Goal: Task Accomplishment & Management: Manage account settings

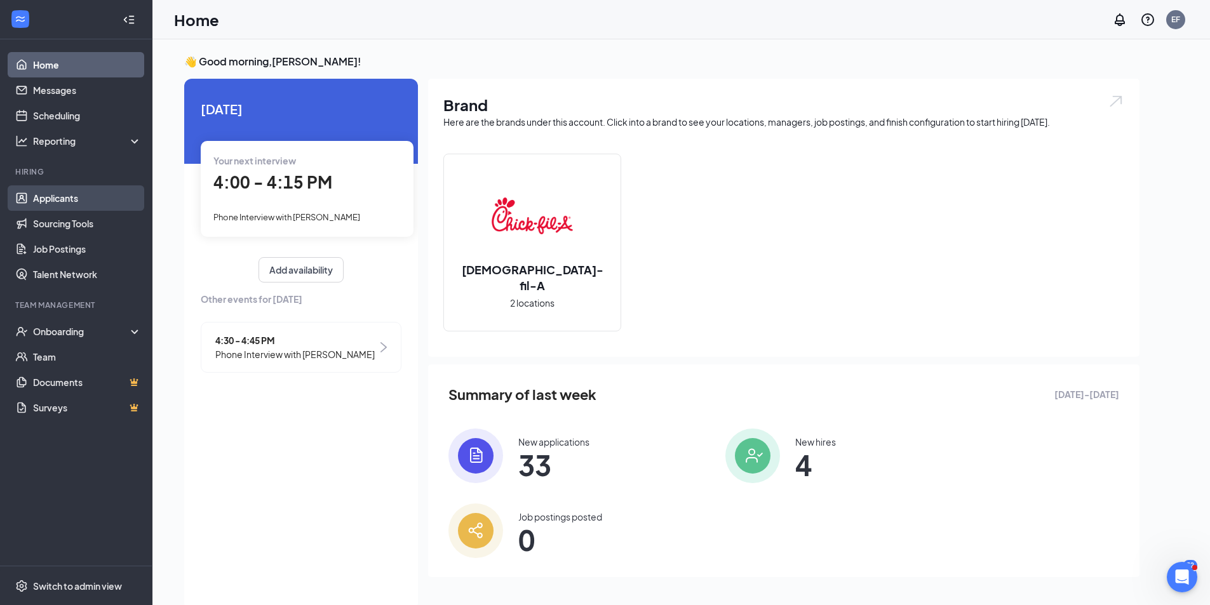
click at [53, 196] on link "Applicants" at bounding box center [87, 197] width 109 height 25
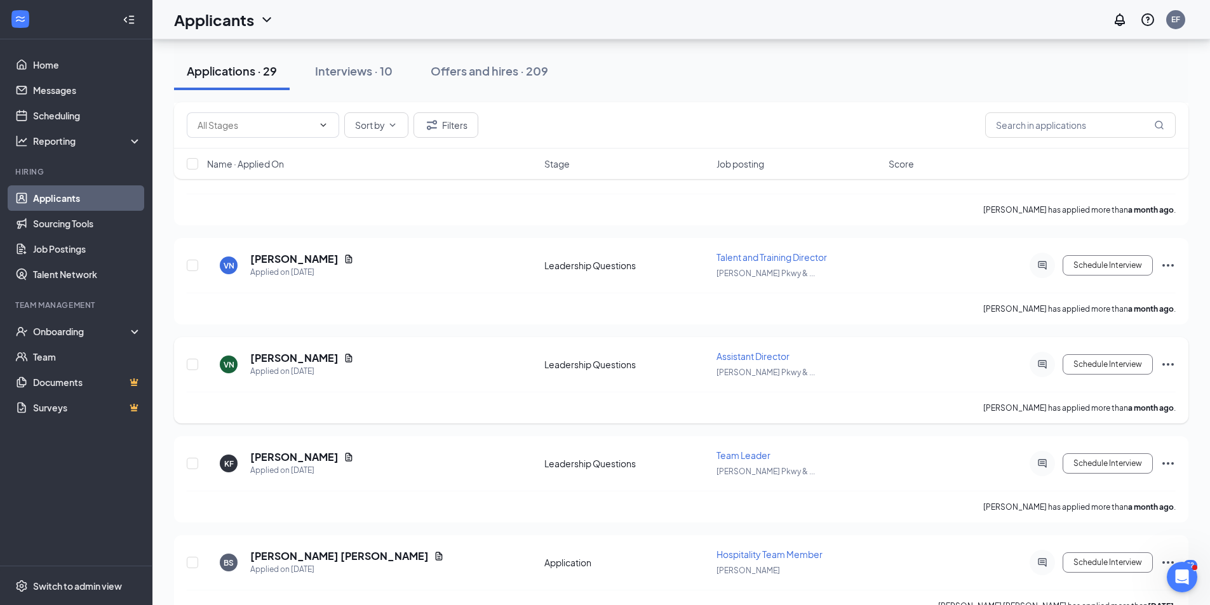
scroll to position [2541, 0]
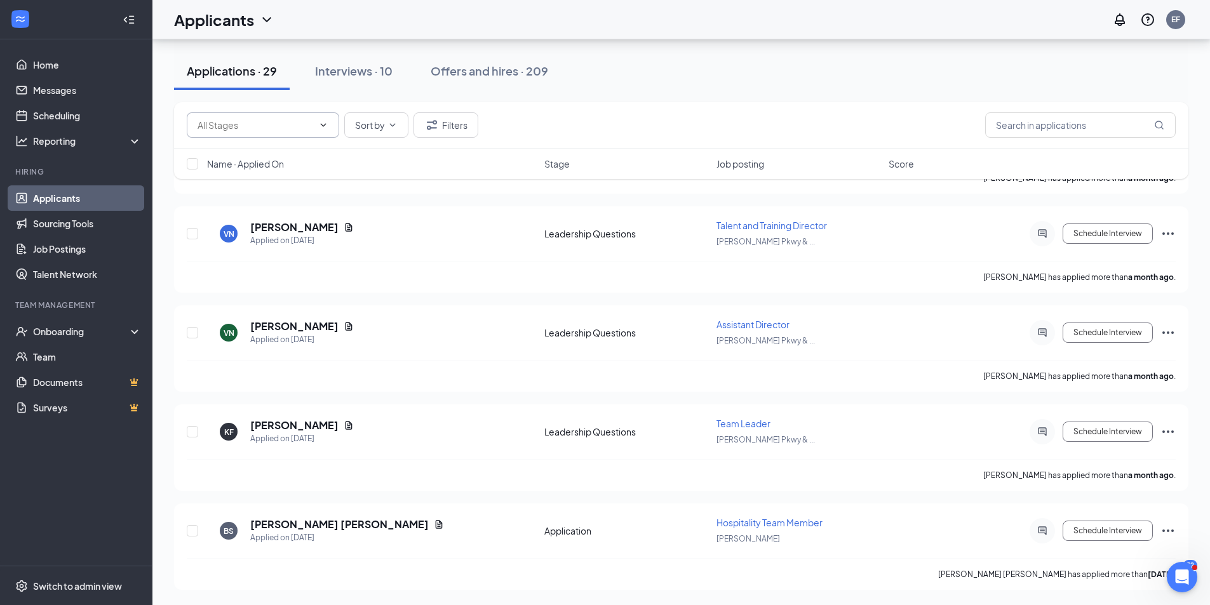
click at [318, 118] on span at bounding box center [263, 124] width 152 height 25
click at [327, 129] on icon "ChevronDown" at bounding box center [323, 125] width 10 height 10
click at [277, 180] on div "Leadership Questions (9)" at bounding box center [259, 178] width 103 height 14
type input "Leadership Questions (9)"
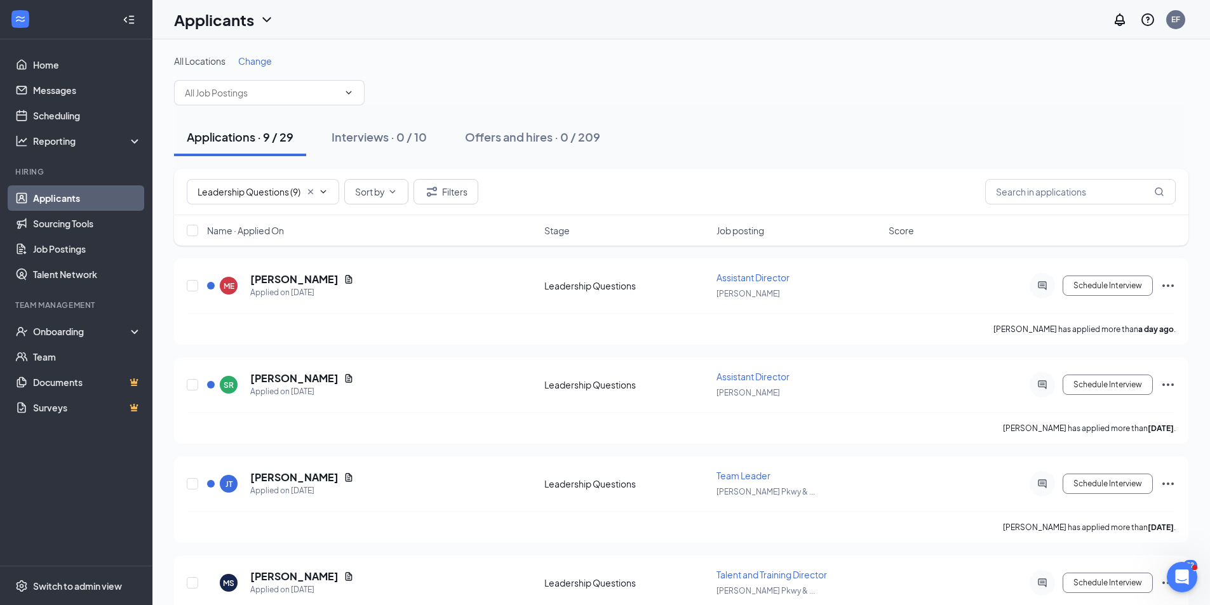
click at [308, 187] on icon "Cross" at bounding box center [310, 192] width 10 height 10
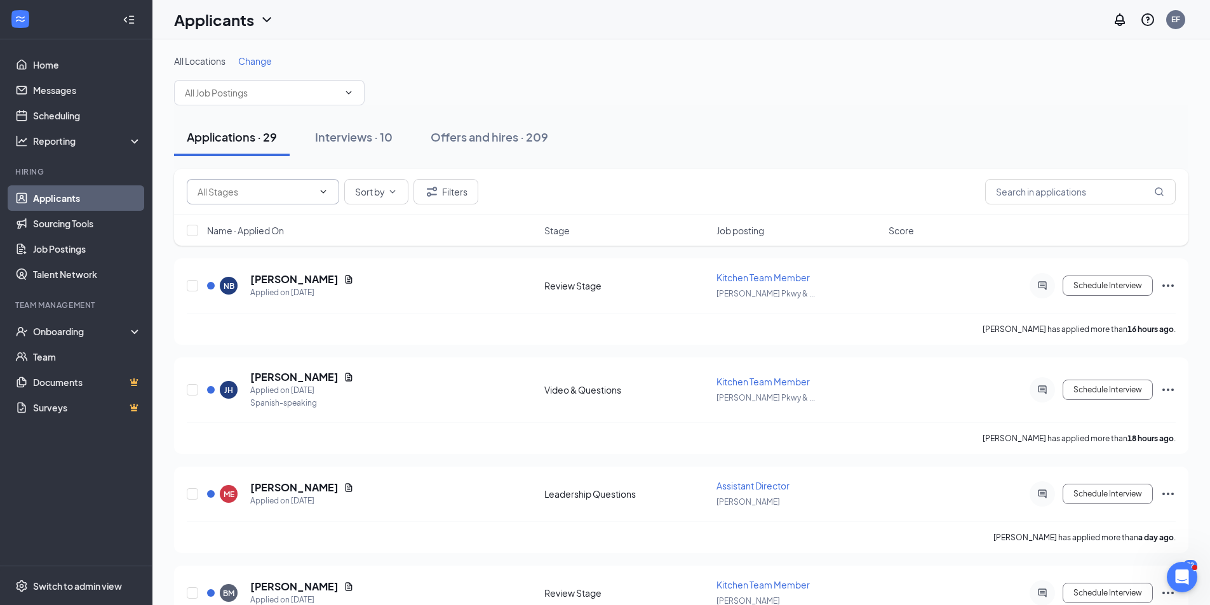
click at [321, 191] on icon "ChevronDown" at bounding box center [324, 191] width 6 height 3
click at [272, 276] on div "Review Stage (13)" at bounding box center [245, 274] width 74 height 14
type input "Review Stage (13)"
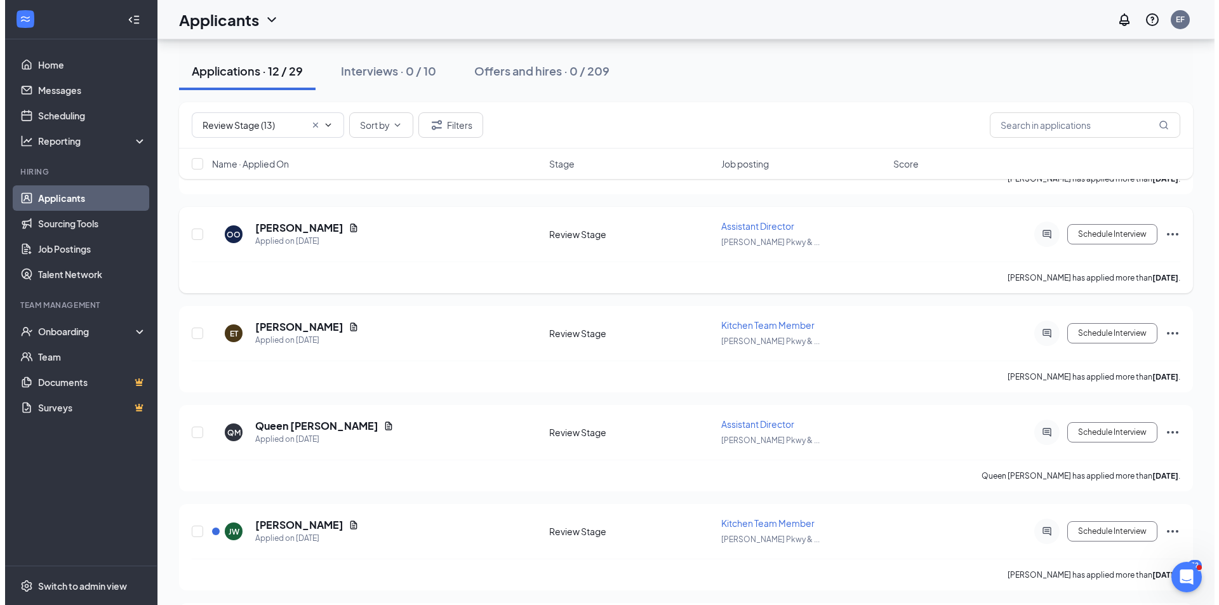
scroll to position [845, 0]
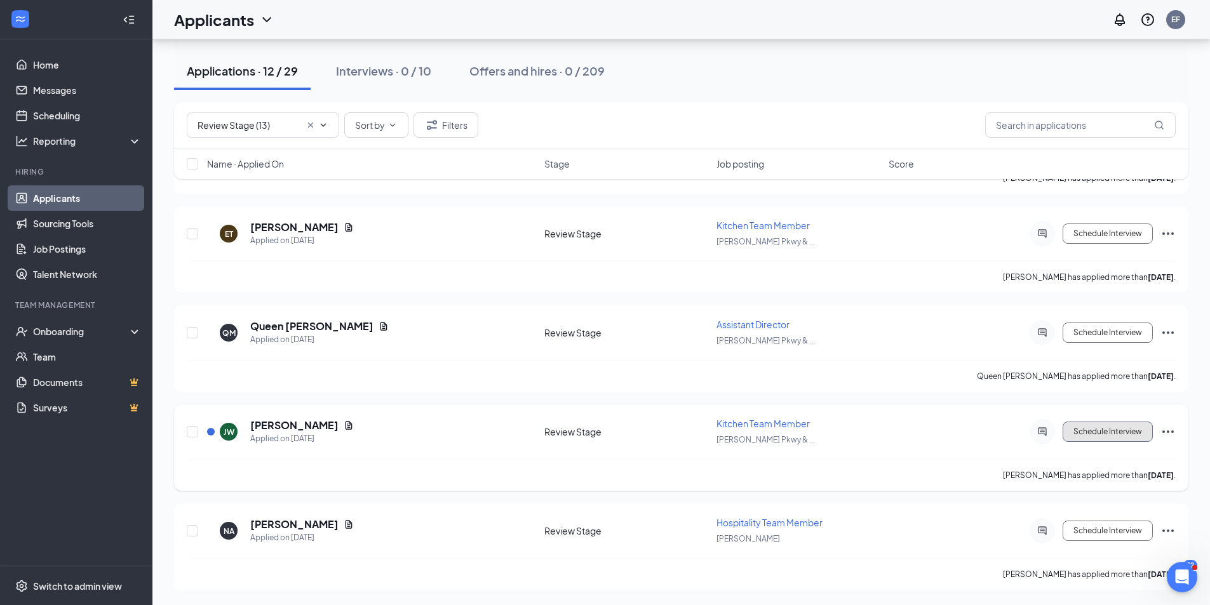
click at [1127, 427] on button "Schedule Interview" at bounding box center [1108, 432] width 90 height 20
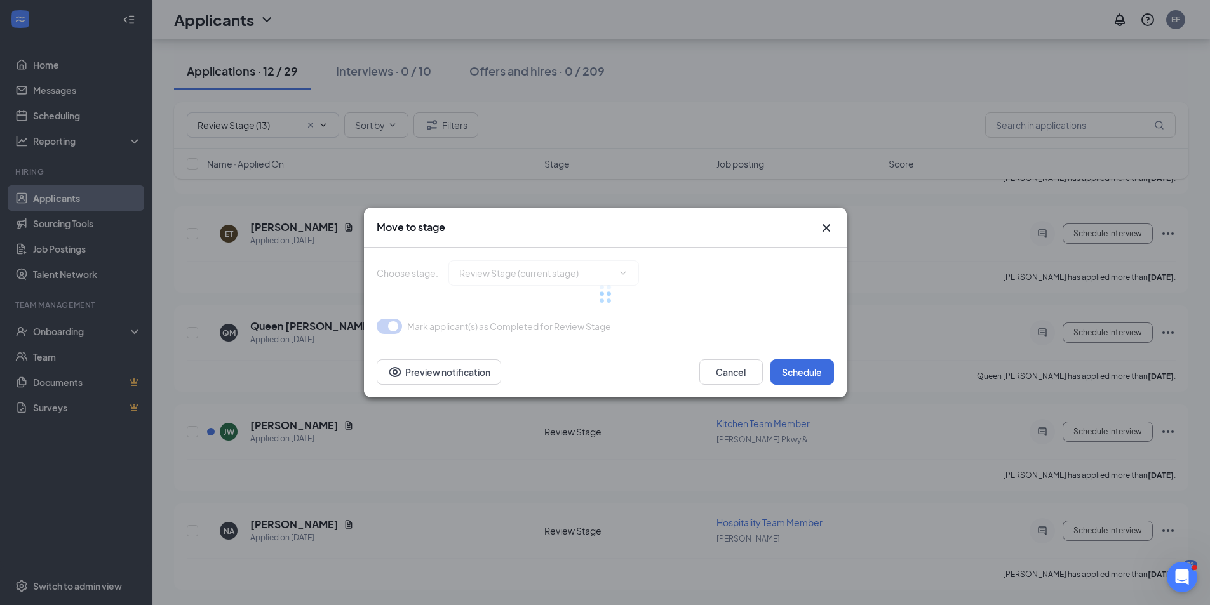
type input "Onsite Interview (next stage)"
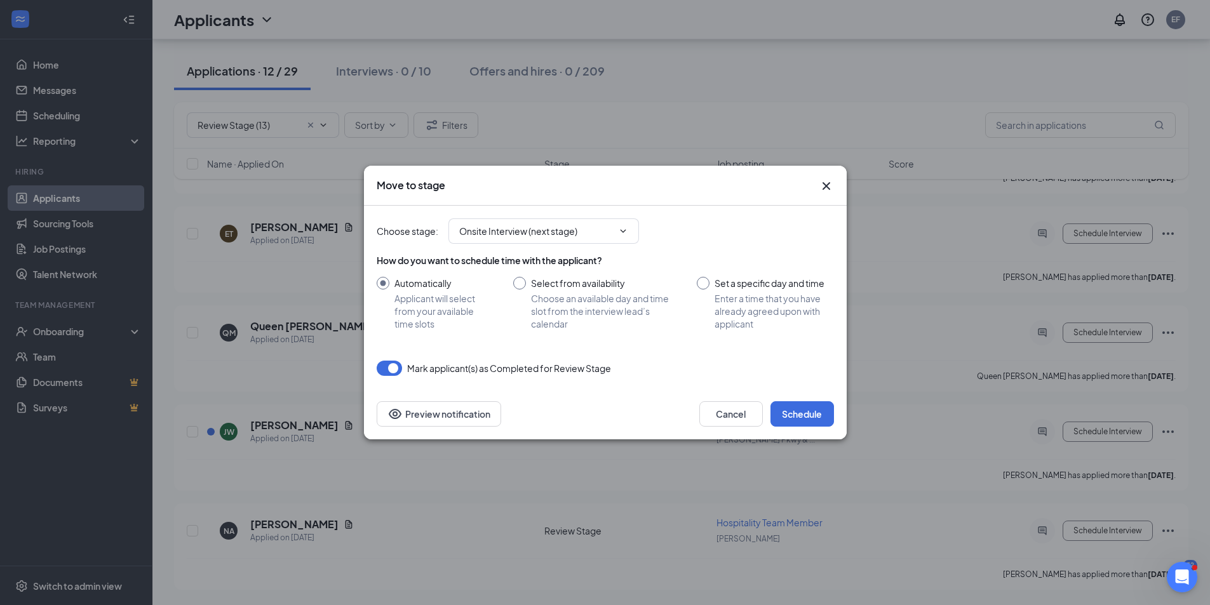
click at [828, 184] on icon "Cross" at bounding box center [826, 186] width 8 height 8
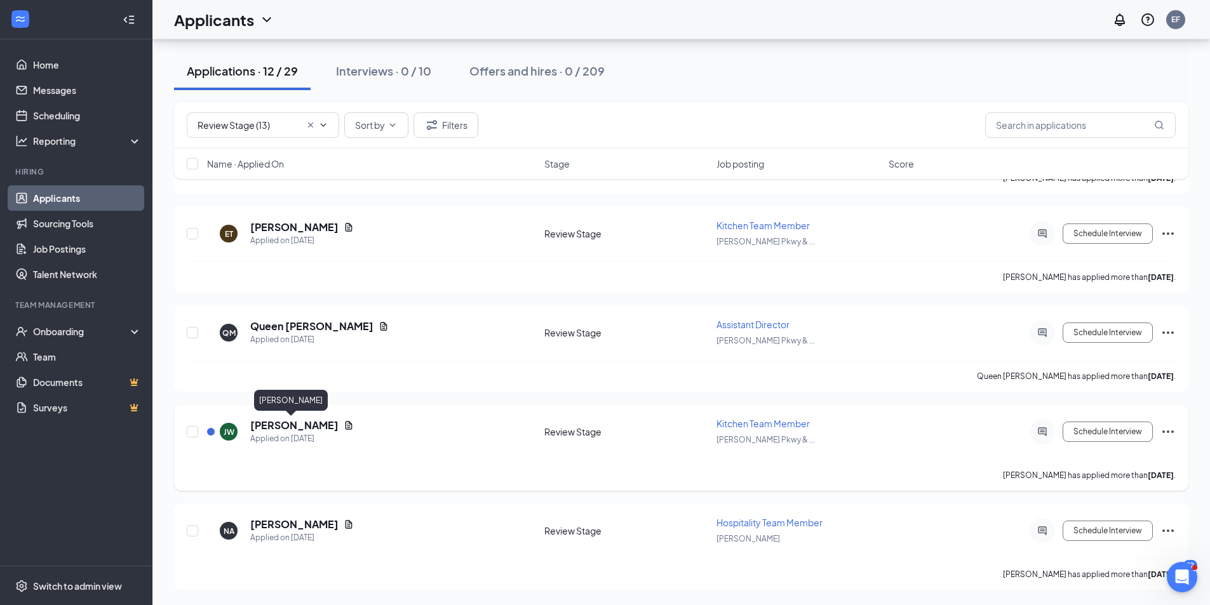
click at [293, 429] on h5 "[PERSON_NAME]" at bounding box center [294, 426] width 88 height 14
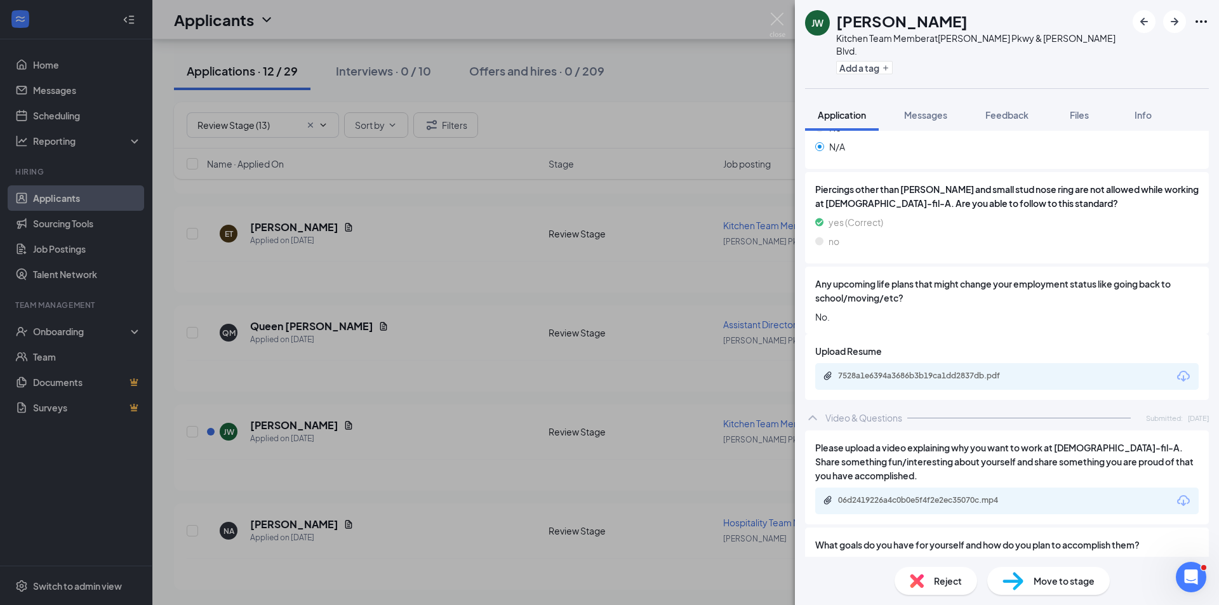
scroll to position [1729, 0]
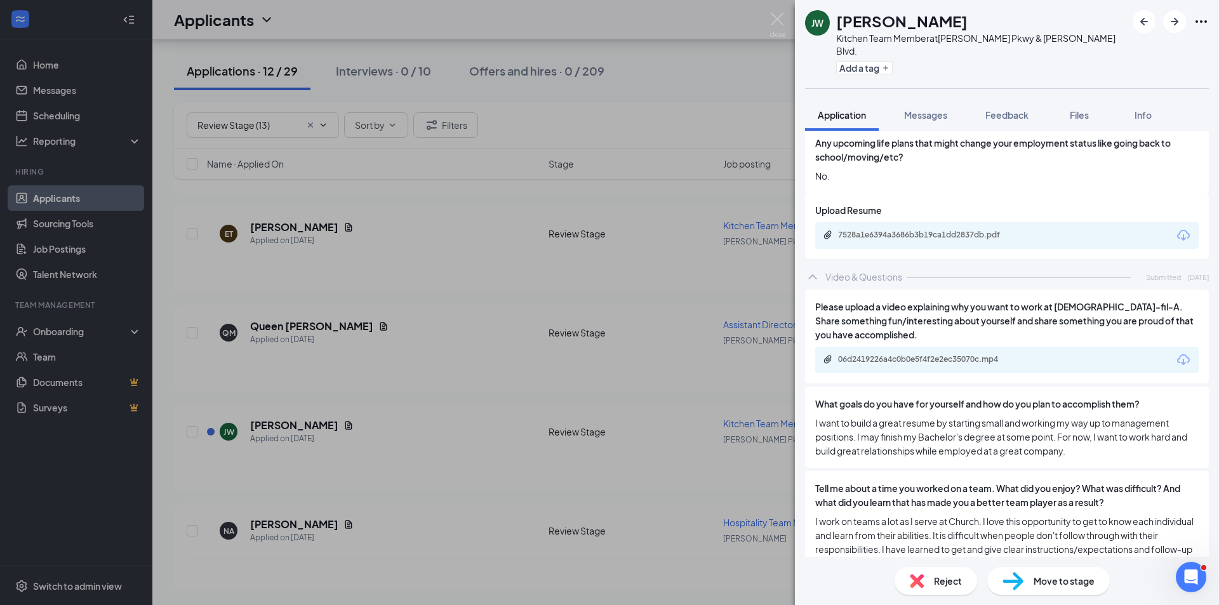
click at [1069, 582] on span "Move to stage" at bounding box center [1064, 581] width 61 height 14
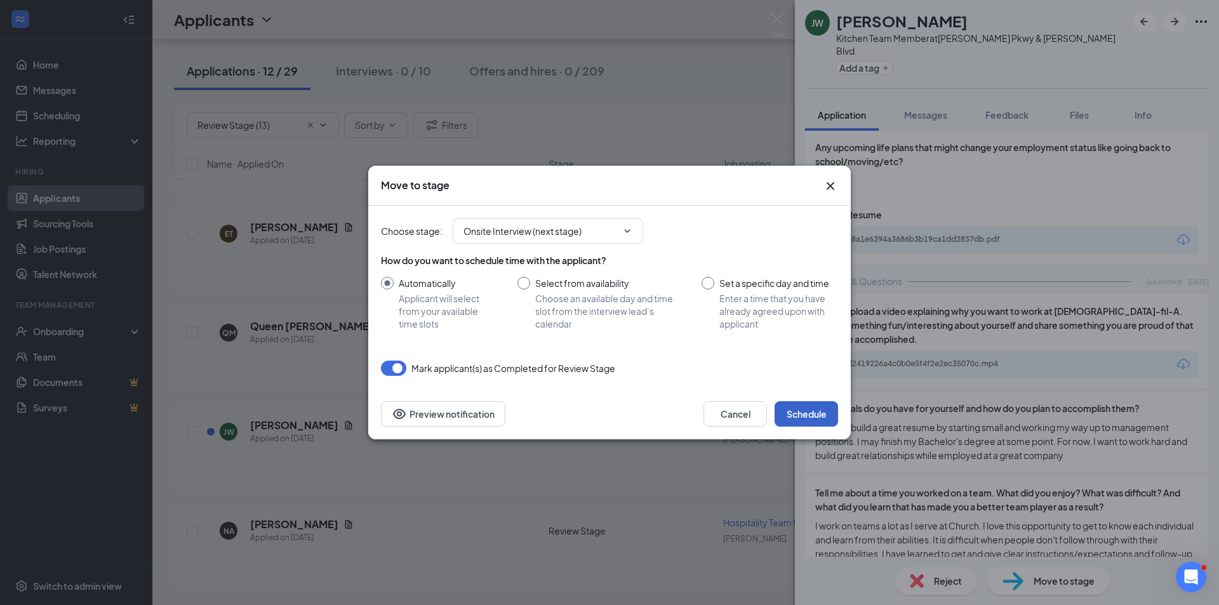
click at [820, 423] on button "Schedule" at bounding box center [807, 413] width 64 height 25
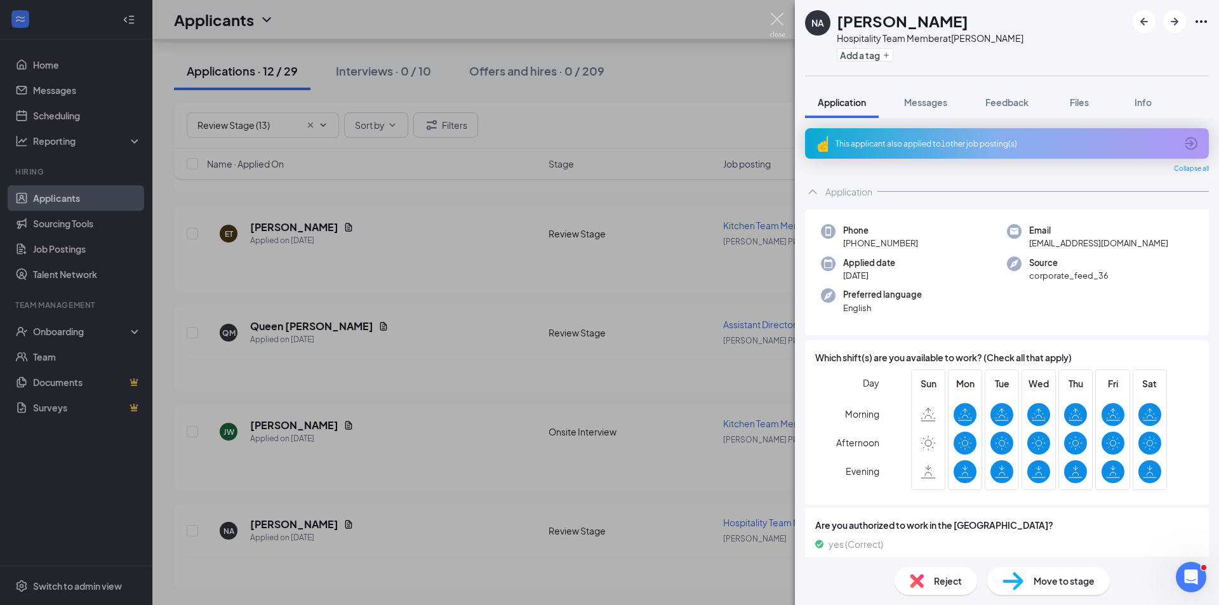
click at [775, 20] on img at bounding box center [778, 25] width 16 height 25
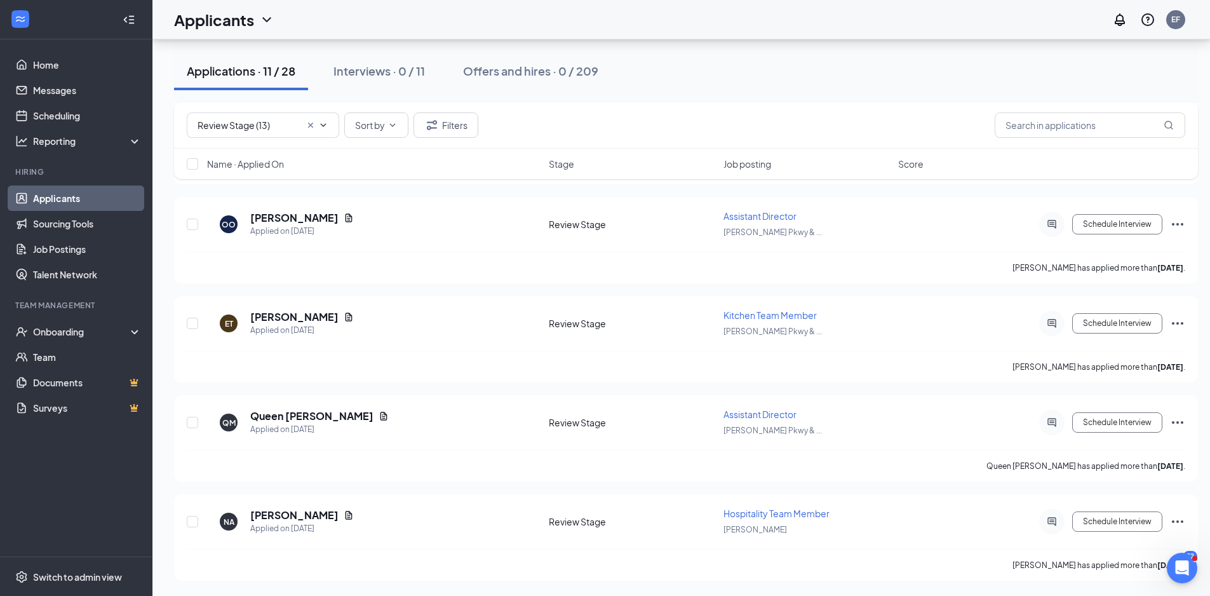
scroll to position [755, 0]
click at [287, 514] on h5 "[PERSON_NAME]" at bounding box center [294, 515] width 88 height 14
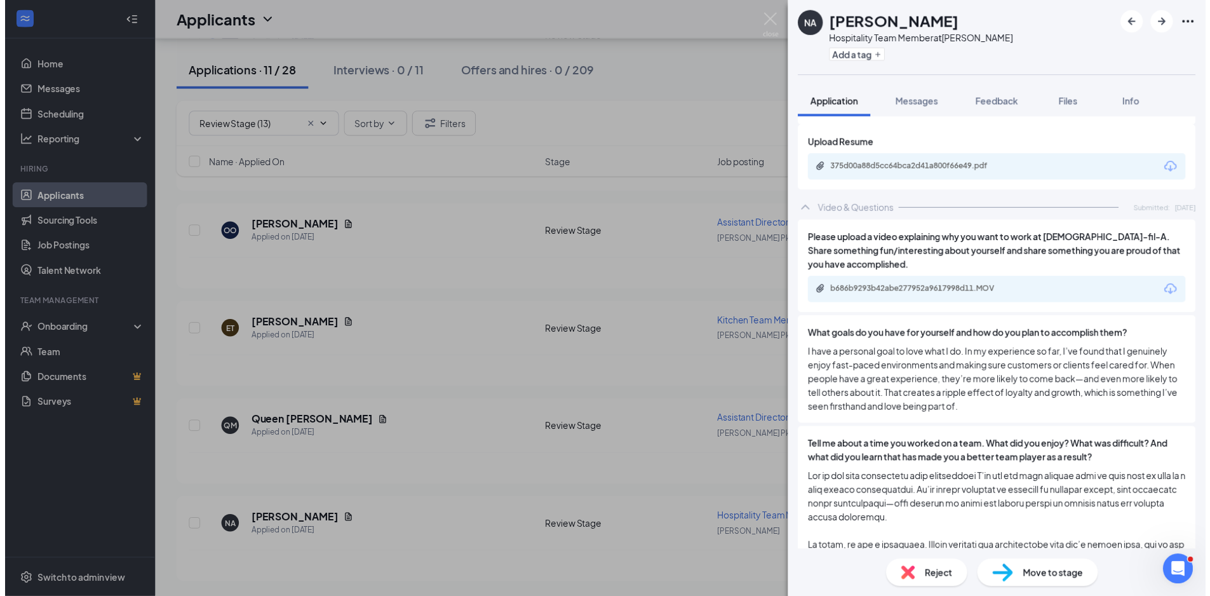
scroll to position [1819, 0]
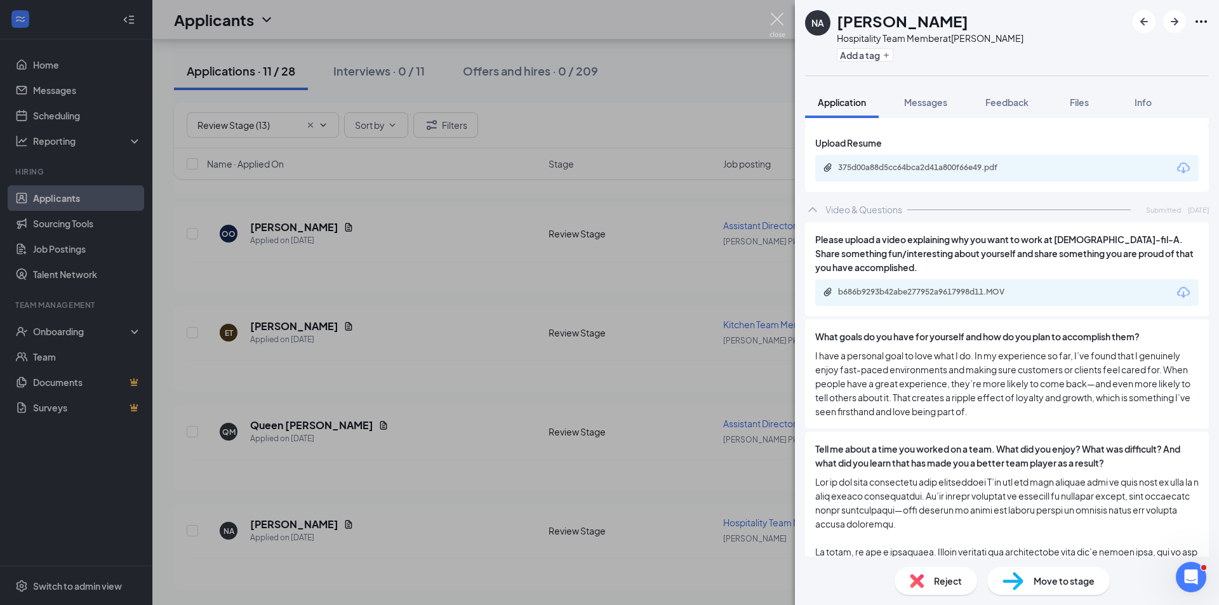
click at [779, 21] on img at bounding box center [778, 25] width 16 height 25
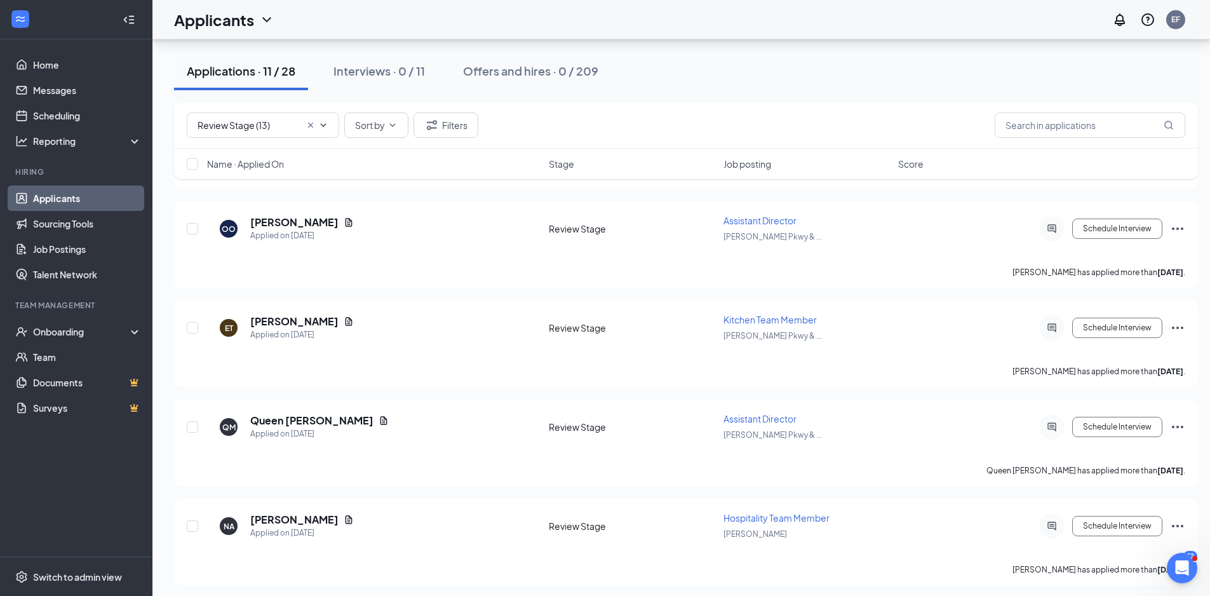
scroll to position [755, 0]
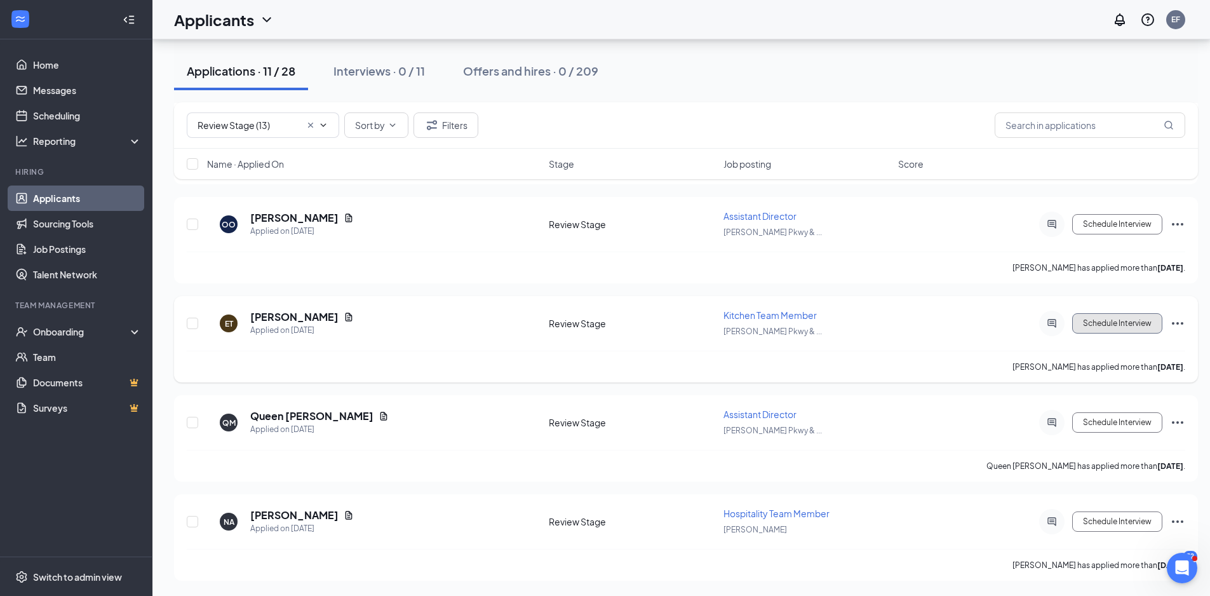
click at [1104, 321] on button "Schedule Interview" at bounding box center [1117, 323] width 90 height 20
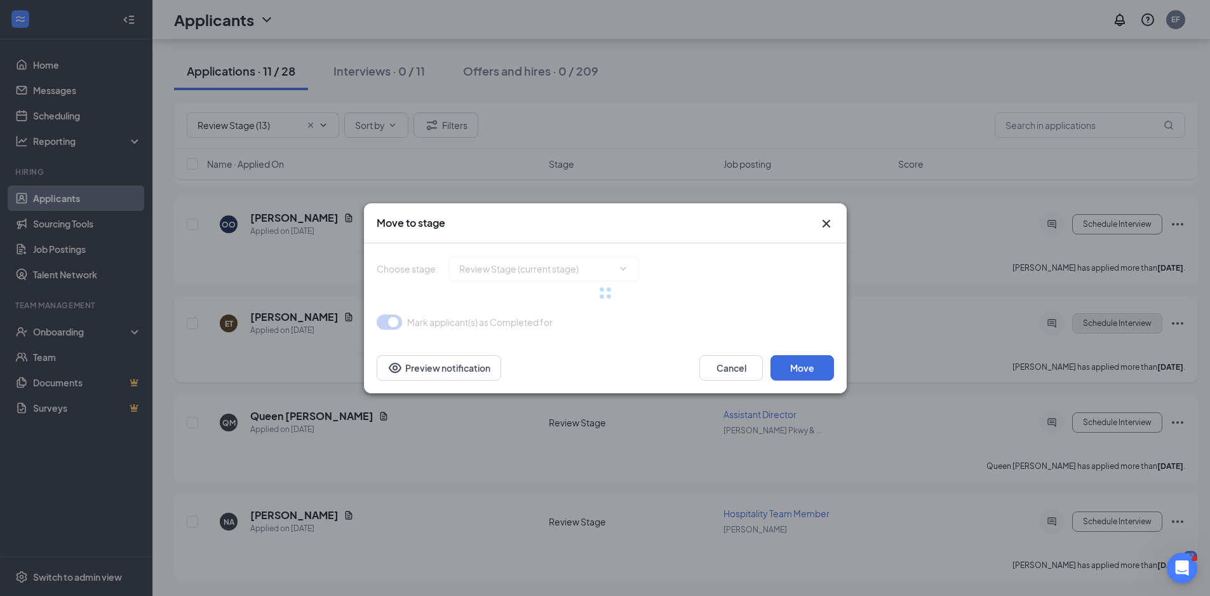
type input "Onsite Interview (next stage)"
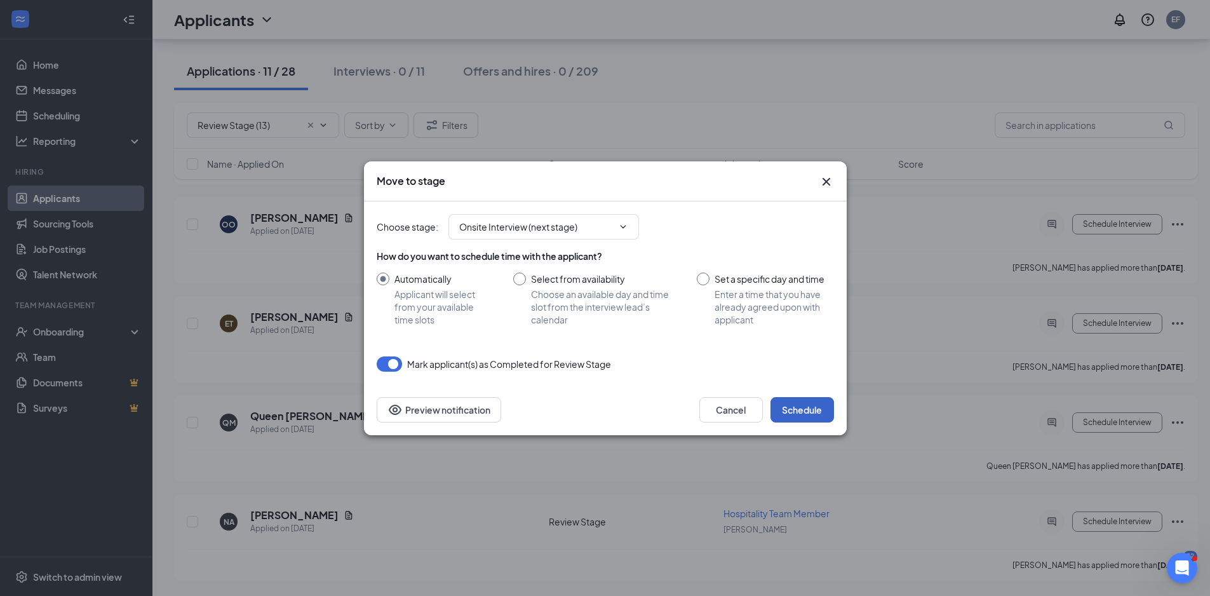
click at [814, 409] on button "Schedule" at bounding box center [802, 409] width 64 height 25
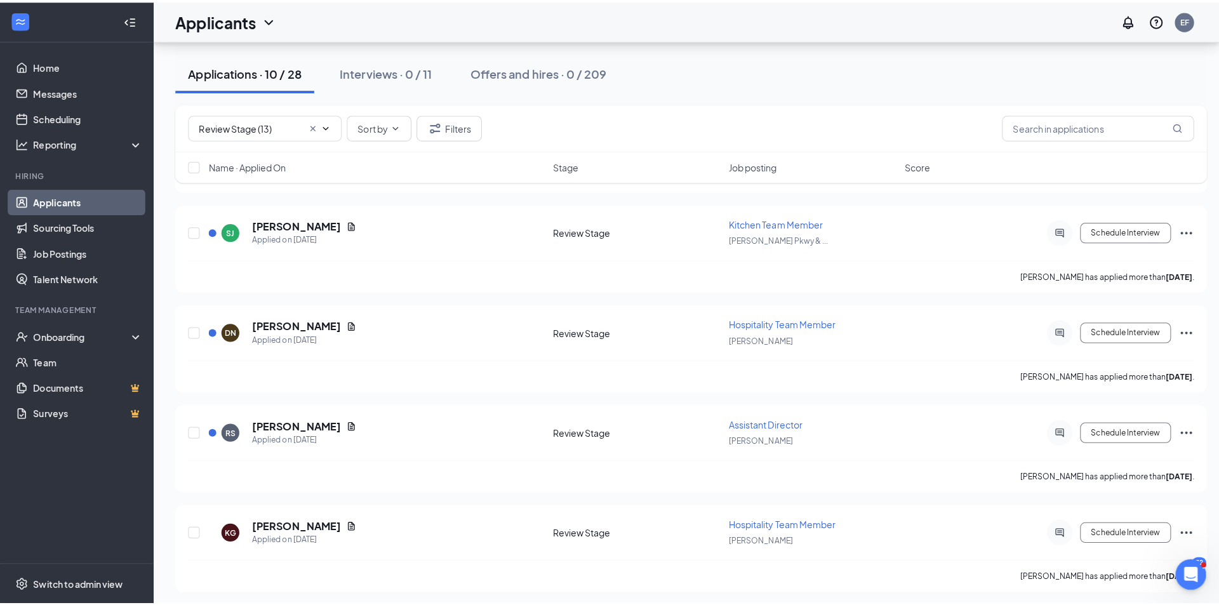
scroll to position [311, 0]
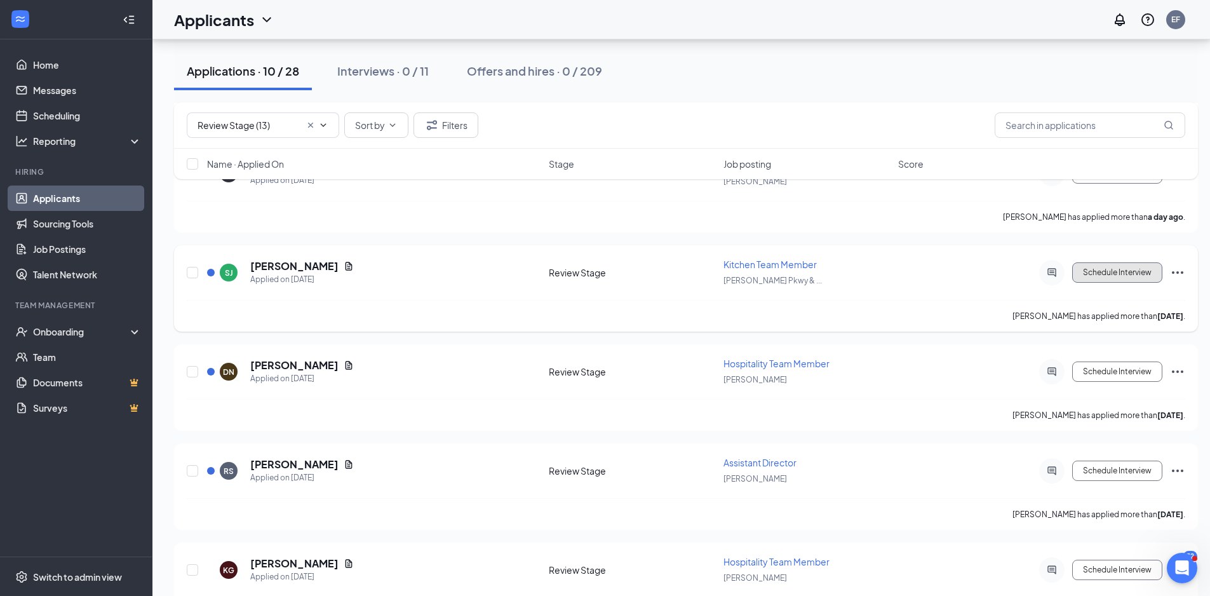
click at [1117, 273] on button "Schedule Interview" at bounding box center [1117, 272] width 90 height 20
type input "Onsite Interview (next stage)"
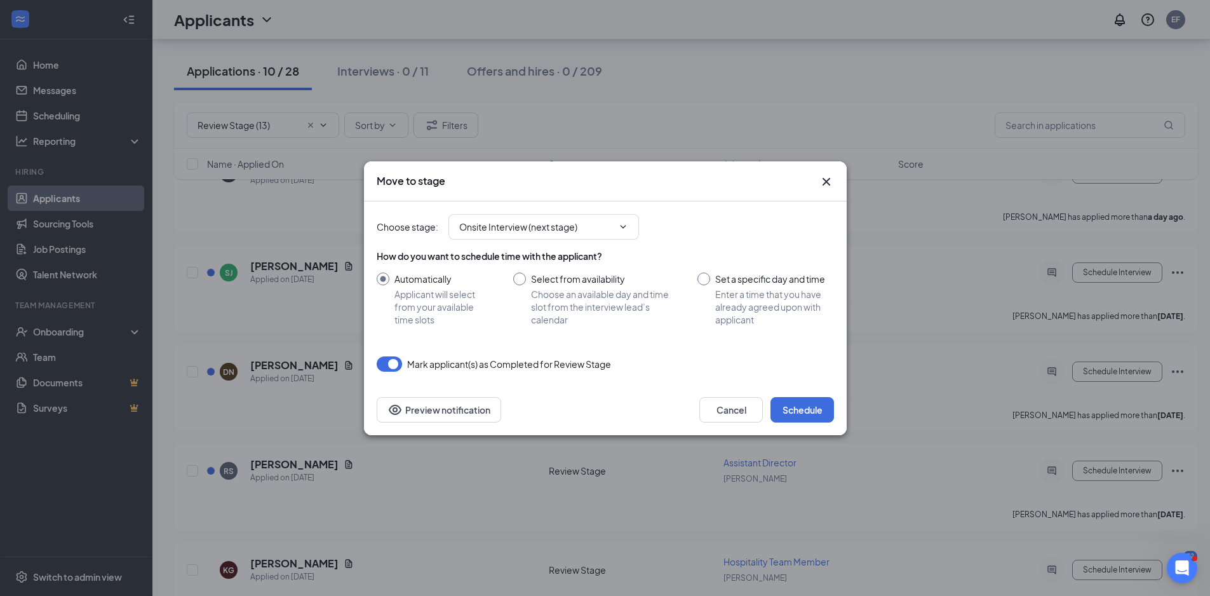
click at [301, 262] on div "Move to stage Choose stage : Onsite Interview (next stage) How do you want to s…" at bounding box center [605, 298] width 1210 height 596
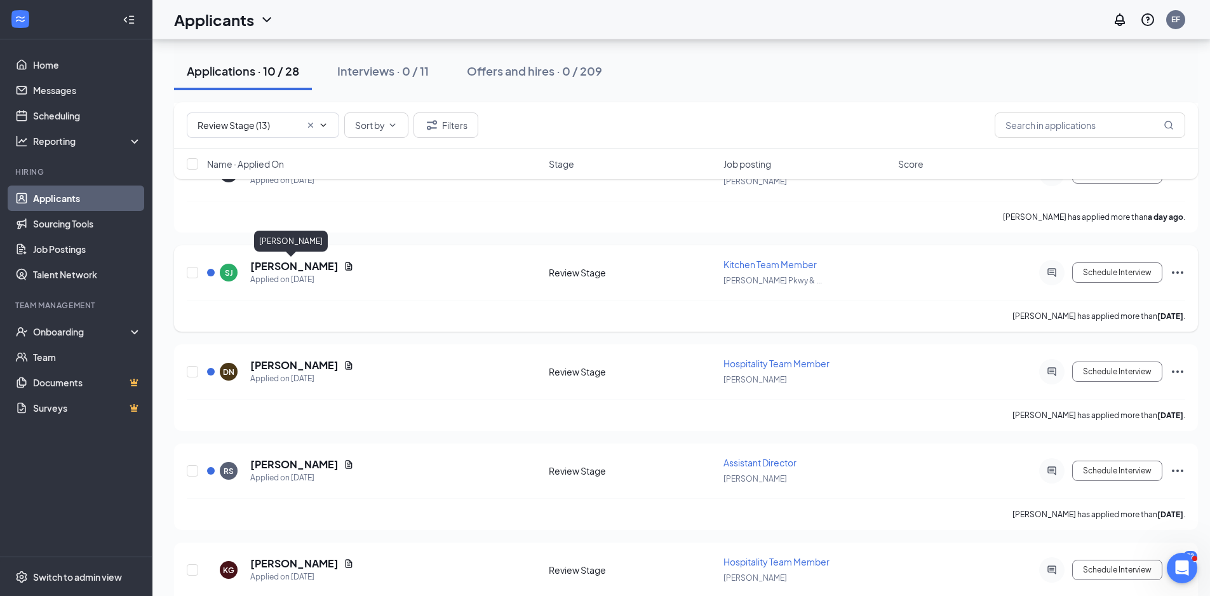
click at [286, 268] on h5 "[PERSON_NAME]" at bounding box center [294, 266] width 88 height 14
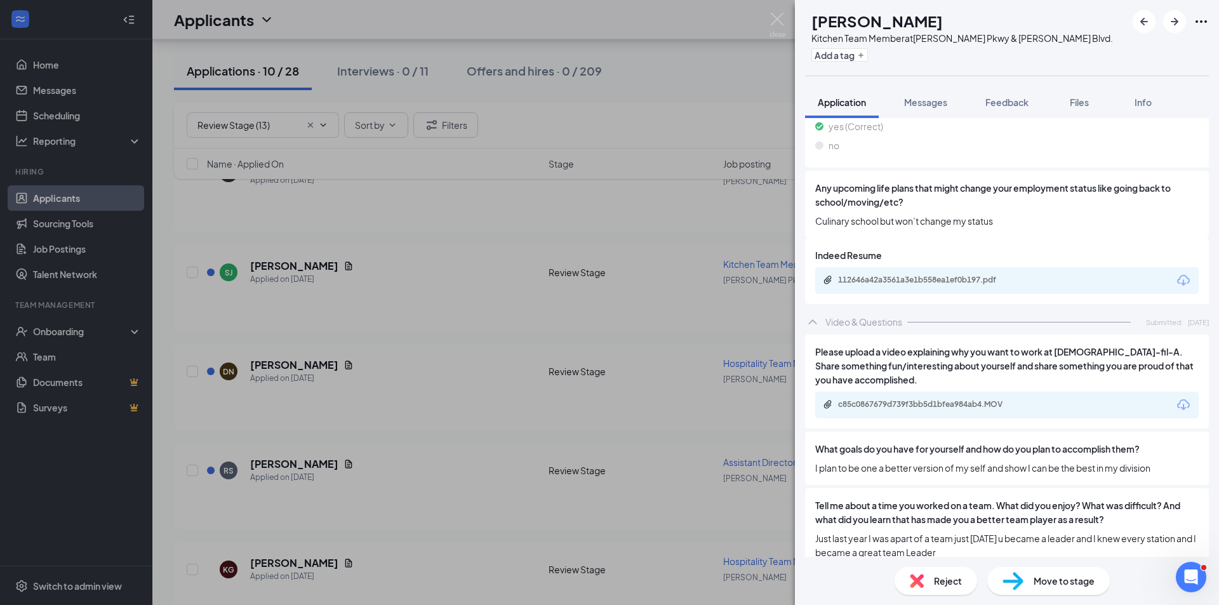
scroll to position [1630, 0]
click at [1042, 584] on span "Move to stage" at bounding box center [1064, 581] width 61 height 14
type input "Onsite Interview (next stage)"
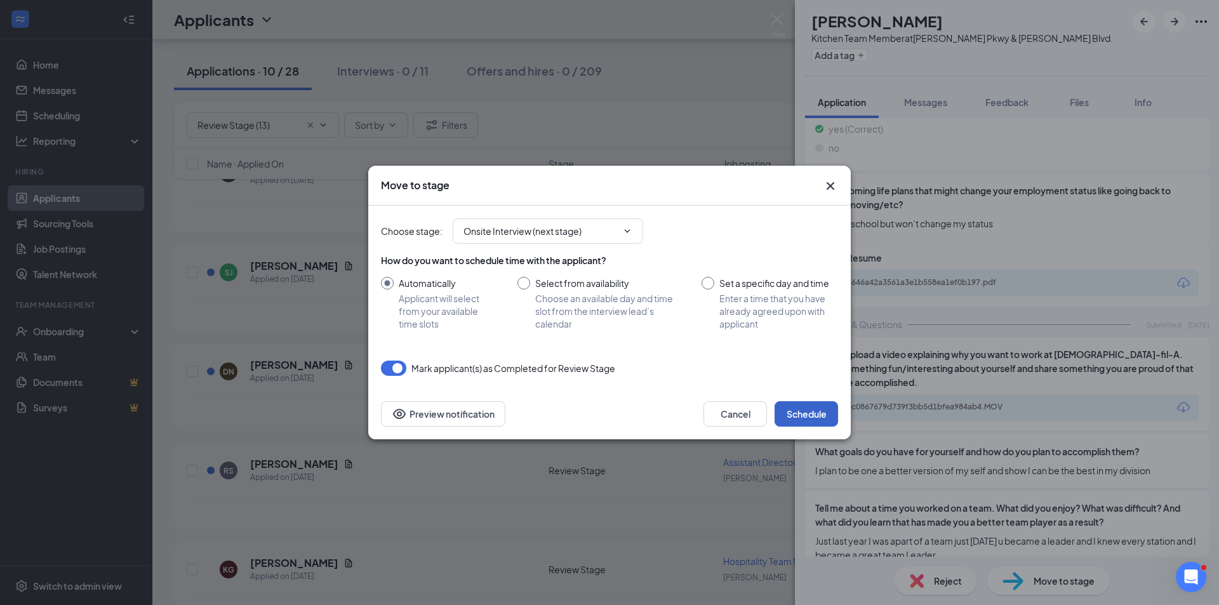
click at [796, 419] on button "Schedule" at bounding box center [807, 413] width 64 height 25
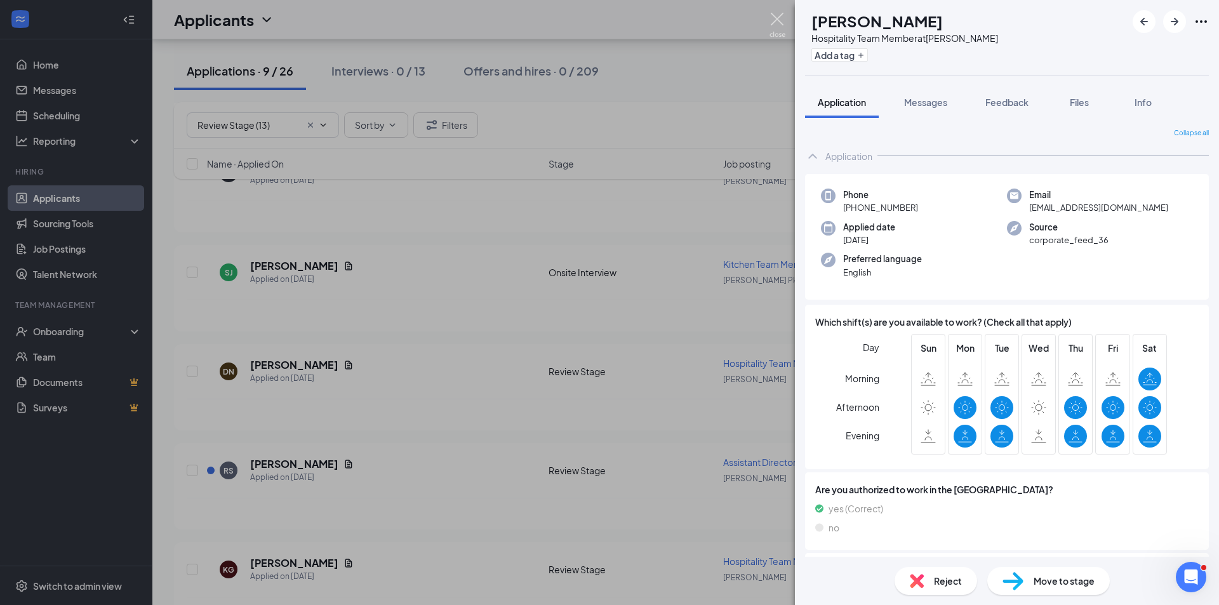
click at [781, 17] on img at bounding box center [778, 25] width 16 height 25
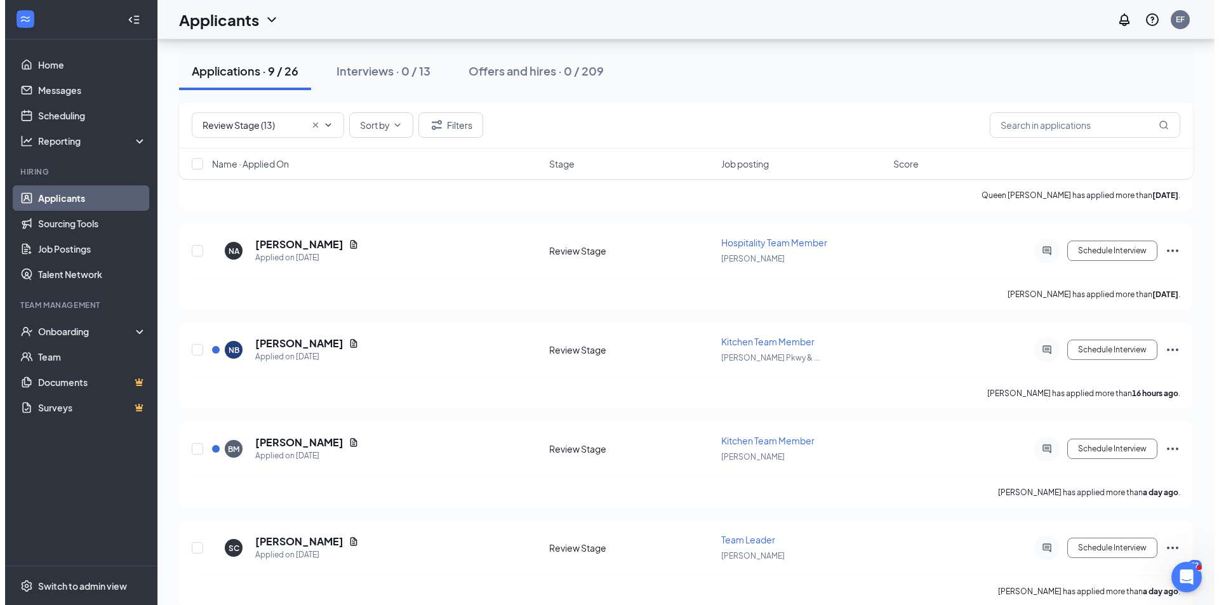
scroll to position [889, 0]
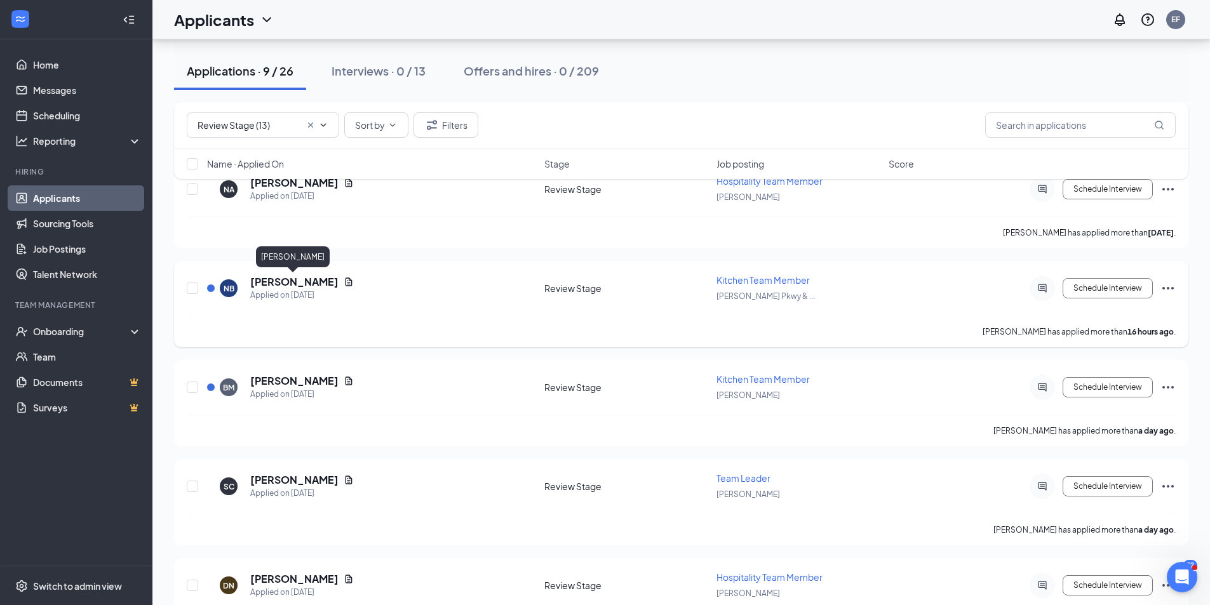
click at [267, 276] on h5 "[PERSON_NAME]" at bounding box center [294, 282] width 88 height 14
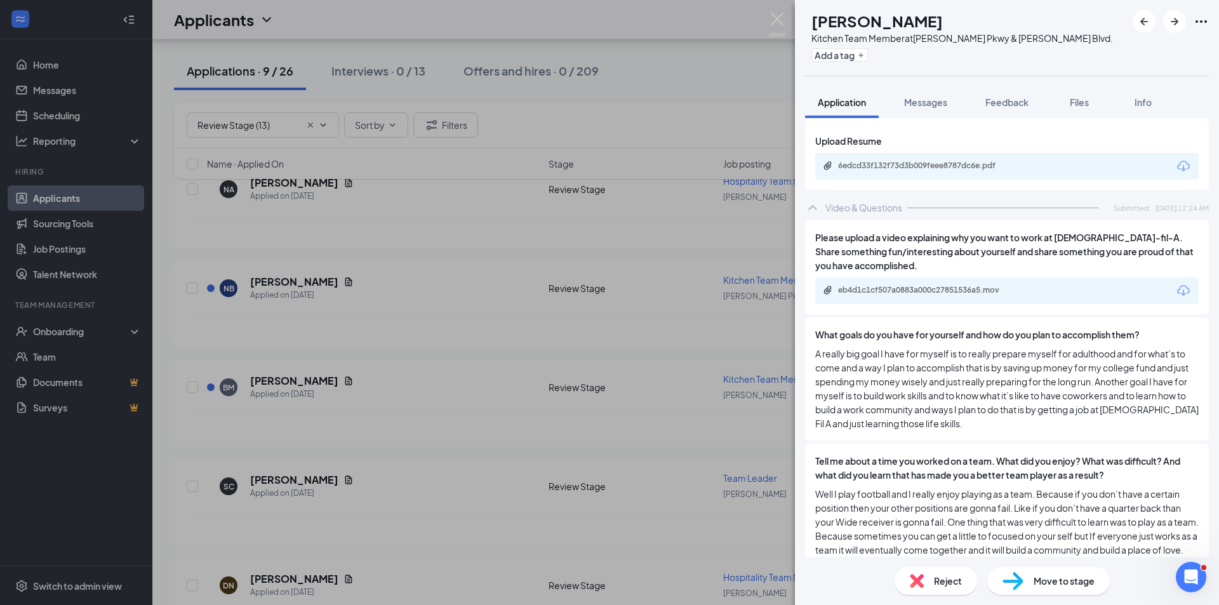
scroll to position [1763, 0]
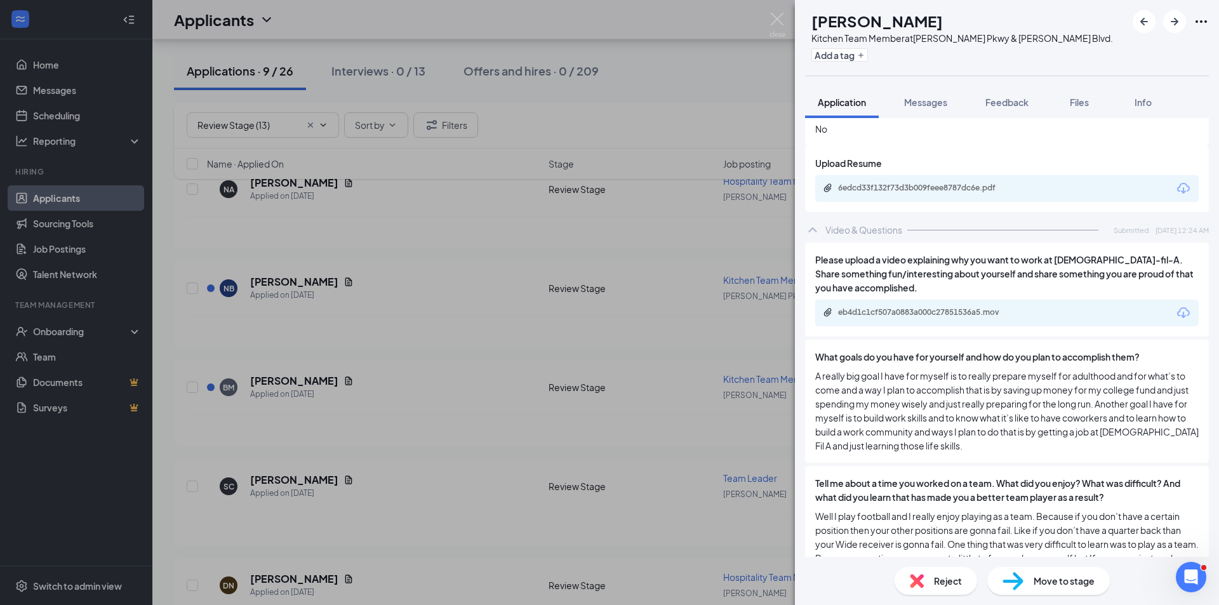
click at [1045, 574] on span "Move to stage" at bounding box center [1064, 581] width 61 height 14
type input "Onsite Interview (next stage)"
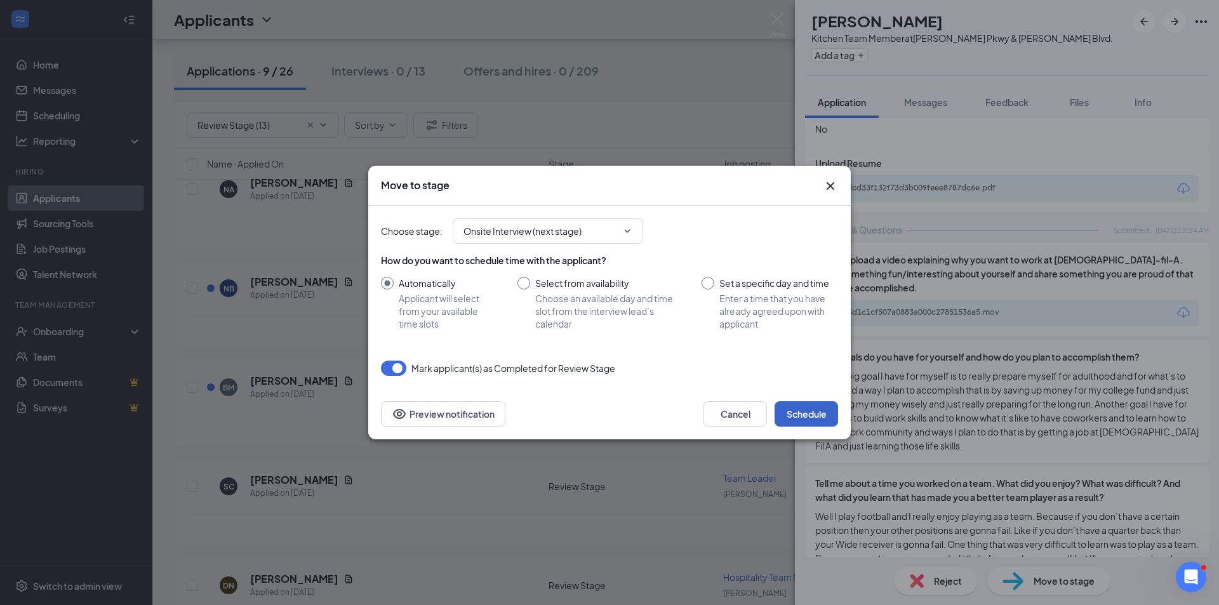
click at [809, 414] on button "Schedule" at bounding box center [807, 413] width 64 height 25
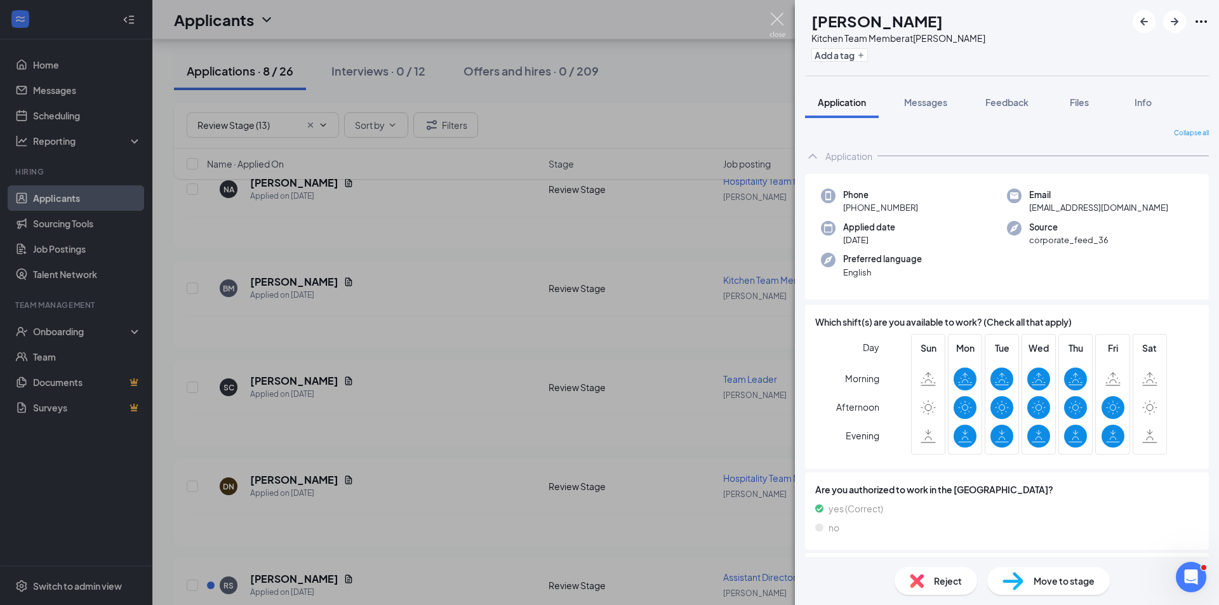
click at [777, 15] on img at bounding box center [778, 25] width 16 height 25
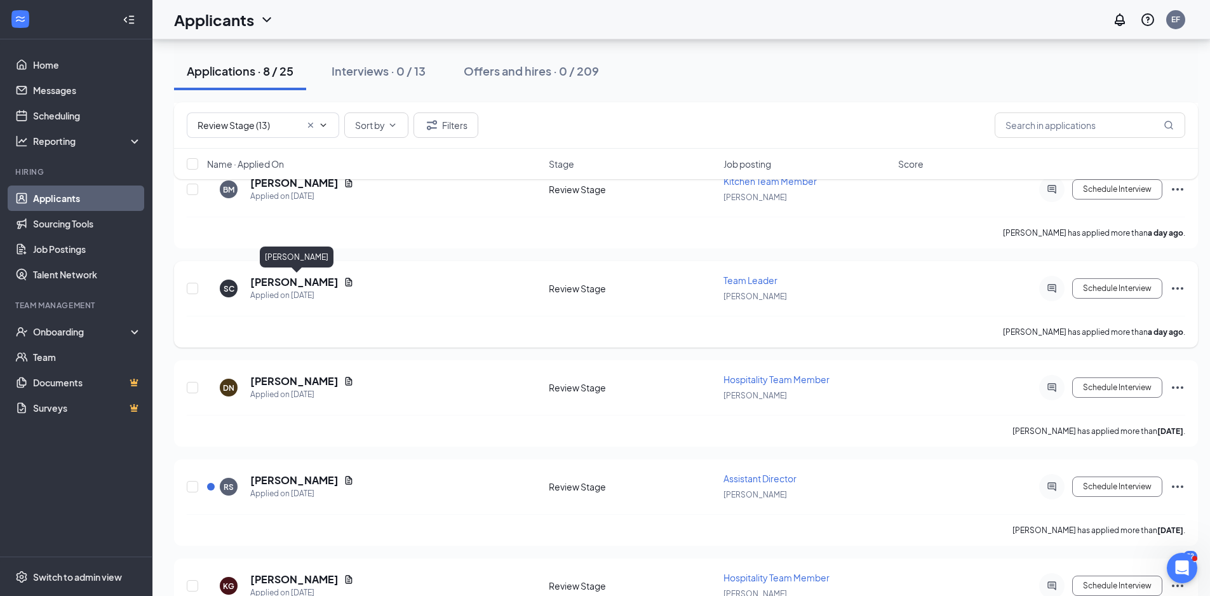
click at [323, 282] on h5 "[PERSON_NAME]" at bounding box center [294, 282] width 88 height 14
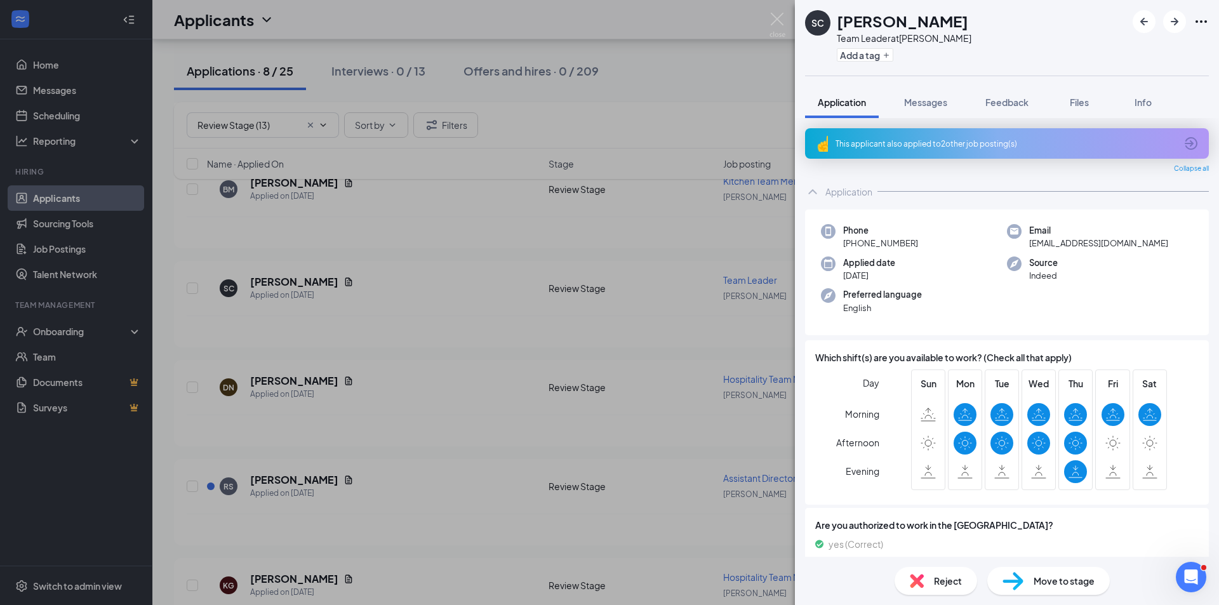
click at [960, 134] on div "This applicant also applied to 2 other job posting(s)" at bounding box center [1007, 143] width 404 height 30
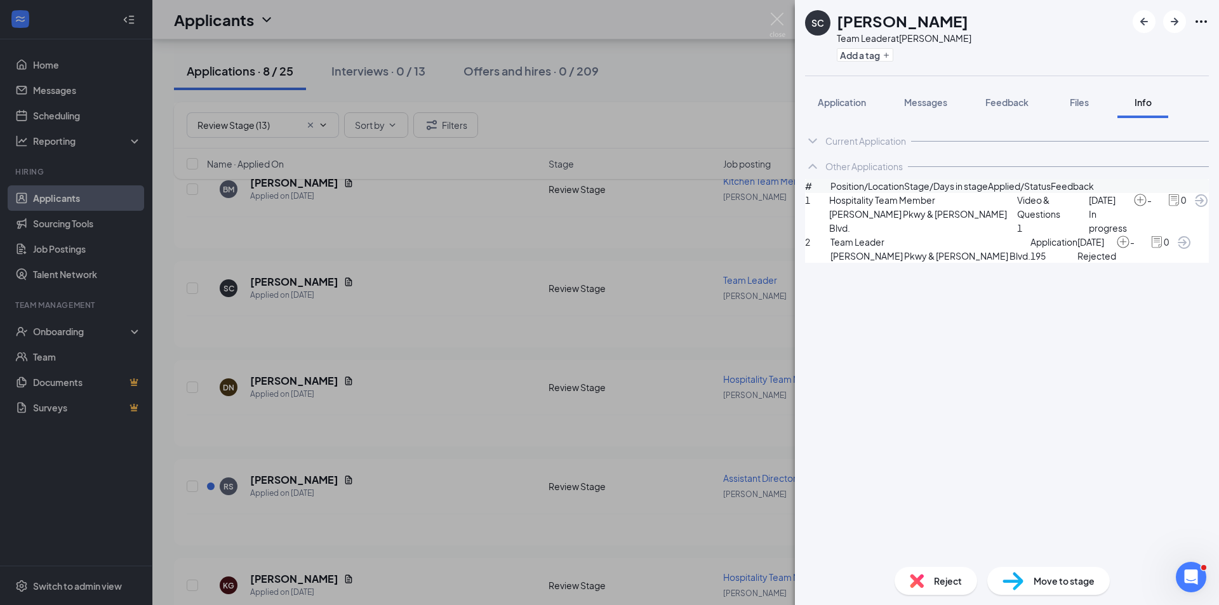
click at [819, 145] on icon "ChevronDown" at bounding box center [812, 140] width 15 height 15
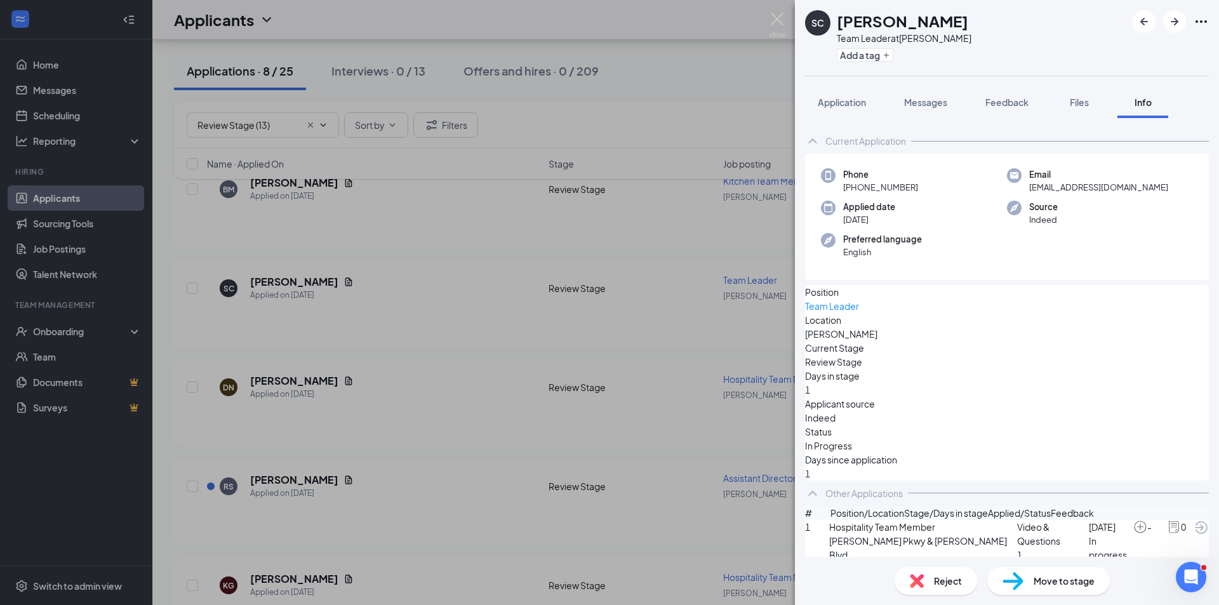
click at [816, 492] on icon "ChevronUp" at bounding box center [812, 493] width 15 height 15
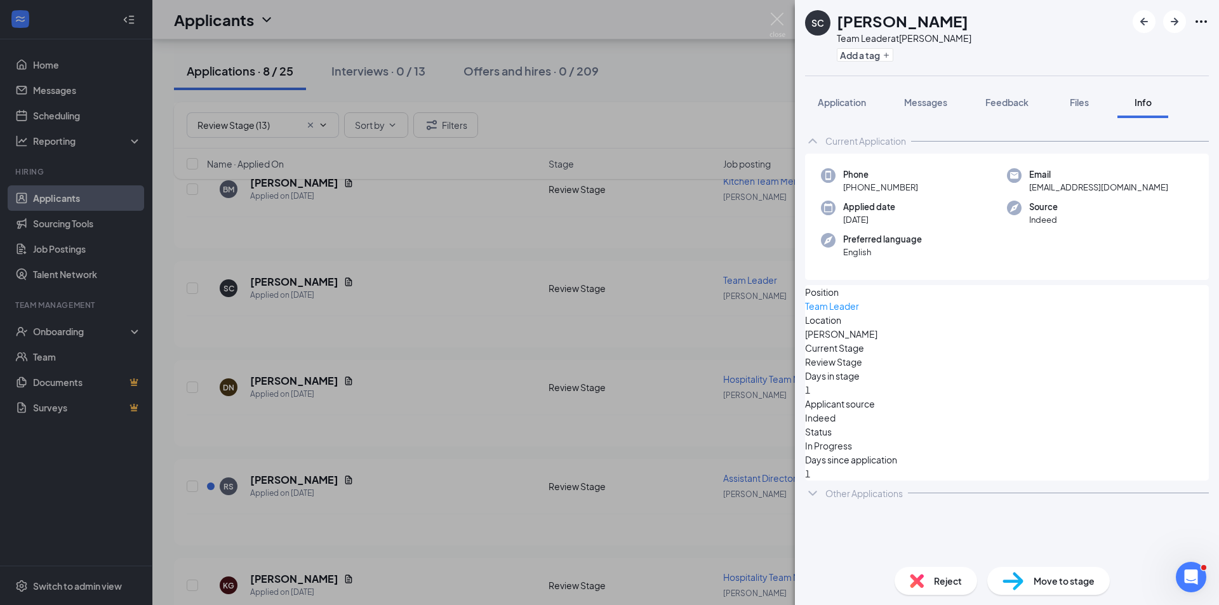
click at [812, 138] on icon "ChevronUp" at bounding box center [812, 140] width 15 height 15
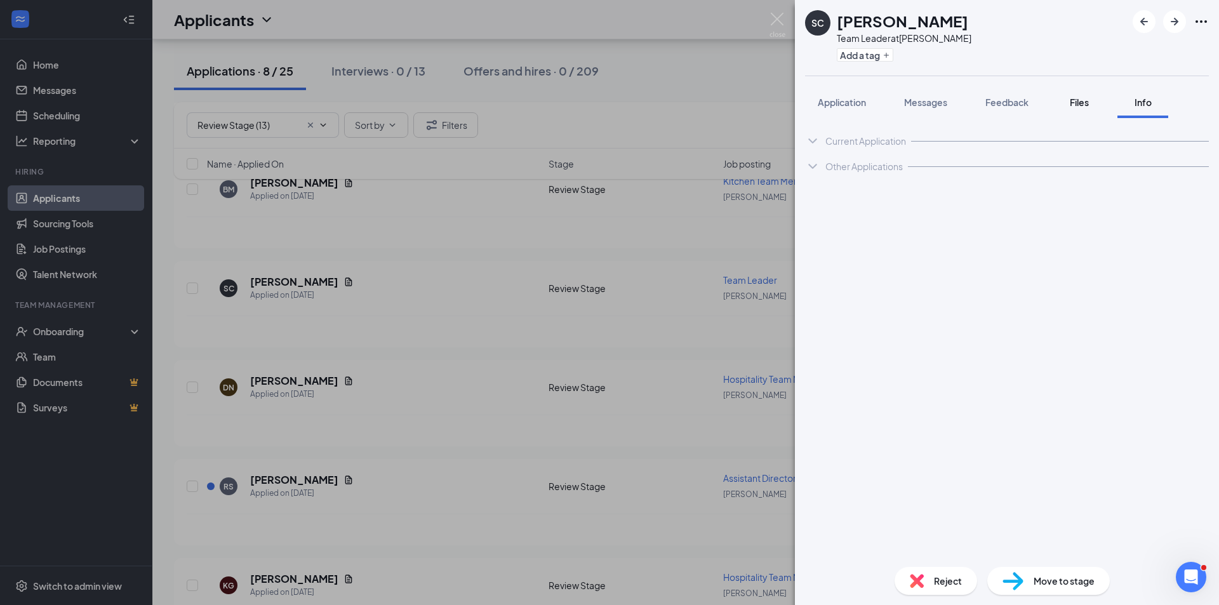
click at [1075, 95] on button "Files" at bounding box center [1079, 102] width 51 height 32
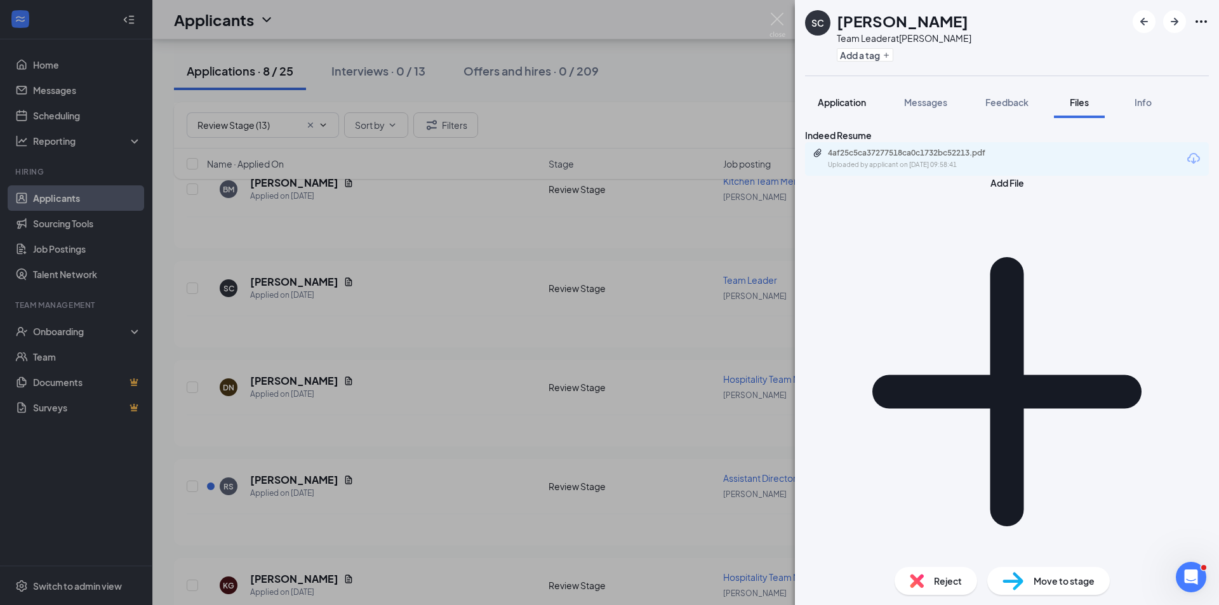
drag, startPoint x: 859, startPoint y: 104, endPoint x: 851, endPoint y: 102, distance: 7.9
click at [848, 108] on div "Application" at bounding box center [842, 102] width 48 height 13
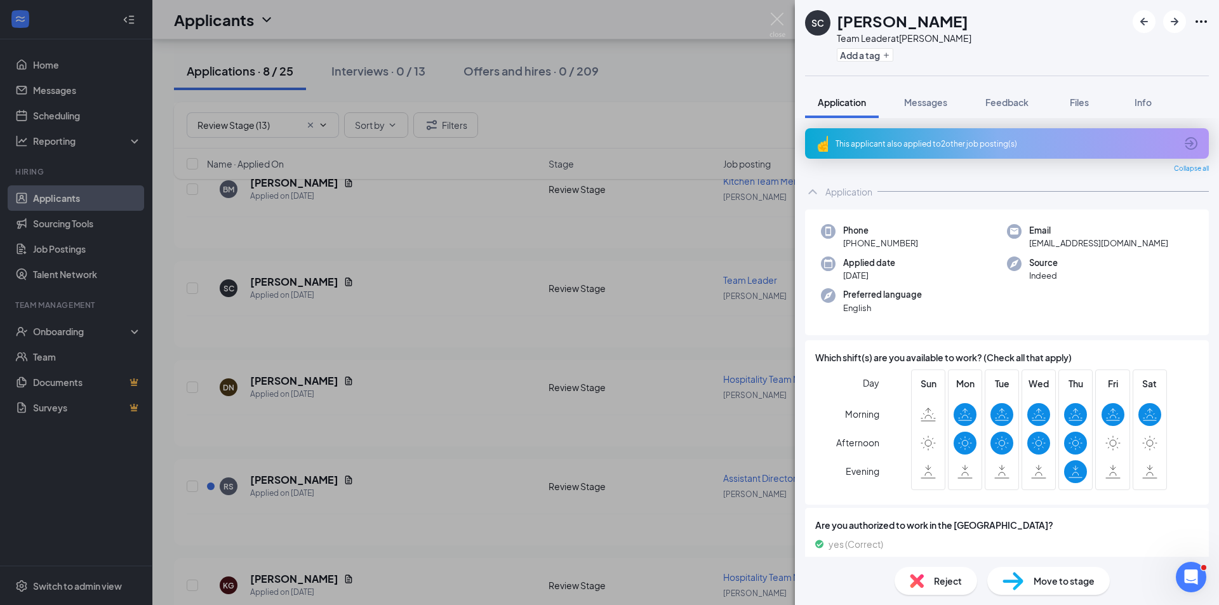
click at [304, 381] on div "SC [PERSON_NAME] Team Leader at [PERSON_NAME] Add a tag Application Messages Fe…" at bounding box center [609, 302] width 1219 height 605
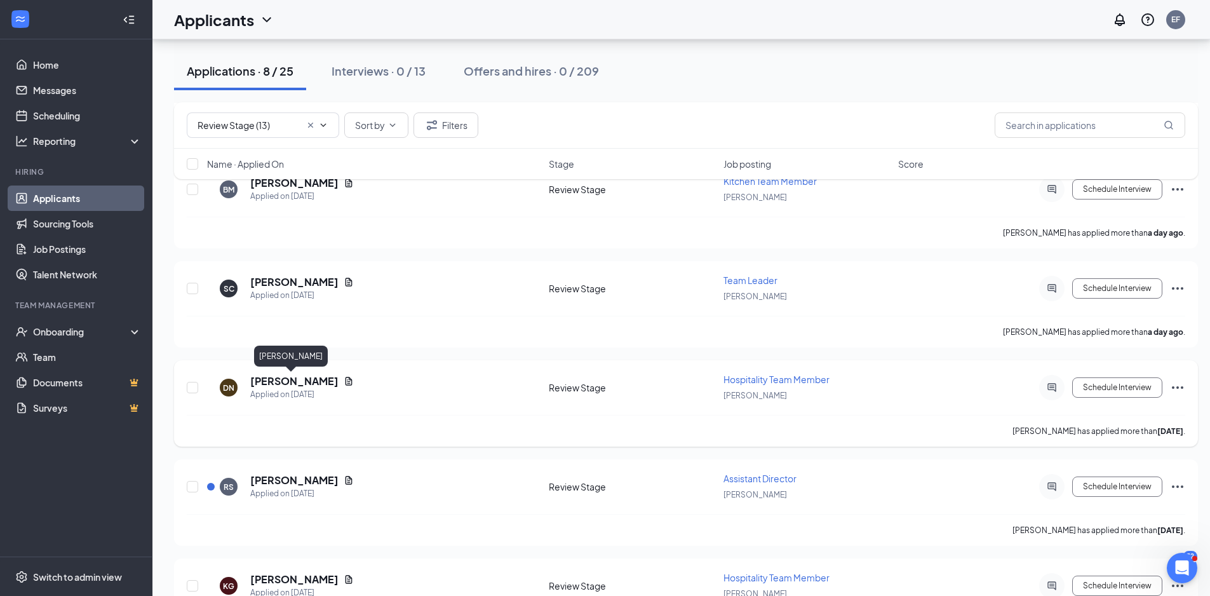
click at [304, 384] on h5 "[PERSON_NAME]" at bounding box center [294, 381] width 88 height 14
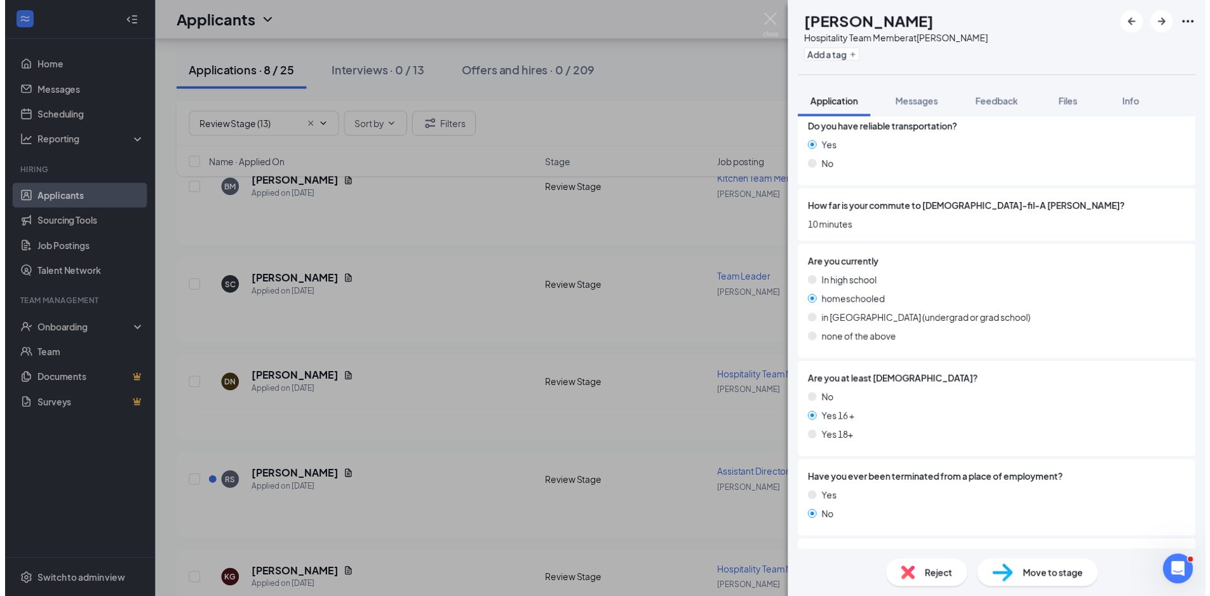
scroll to position [240, 0]
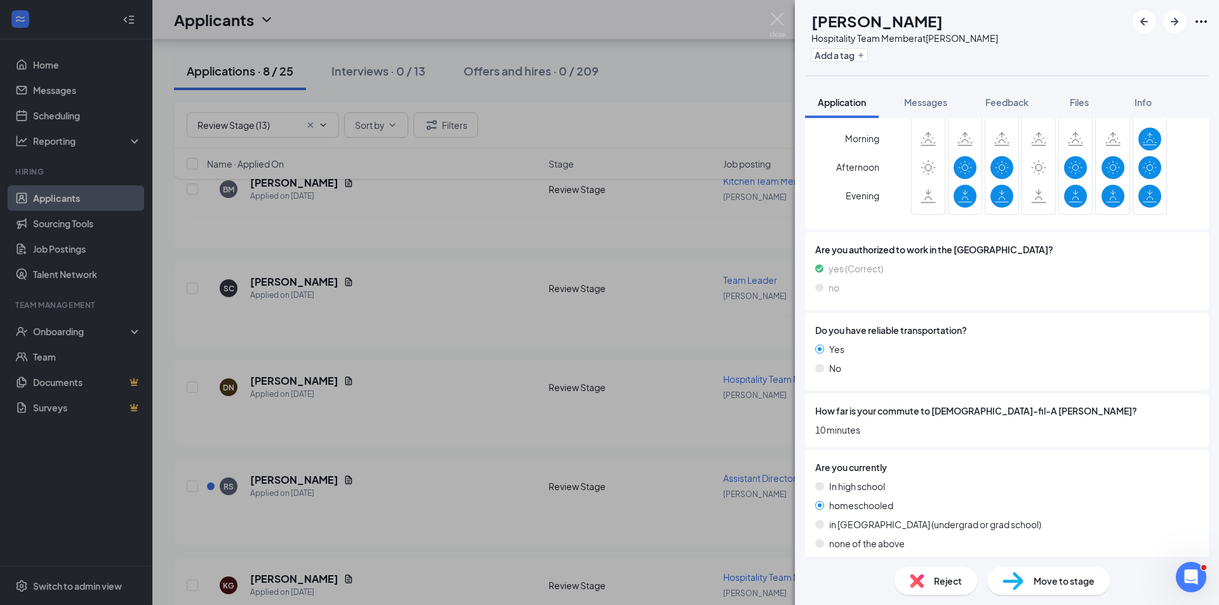
click at [786, 17] on div "DN [PERSON_NAME] Hospitality Team Member at [PERSON_NAME] Add a tag Application…" at bounding box center [609, 302] width 1219 height 605
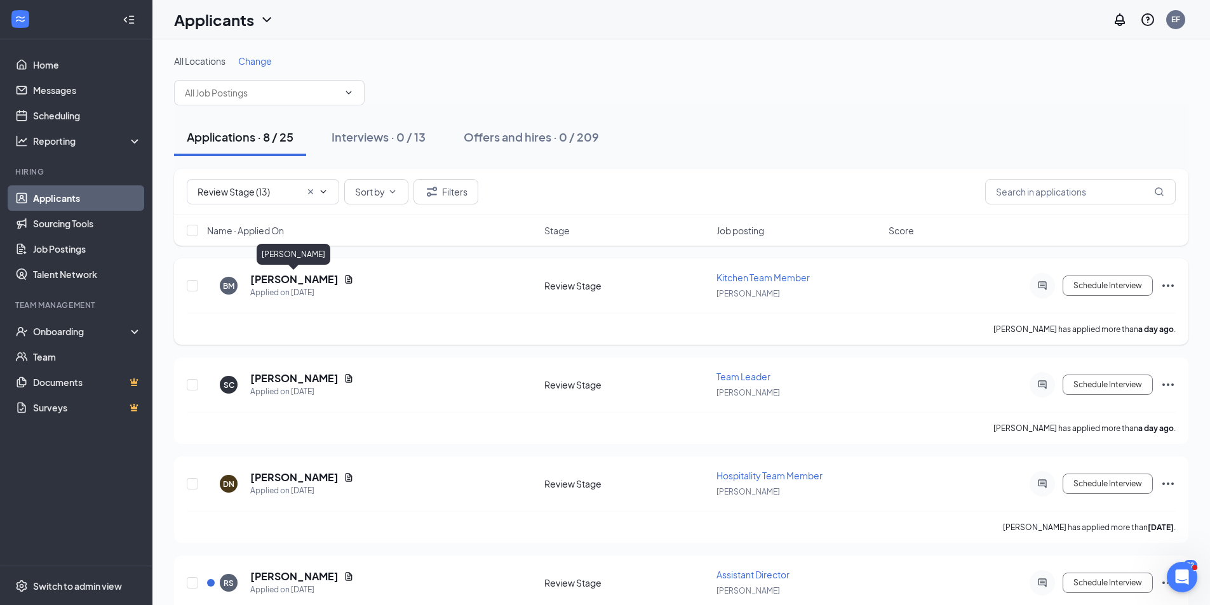
click at [283, 283] on h5 "[PERSON_NAME]" at bounding box center [294, 279] width 88 height 14
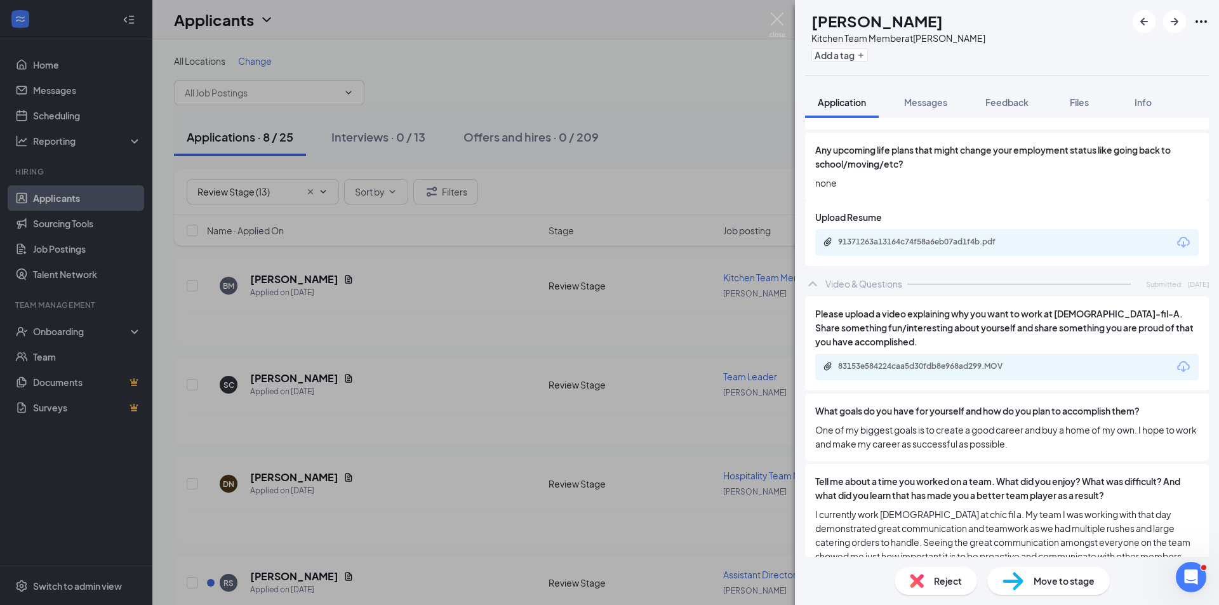
scroll to position [1715, 0]
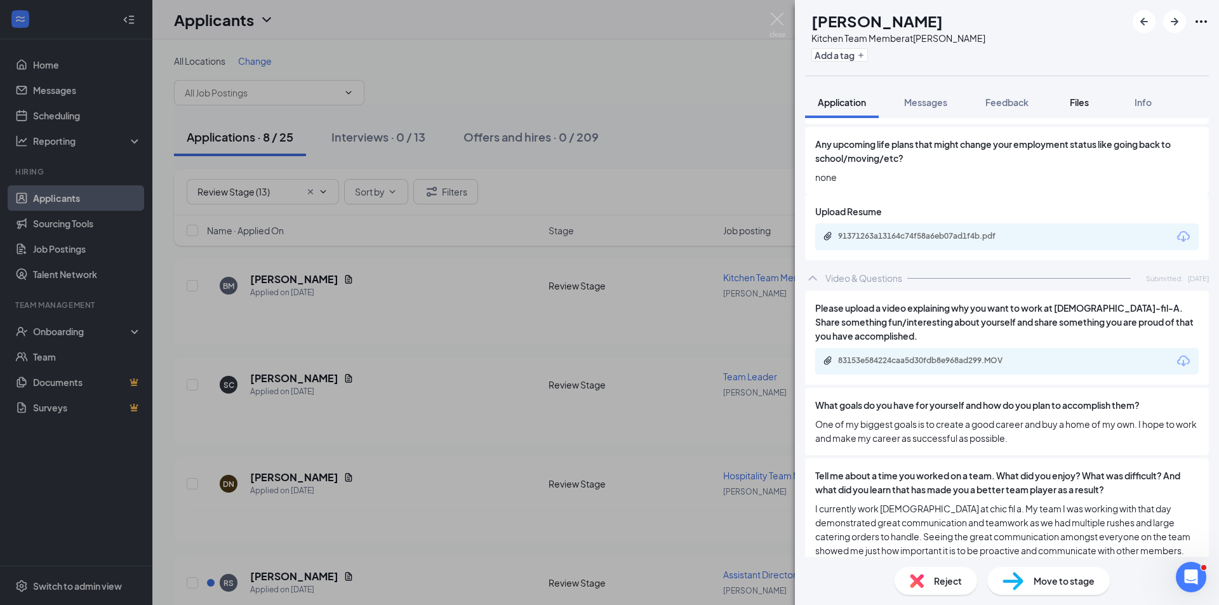
click at [1087, 100] on span "Files" at bounding box center [1079, 102] width 19 height 11
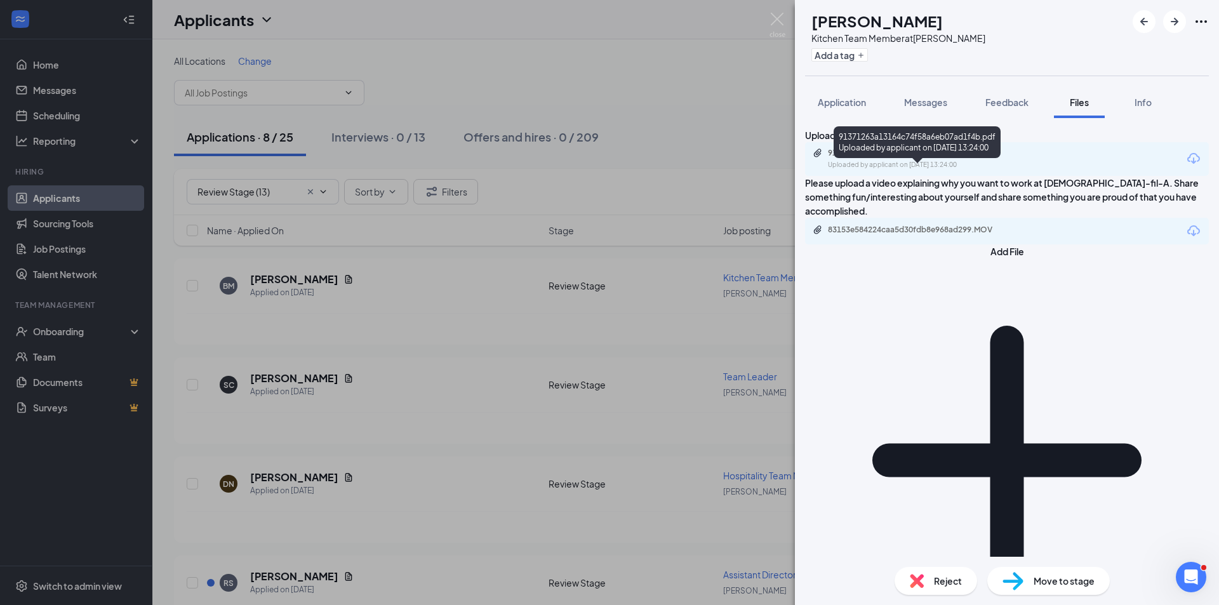
click at [956, 158] on div "91371263a13164c74f58a6eb07ad1f4b.pdf" at bounding box center [917, 153] width 178 height 10
click at [1146, 100] on span "Info" at bounding box center [1143, 102] width 17 height 11
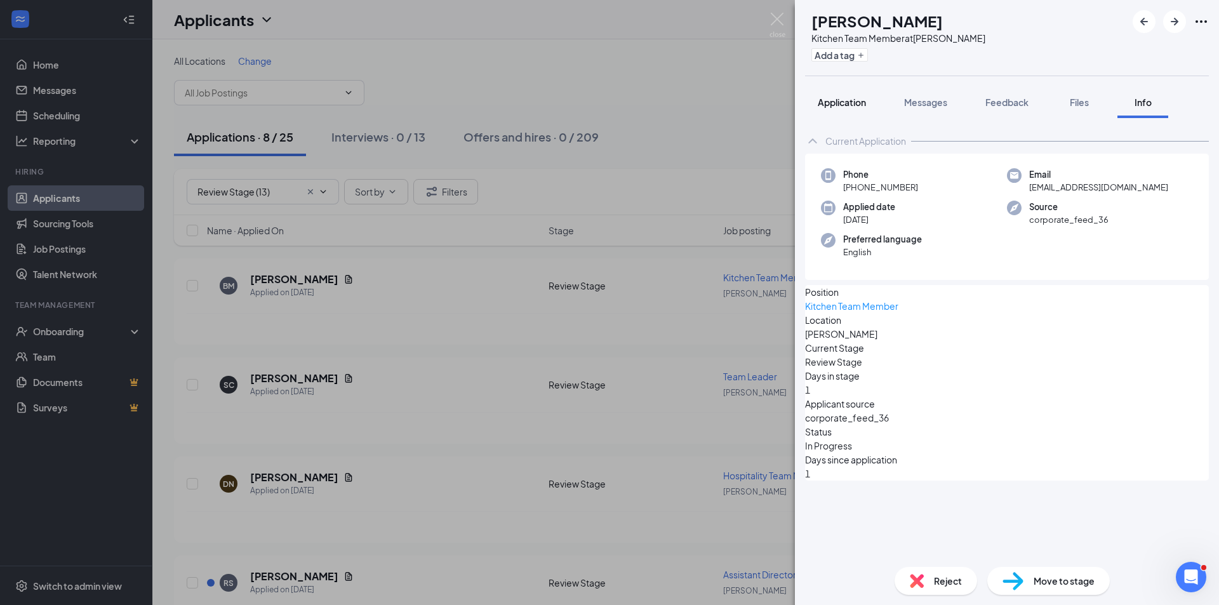
click at [846, 107] on span "Application" at bounding box center [842, 102] width 48 height 11
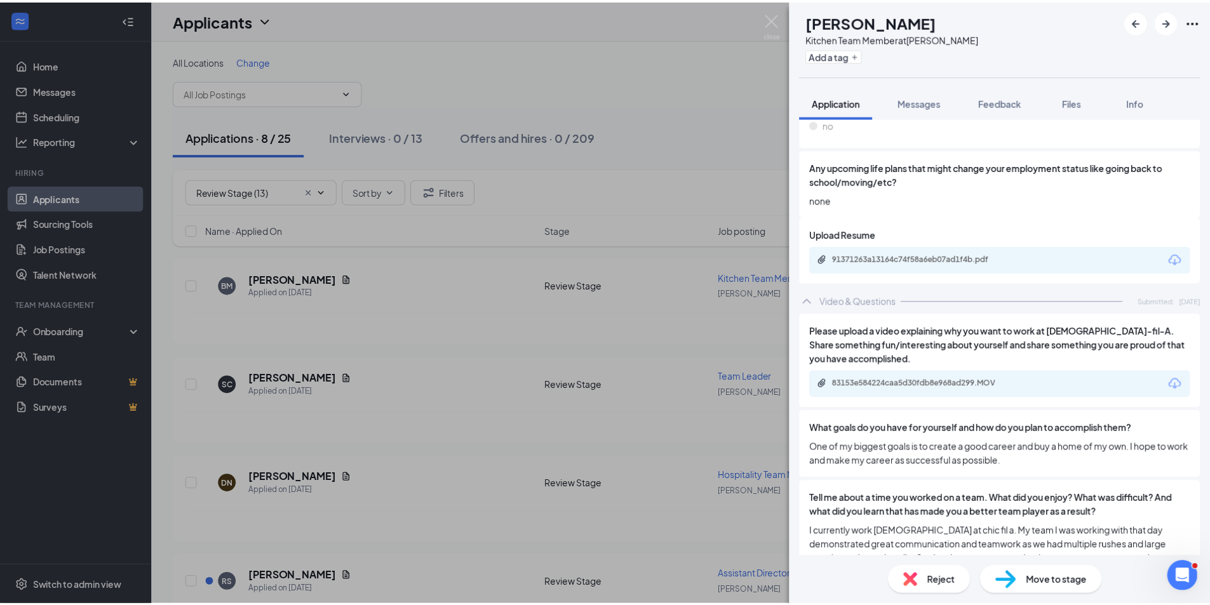
scroll to position [1715, 0]
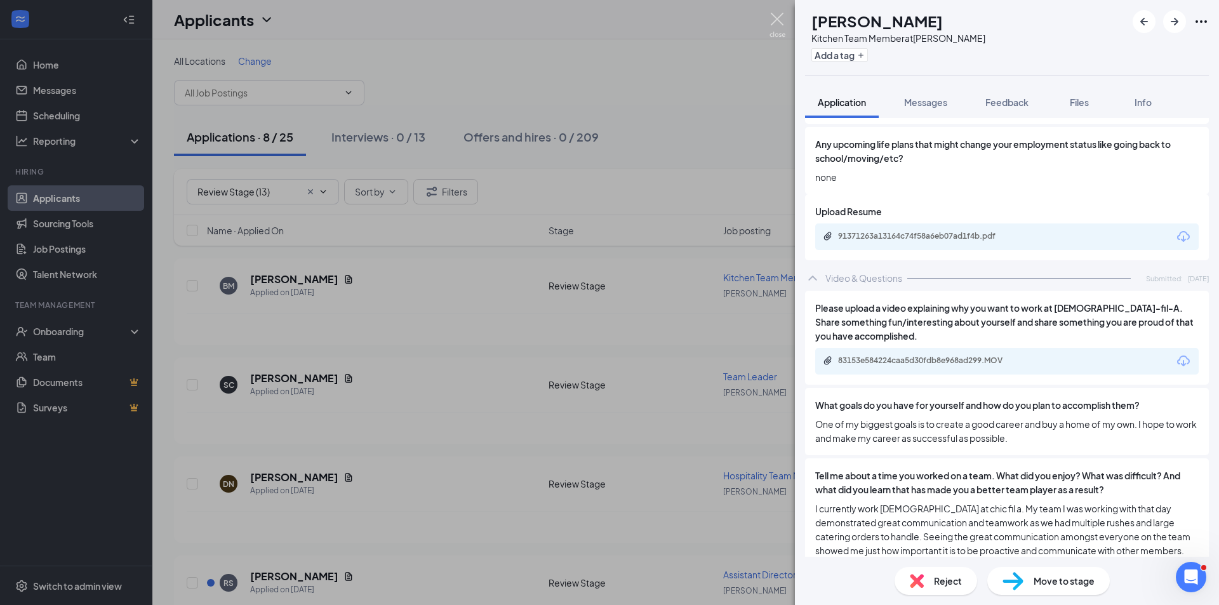
click at [773, 24] on img at bounding box center [778, 25] width 16 height 25
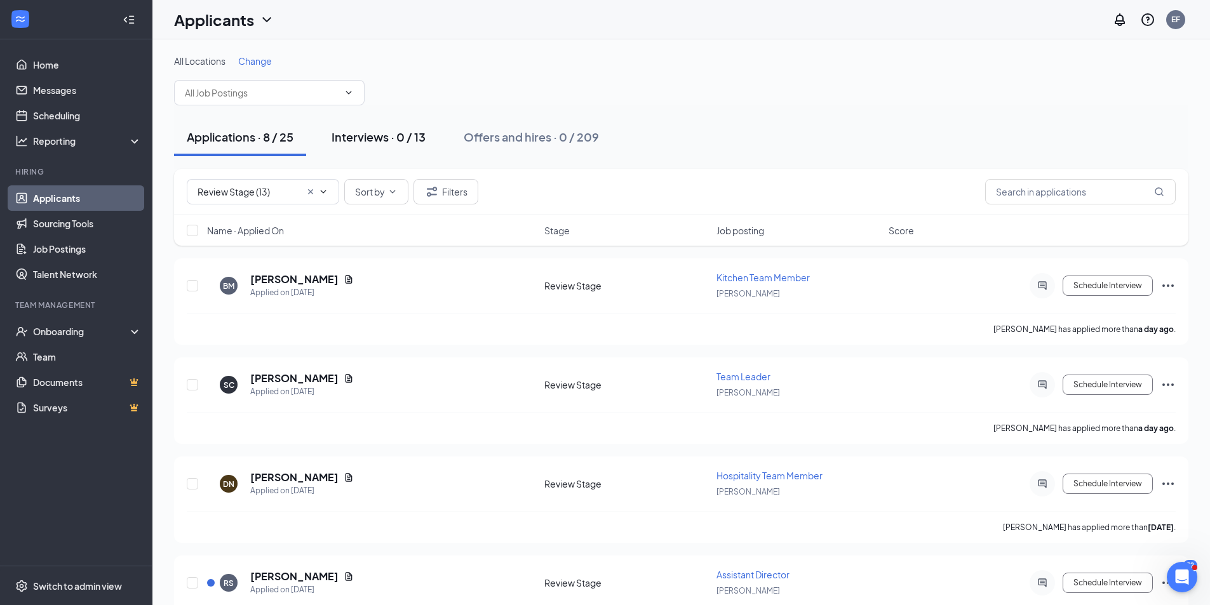
click at [380, 145] on button "Interviews · 0 / 13" at bounding box center [378, 137] width 119 height 38
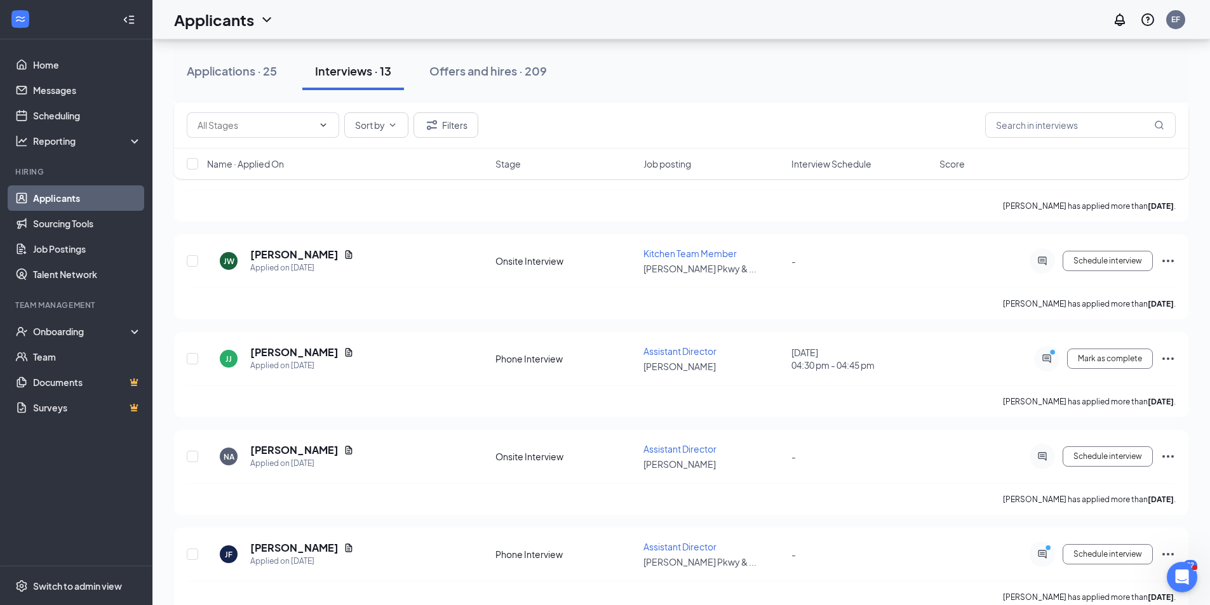
scroll to position [508, 0]
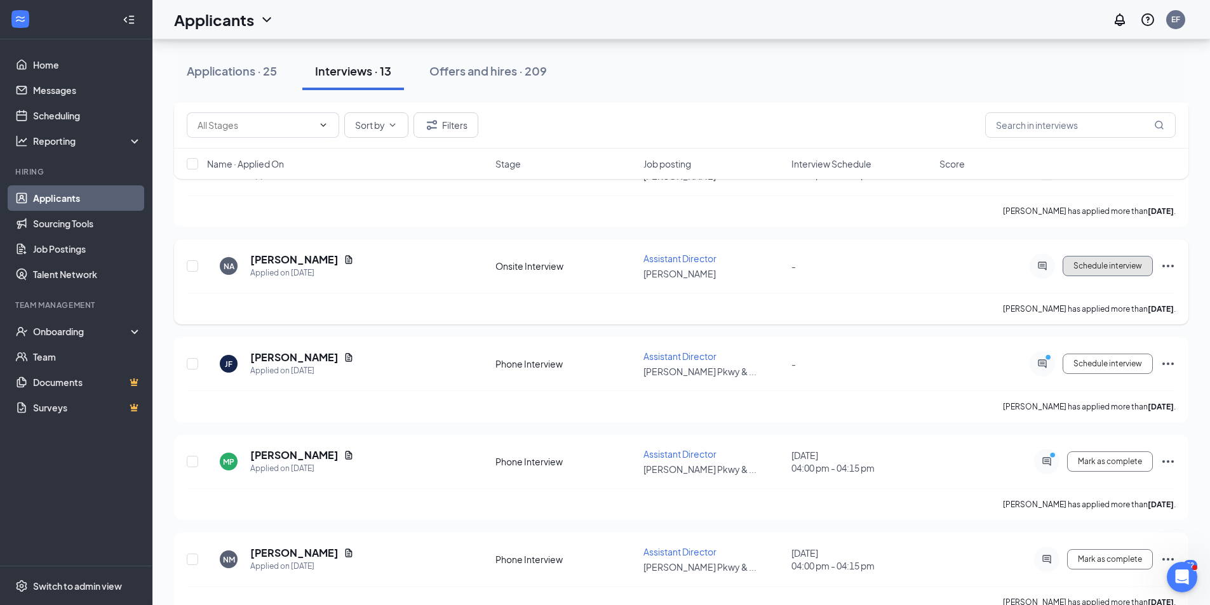
click at [1136, 262] on span "Schedule interview" at bounding box center [1107, 266] width 69 height 9
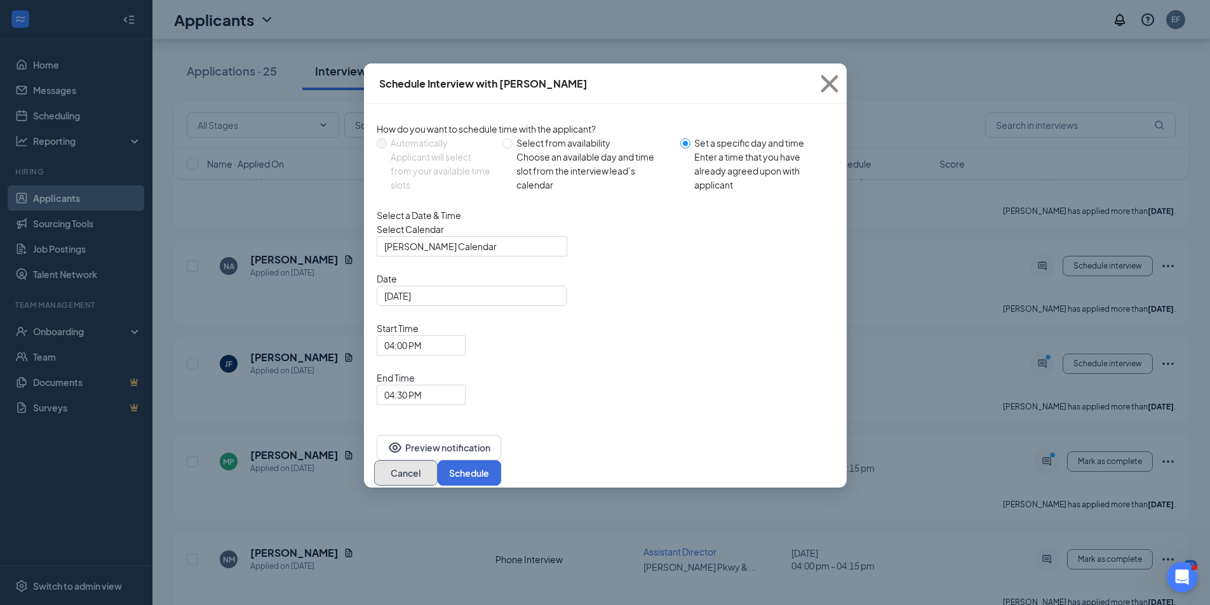
click at [438, 460] on button "Cancel" at bounding box center [406, 472] width 64 height 25
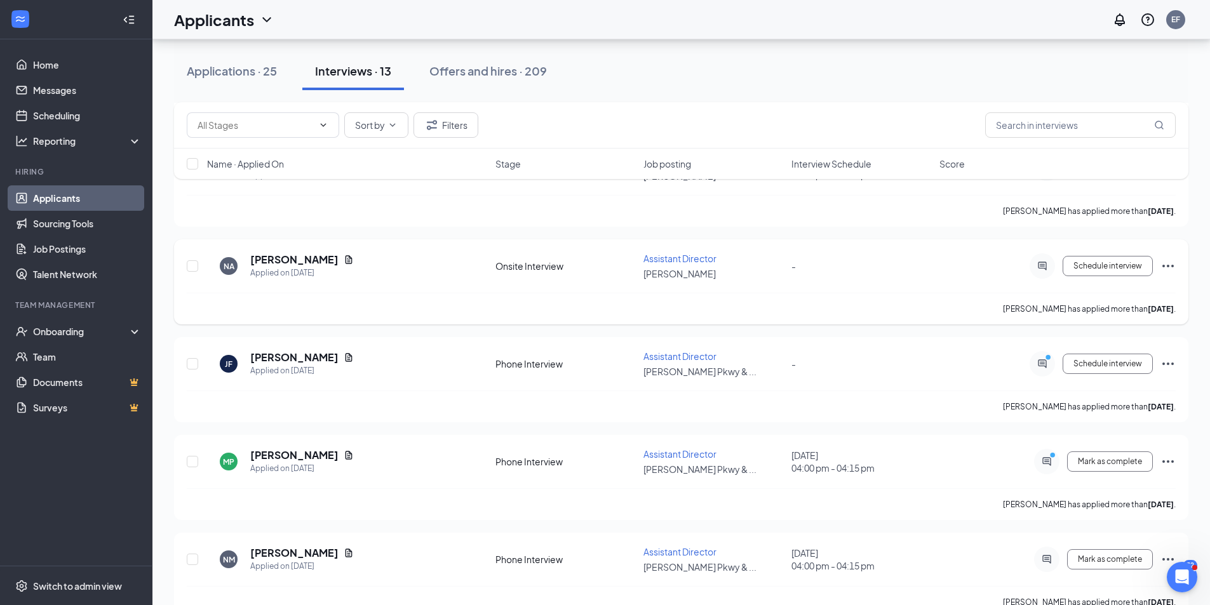
click at [1168, 264] on icon "Ellipses" at bounding box center [1167, 265] width 15 height 15
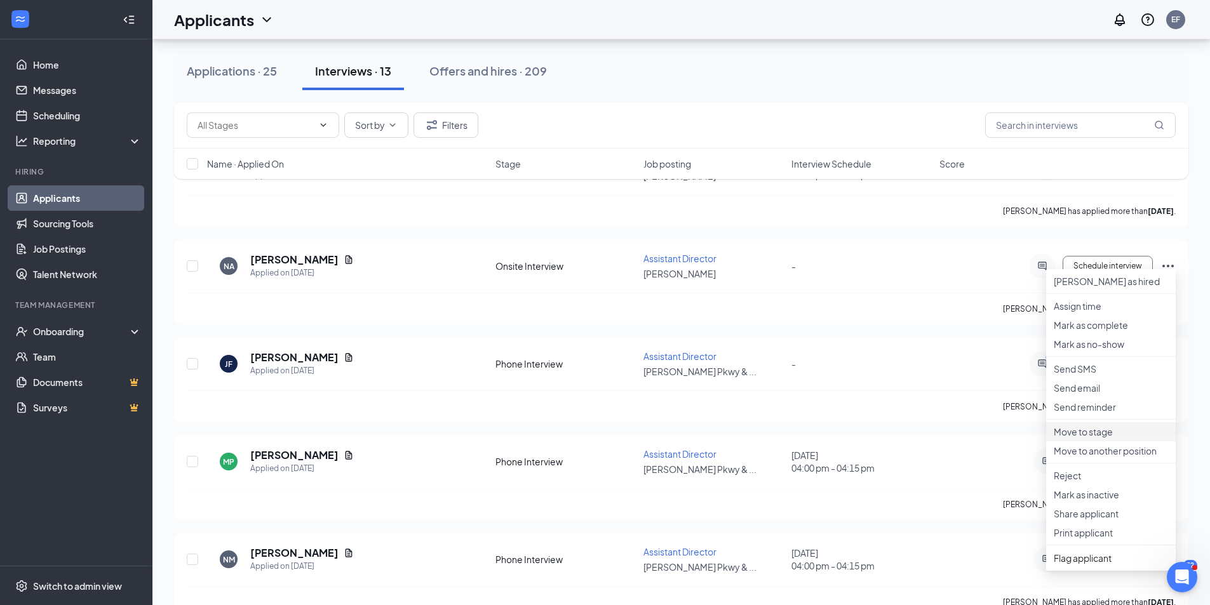
click at [1115, 438] on p "Move to stage" at bounding box center [1111, 432] width 114 height 13
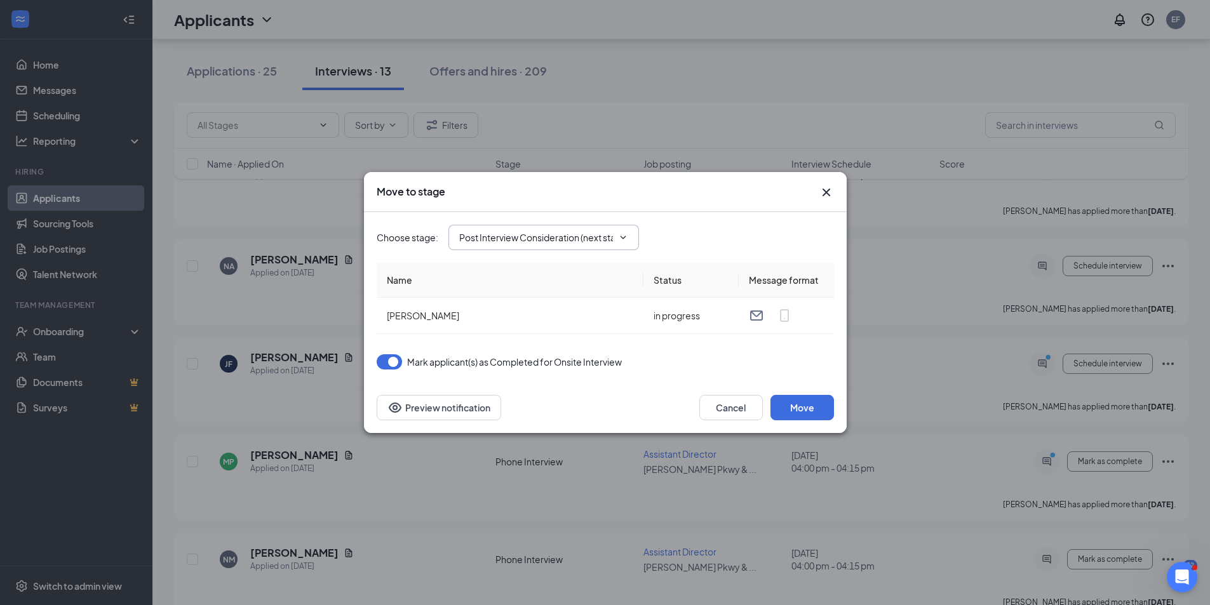
click at [625, 235] on icon "ChevronDown" at bounding box center [623, 237] width 10 height 10
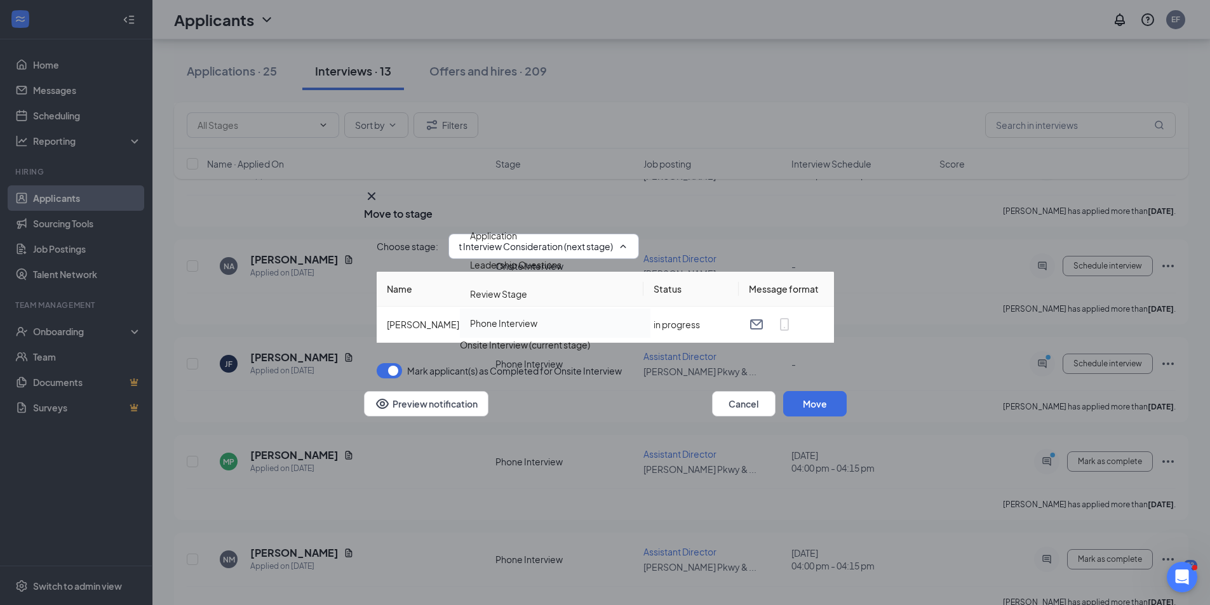
click at [537, 316] on div "Phone Interview" at bounding box center [503, 323] width 67 height 14
type input "Phone Interview"
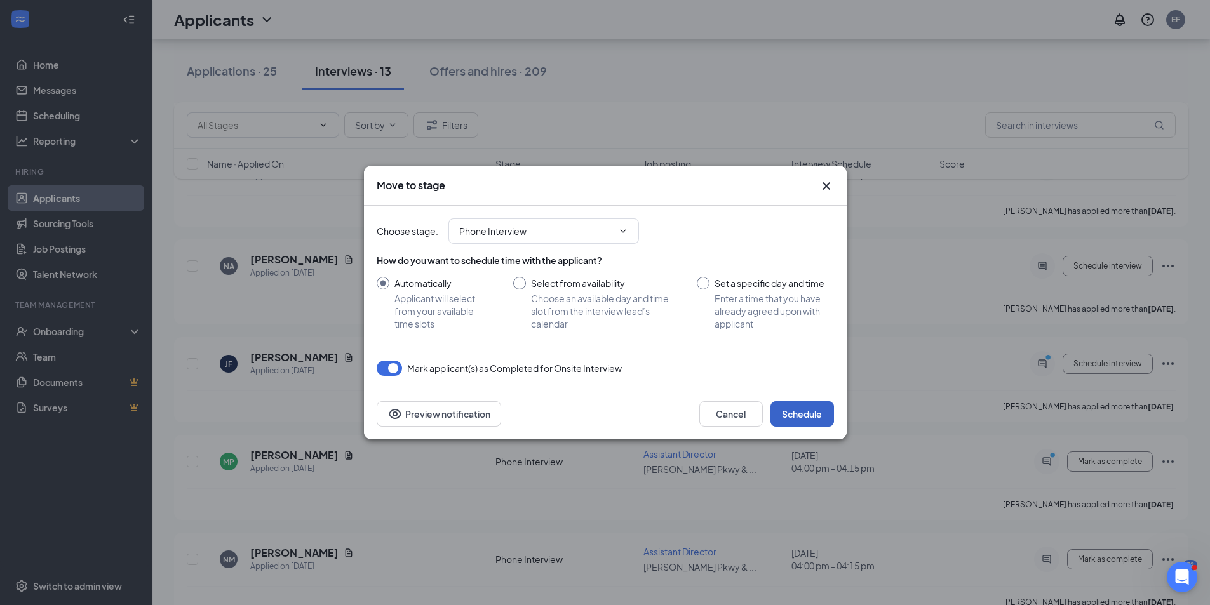
click at [811, 413] on button "Schedule" at bounding box center [802, 413] width 64 height 25
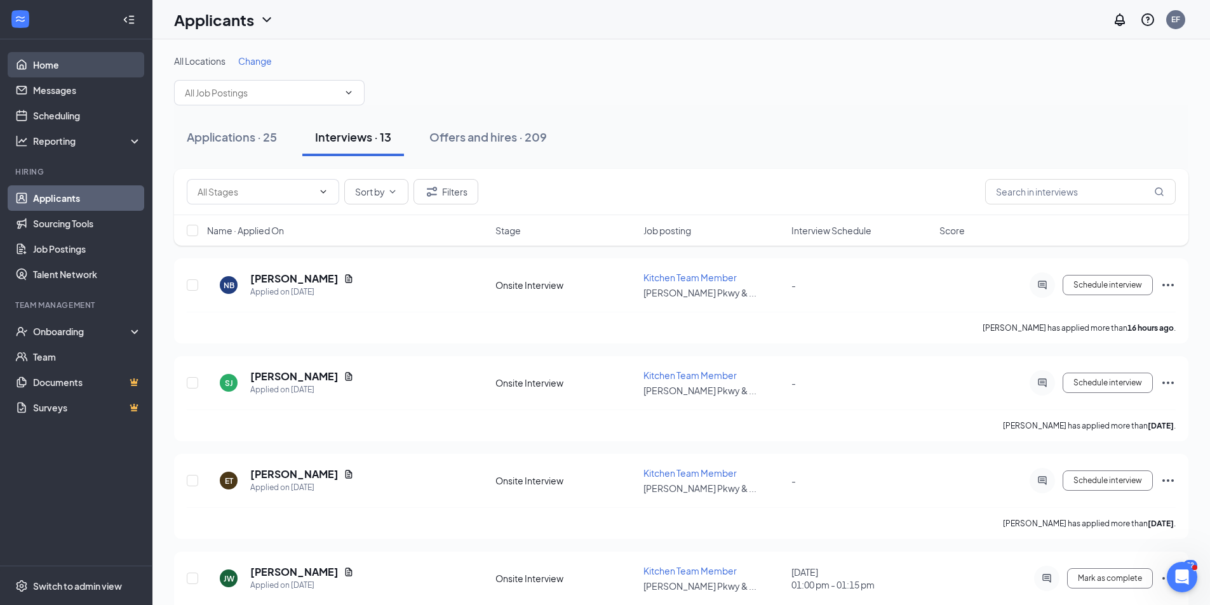
click at [63, 67] on link "Home" at bounding box center [87, 64] width 109 height 25
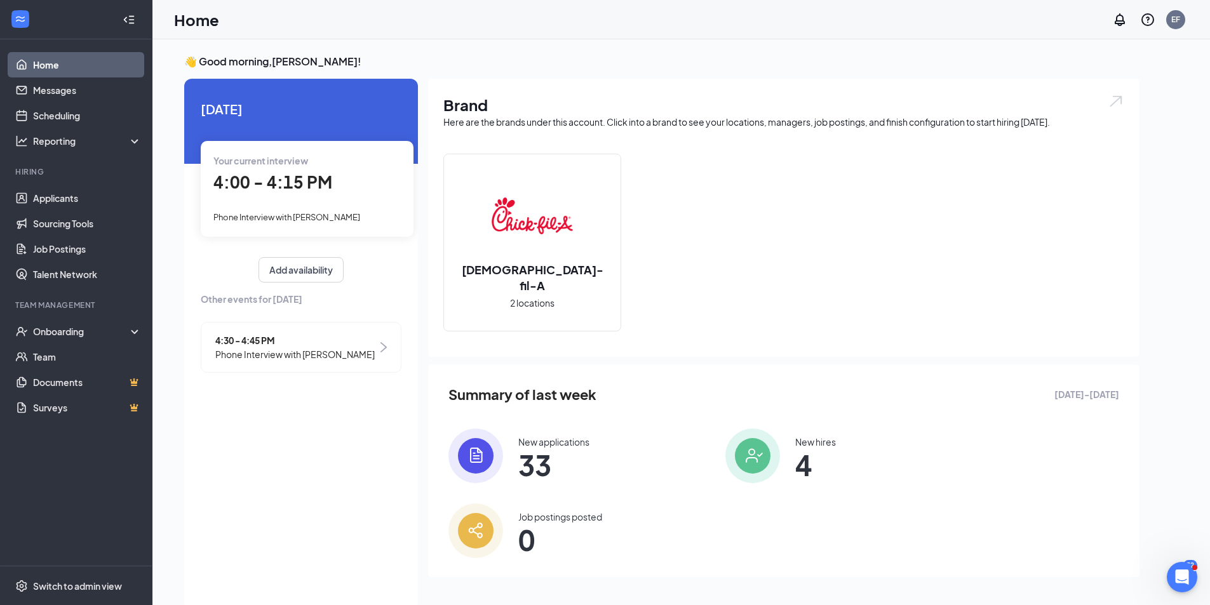
click at [320, 199] on div "Your current interview 4:00 - 4:15 PM Phone Interview with [PERSON_NAME]" at bounding box center [307, 188] width 213 height 95
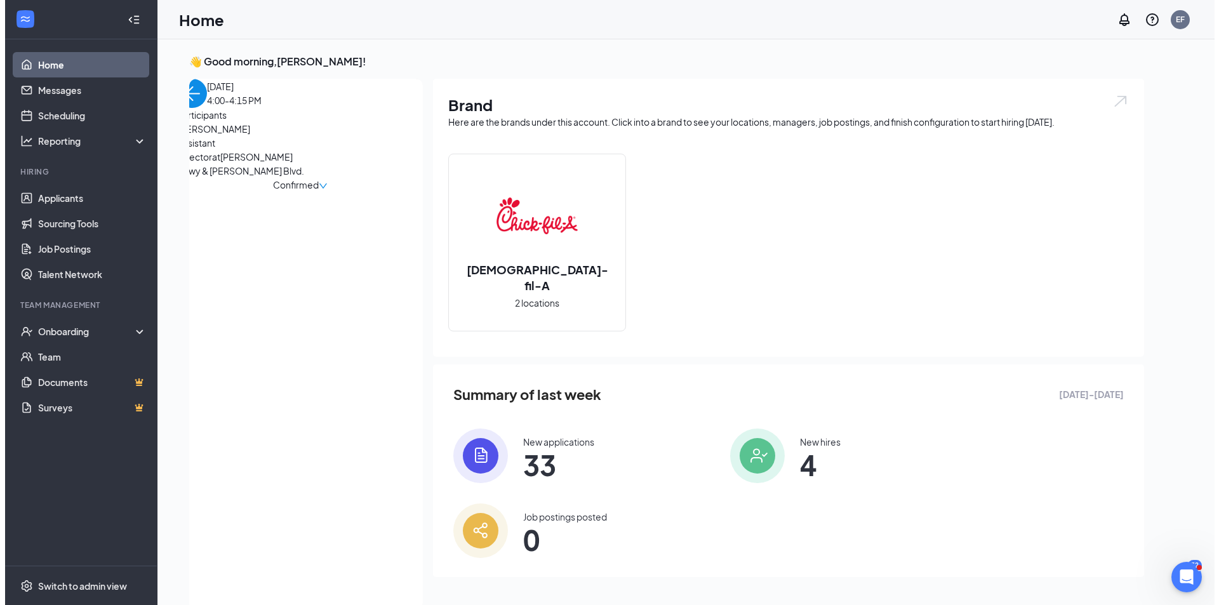
scroll to position [5, 0]
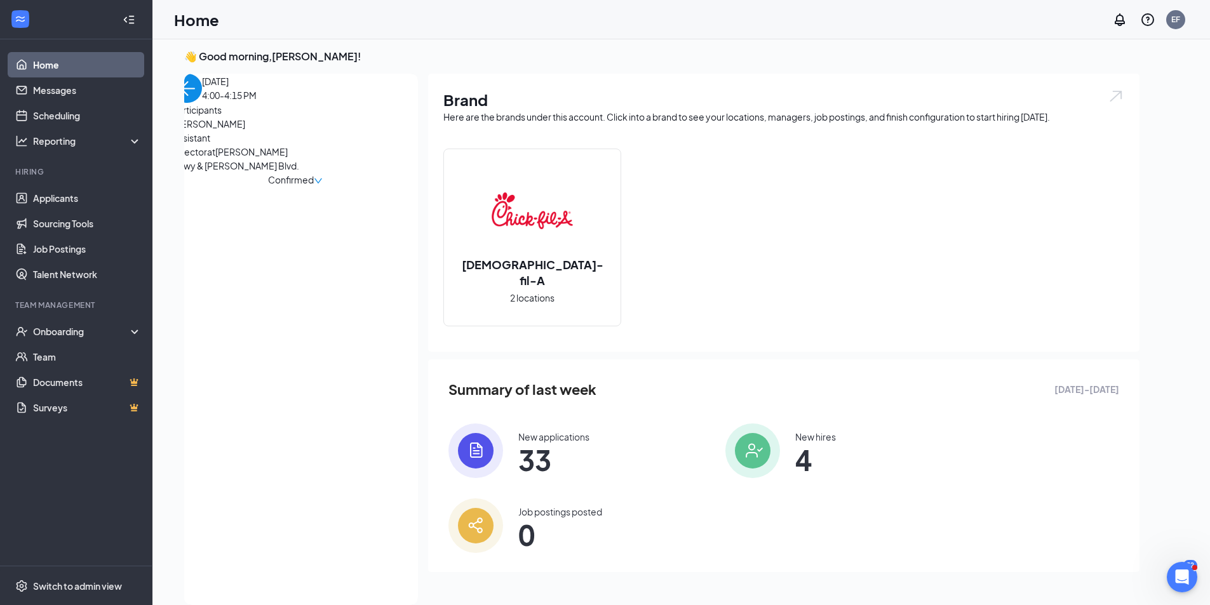
click at [237, 131] on span "[PERSON_NAME]" at bounding box center [239, 124] width 133 height 14
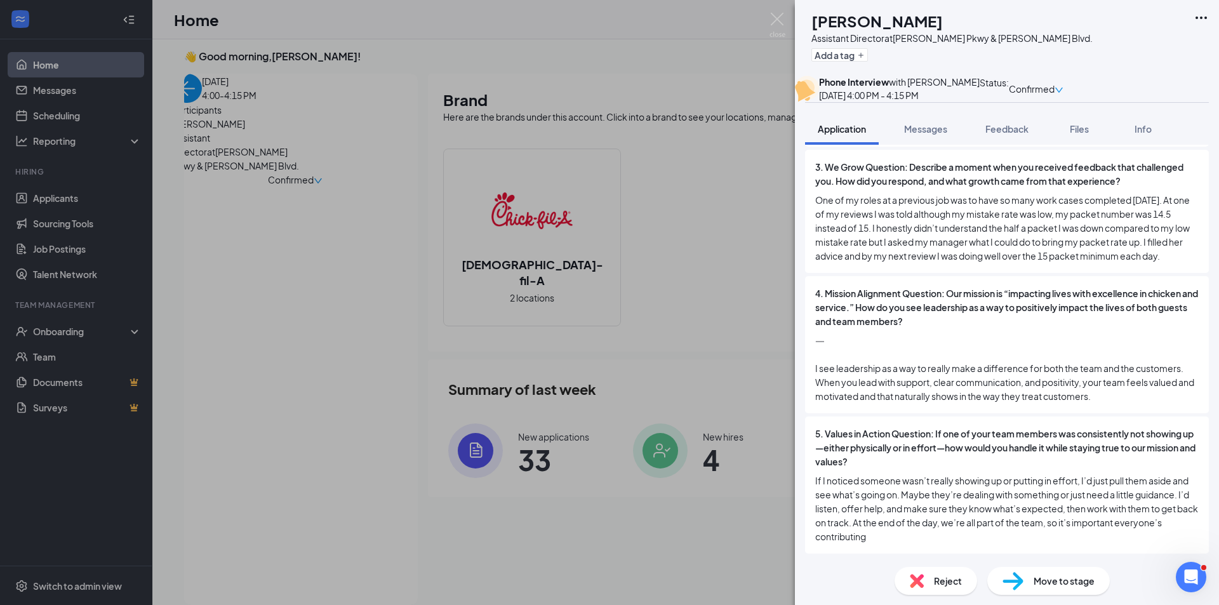
scroll to position [2162, 0]
click at [1099, 145] on button "Files" at bounding box center [1079, 129] width 51 height 32
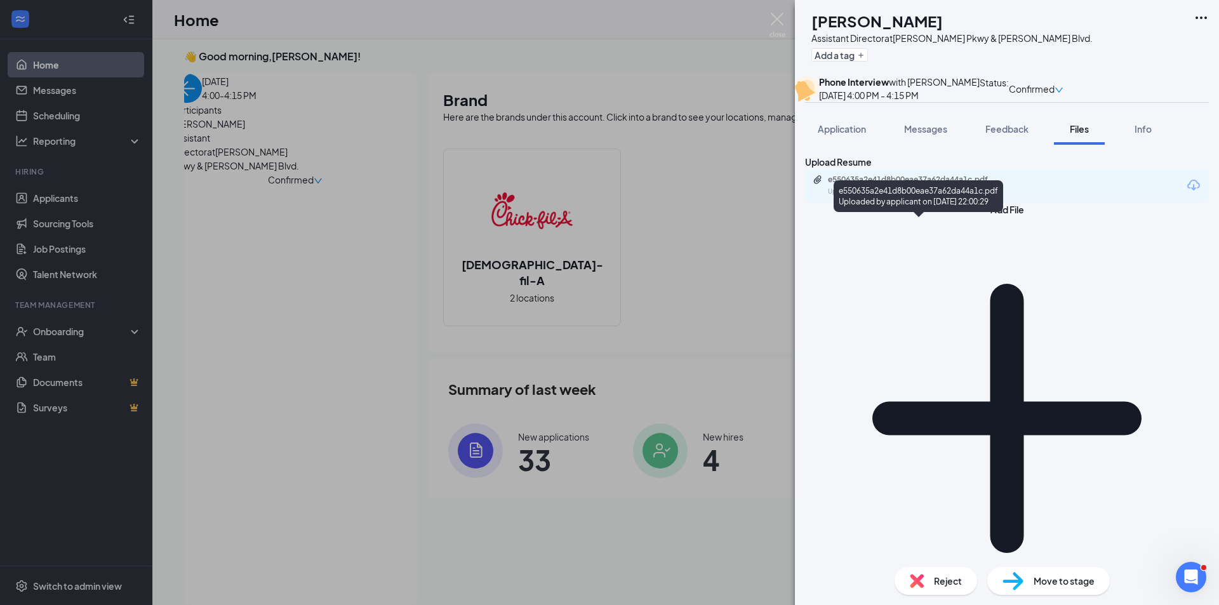
click at [906, 197] on div "Uploaded by applicant on [DATE] 22:00:29" at bounding box center [923, 192] width 191 height 10
click at [1021, 135] on span "Feedback" at bounding box center [1007, 128] width 43 height 11
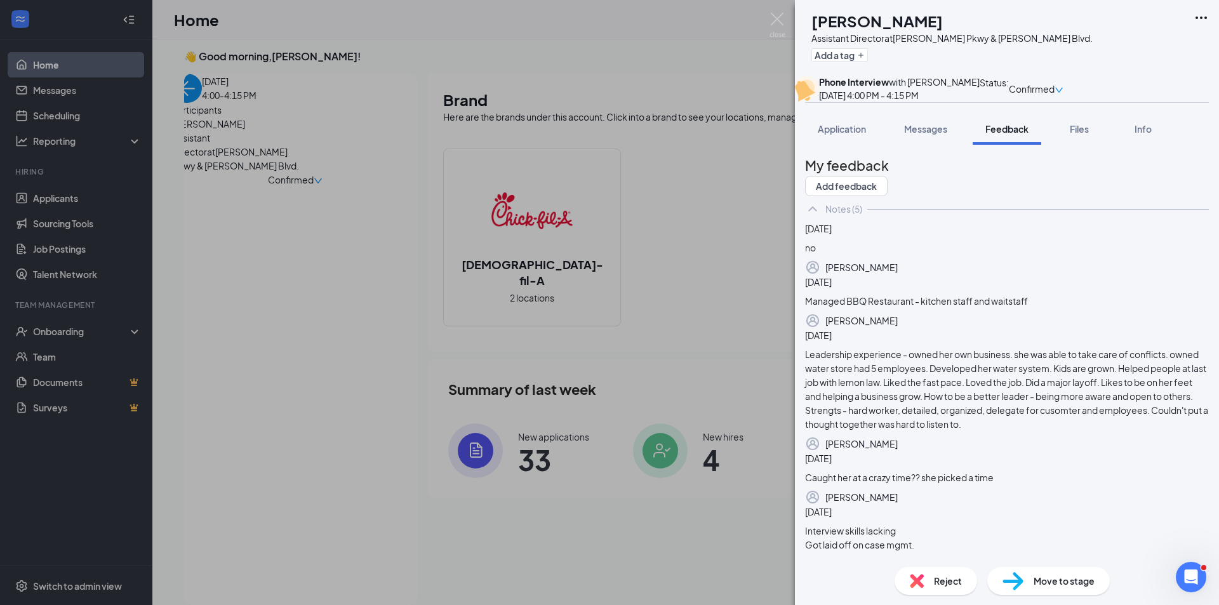
click at [926, 576] on div "Reject" at bounding box center [936, 581] width 83 height 28
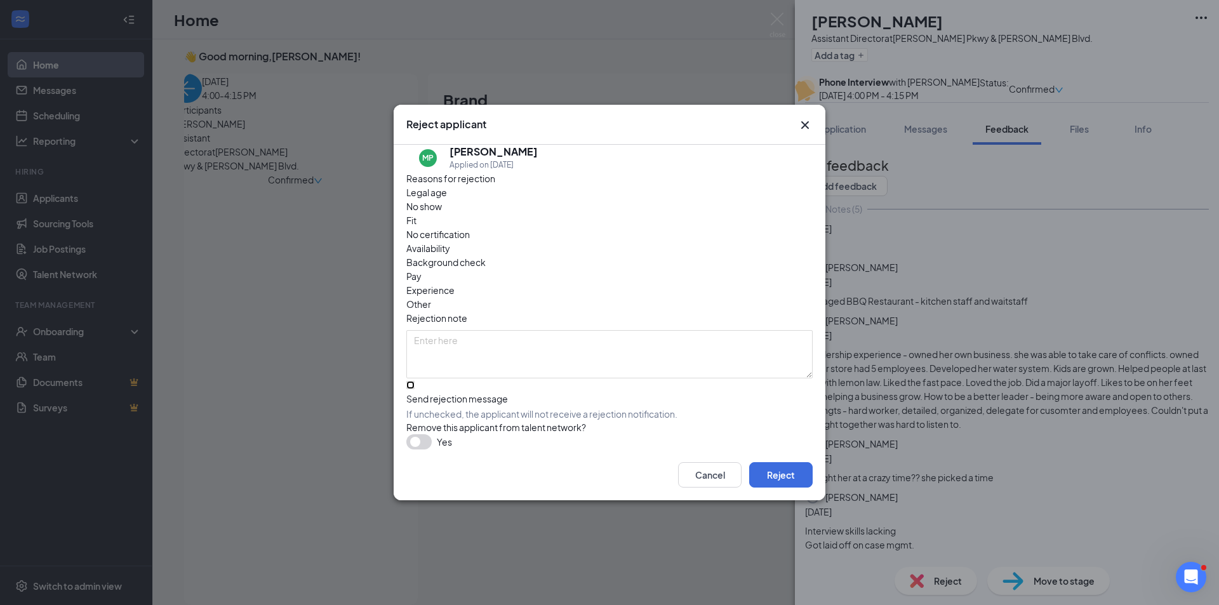
click at [415, 381] on input "Send rejection message If unchecked, the applicant will not receive a rejection…" at bounding box center [410, 385] width 8 height 8
checkbox input "true"
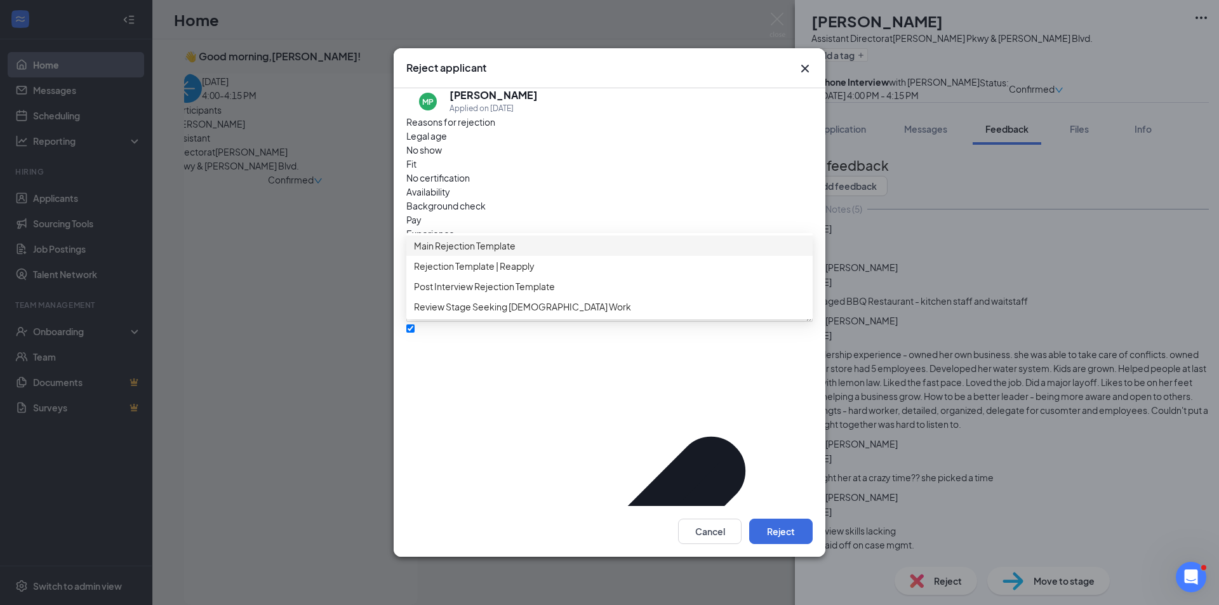
click at [535, 256] on div "Main Rejection Template" at bounding box center [609, 246] width 406 height 20
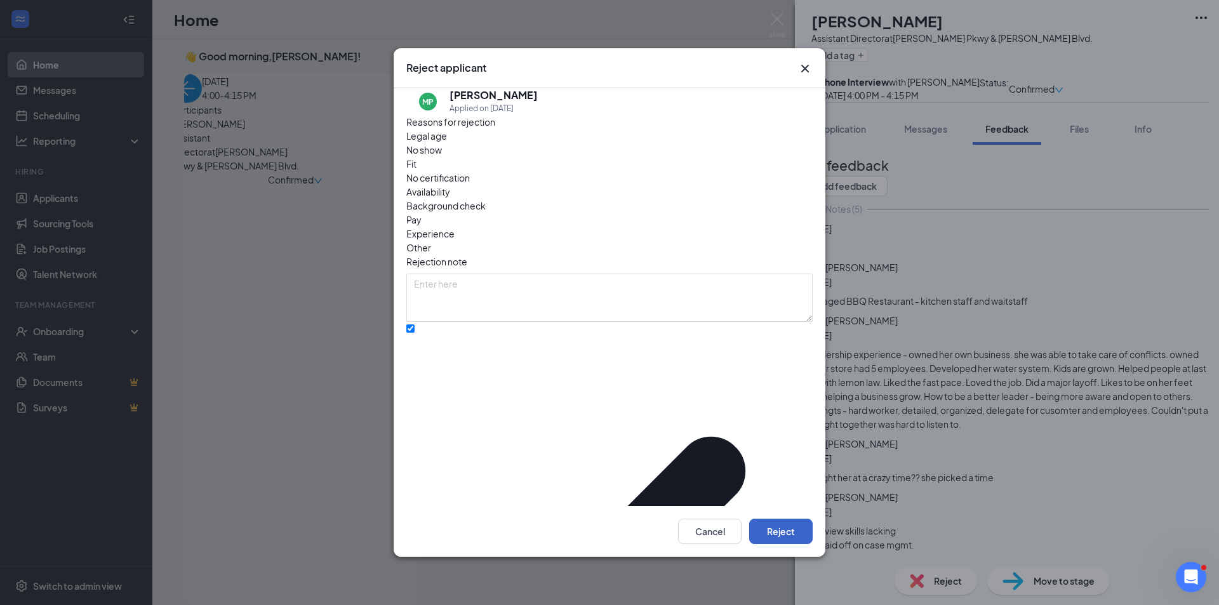
click at [786, 519] on button "Reject" at bounding box center [781, 531] width 64 height 25
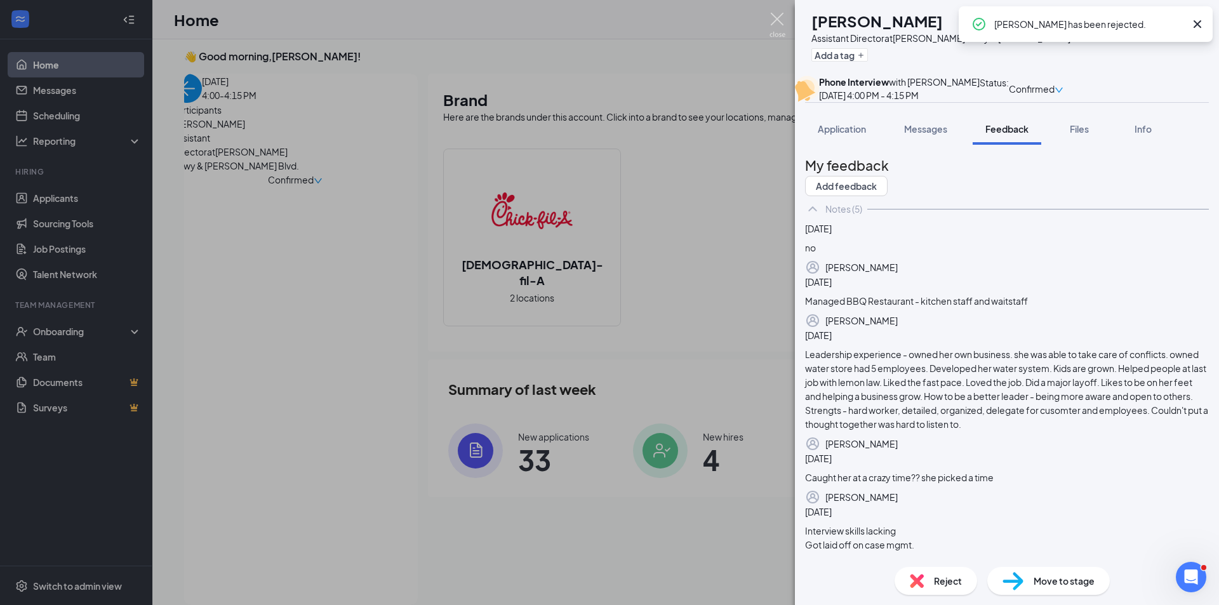
click at [779, 16] on img at bounding box center [778, 25] width 16 height 25
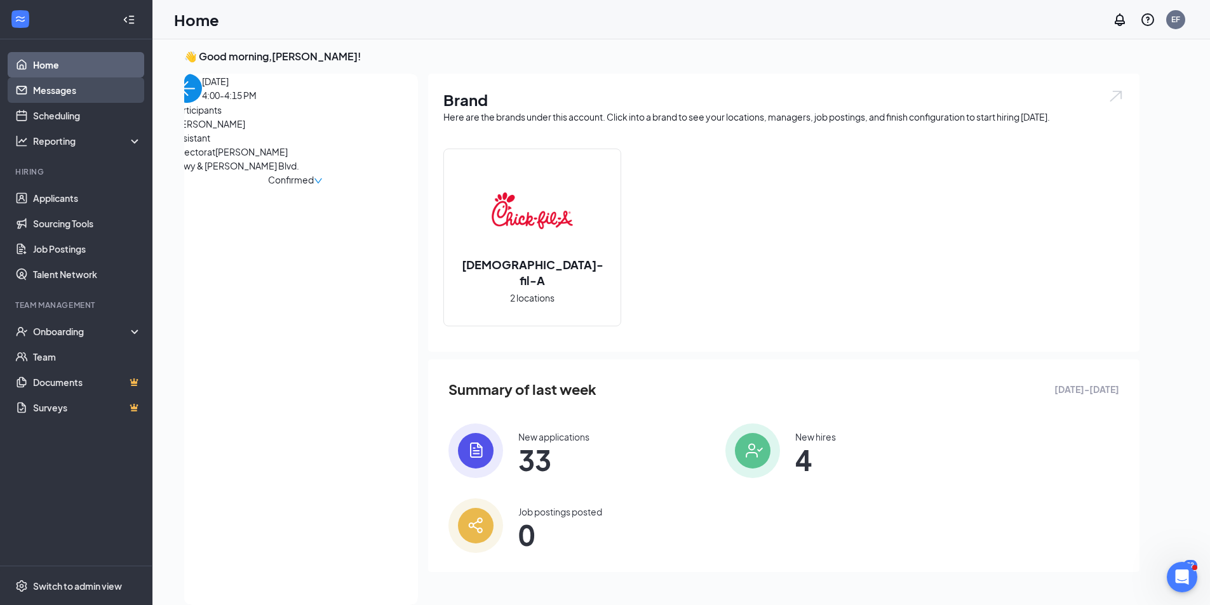
click at [72, 82] on link "Messages" at bounding box center [87, 89] width 109 height 25
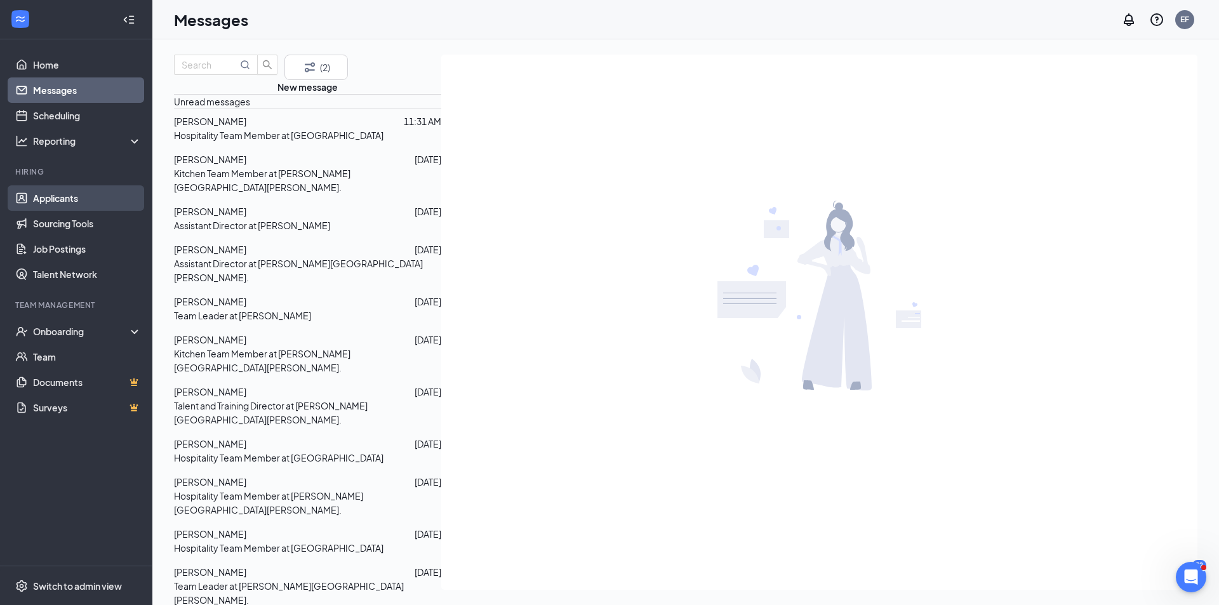
click at [62, 203] on link "Applicants" at bounding box center [87, 197] width 109 height 25
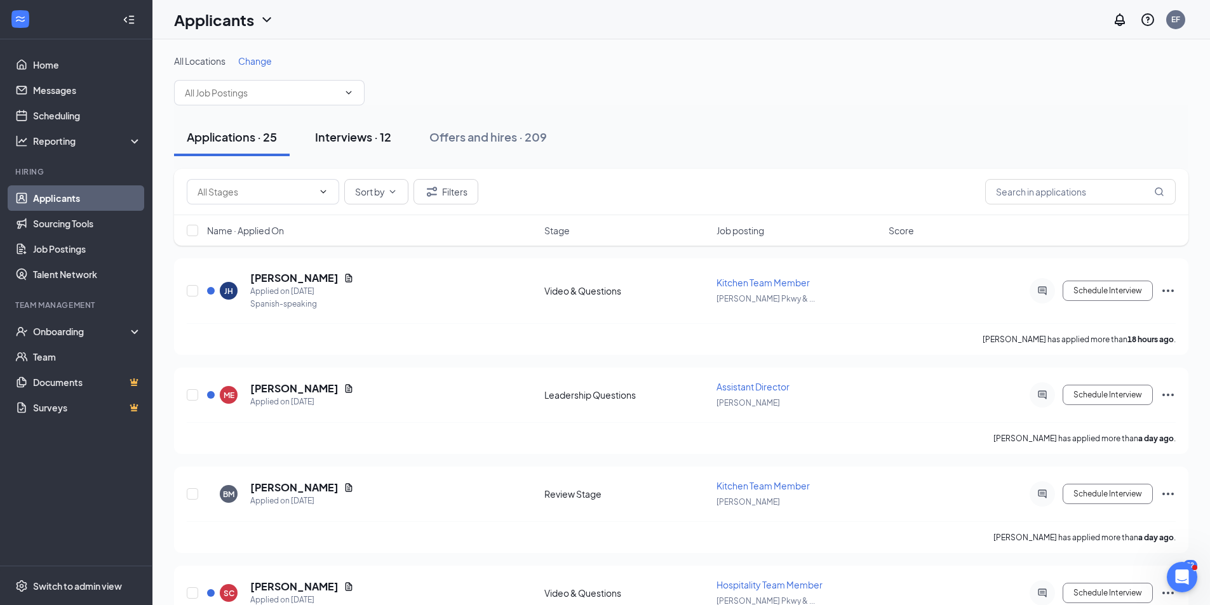
click at [348, 137] on div "Interviews · 12" at bounding box center [353, 137] width 76 height 16
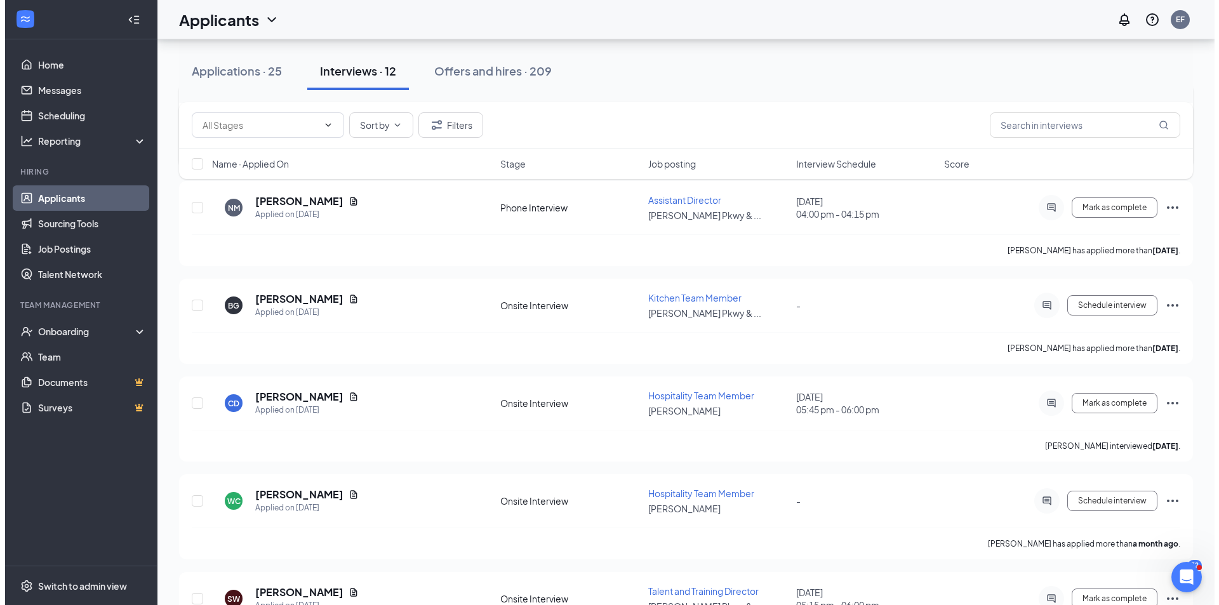
scroll to position [814, 0]
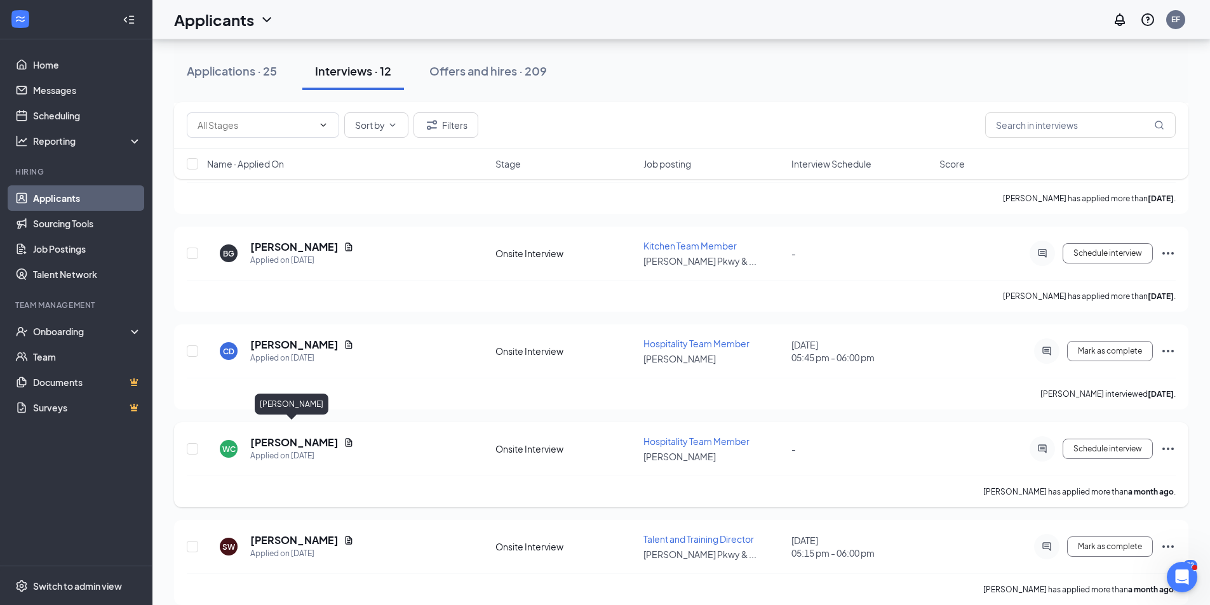
click at [293, 436] on h5 "[PERSON_NAME]" at bounding box center [294, 443] width 88 height 14
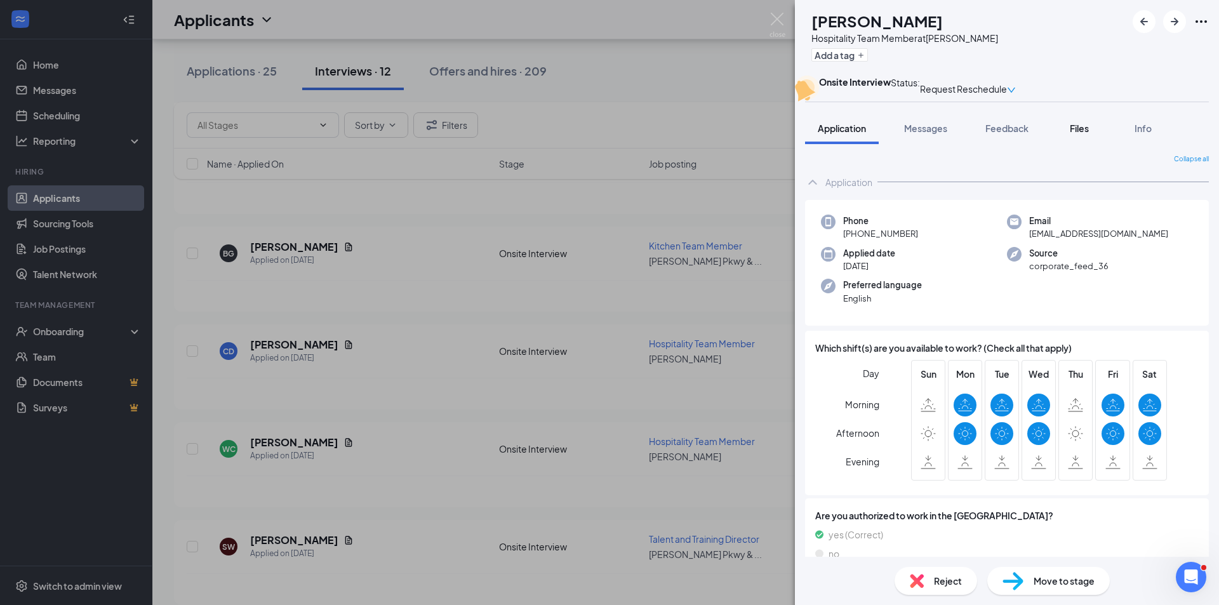
click at [1084, 134] on span "Files" at bounding box center [1079, 128] width 19 height 11
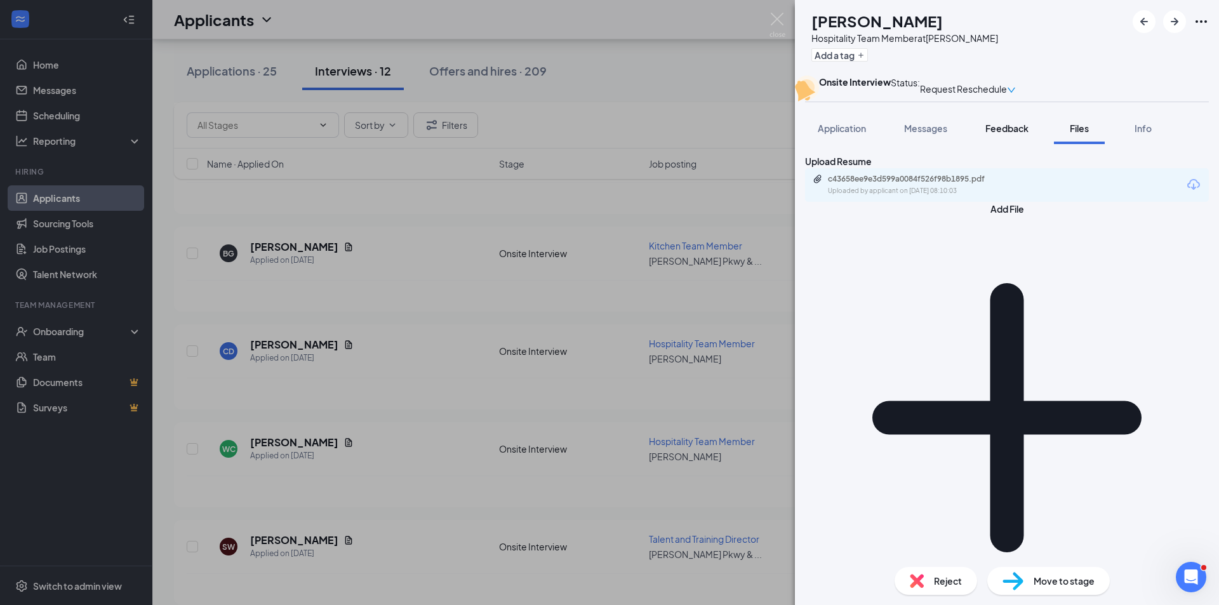
click at [983, 144] on button "Feedback" at bounding box center [1007, 128] width 69 height 32
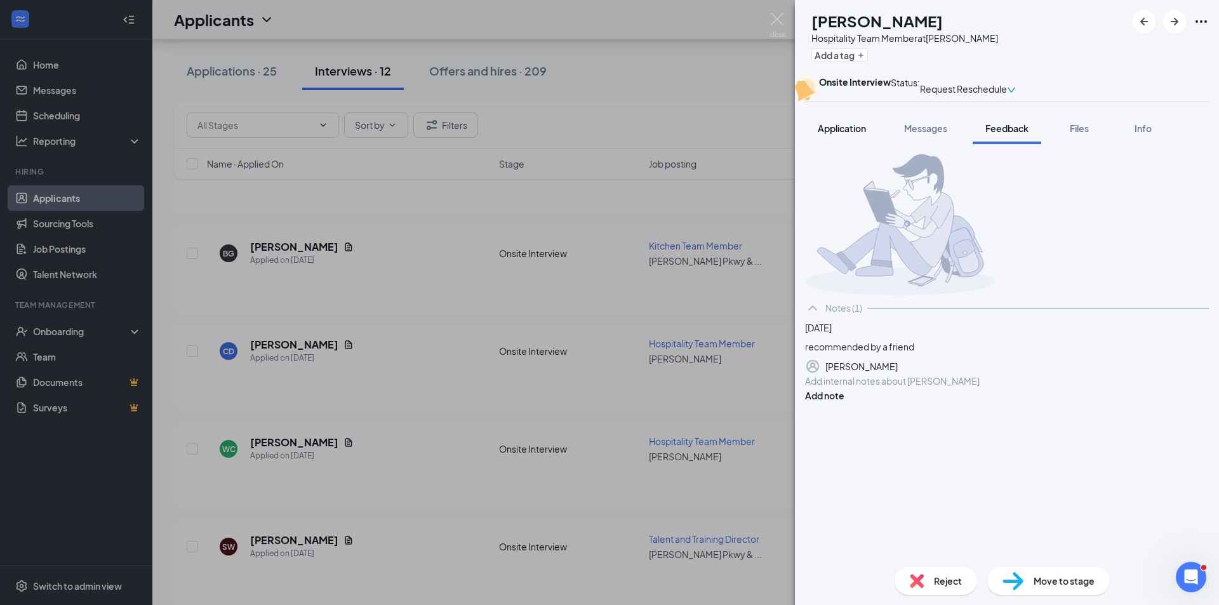
click at [844, 134] on span "Application" at bounding box center [842, 128] width 48 height 11
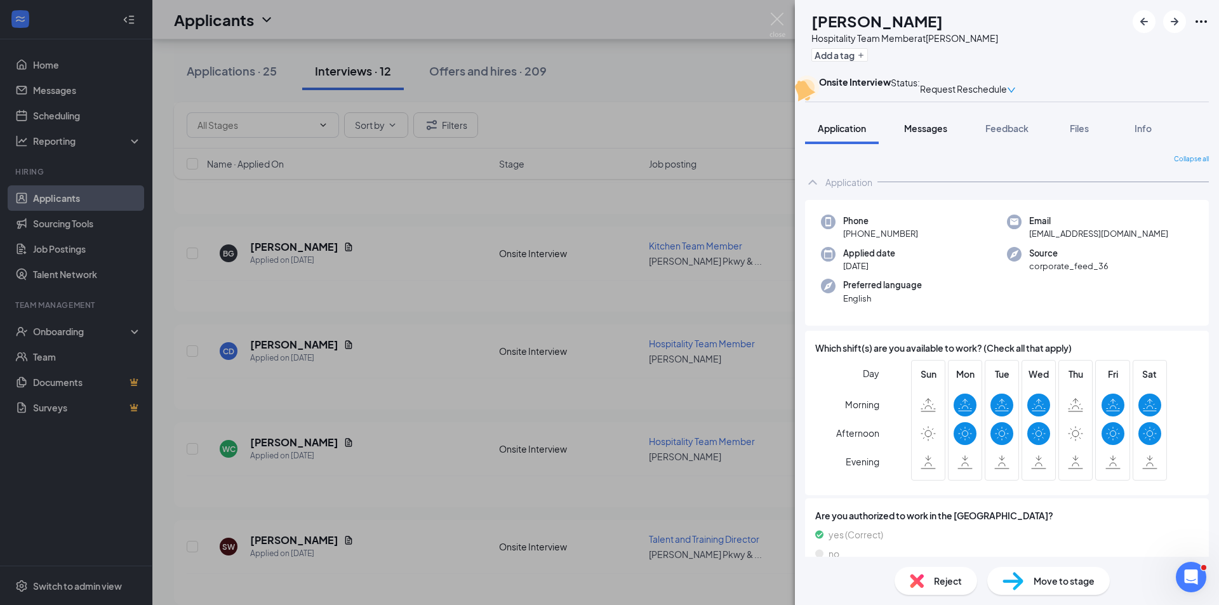
click at [936, 144] on button "Messages" at bounding box center [926, 128] width 69 height 32
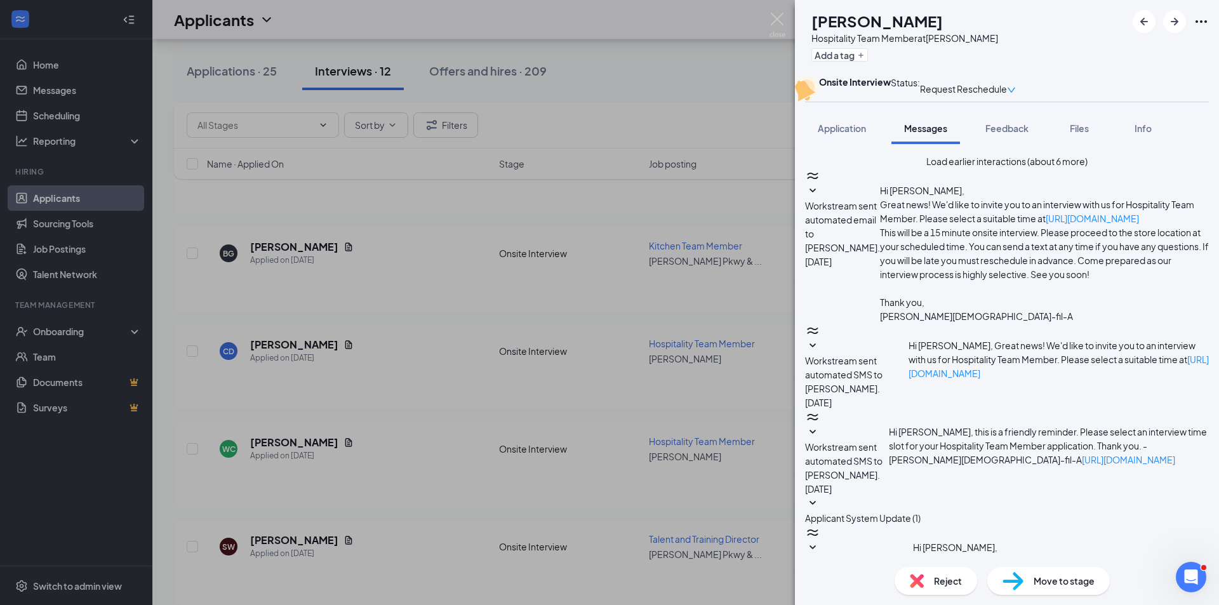
scroll to position [347, 0]
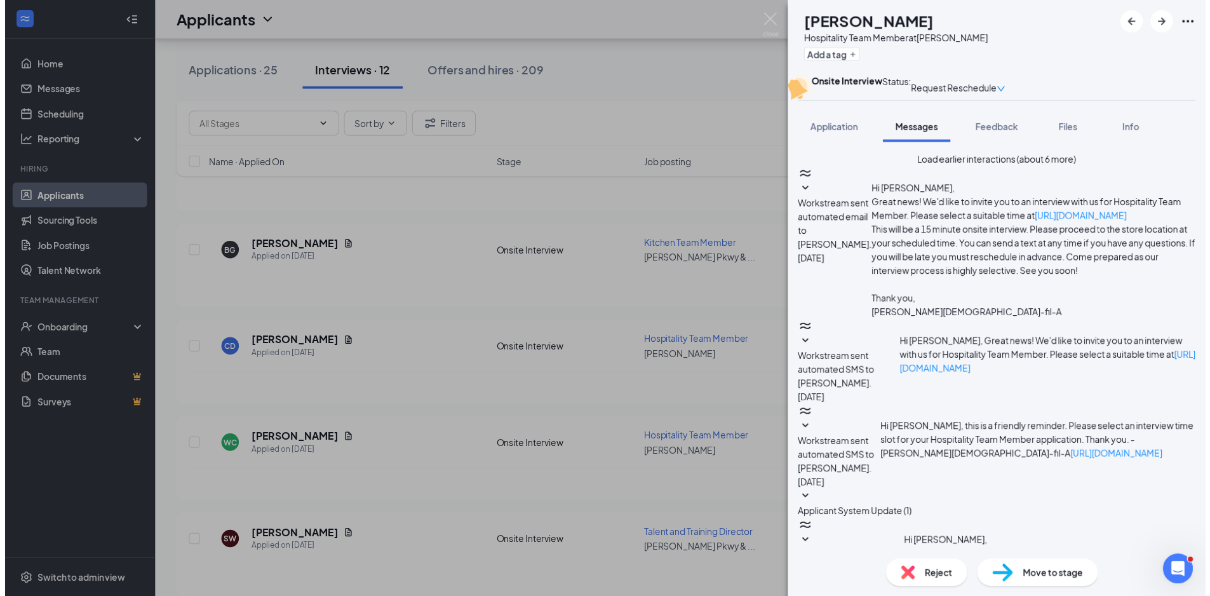
scroll to position [706, 0]
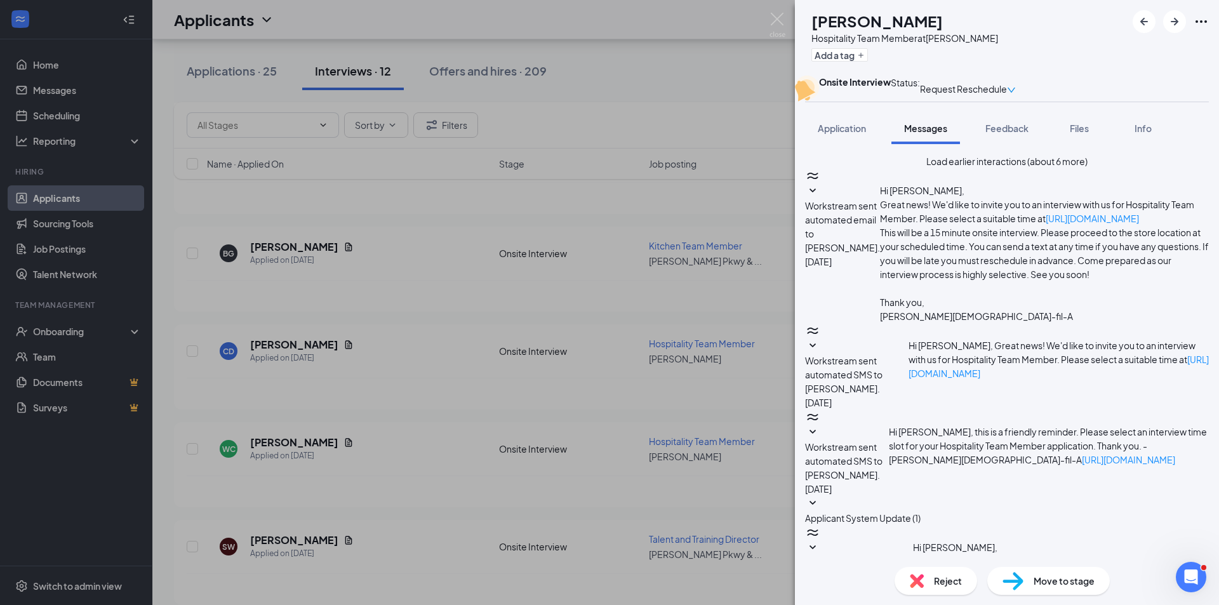
click at [483, 455] on div "[PERSON_NAME] Hospitality Team Member at [PERSON_NAME] Add a tag Onsite Intervi…" at bounding box center [609, 302] width 1219 height 605
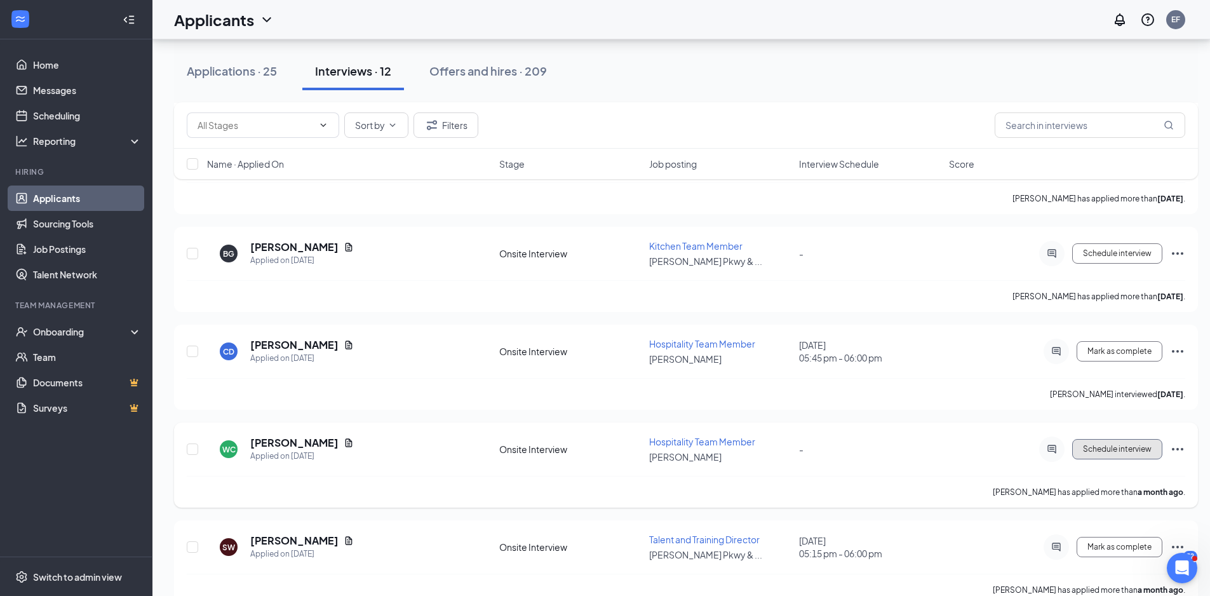
click at [1129, 445] on span "Schedule interview" at bounding box center [1117, 449] width 69 height 9
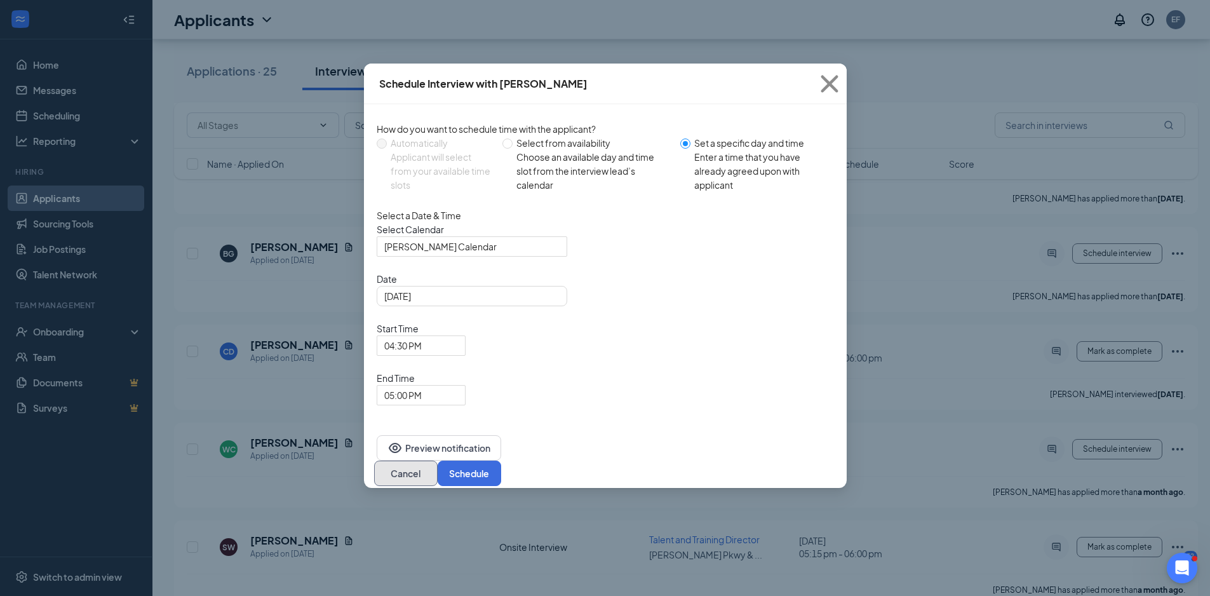
click at [438, 460] on button "Cancel" at bounding box center [406, 472] width 64 height 25
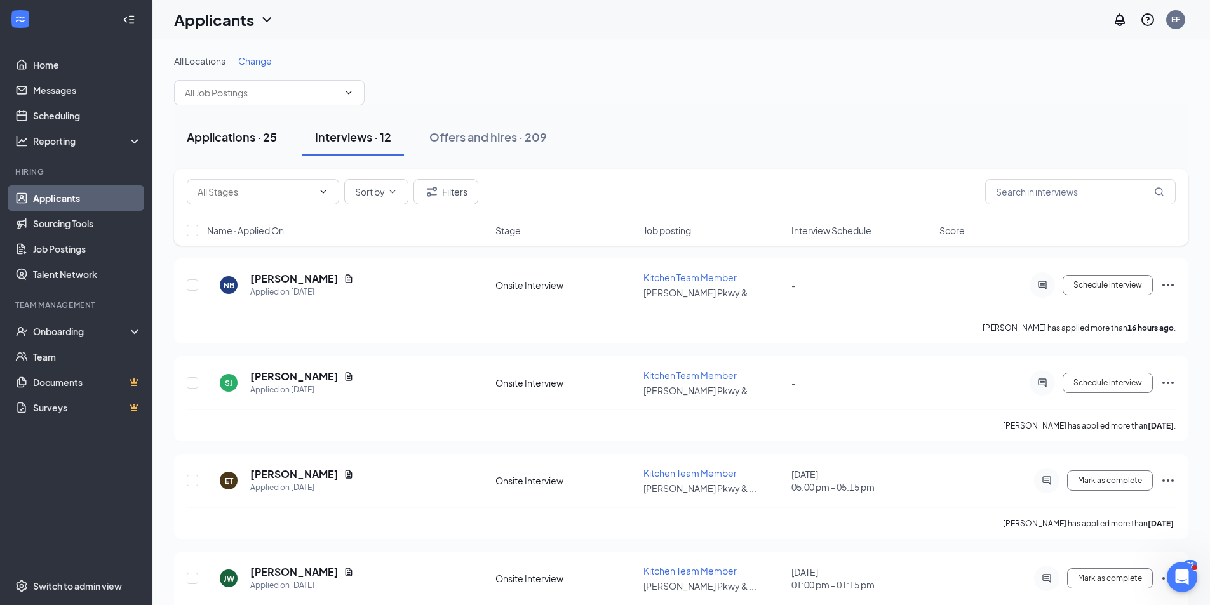
click at [233, 132] on div "Applications · 25" at bounding box center [232, 137] width 90 height 16
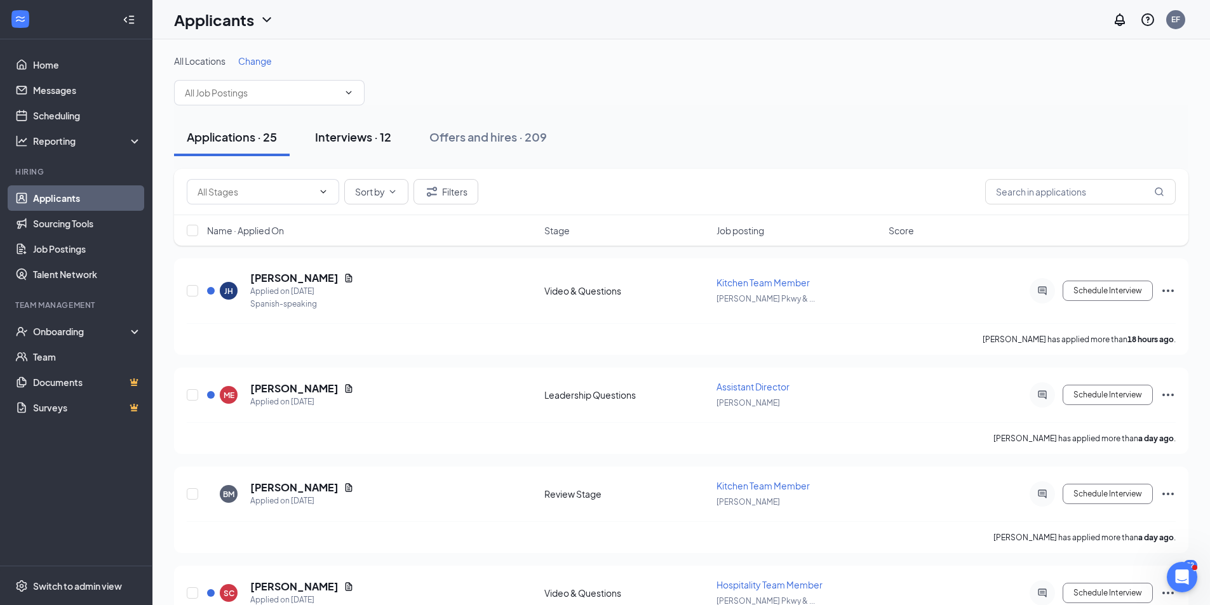
click at [374, 144] on div "Interviews · 12" at bounding box center [353, 137] width 76 height 16
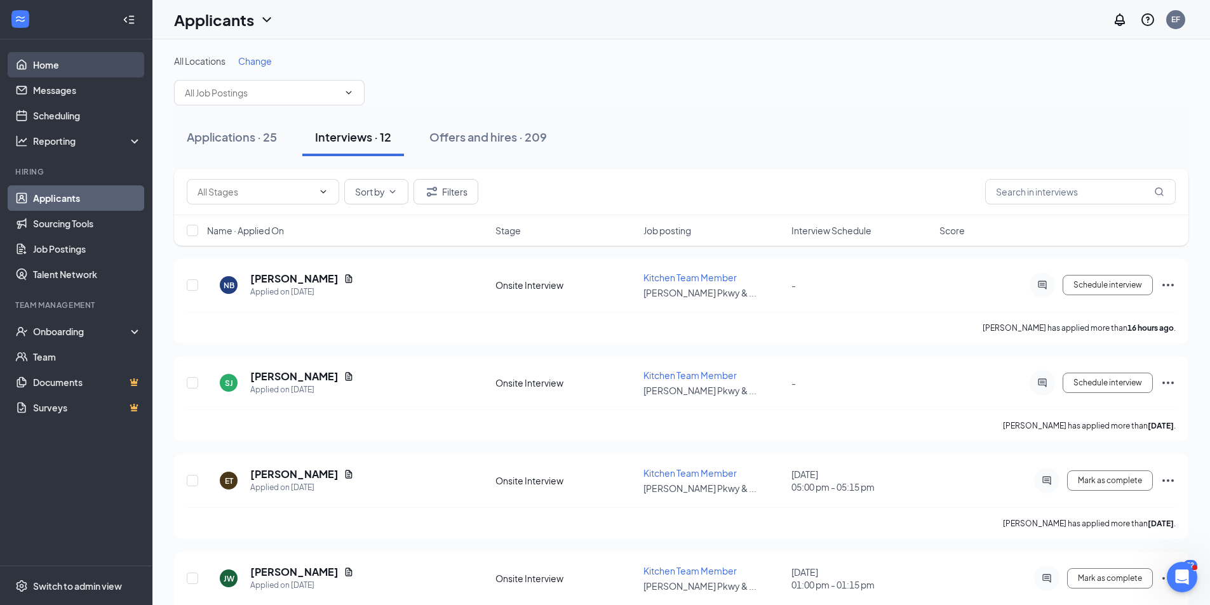
click at [72, 67] on link "Home" at bounding box center [87, 64] width 109 height 25
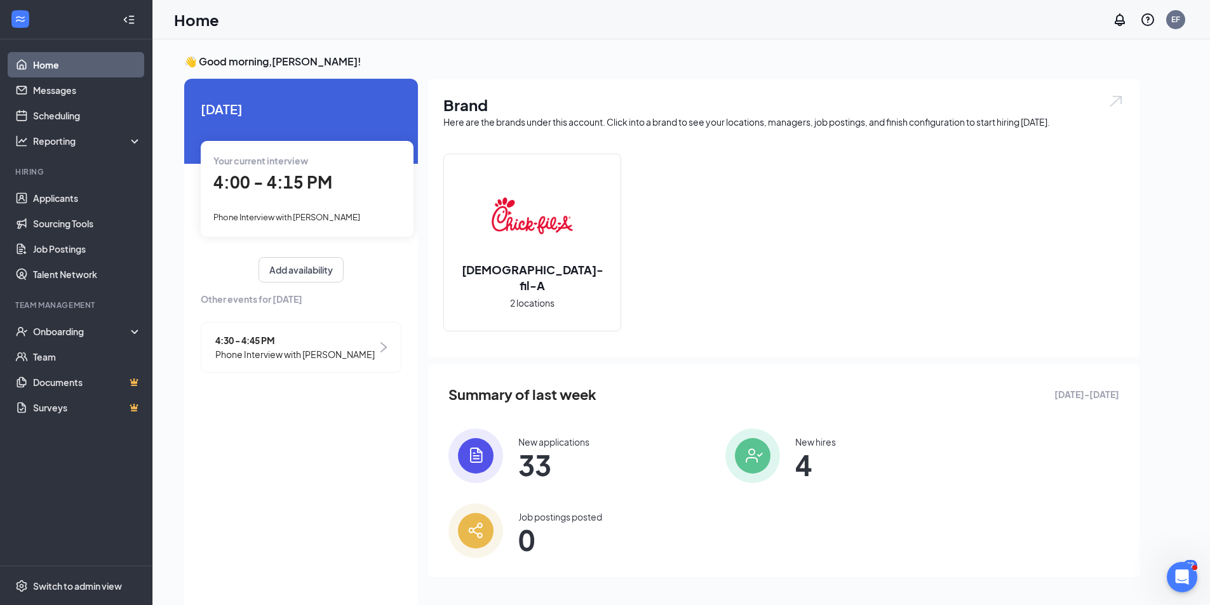
click at [375, 351] on div "4:30 - 4:45 PM Phone Interview with [PERSON_NAME]" at bounding box center [301, 347] width 201 height 51
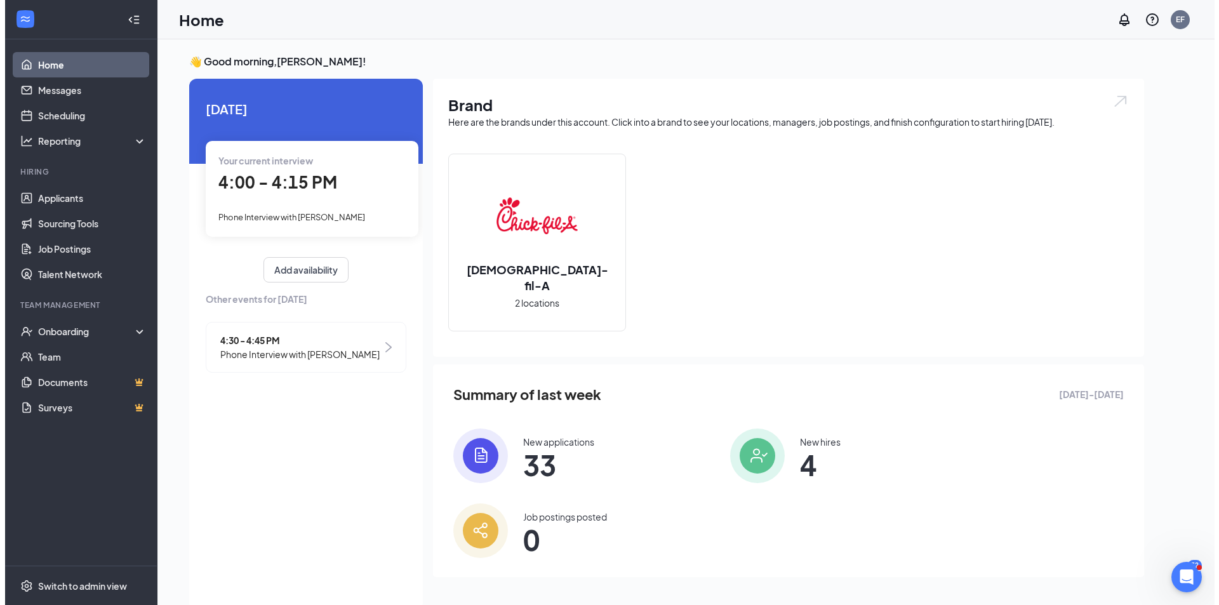
scroll to position [5, 0]
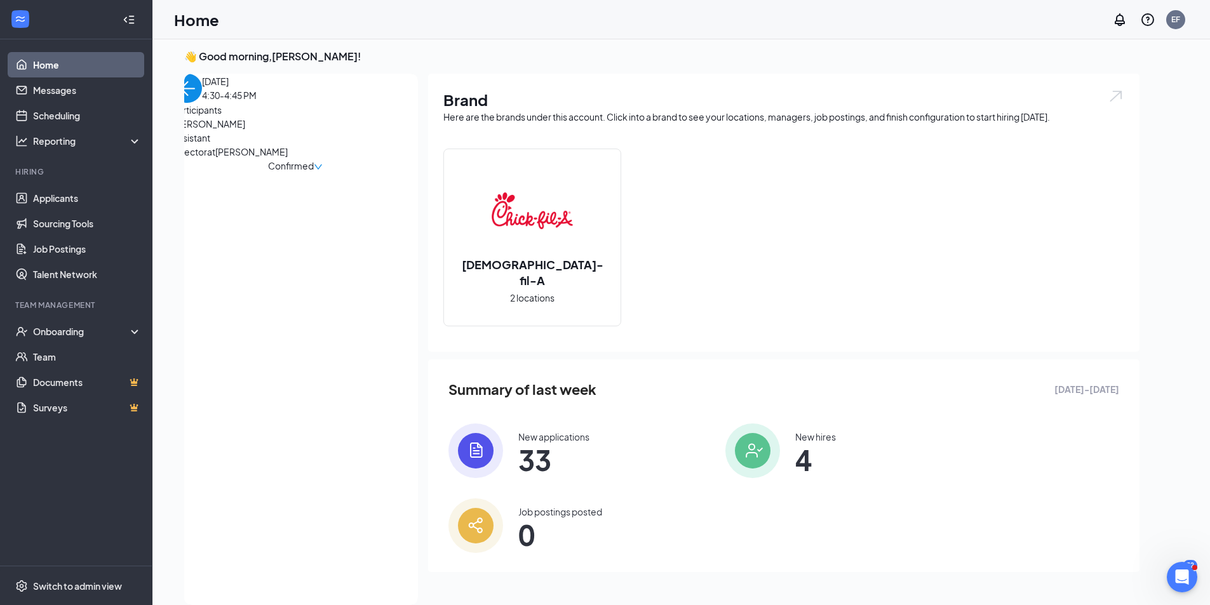
click at [265, 131] on span "[PERSON_NAME]" at bounding box center [239, 124] width 133 height 14
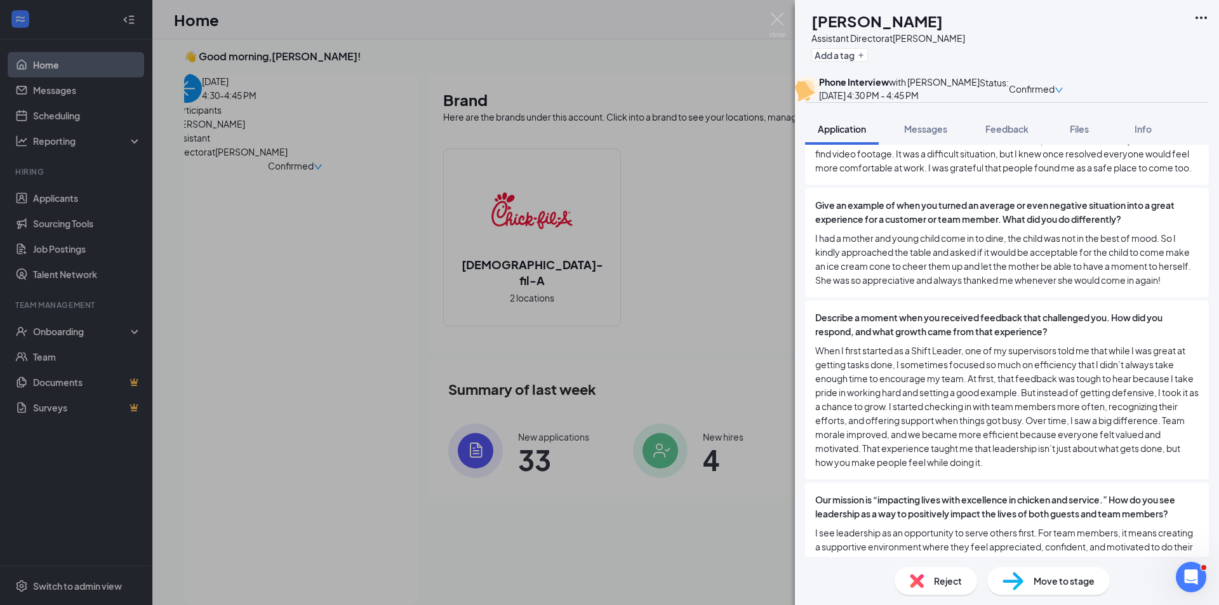
scroll to position [2134, 0]
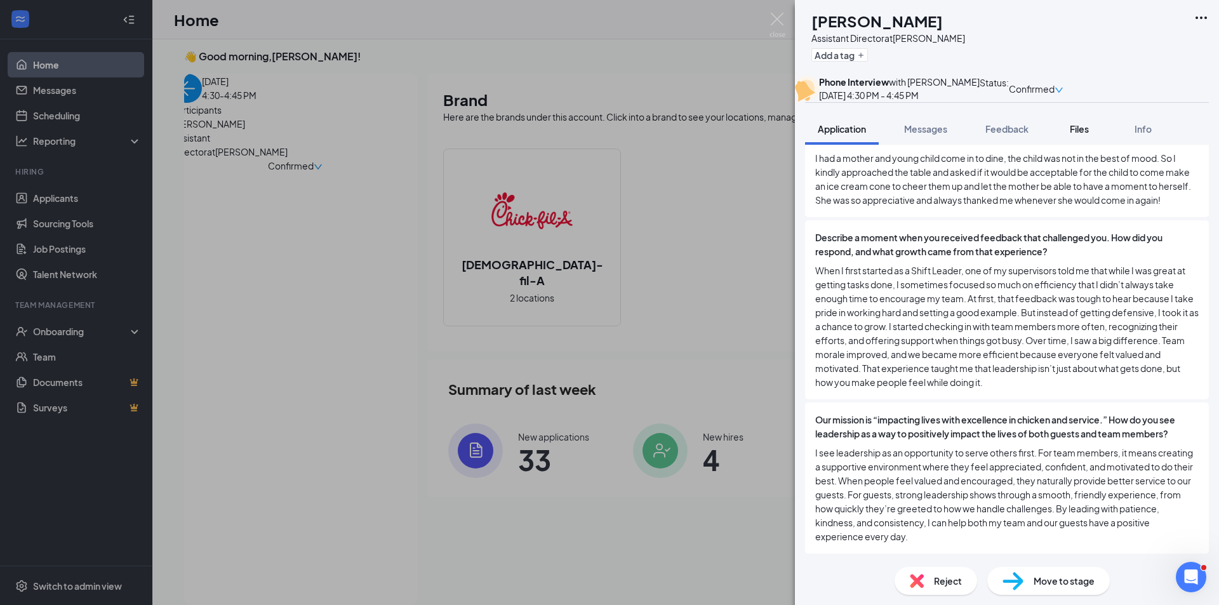
click at [1086, 145] on button "Files" at bounding box center [1079, 129] width 51 height 32
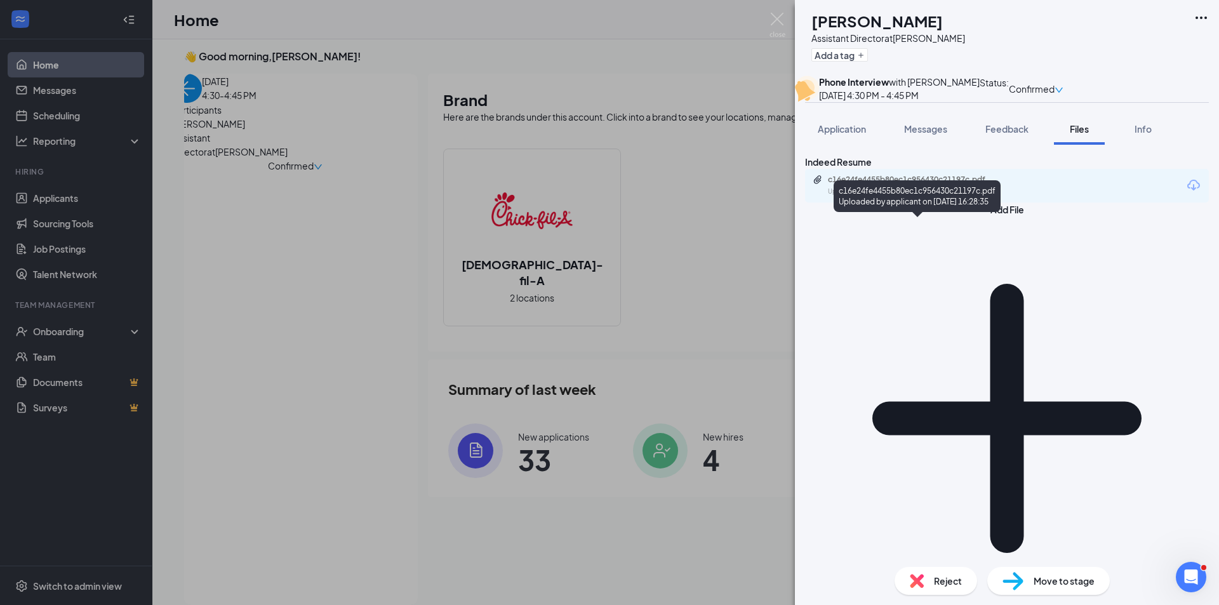
click at [871, 197] on div "c16e24fe4455b80ec1c956430c21197c.pdf Uploaded by applicant on [DATE] 16:28:35" at bounding box center [916, 186] width 206 height 22
click at [775, 15] on img at bounding box center [778, 25] width 16 height 25
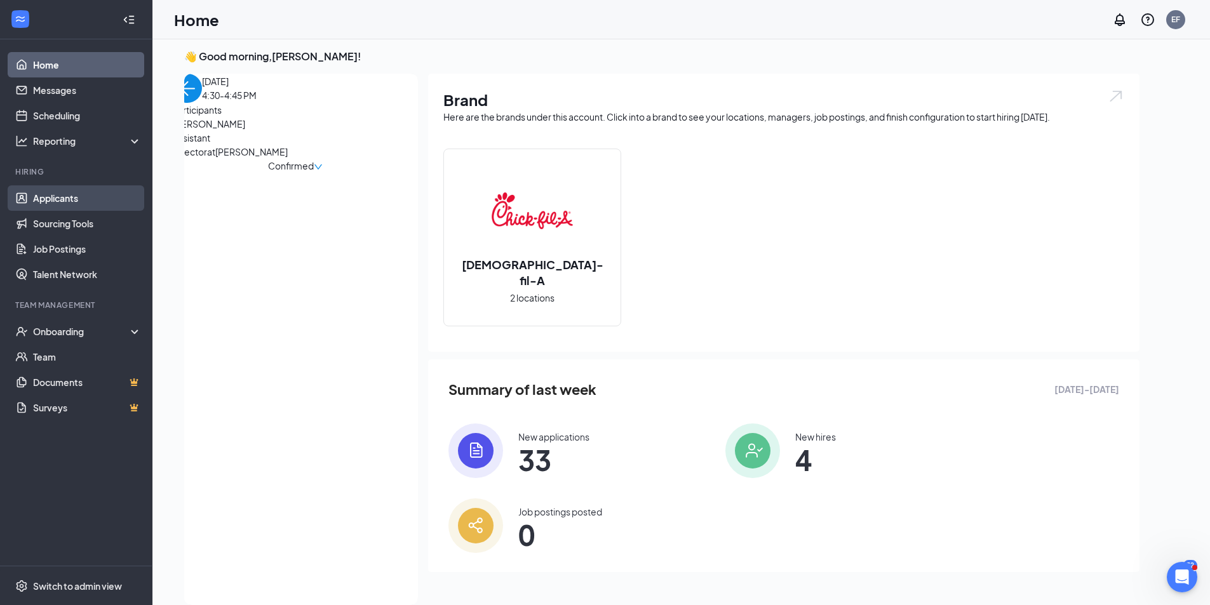
click at [76, 200] on link "Applicants" at bounding box center [87, 197] width 109 height 25
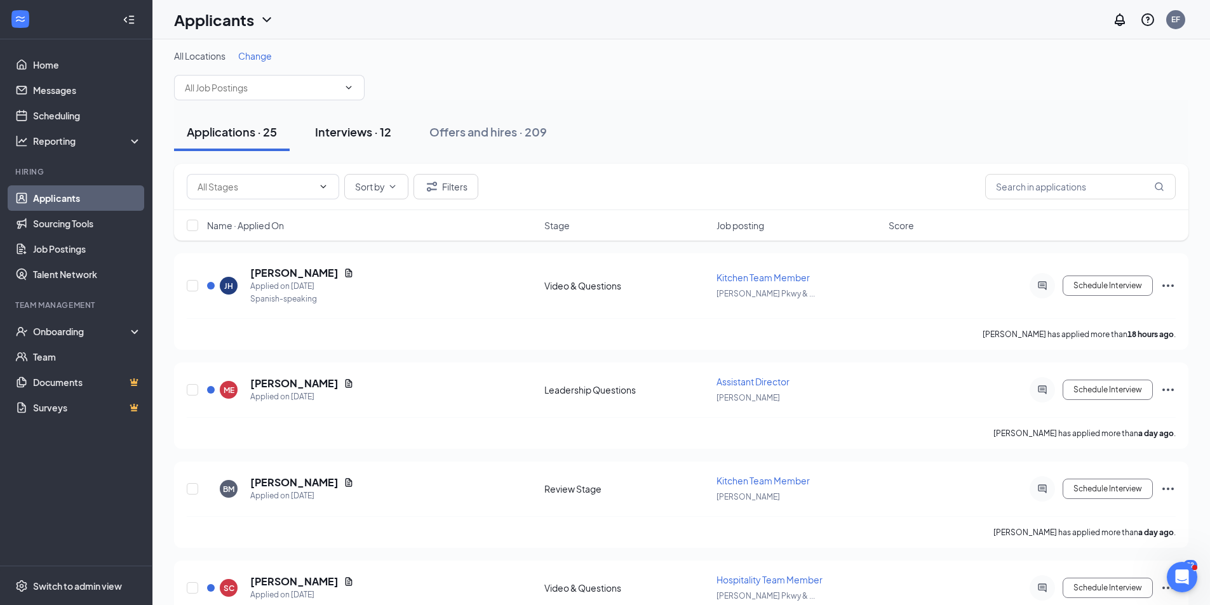
click at [363, 131] on div "Interviews · 12" at bounding box center [353, 132] width 76 height 16
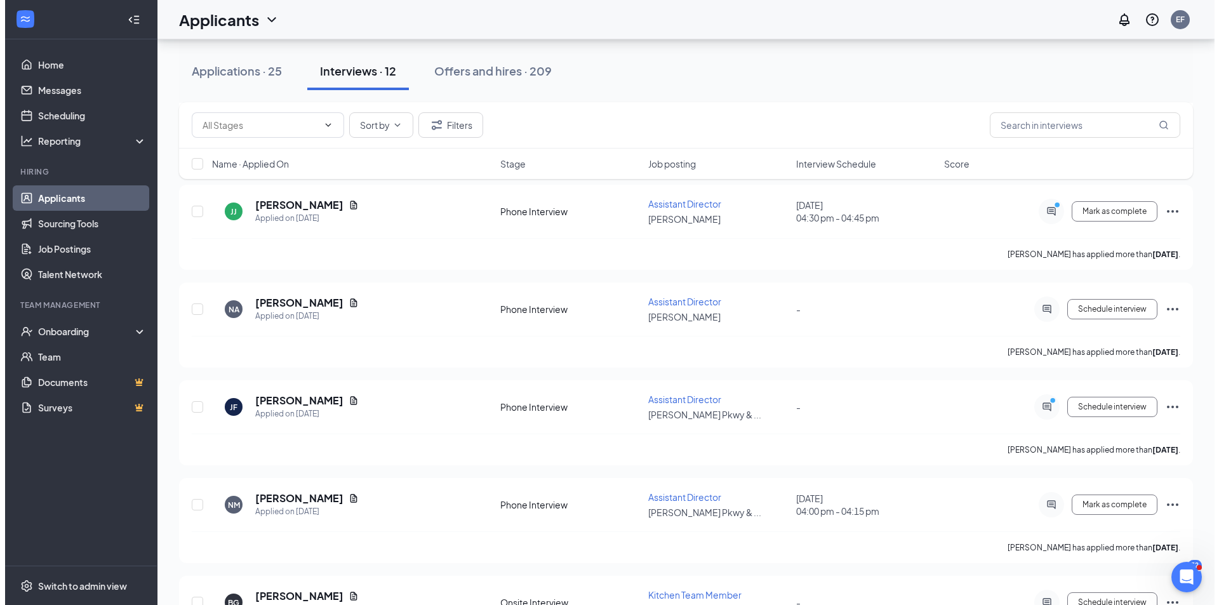
scroll to position [513, 0]
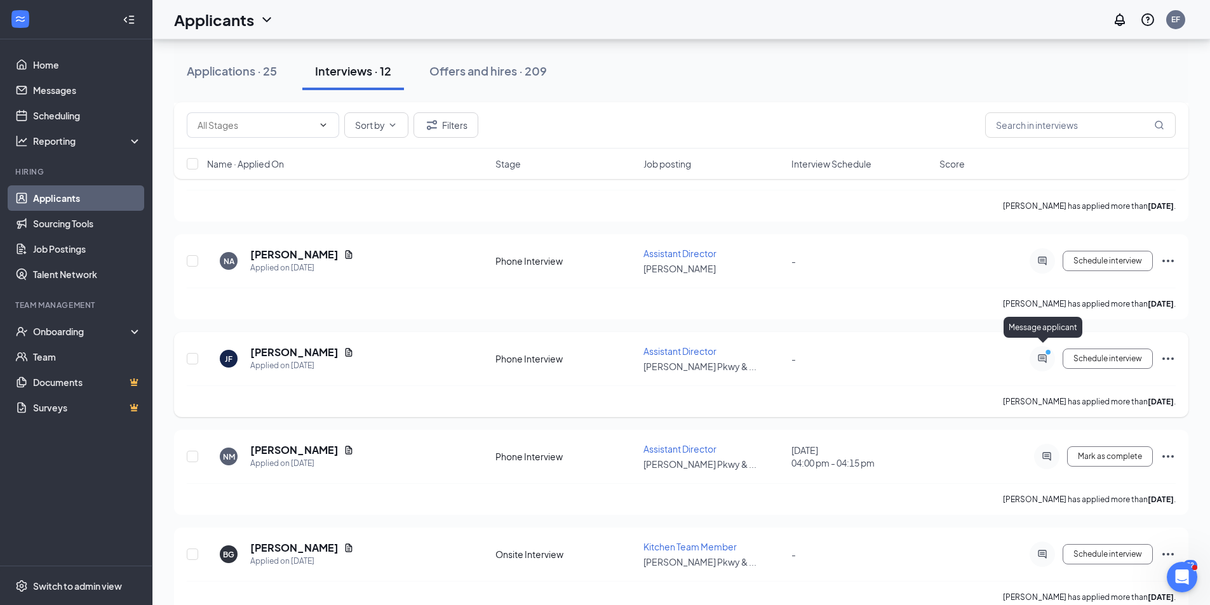
click at [1040, 354] on icon "ActiveChat" at bounding box center [1042, 359] width 15 height 10
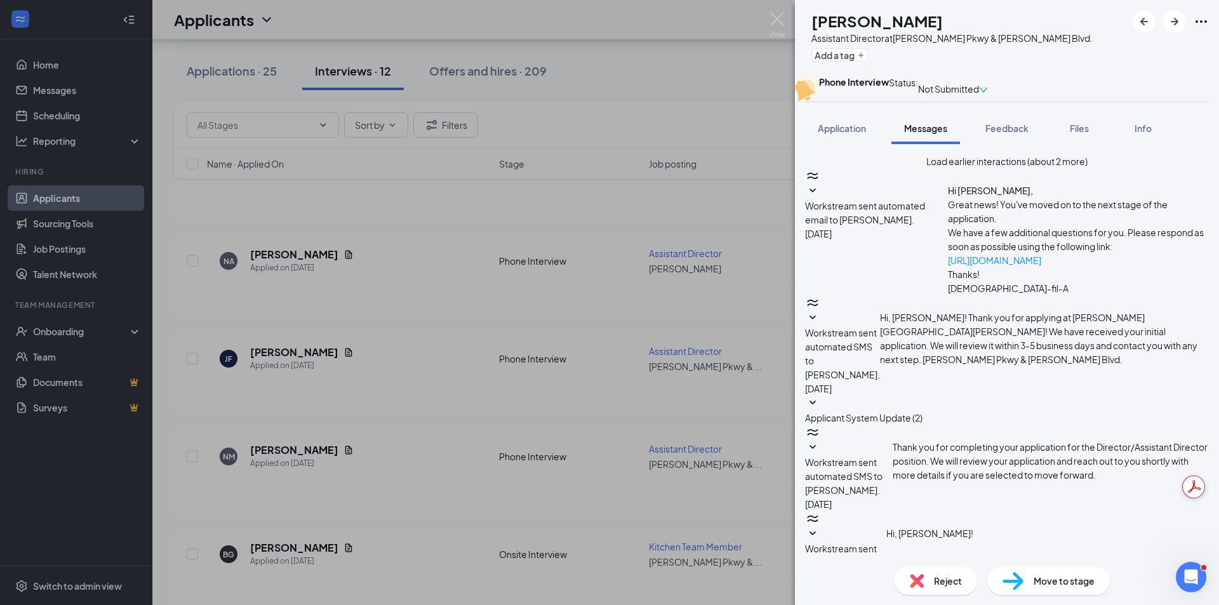
scroll to position [513, 0]
type textarea "Yes I can do [DATE] at 6:30pm if that still works for you? Of is there a good t…"
drag, startPoint x: 1176, startPoint y: 546, endPoint x: 1149, endPoint y: 521, distance: 36.0
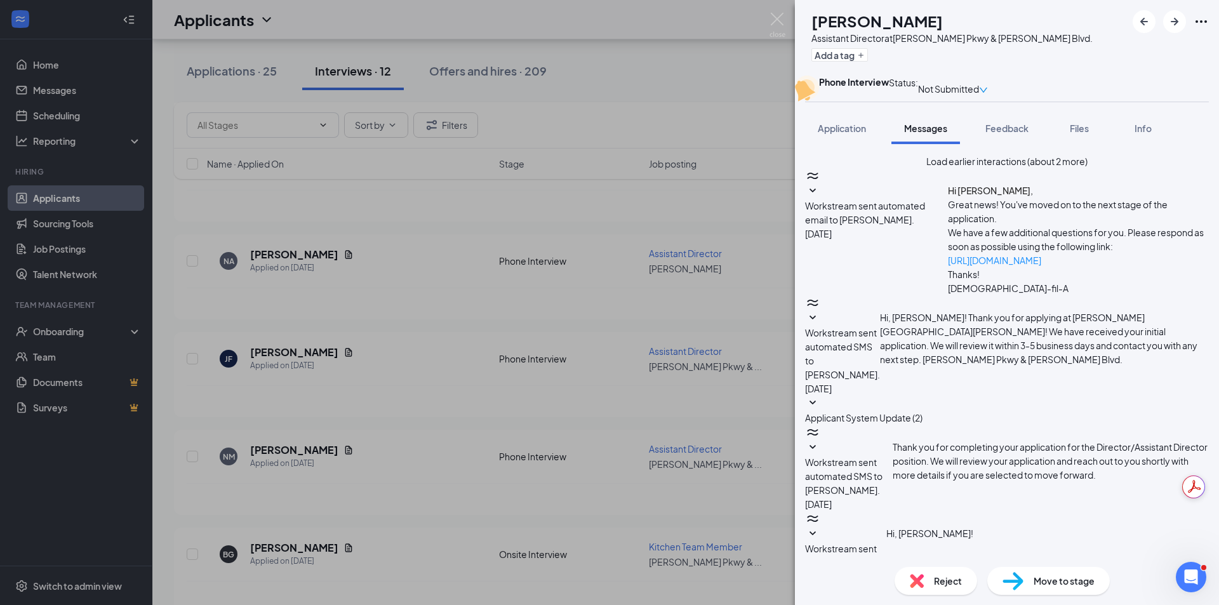
click at [781, 23] on img at bounding box center [778, 25] width 16 height 25
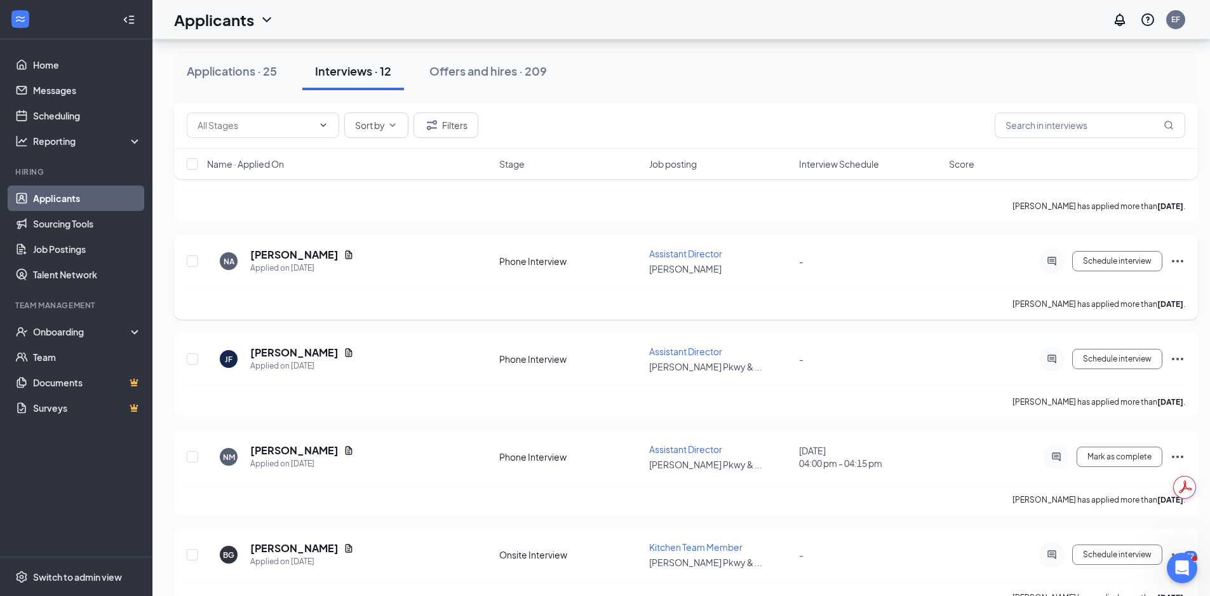
click at [1052, 248] on div at bounding box center [1051, 260] width 25 height 25
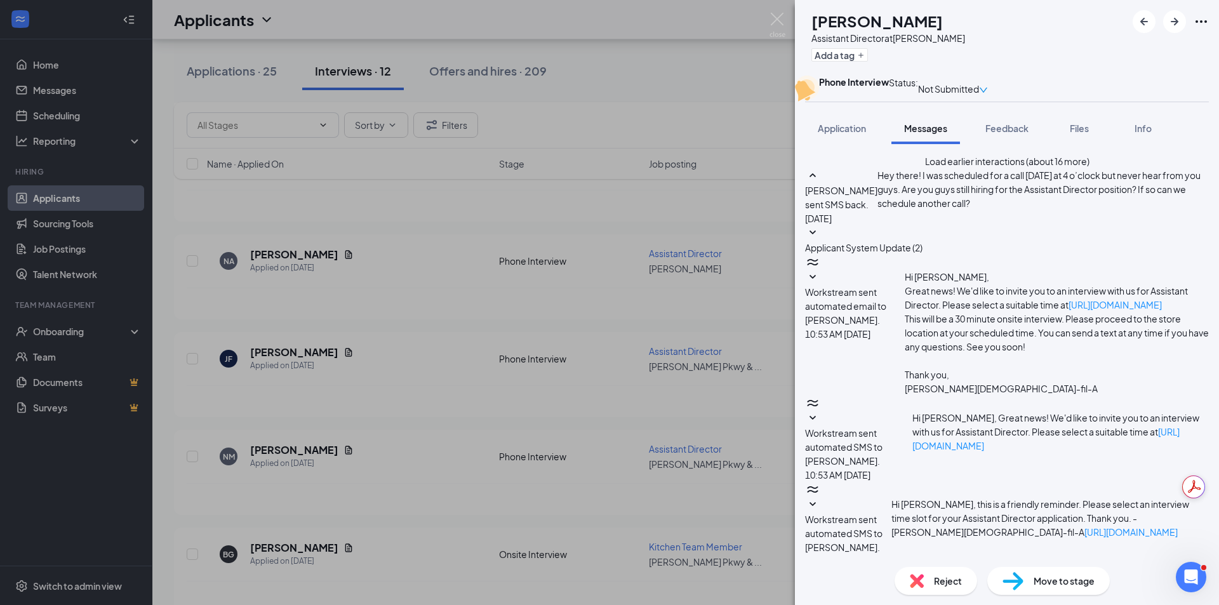
scroll to position [21, 0]
click at [1075, 134] on span "Files" at bounding box center [1079, 128] width 19 height 11
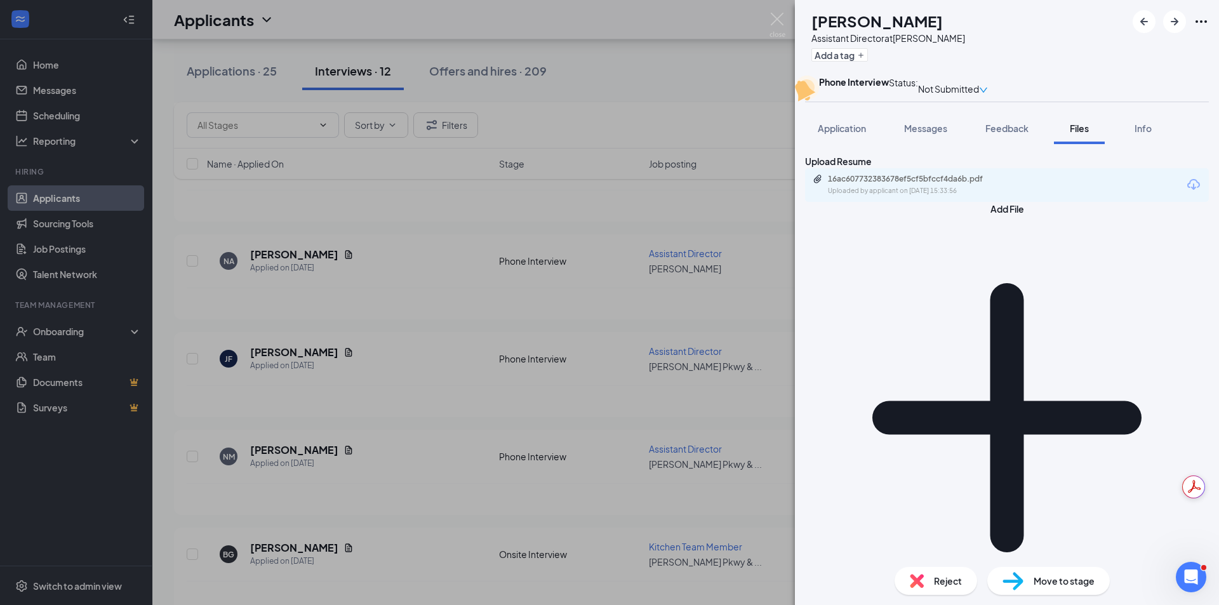
click at [1011, 202] on div "16ac607732383678ef5cf5bfccf4da6b.pdf Uploaded by applicant on [DATE] 15:33:56" at bounding box center [1007, 185] width 404 height 34
click at [1006, 196] on div "16ac607732383678ef5cf5bfccf4da6b.pdf Uploaded by applicant on [DATE] 15:33:56" at bounding box center [916, 185] width 206 height 22
click at [957, 144] on button "Messages" at bounding box center [926, 128] width 69 height 32
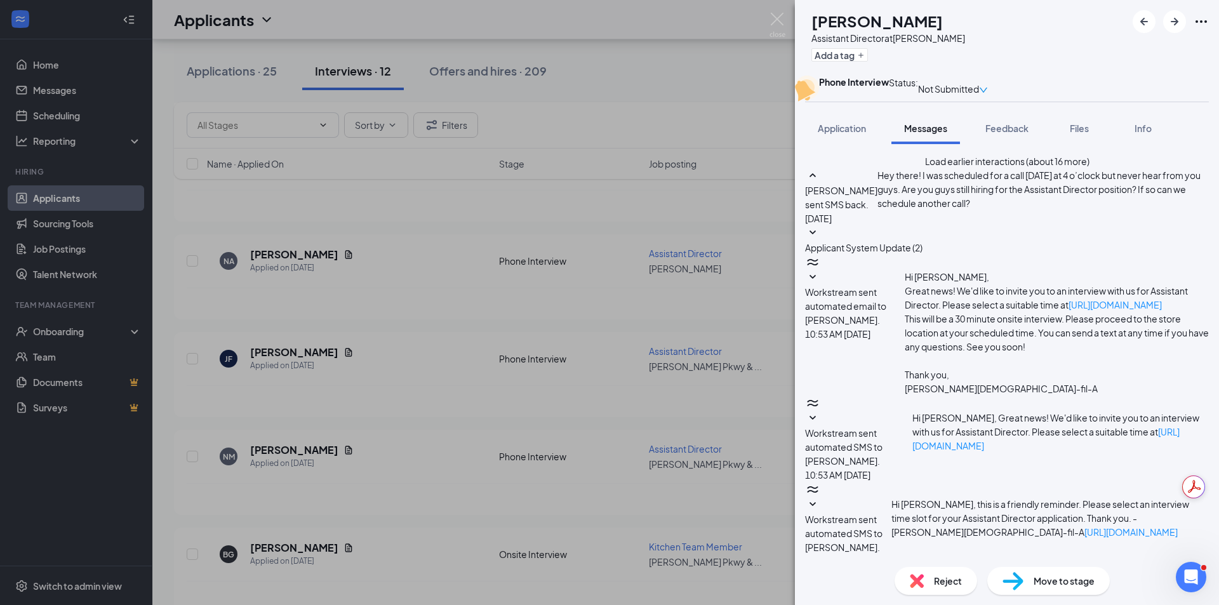
scroll to position [339, 0]
type textarea "I apologize for missing our phone interview last week. Would you be interested …"
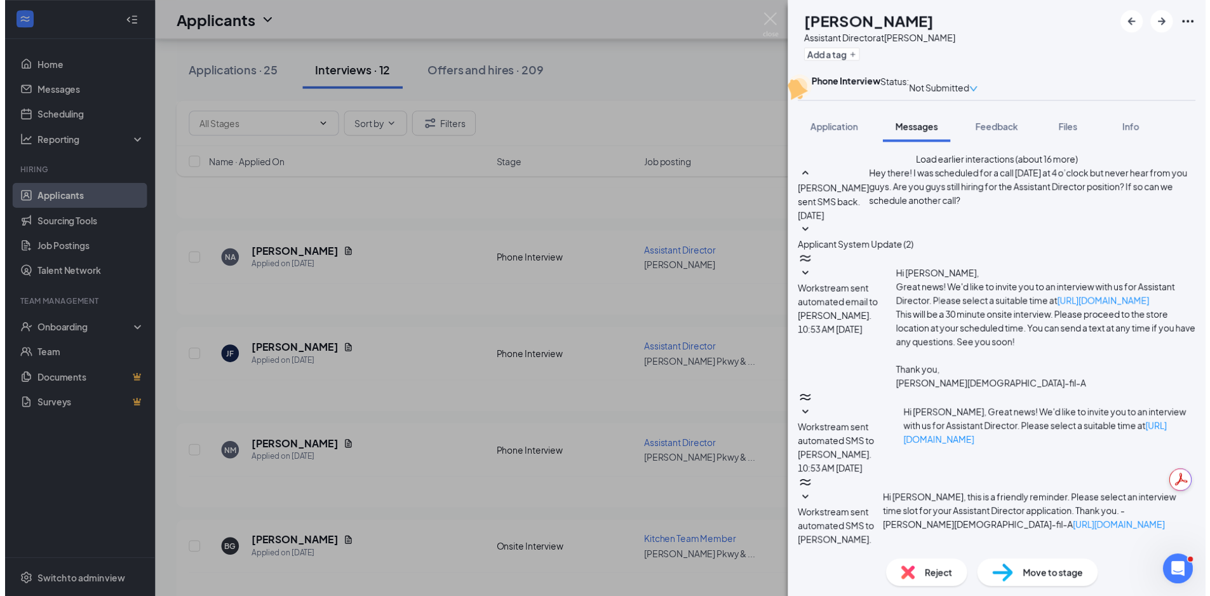
scroll to position [434, 0]
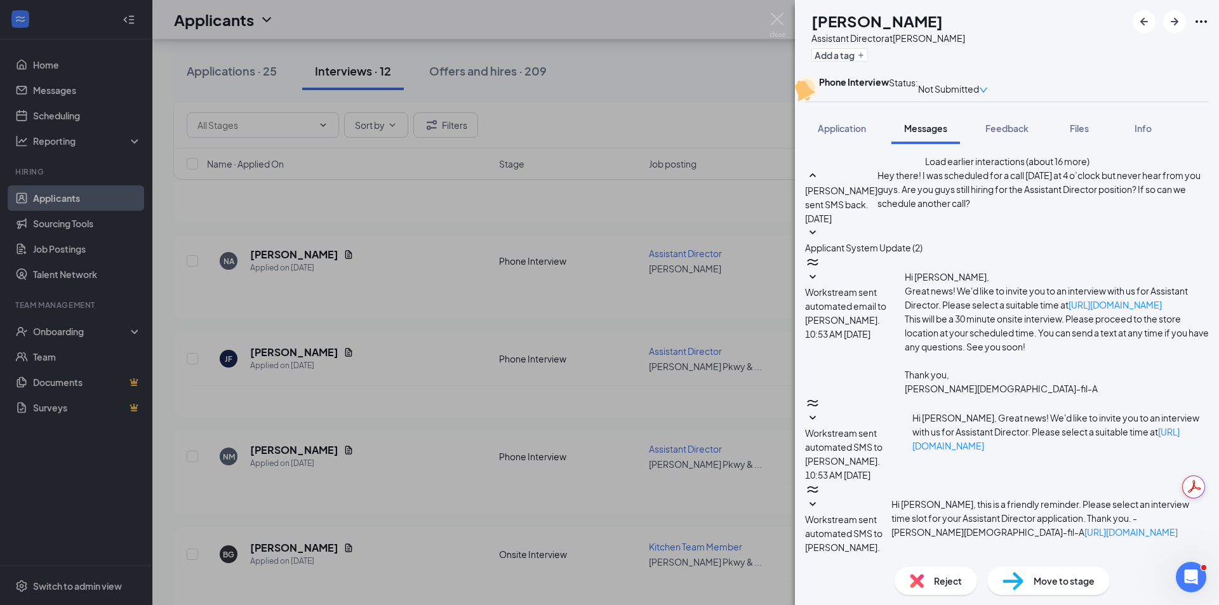
click at [786, 29] on div "NA [PERSON_NAME] Assistant Director at [PERSON_NAME] Add a tag Phone Interview …" at bounding box center [609, 302] width 1219 height 605
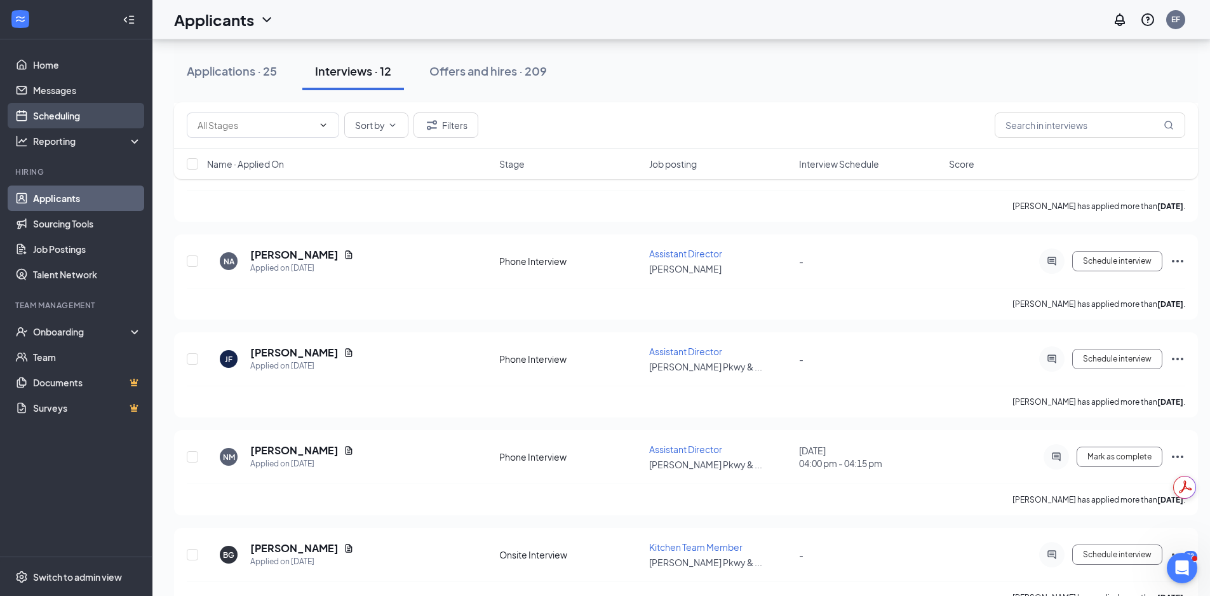
click at [48, 119] on link "Scheduling" at bounding box center [87, 115] width 109 height 25
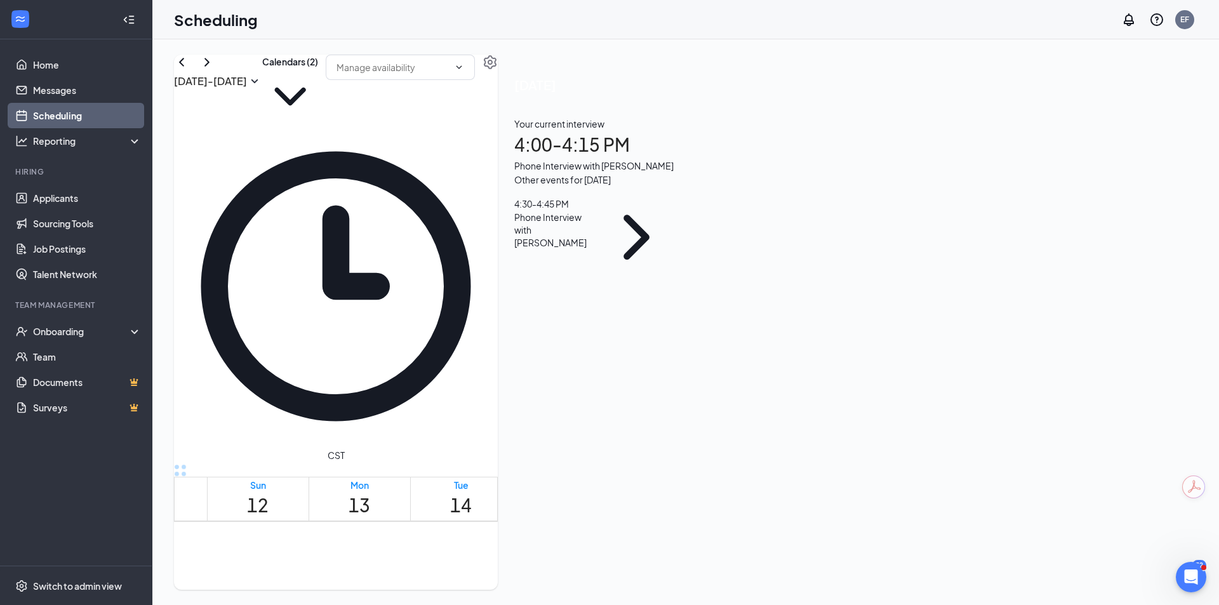
scroll to position [624, 0]
click at [449, 74] on input "text" at bounding box center [393, 67] width 112 height 14
drag, startPoint x: 841, startPoint y: 63, endPoint x: 807, endPoint y: 69, distance: 34.1
click at [498, 63] on div "[DATE] - [DATE] Calendars (2) Delete all availability CST Sun 12 Mon 13 Tue 14 …" at bounding box center [336, 322] width 324 height 535
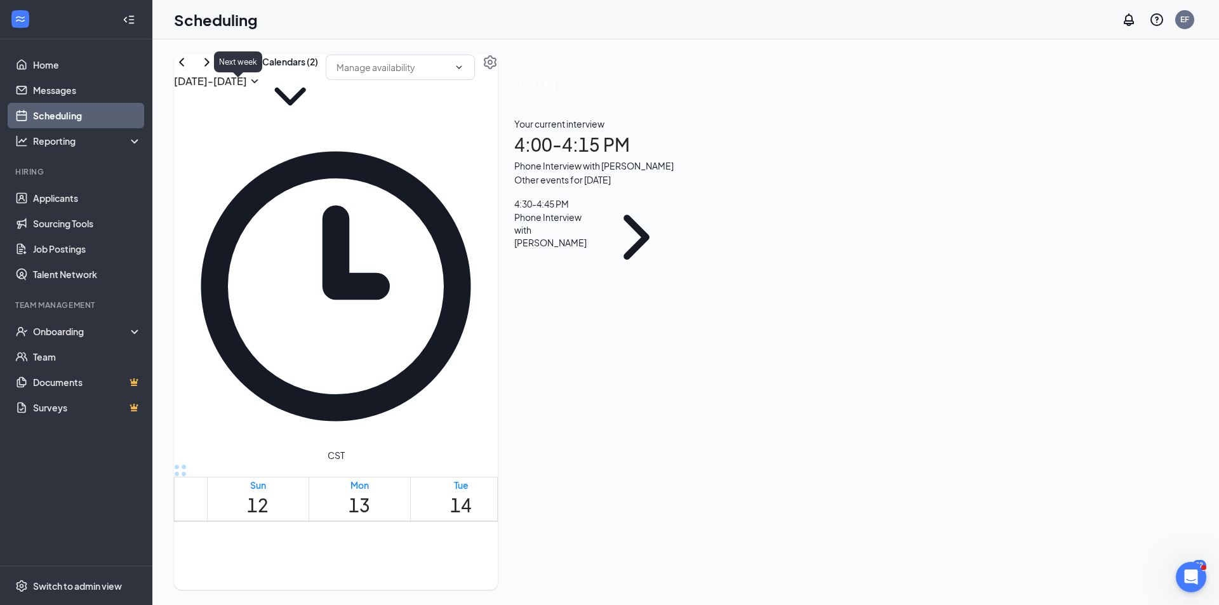
click at [215, 70] on icon "ChevronRight" at bounding box center [206, 62] width 15 height 15
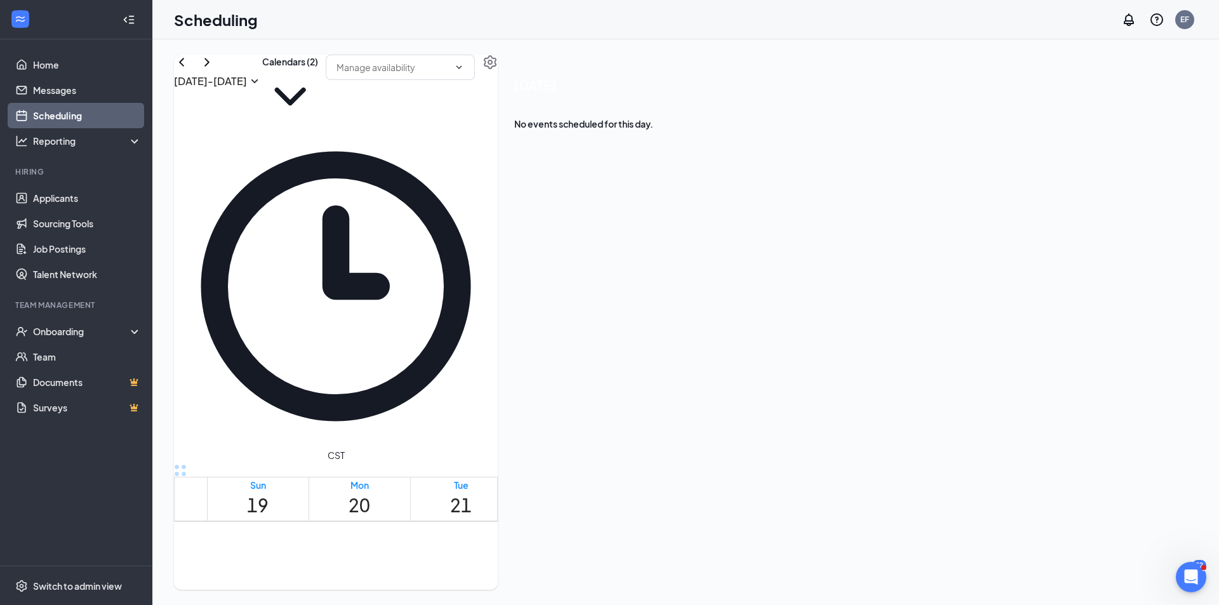
scroll to position [688, 0]
drag, startPoint x: 368, startPoint y: 211, endPoint x: 368, endPoint y: 269, distance: 57.8
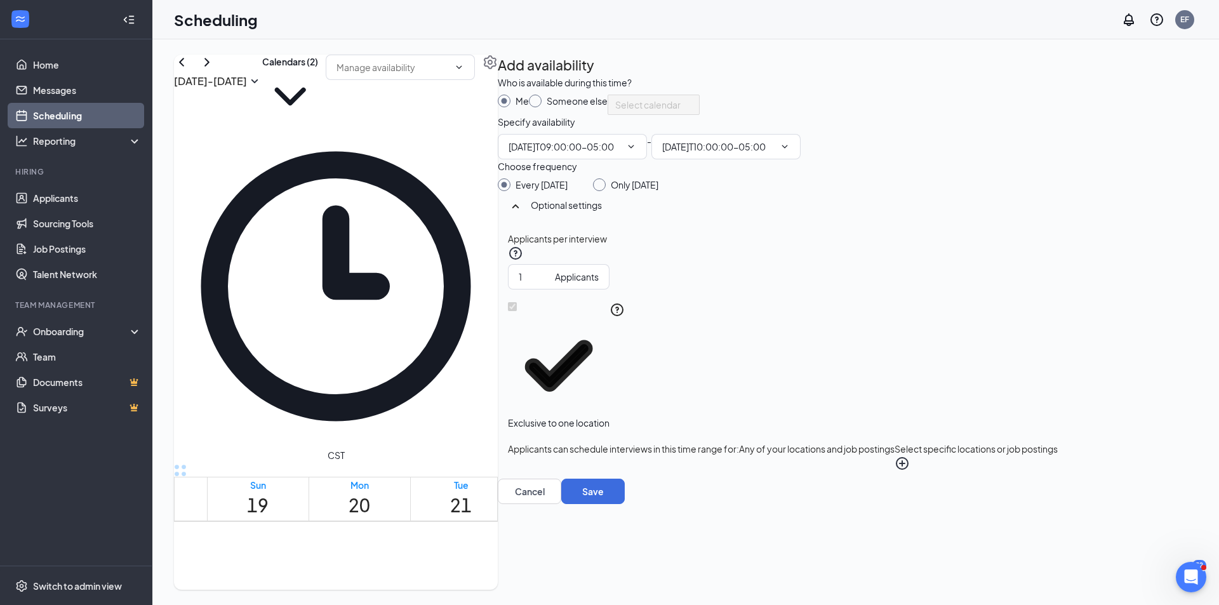
type input "09:00 AM"
type input "10:00 AM"
click at [1030, 471] on button "Select specific locations or job postings" at bounding box center [976, 456] width 163 height 29
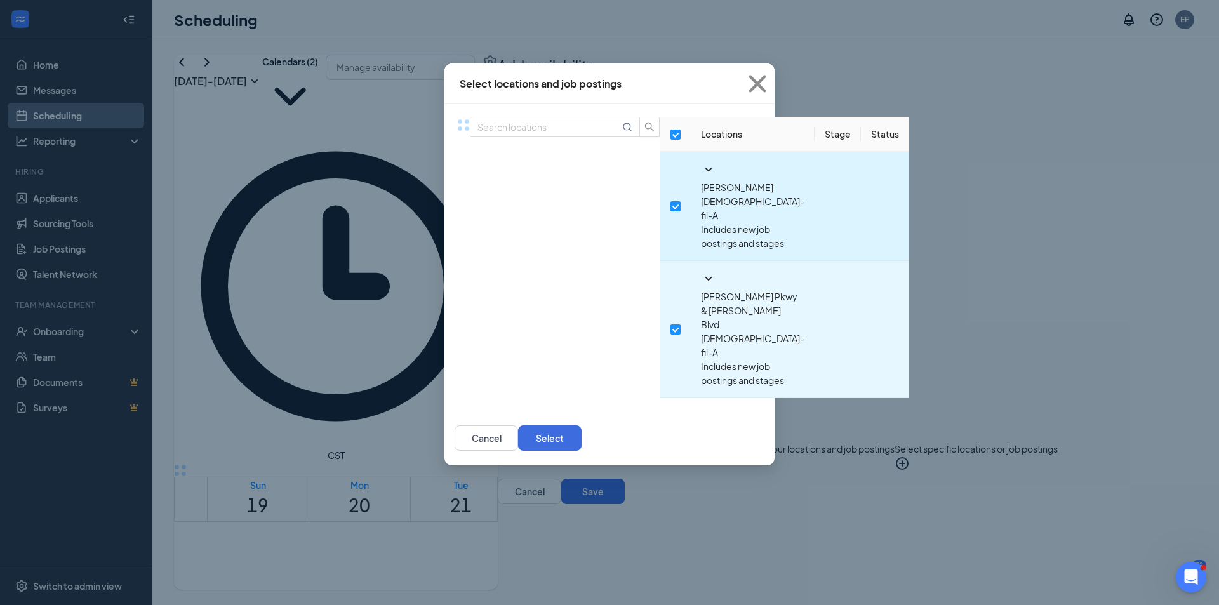
click at [706, 171] on icon "SmallChevronDown" at bounding box center [709, 170] width 7 height 4
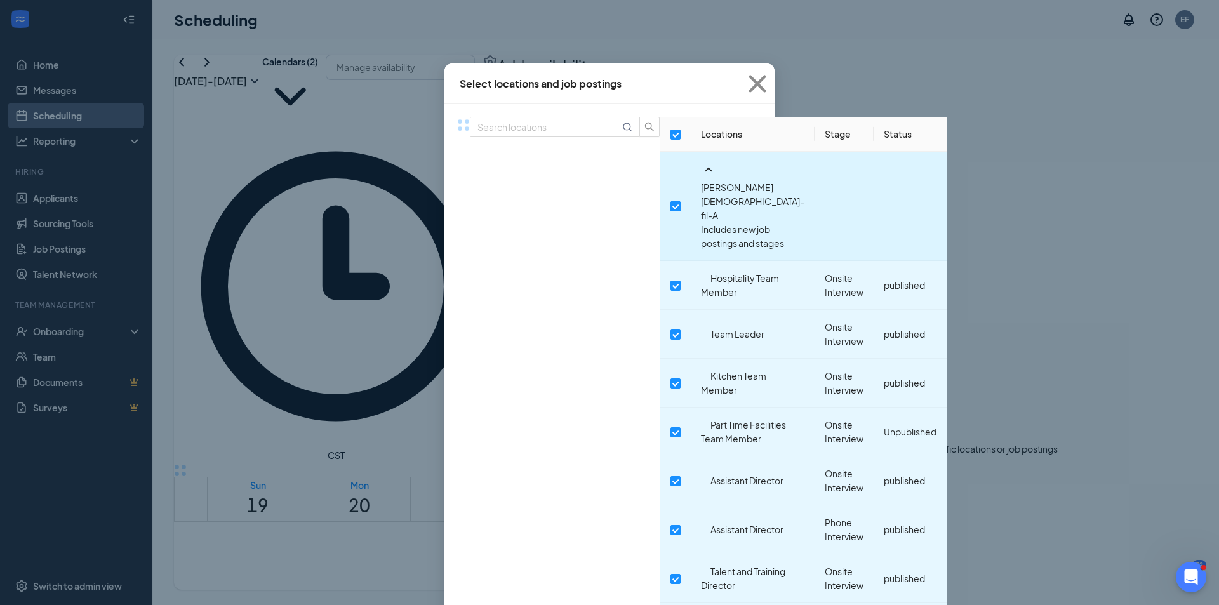
click at [671, 201] on input "checkbox" at bounding box center [676, 206] width 10 height 10
checkbox input "false"
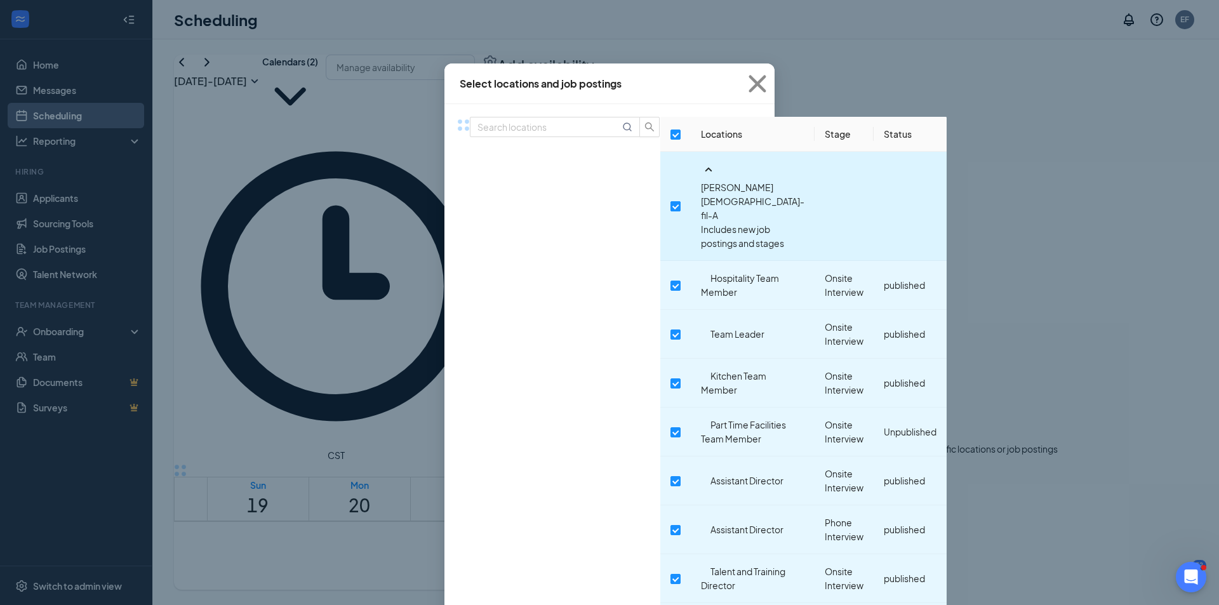
checkbox input "false"
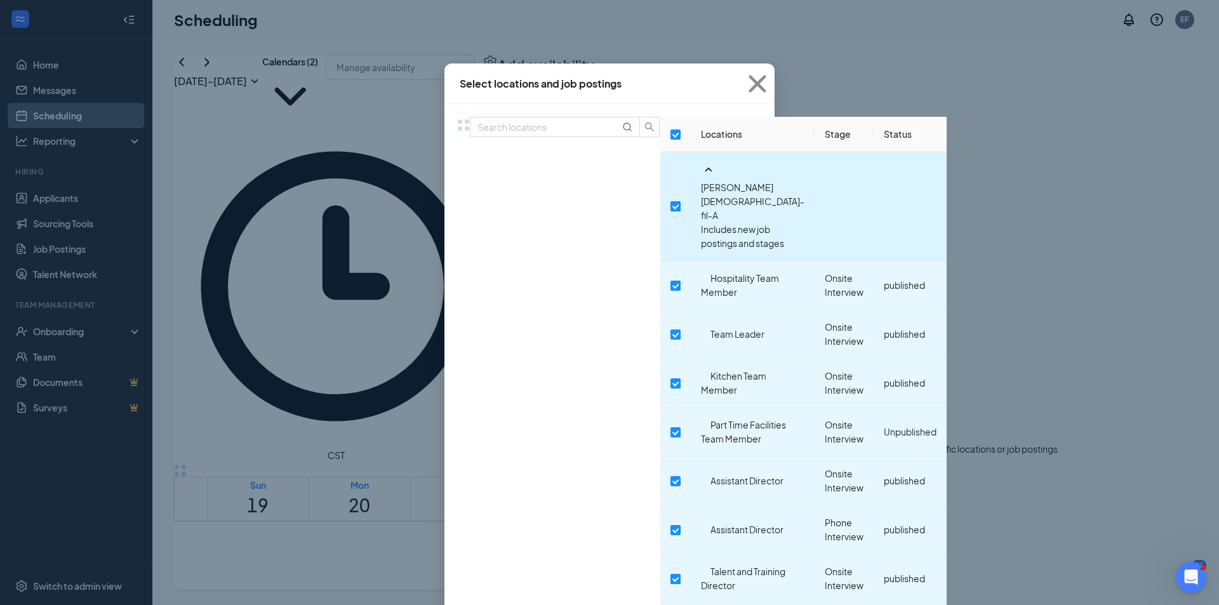
checkbox input "false"
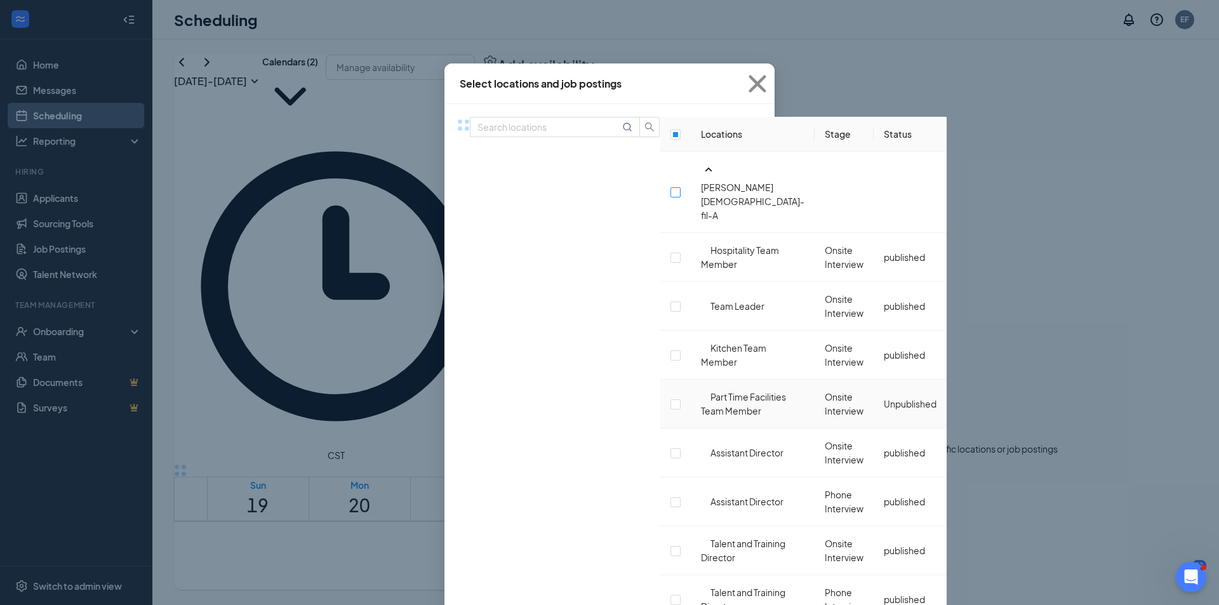
scroll to position [127, 0]
click at [671, 448] on input "checkbox" at bounding box center [676, 453] width 10 height 10
checkbox input "true"
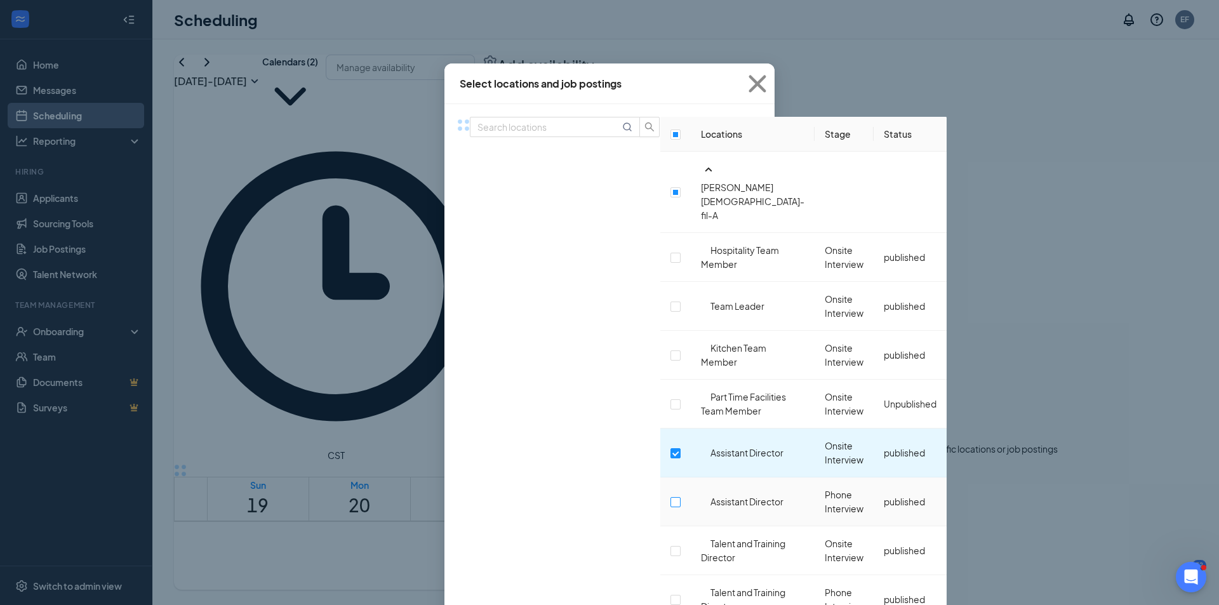
click at [671, 497] on input "checkbox" at bounding box center [676, 502] width 10 height 10
checkbox input "true"
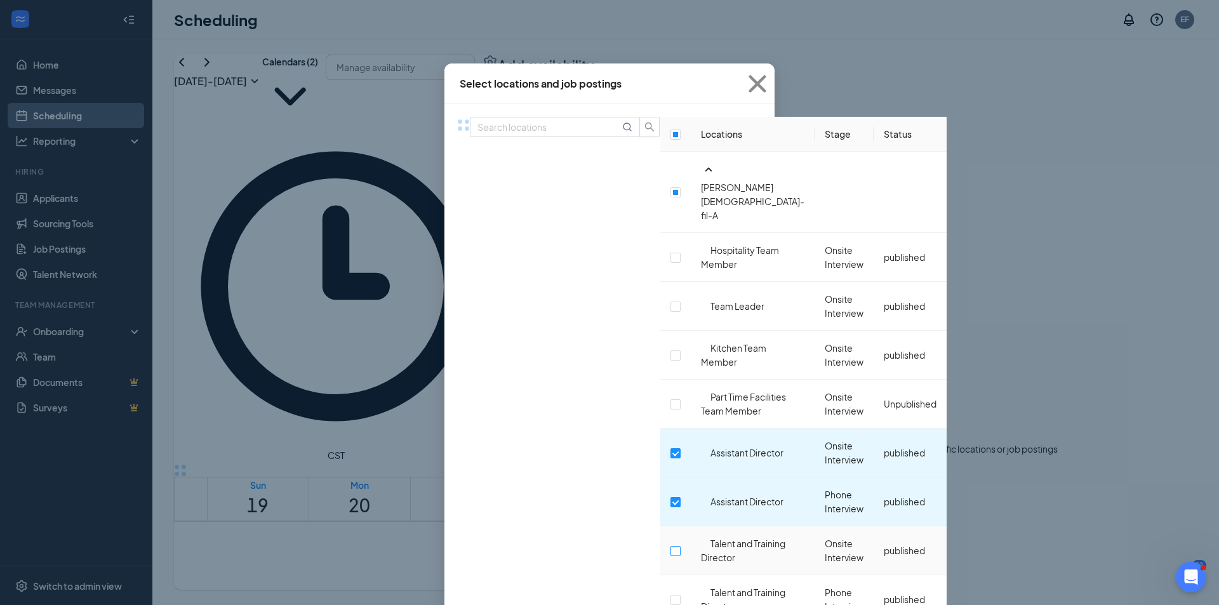
click at [671, 546] on input "checkbox" at bounding box center [676, 551] width 10 height 10
checkbox input "true"
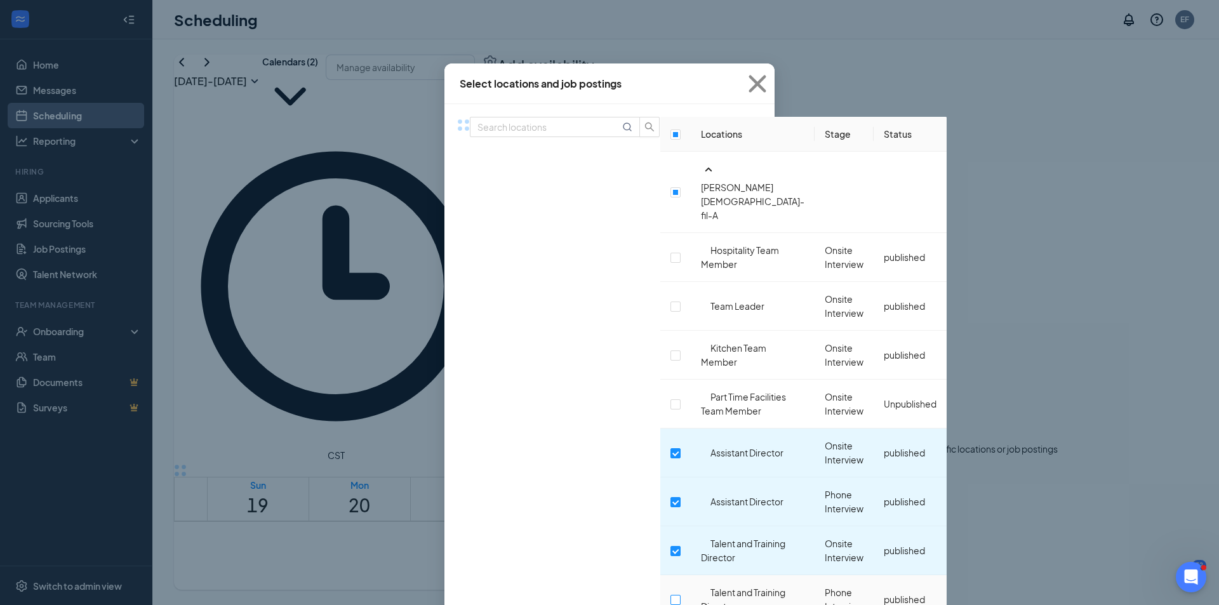
click at [671, 595] on input "checkbox" at bounding box center [676, 600] width 10 height 10
checkbox input "true"
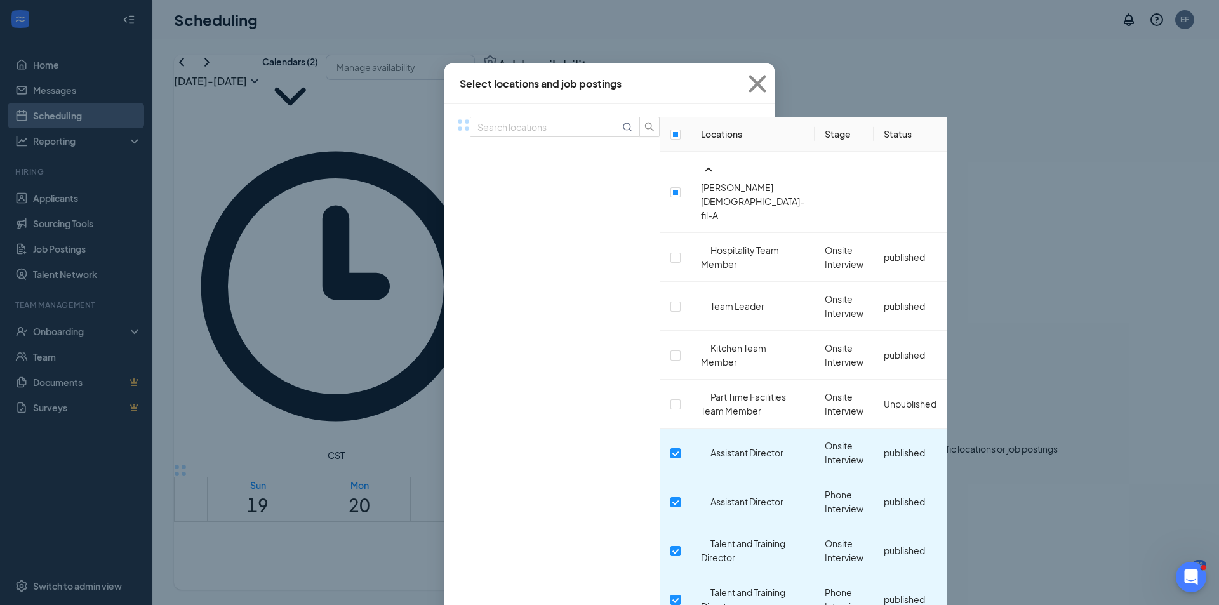
checkbox input "false"
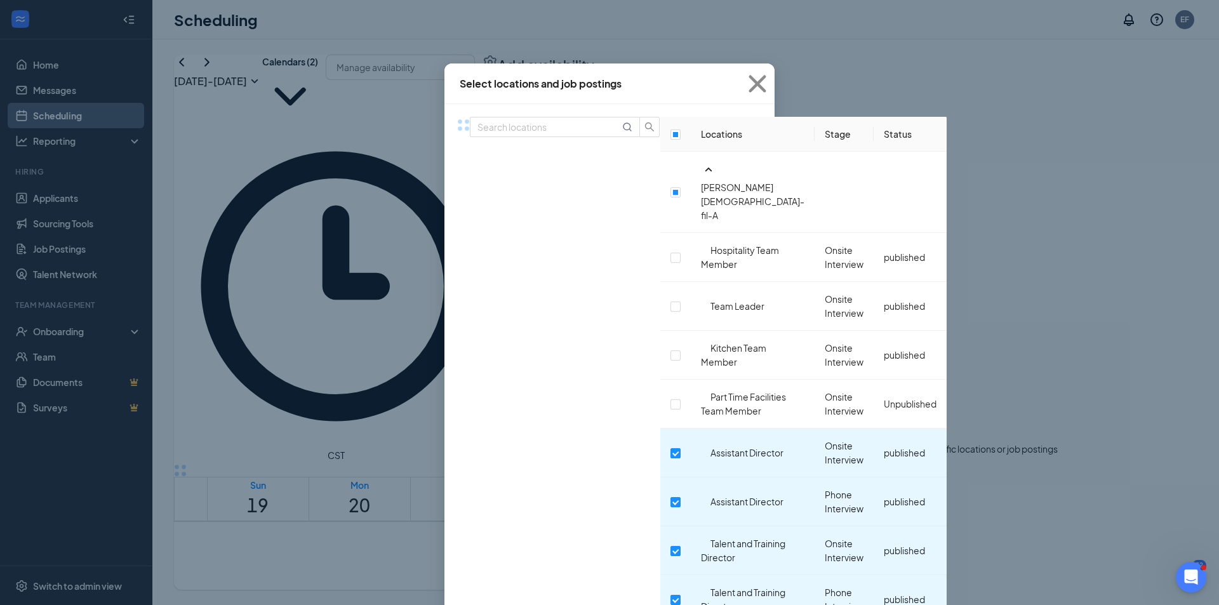
checkbox input "false"
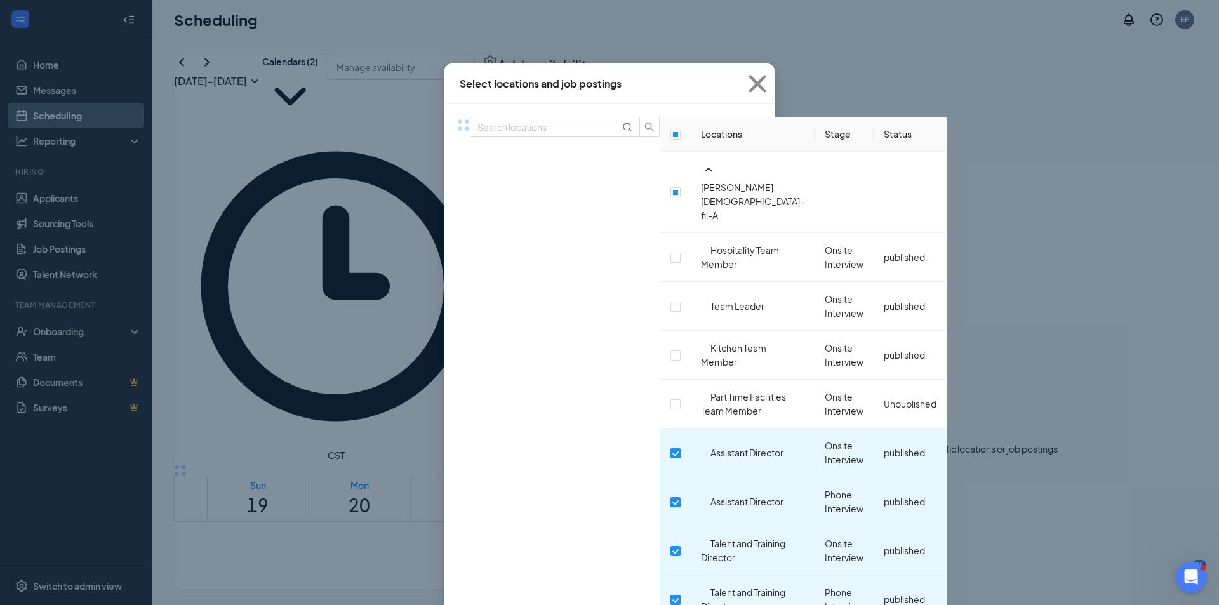
checkbox input "true"
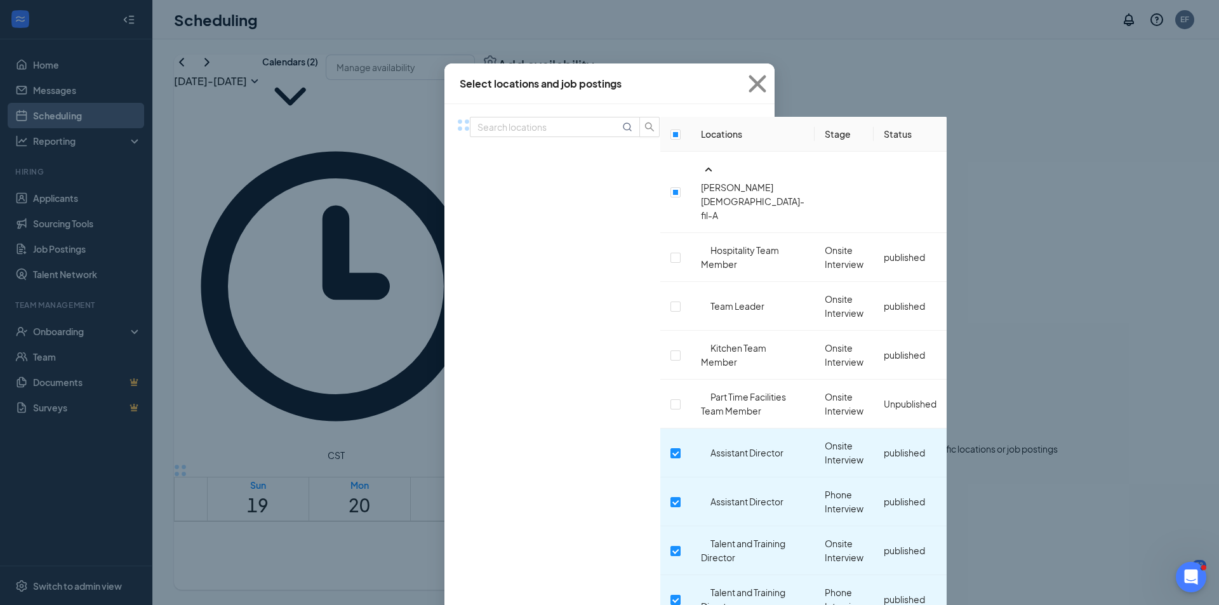
checkbox input "true"
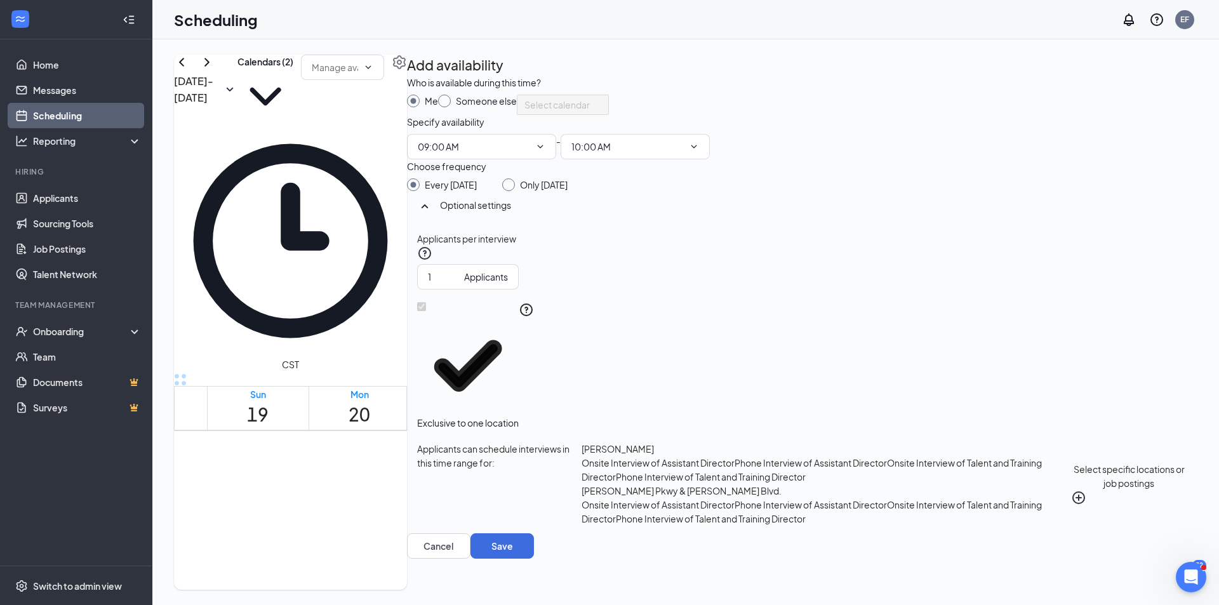
scroll to position [1069, 0]
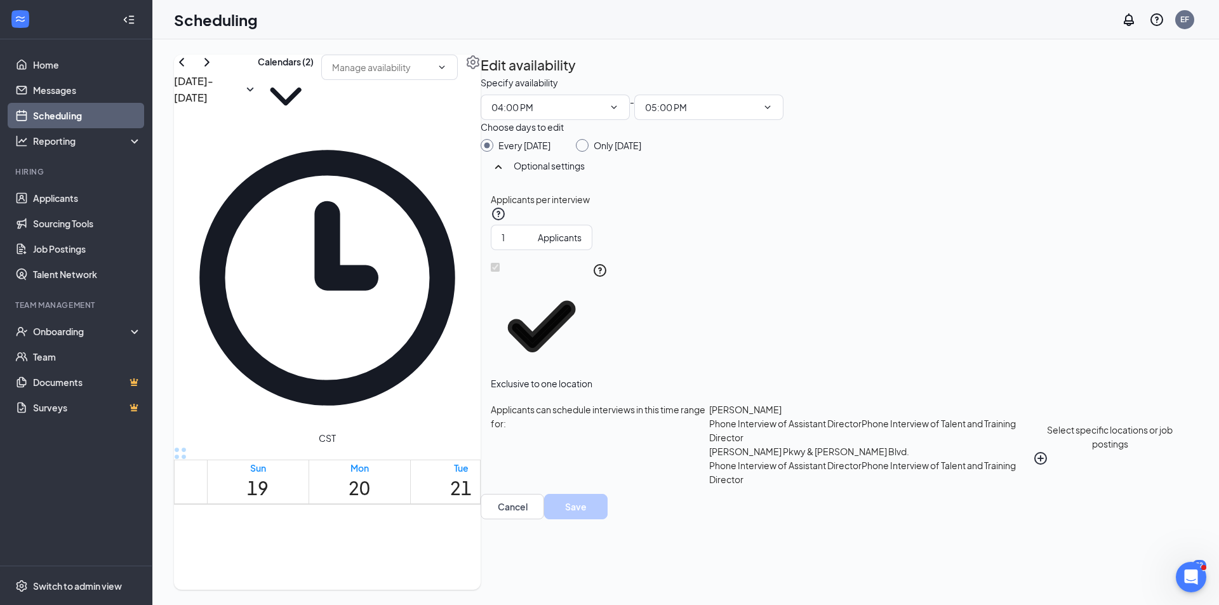
scroll to position [10, 0]
click at [1039, 486] on button "Select specific locations or job postings" at bounding box center [1110, 445] width 154 height 84
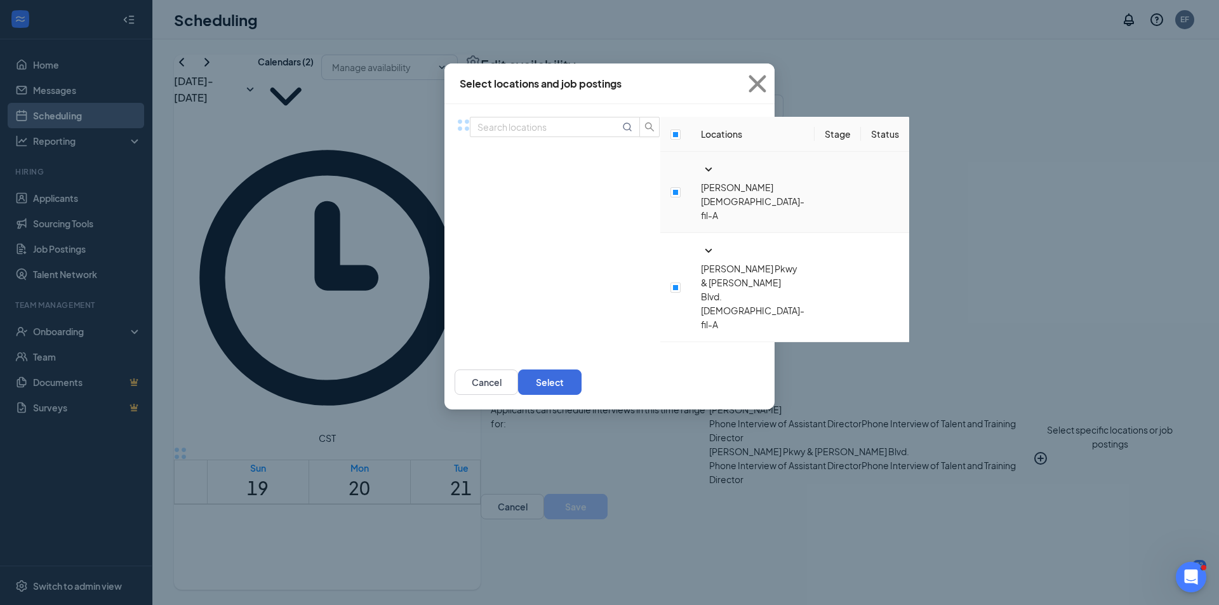
click at [701, 177] on icon "SmallChevronDown" at bounding box center [708, 169] width 15 height 15
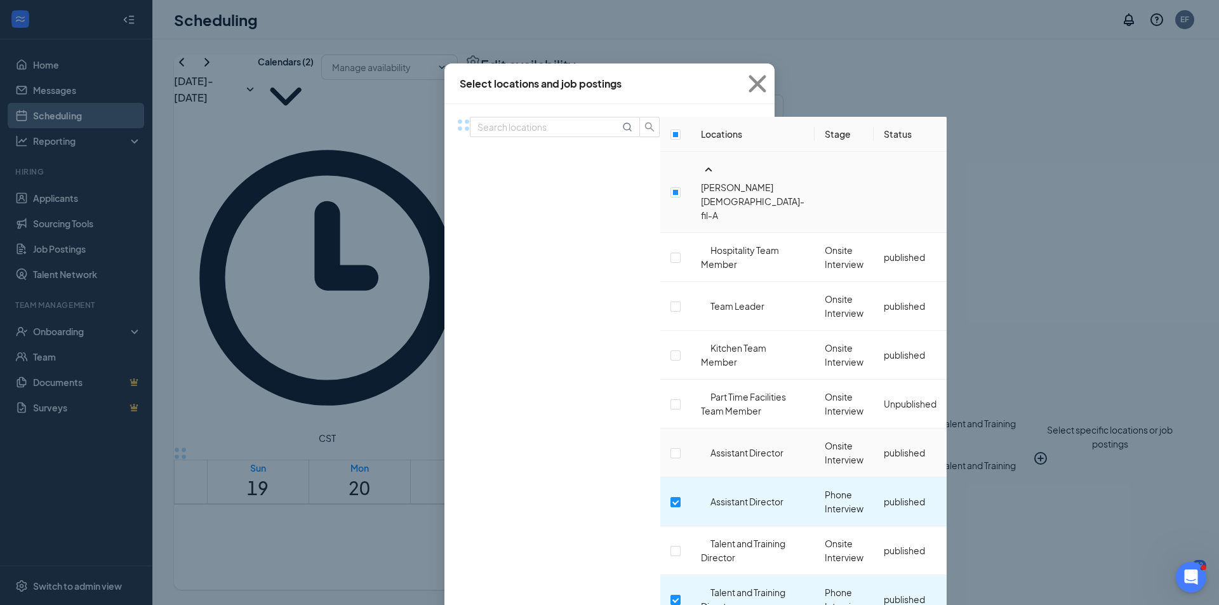
scroll to position [64, 0]
click at [671, 448] on input "checkbox" at bounding box center [676, 453] width 10 height 10
checkbox input "true"
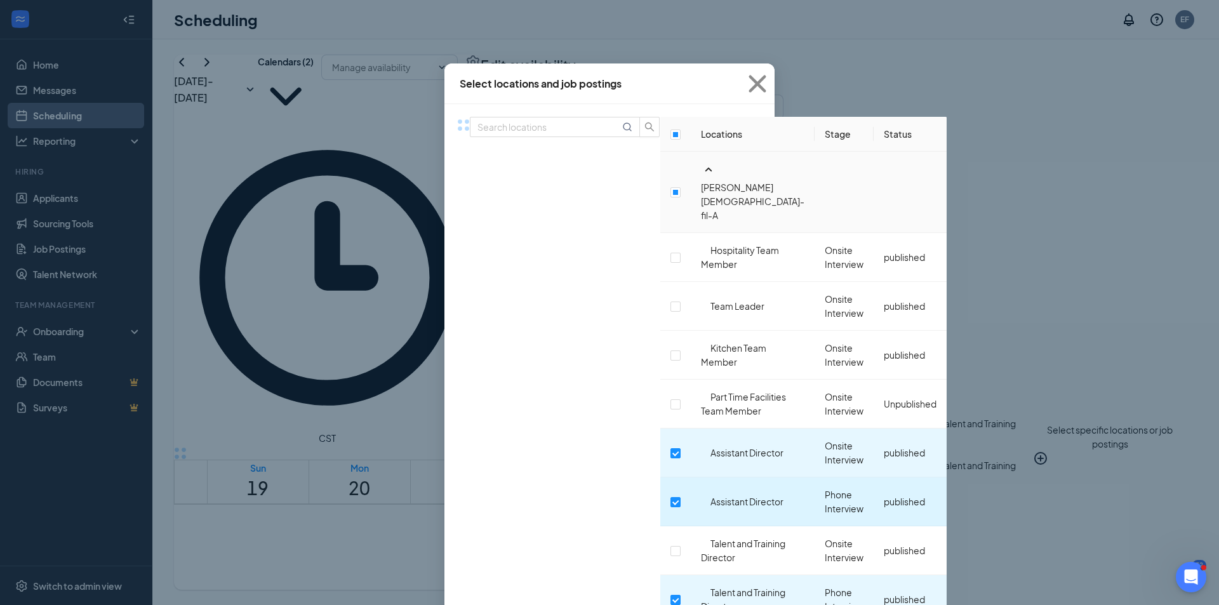
scroll to position [137, 0]
click at [671, 546] on input "checkbox" at bounding box center [676, 551] width 10 height 10
checkbox input "true"
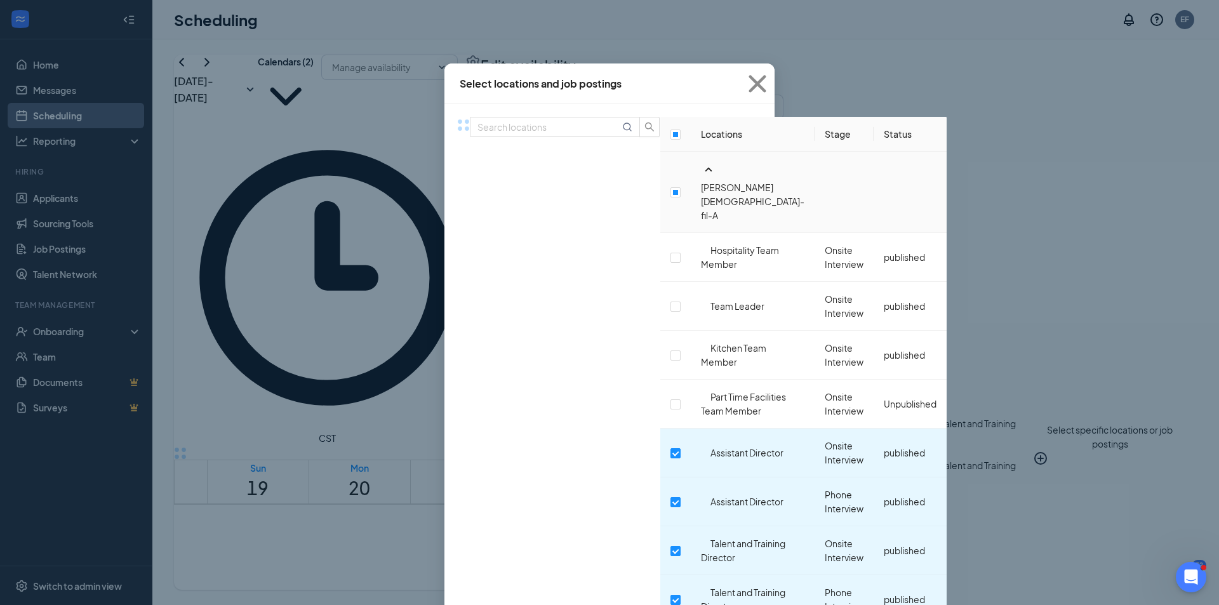
checkbox input "true"
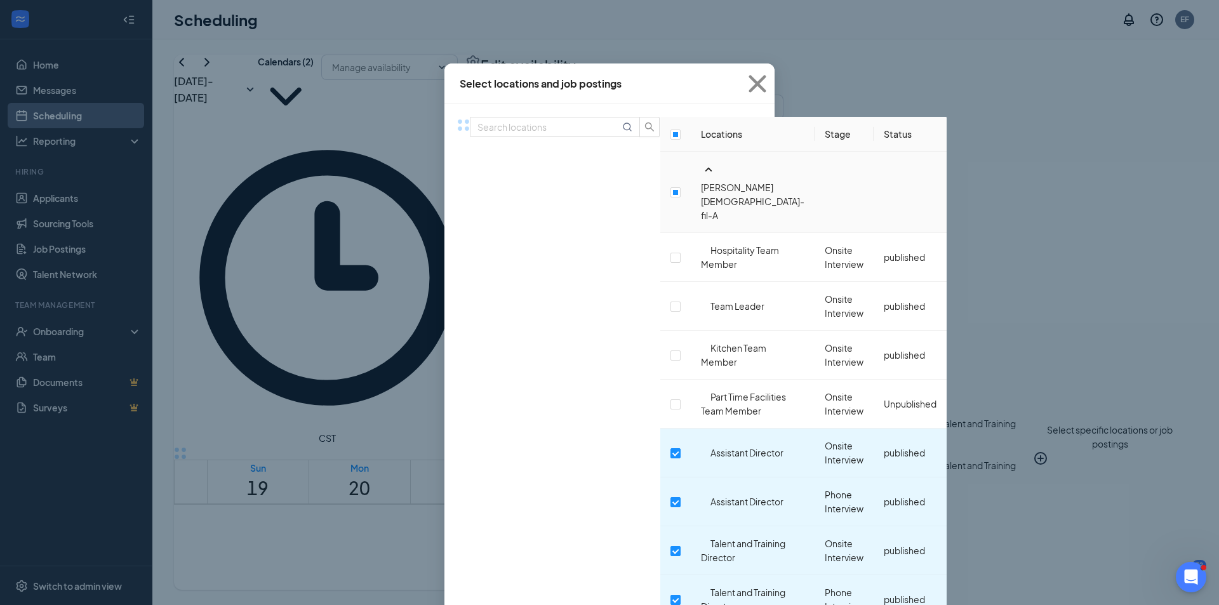
checkbox input "true"
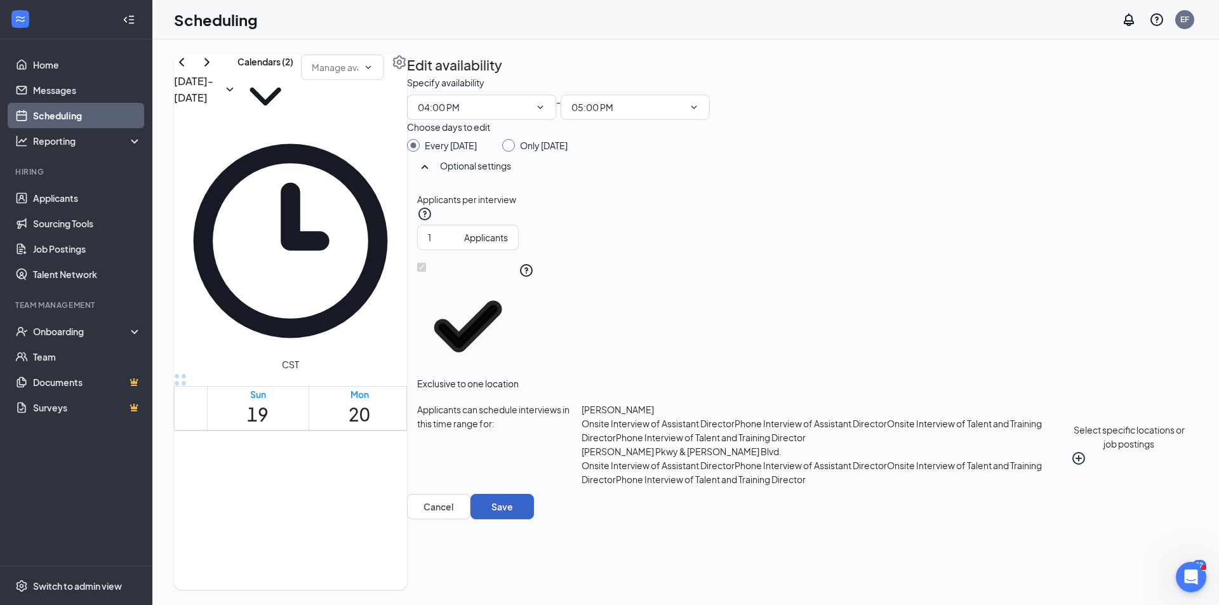
click at [534, 520] on button "Save" at bounding box center [503, 506] width 64 height 25
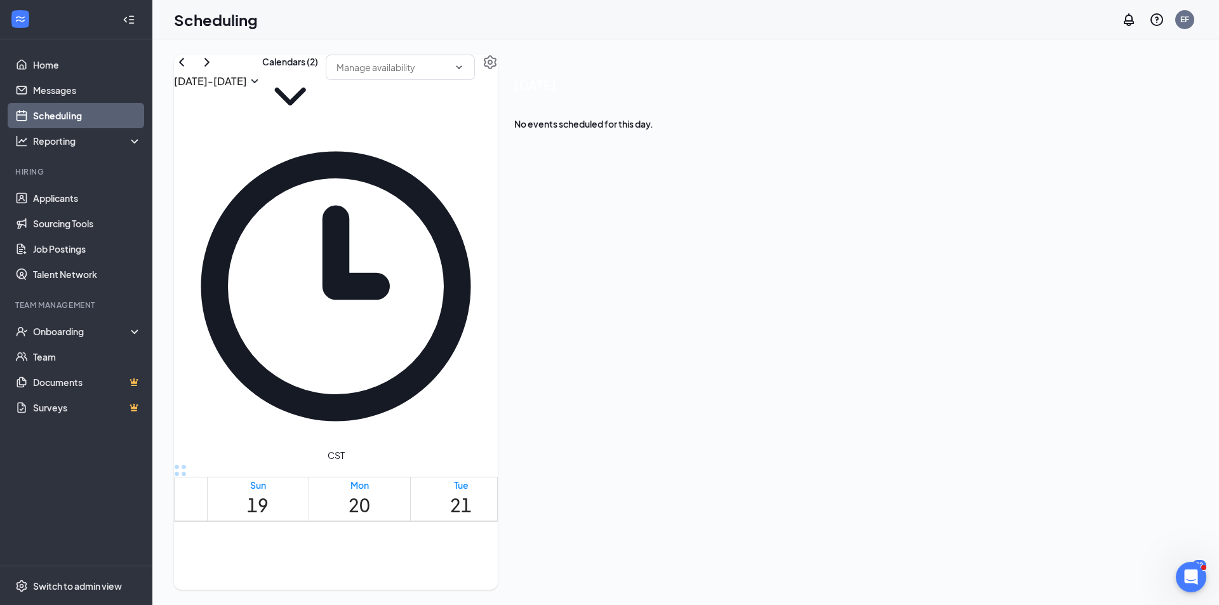
scroll to position [635, 0]
click at [384, 427] on td at bounding box center [563, 434] width 712 height 15
click at [71, 64] on link "Home" at bounding box center [87, 64] width 109 height 25
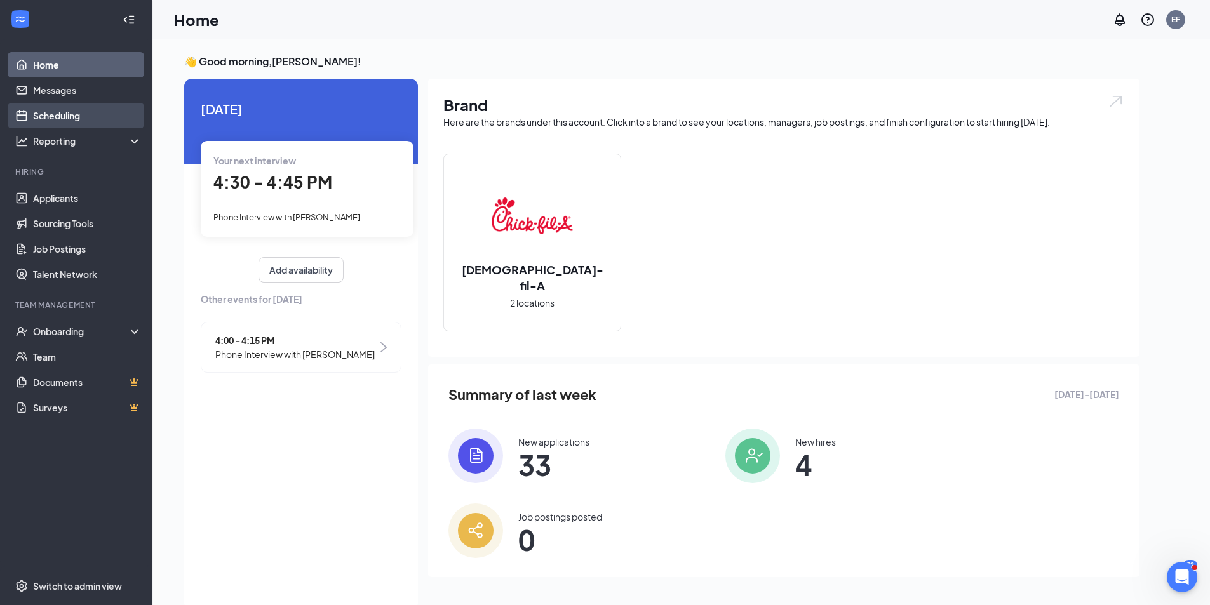
click at [64, 115] on link "Scheduling" at bounding box center [87, 115] width 109 height 25
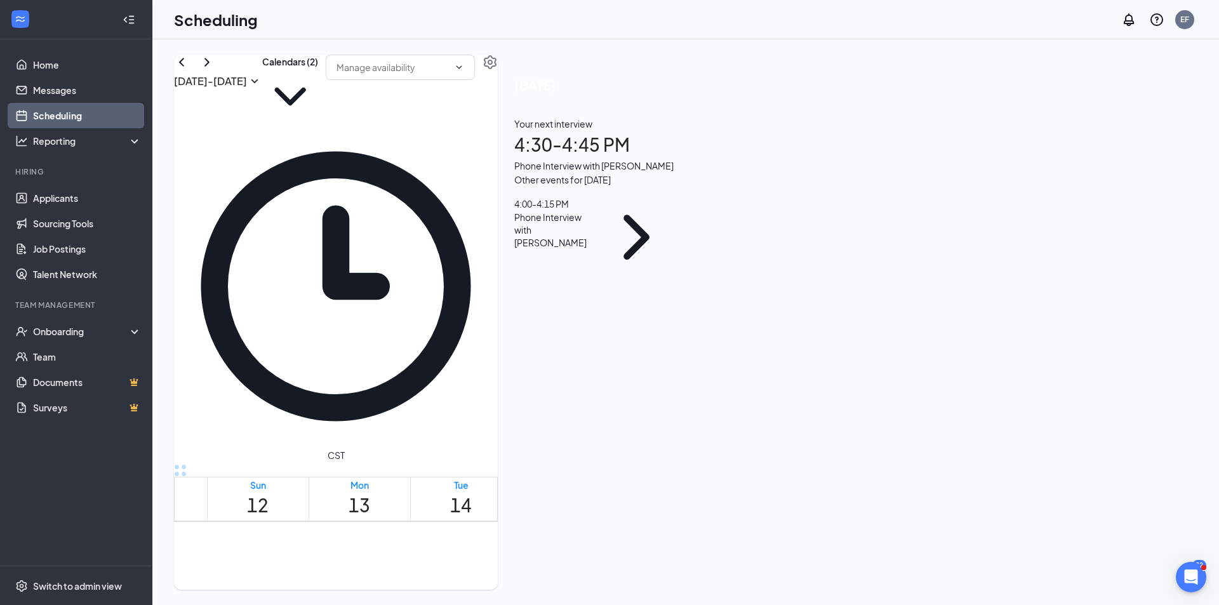
scroll to position [434, 0]
click at [215, 70] on icon "ChevronRight" at bounding box center [206, 62] width 15 height 15
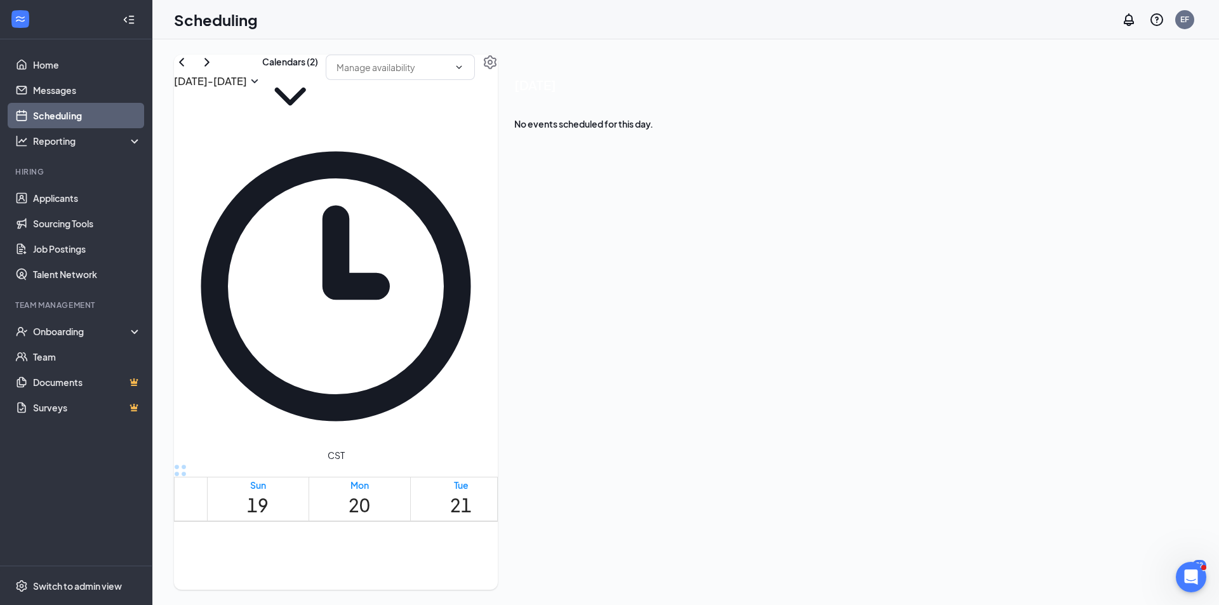
scroll to position [815, 0]
click at [380, 349] on td at bounding box center [563, 356] width 712 height 15
drag, startPoint x: 366, startPoint y: 264, endPoint x: 374, endPoint y: 319, distance: 55.8
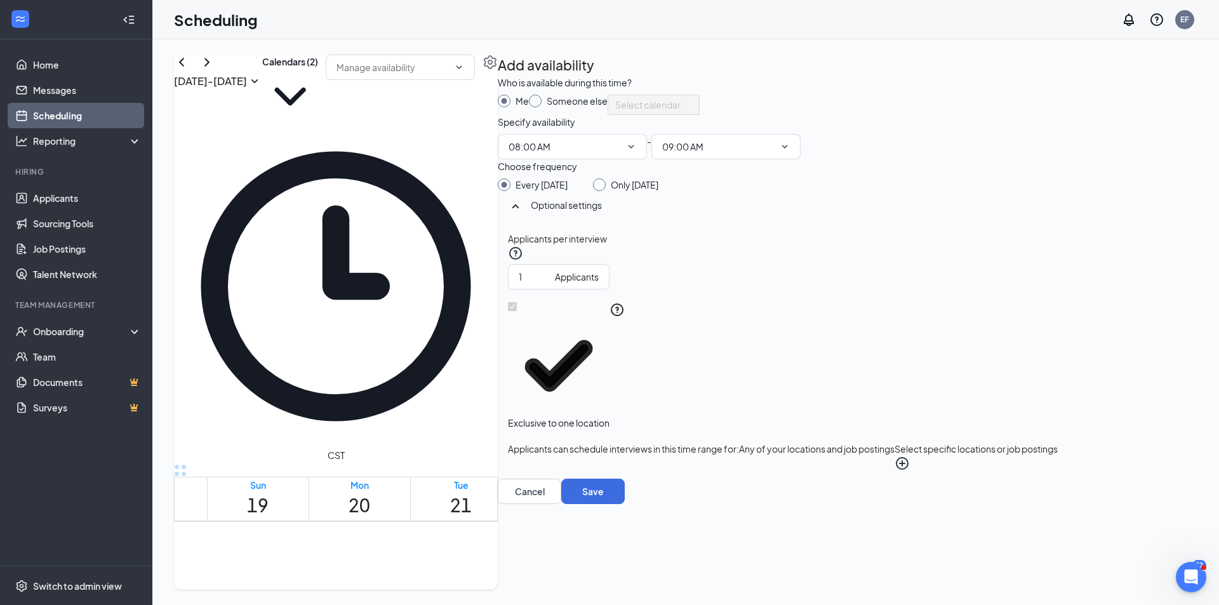
click at [700, 115] on div "Select calendar" at bounding box center [654, 105] width 92 height 20
click at [909, 470] on icon "PlusCircle" at bounding box center [902, 463] width 13 height 13
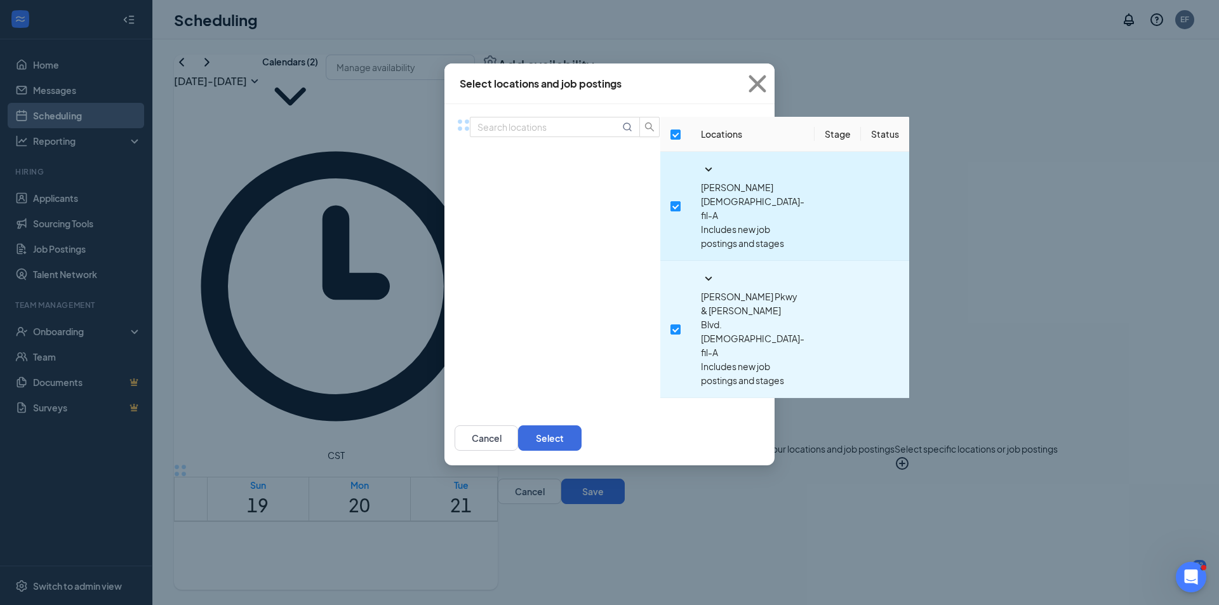
click at [671, 201] on input "checkbox" at bounding box center [676, 206] width 10 height 10
checkbox input "false"
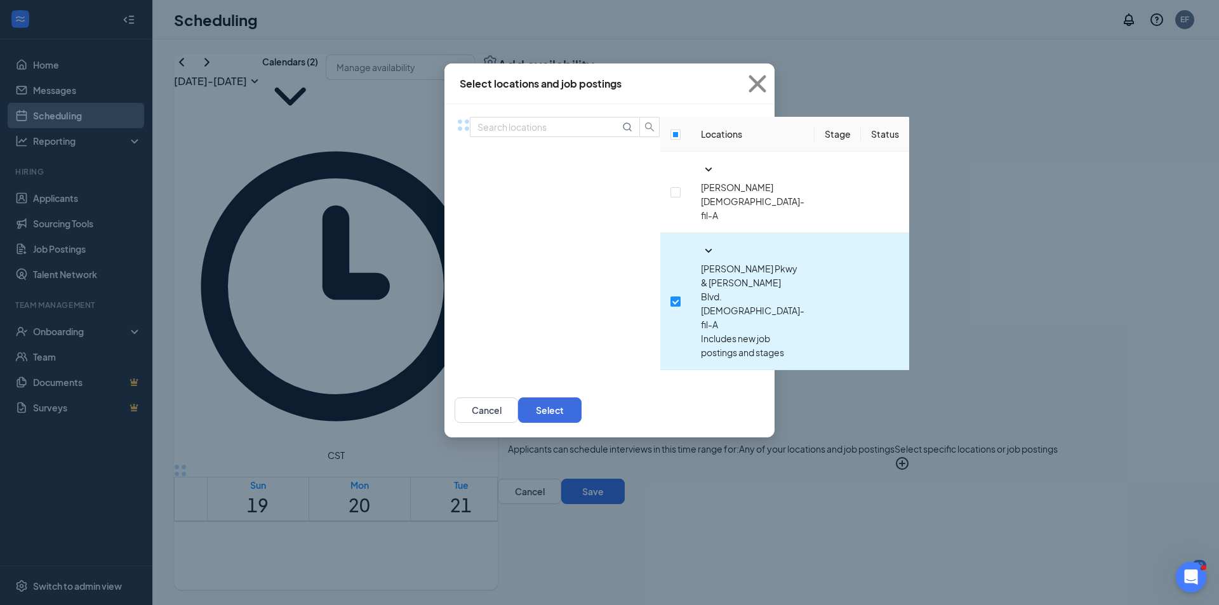
click at [671, 297] on input "checkbox" at bounding box center [676, 302] width 10 height 10
checkbox input "false"
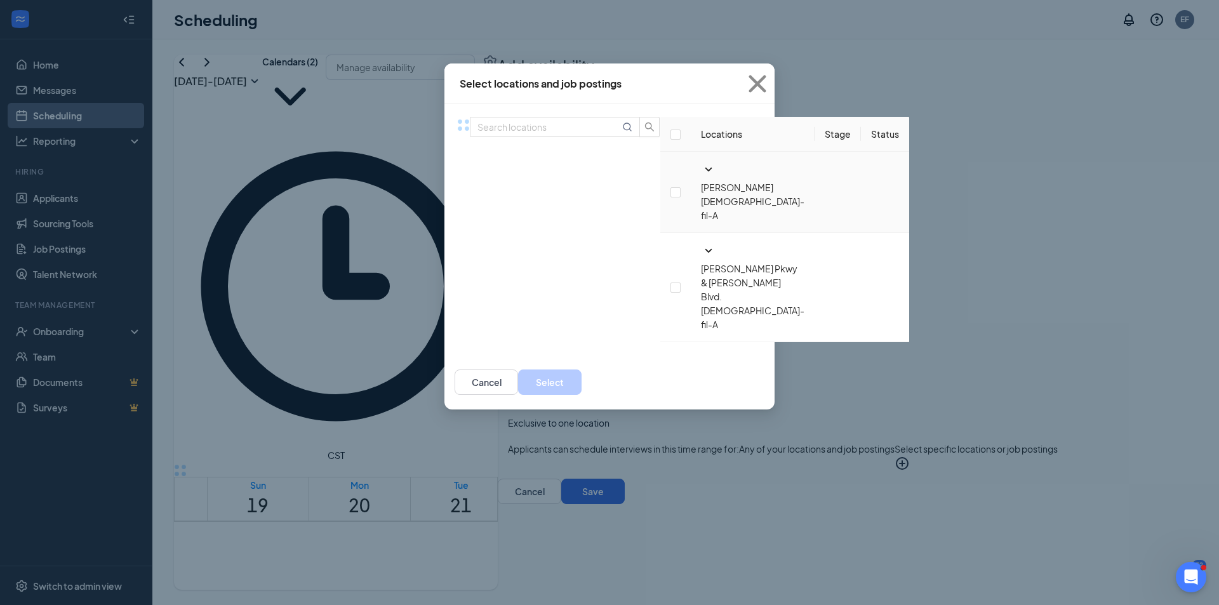
click at [701, 177] on icon "SmallChevronDown" at bounding box center [708, 169] width 15 height 15
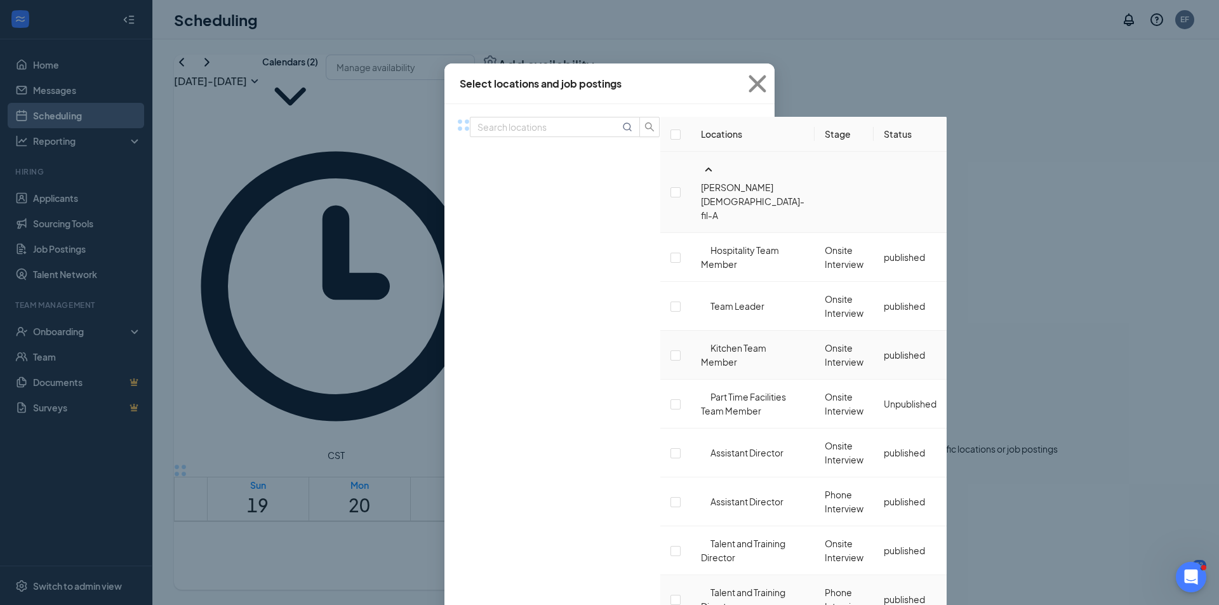
scroll to position [127, 0]
click at [671, 448] on input "checkbox" at bounding box center [676, 453] width 10 height 10
checkbox input "false"
checkbox input "true"
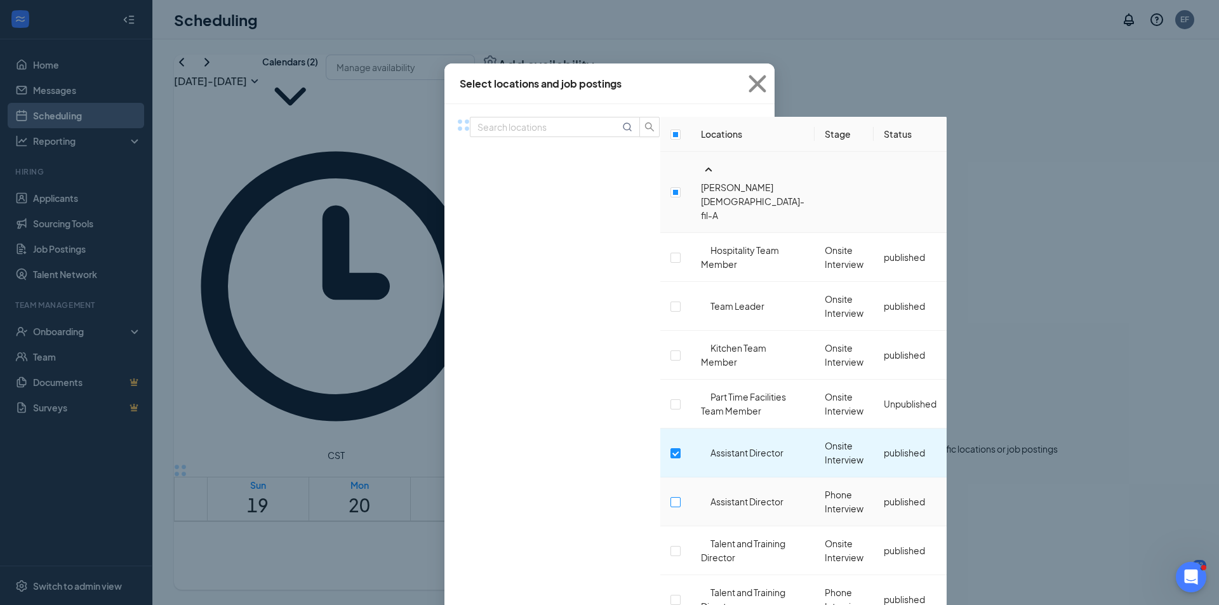
click at [671, 497] on input "checkbox" at bounding box center [676, 502] width 10 height 10
checkbox input "true"
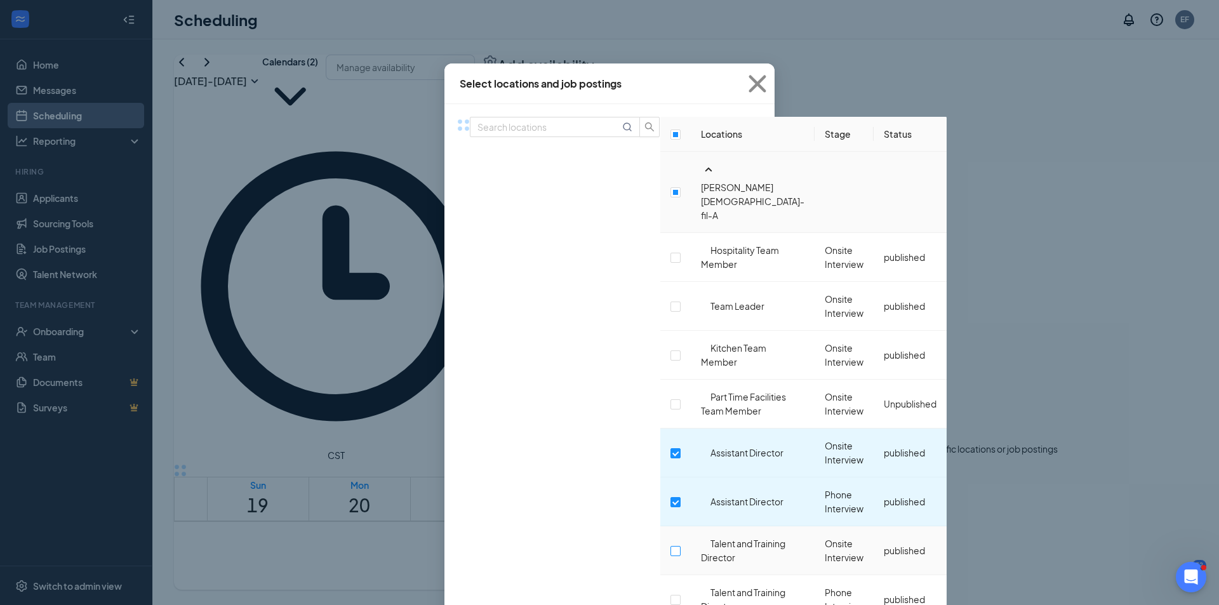
click at [671, 546] on input "checkbox" at bounding box center [676, 551] width 10 height 10
checkbox input "true"
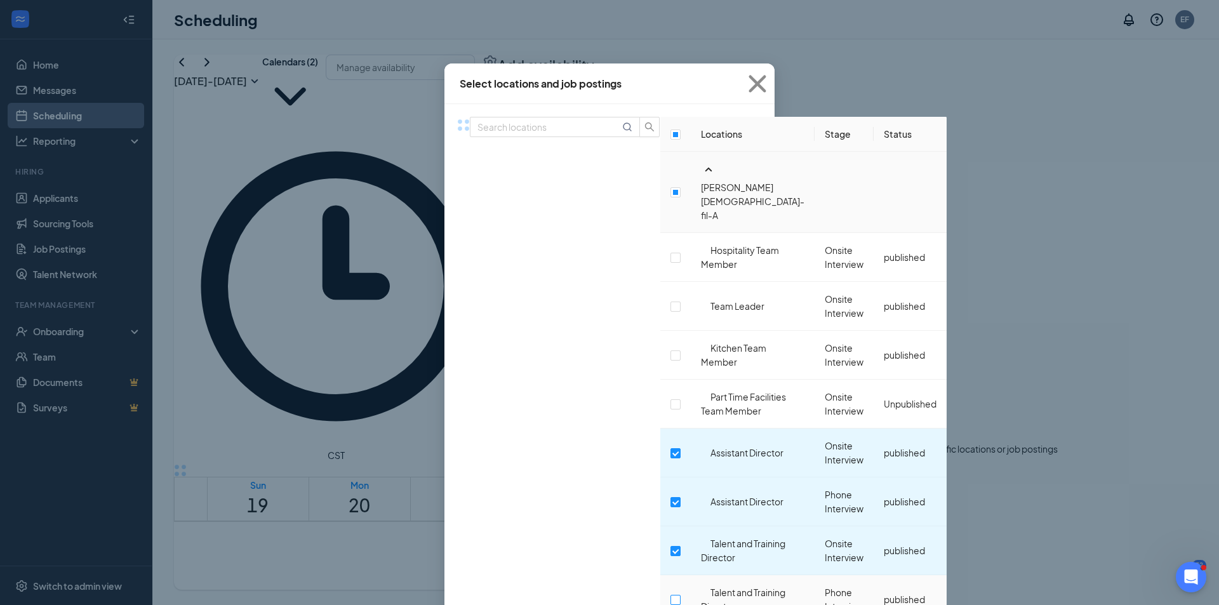
click at [671, 595] on input "checkbox" at bounding box center [676, 600] width 10 height 10
checkbox input "true"
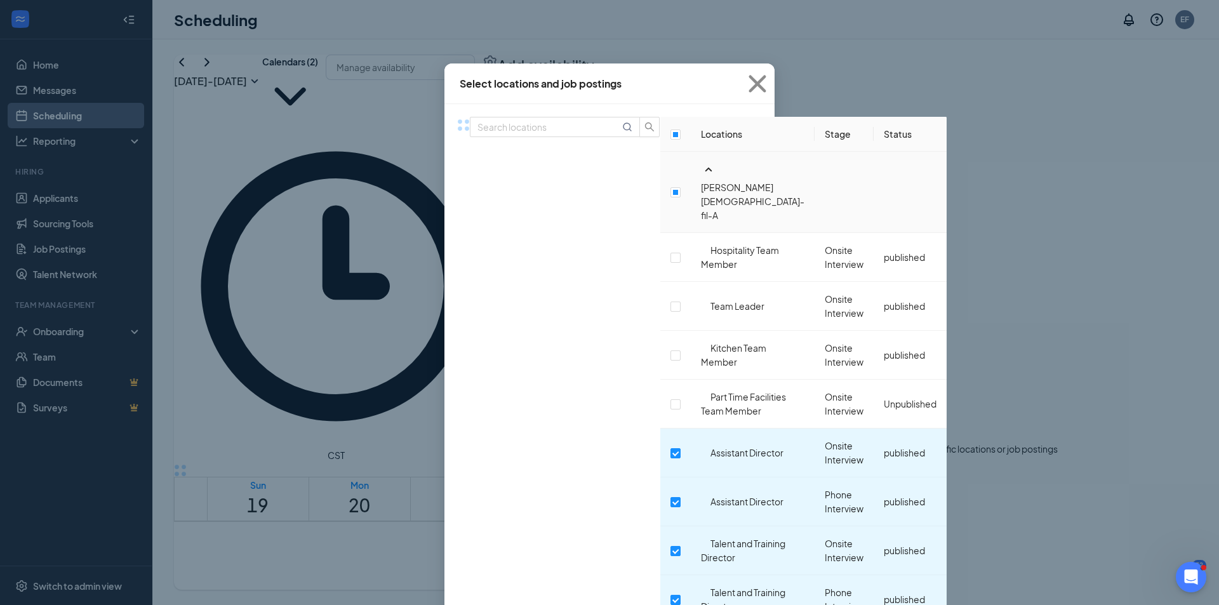
checkbox input "true"
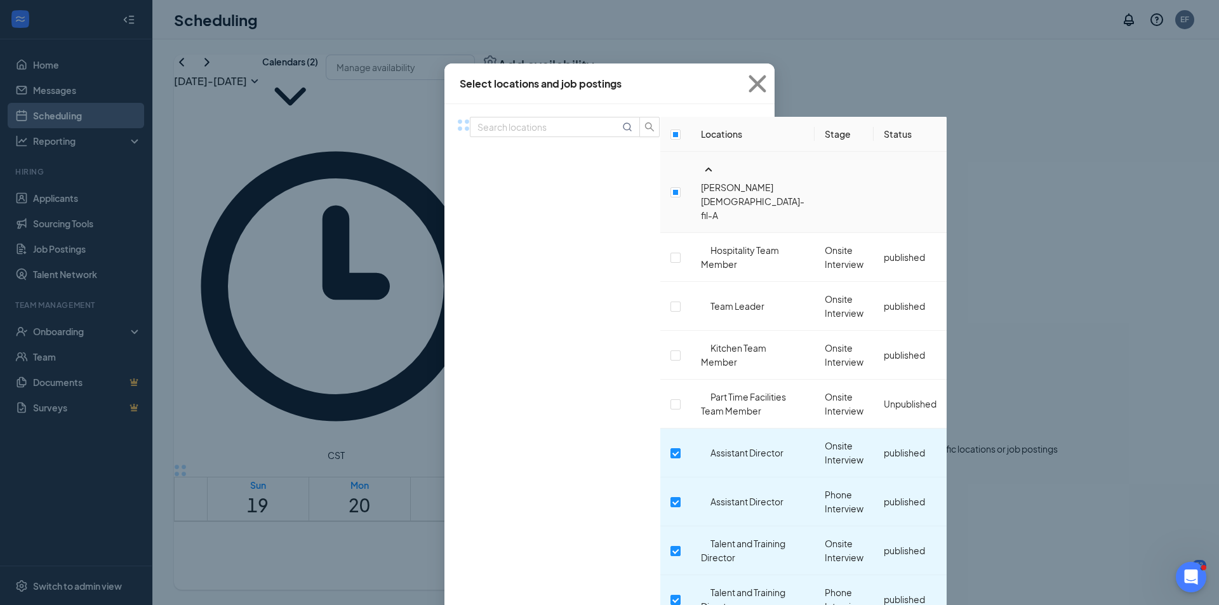
checkbox input "true"
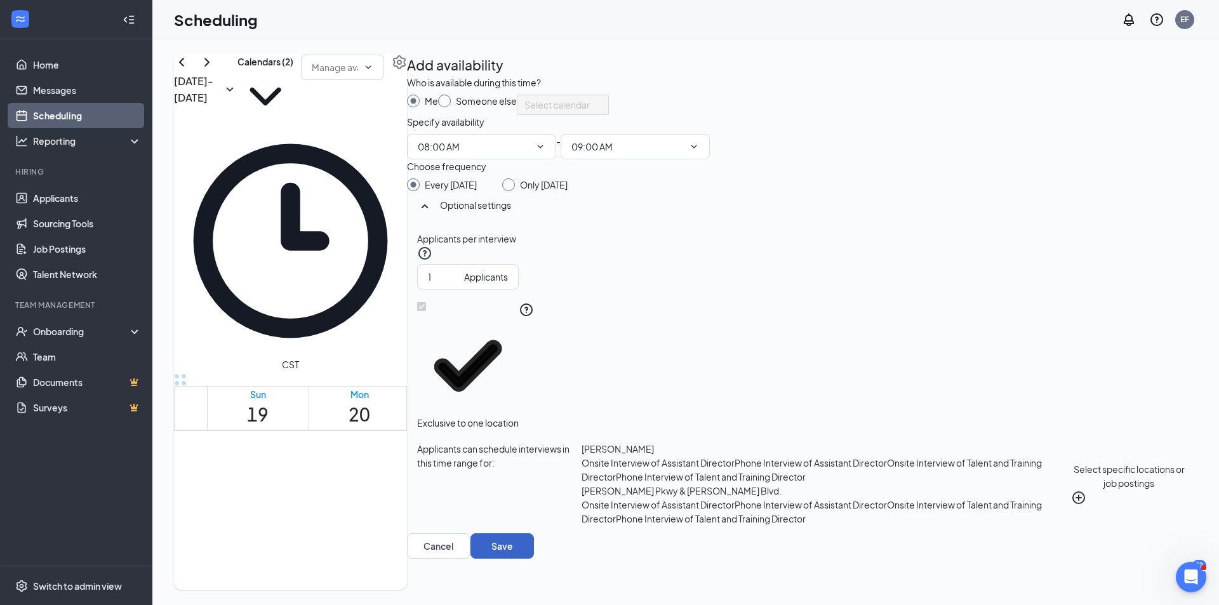
click at [534, 559] on button "Save" at bounding box center [503, 545] width 64 height 25
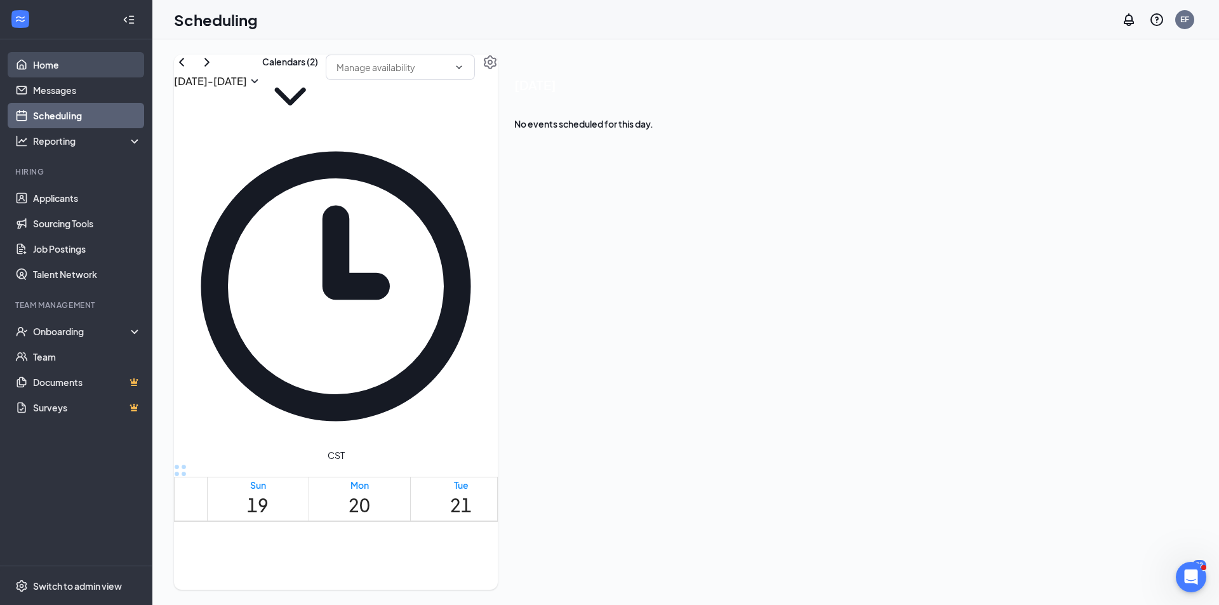
click at [79, 67] on link "Home" at bounding box center [87, 64] width 109 height 25
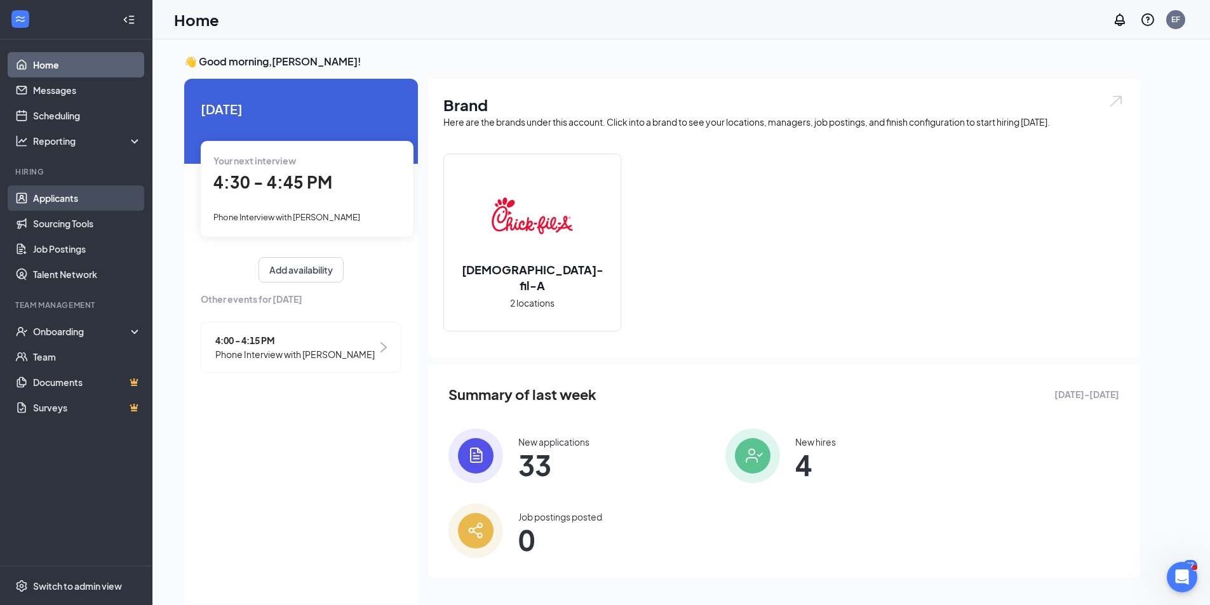
click at [68, 193] on link "Applicants" at bounding box center [87, 197] width 109 height 25
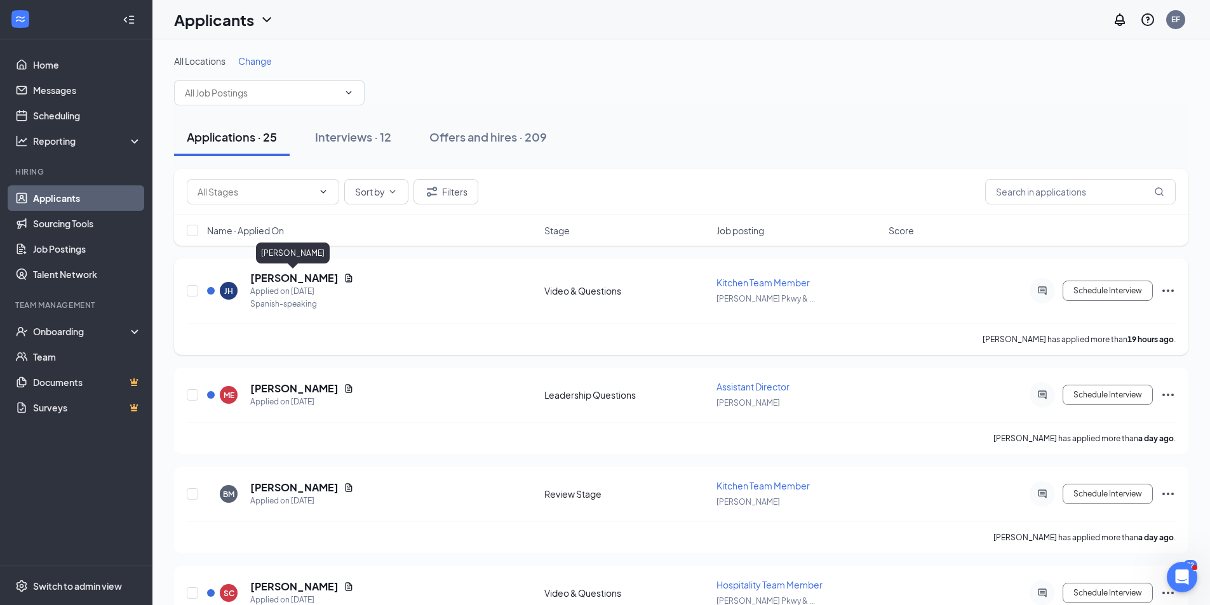
click at [264, 274] on h5 "[PERSON_NAME]" at bounding box center [294, 278] width 88 height 14
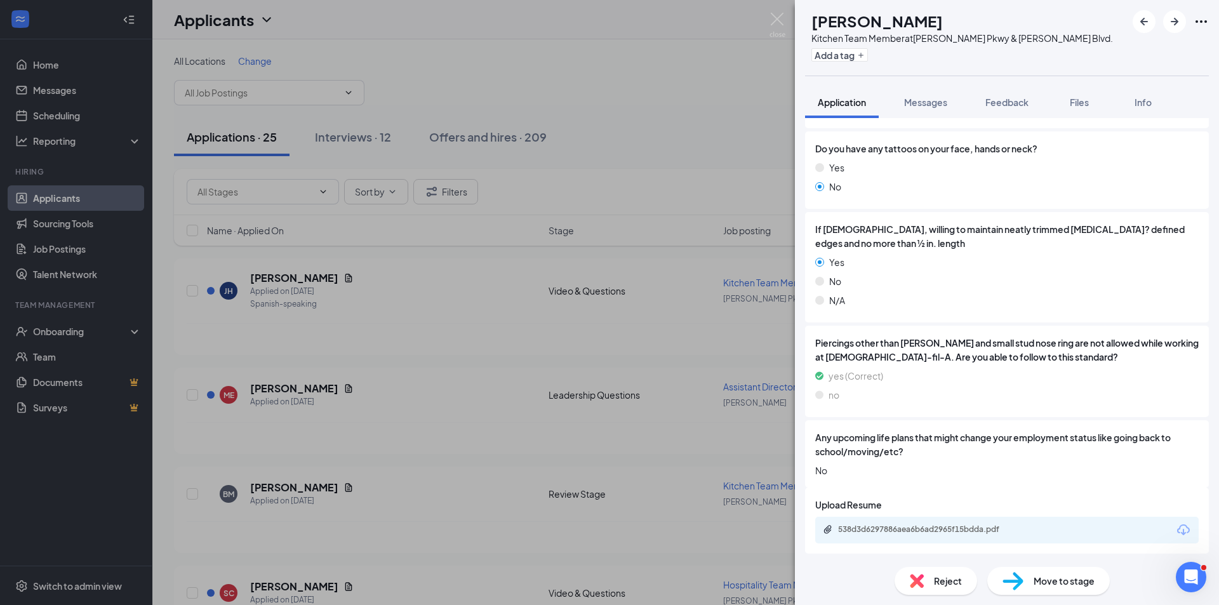
scroll to position [1435, 0]
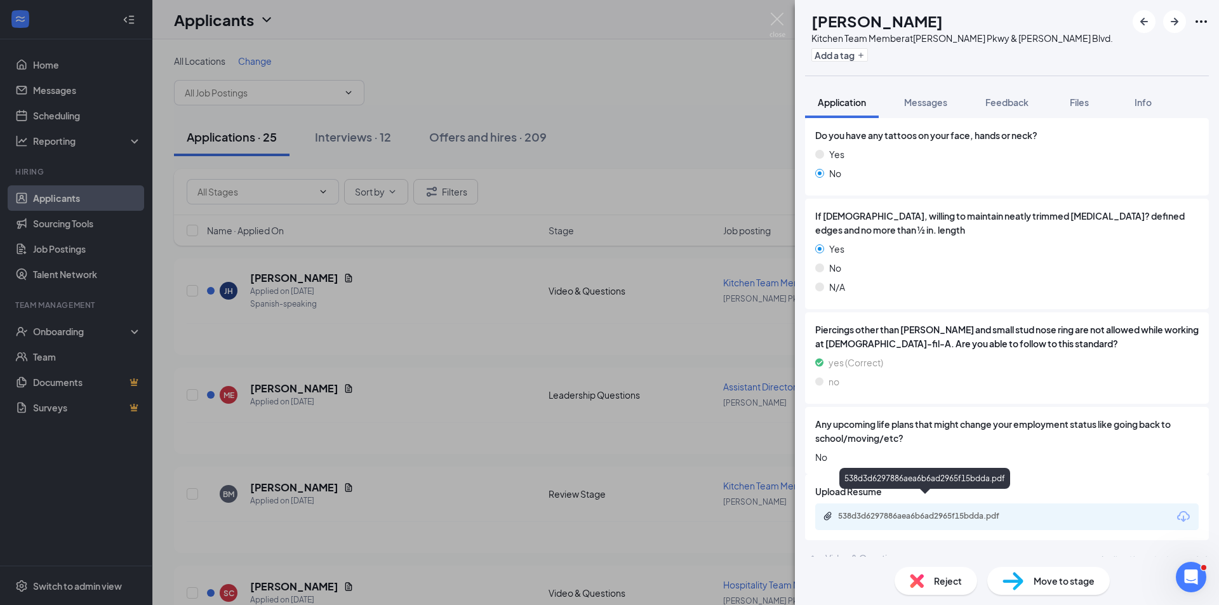
click at [897, 511] on div "538d3d6297886aea6b6ad2965f15bdda.pdf" at bounding box center [927, 516] width 178 height 10
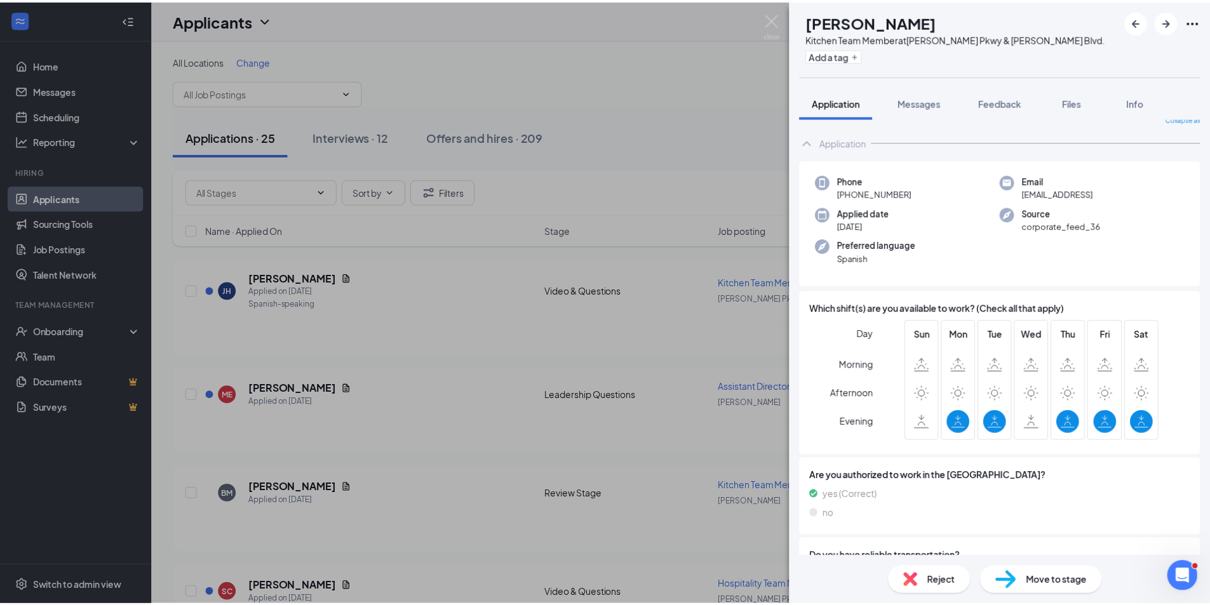
scroll to position [0, 0]
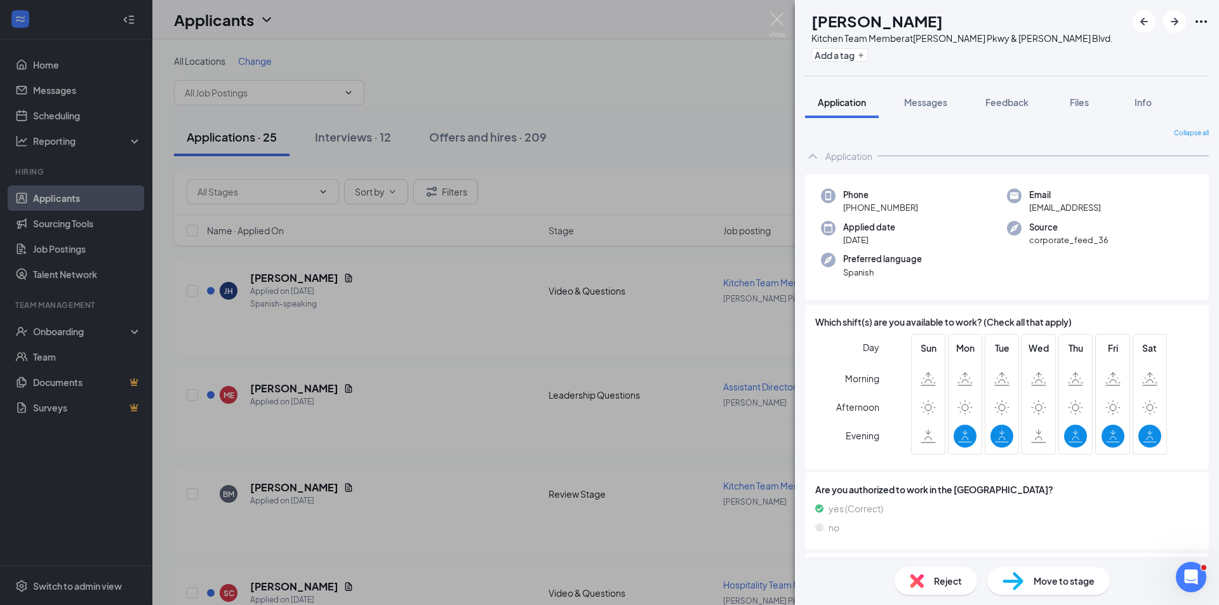
click at [1059, 581] on span "Move to stage" at bounding box center [1064, 581] width 61 height 14
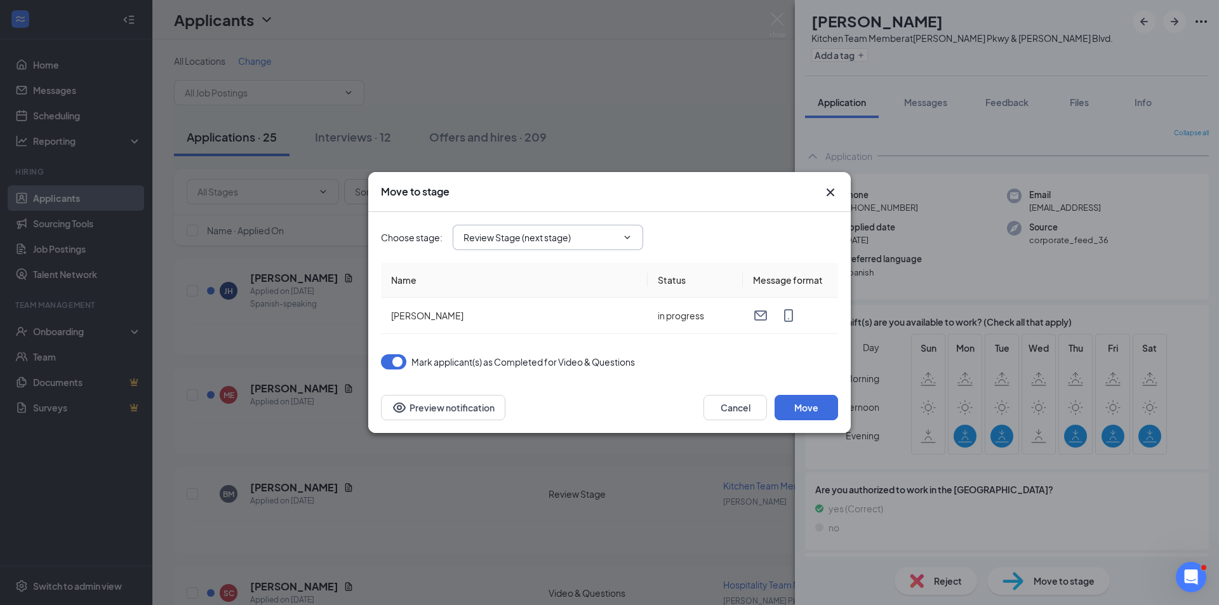
click at [627, 229] on span "Review Stage (next stage)" at bounding box center [548, 237] width 191 height 25
click at [628, 233] on icon "ChevronDown" at bounding box center [627, 237] width 10 height 10
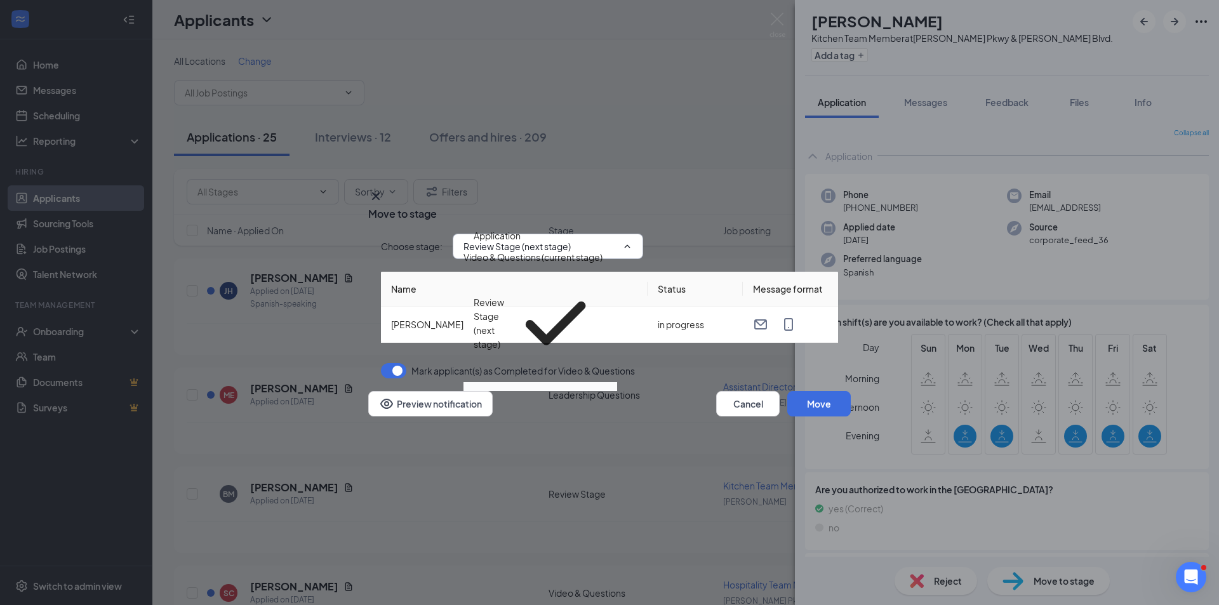
click at [554, 390] on div "Onsite Interview" at bounding box center [540, 397] width 133 height 14
type input "Onsite Interview"
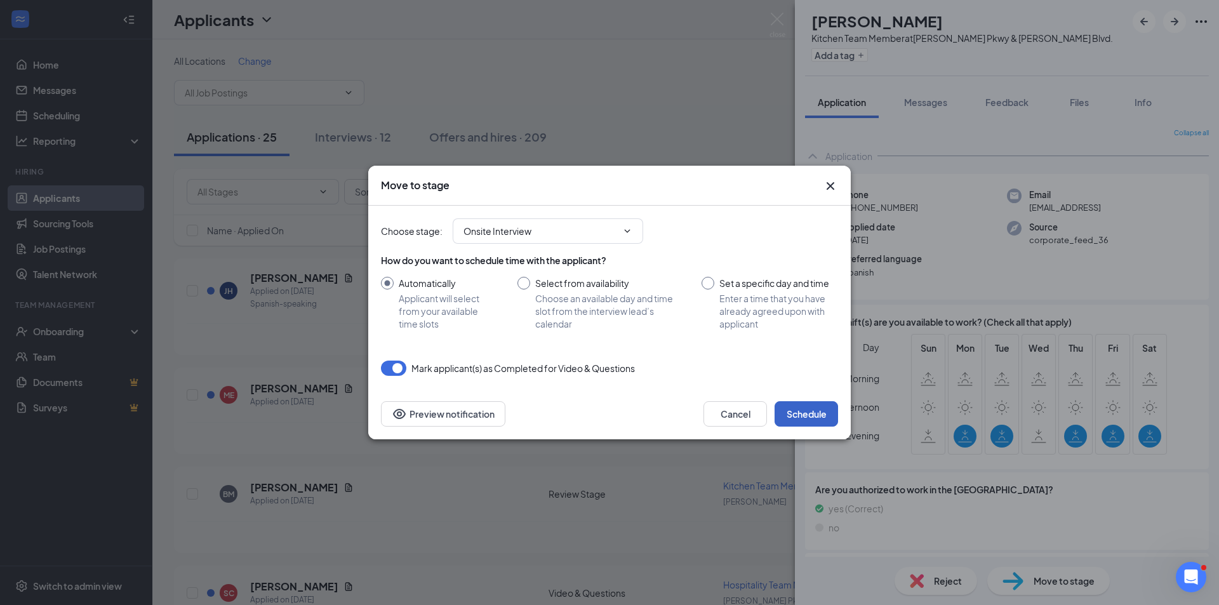
click at [811, 413] on button "Schedule" at bounding box center [807, 413] width 64 height 25
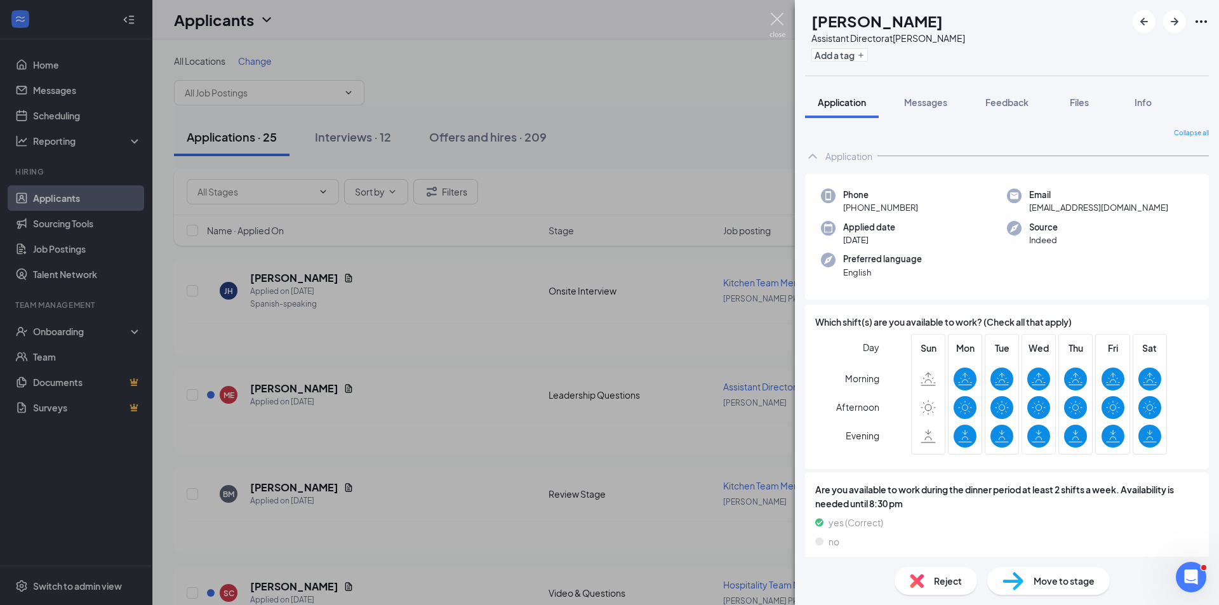
click at [775, 22] on img at bounding box center [778, 25] width 16 height 25
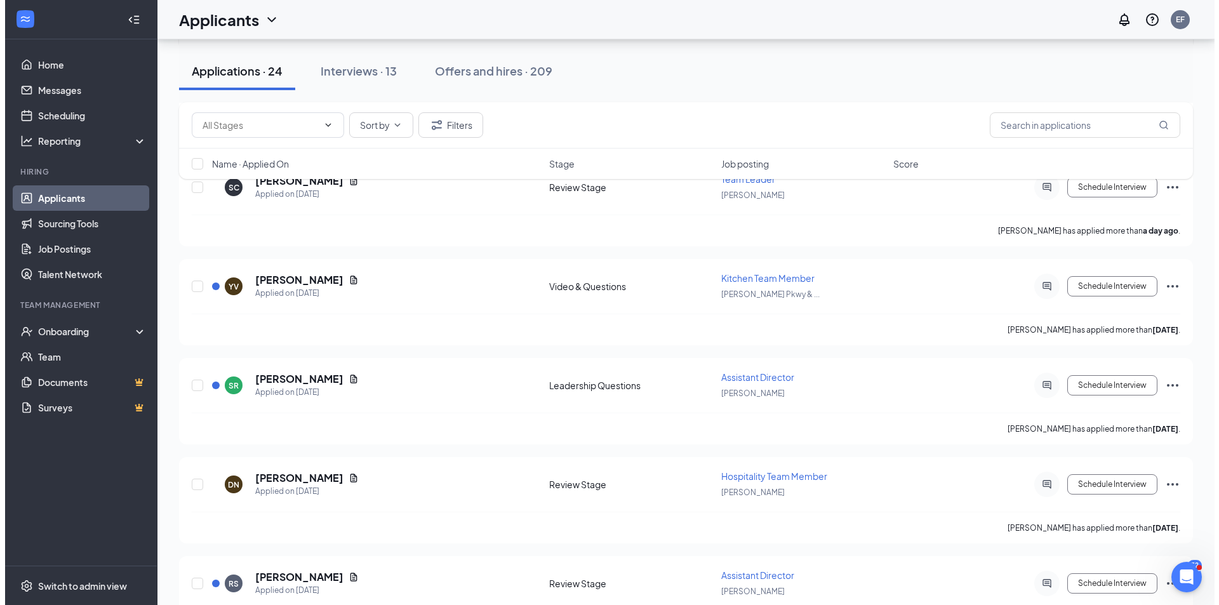
scroll to position [445, 0]
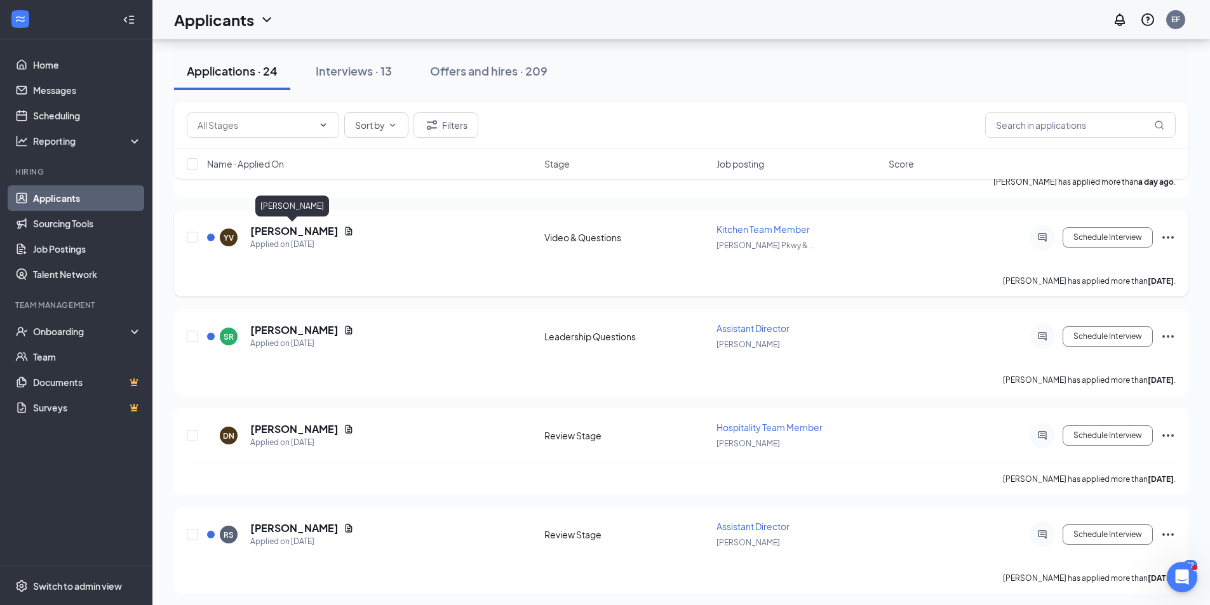
click at [304, 228] on h5 "[PERSON_NAME]" at bounding box center [294, 231] width 88 height 14
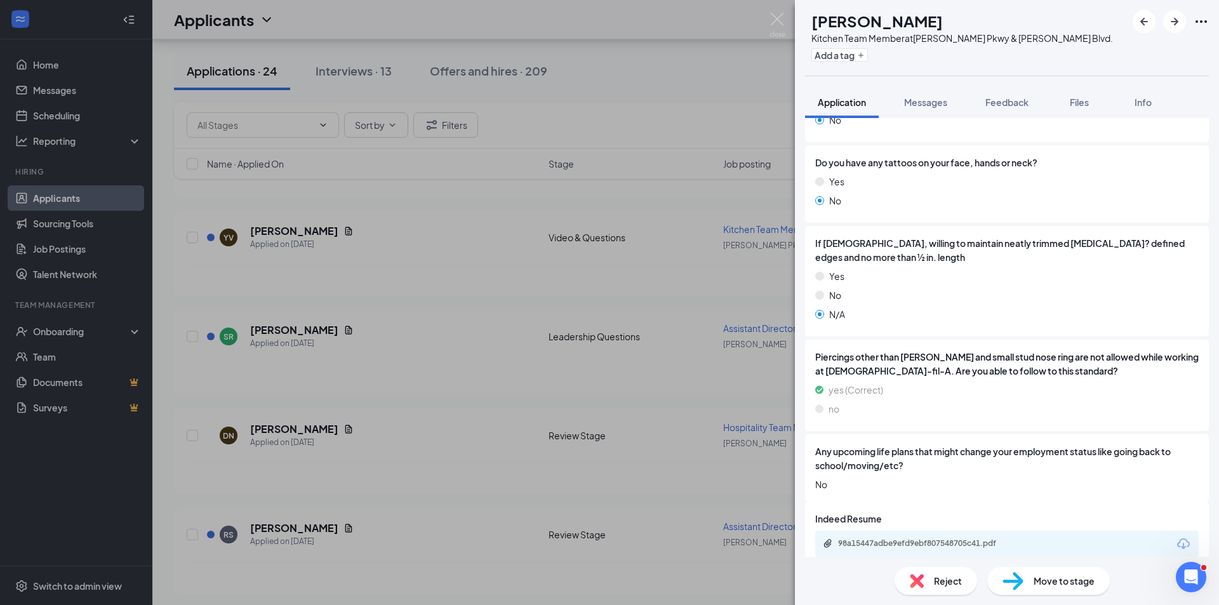
scroll to position [1392, 0]
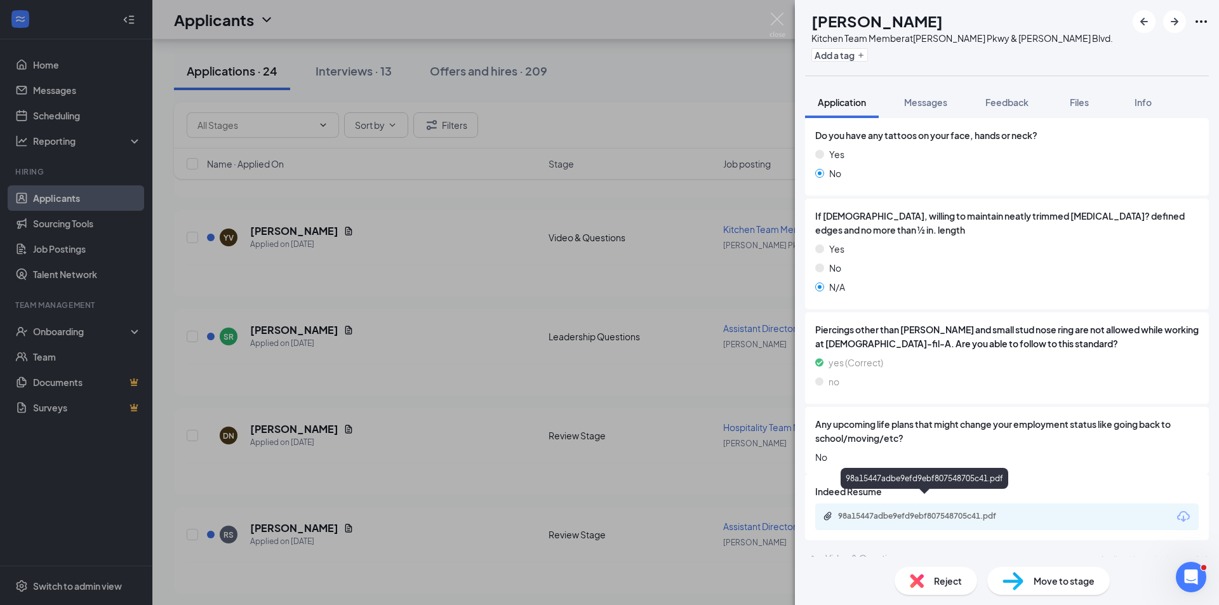
click at [935, 511] on div "98a15447adbe9efd9ebf807548705c41.pdf" at bounding box center [927, 516] width 178 height 10
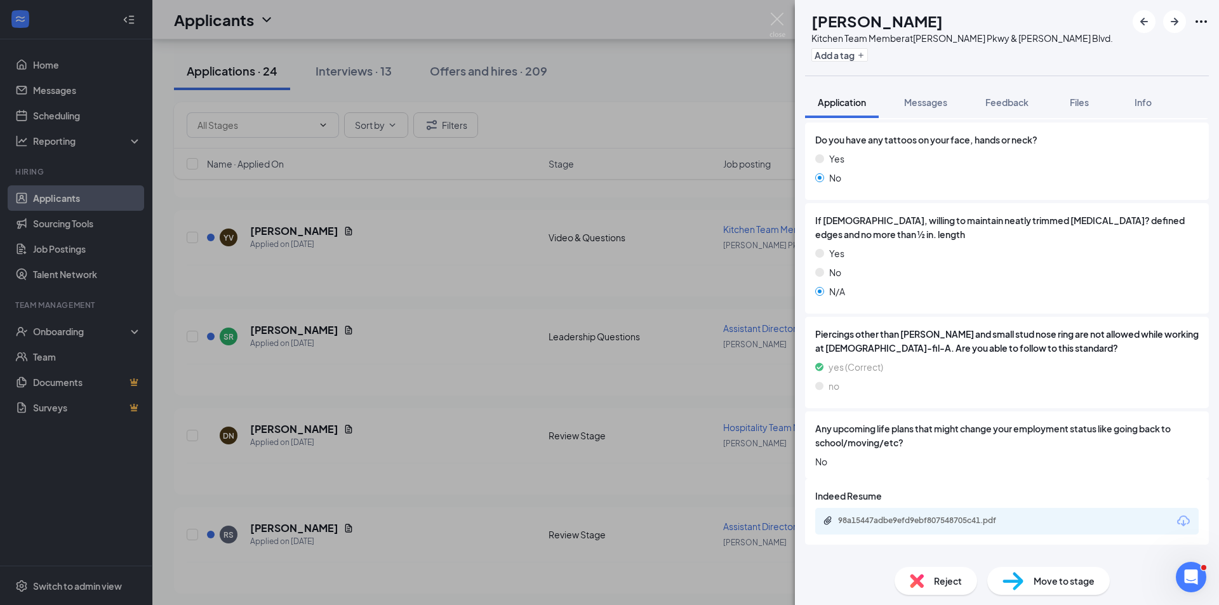
click at [1037, 587] on span "Move to stage" at bounding box center [1064, 581] width 61 height 14
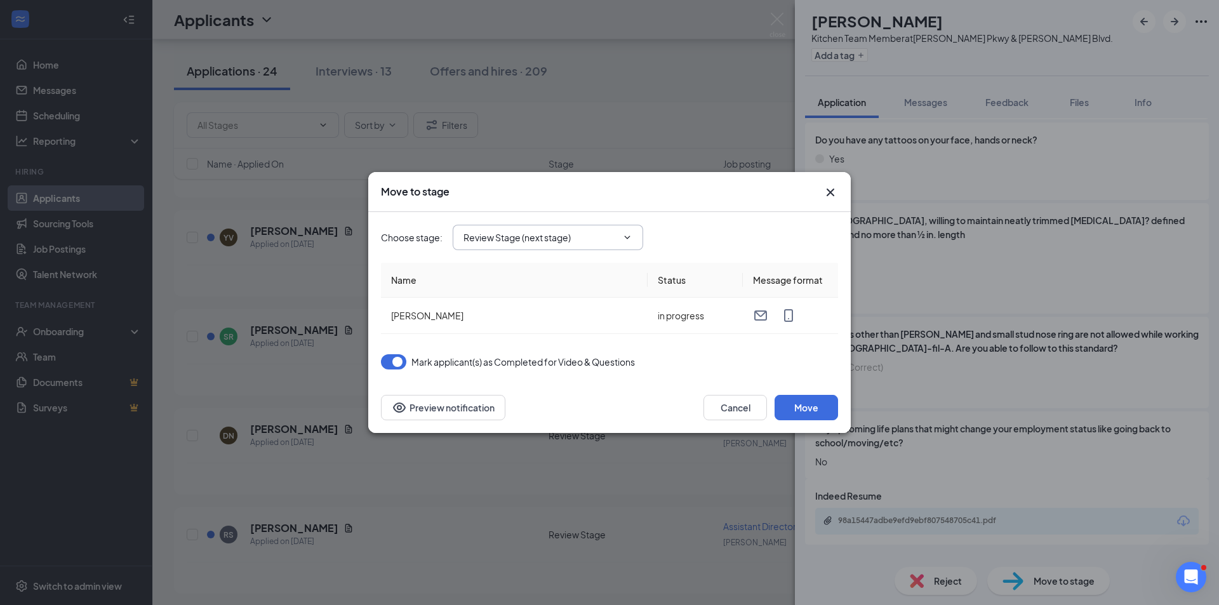
click at [627, 243] on span "Review Stage (next stage)" at bounding box center [548, 237] width 191 height 25
click at [624, 234] on icon "ChevronDown" at bounding box center [627, 237] width 10 height 10
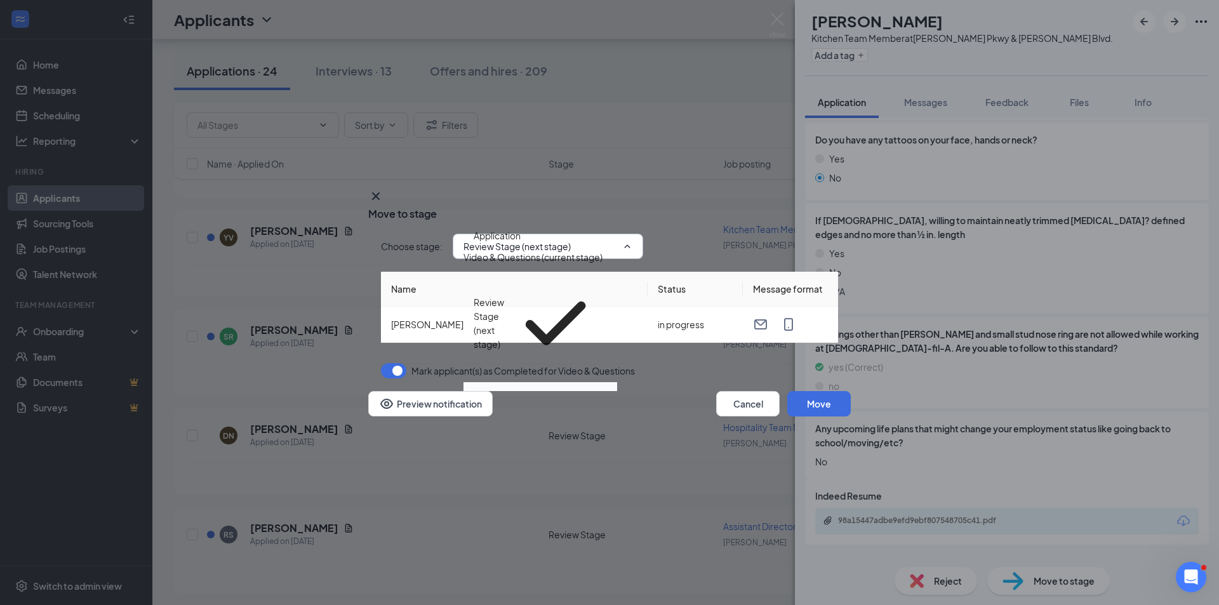
click at [535, 390] on div "Onsite Interview" at bounding box center [508, 397] width 68 height 14
type input "Onsite Interview"
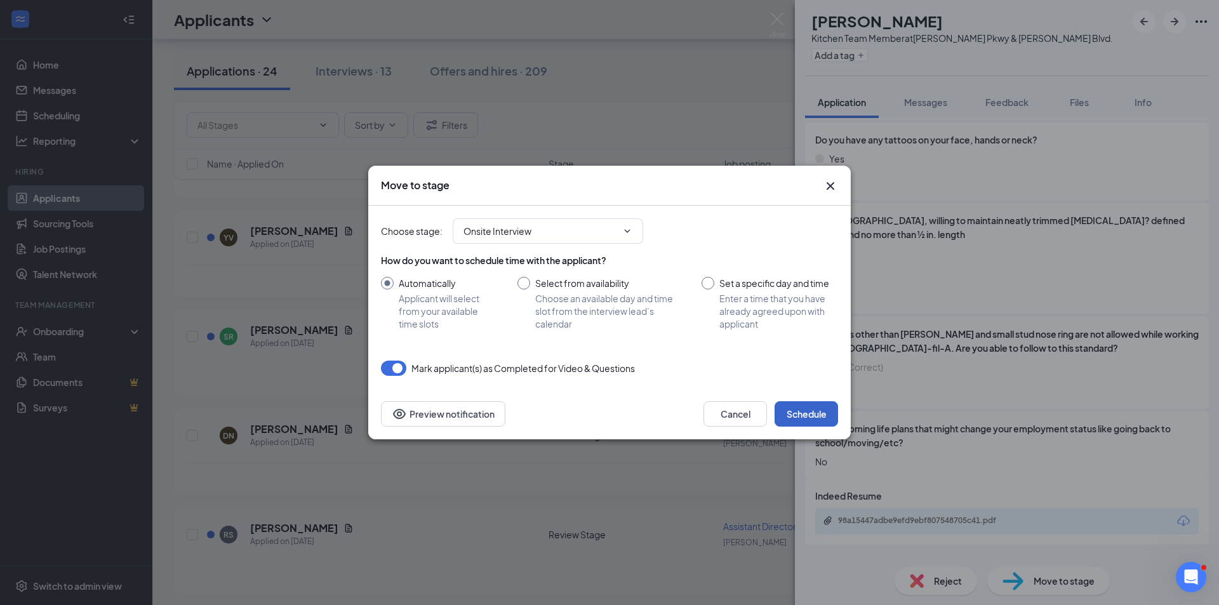
click at [822, 407] on button "Schedule" at bounding box center [807, 413] width 64 height 25
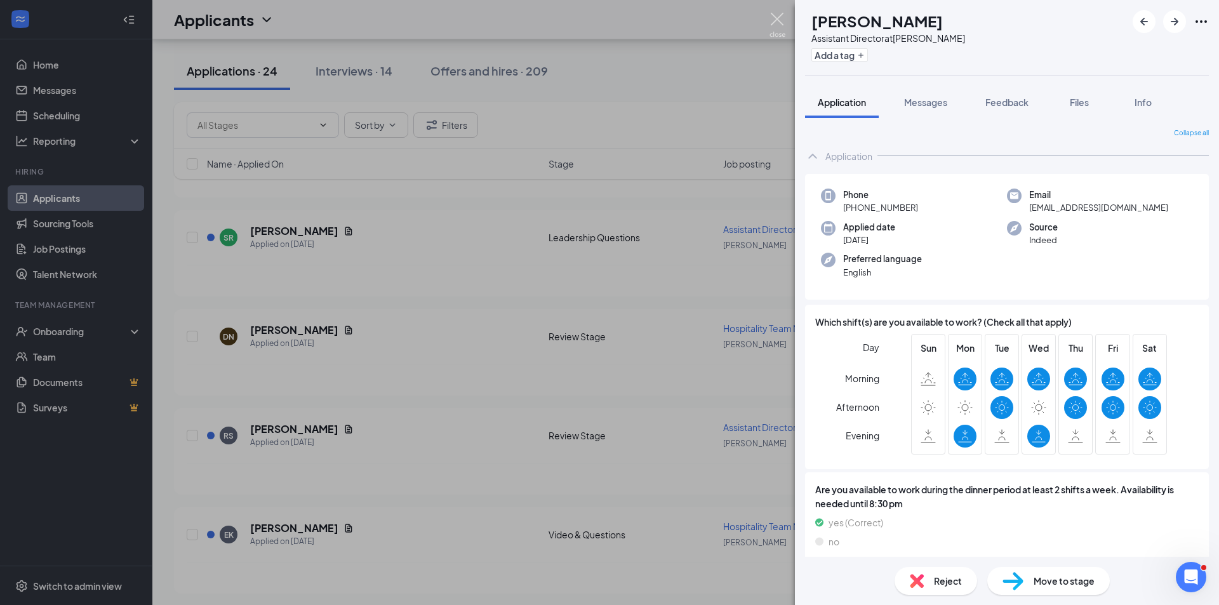
click at [777, 26] on img at bounding box center [778, 25] width 16 height 25
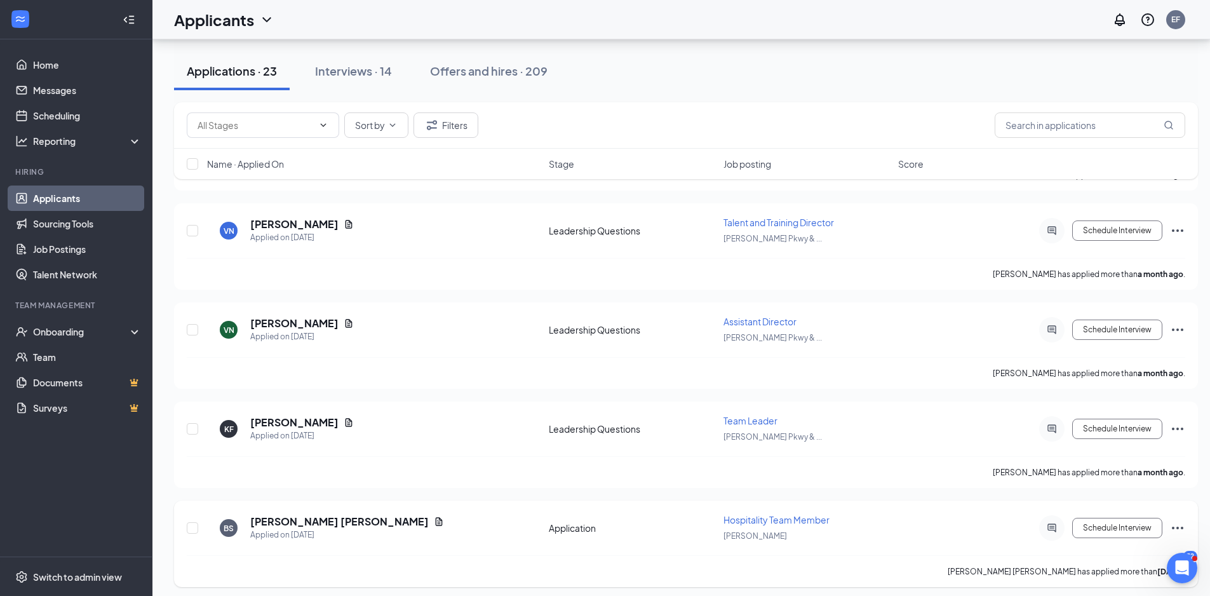
scroll to position [1946, 0]
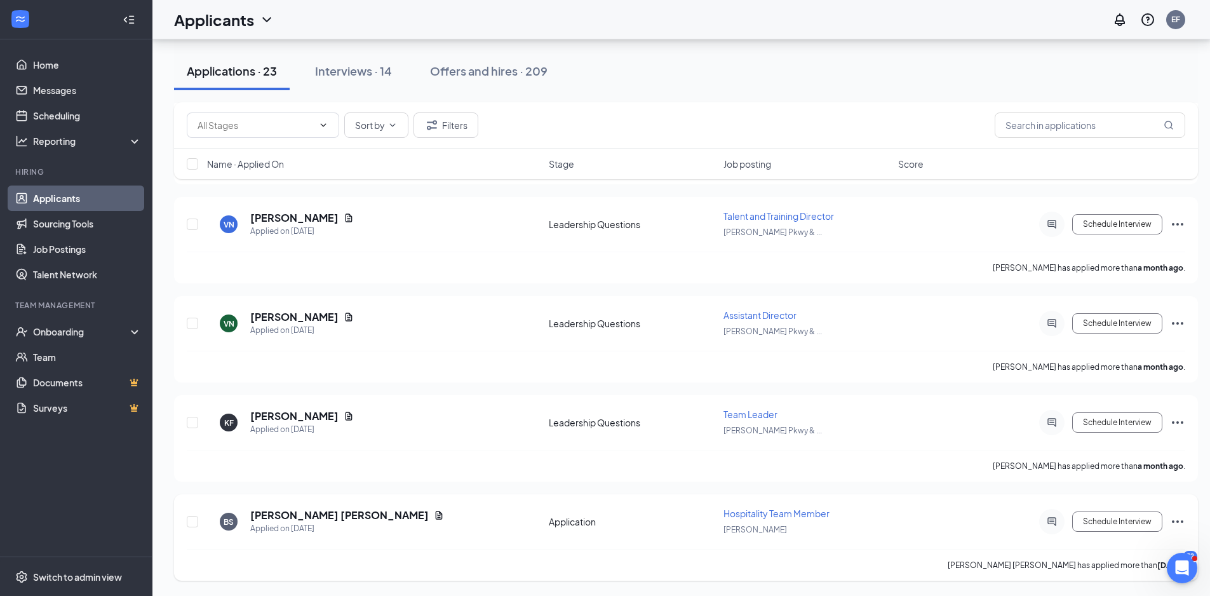
click at [1183, 528] on icon "Ellipses" at bounding box center [1177, 521] width 15 height 15
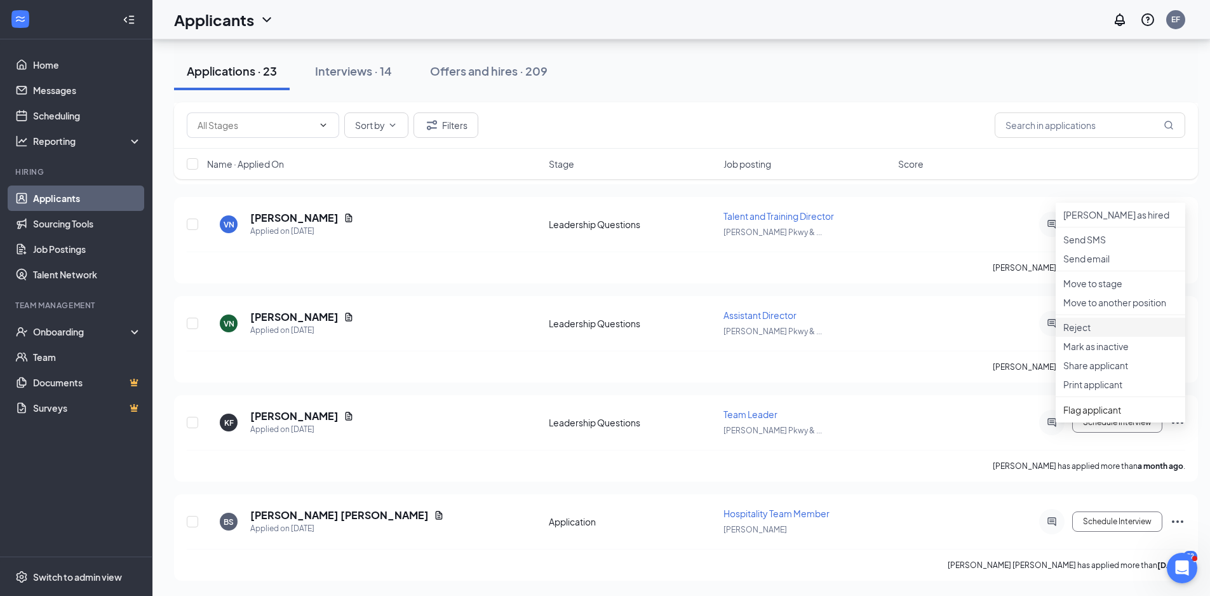
click at [1098, 333] on p "Reject" at bounding box center [1120, 327] width 114 height 13
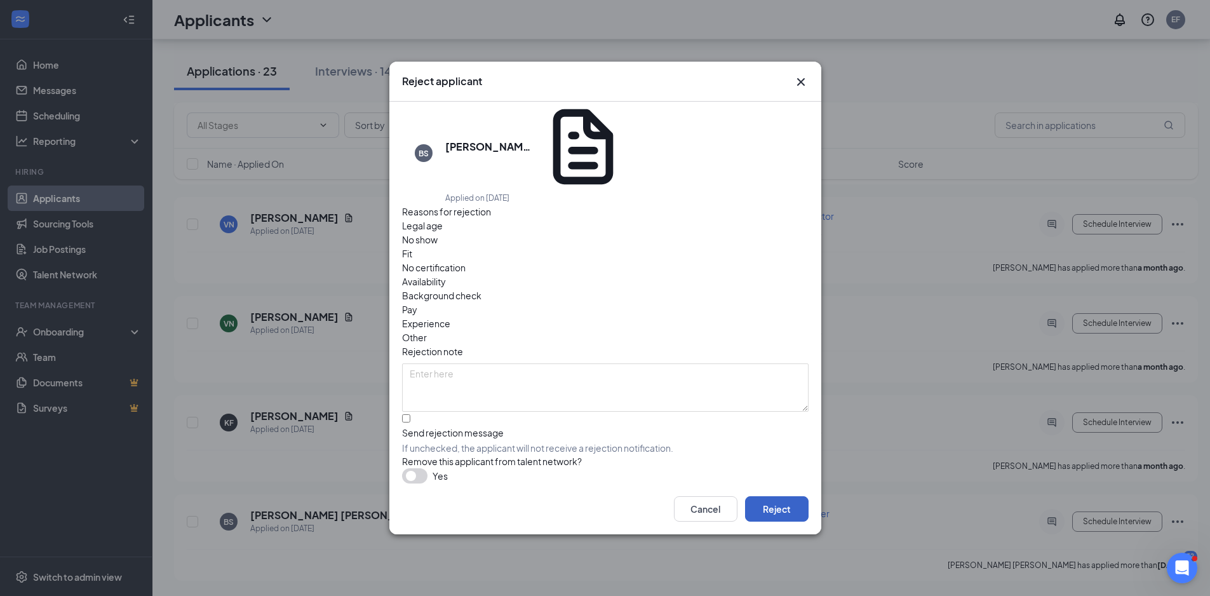
click at [788, 496] on button "Reject" at bounding box center [777, 508] width 64 height 25
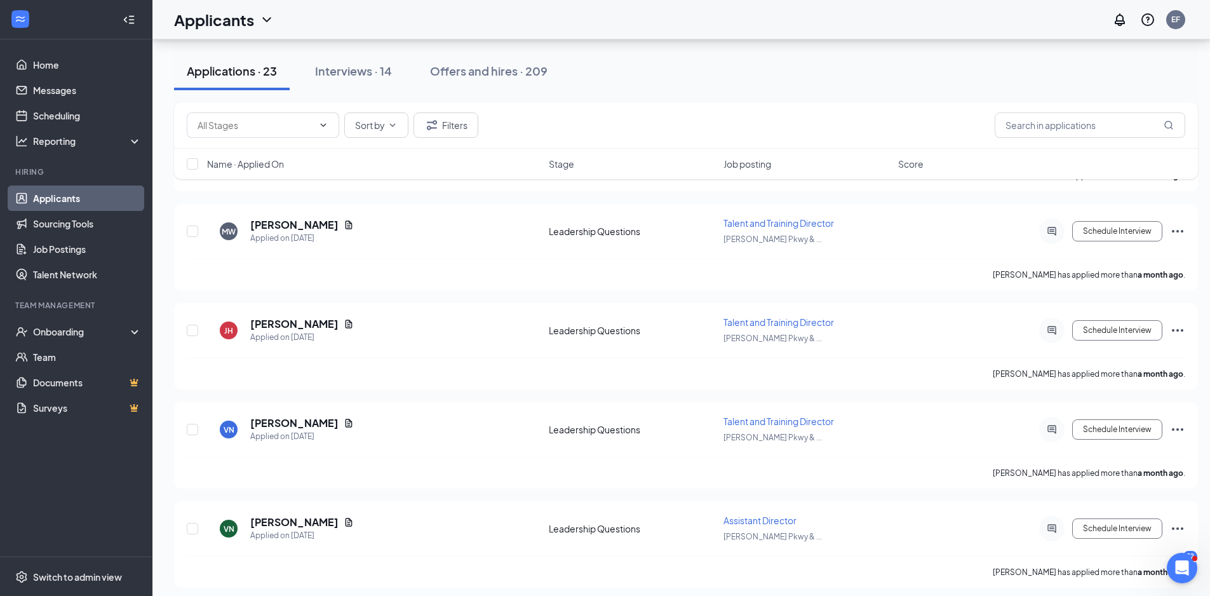
scroll to position [1847, 0]
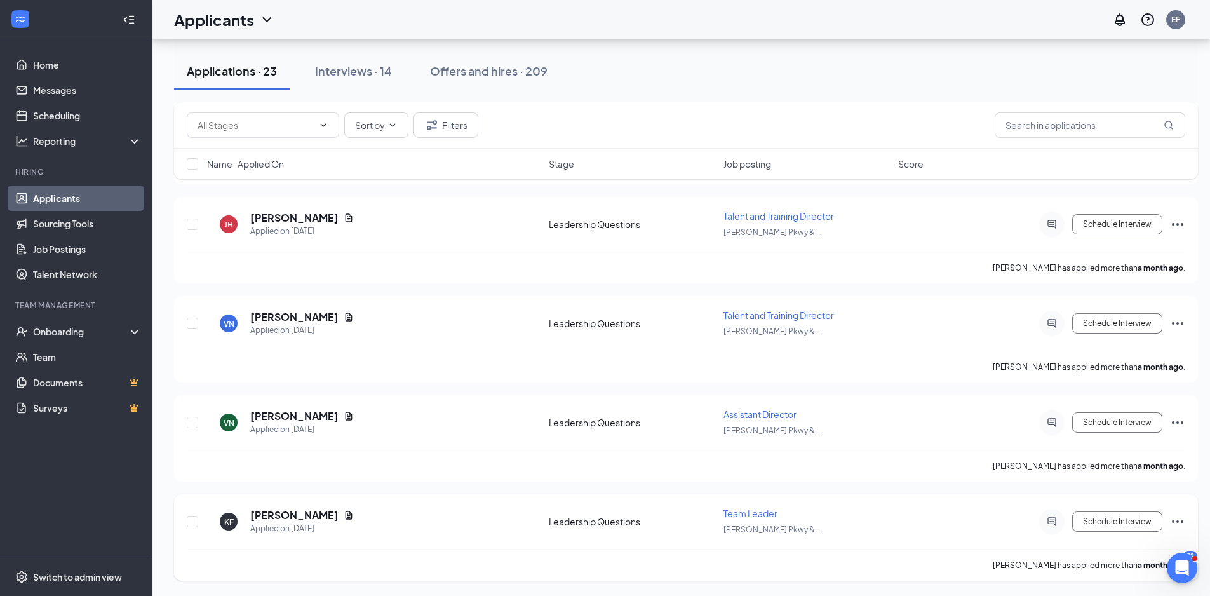
click at [1180, 521] on icon "Ellipses" at bounding box center [1177, 521] width 15 height 15
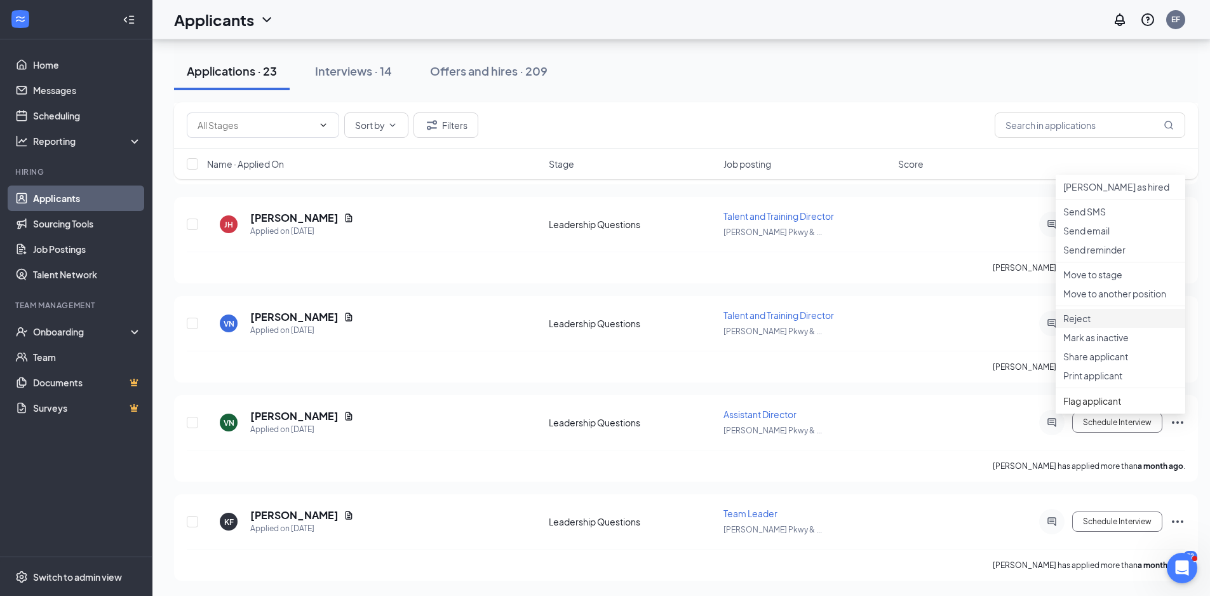
click at [1105, 325] on p "Reject" at bounding box center [1120, 318] width 114 height 13
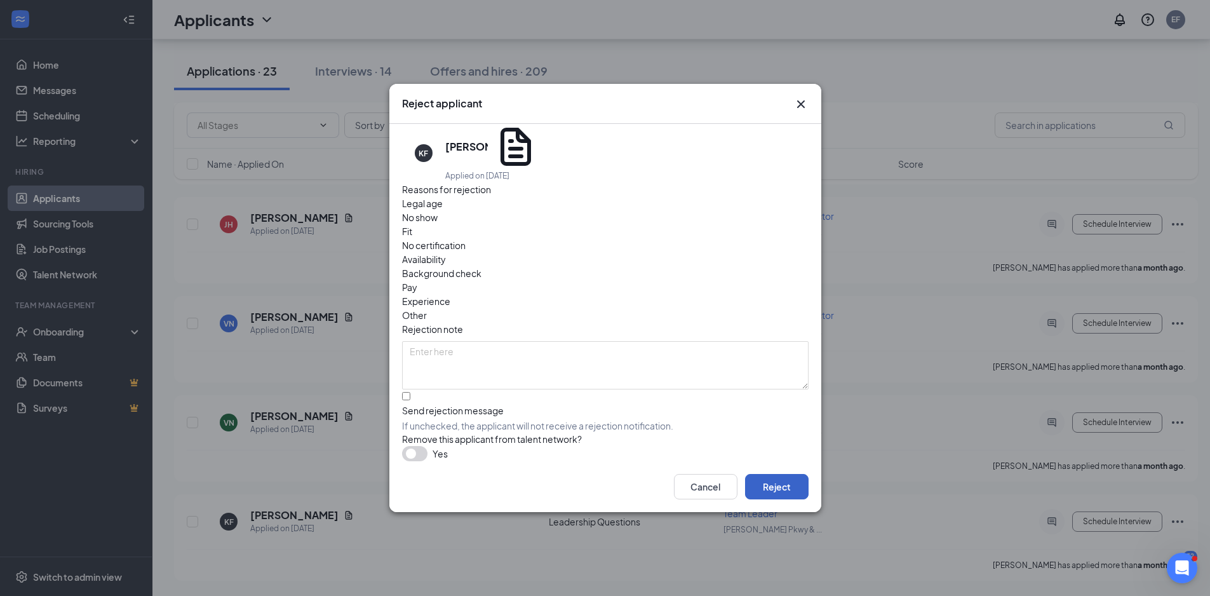
click at [785, 474] on button "Reject" at bounding box center [777, 486] width 64 height 25
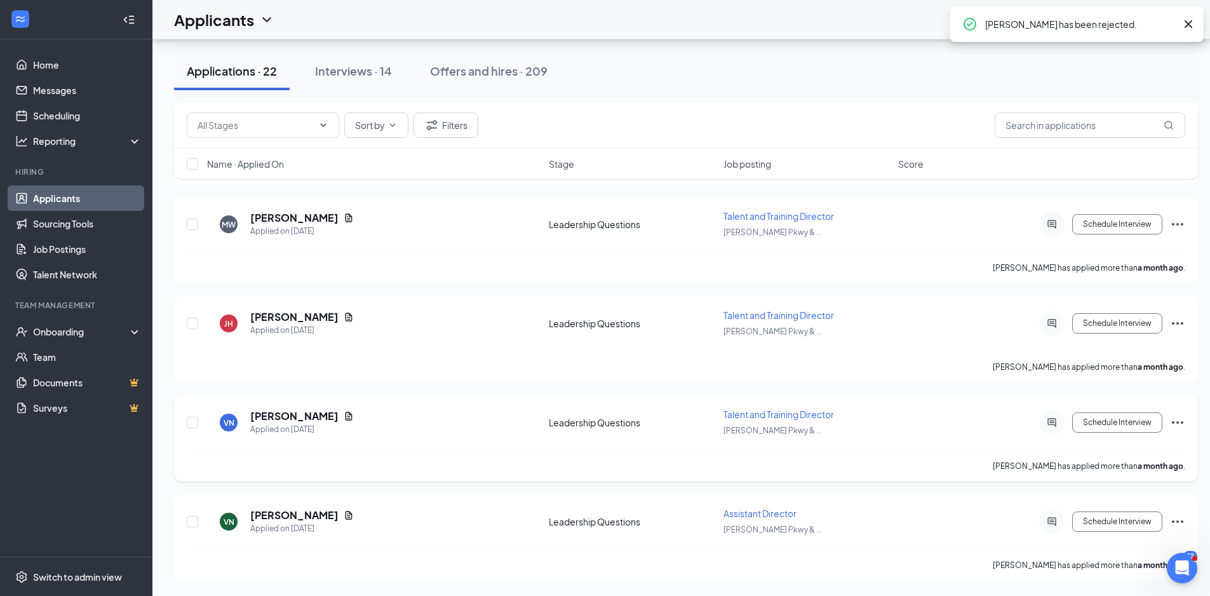
scroll to position [1748, 0]
click at [1179, 422] on icon "Ellipses" at bounding box center [1177, 422] width 11 height 3
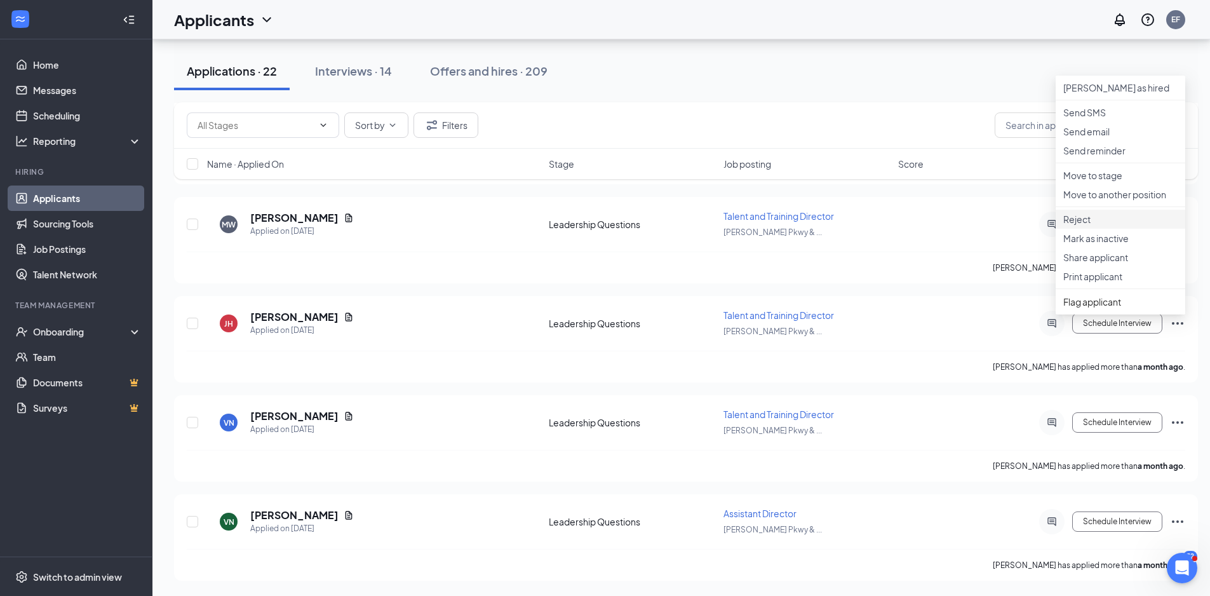
click at [1110, 229] on li "Reject" at bounding box center [1121, 219] width 130 height 19
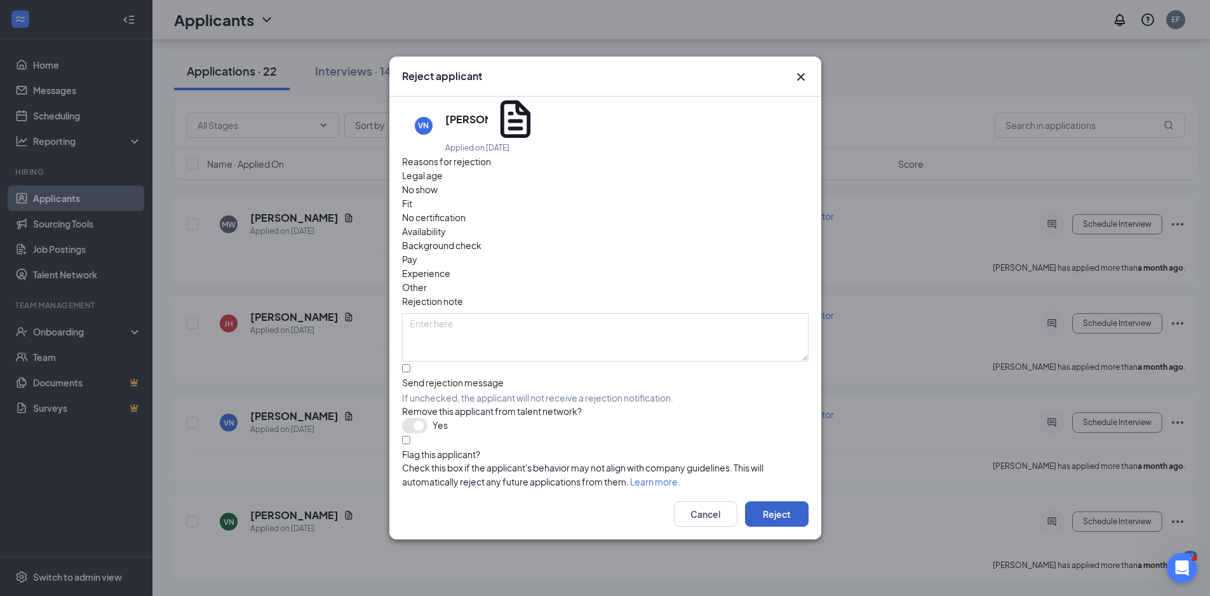
click at [772, 501] on button "Reject" at bounding box center [777, 513] width 64 height 25
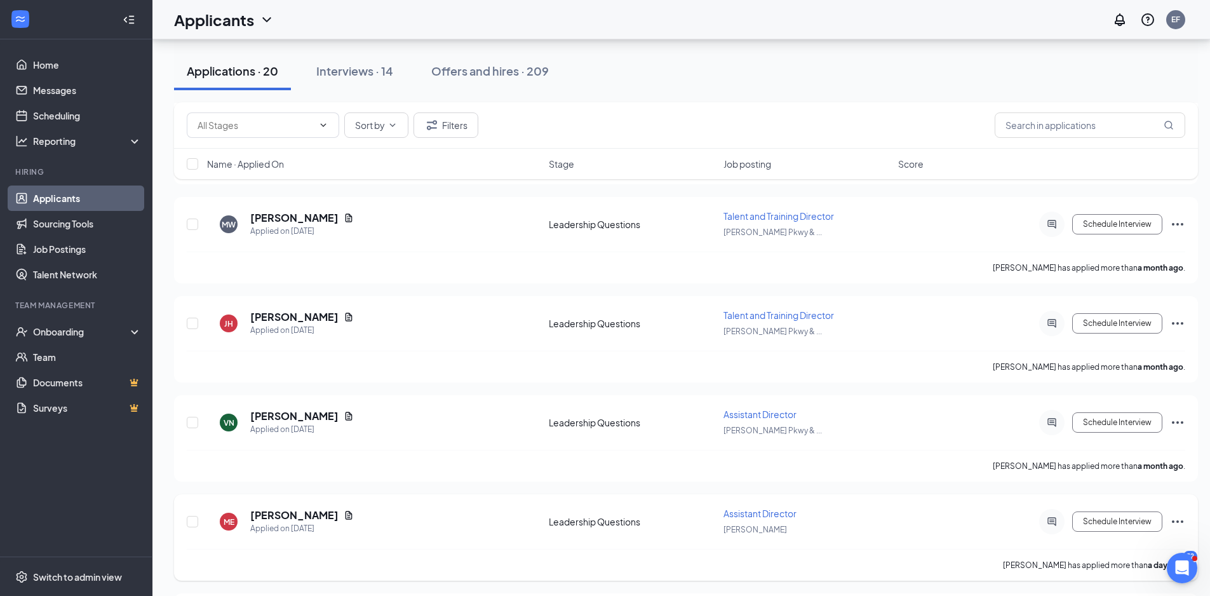
click at [1176, 520] on icon "Ellipses" at bounding box center [1177, 521] width 15 height 15
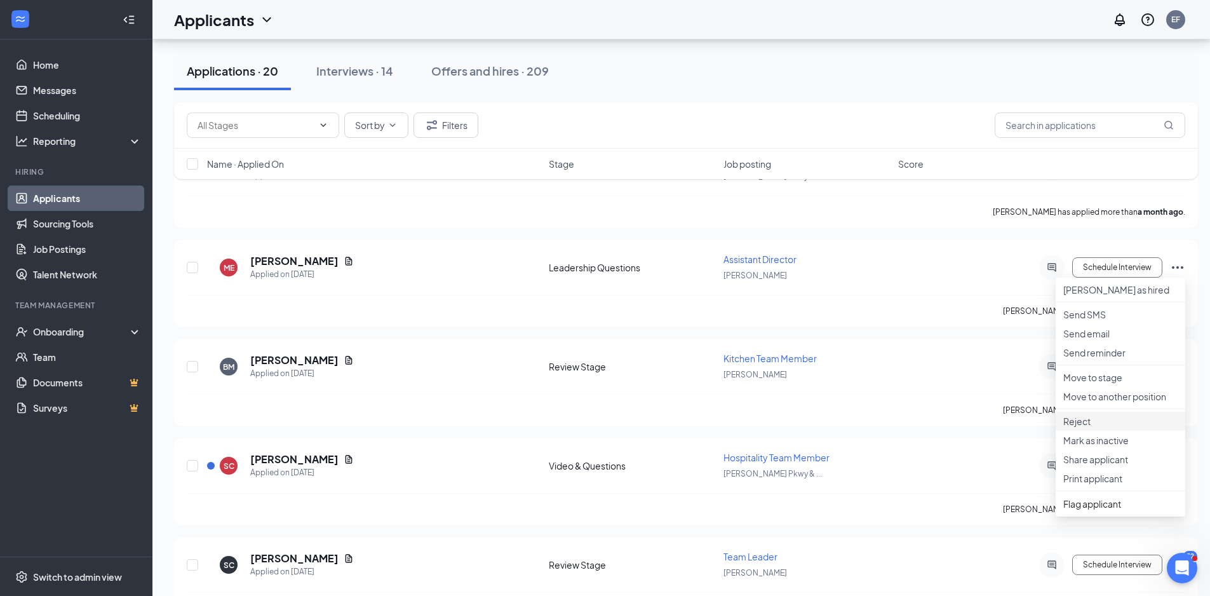
click at [1094, 427] on p "Reject" at bounding box center [1120, 421] width 114 height 13
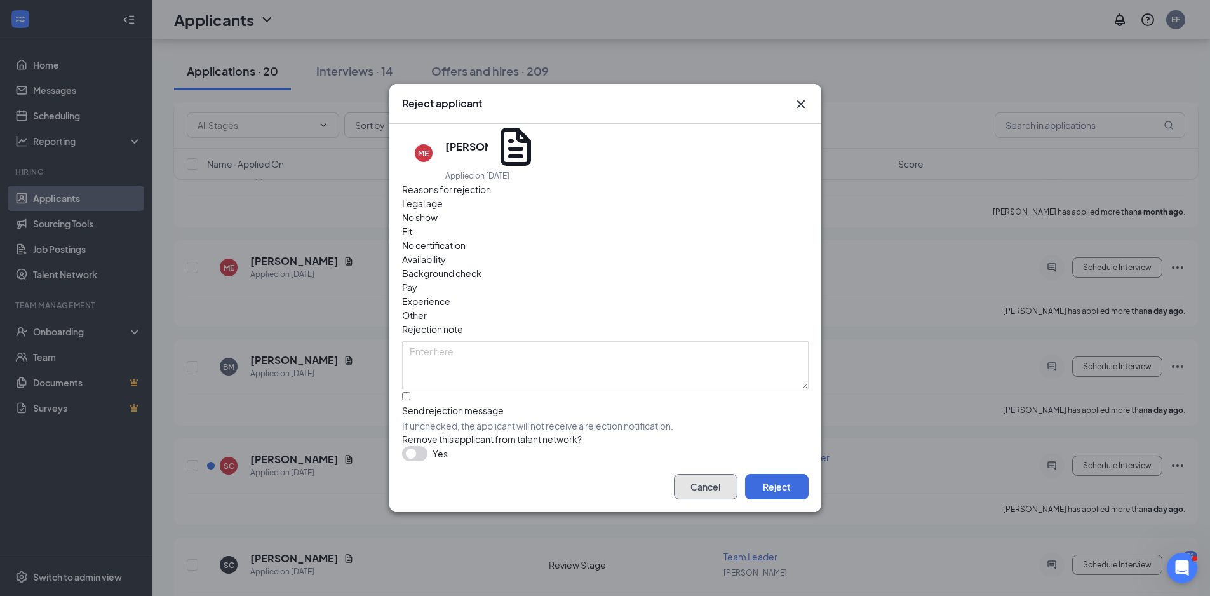
click at [734, 474] on button "Cancel" at bounding box center [706, 486] width 64 height 25
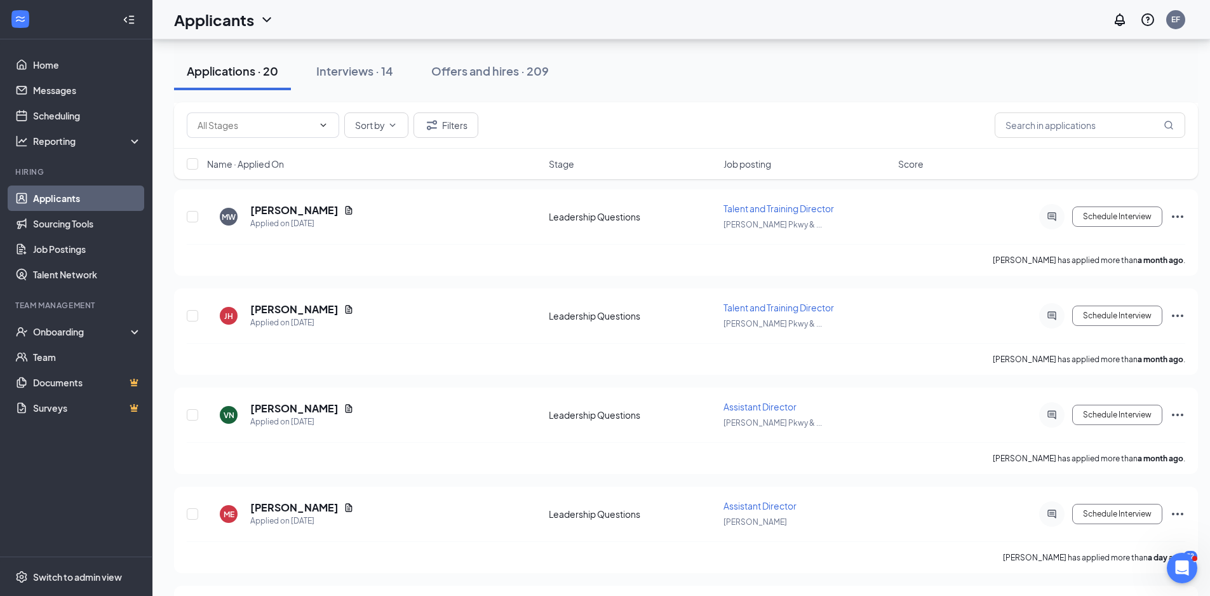
scroll to position [1748, 0]
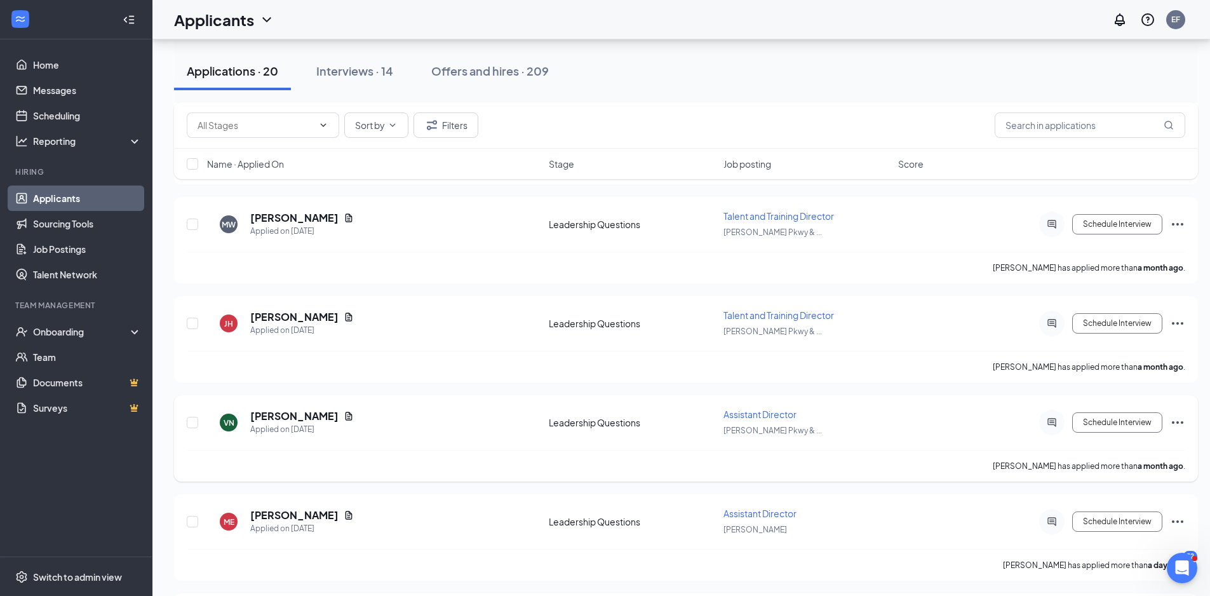
click at [1176, 425] on icon "Ellipses" at bounding box center [1177, 422] width 15 height 15
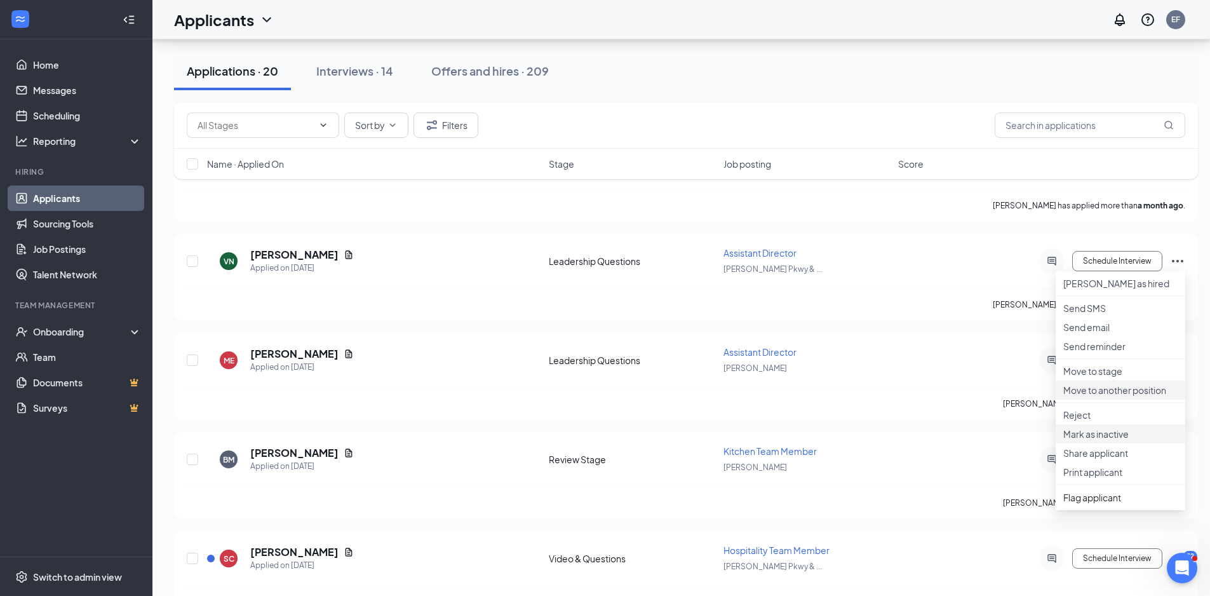
scroll to position [1938, 0]
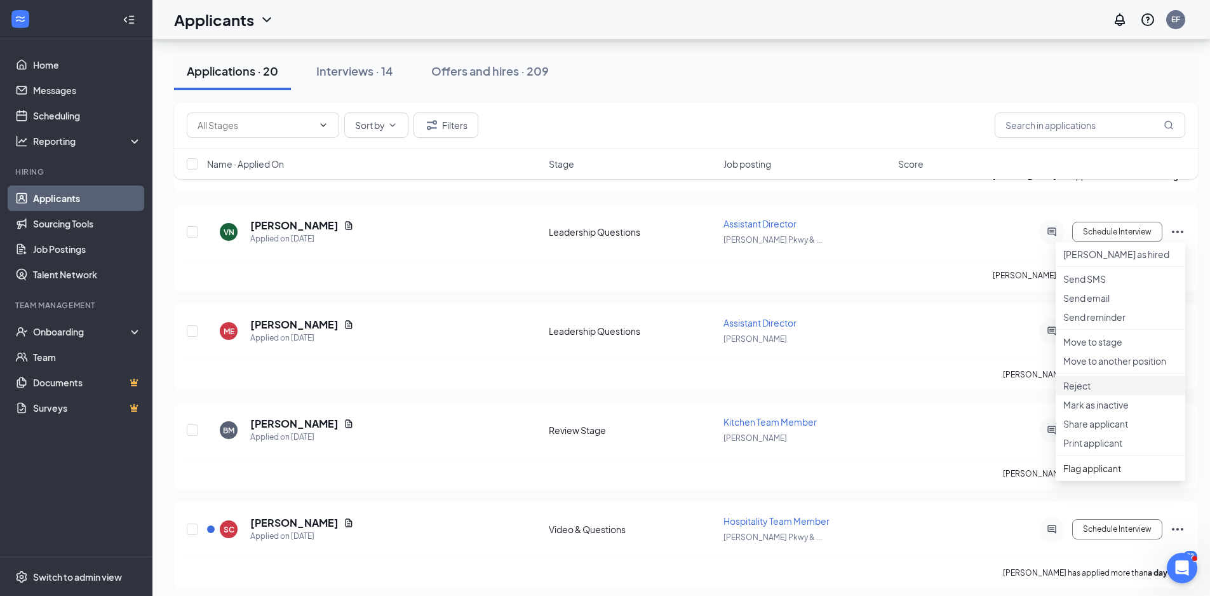
click at [1087, 395] on li "Reject" at bounding box center [1121, 385] width 130 height 19
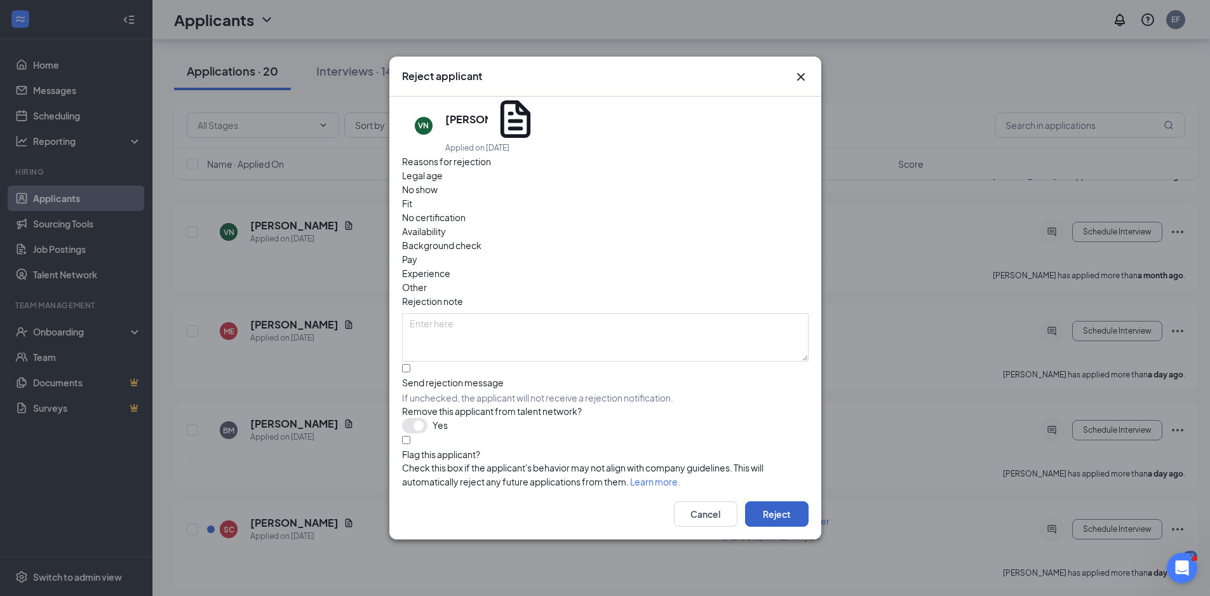
click at [789, 501] on button "Reject" at bounding box center [777, 513] width 64 height 25
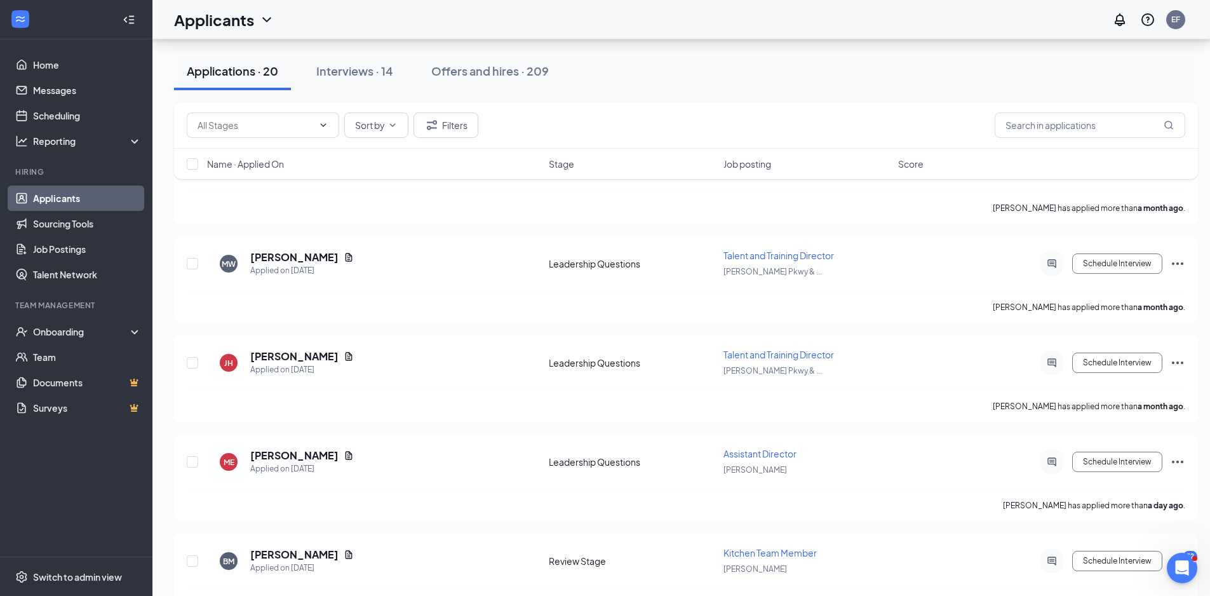
scroll to position [1684, 0]
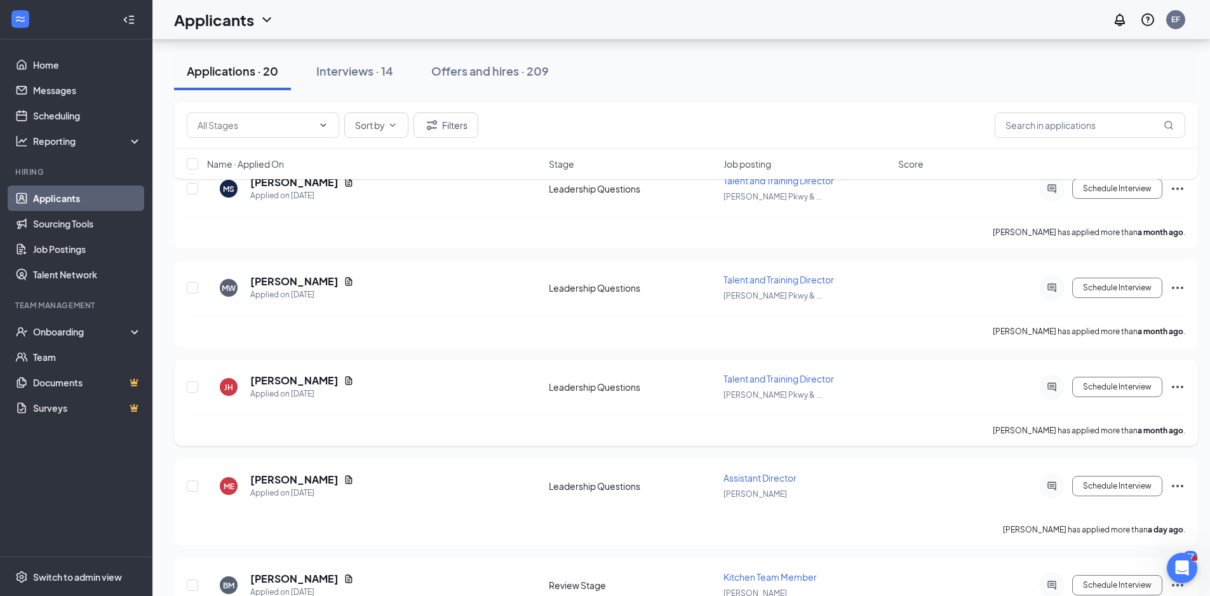
click at [1181, 384] on icon "Ellipses" at bounding box center [1177, 386] width 15 height 15
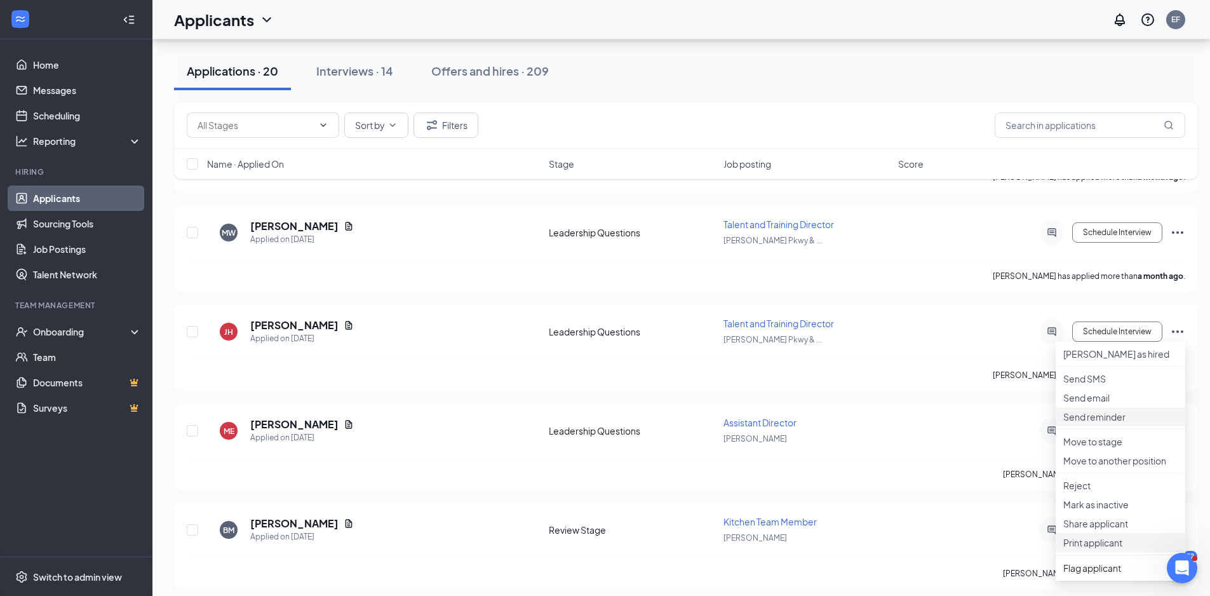
scroll to position [1875, 0]
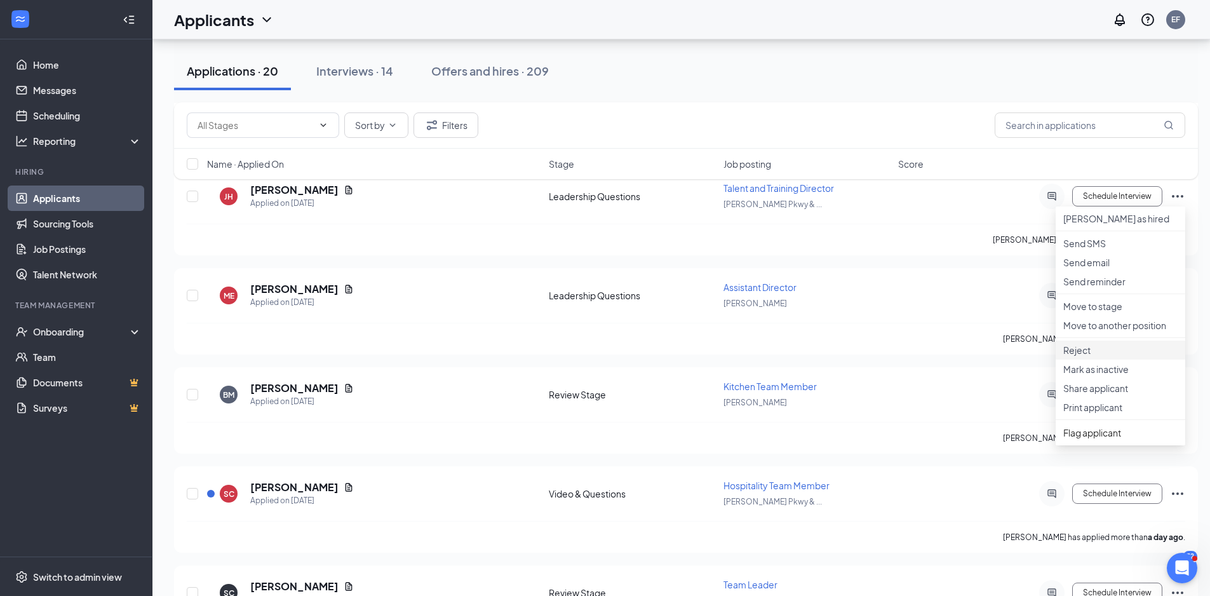
click at [1090, 356] on p "Reject" at bounding box center [1120, 350] width 114 height 13
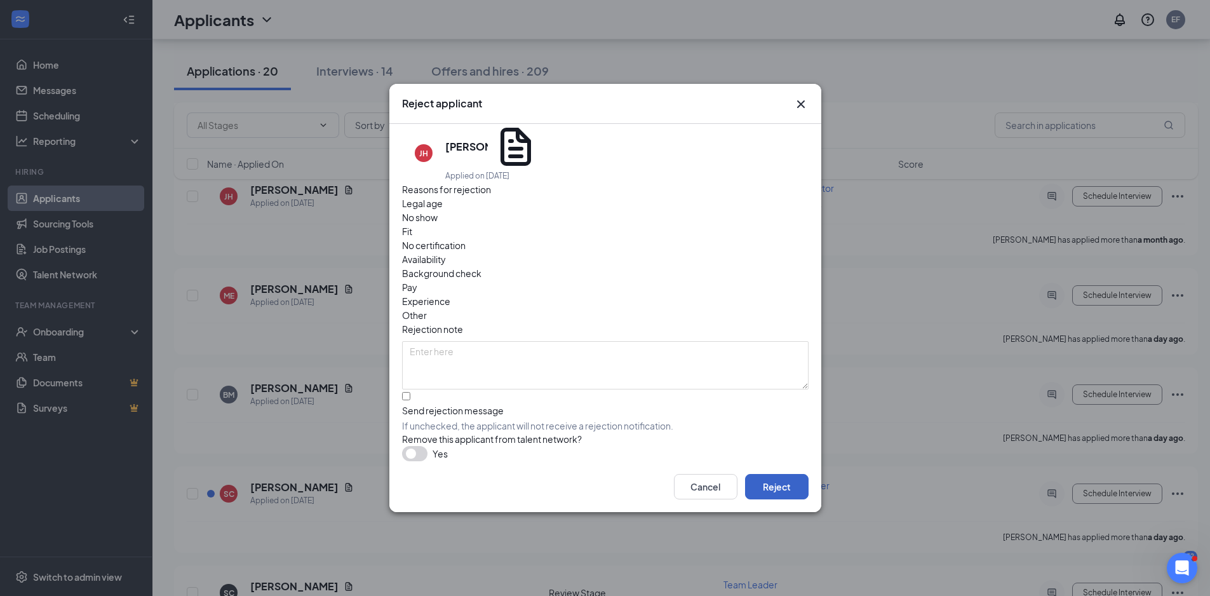
click at [791, 474] on button "Reject" at bounding box center [777, 486] width 64 height 25
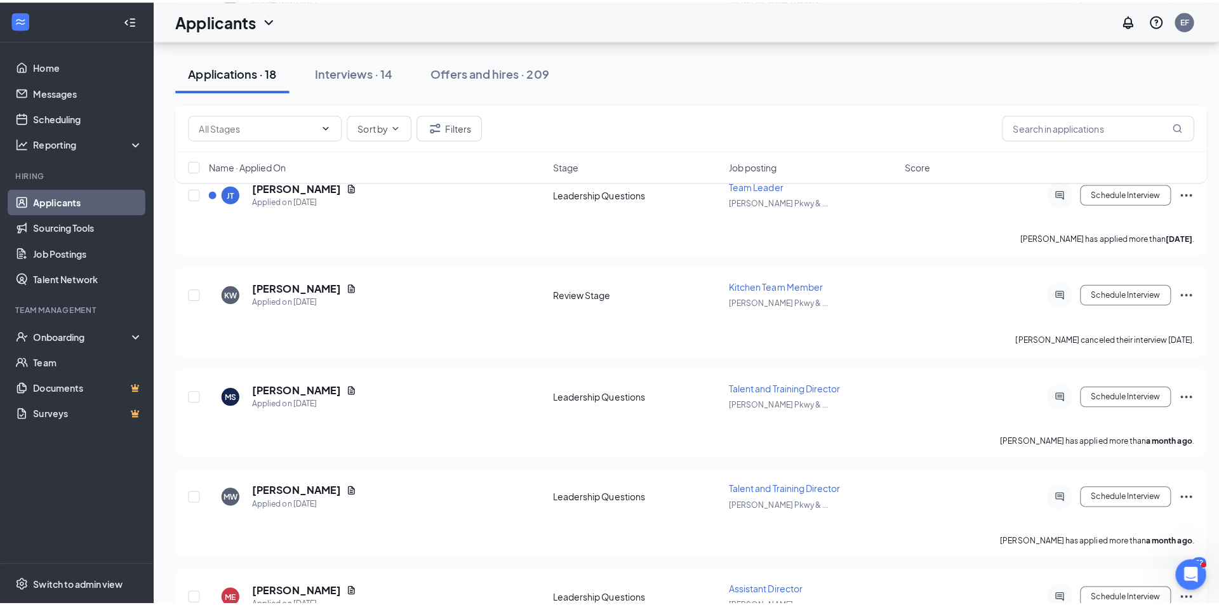
scroll to position [1494, 0]
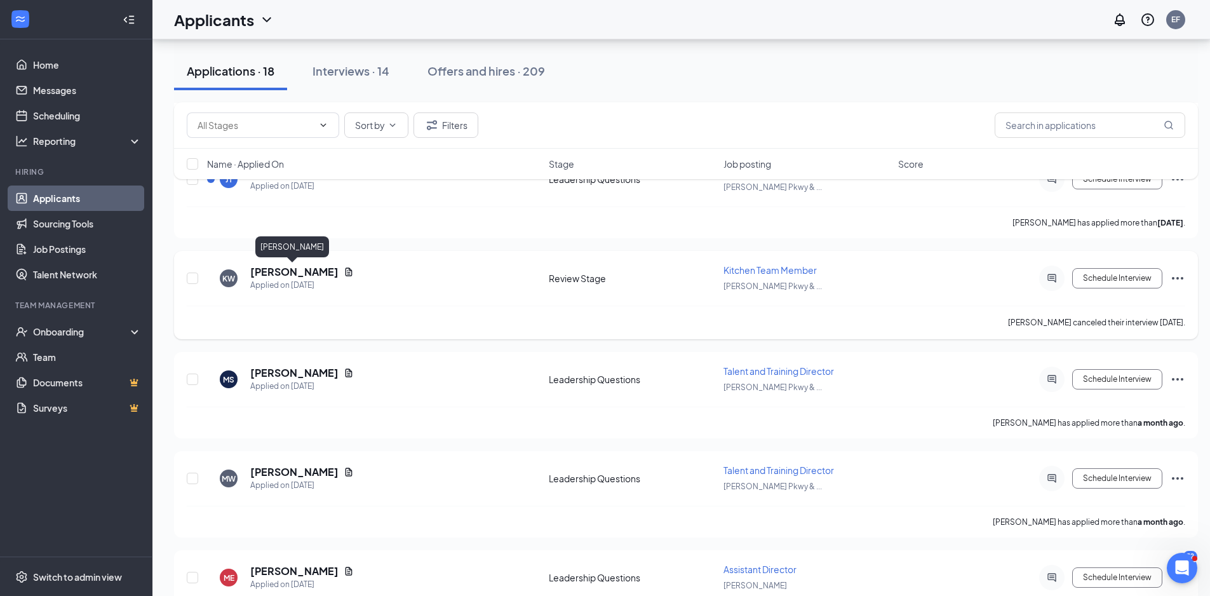
click at [278, 271] on h5 "[PERSON_NAME]" at bounding box center [294, 272] width 88 height 14
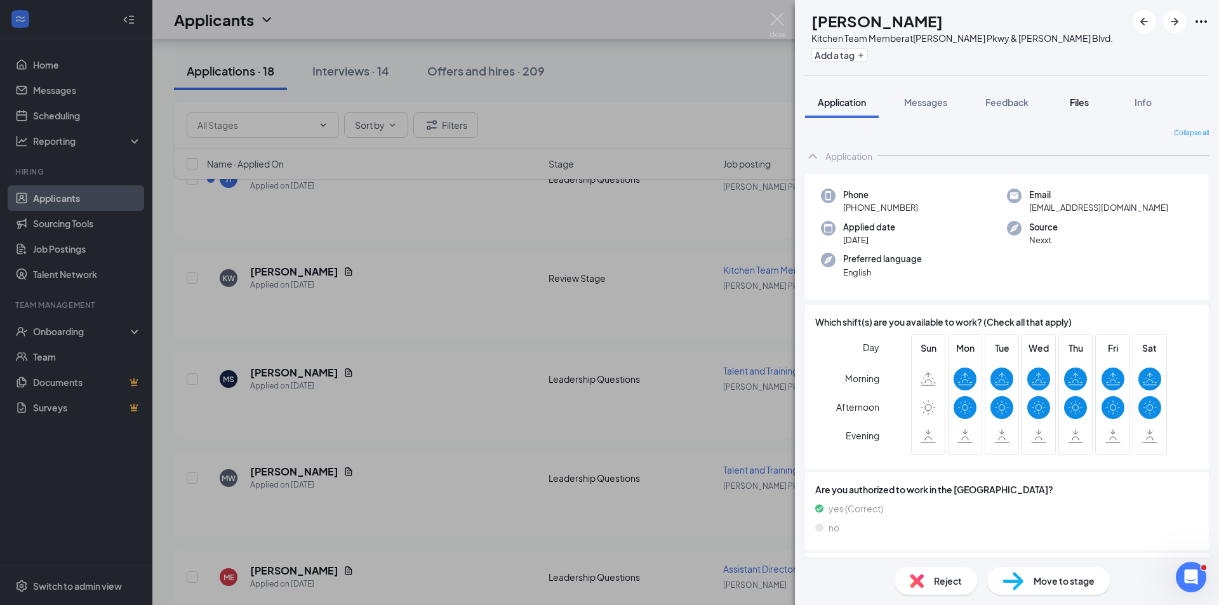
click at [1083, 107] on span "Files" at bounding box center [1079, 102] width 19 height 11
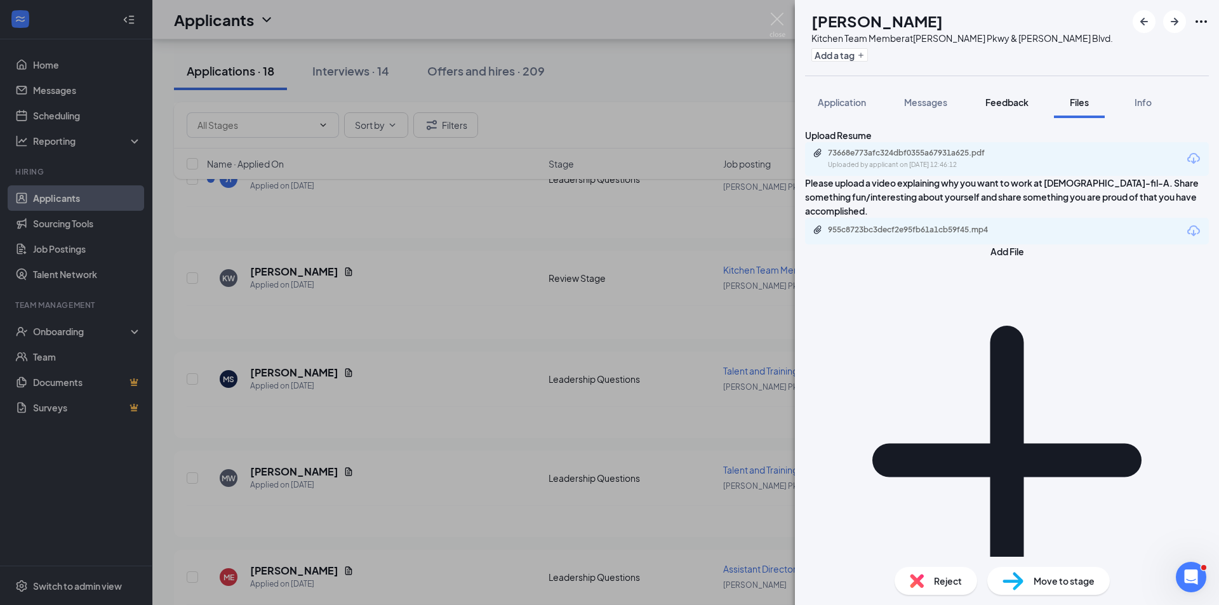
click at [993, 104] on span "Feedback" at bounding box center [1007, 102] width 43 height 11
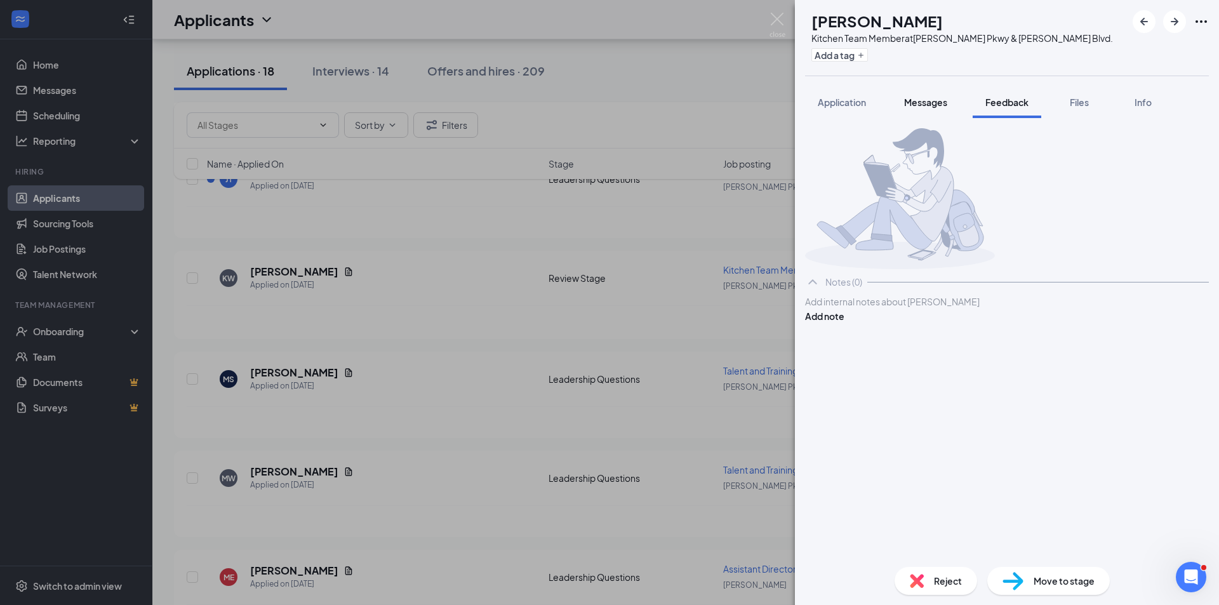
click at [947, 103] on span "Messages" at bounding box center [925, 102] width 43 height 11
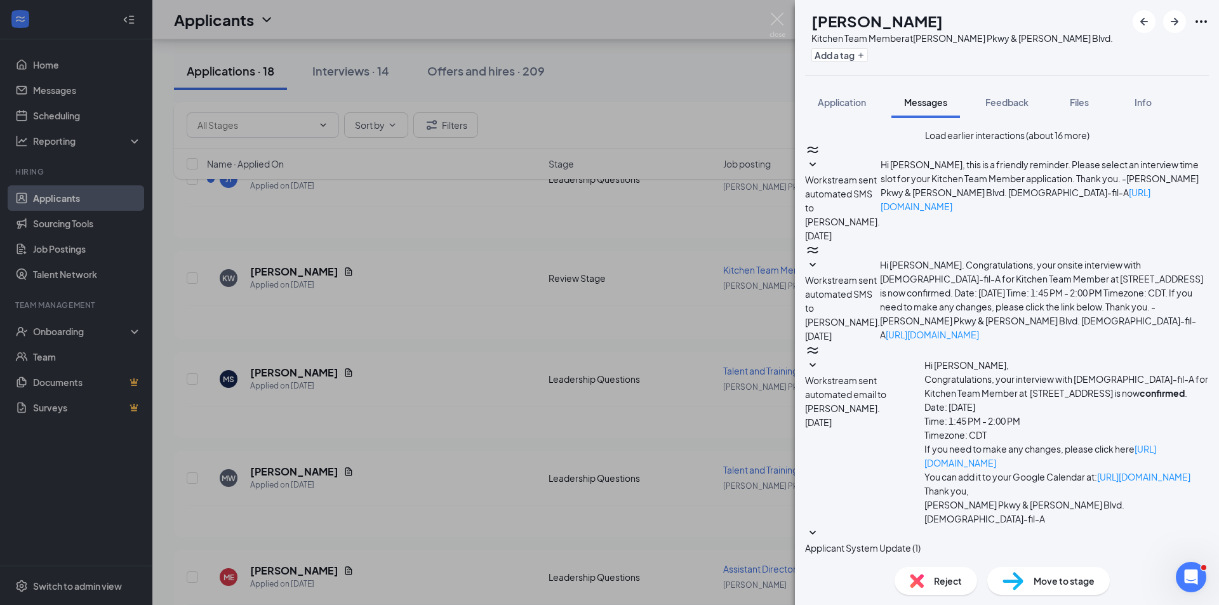
scroll to position [271, 0]
click at [1028, 105] on span "Feedback" at bounding box center [1007, 102] width 43 height 11
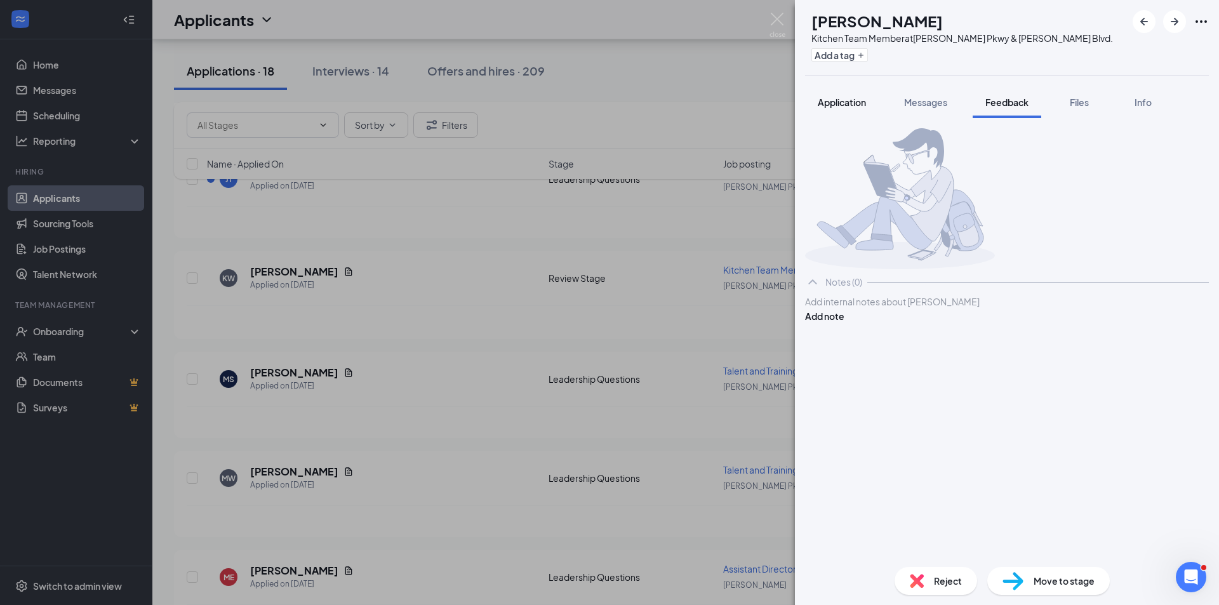
click at [851, 95] on button "Application" at bounding box center [842, 102] width 74 height 32
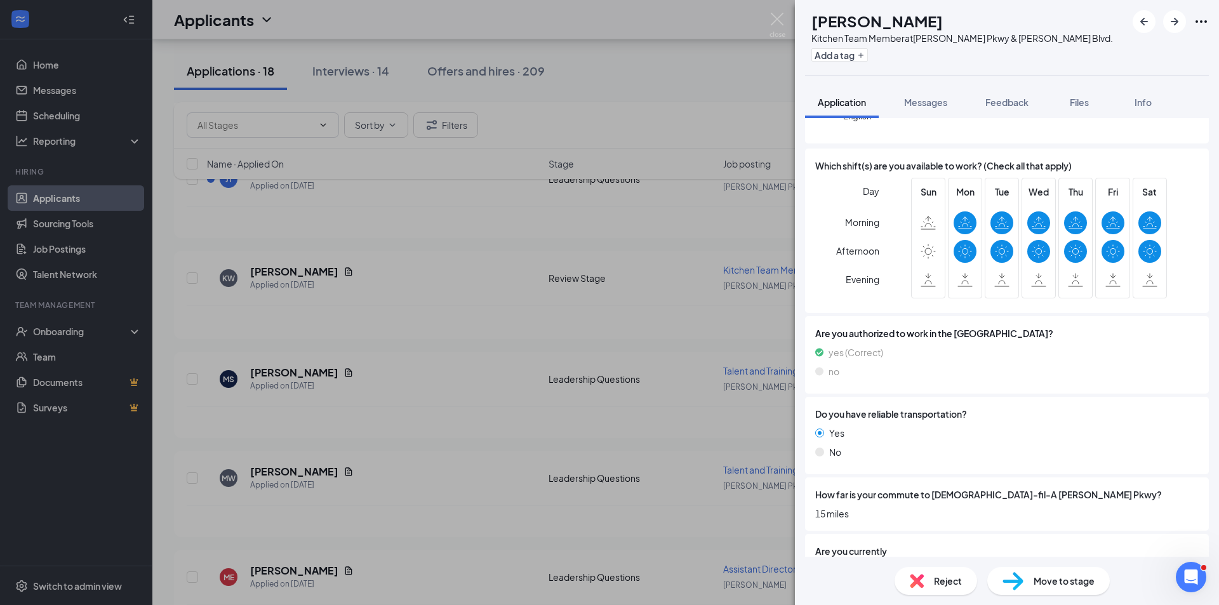
scroll to position [381, 0]
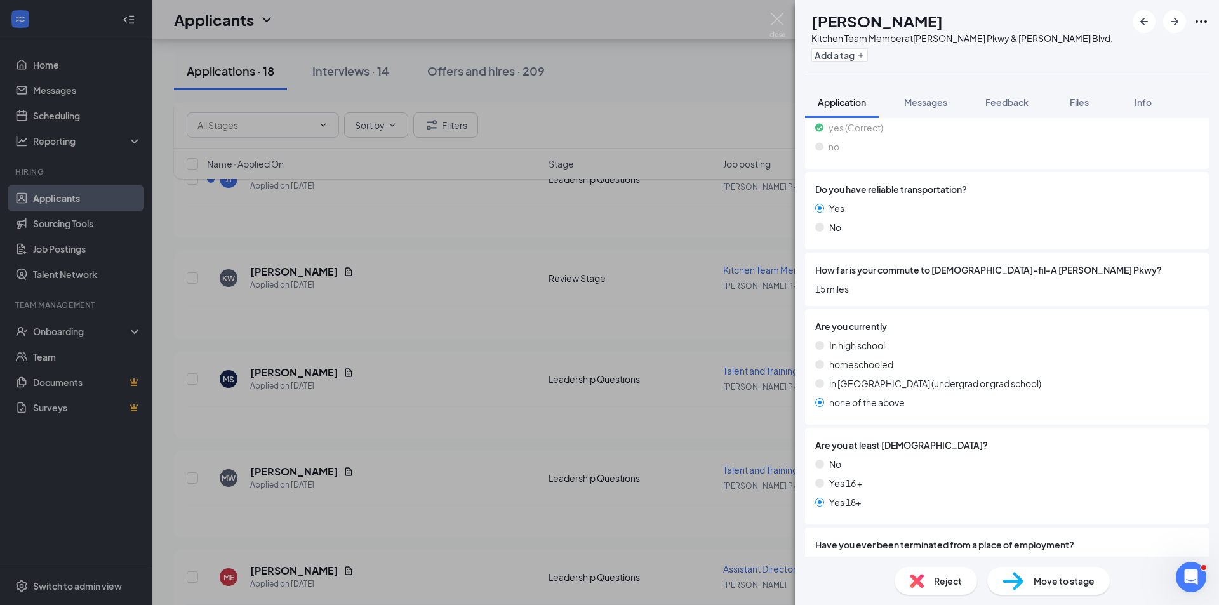
click at [942, 572] on div "Reject" at bounding box center [936, 581] width 83 height 28
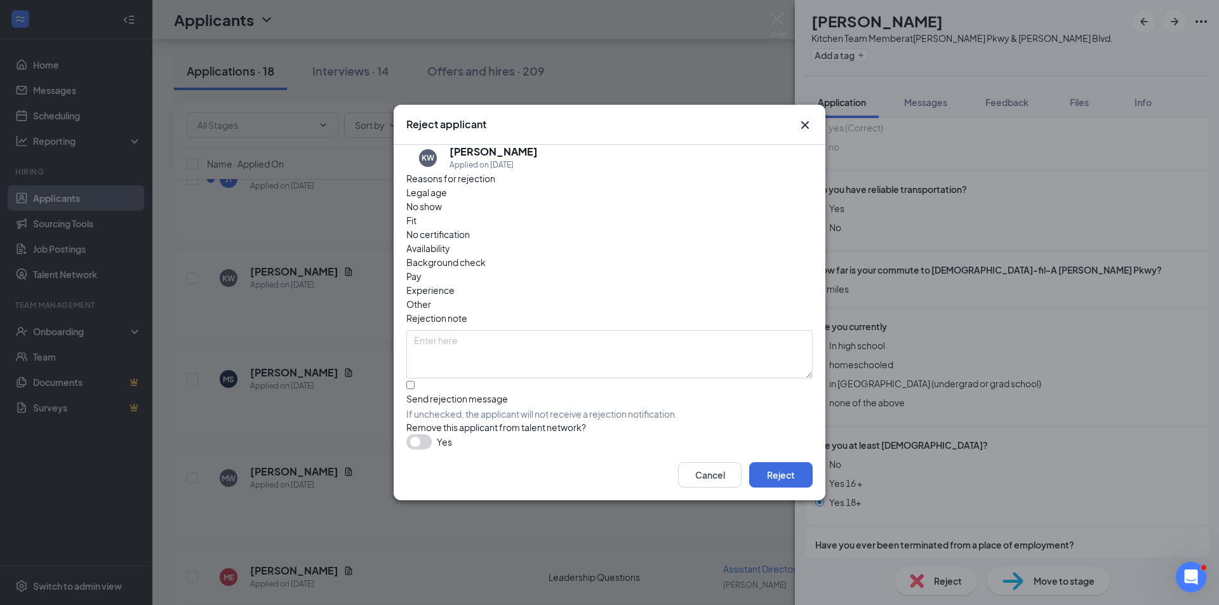
click at [539, 226] on div "Fit" at bounding box center [609, 220] width 406 height 14
click at [779, 478] on button "Reject" at bounding box center [781, 474] width 64 height 25
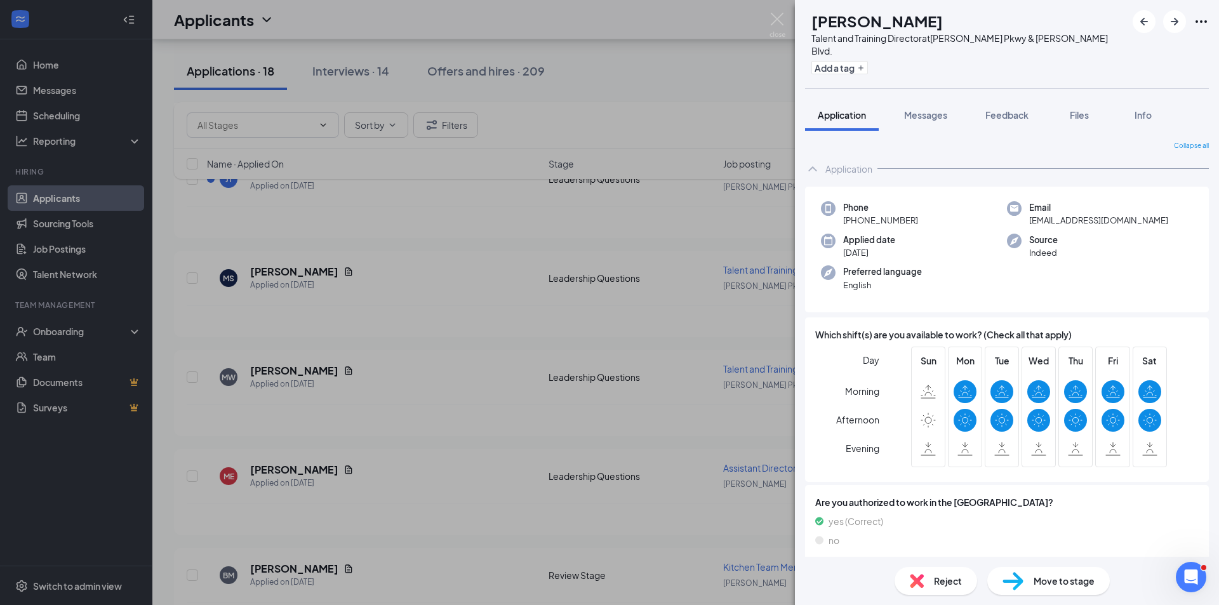
click at [952, 576] on span "Reject" at bounding box center [948, 581] width 28 height 14
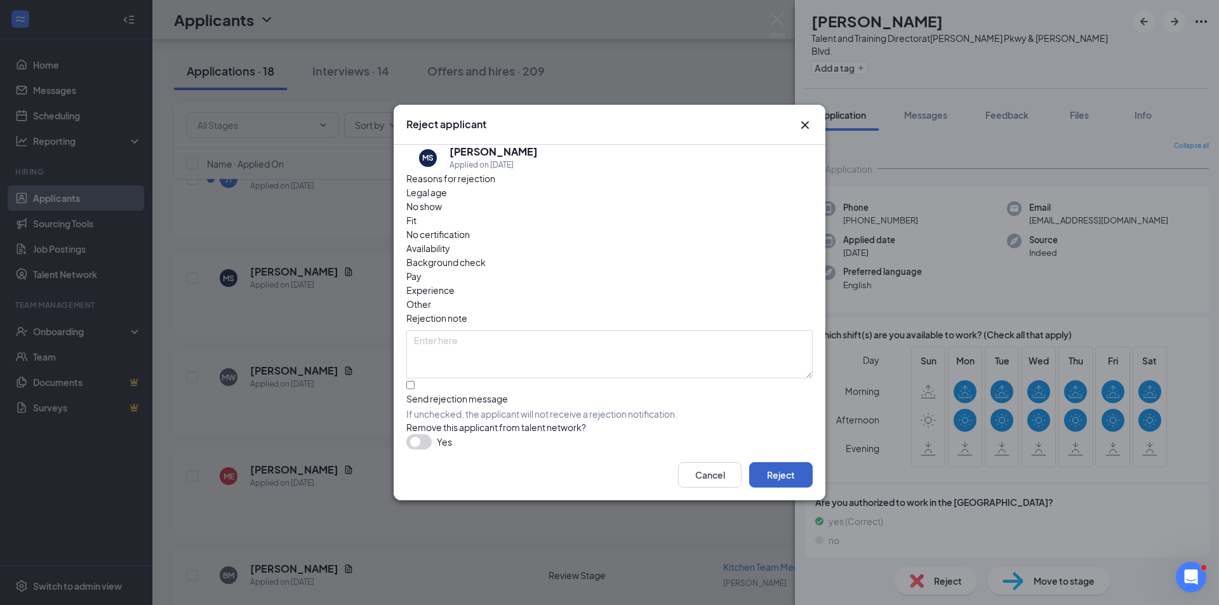
click at [784, 473] on button "Reject" at bounding box center [781, 474] width 64 height 25
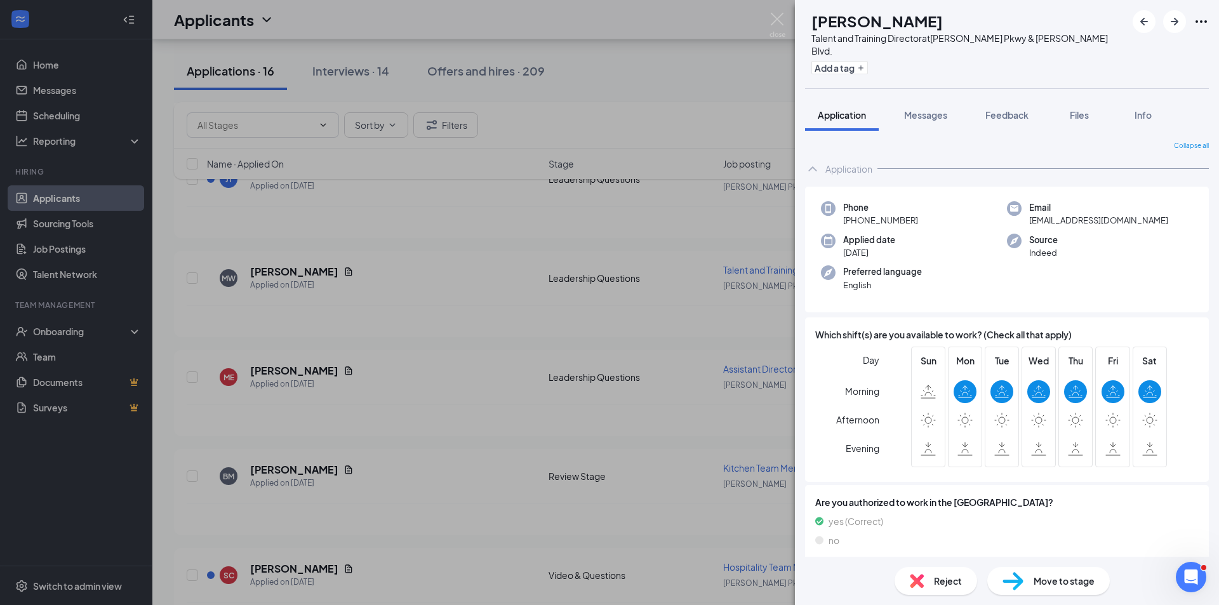
click at [954, 584] on span "Reject" at bounding box center [948, 581] width 28 height 14
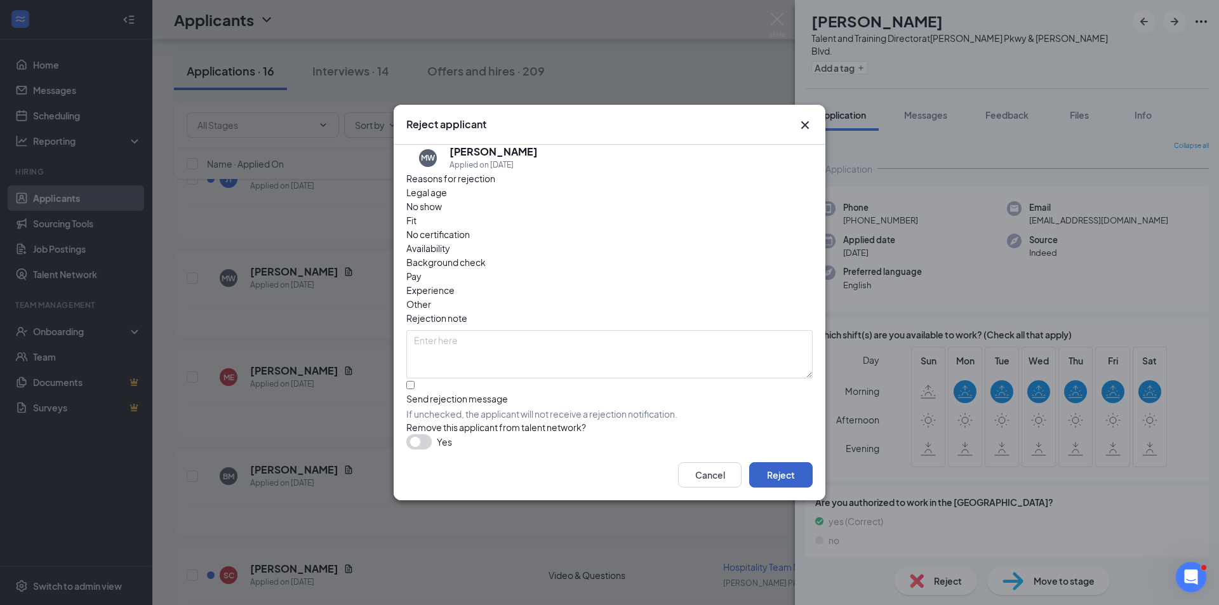
click at [786, 478] on button "Reject" at bounding box center [781, 474] width 64 height 25
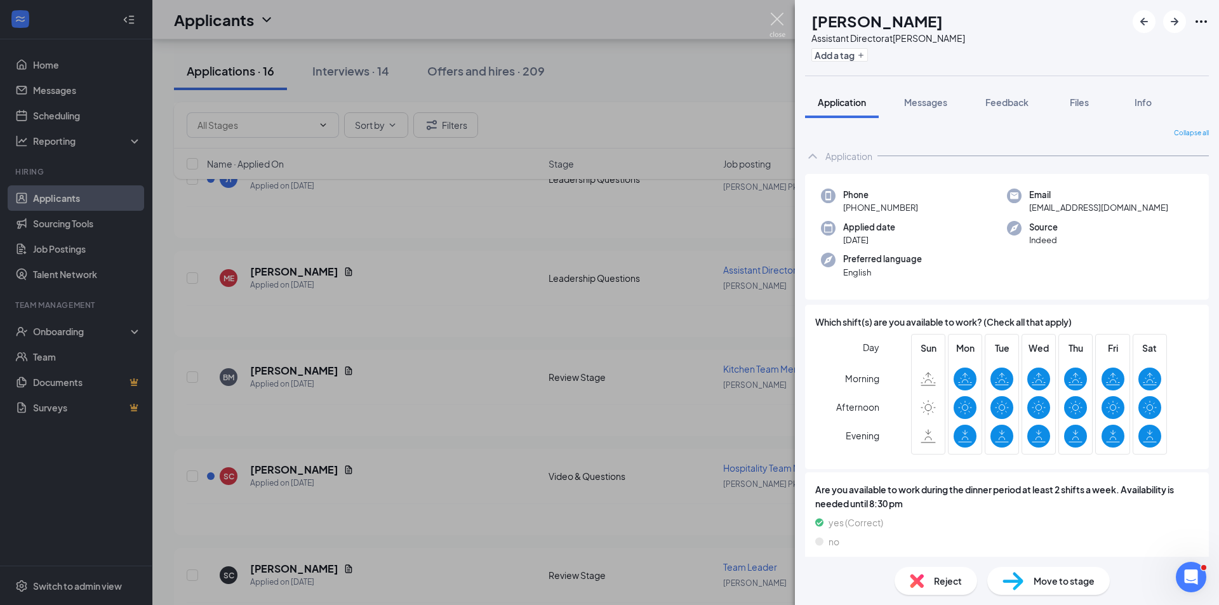
click at [774, 20] on img at bounding box center [778, 25] width 16 height 25
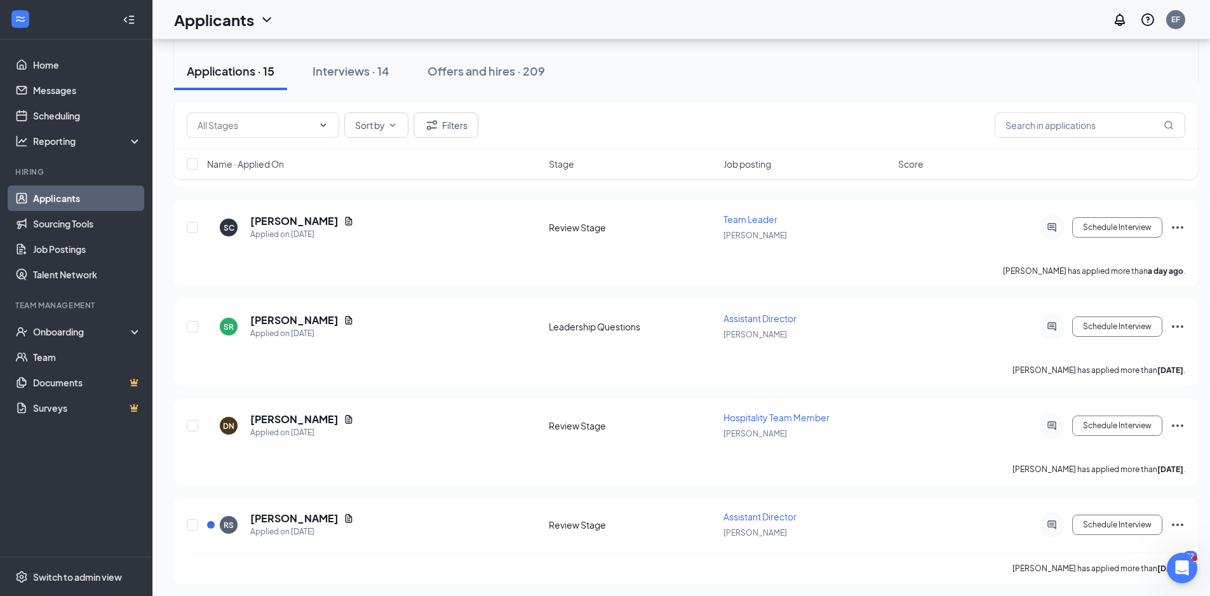
scroll to position [1811, 0]
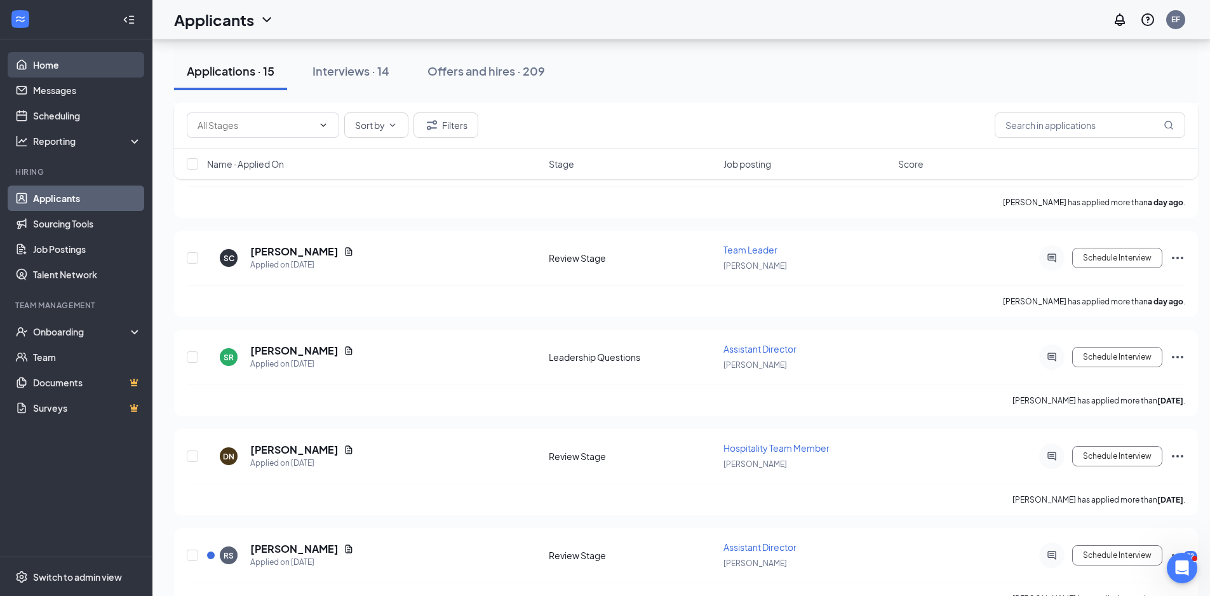
click at [60, 62] on link "Home" at bounding box center [87, 64] width 109 height 25
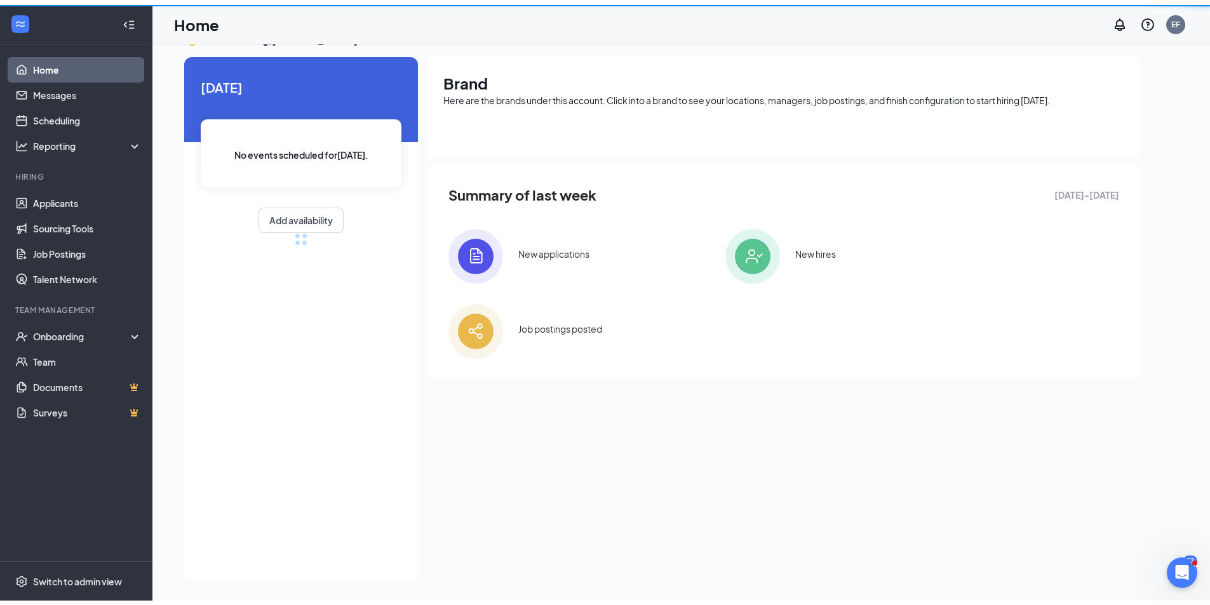
scroll to position [27, 0]
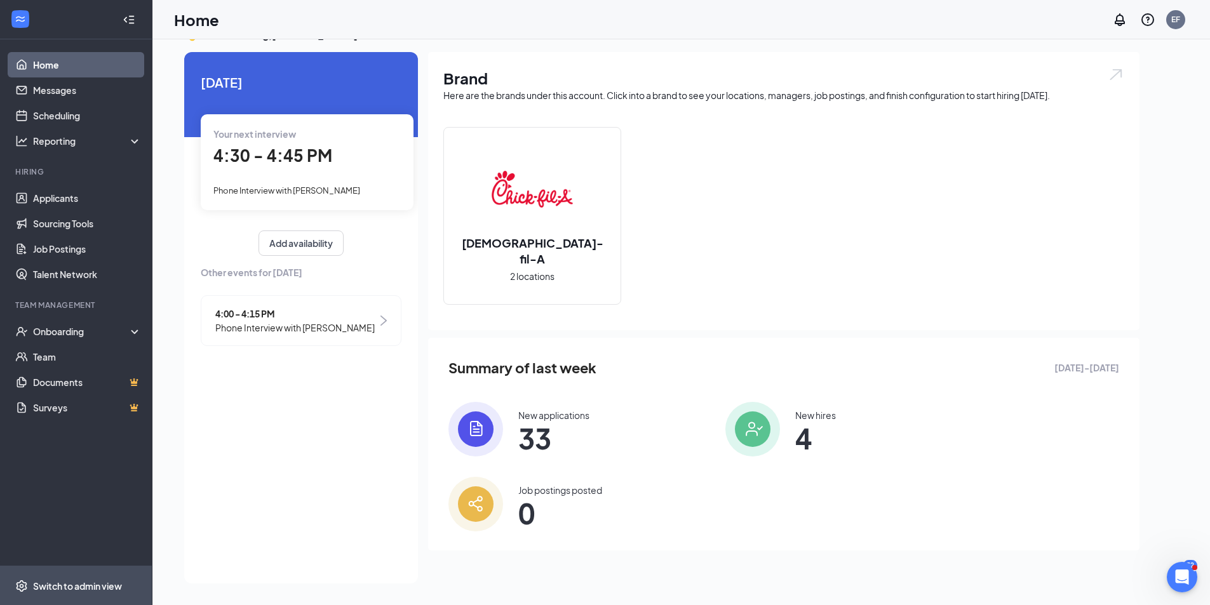
click at [91, 586] on div "Switch to admin view" at bounding box center [77, 586] width 89 height 13
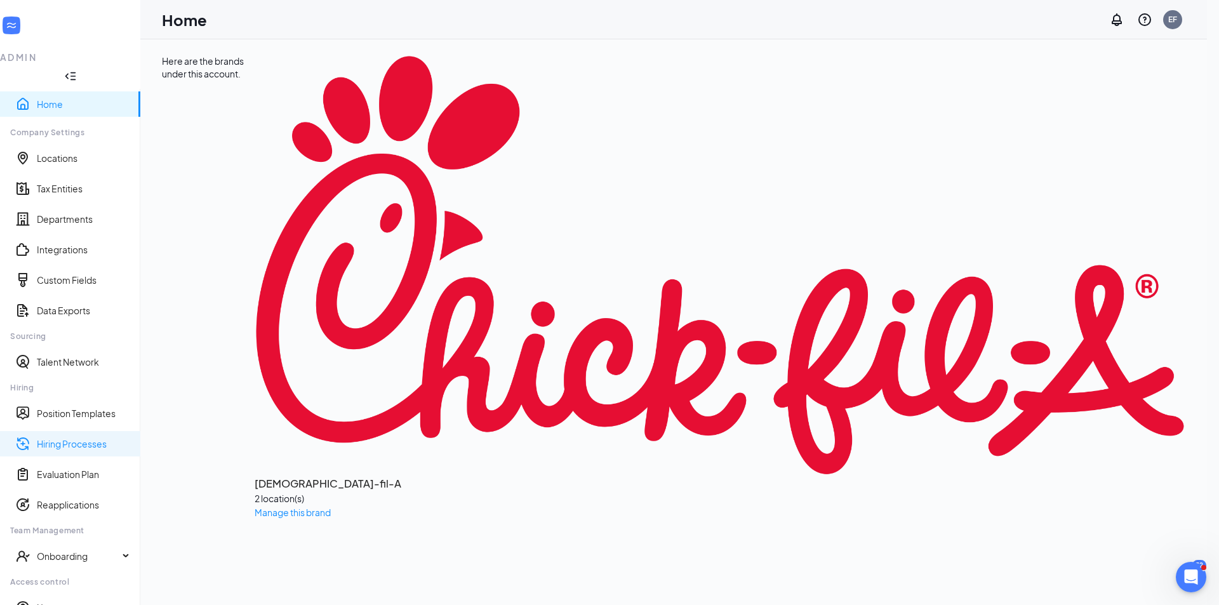
click at [91, 438] on link "Hiring Processes" at bounding box center [83, 444] width 93 height 13
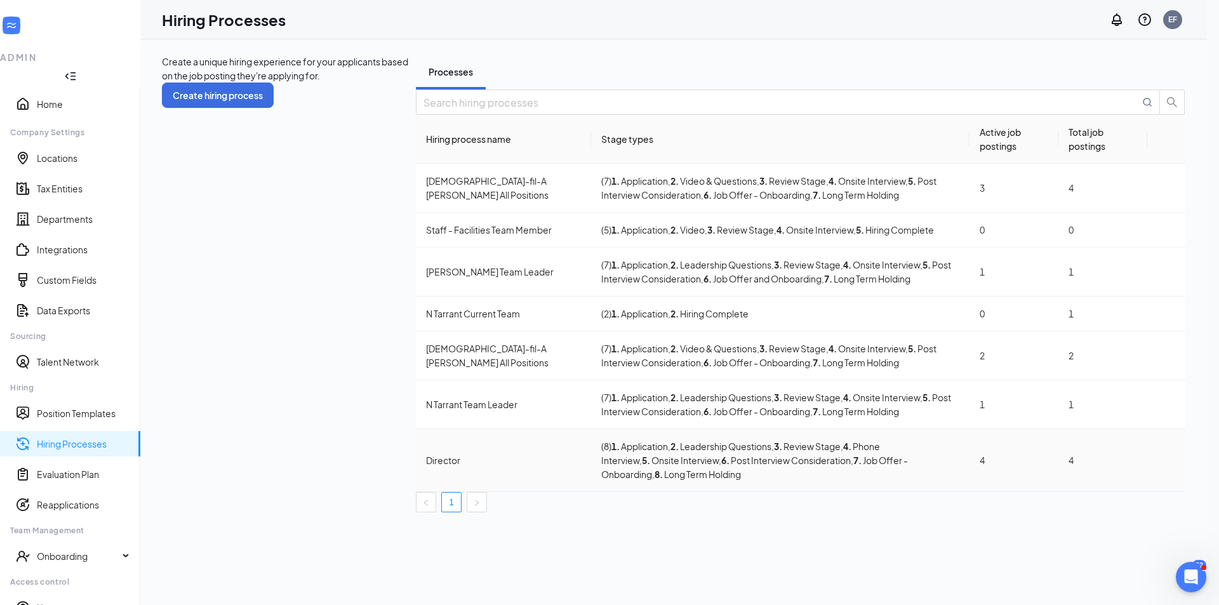
click at [601, 470] on span ", 7 . Job Offer - Onboarding" at bounding box center [754, 467] width 307 height 25
click at [1169, 467] on icon "Ellipses" at bounding box center [1174, 468] width 11 height 3
click at [1087, 492] on span "Edit" at bounding box center [1107, 485] width 114 height 14
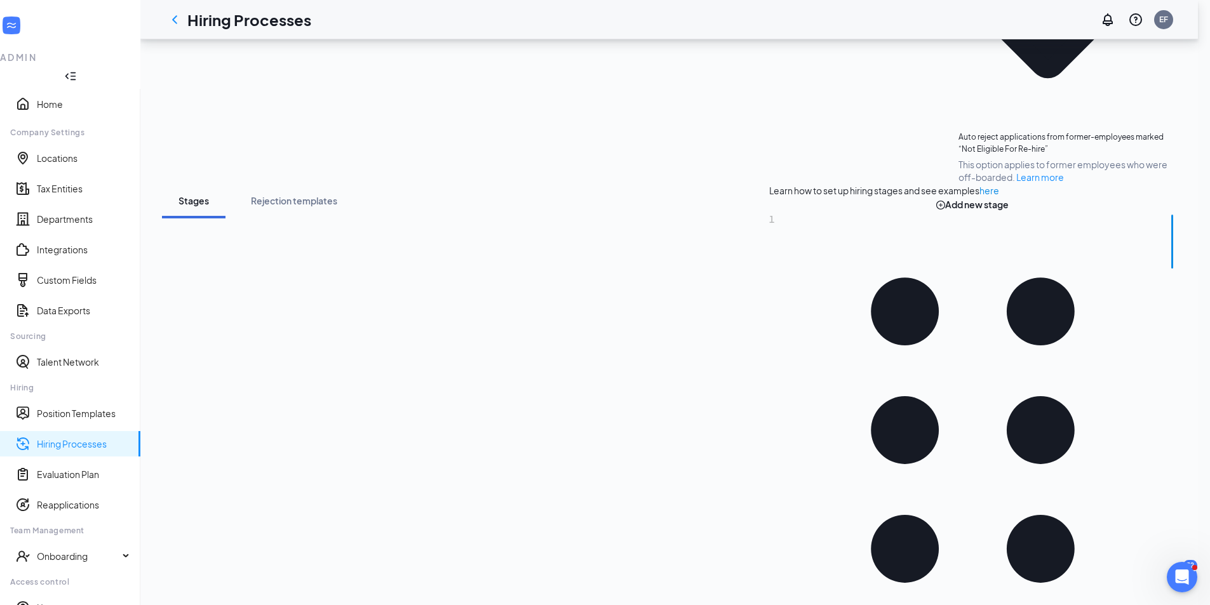
scroll to position [191, 0]
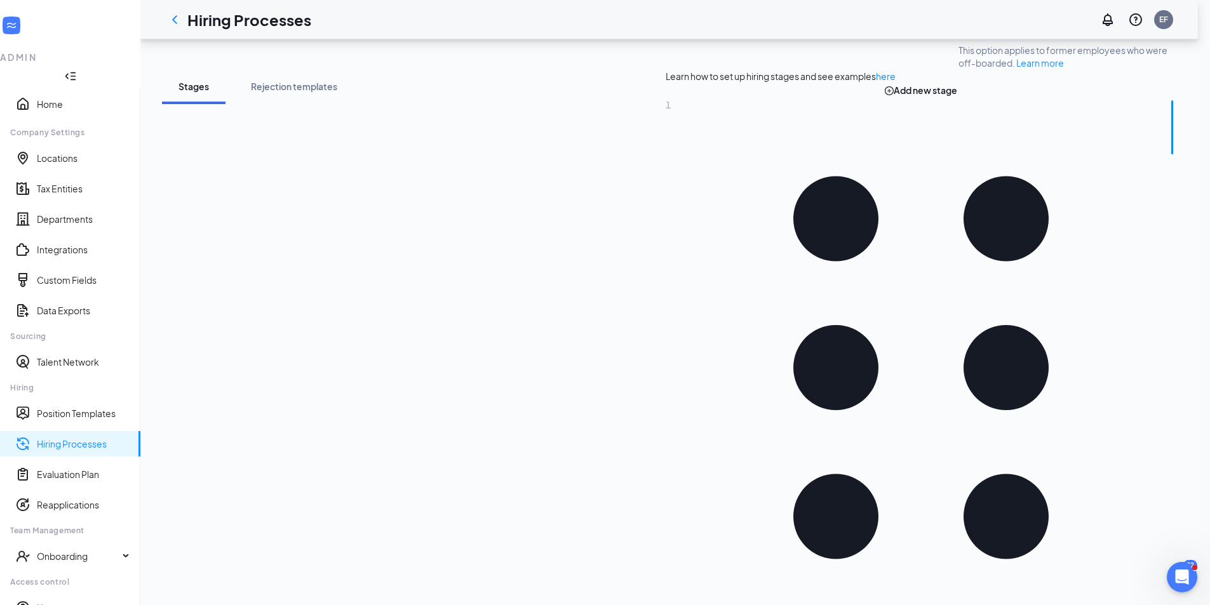
scroll to position [274, 0]
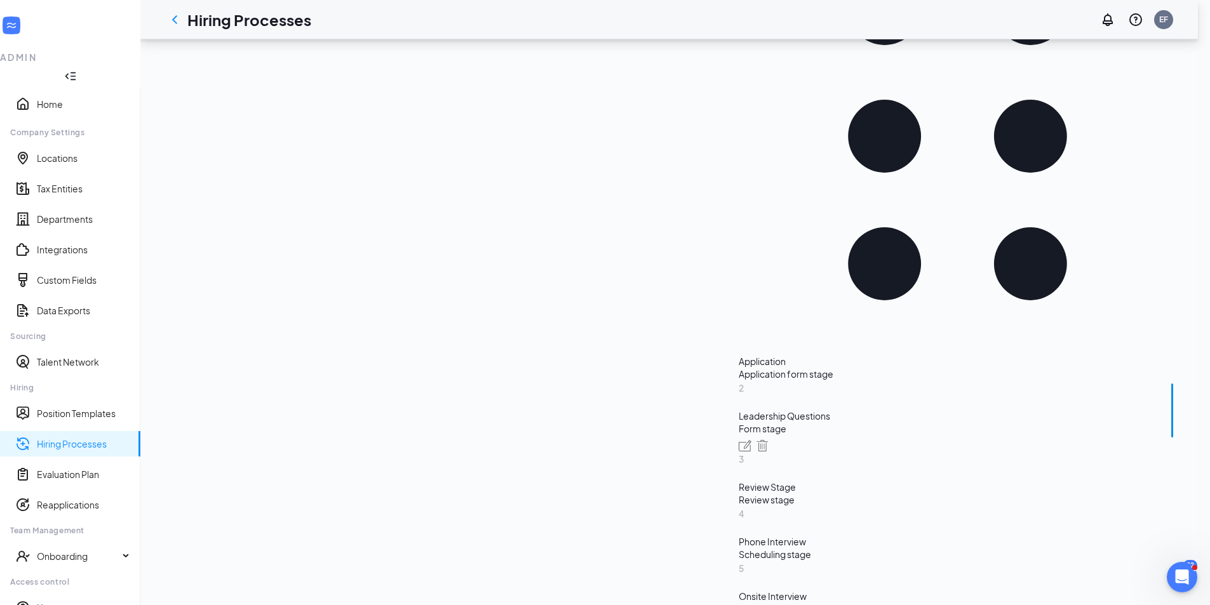
scroll to position [469, 0]
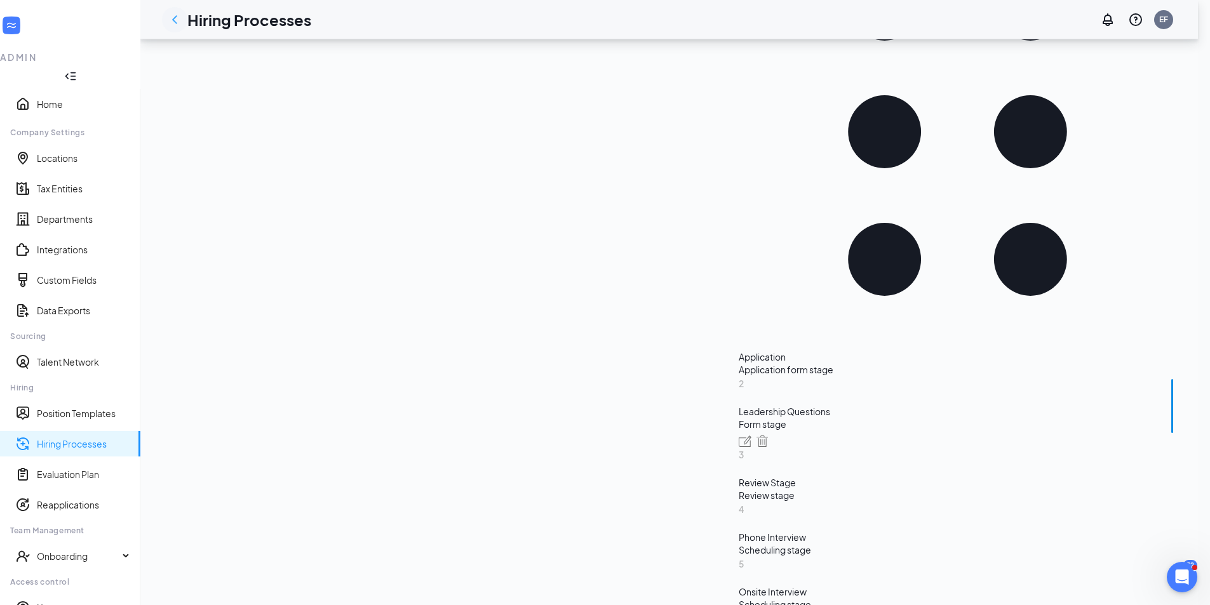
click at [182, 17] on icon "ChevronLeft" at bounding box center [174, 19] width 15 height 15
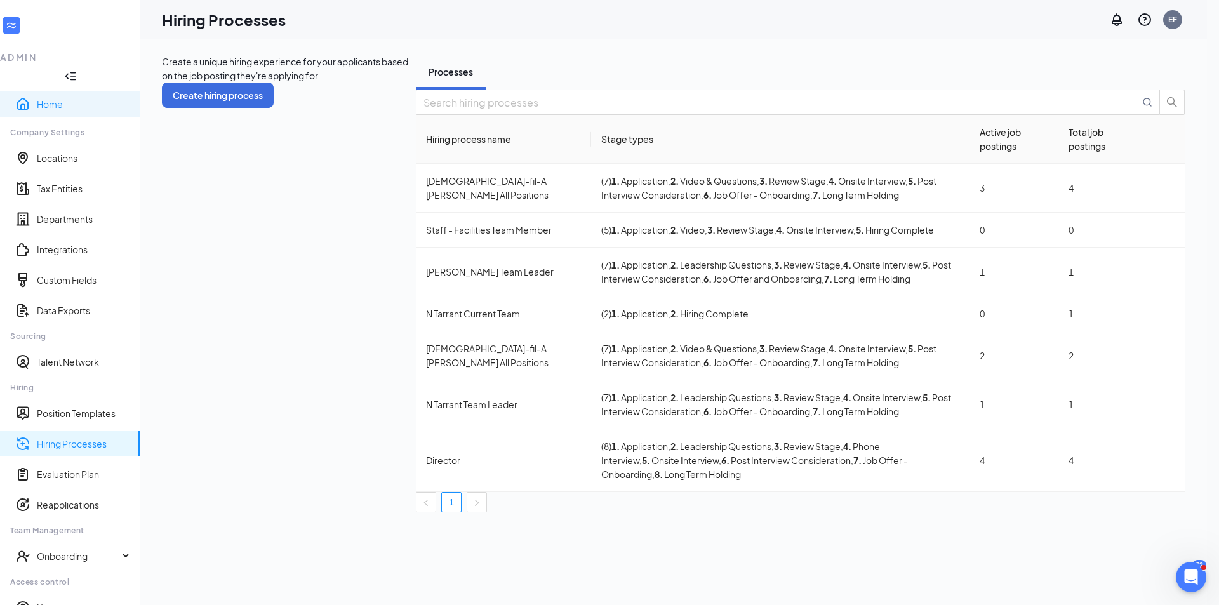
click at [37, 98] on link "Home" at bounding box center [83, 104] width 93 height 13
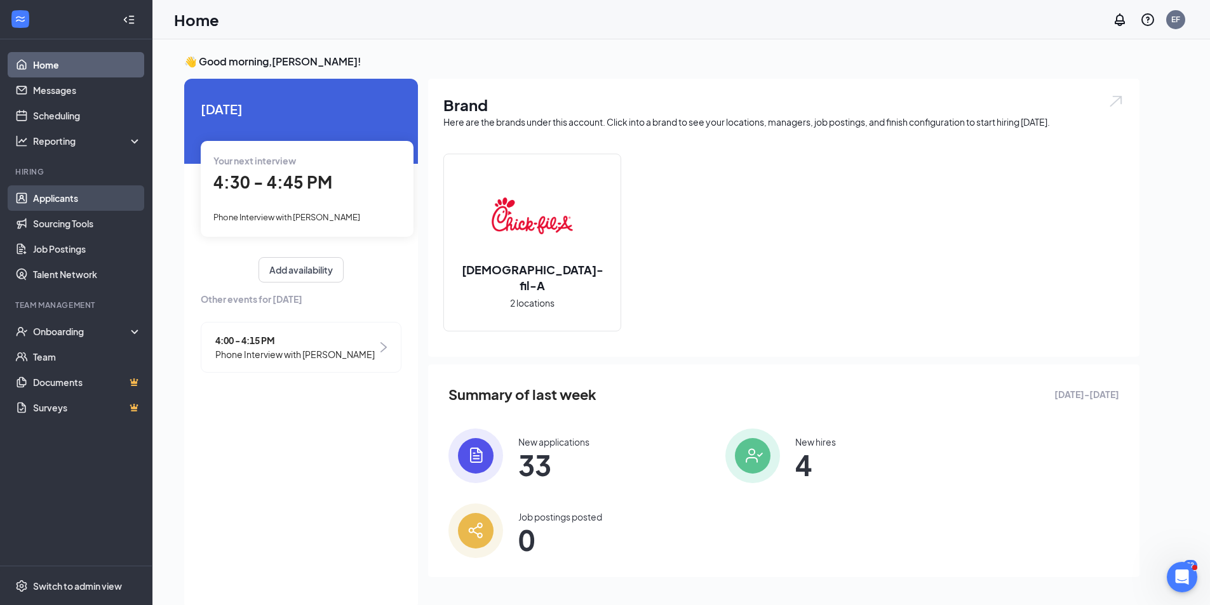
click at [65, 198] on link "Applicants" at bounding box center [87, 197] width 109 height 25
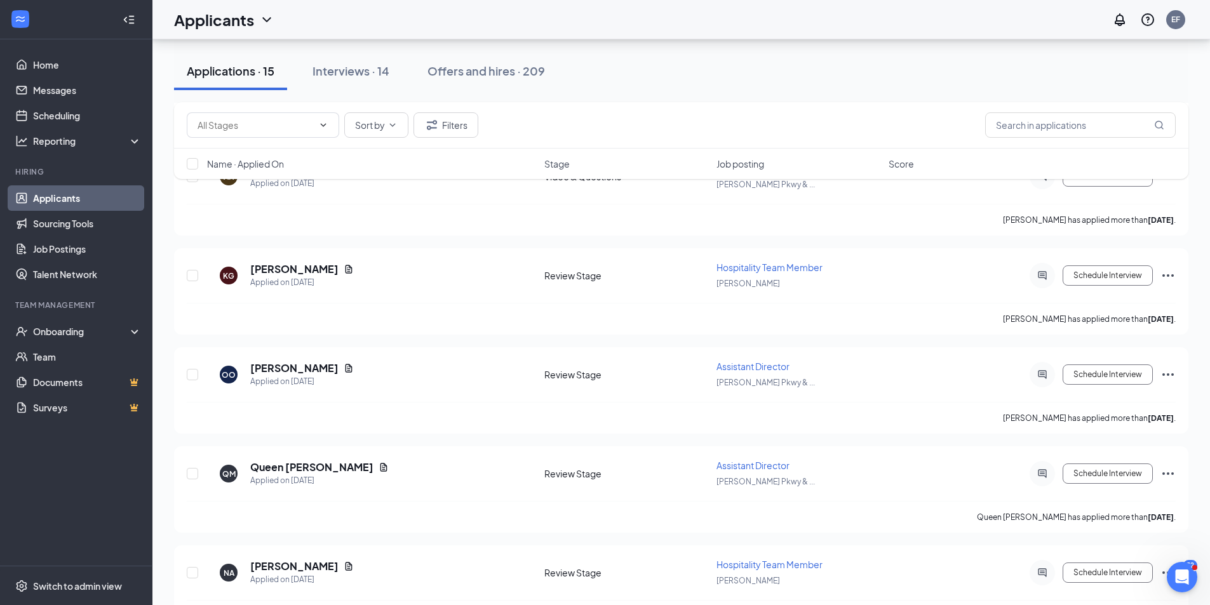
scroll to position [2628, 0]
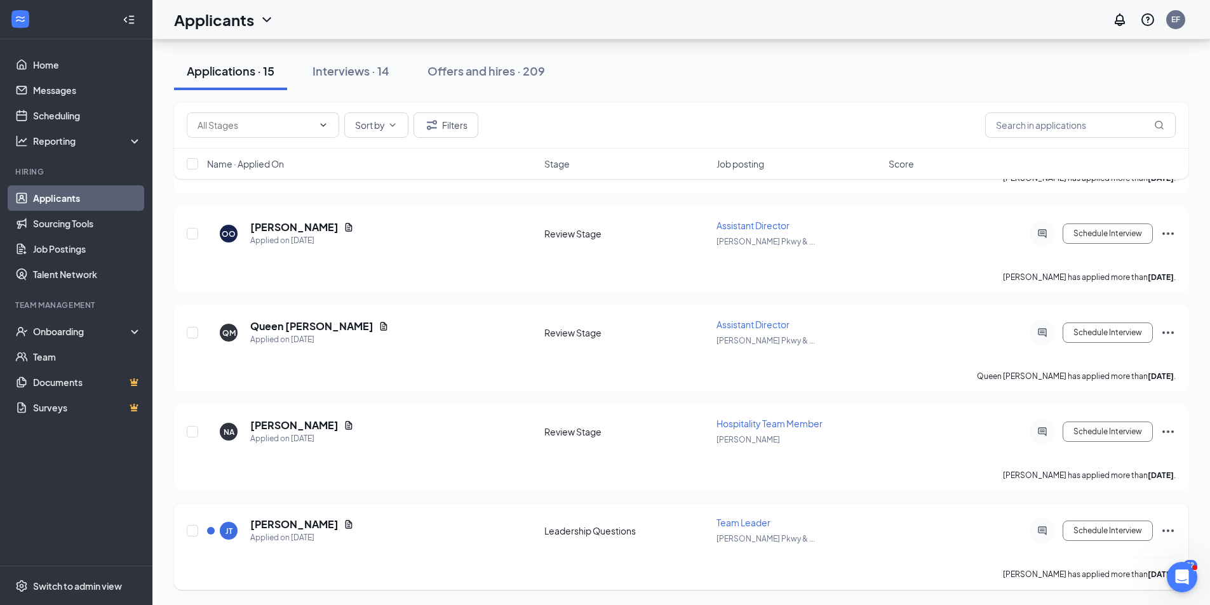
click at [1172, 526] on icon "Ellipses" at bounding box center [1167, 530] width 15 height 15
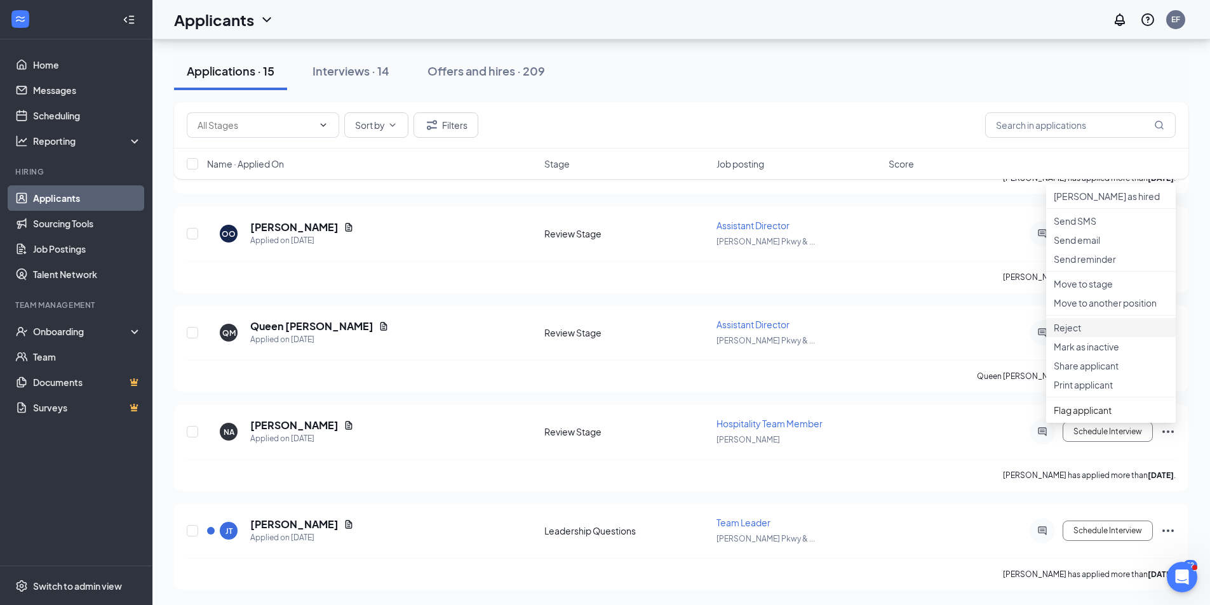
click at [1080, 334] on p "Reject" at bounding box center [1111, 327] width 114 height 13
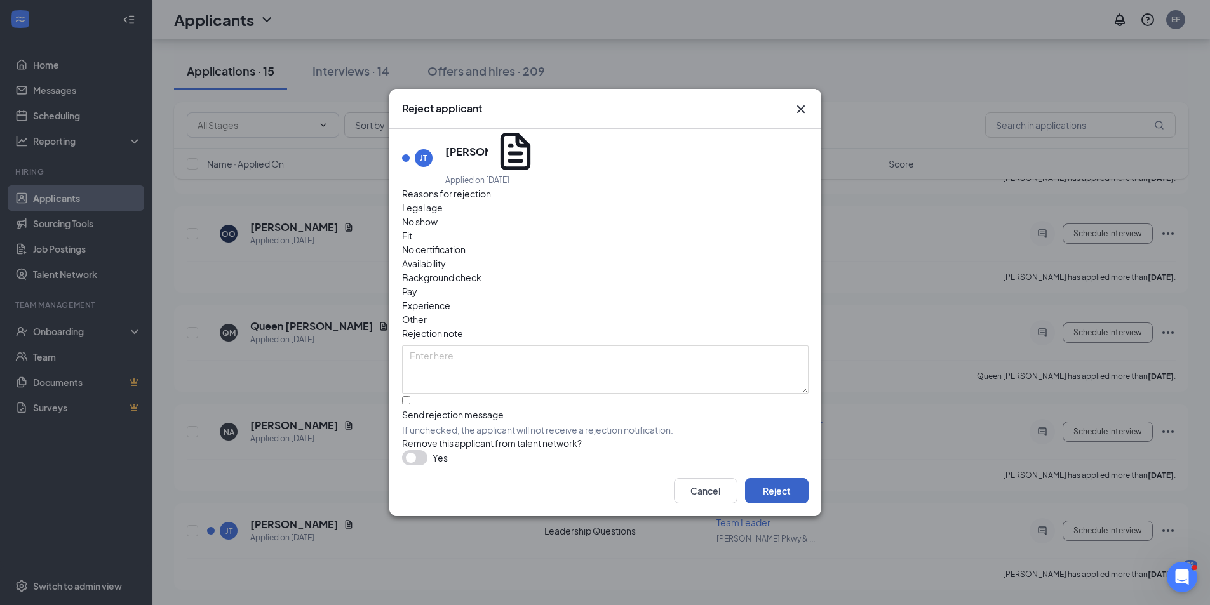
click at [791, 478] on button "Reject" at bounding box center [777, 490] width 64 height 25
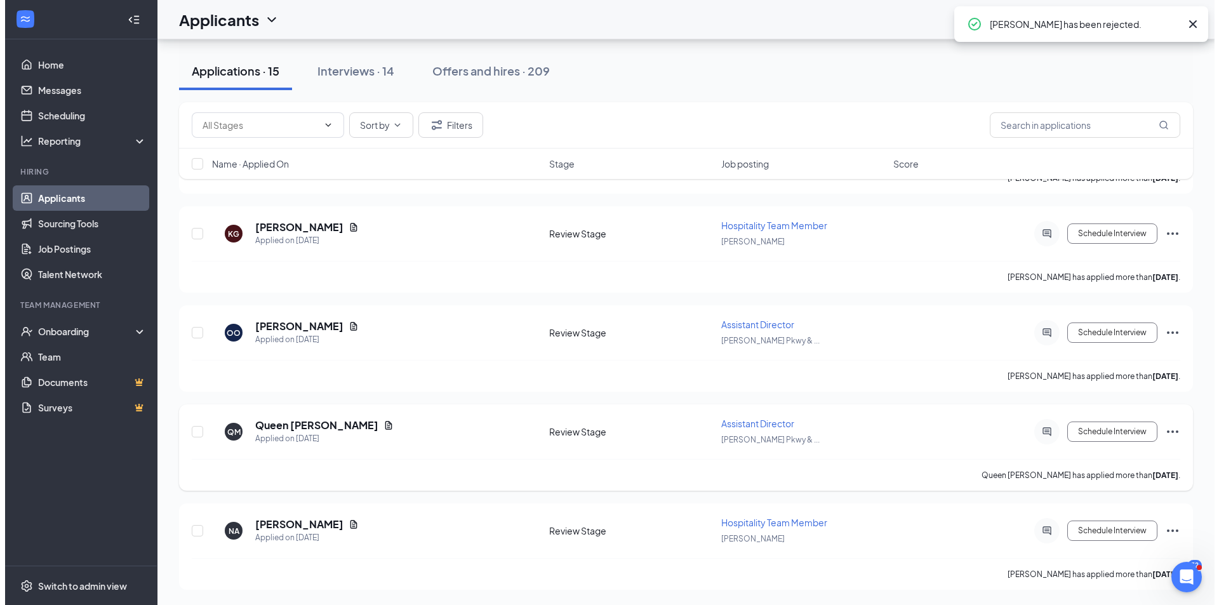
scroll to position [2430, 0]
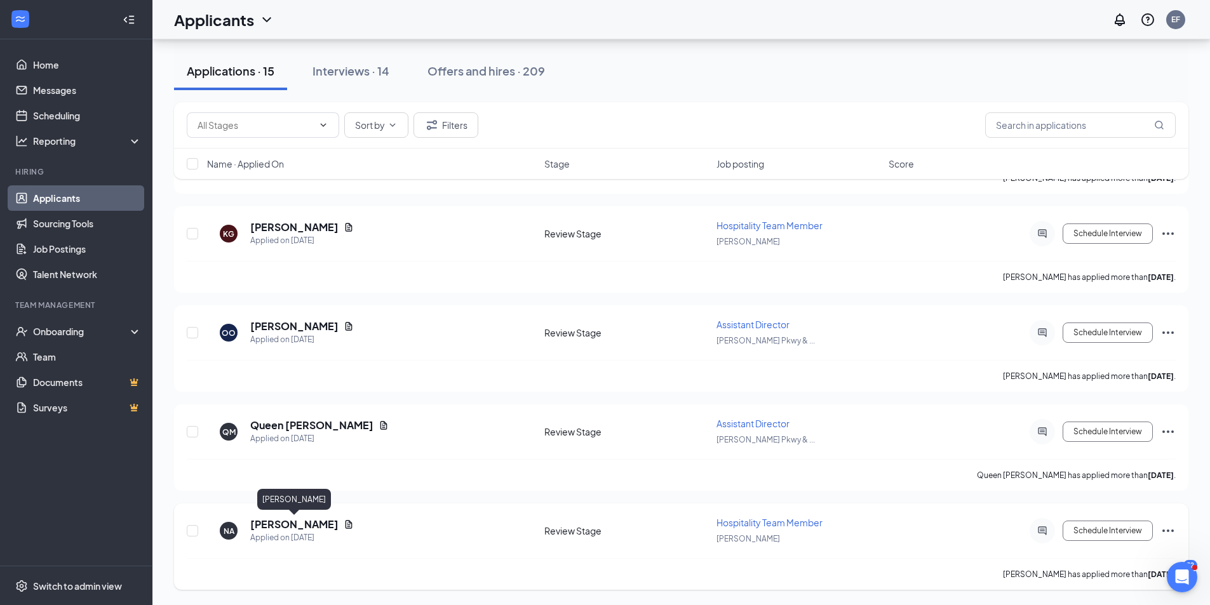
click at [294, 522] on h5 "[PERSON_NAME]" at bounding box center [294, 525] width 88 height 14
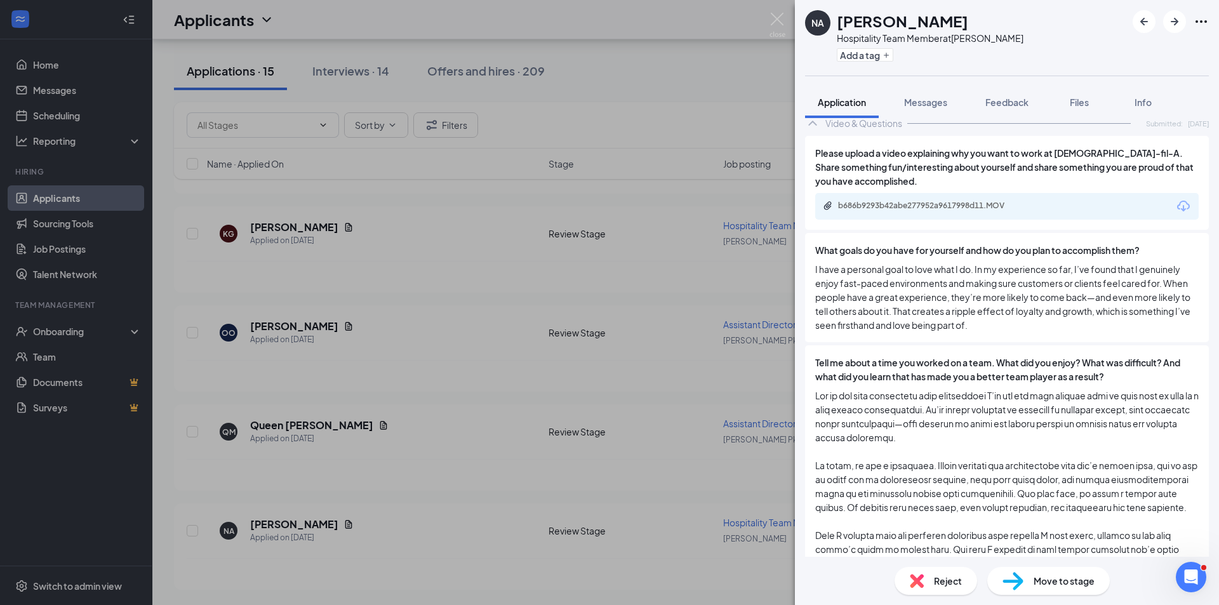
scroll to position [1946, 0]
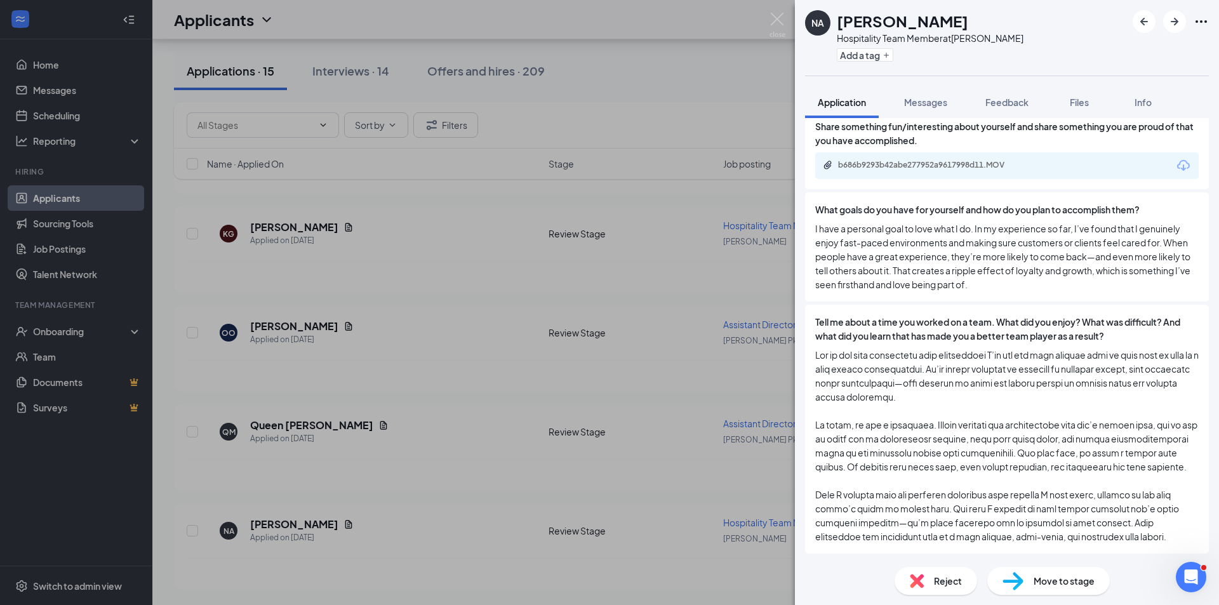
click at [1042, 575] on span "Move to stage" at bounding box center [1064, 581] width 61 height 14
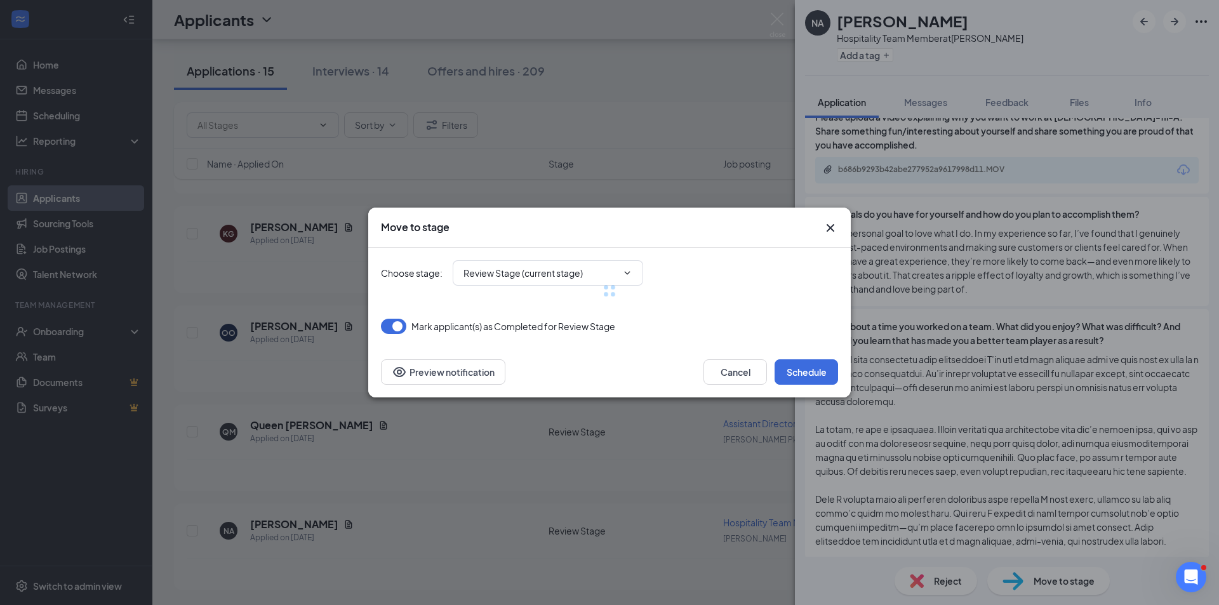
type input "Onsite Interview (next stage)"
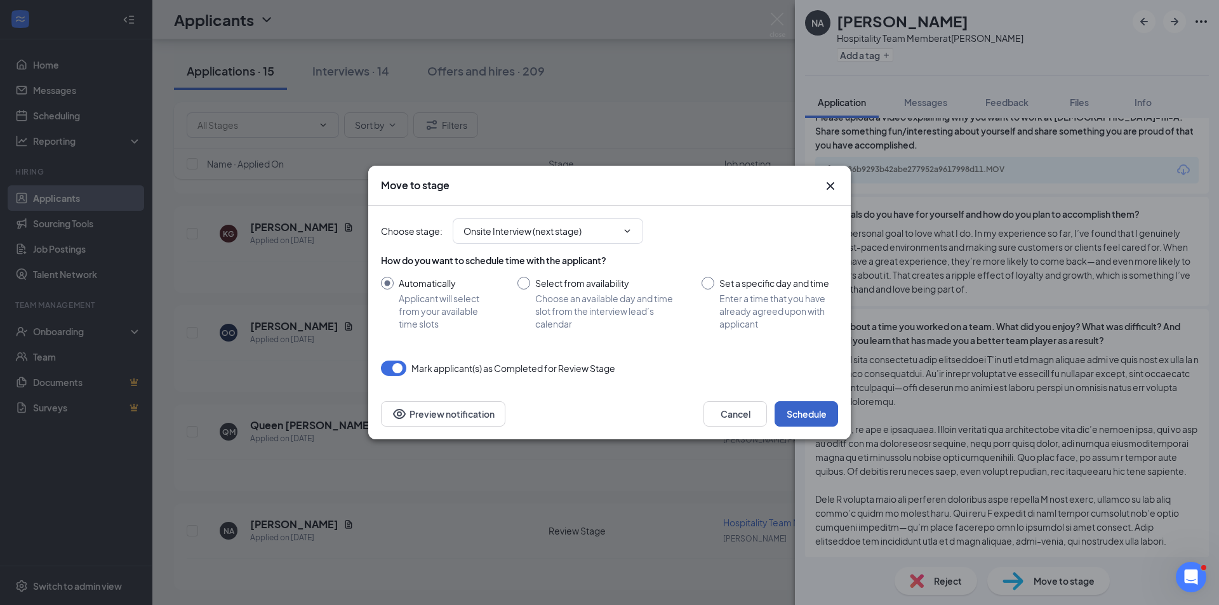
click at [807, 405] on button "Schedule" at bounding box center [807, 413] width 64 height 25
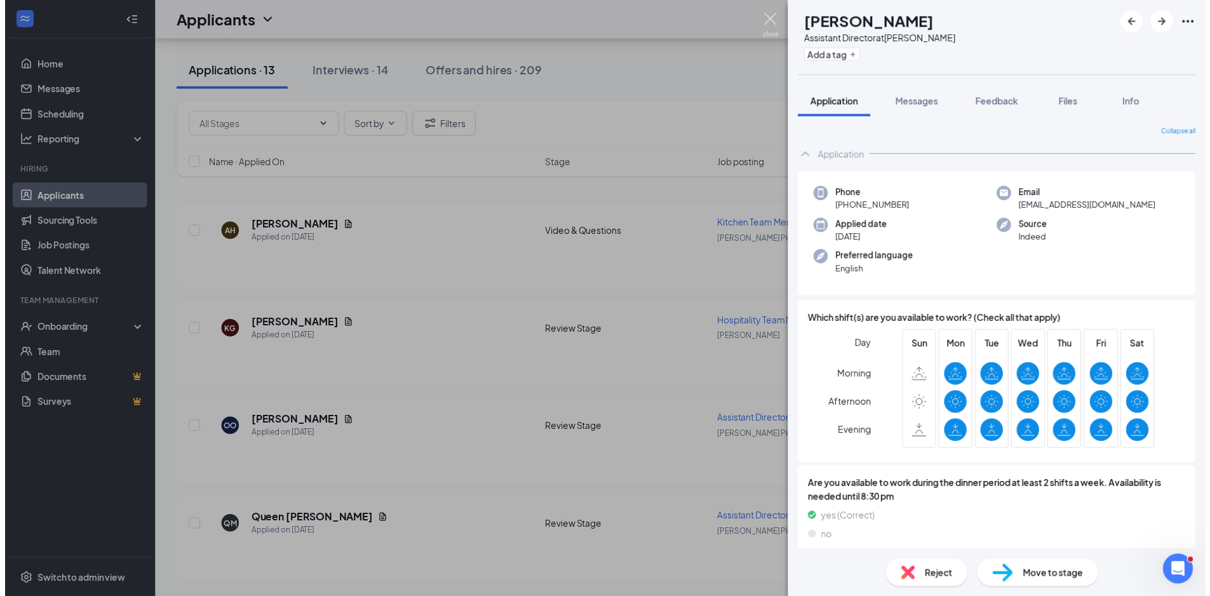
scroll to position [2232, 0]
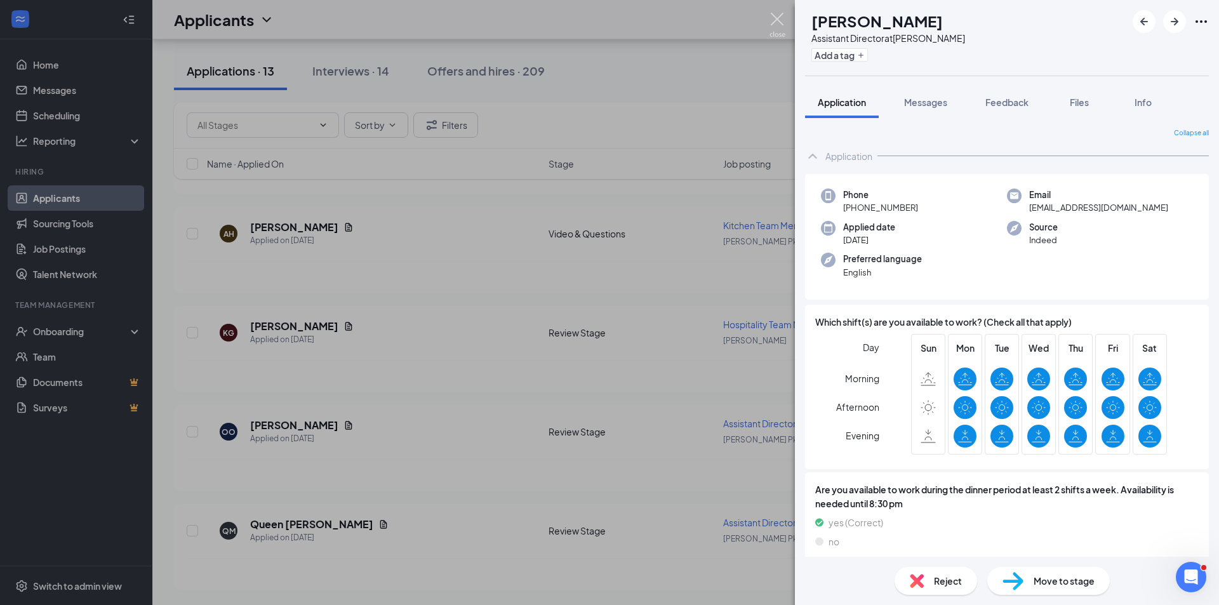
click at [779, 20] on img at bounding box center [778, 25] width 16 height 25
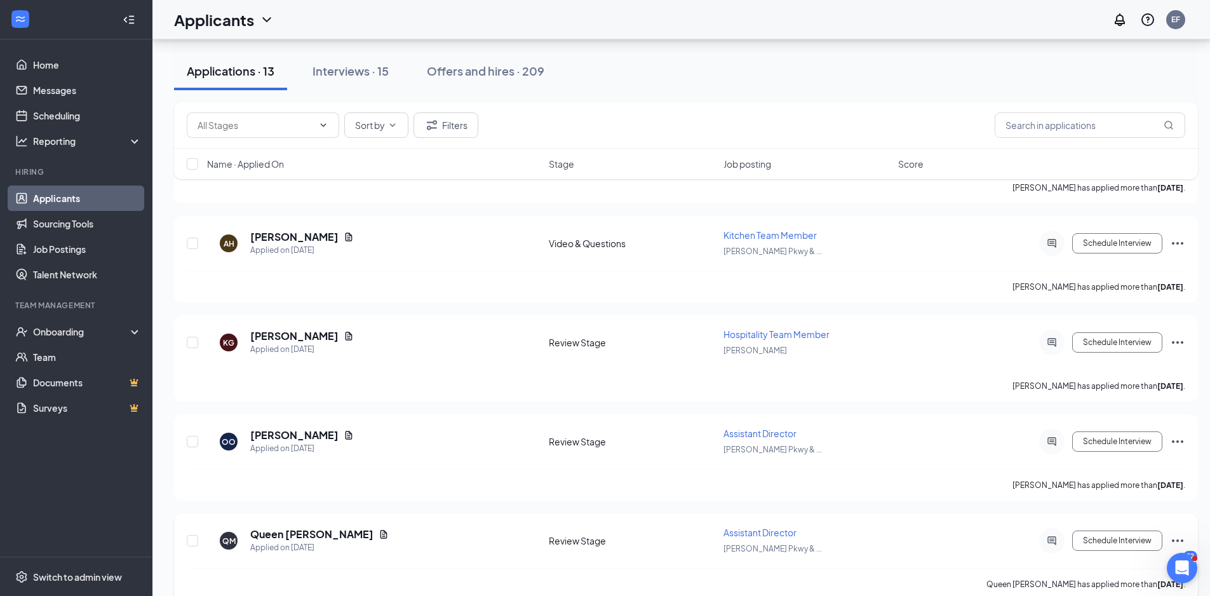
scroll to position [2241, 0]
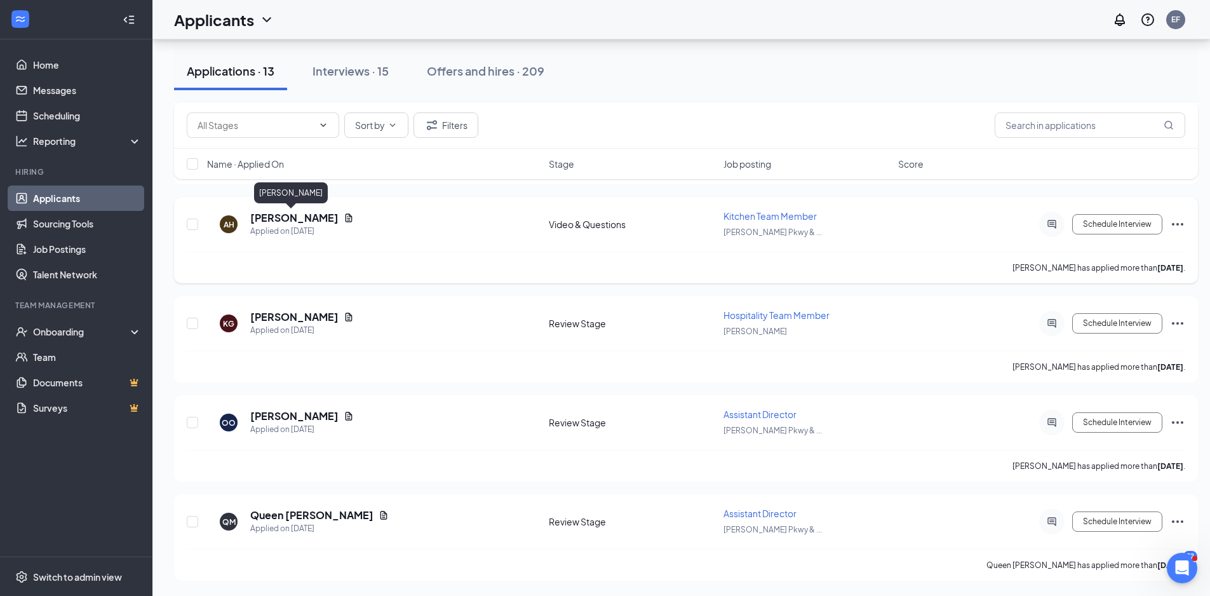
click at [290, 217] on h5 "[PERSON_NAME]" at bounding box center [294, 218] width 88 height 14
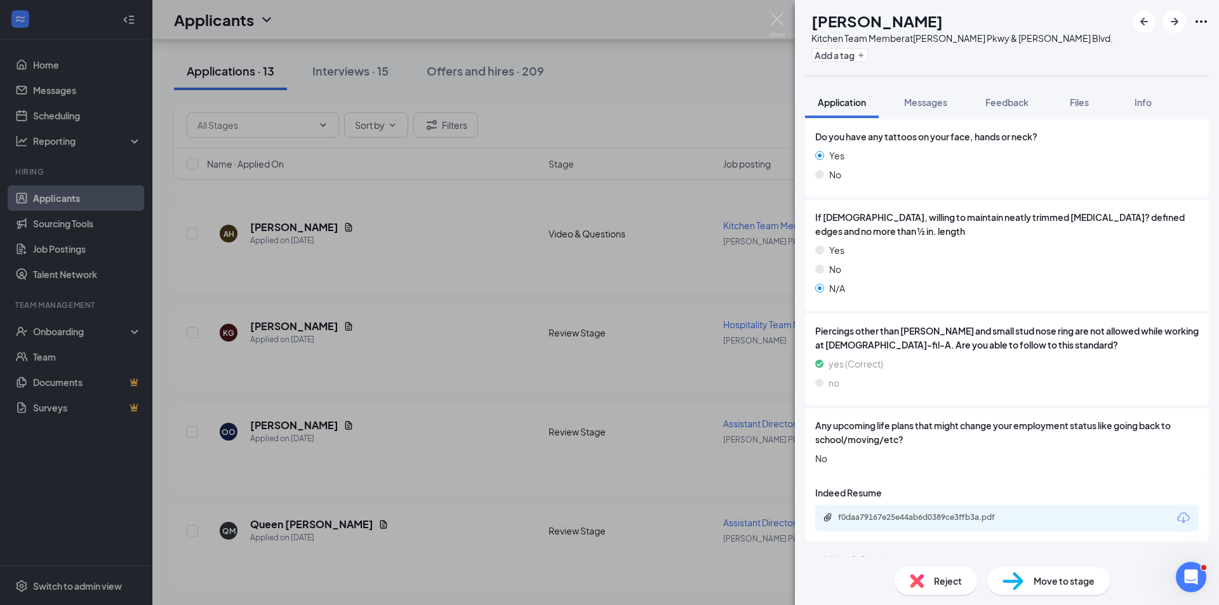
scroll to position [1392, 0]
click at [949, 511] on div "f0daa79167e25e44ab6d0389ce3ffb3a.pdf" at bounding box center [927, 516] width 178 height 10
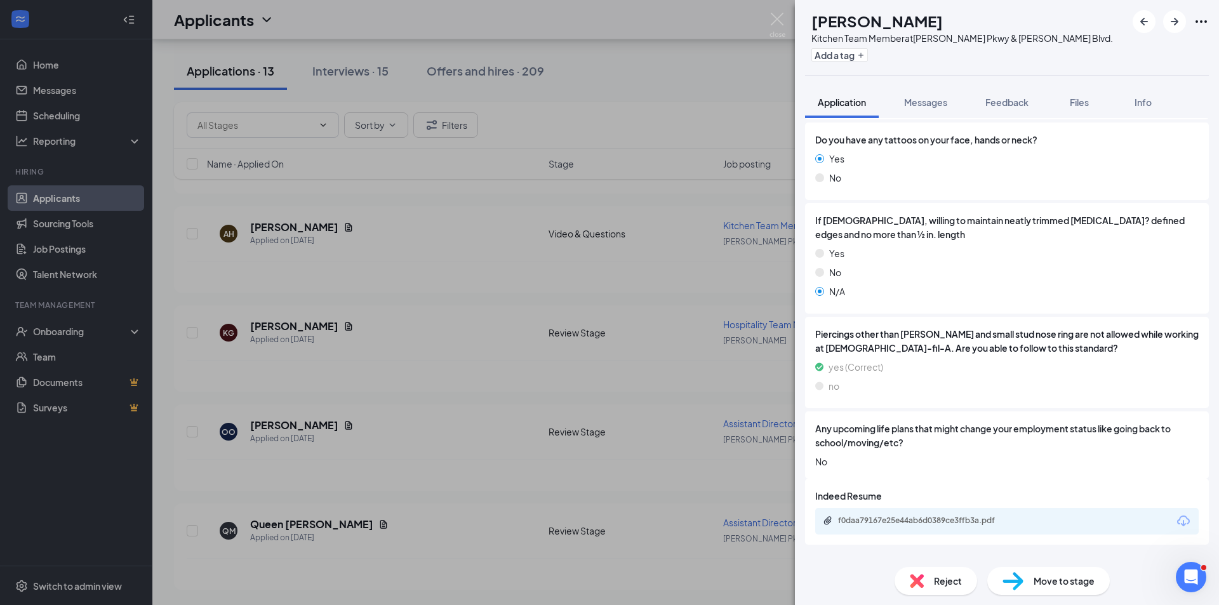
click at [933, 573] on div "Reject" at bounding box center [936, 581] width 83 height 28
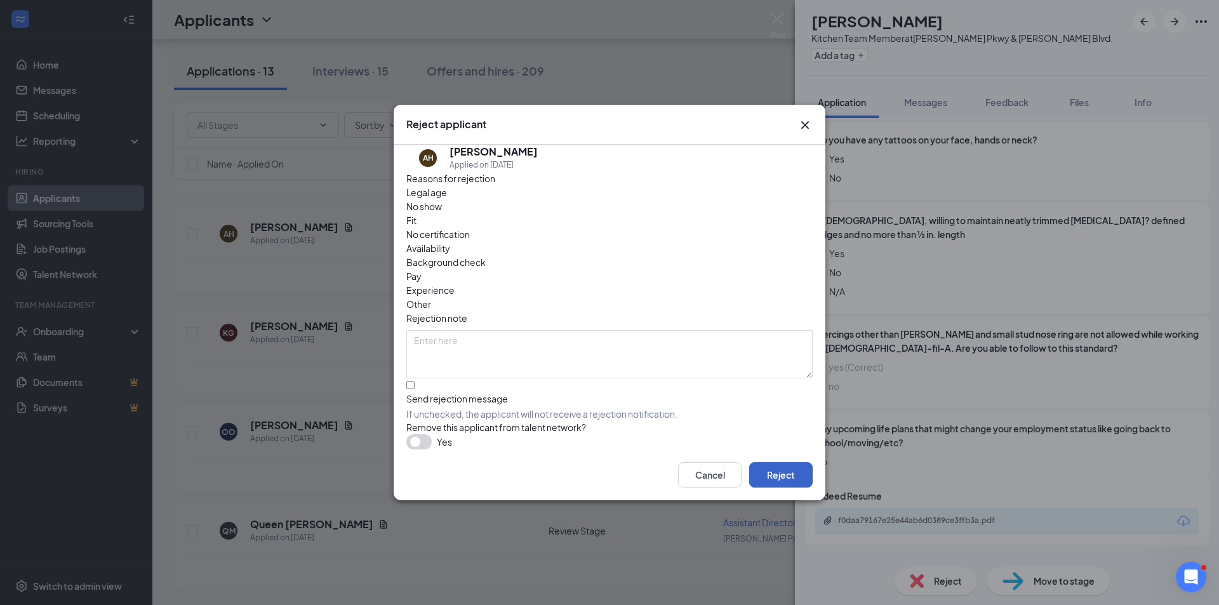
click at [790, 467] on button "Reject" at bounding box center [781, 474] width 64 height 25
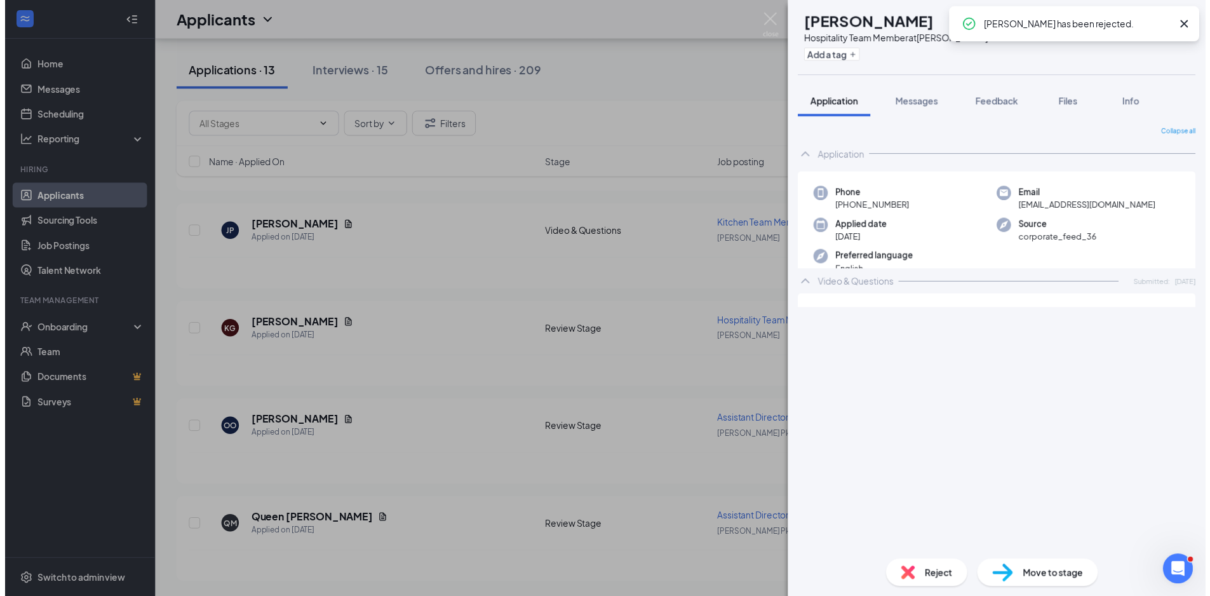
scroll to position [2034, 0]
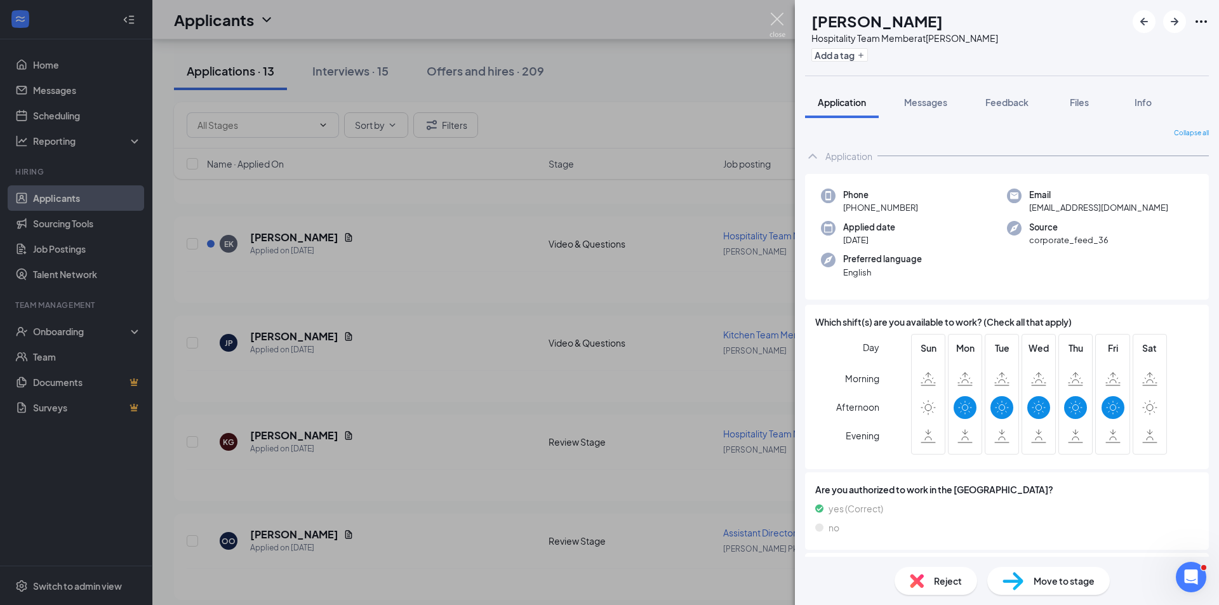
click at [781, 15] on img at bounding box center [778, 25] width 16 height 25
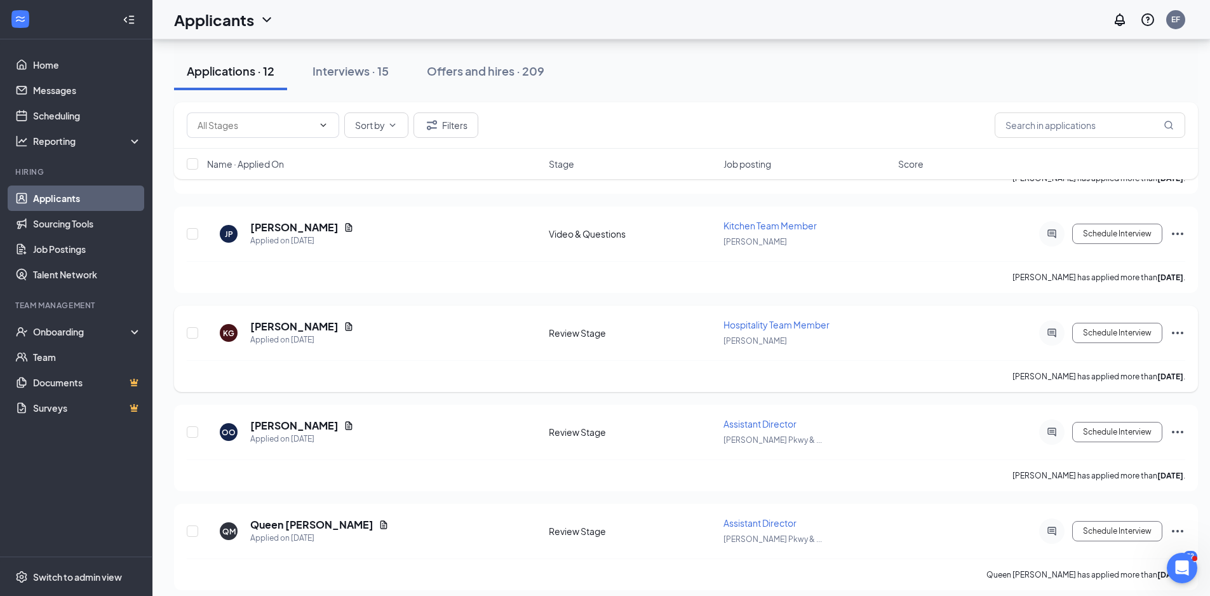
scroll to position [2043, 0]
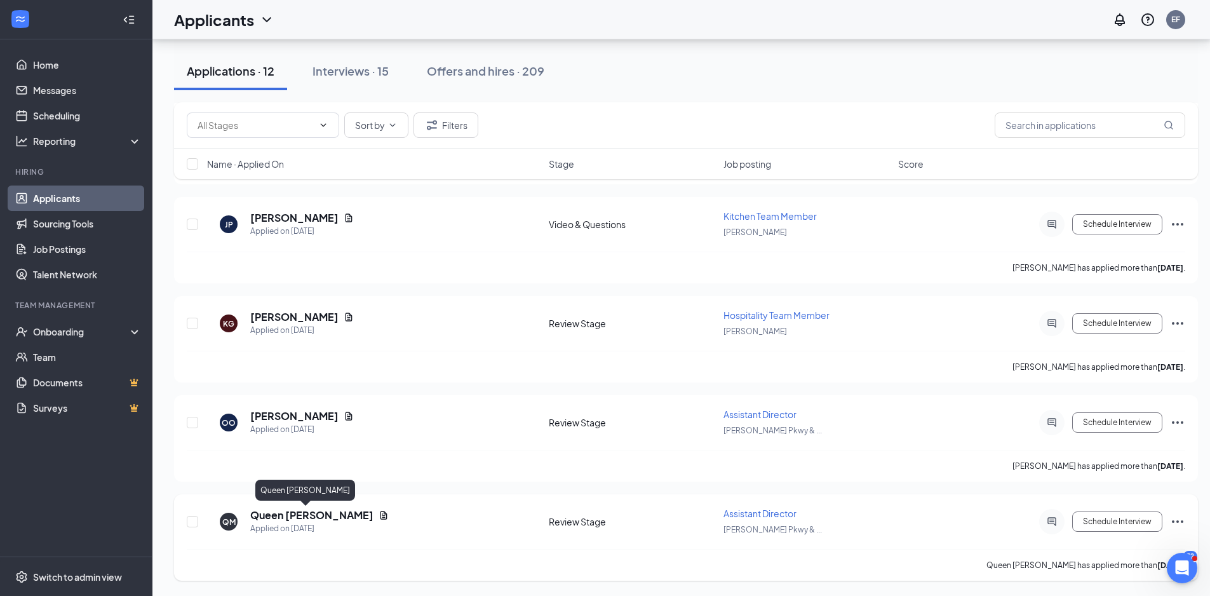
click at [303, 520] on h5 "Queen [PERSON_NAME]" at bounding box center [311, 515] width 123 height 14
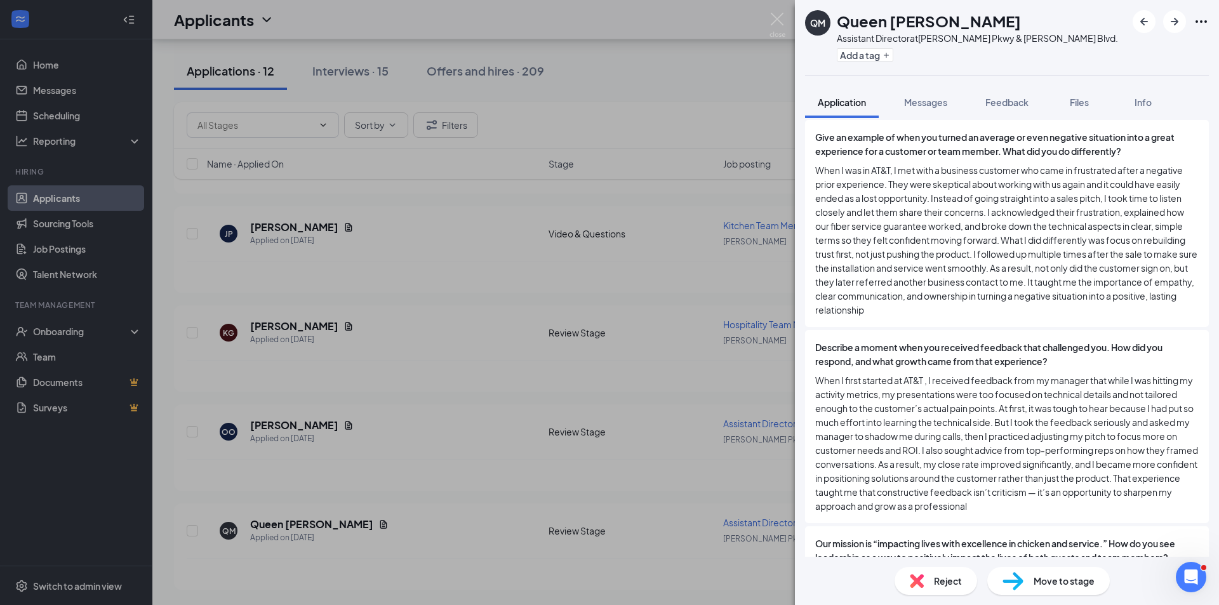
scroll to position [2206, 0]
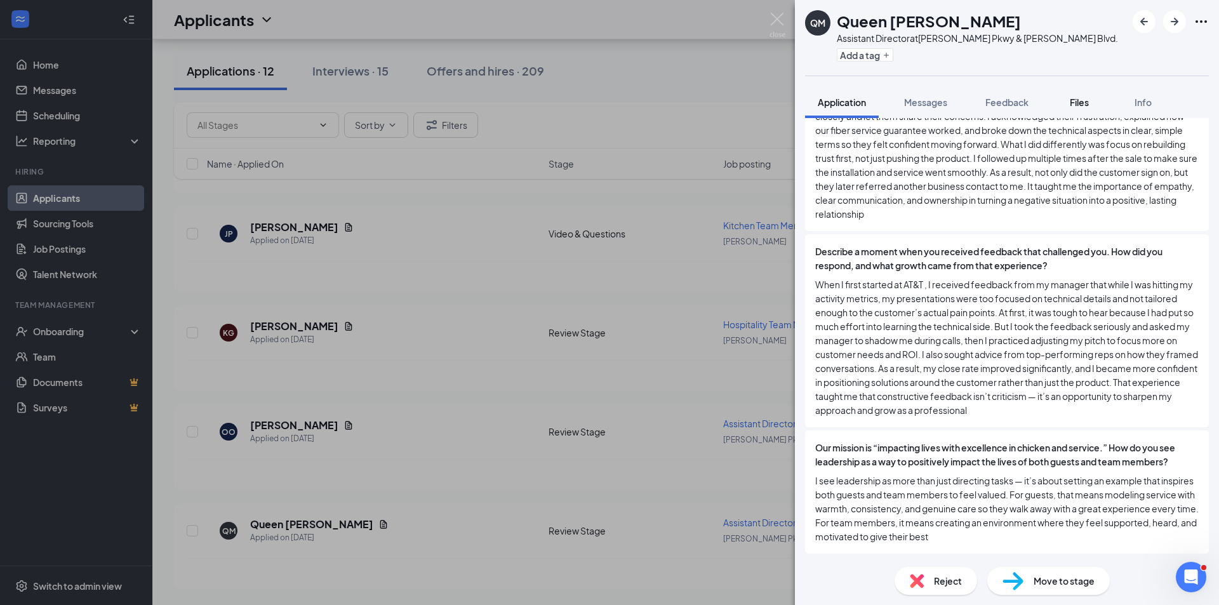
click at [1075, 104] on span "Files" at bounding box center [1079, 102] width 19 height 11
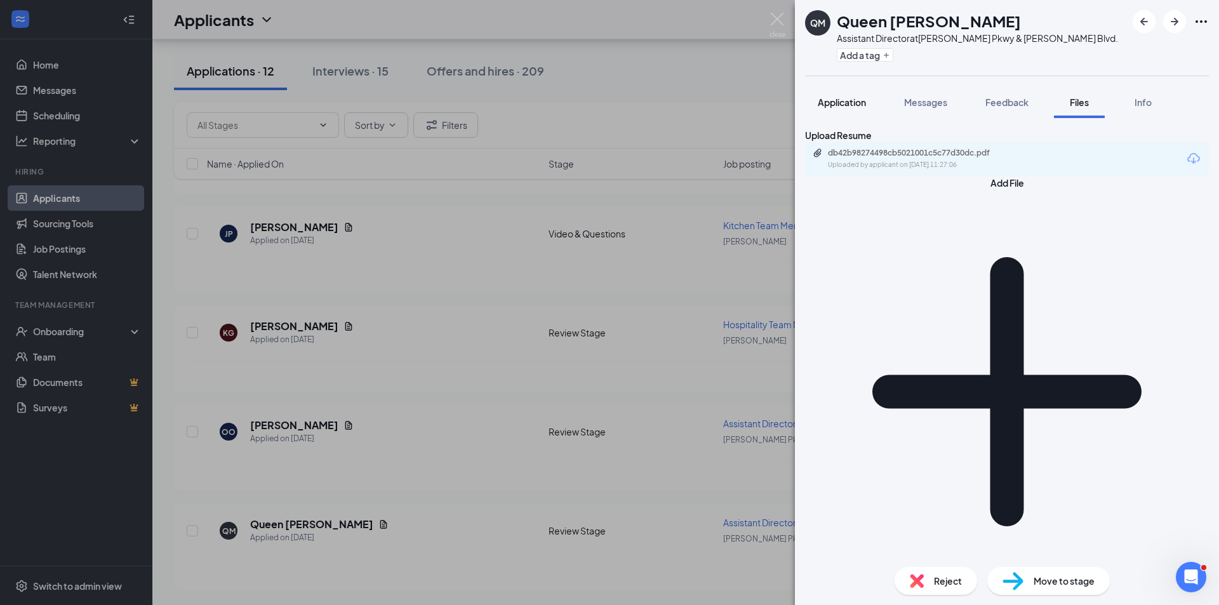
click at [873, 108] on button "Application" at bounding box center [842, 102] width 74 height 32
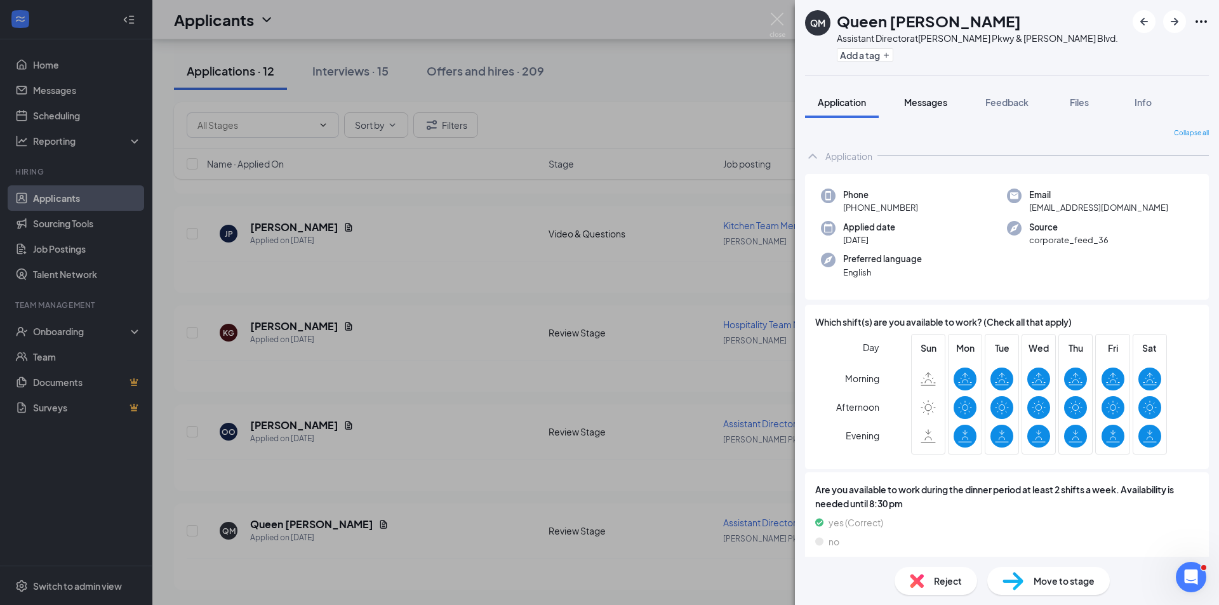
click at [918, 104] on span "Messages" at bounding box center [925, 102] width 43 height 11
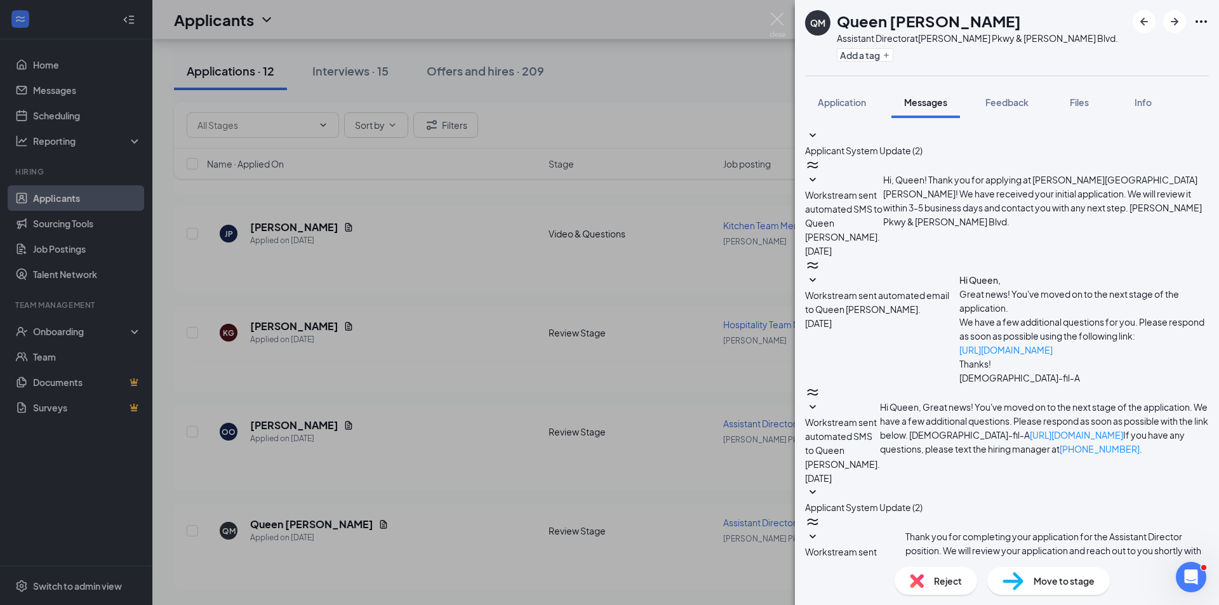
scroll to position [74, 0]
click at [883, 546] on span "Workstream sent automated SMS to Queen [PERSON_NAME]." at bounding box center [843, 572] width 77 height 53
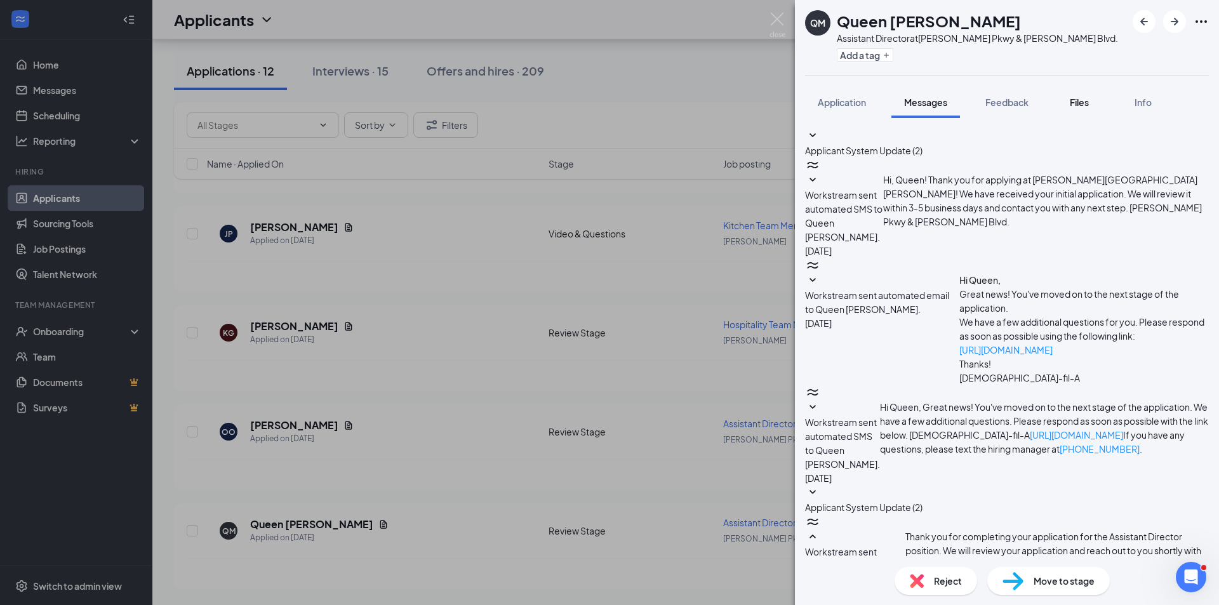
click at [1082, 97] on span "Files" at bounding box center [1079, 102] width 19 height 11
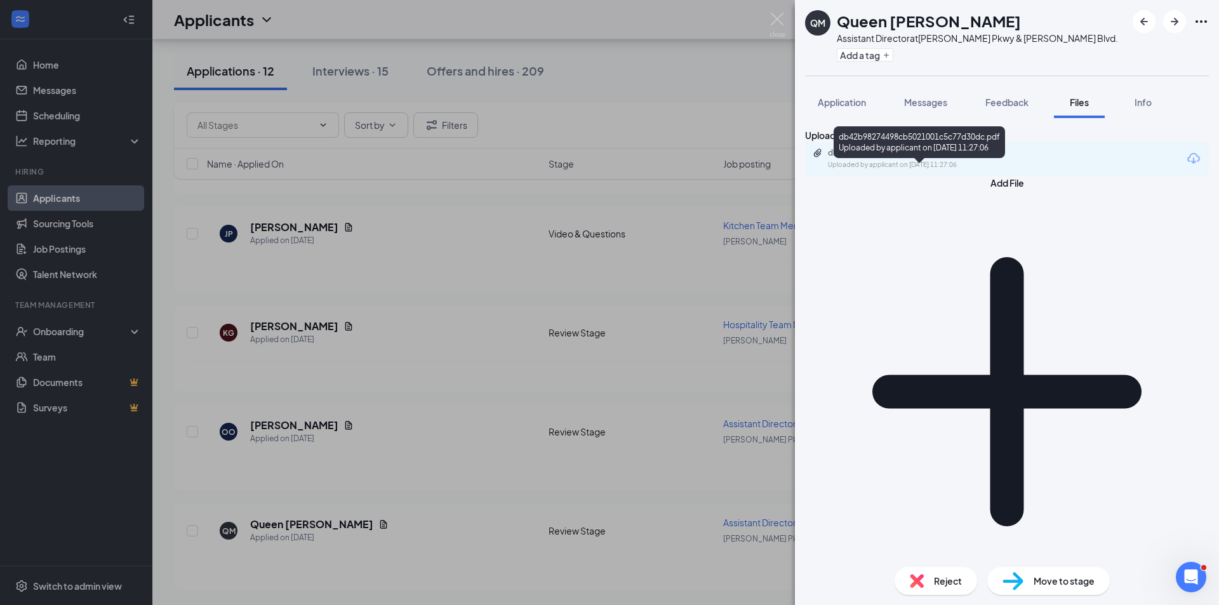
click at [883, 170] on div "Uploaded by applicant on [DATE] 11:27:06" at bounding box center [923, 165] width 191 height 10
click at [846, 93] on button "Application" at bounding box center [842, 102] width 74 height 32
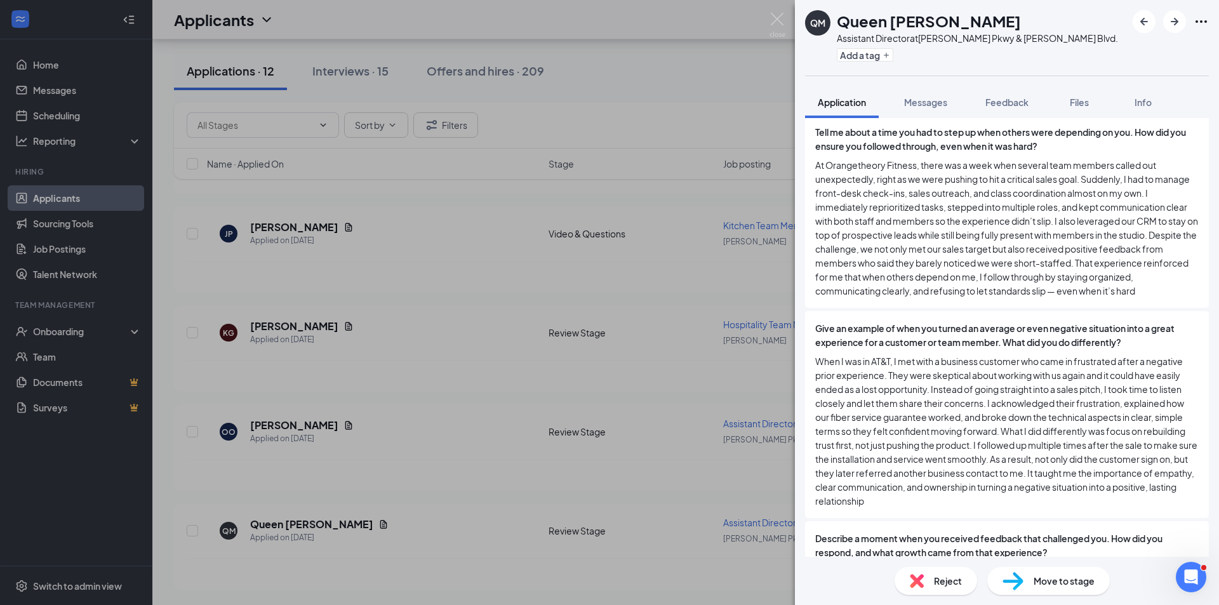
scroll to position [1905, 0]
click at [1063, 98] on button "Files" at bounding box center [1079, 102] width 51 height 32
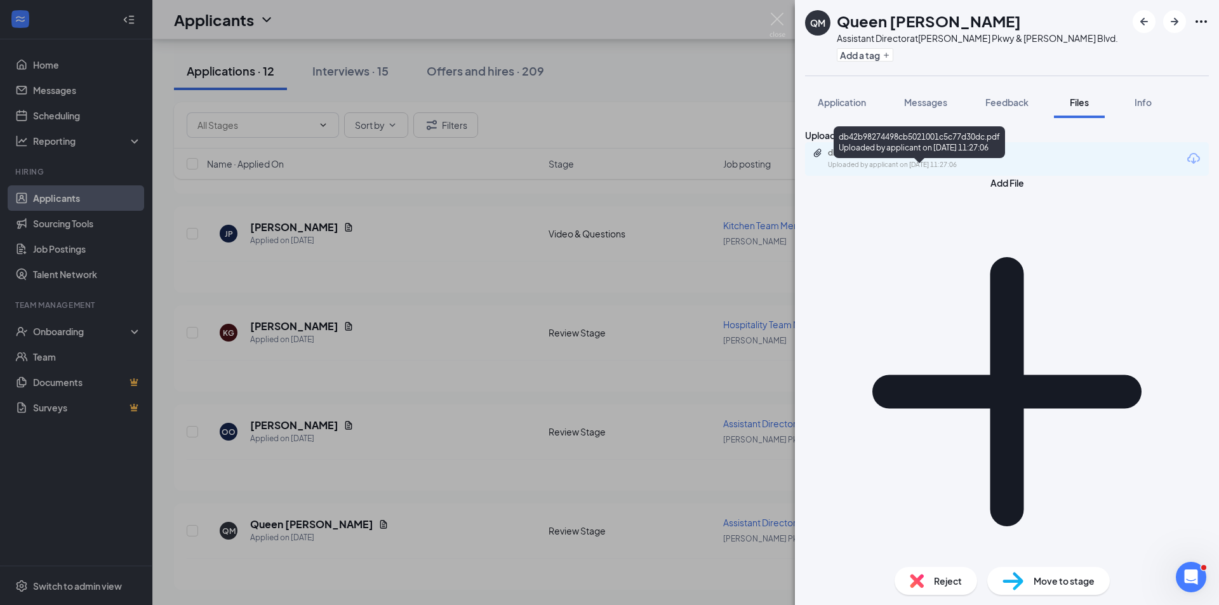
click at [995, 158] on div "db42b98274498cb5021001c5c77d30dc.pdf" at bounding box center [917, 153] width 178 height 10
click at [1017, 105] on span "Feedback" at bounding box center [1007, 102] width 43 height 11
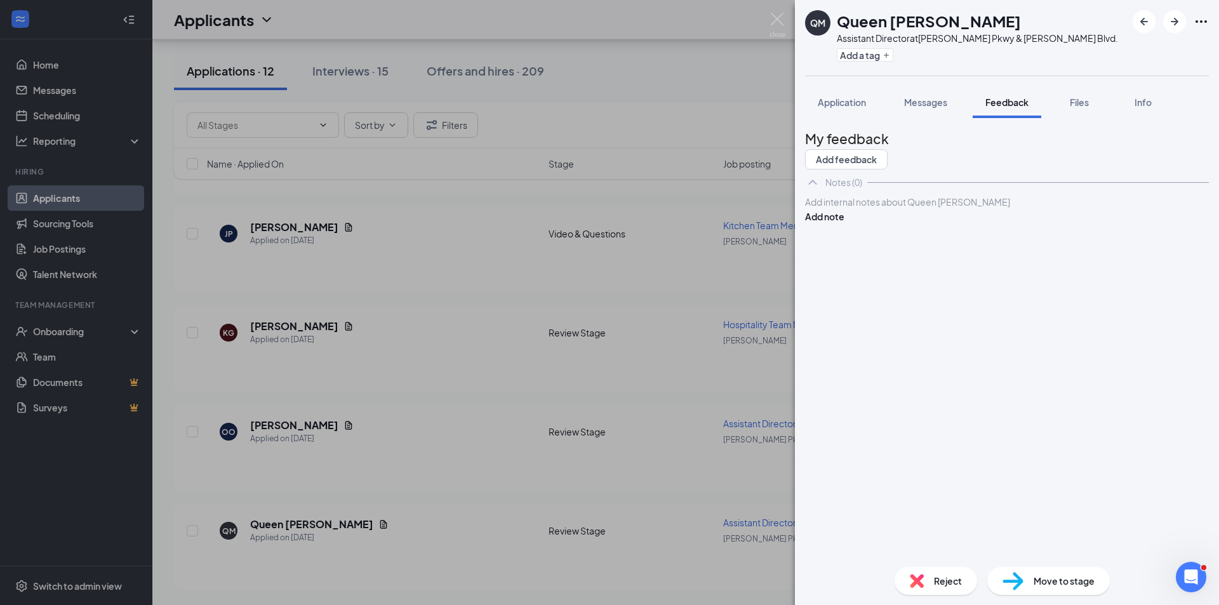
click at [951, 582] on span "Reject" at bounding box center [948, 581] width 28 height 14
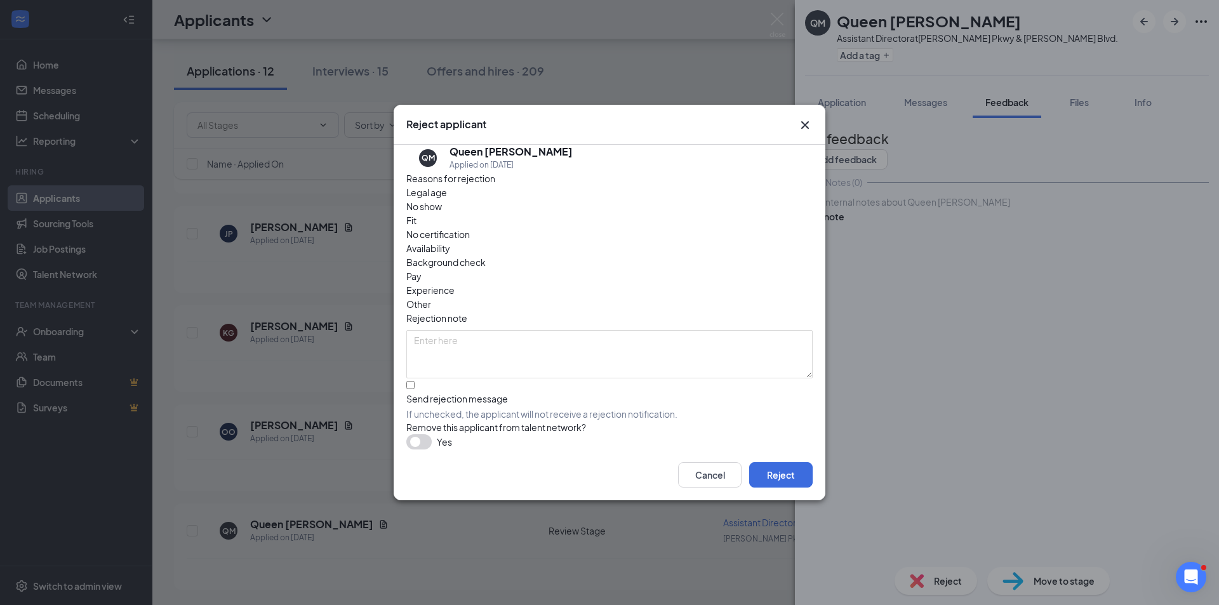
click at [537, 227] on div "Fit" at bounding box center [609, 220] width 406 height 14
click at [790, 478] on button "Reject" at bounding box center [781, 474] width 64 height 25
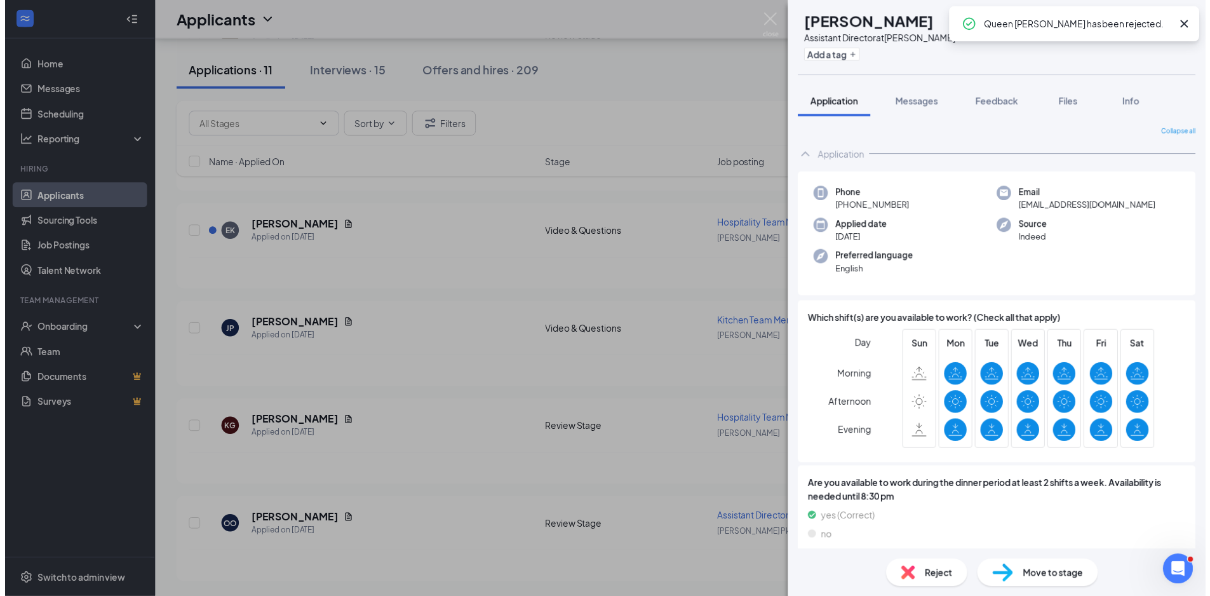
scroll to position [1835, 0]
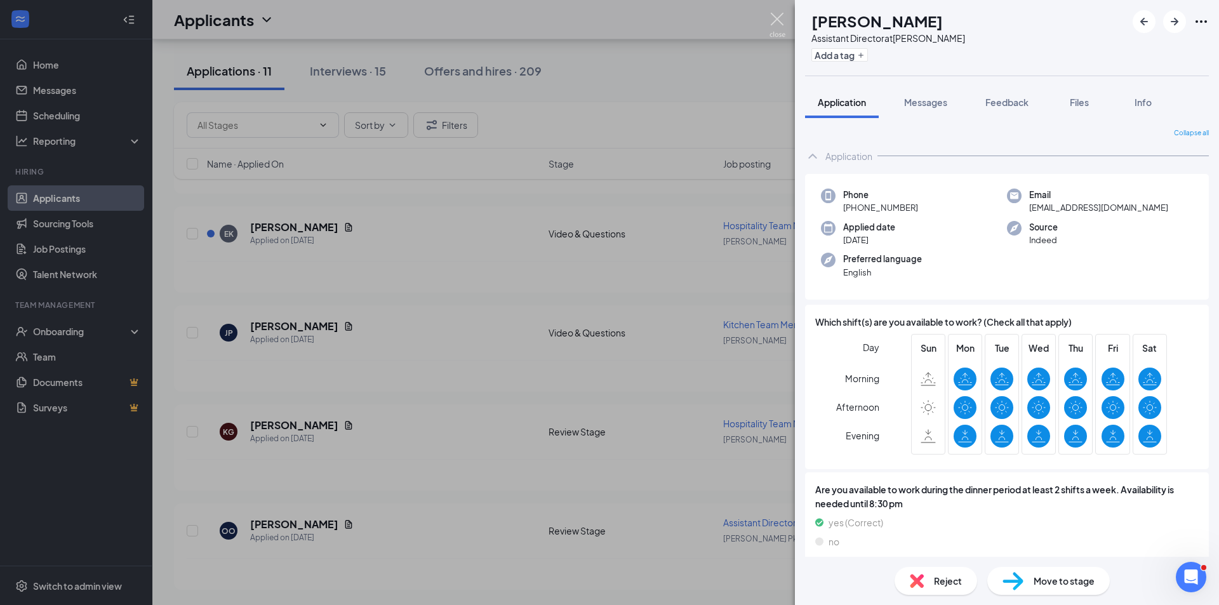
click at [773, 26] on img at bounding box center [778, 25] width 16 height 25
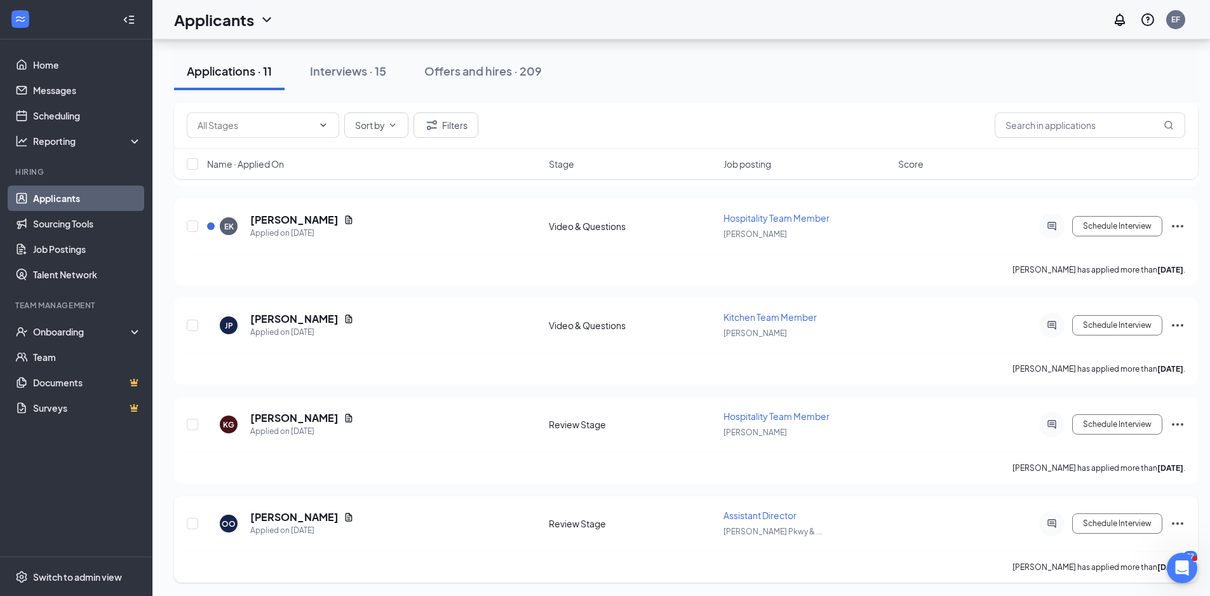
scroll to position [1845, 0]
click at [288, 515] on h5 "[PERSON_NAME]" at bounding box center [294, 515] width 88 height 14
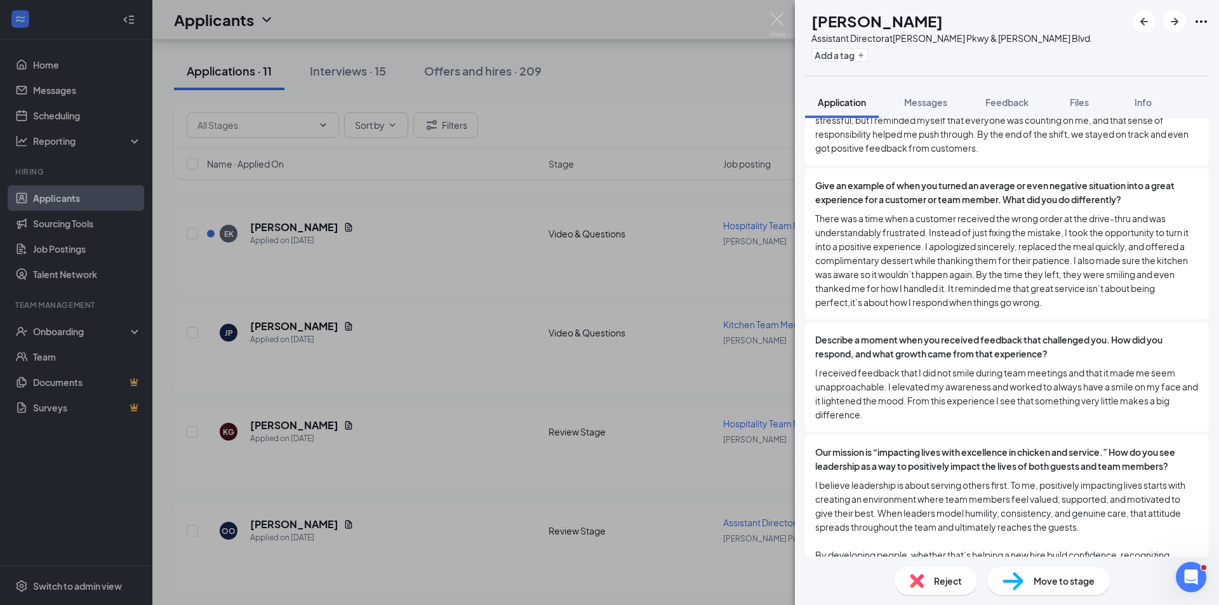
scroll to position [2150, 0]
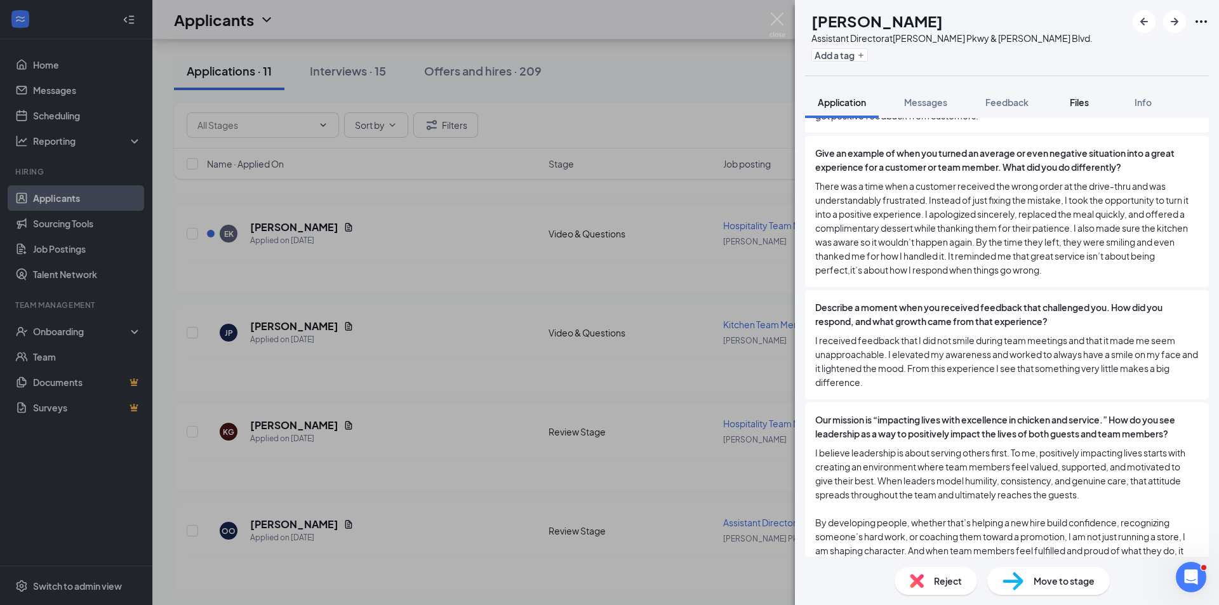
click at [1083, 109] on button "Files" at bounding box center [1079, 102] width 51 height 32
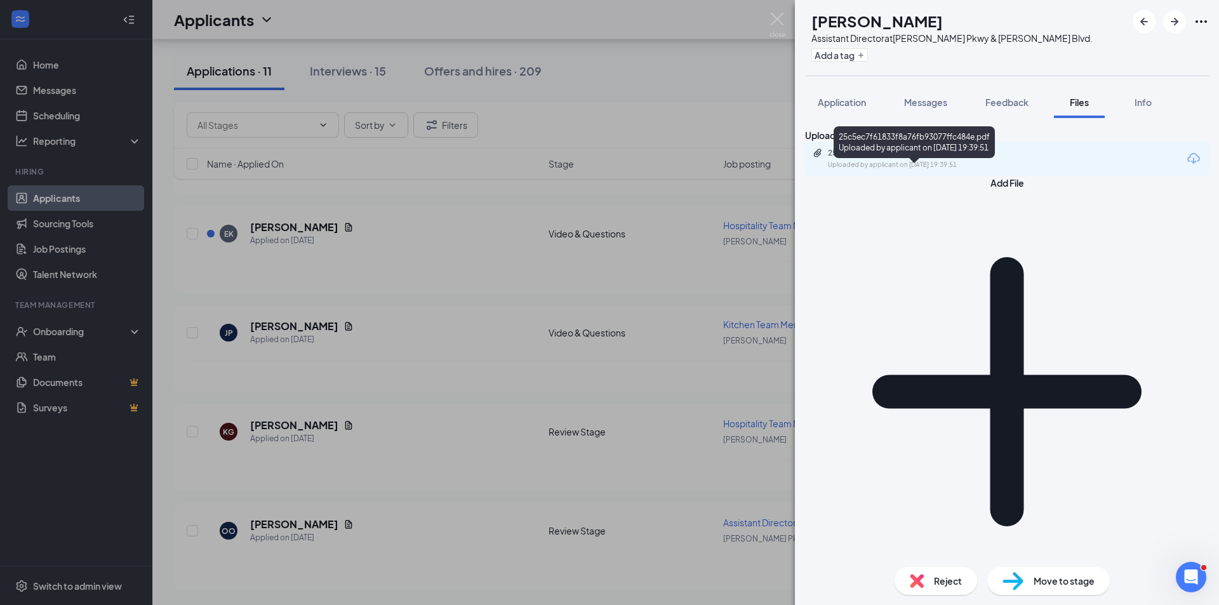
click at [861, 170] on div "Uploaded by applicant on [DATE] 19:39:51" at bounding box center [923, 165] width 191 height 10
click at [1069, 574] on span "Move to stage" at bounding box center [1064, 581] width 61 height 14
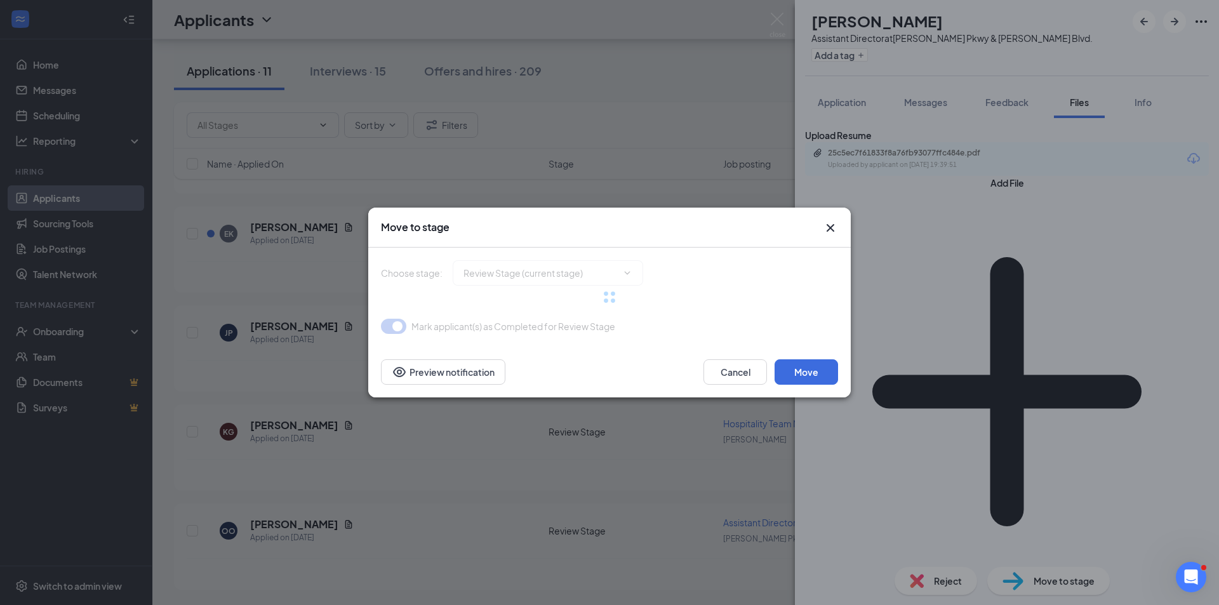
type input "Phone Interview (next stage)"
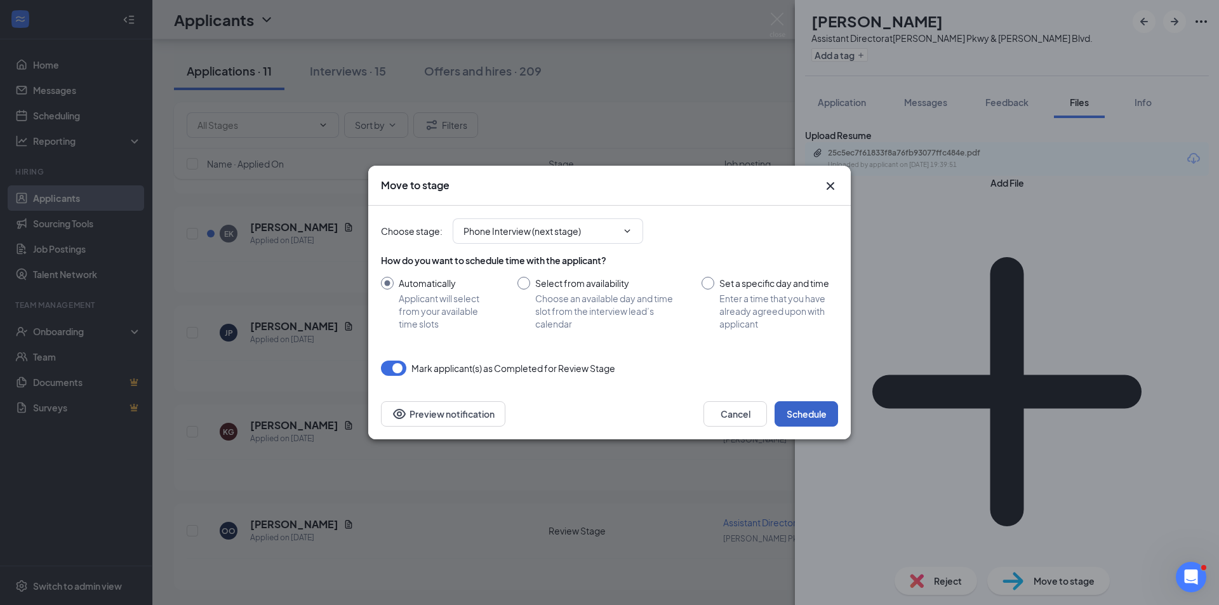
click at [815, 417] on button "Schedule" at bounding box center [807, 413] width 64 height 25
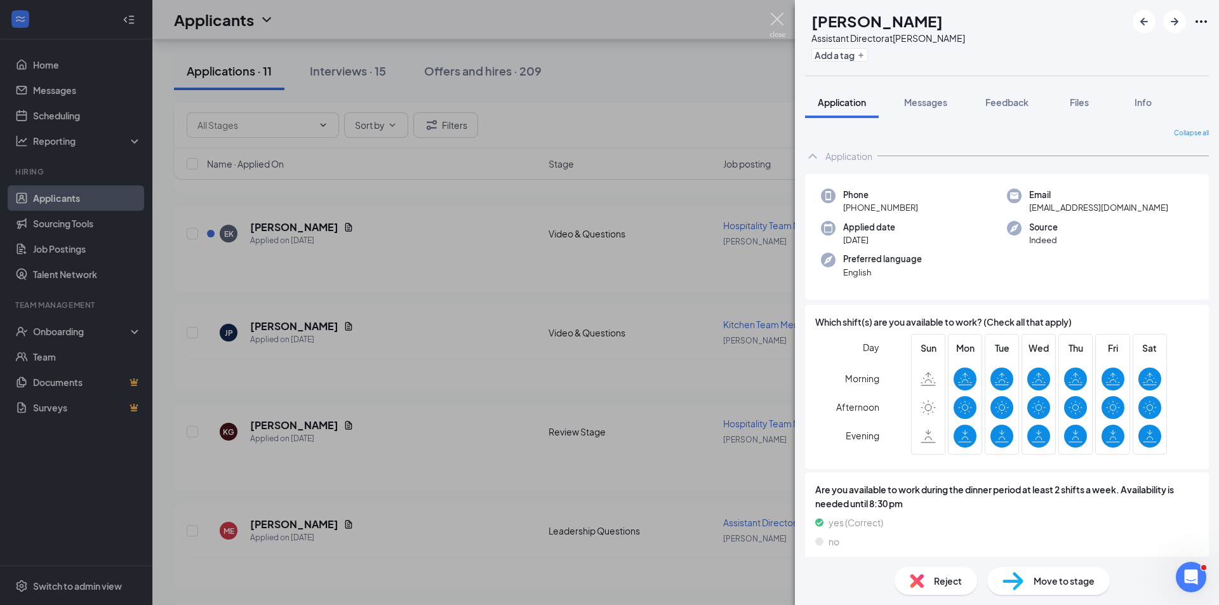
click at [779, 15] on img at bounding box center [778, 25] width 16 height 25
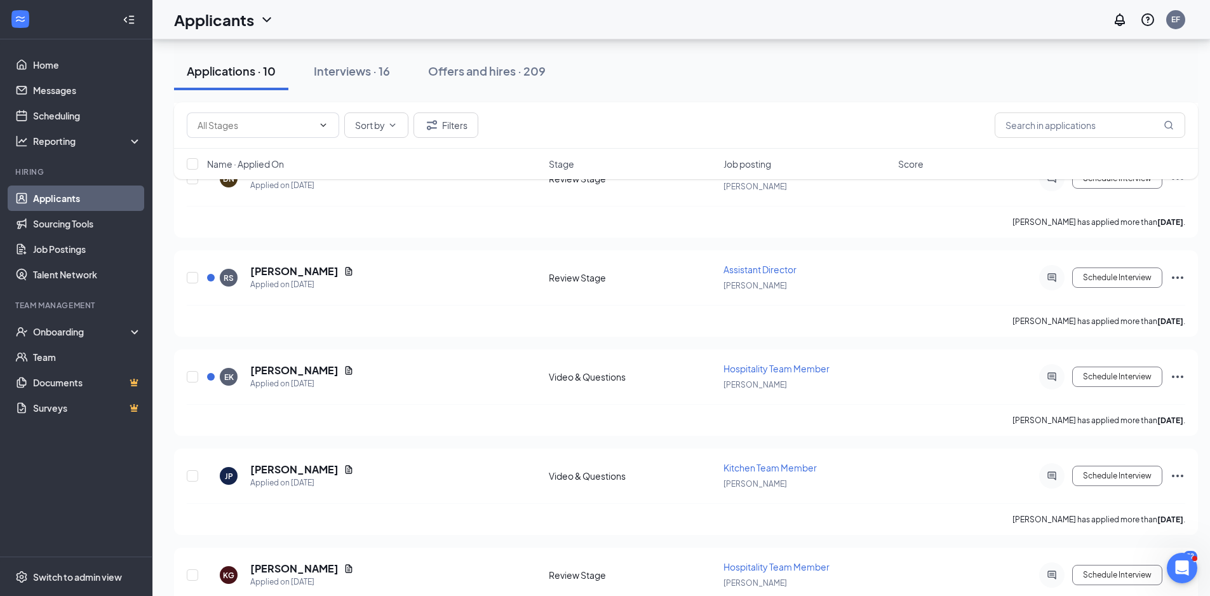
scroll to position [3628, 0]
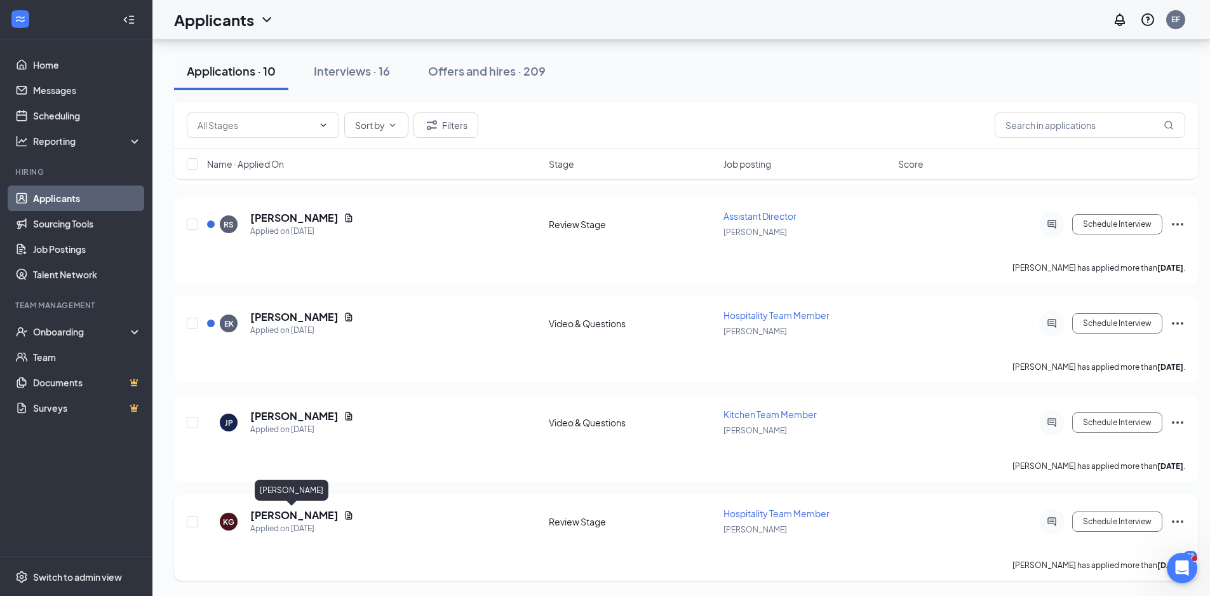
click at [282, 515] on h5 "[PERSON_NAME]" at bounding box center [294, 515] width 88 height 14
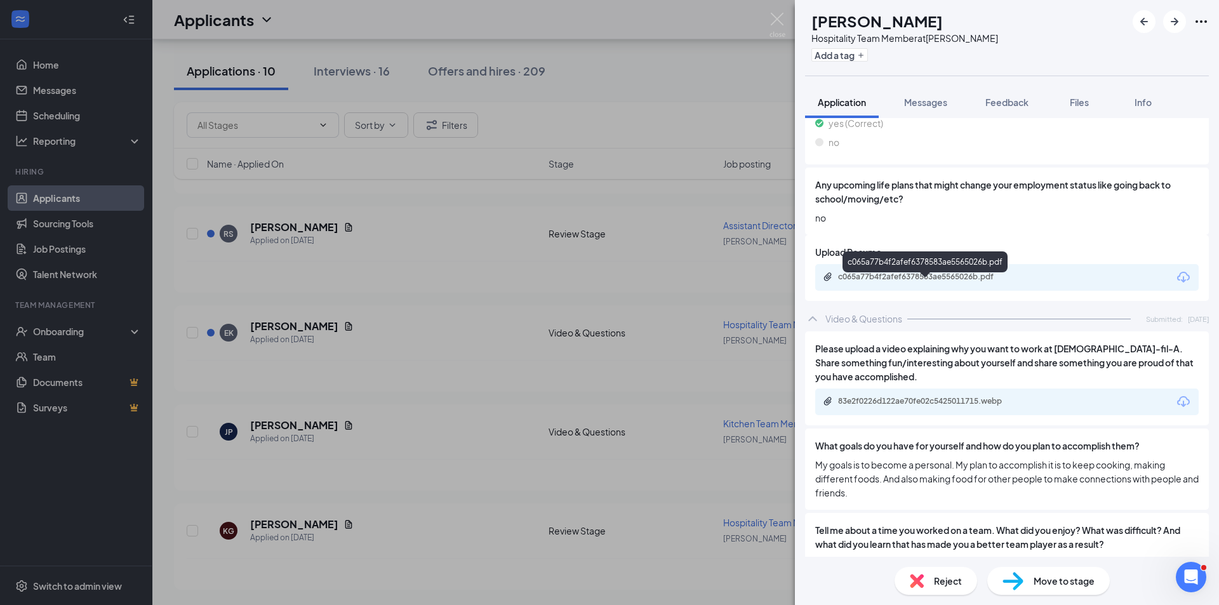
scroll to position [1687, 0]
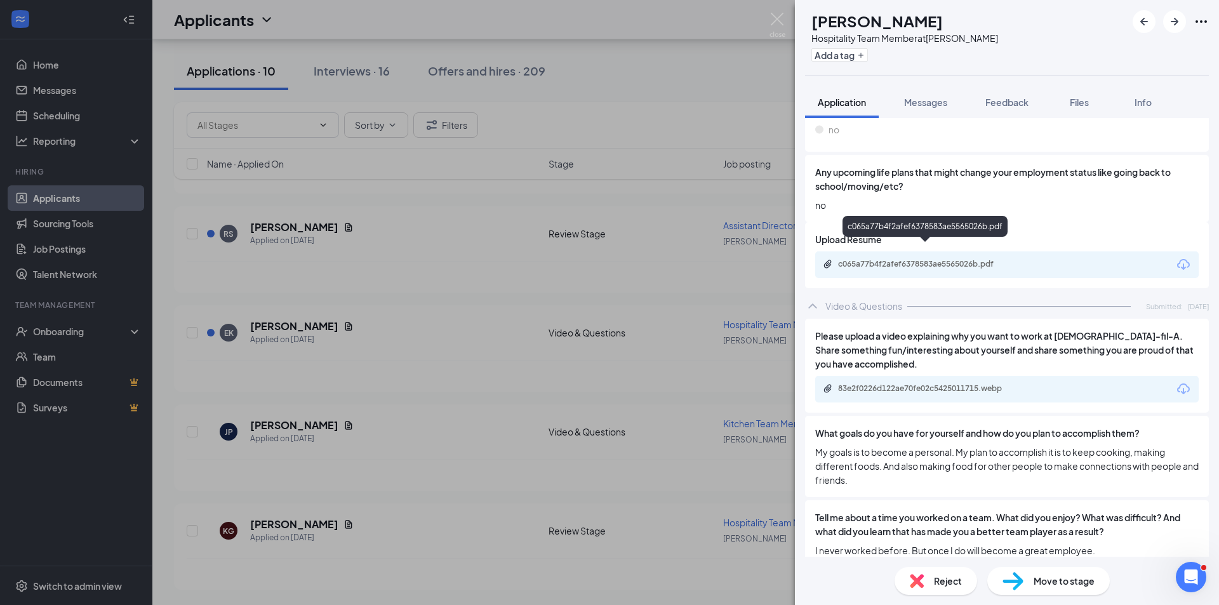
click at [983, 259] on div "c065a77b4f2afef6378583ae5565026b.pdf" at bounding box center [927, 264] width 178 height 10
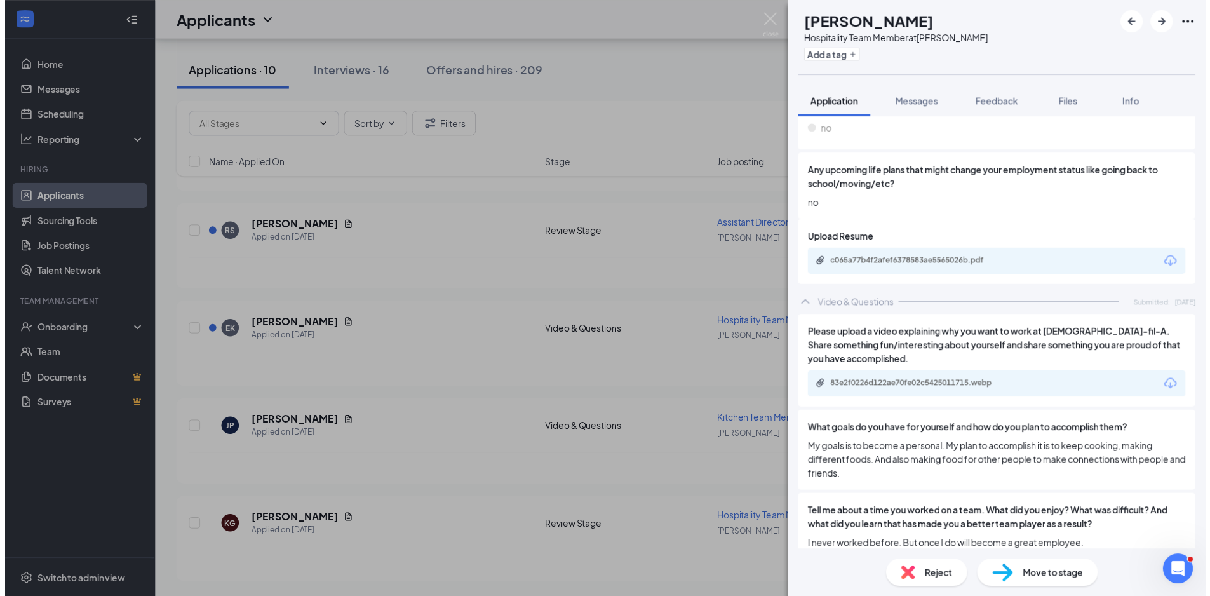
scroll to position [1682, 0]
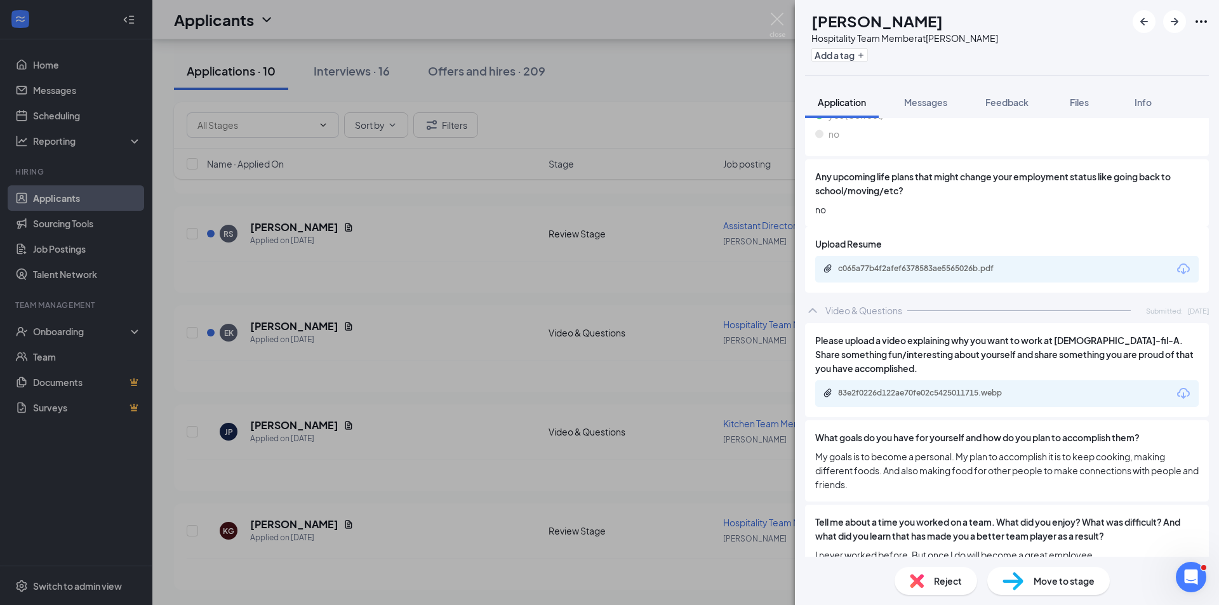
click at [934, 380] on div "83e2f0226d122ae70fe02c5425011715.webp" at bounding box center [1007, 393] width 384 height 27
click at [938, 388] on div "83e2f0226d122ae70fe02c5425011715.webp" at bounding box center [927, 393] width 178 height 10
click at [549, 429] on div "KG [PERSON_NAME] Hospitality Team Member at [PERSON_NAME] Add a tag Application…" at bounding box center [609, 302] width 1219 height 605
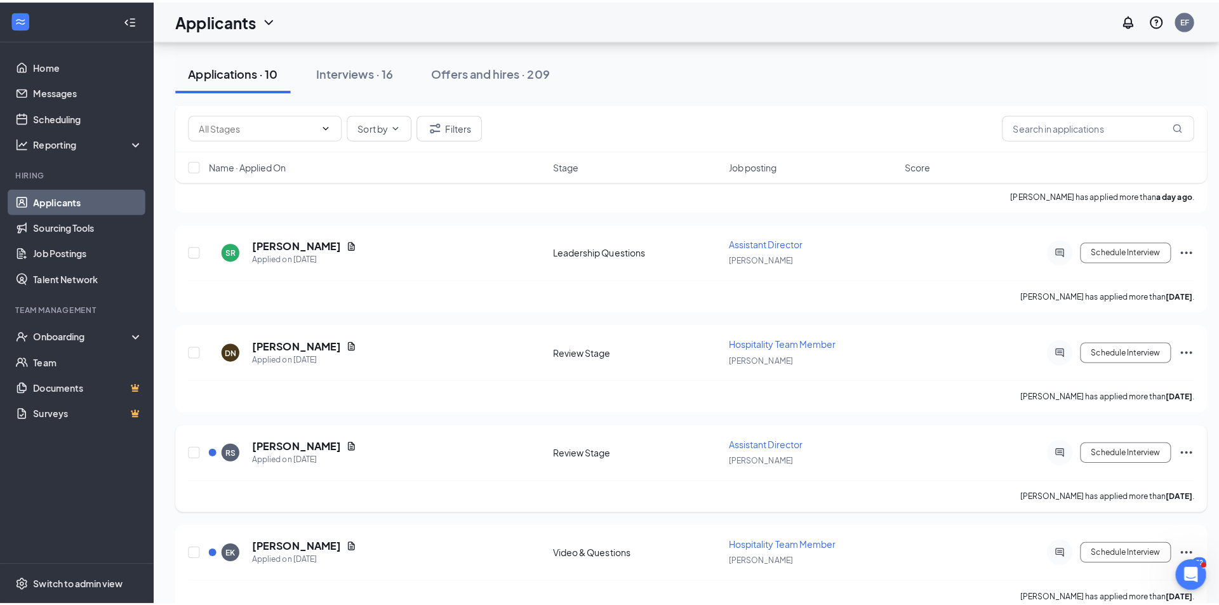
scroll to position [3374, 0]
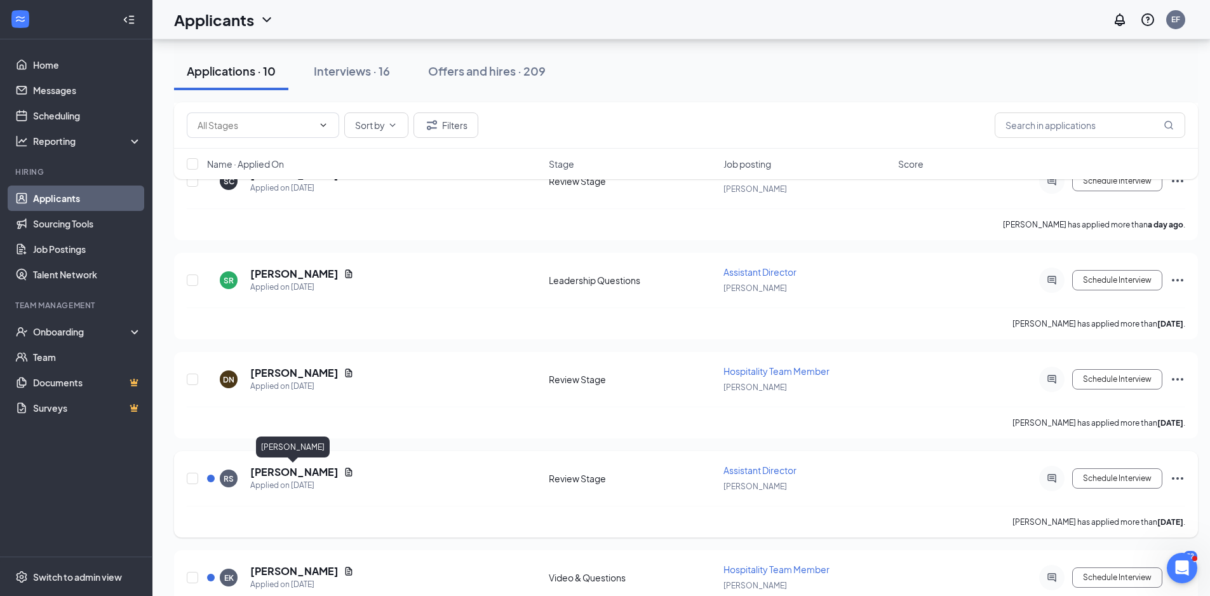
click at [305, 468] on h5 "[PERSON_NAME]" at bounding box center [294, 472] width 88 height 14
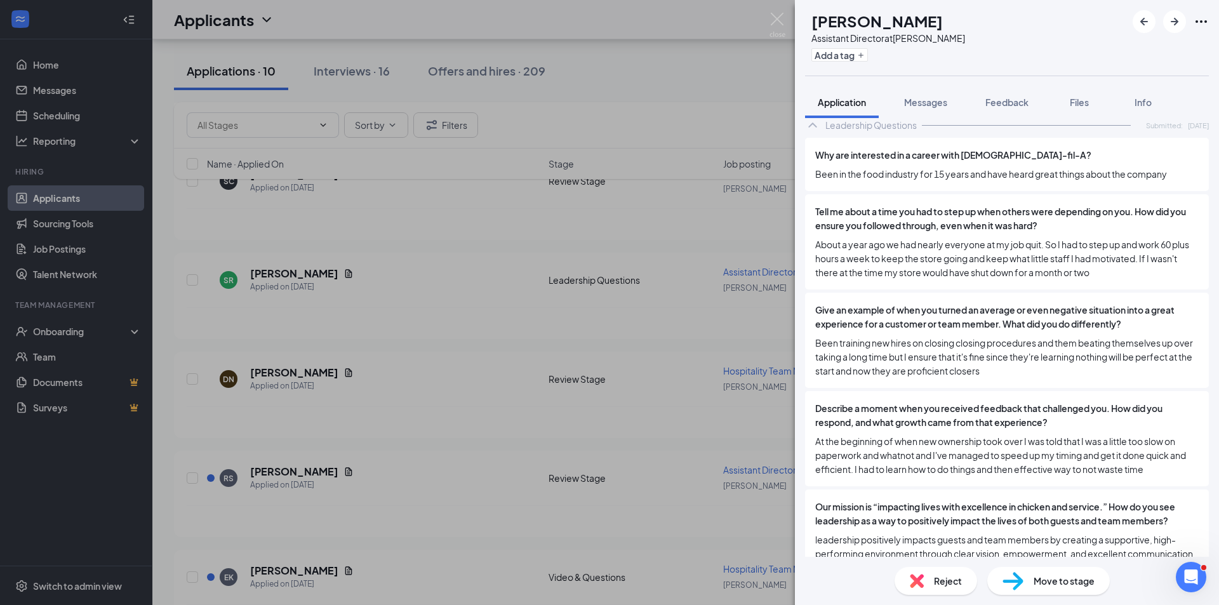
scroll to position [1828, 0]
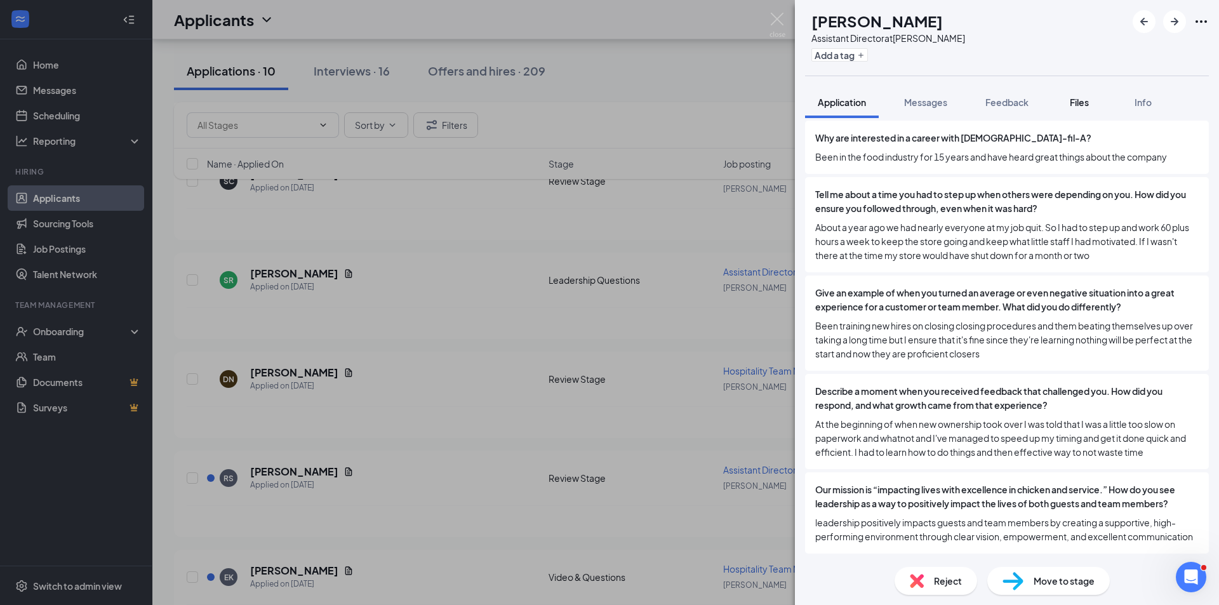
click at [1075, 102] on span "Files" at bounding box center [1079, 102] width 19 height 11
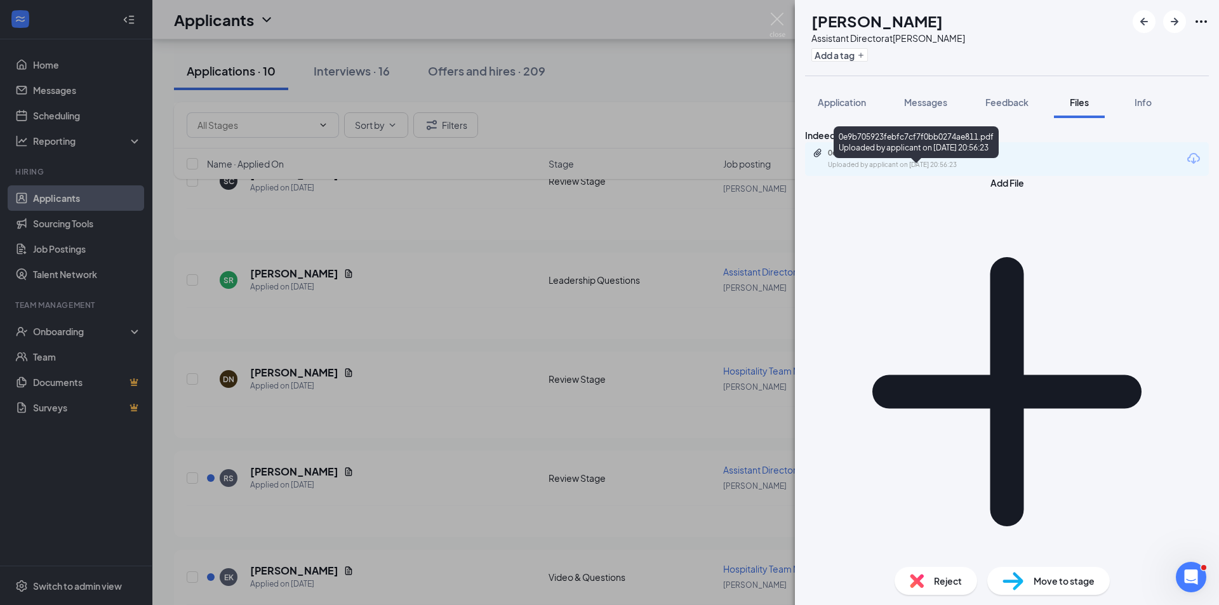
click at [986, 170] on div "0e9b705923febfc7cf7f0bb0274ae811.pdf Uploaded by applicant on [DATE] 20:56:23" at bounding box center [916, 159] width 206 height 22
click at [862, 98] on span "Application" at bounding box center [842, 102] width 48 height 11
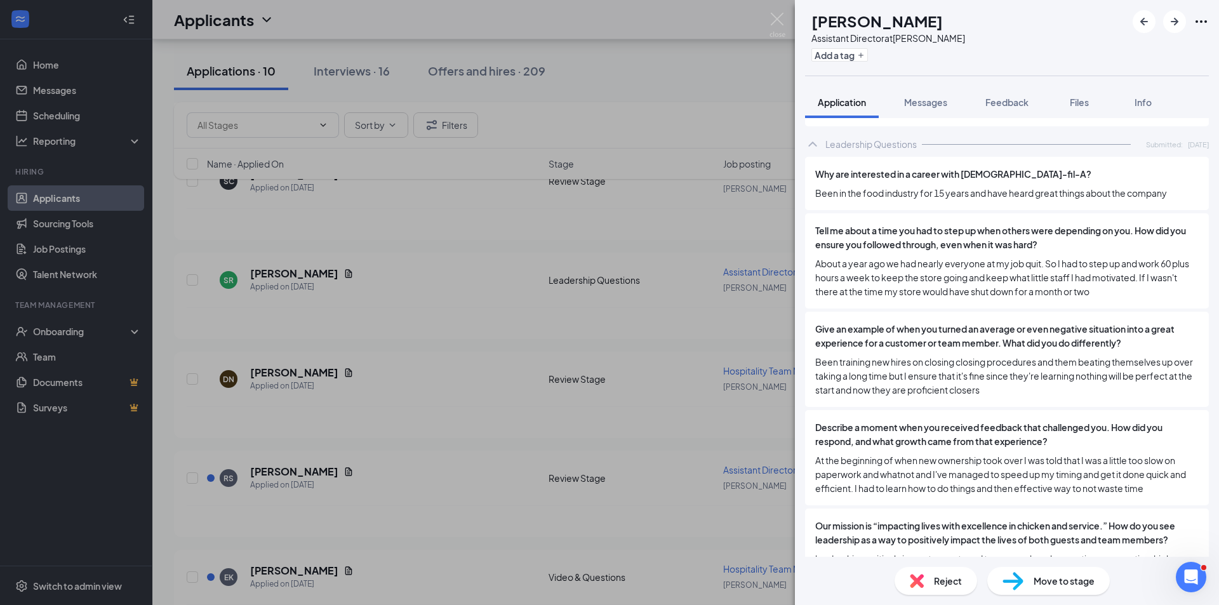
scroll to position [1828, 0]
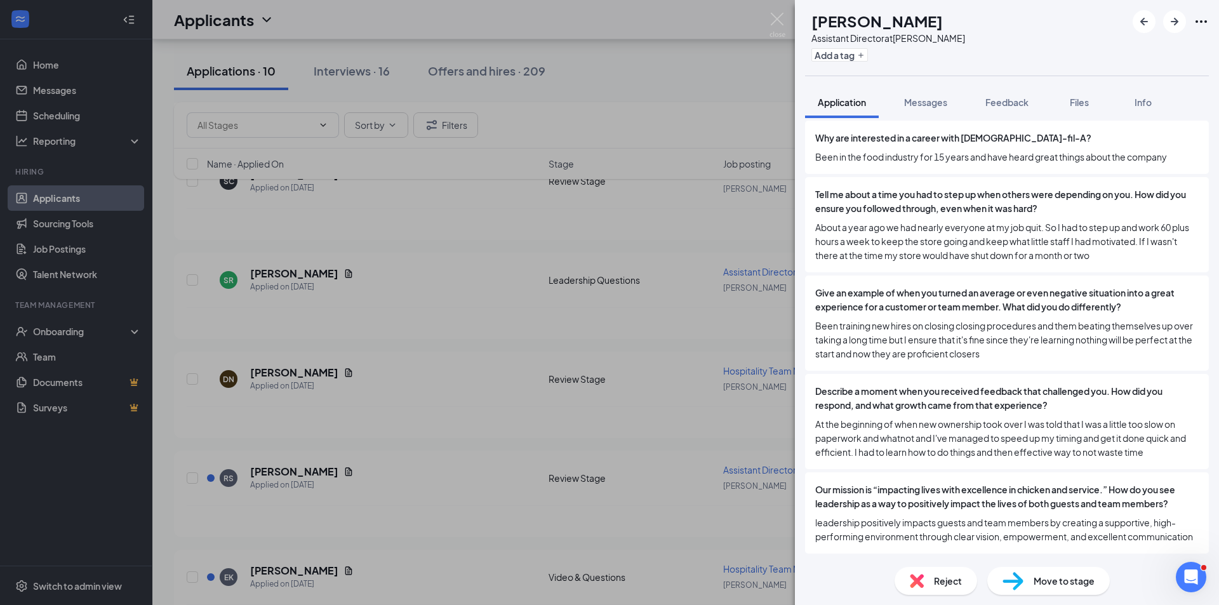
click at [954, 582] on span "Reject" at bounding box center [948, 581] width 28 height 14
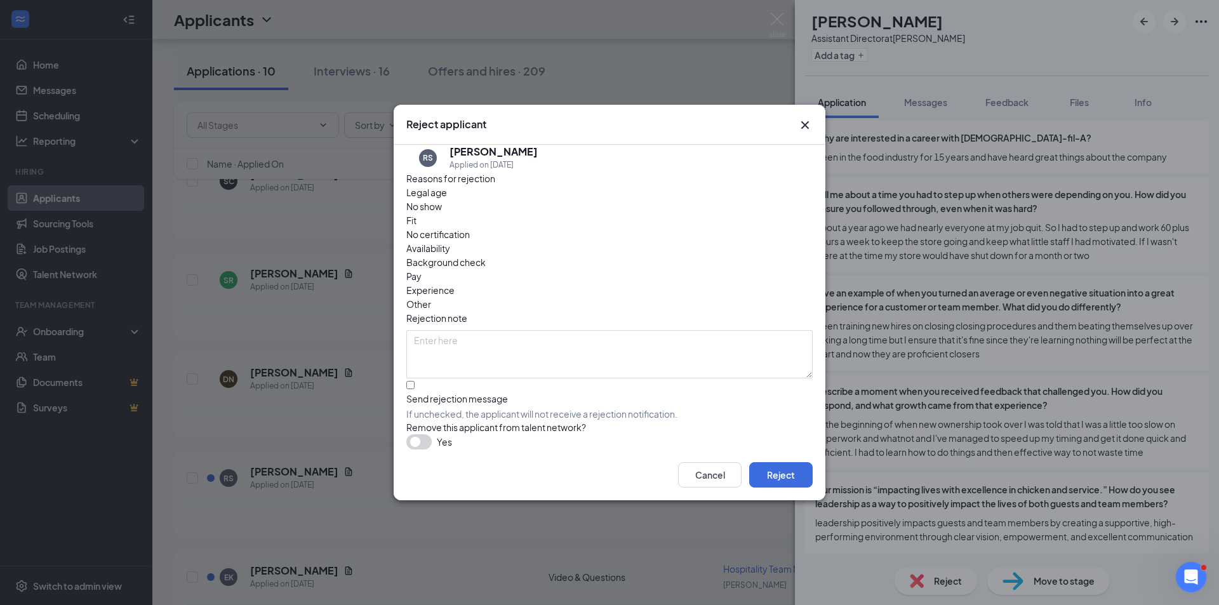
click at [553, 227] on div "Fit" at bounding box center [609, 220] width 406 height 14
click at [431, 297] on span "Other" at bounding box center [418, 304] width 25 height 14
click at [573, 330] on textarea at bounding box center [609, 354] width 406 height 48
click at [415, 381] on input "Send rejection message If unchecked, the applicant will not receive a rejection…" at bounding box center [410, 385] width 8 height 8
checkbox input "true"
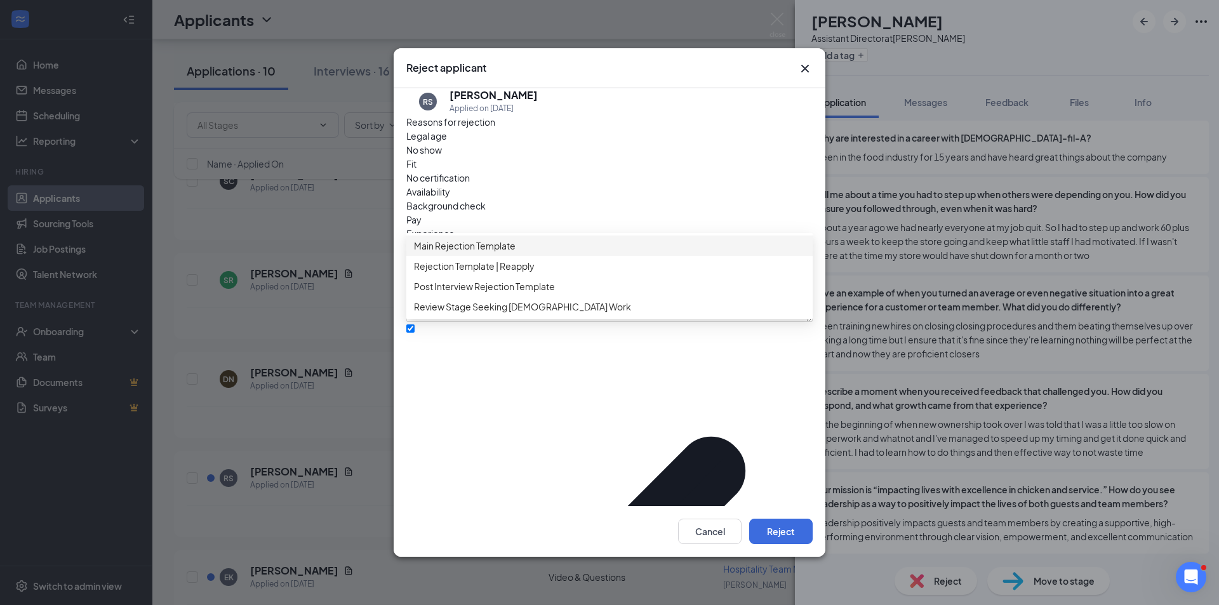
click at [499, 253] on span "Main Rejection Template" at bounding box center [465, 246] width 102 height 14
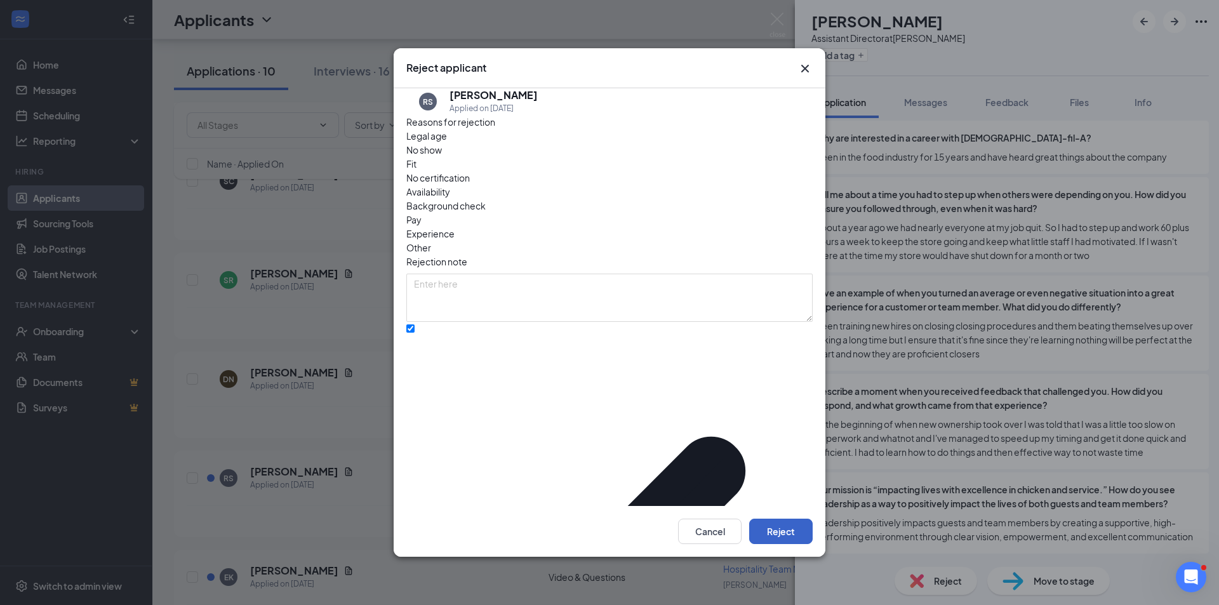
click at [788, 519] on button "Reject" at bounding box center [781, 531] width 64 height 25
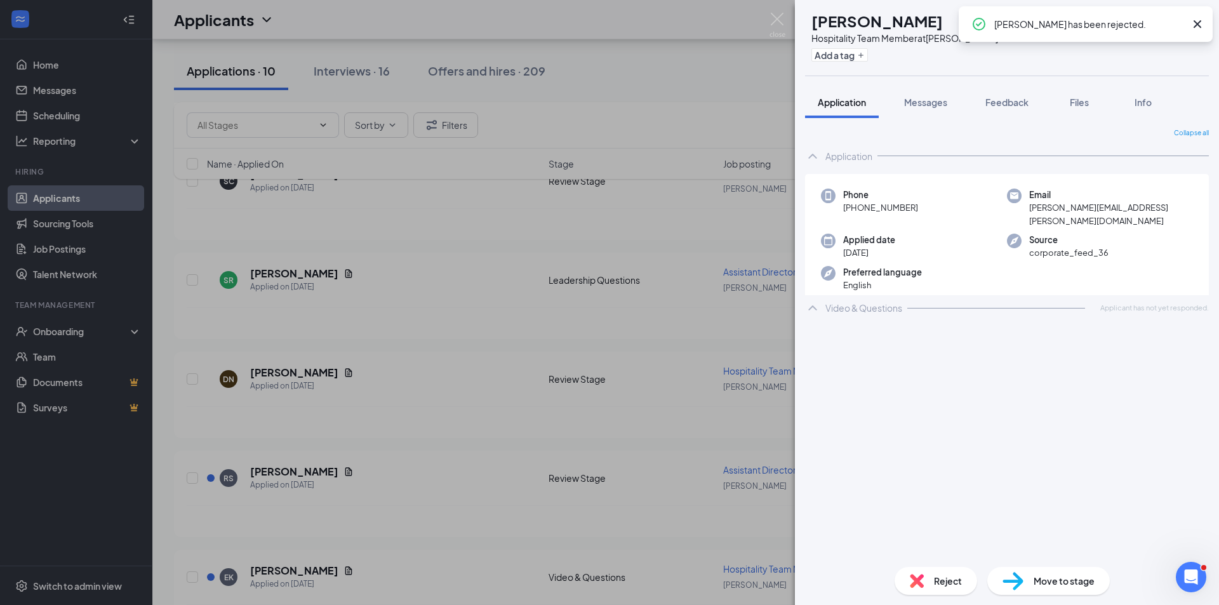
scroll to position [3223, 0]
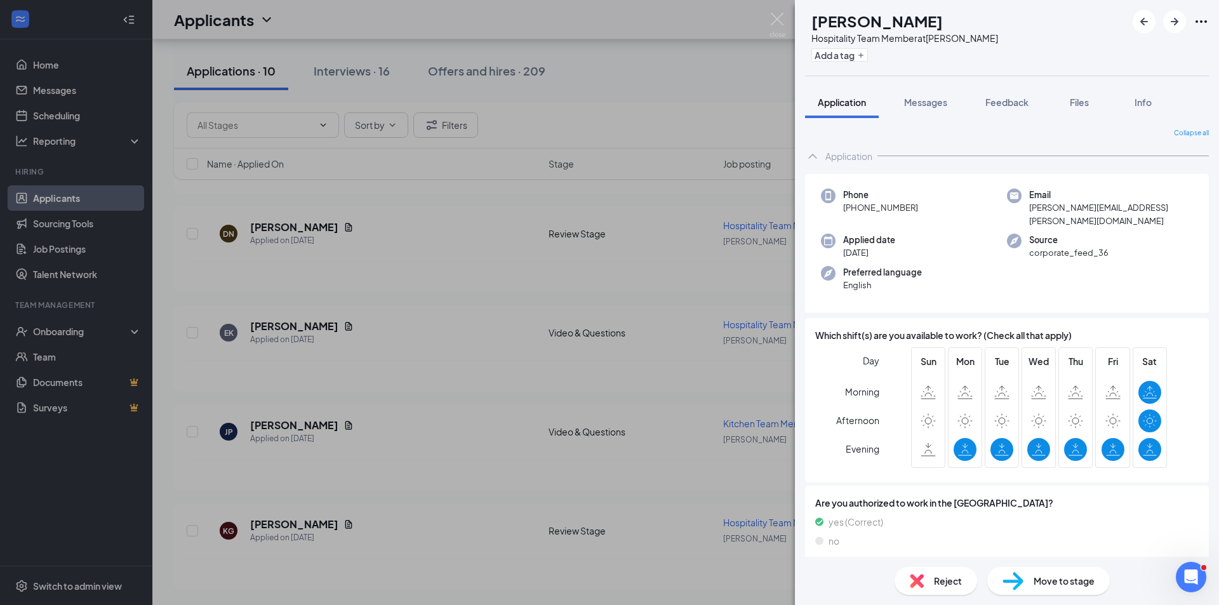
click at [88, 68] on div "EK [PERSON_NAME] Hospitality Team Member at [PERSON_NAME] Add a tag Application…" at bounding box center [609, 302] width 1219 height 605
click at [53, 65] on link "Home" at bounding box center [87, 64] width 109 height 25
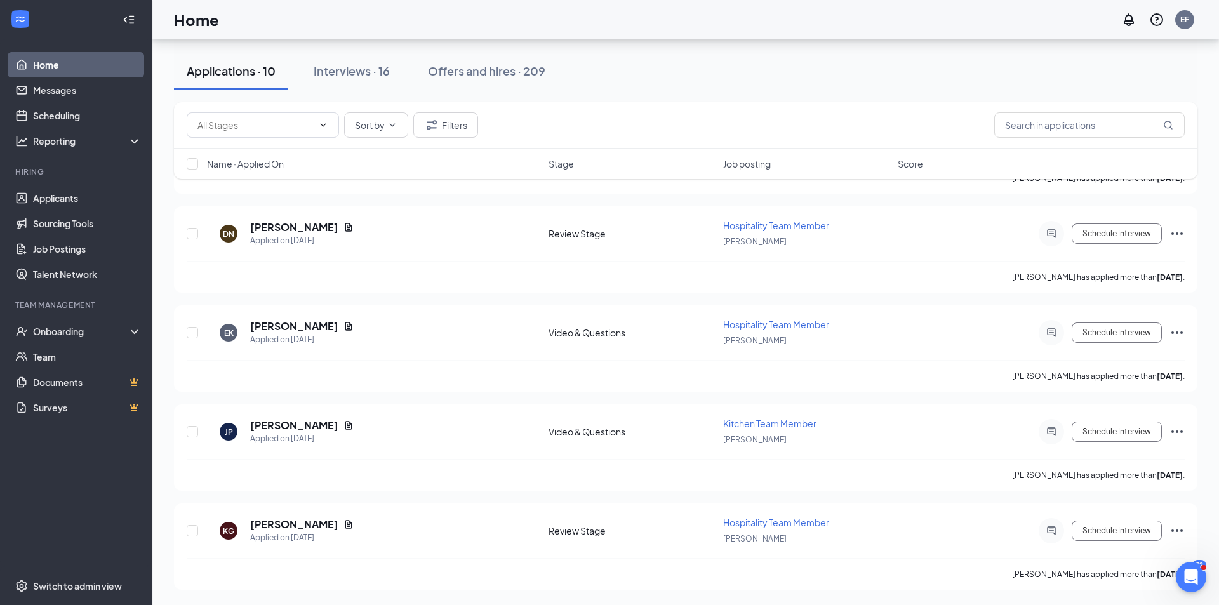
scroll to position [27, 0]
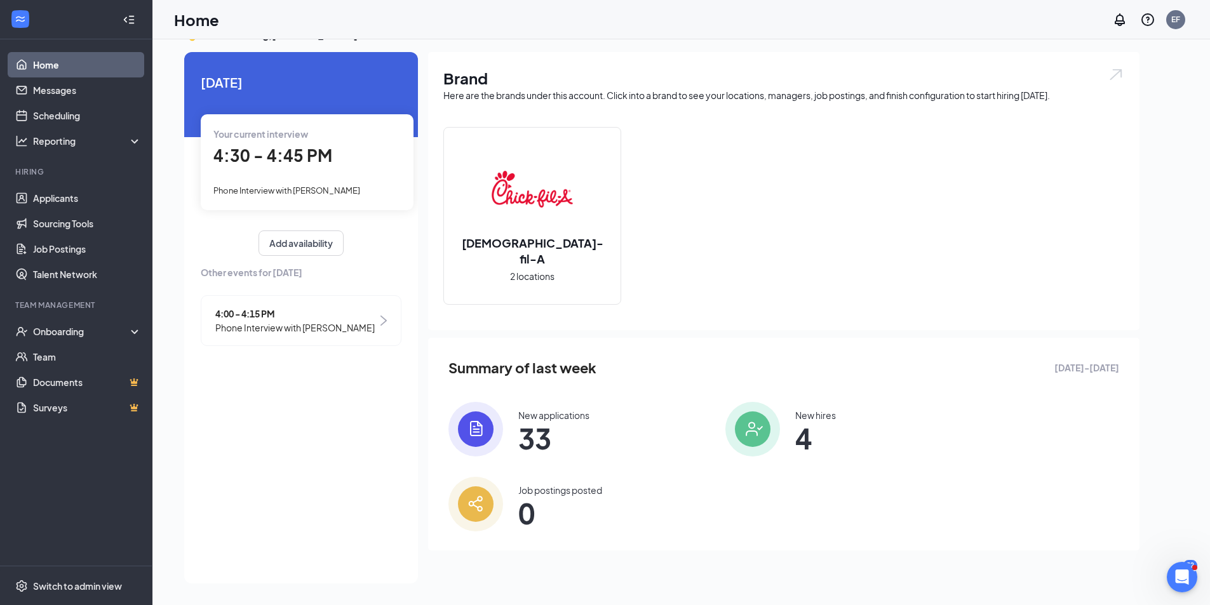
click at [369, 191] on div "Phone Interview with [PERSON_NAME]" at bounding box center [306, 190] width 187 height 14
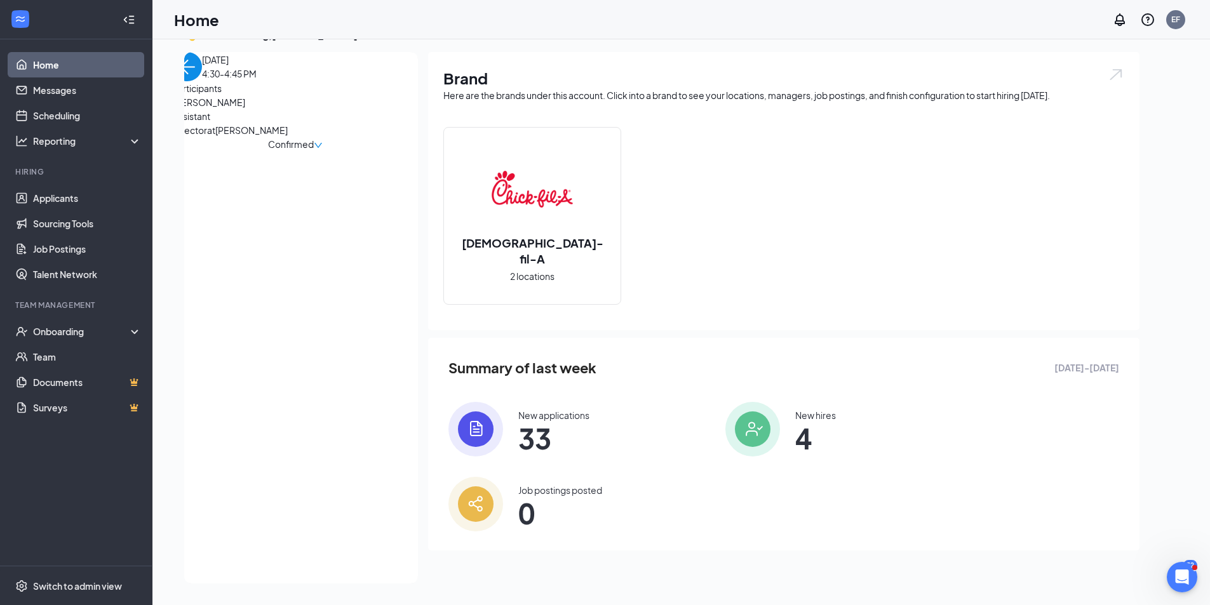
click at [245, 109] on span "[PERSON_NAME]" at bounding box center [239, 102] width 133 height 14
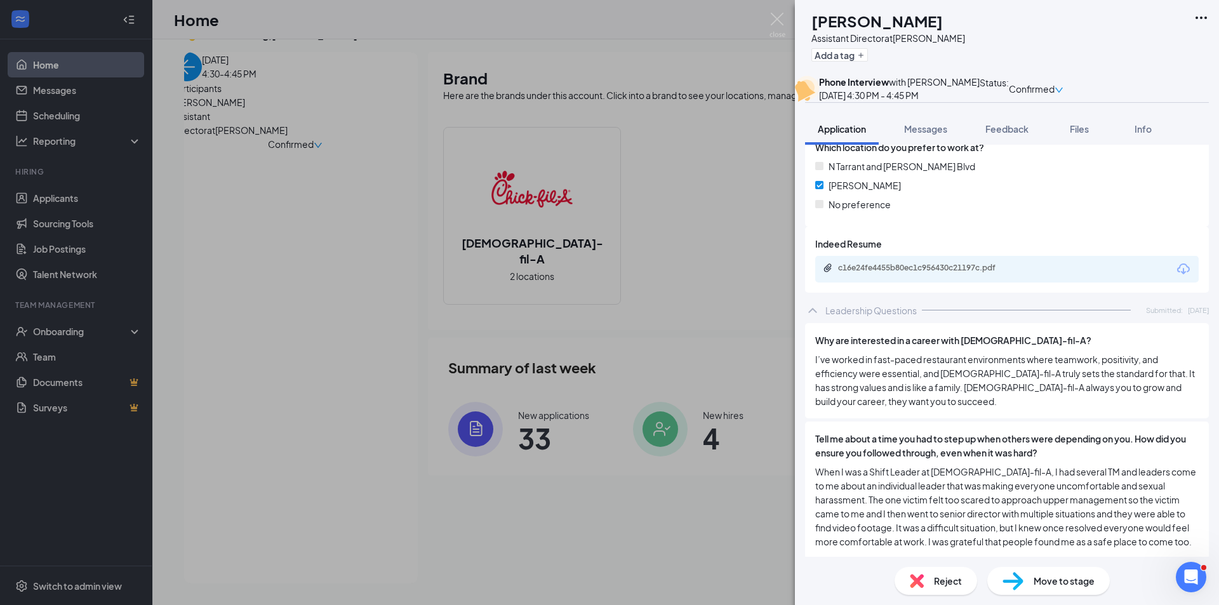
scroll to position [1651, 0]
click at [1012, 135] on span "Feedback" at bounding box center [1007, 128] width 43 height 11
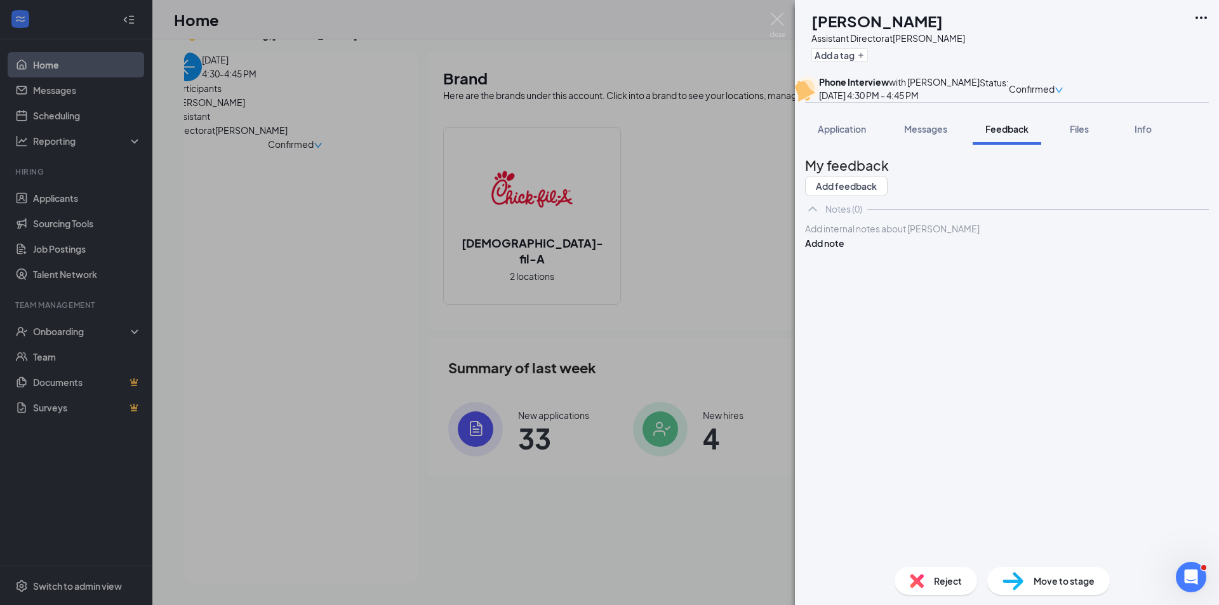
click at [880, 236] on div at bounding box center [1007, 228] width 403 height 13
click at [1085, 135] on span "Files" at bounding box center [1079, 128] width 19 height 11
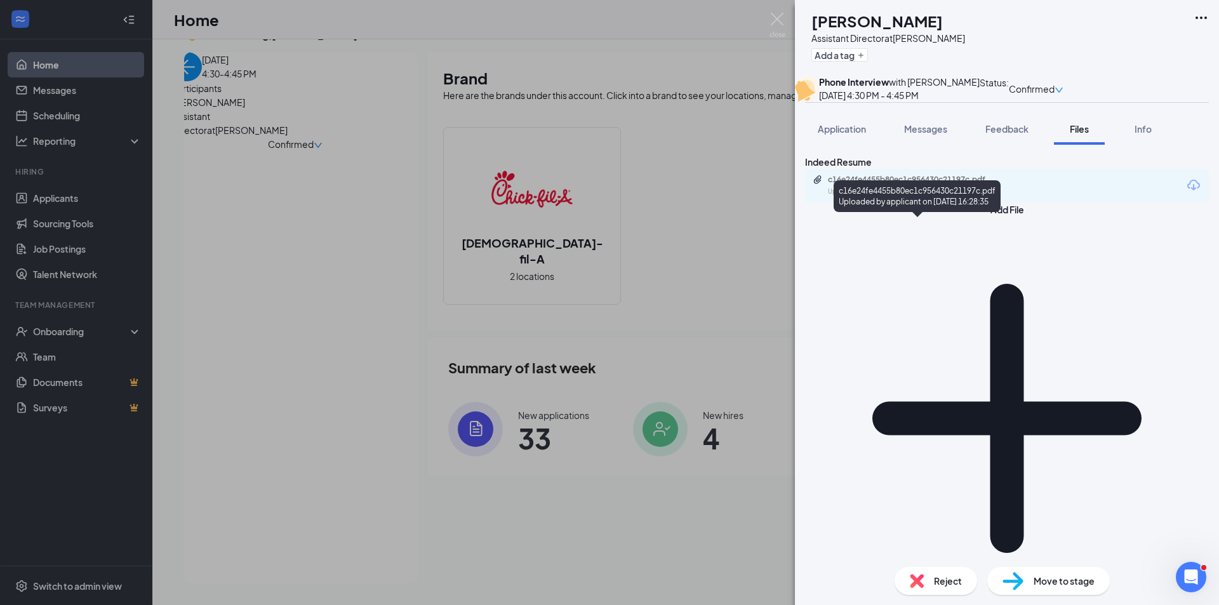
click at [960, 197] on div "Uploaded by applicant on [DATE] 16:28:35" at bounding box center [923, 192] width 191 height 10
click at [924, 145] on button "Messages" at bounding box center [926, 129] width 69 height 32
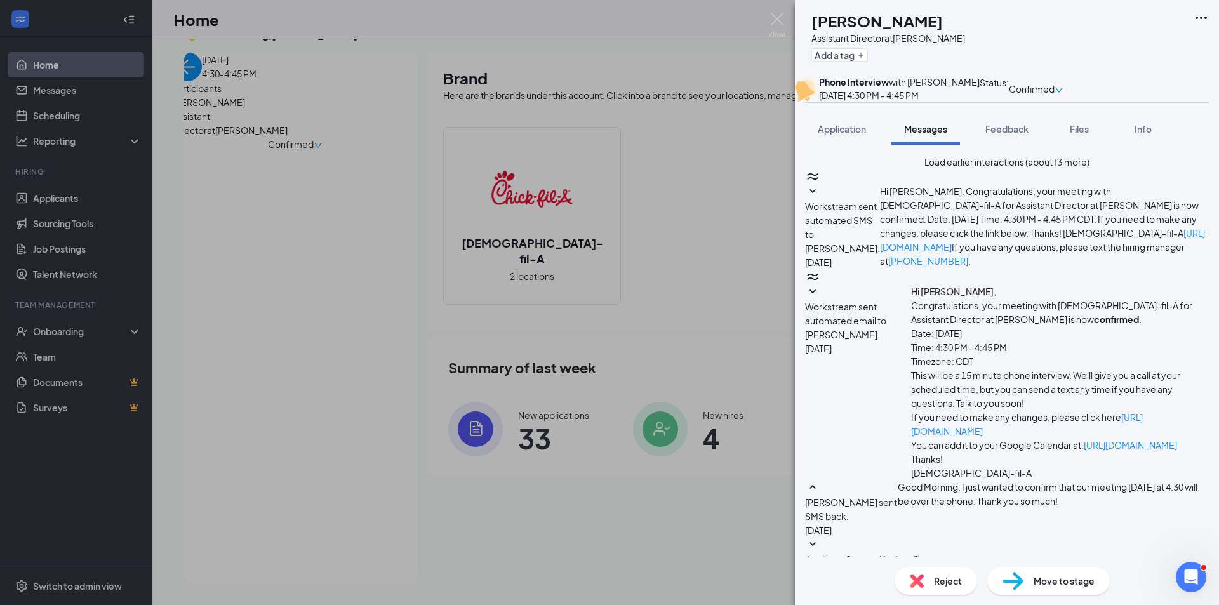
scroll to position [393, 0]
click at [1002, 145] on button "Feedback" at bounding box center [1007, 129] width 69 height 32
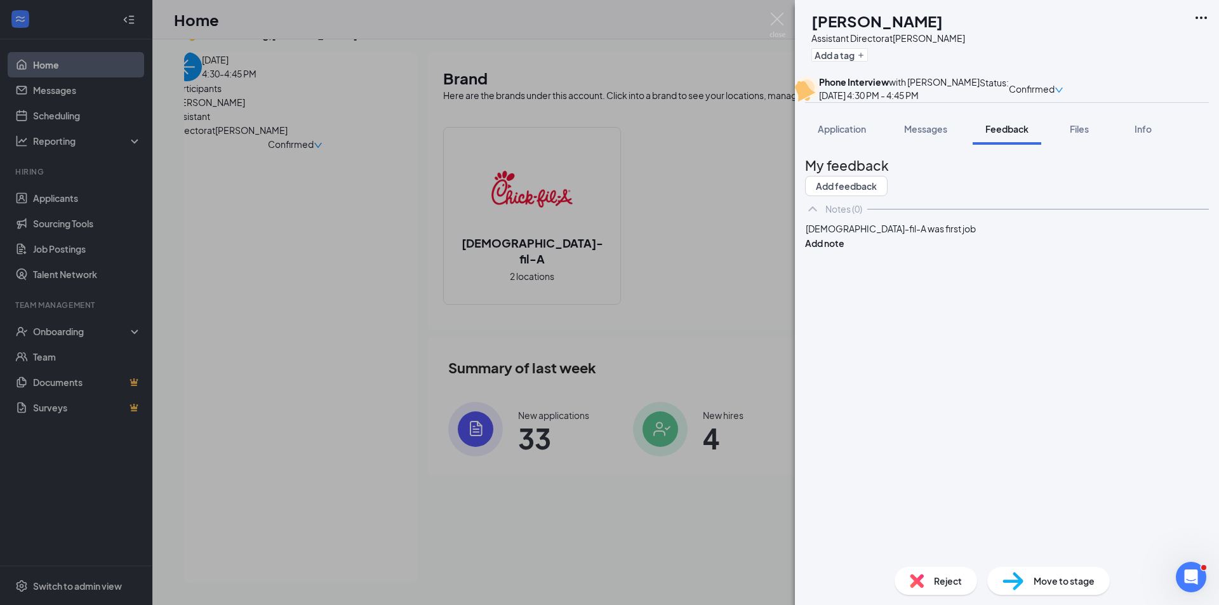
click at [940, 236] on div "[DEMOGRAPHIC_DATA]-fil-A was first job" at bounding box center [1007, 228] width 403 height 13
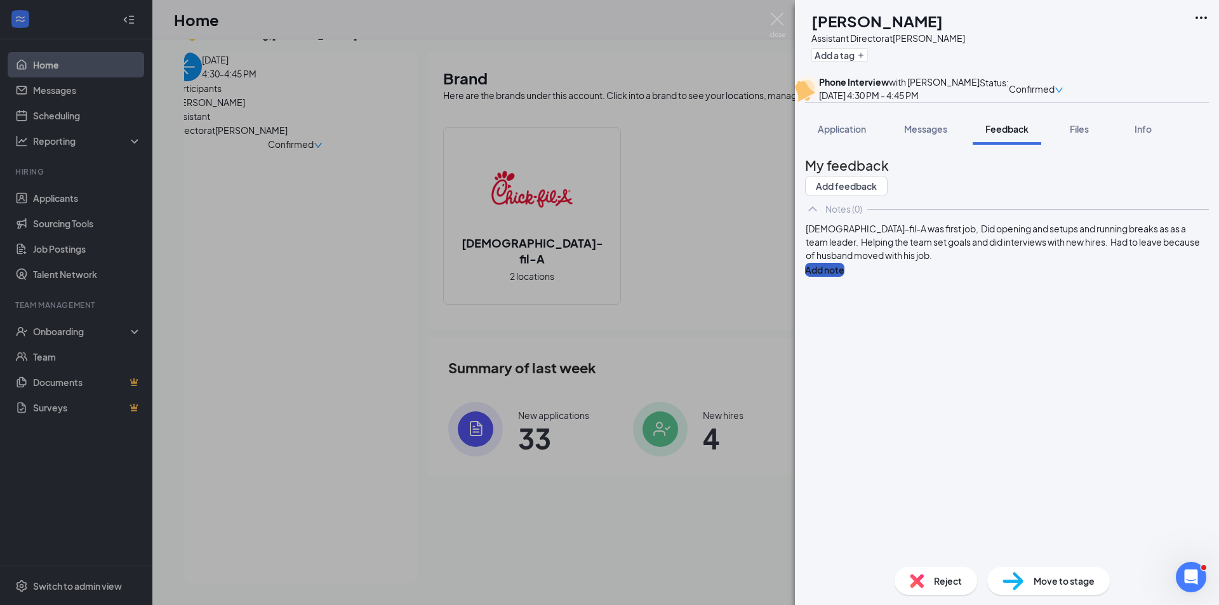
click at [845, 277] on button "Add note" at bounding box center [824, 270] width 39 height 14
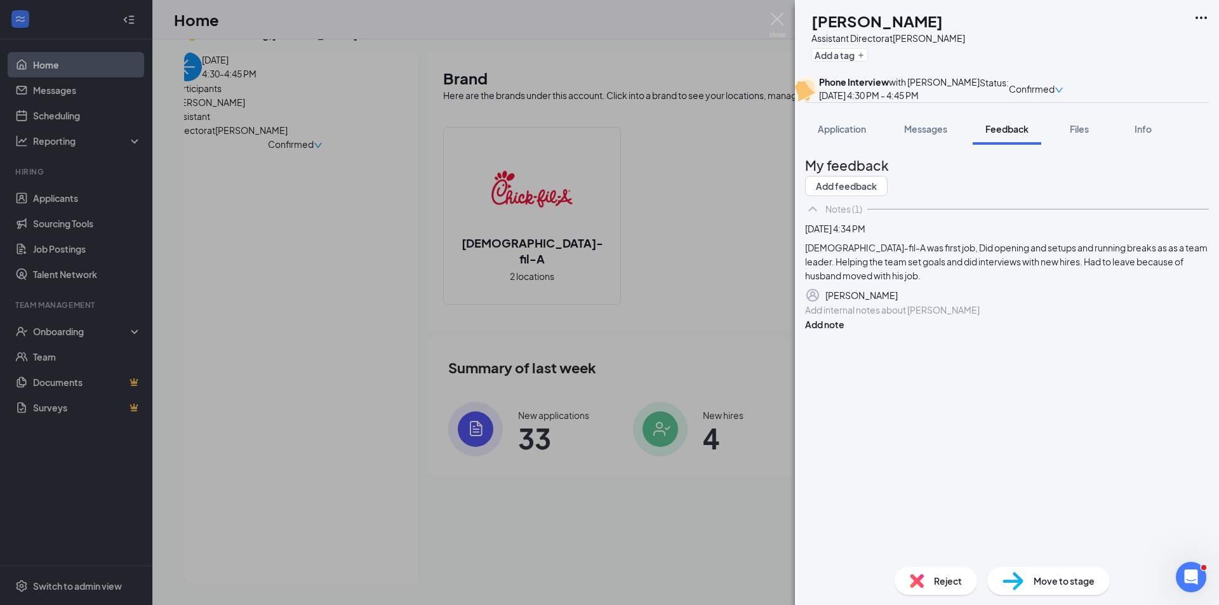
click at [876, 317] on div at bounding box center [1007, 310] width 403 height 13
drag, startPoint x: 1171, startPoint y: 426, endPoint x: 1157, endPoint y: 423, distance: 14.9
click at [845, 345] on button "Add note" at bounding box center [824, 338] width 39 height 14
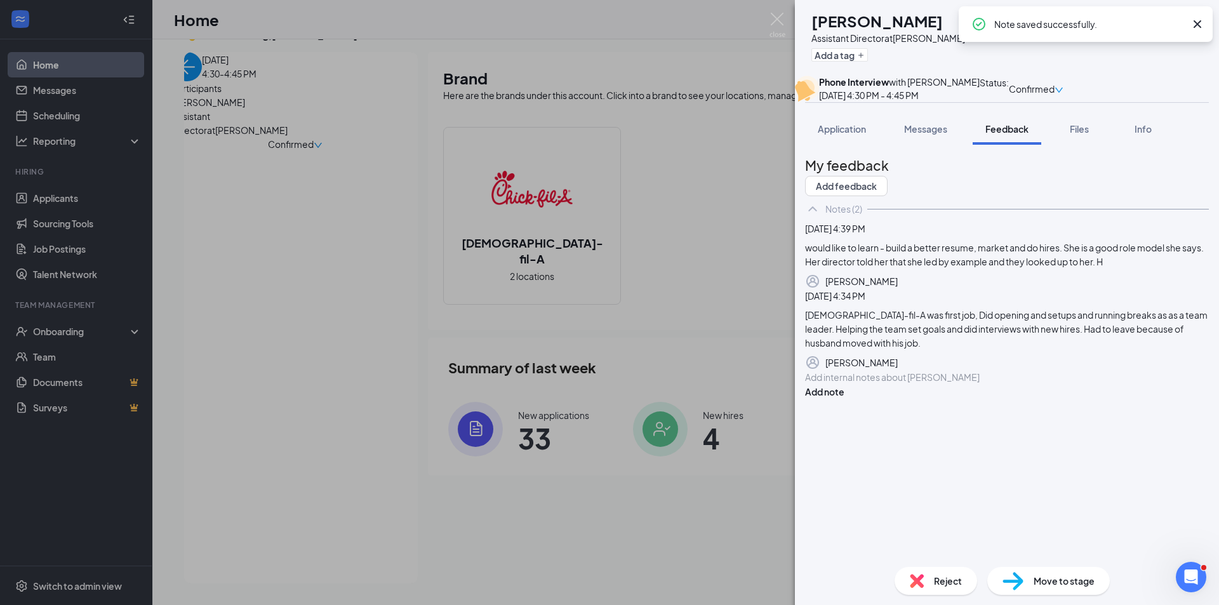
click at [919, 384] on div at bounding box center [1007, 377] width 403 height 13
click at [845, 399] on button "Add note" at bounding box center [824, 392] width 39 height 14
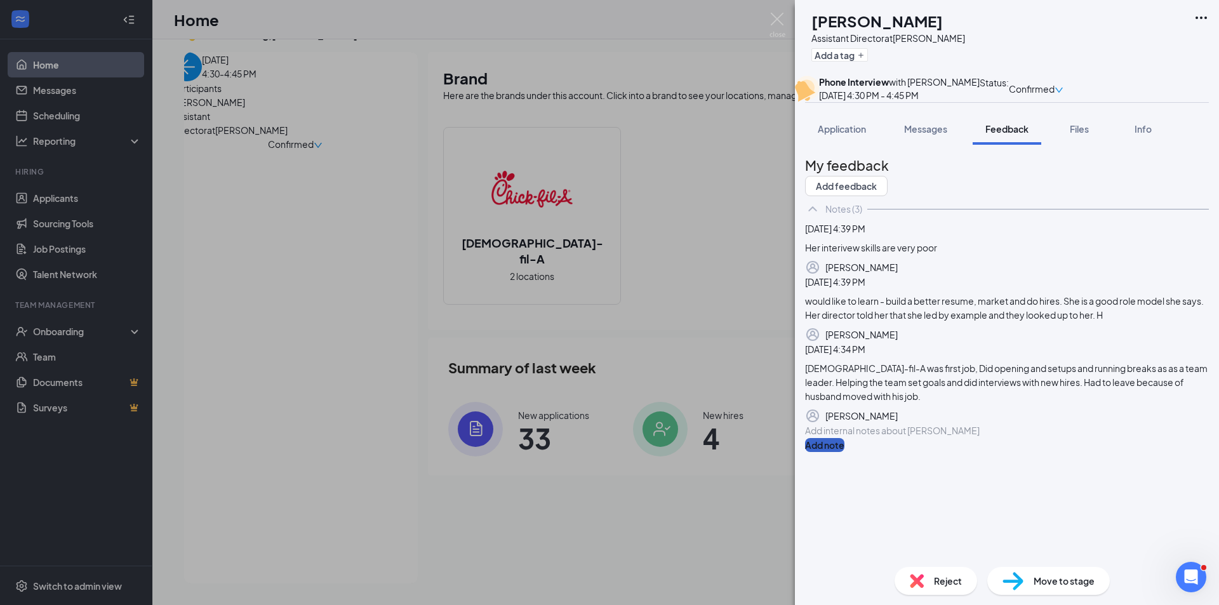
scroll to position [80, 0]
click at [1033, 452] on div "Add internal notes about [PERSON_NAME] Add note" at bounding box center [1007, 438] width 404 height 29
click at [981, 438] on div at bounding box center [1007, 430] width 403 height 13
drag, startPoint x: 918, startPoint y: 527, endPoint x: 885, endPoint y: 526, distance: 32.4
click at [885, 438] on div "Has no drive. And" at bounding box center [1007, 430] width 403 height 13
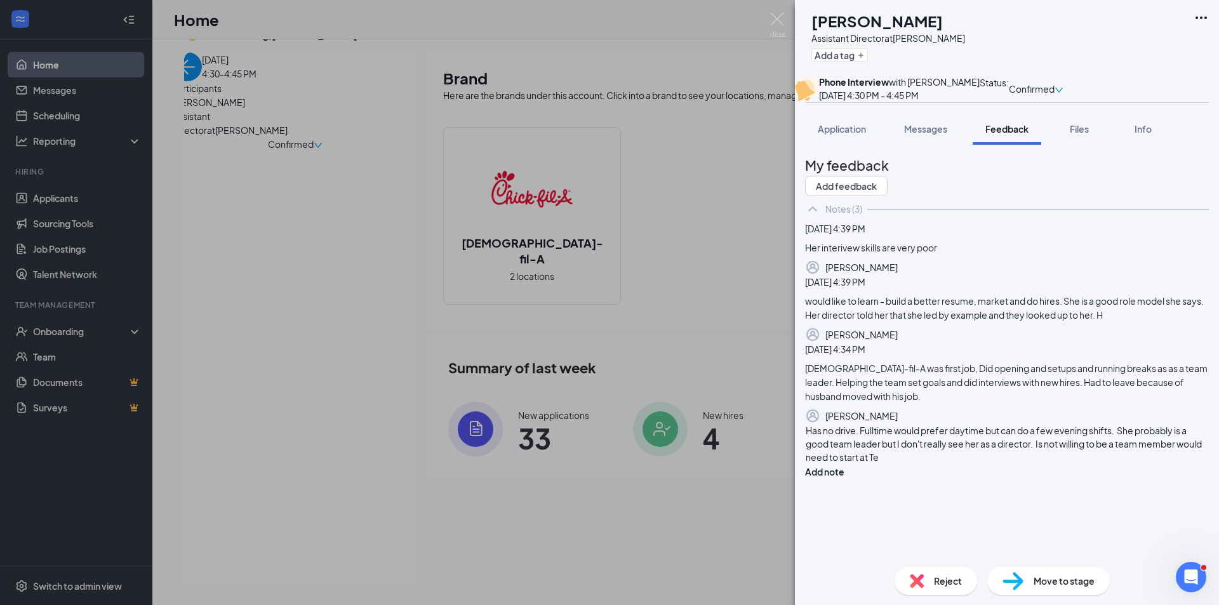
scroll to position [98, 0]
click at [845, 479] on button "Add note" at bounding box center [824, 472] width 39 height 14
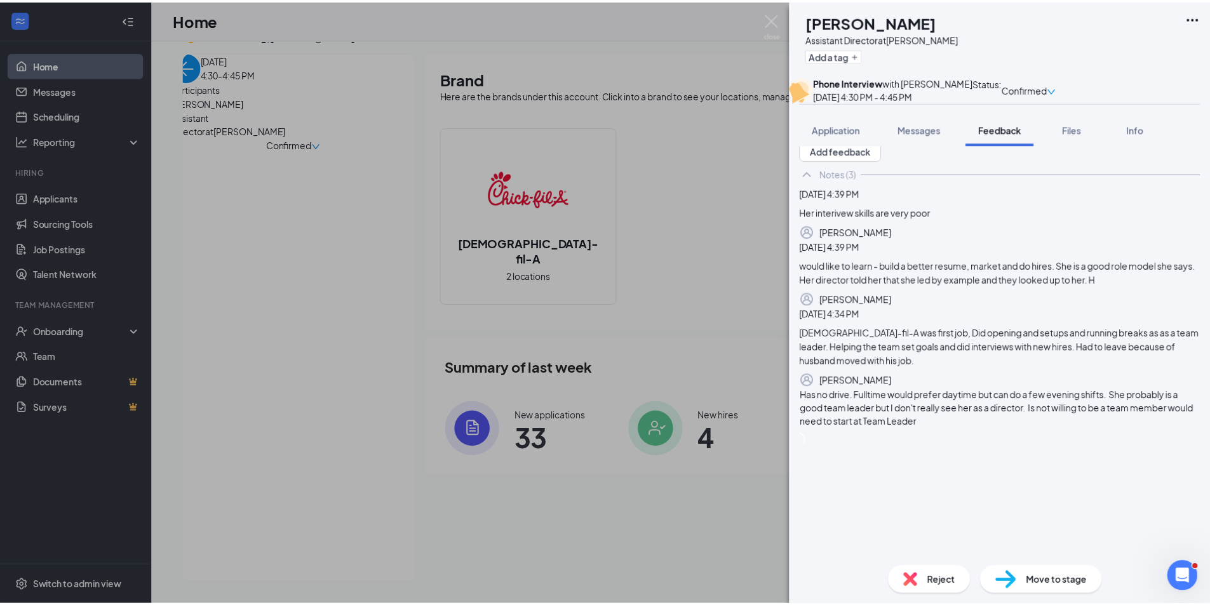
scroll to position [80, 0]
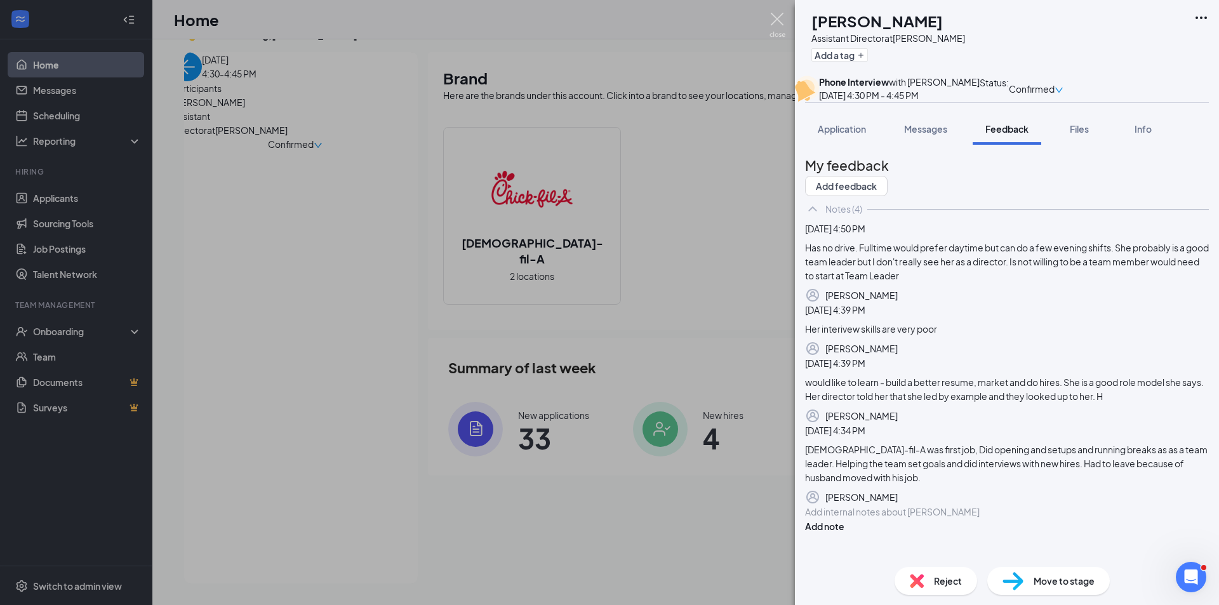
click at [774, 23] on img at bounding box center [778, 25] width 16 height 25
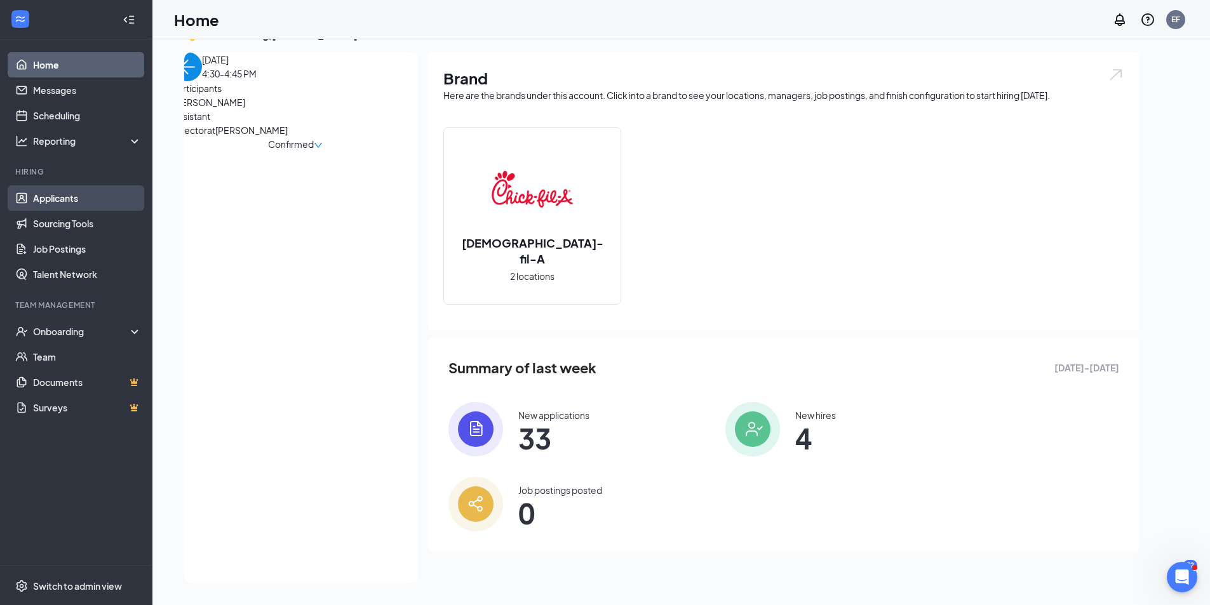
click at [60, 199] on link "Applicants" at bounding box center [87, 197] width 109 height 25
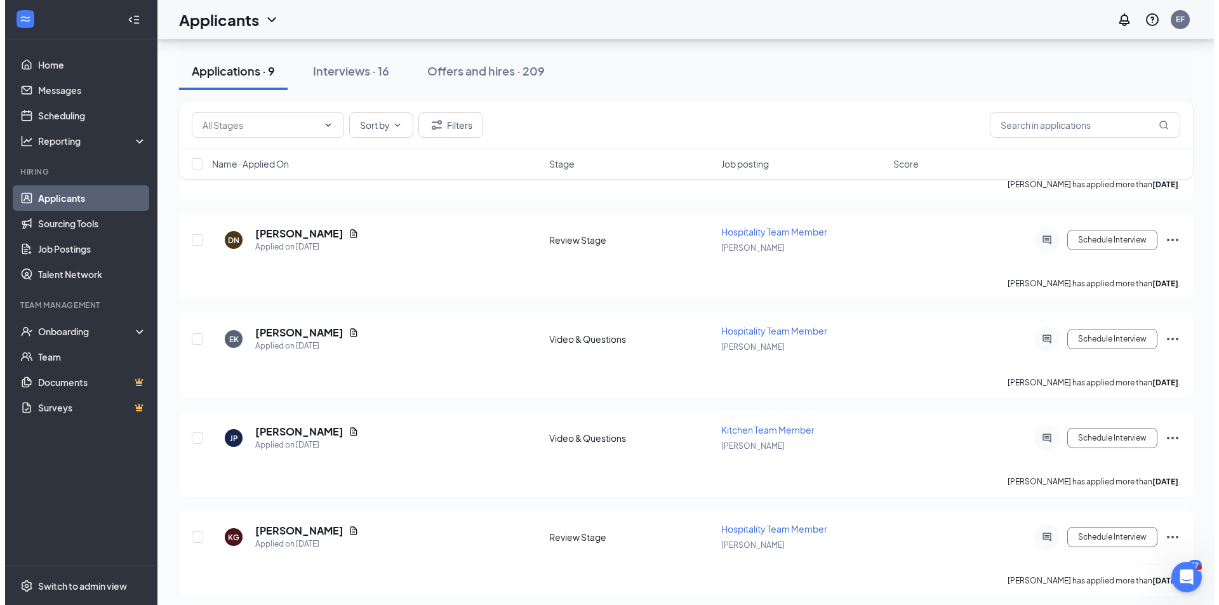
scroll to position [547, 0]
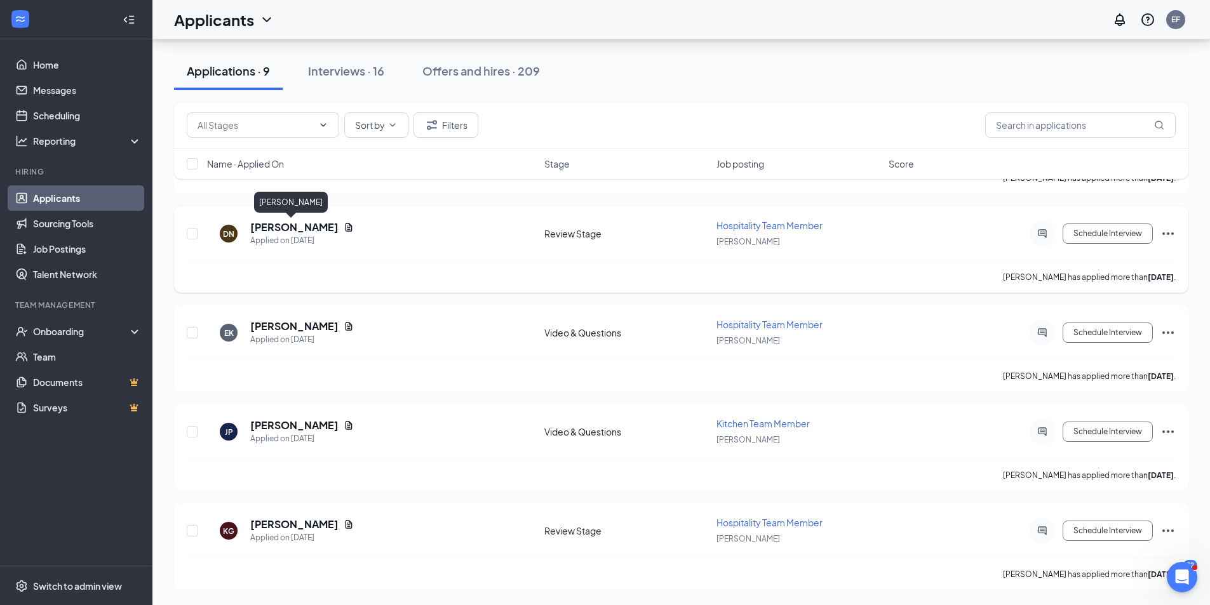
click at [293, 227] on h5 "[PERSON_NAME]" at bounding box center [294, 227] width 88 height 14
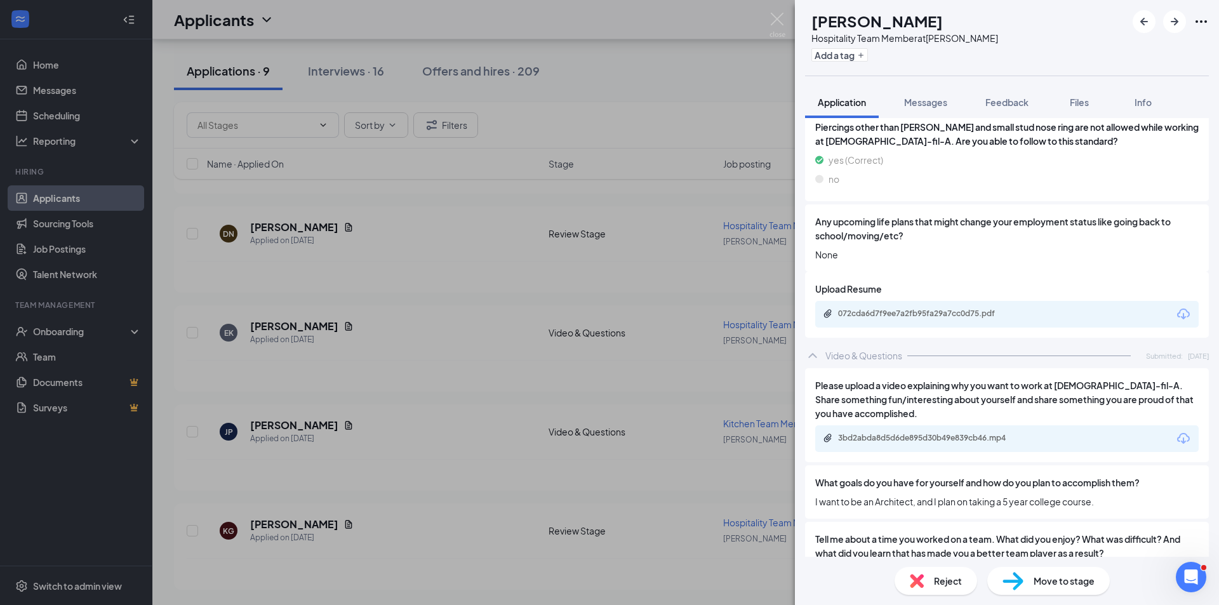
scroll to position [1701, 0]
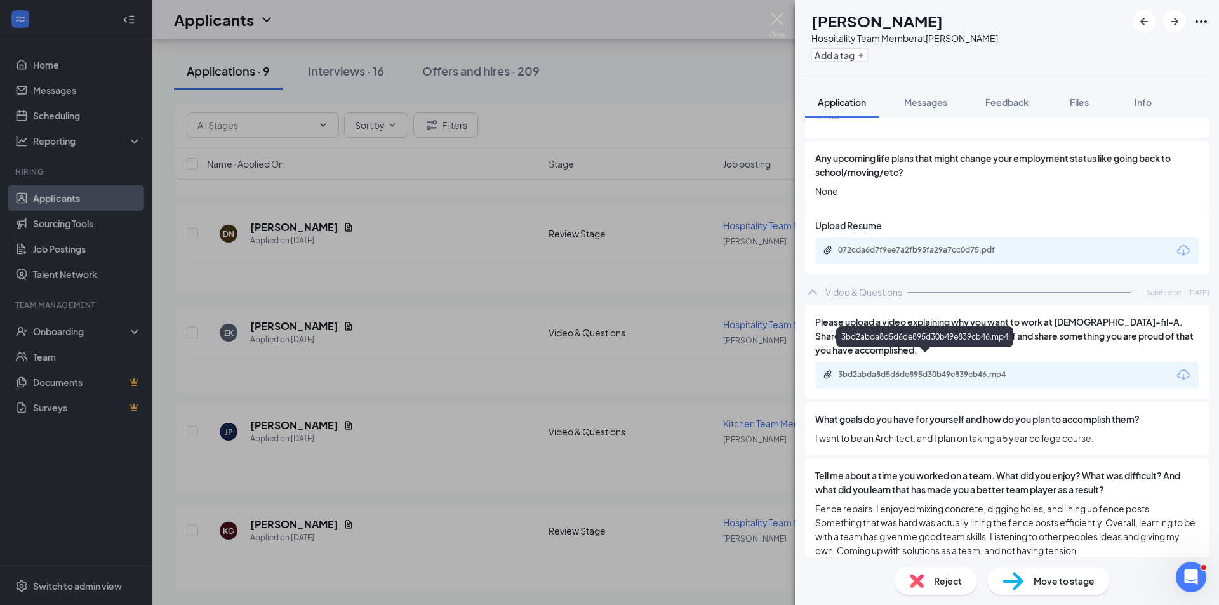
click at [913, 370] on div "3bd2abda8d5d6de895d30b49e839cb46.mp4" at bounding box center [927, 375] width 178 height 10
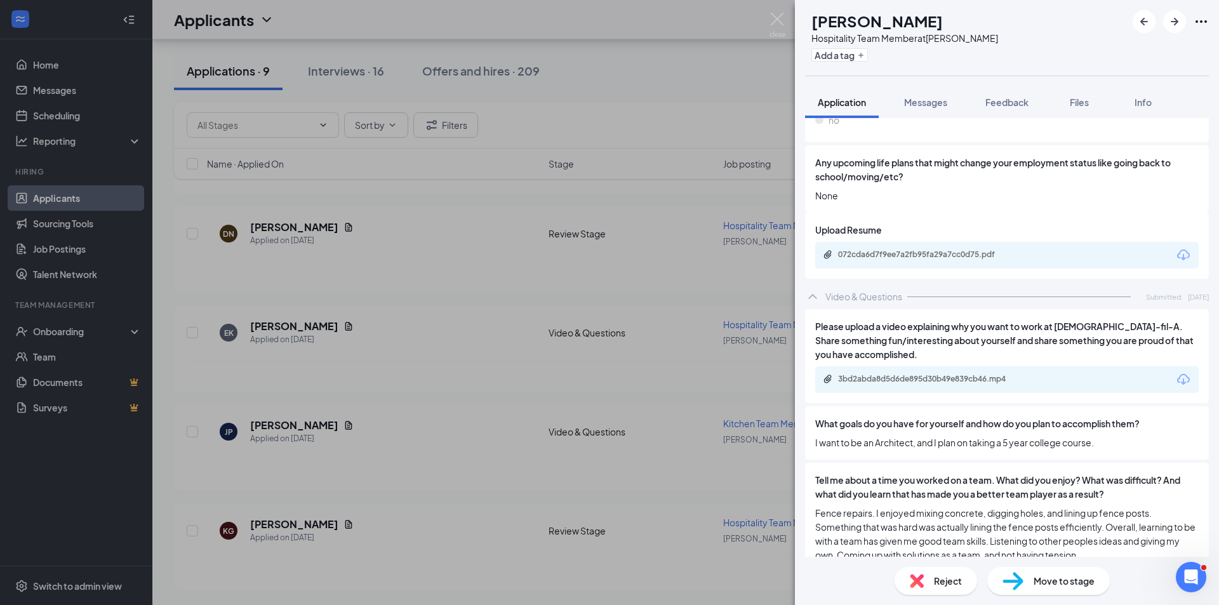
click at [1070, 590] on div "Move to stage" at bounding box center [1049, 581] width 123 height 28
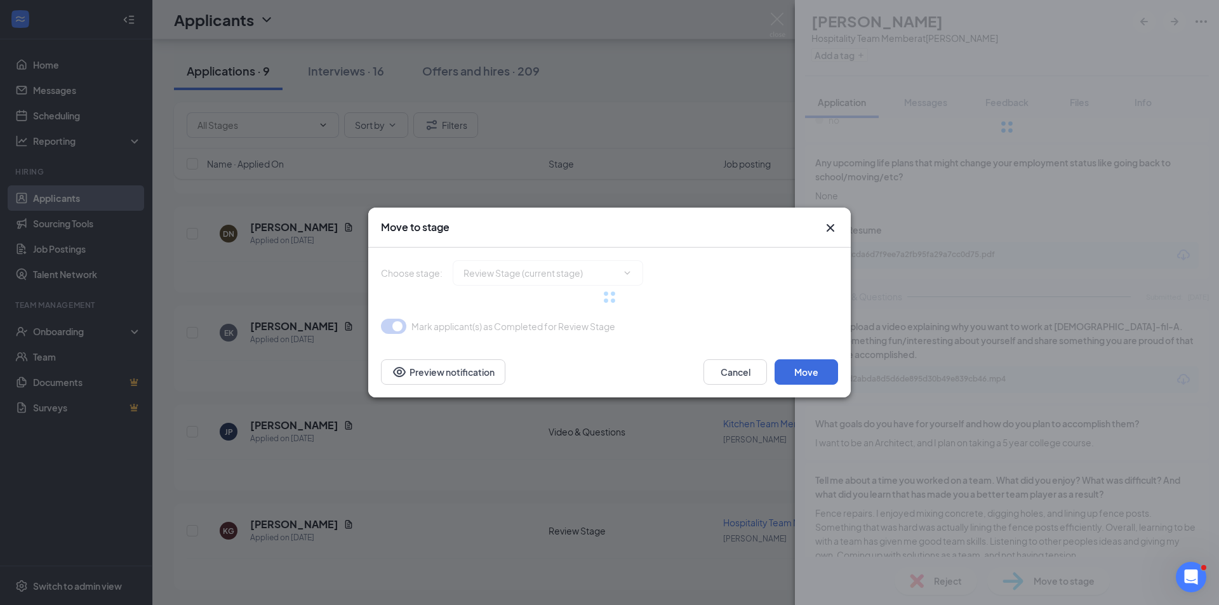
type input "Onsite Interview (next stage)"
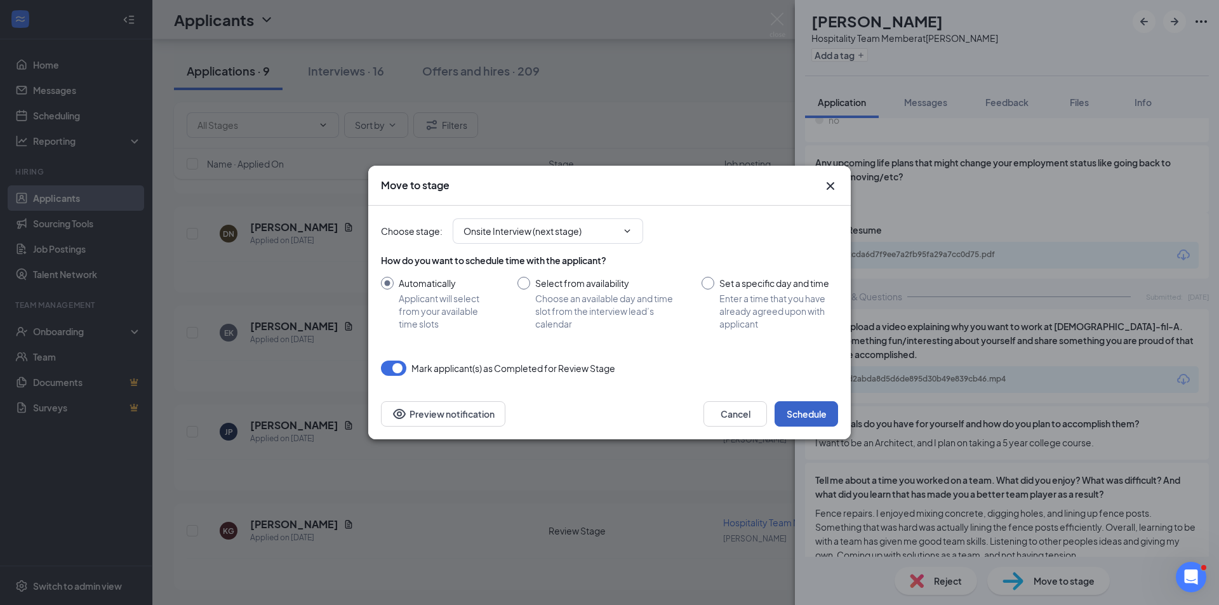
click at [809, 414] on button "Schedule" at bounding box center [807, 413] width 64 height 25
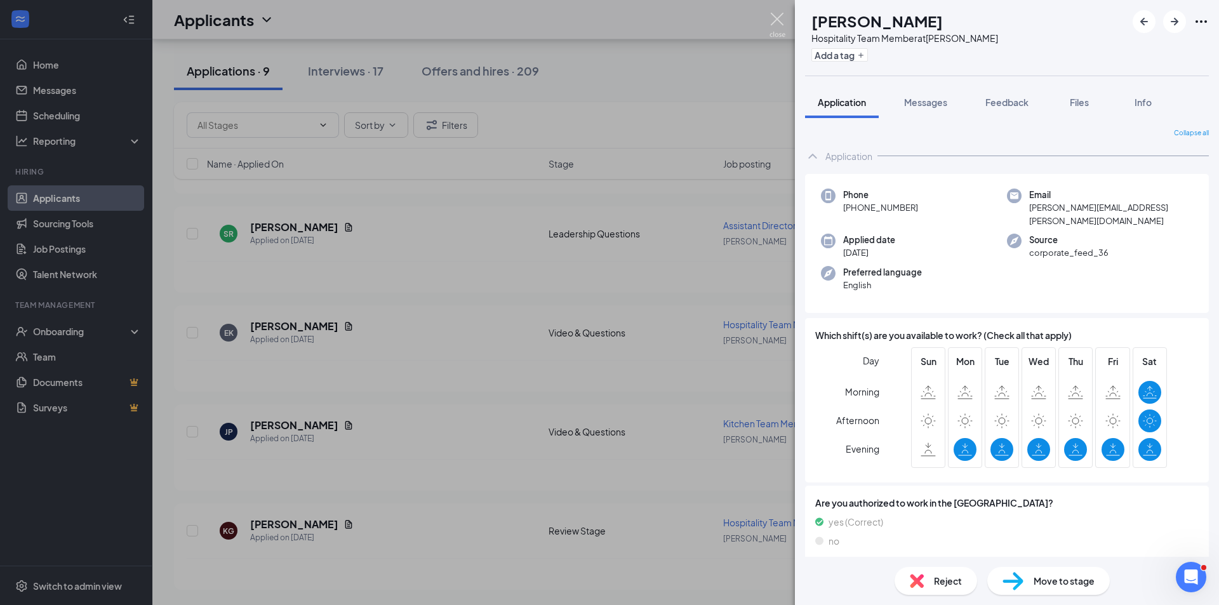
click at [776, 23] on img at bounding box center [778, 25] width 16 height 25
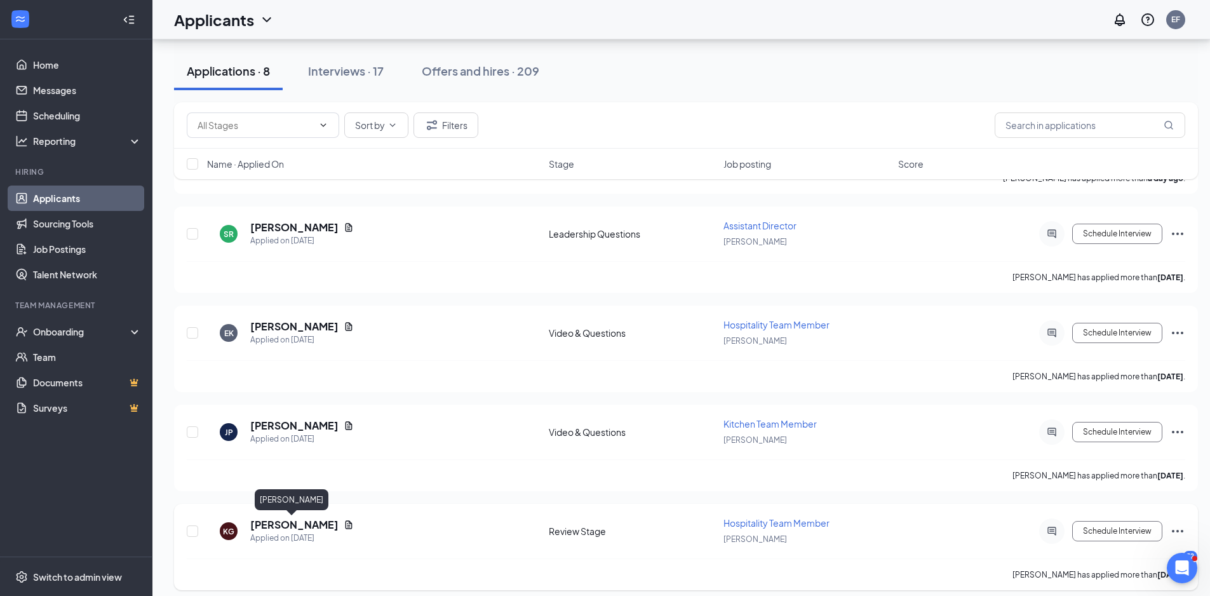
click at [288, 518] on h5 "[PERSON_NAME]" at bounding box center [294, 525] width 88 height 14
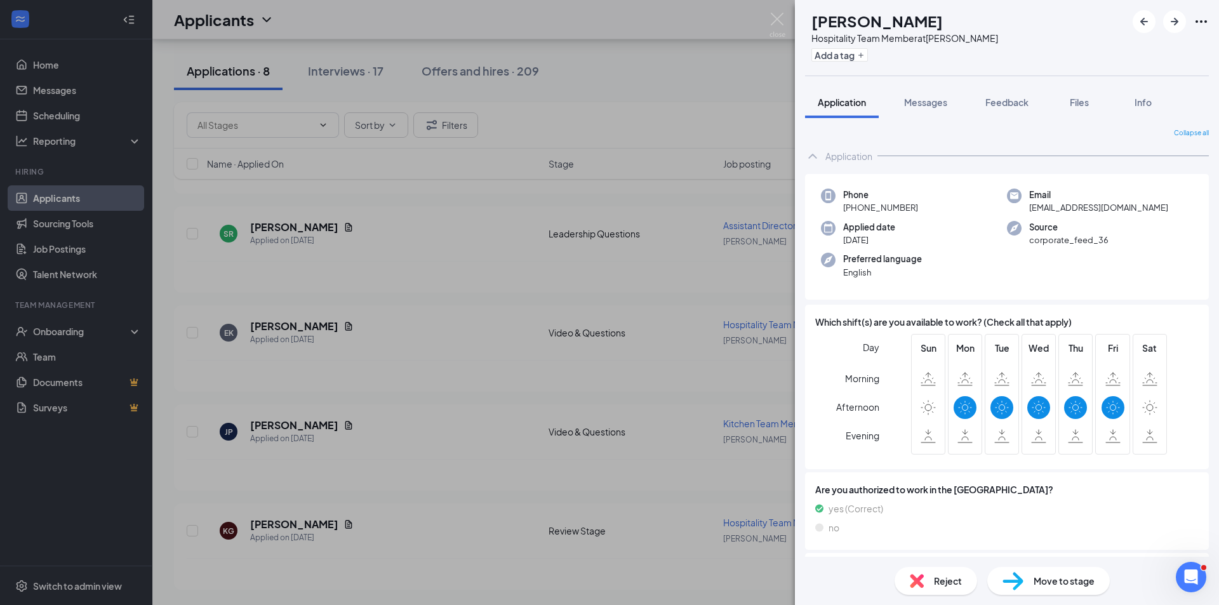
scroll to position [381, 0]
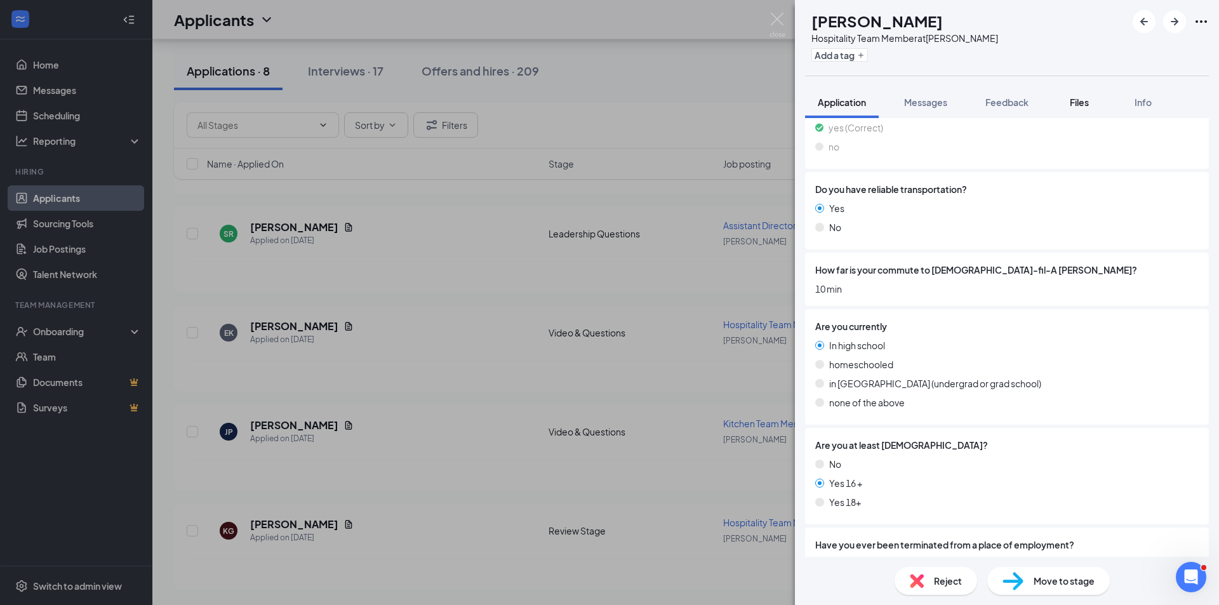
click at [1087, 102] on span "Files" at bounding box center [1079, 102] width 19 height 11
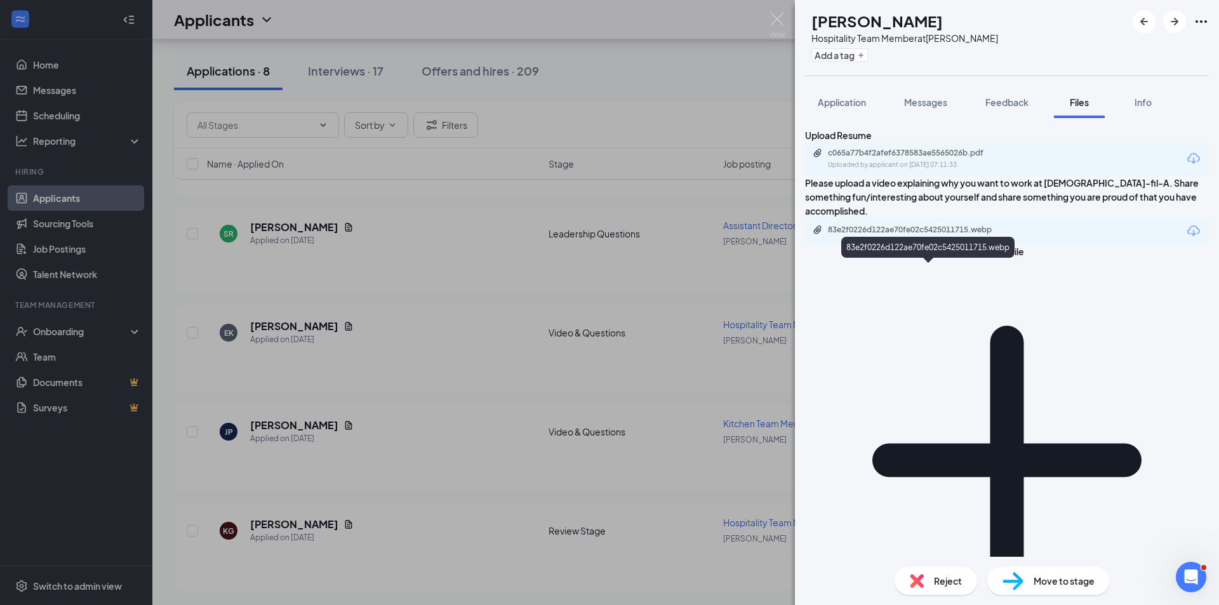
click at [906, 235] on div "83e2f0226d122ae70fe02c5425011715.webp" at bounding box center [917, 230] width 178 height 10
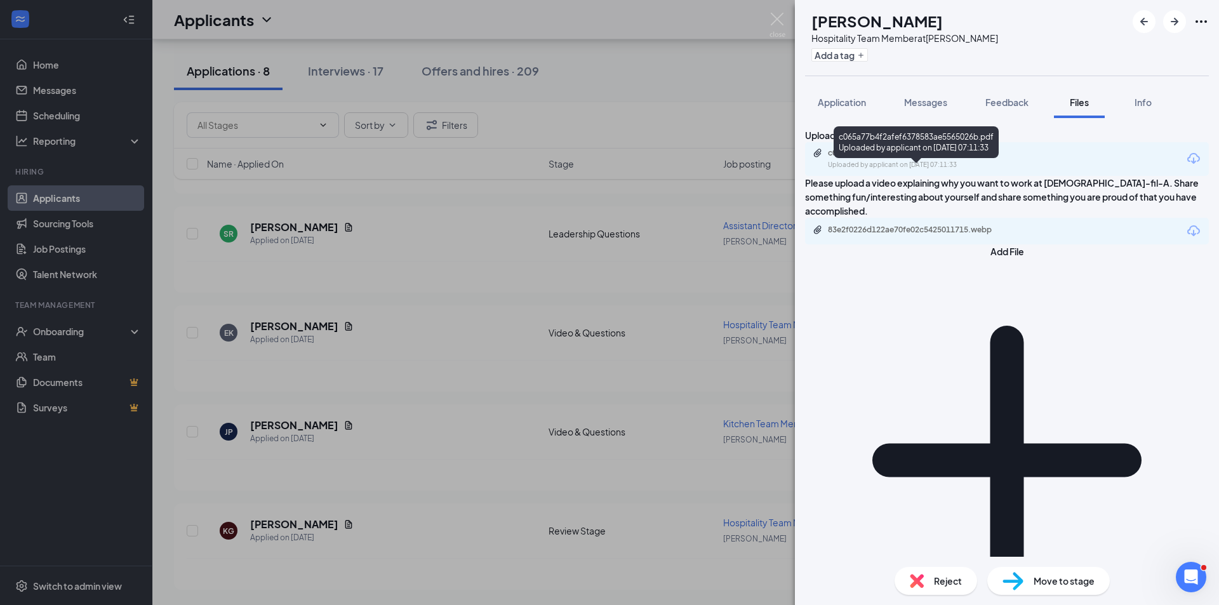
click at [1006, 158] on div "c065a77b4f2afef6378583ae5565026b.pdf" at bounding box center [917, 153] width 178 height 10
click at [863, 98] on span "Application" at bounding box center [842, 102] width 48 height 11
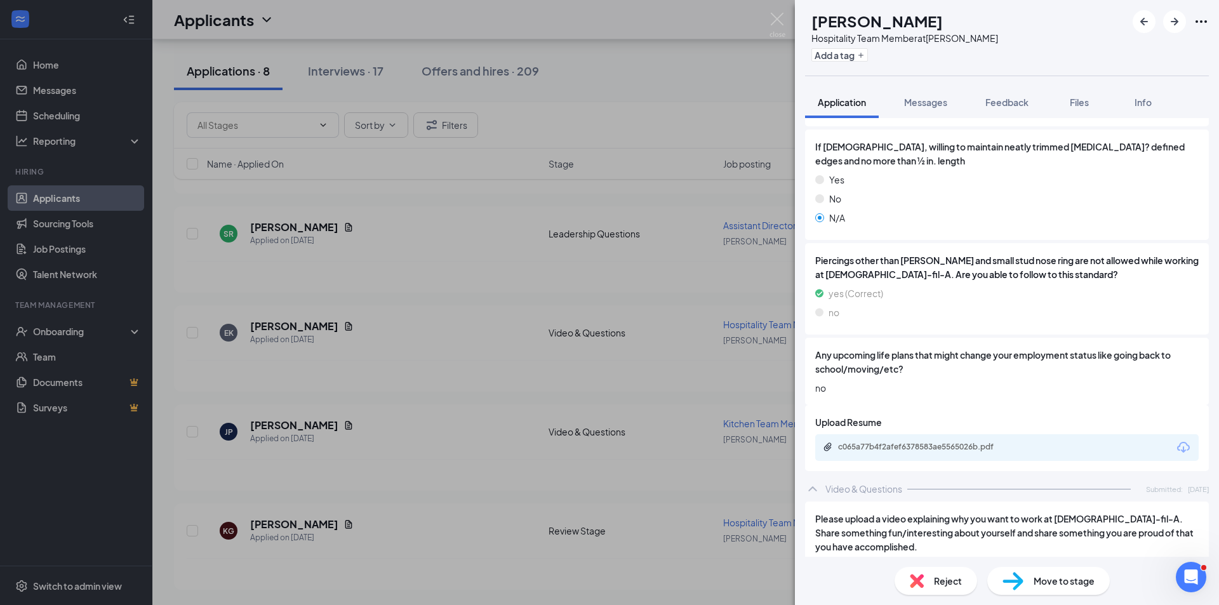
scroll to position [1687, 0]
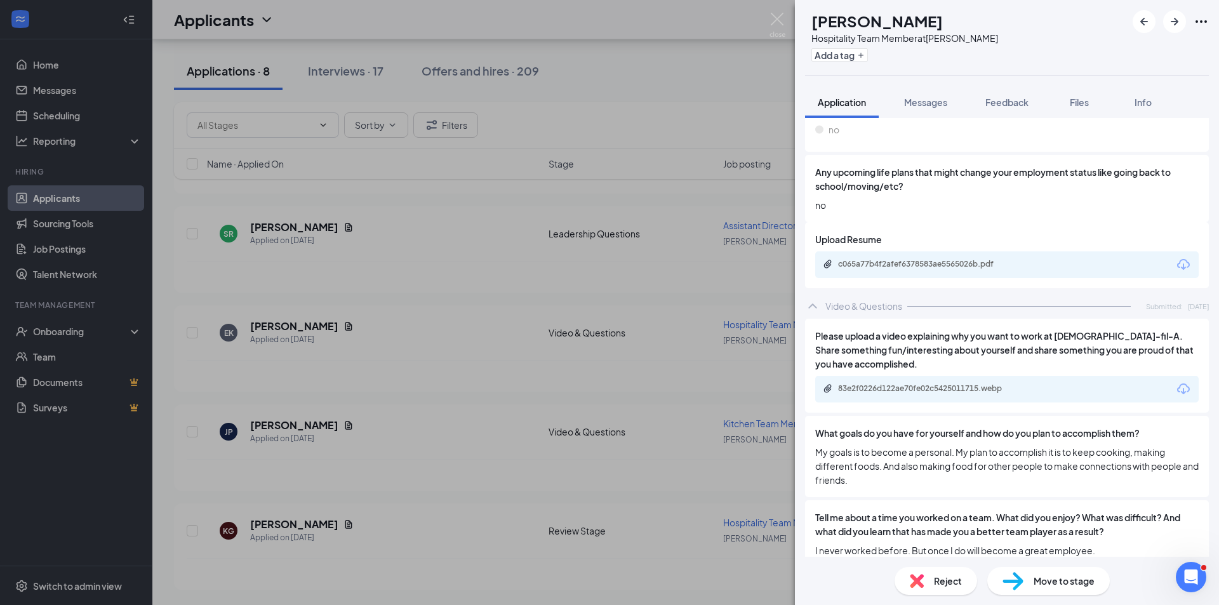
click at [955, 579] on span "Reject" at bounding box center [948, 581] width 28 height 14
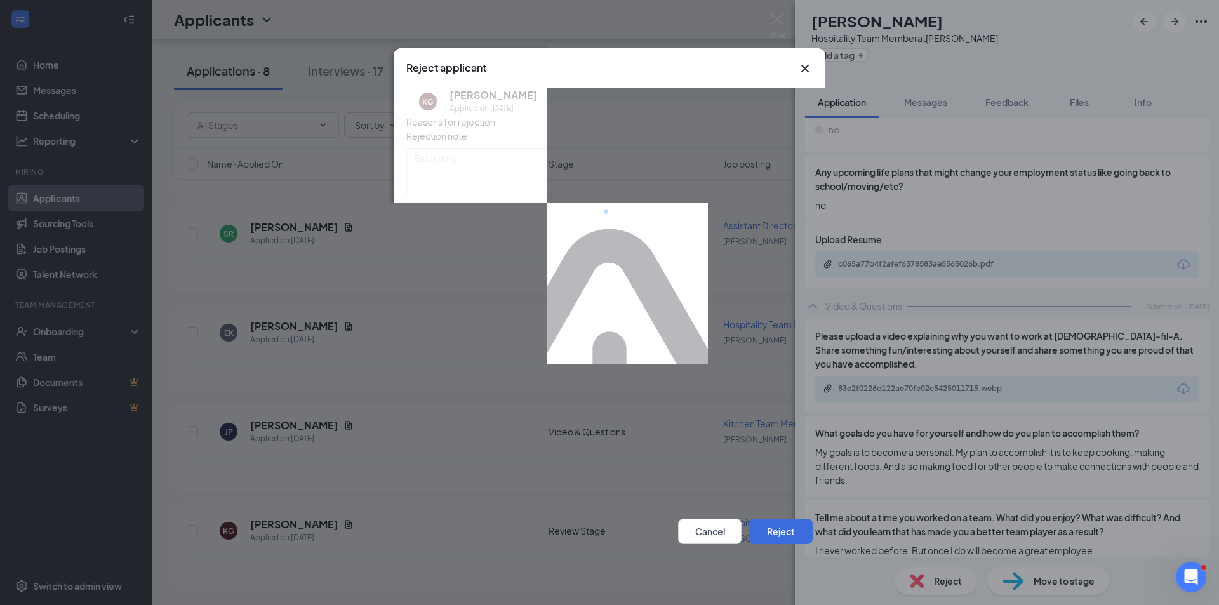
scroll to position [1682, 0]
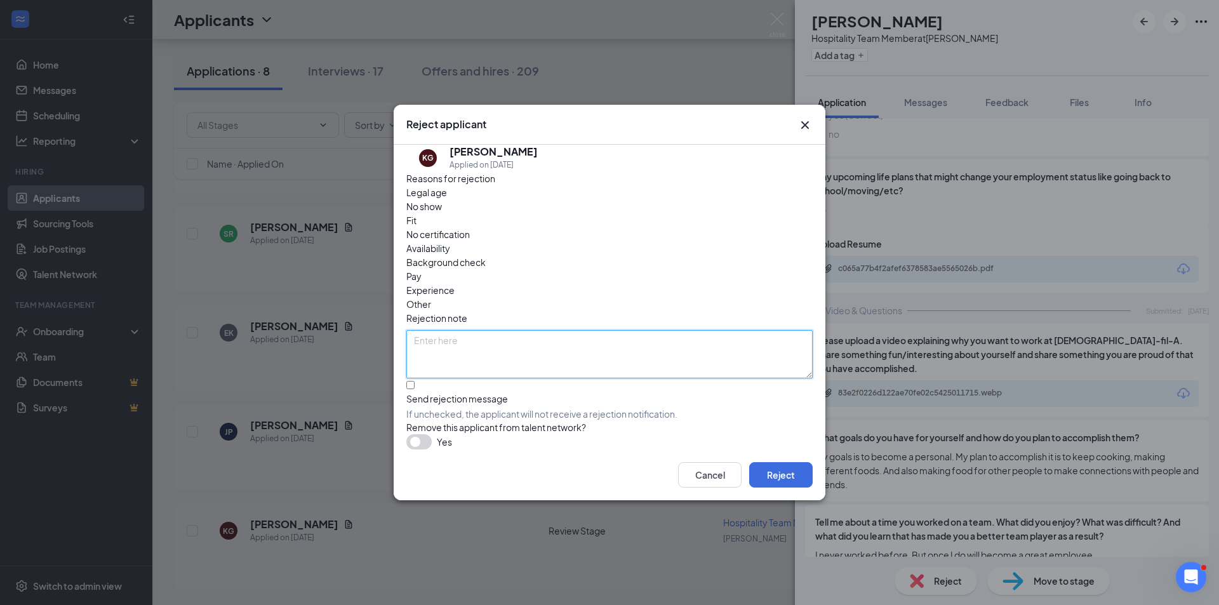
click at [521, 330] on textarea at bounding box center [609, 354] width 406 height 48
type textarea "Can't properly fill out application"
click at [798, 485] on button "Reject" at bounding box center [781, 474] width 64 height 25
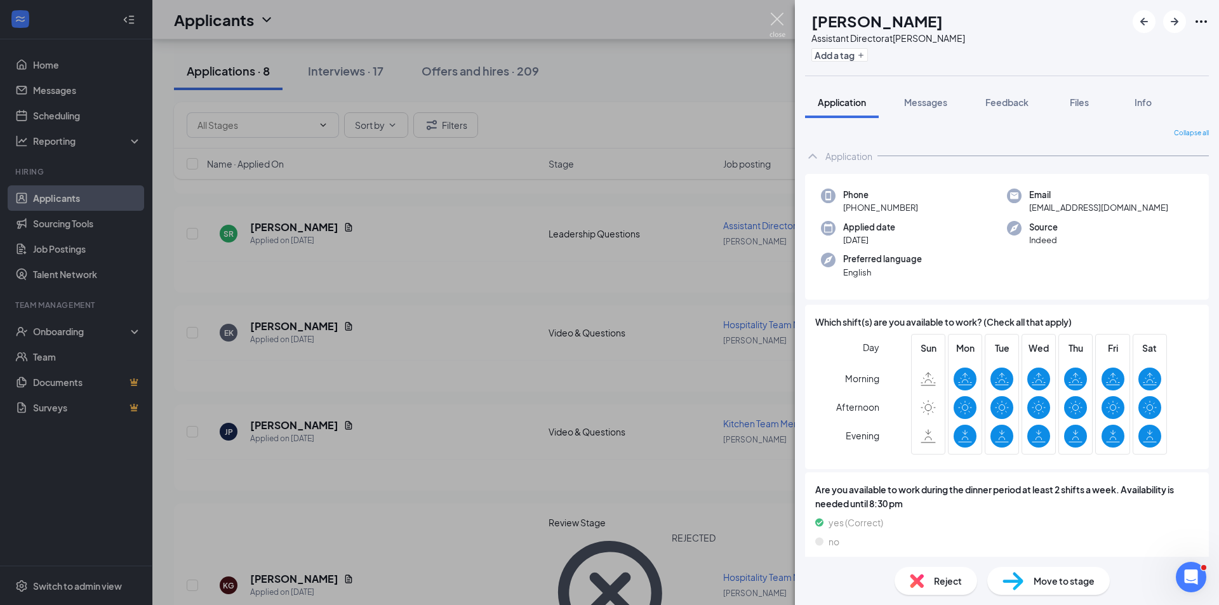
click at [779, 23] on img at bounding box center [778, 25] width 16 height 25
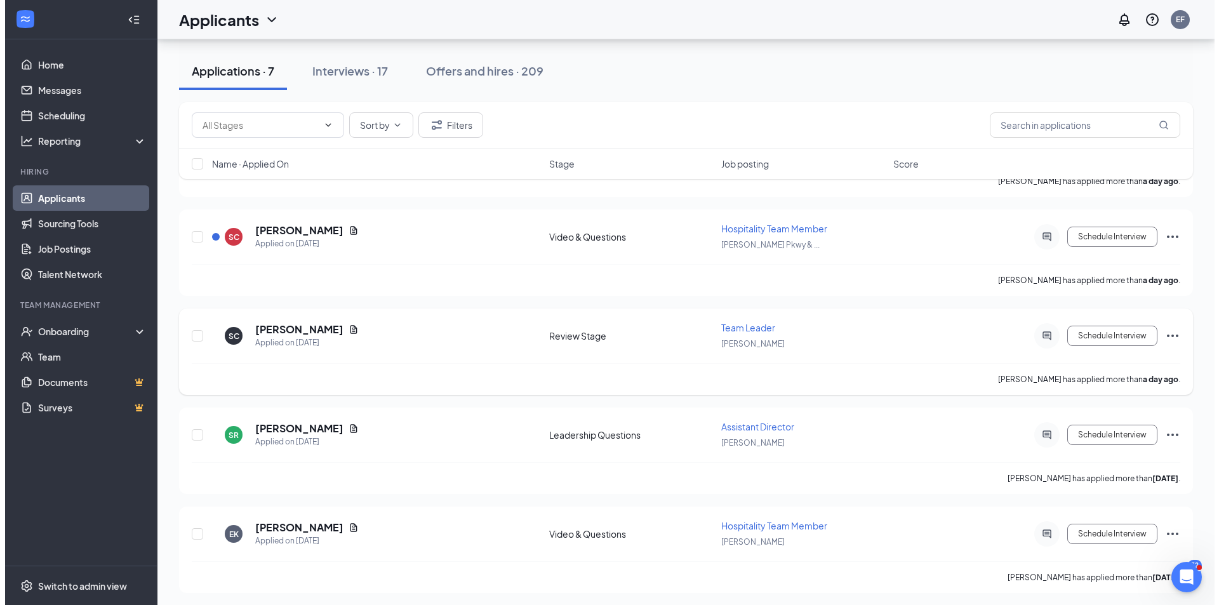
scroll to position [254, 0]
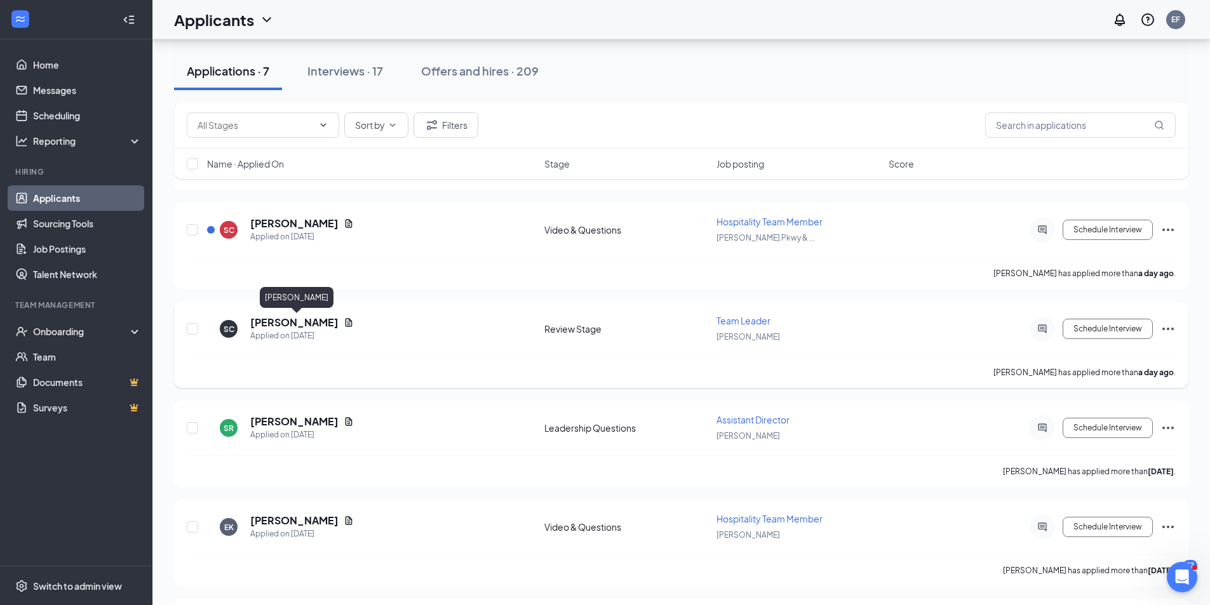
click at [303, 325] on h5 "[PERSON_NAME]" at bounding box center [294, 323] width 88 height 14
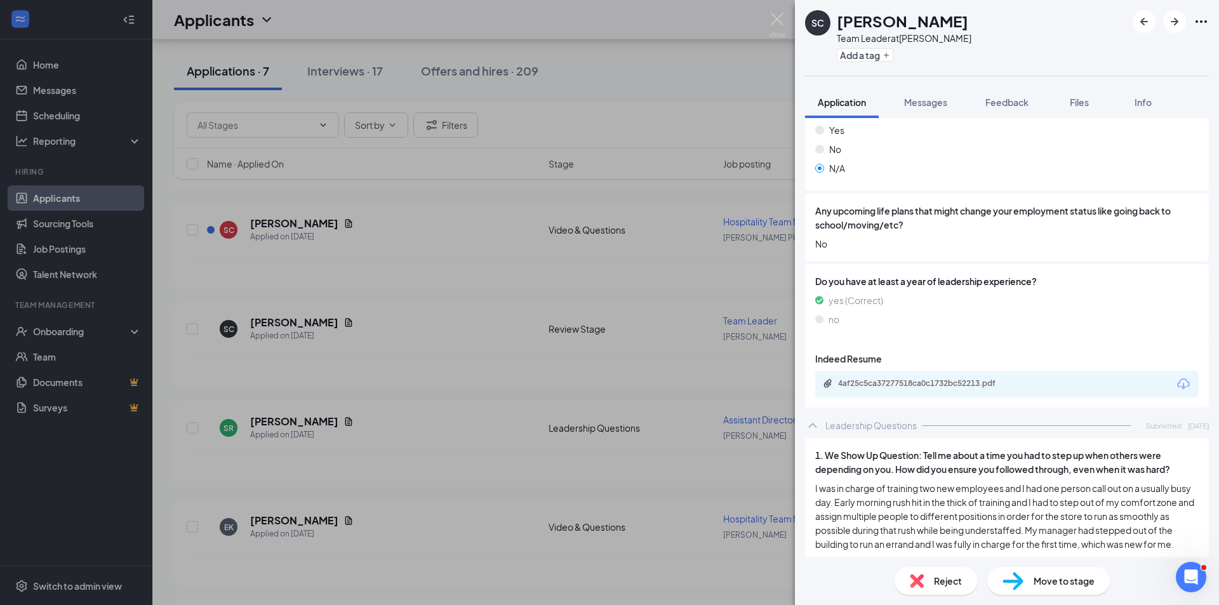
scroll to position [1416, 0]
click at [1087, 99] on span "Files" at bounding box center [1079, 102] width 19 height 11
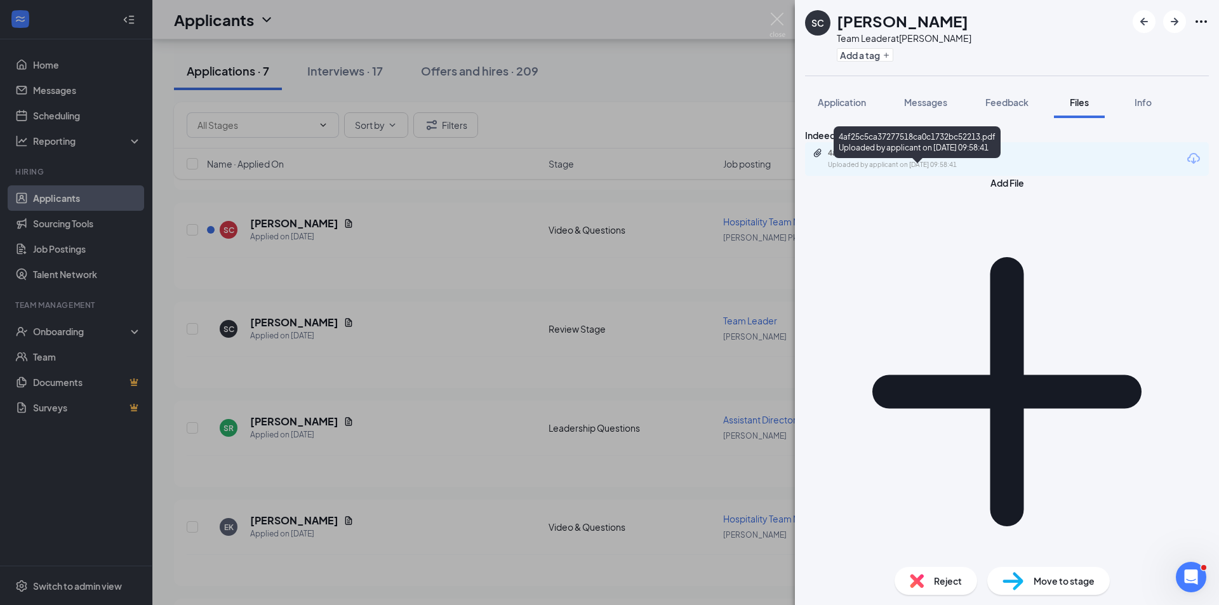
click at [874, 158] on div "4af25c5ca37277518ca0c1732bc52213.pdf" at bounding box center [917, 153] width 178 height 10
click at [887, 170] on div "Uploaded by applicant on [DATE] 09:58:41" at bounding box center [923, 165] width 191 height 10
click at [775, 23] on img at bounding box center [778, 25] width 16 height 25
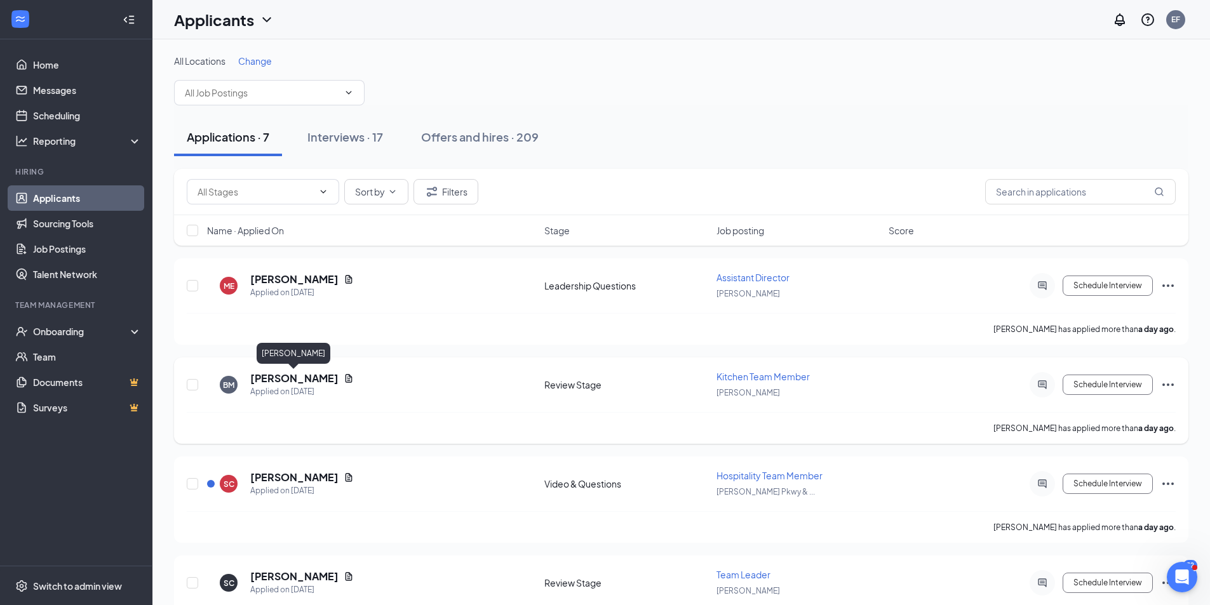
click at [321, 378] on h5 "[PERSON_NAME]" at bounding box center [294, 379] width 88 height 14
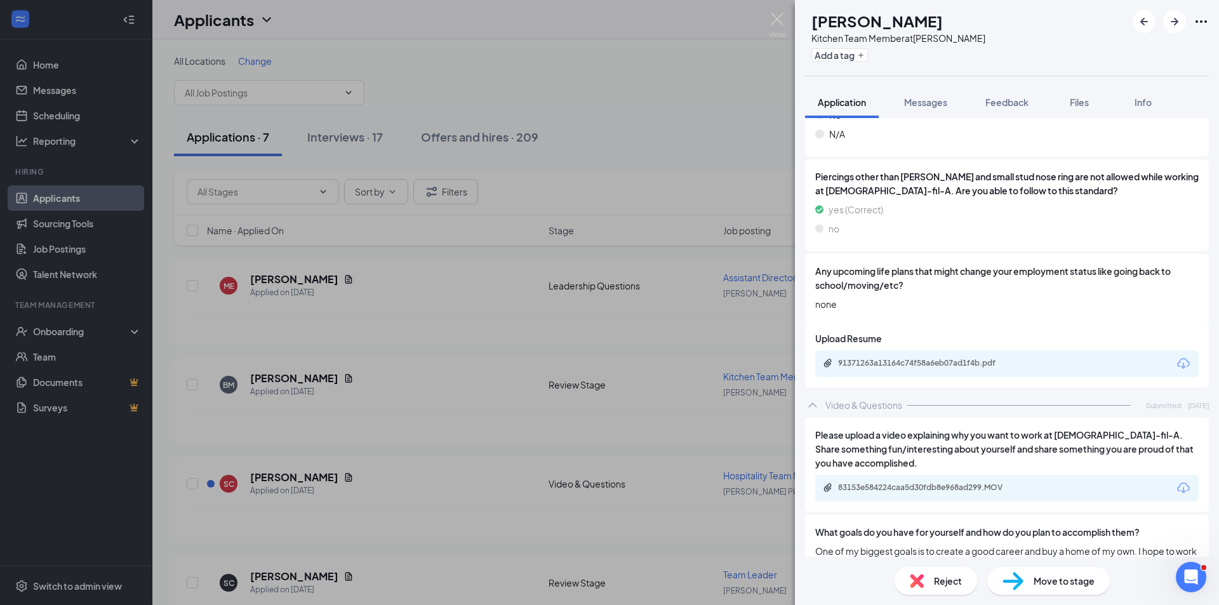
scroll to position [1715, 0]
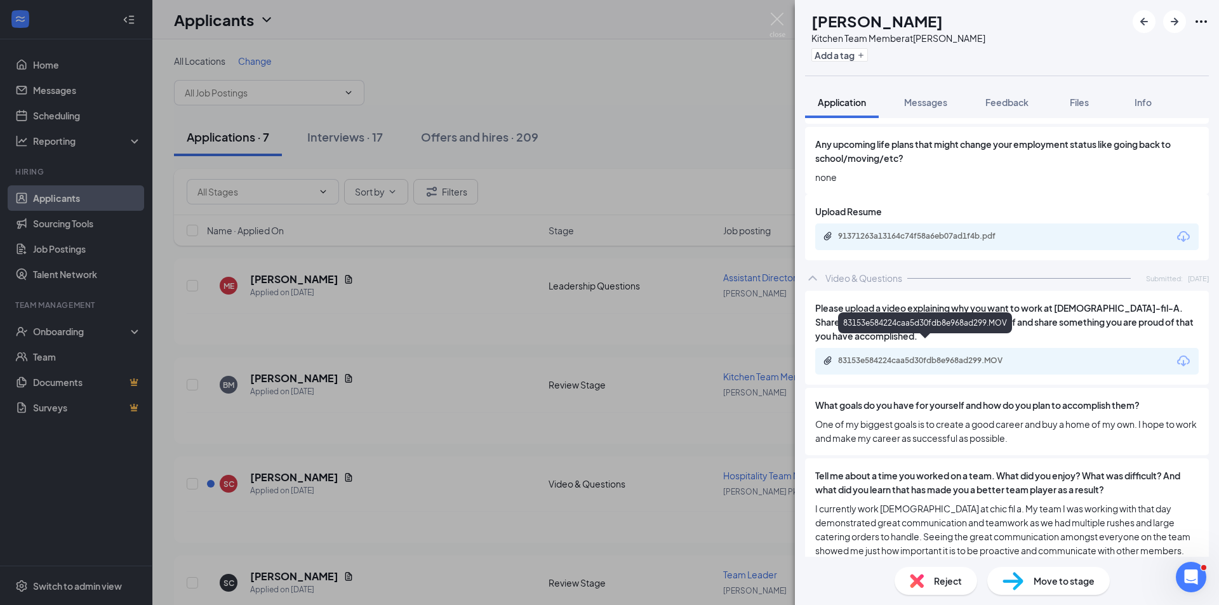
click at [973, 337] on div "83153e584224caa5d30fdb8e968ad299.MOV" at bounding box center [925, 325] width 174 height 26
click at [970, 356] on div "83153e584224caa5d30fdb8e968ad299.MOV" at bounding box center [927, 361] width 178 height 10
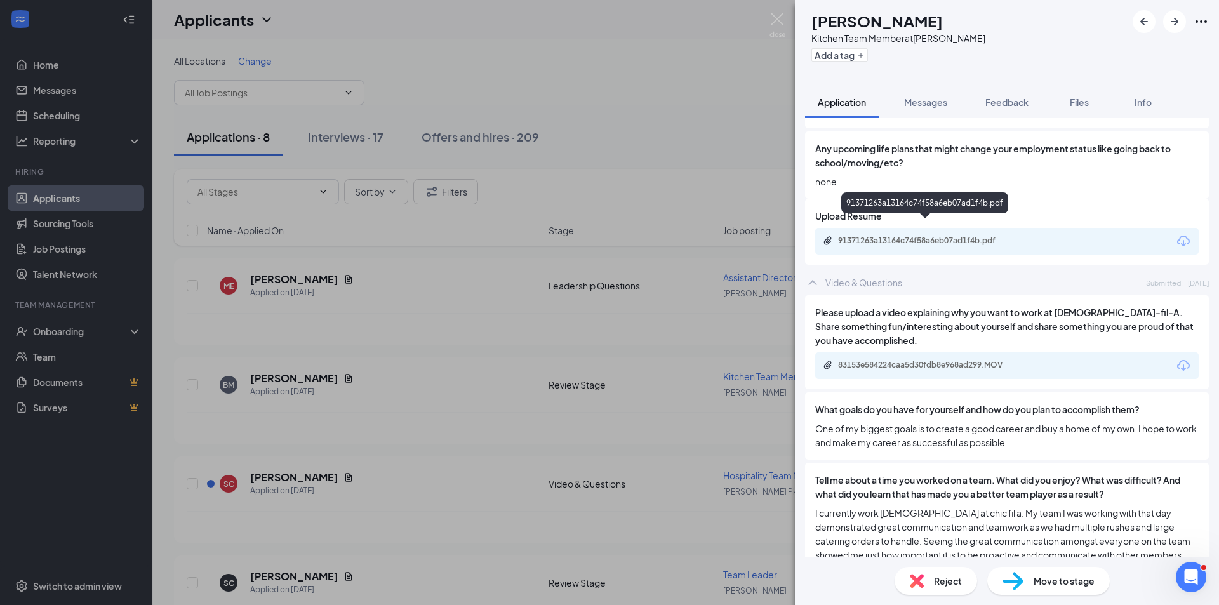
click at [941, 236] on div "91371263a13164c74f58a6eb07ad1f4b.pdf" at bounding box center [927, 241] width 178 height 10
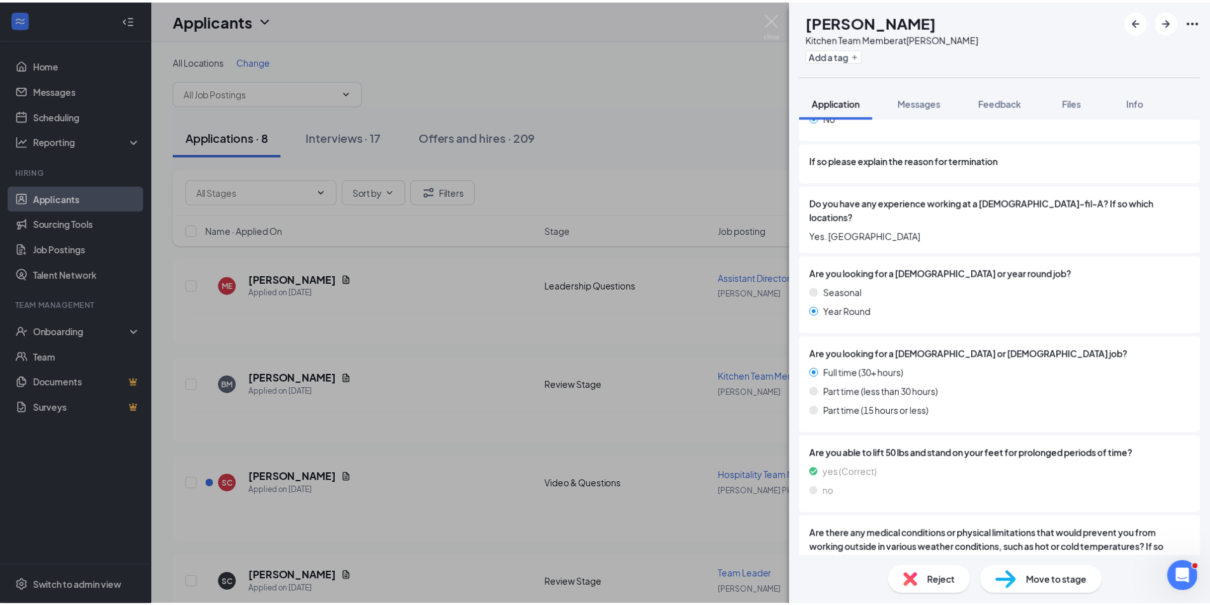
scroll to position [1075, 0]
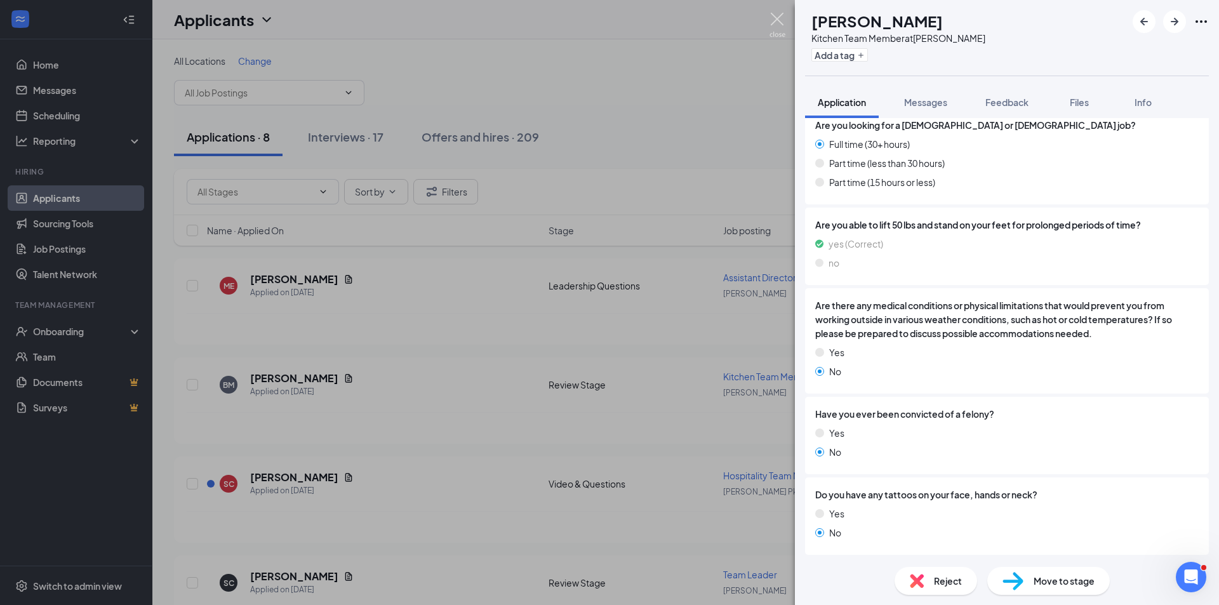
click at [773, 19] on img at bounding box center [778, 25] width 16 height 25
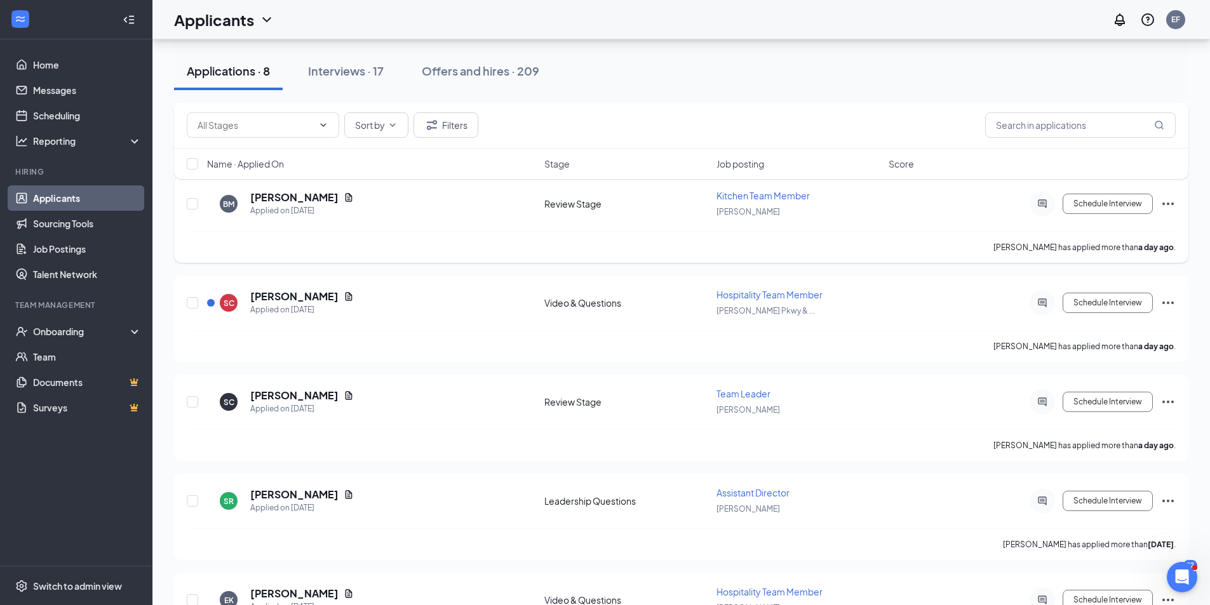
scroll to position [258, 0]
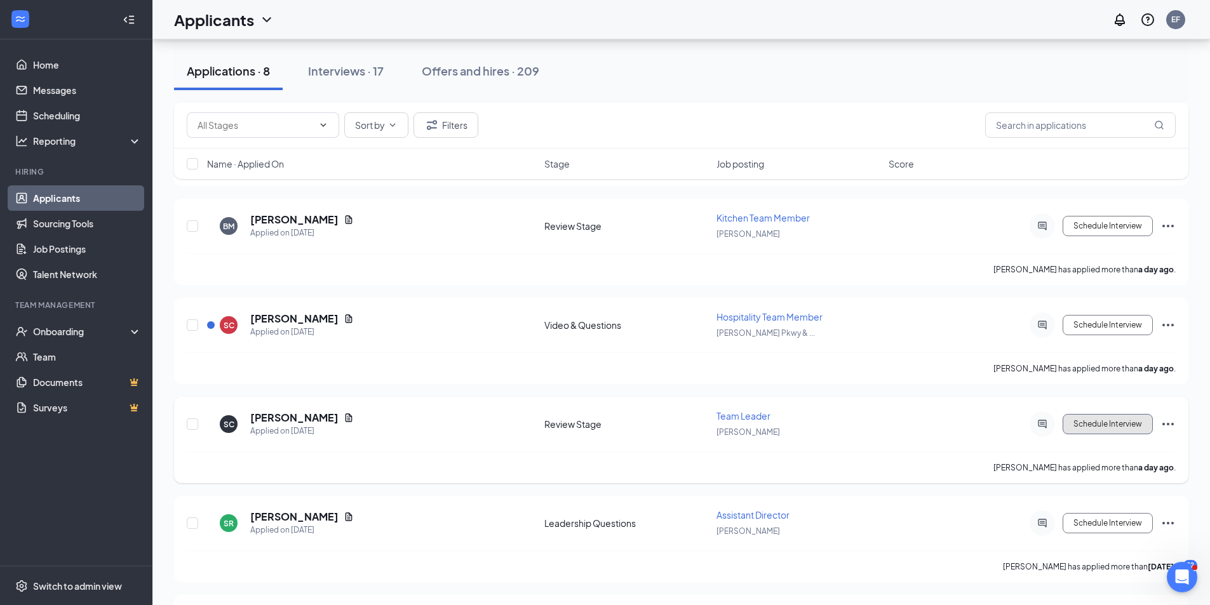
click at [1127, 427] on button "Schedule Interview" at bounding box center [1108, 424] width 90 height 20
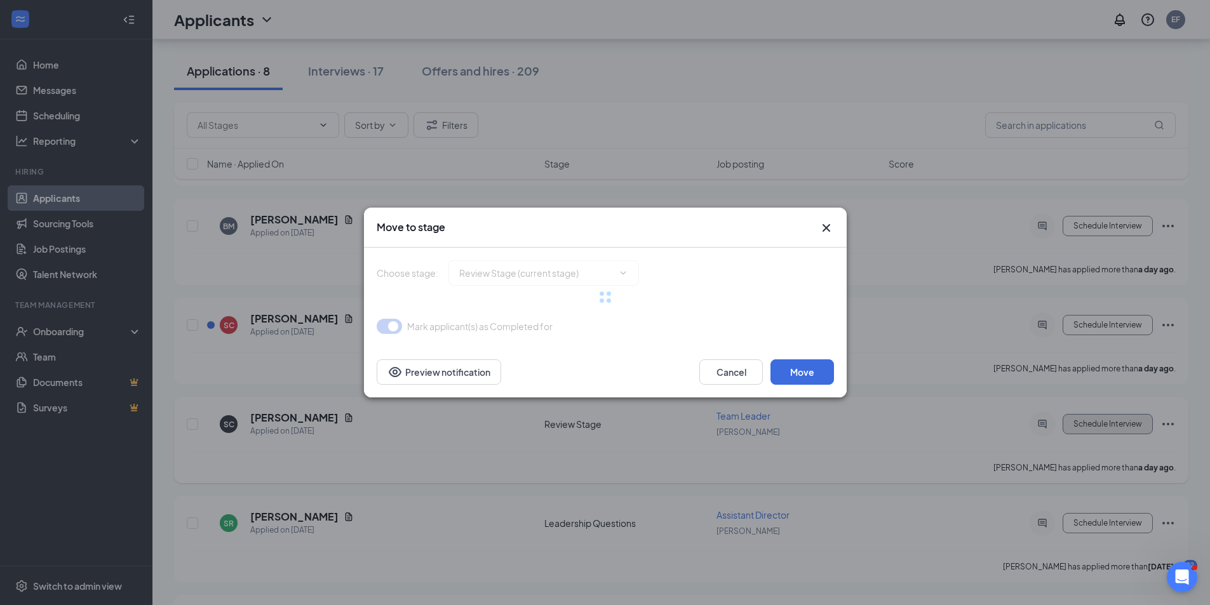
type input "Onsite Interview (next stage)"
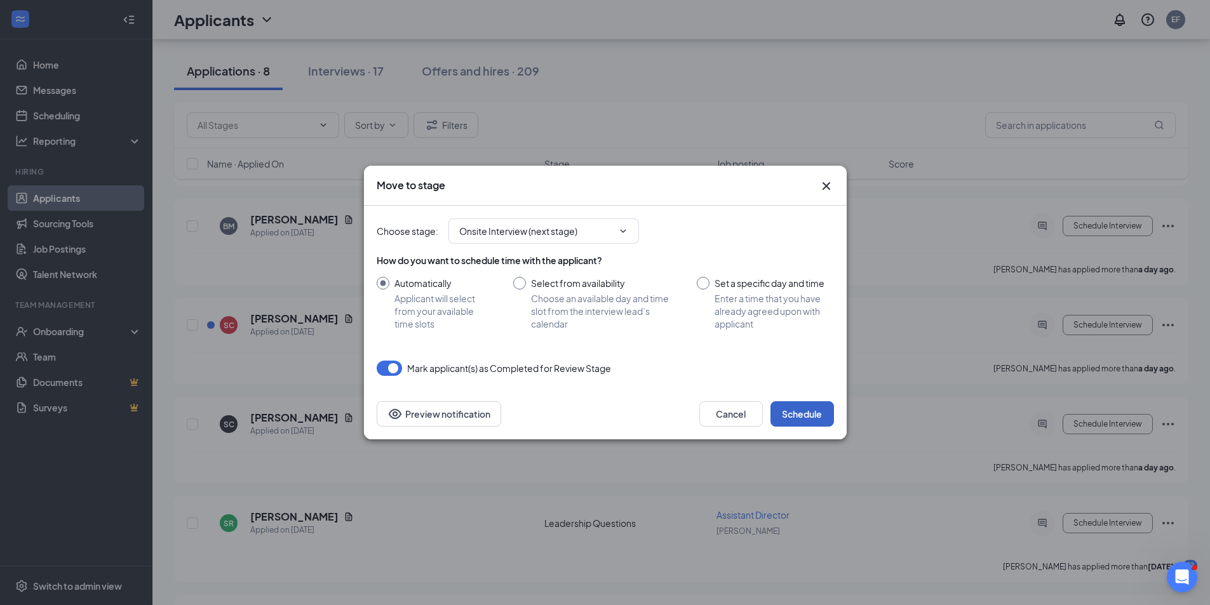
click at [808, 412] on button "Schedule" at bounding box center [802, 413] width 64 height 25
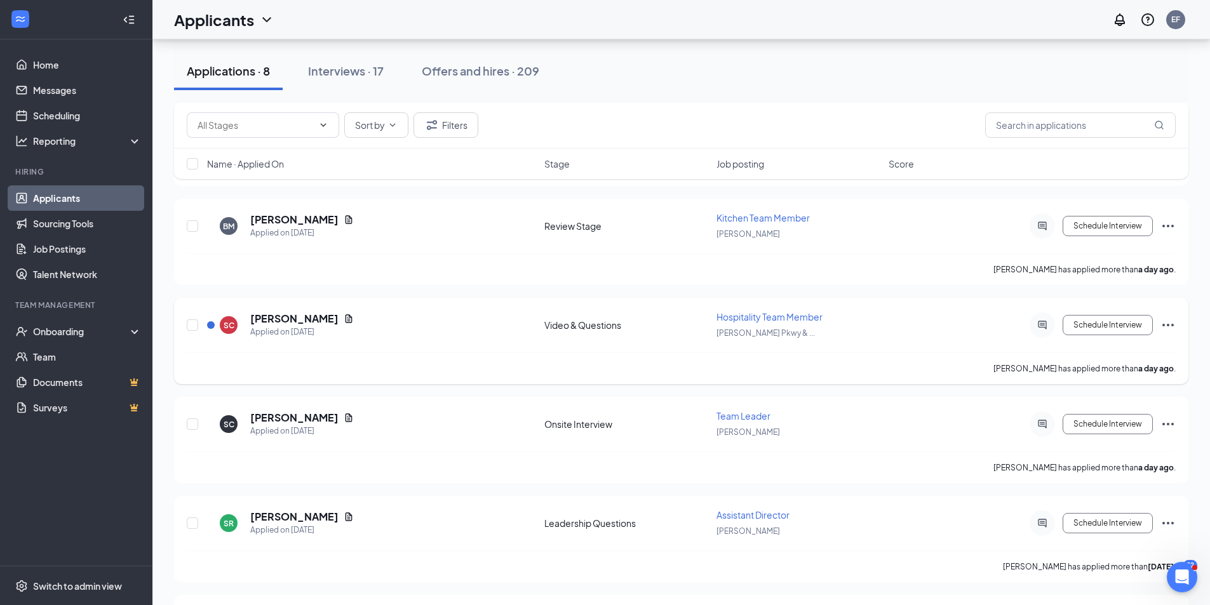
click at [1166, 325] on icon "Ellipses" at bounding box center [1167, 325] width 15 height 15
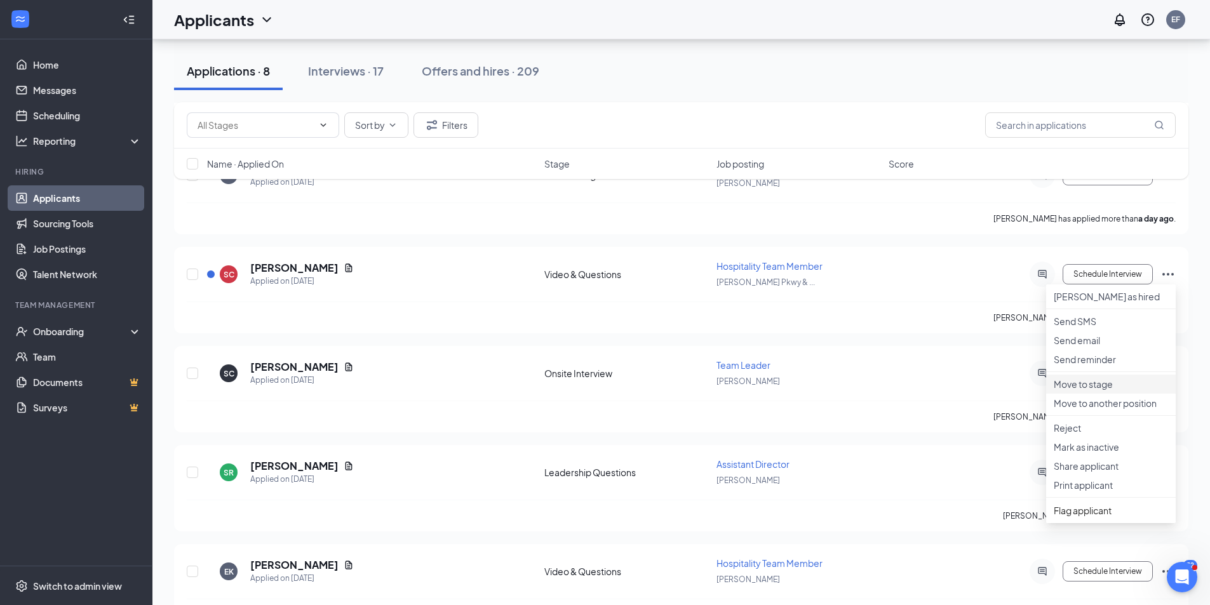
scroll to position [385, 0]
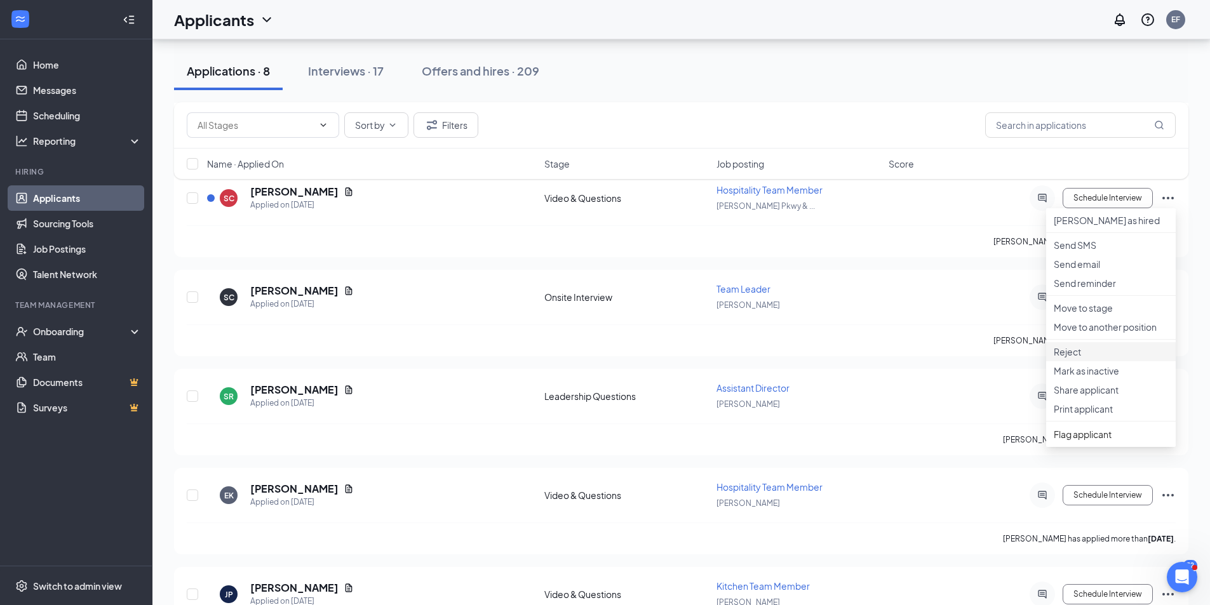
click at [1069, 358] on p "Reject" at bounding box center [1111, 351] width 114 height 13
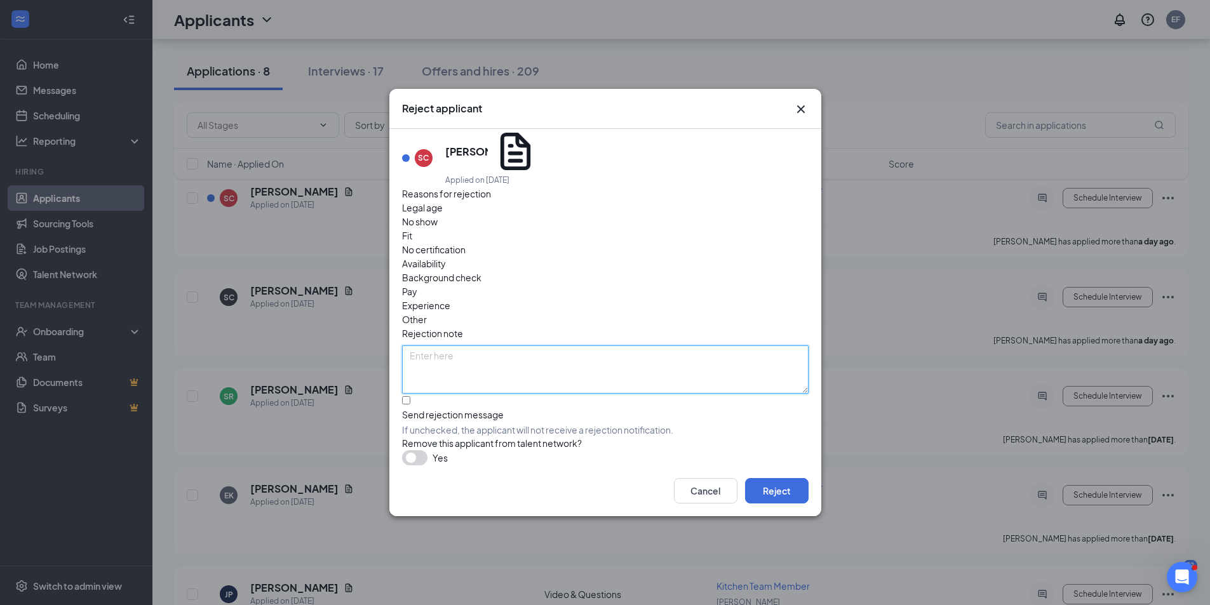
click at [537, 345] on textarea at bounding box center [605, 369] width 406 height 48
type textarea "applied for other position"
click at [783, 478] on button "Reject" at bounding box center [777, 490] width 64 height 25
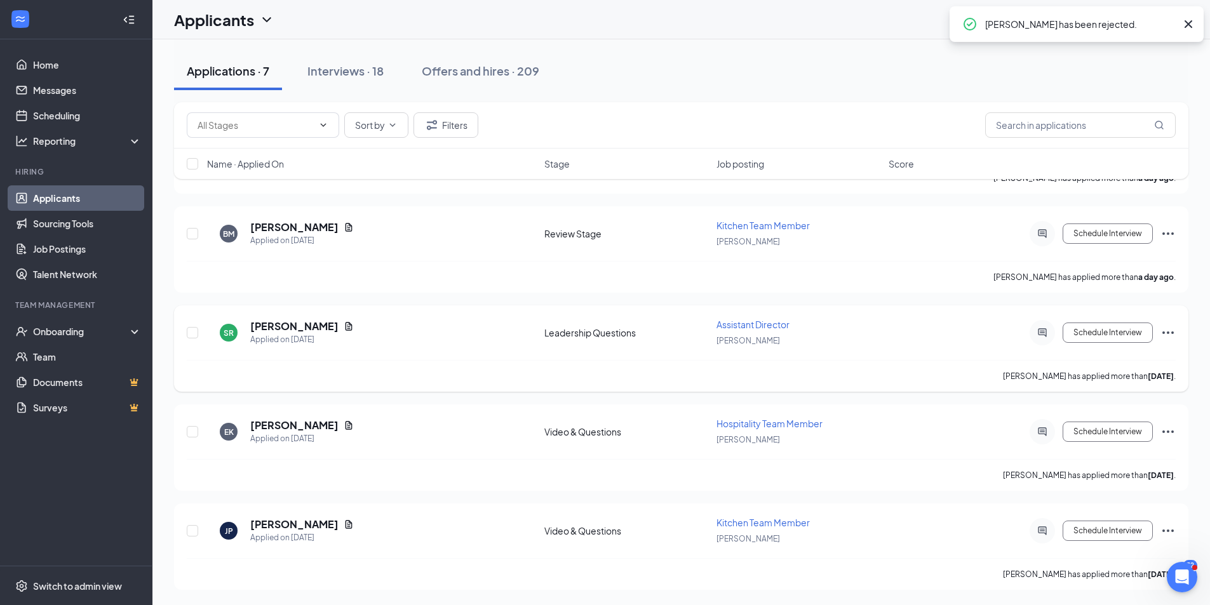
scroll to position [0, 0]
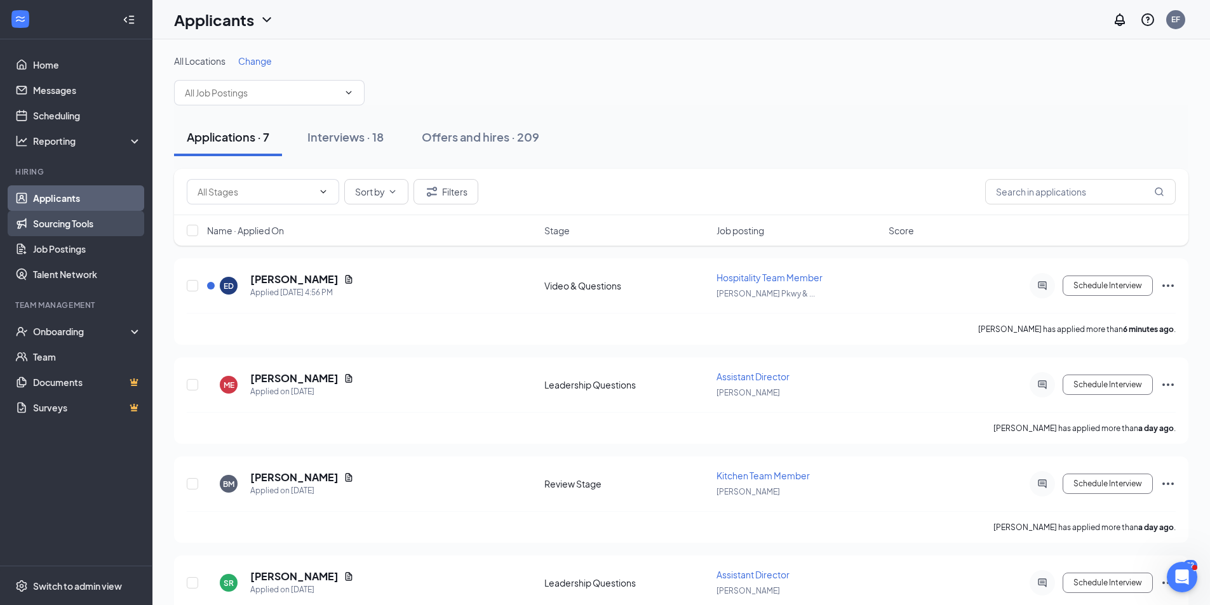
click at [85, 220] on link "Sourcing Tools" at bounding box center [87, 223] width 109 height 25
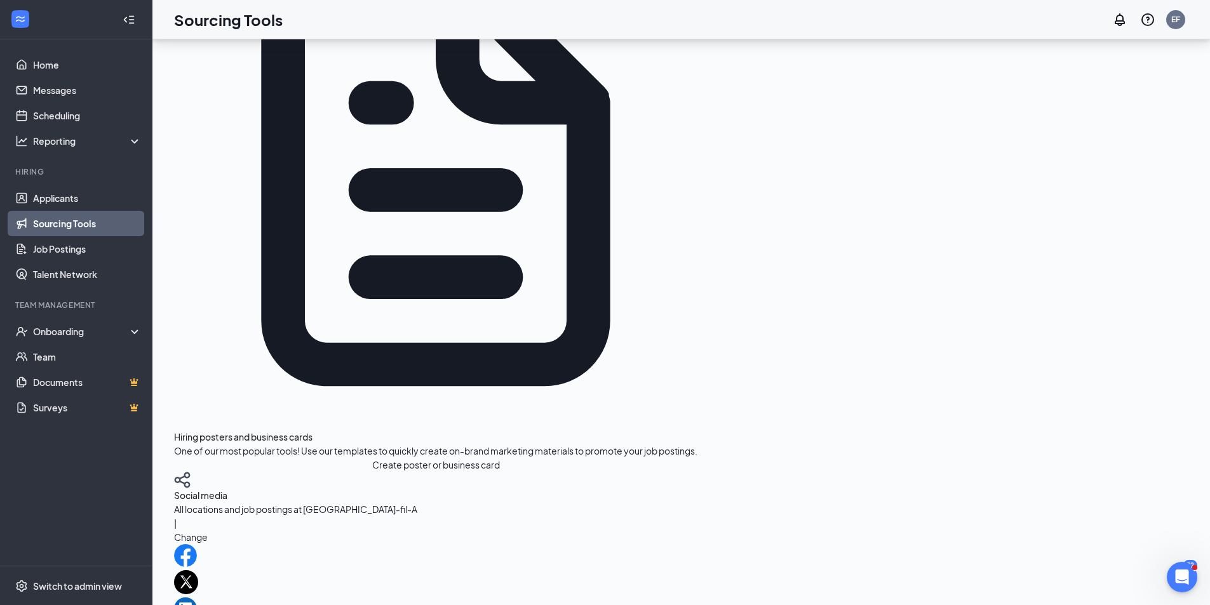
scroll to position [387, 0]
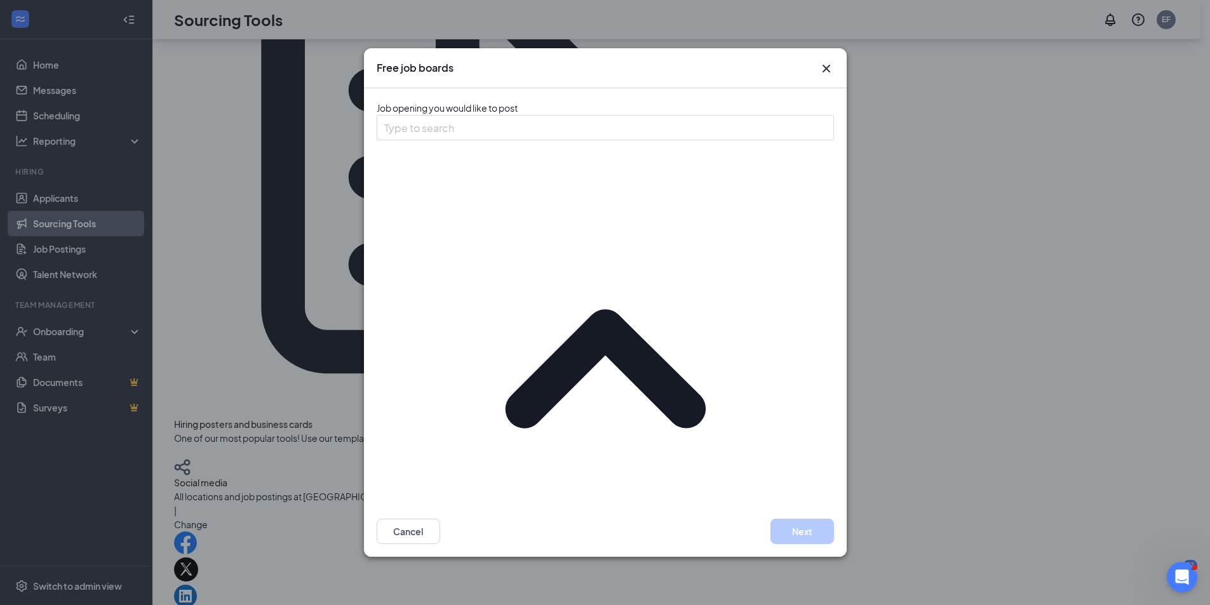
scroll to position [71, 0]
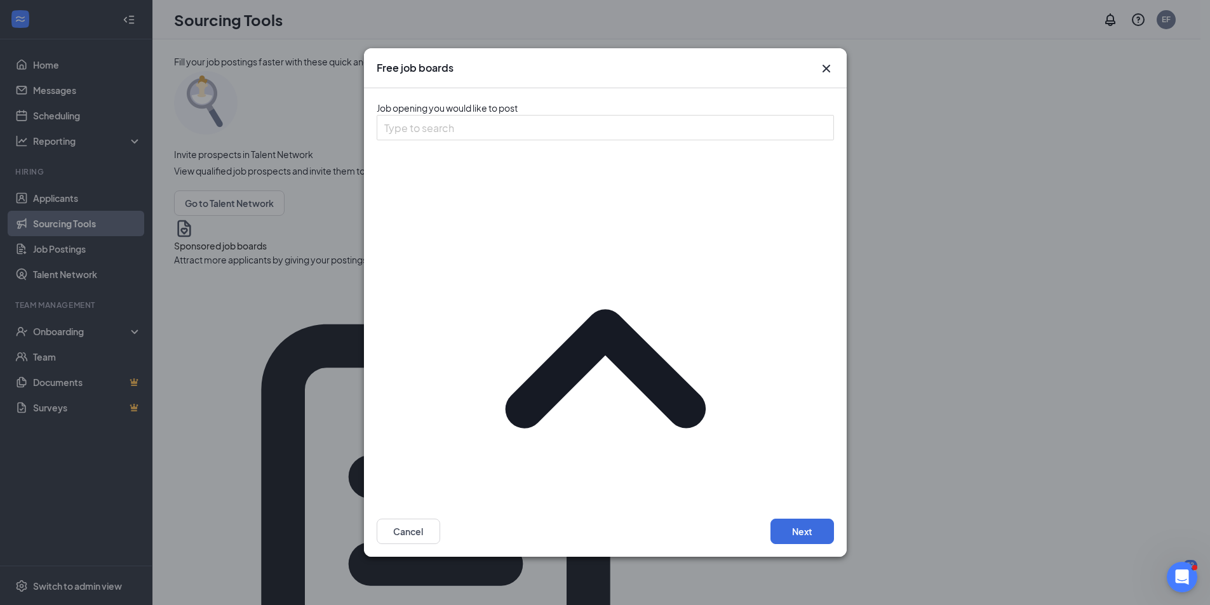
click at [807, 519] on button "Next" at bounding box center [802, 531] width 64 height 25
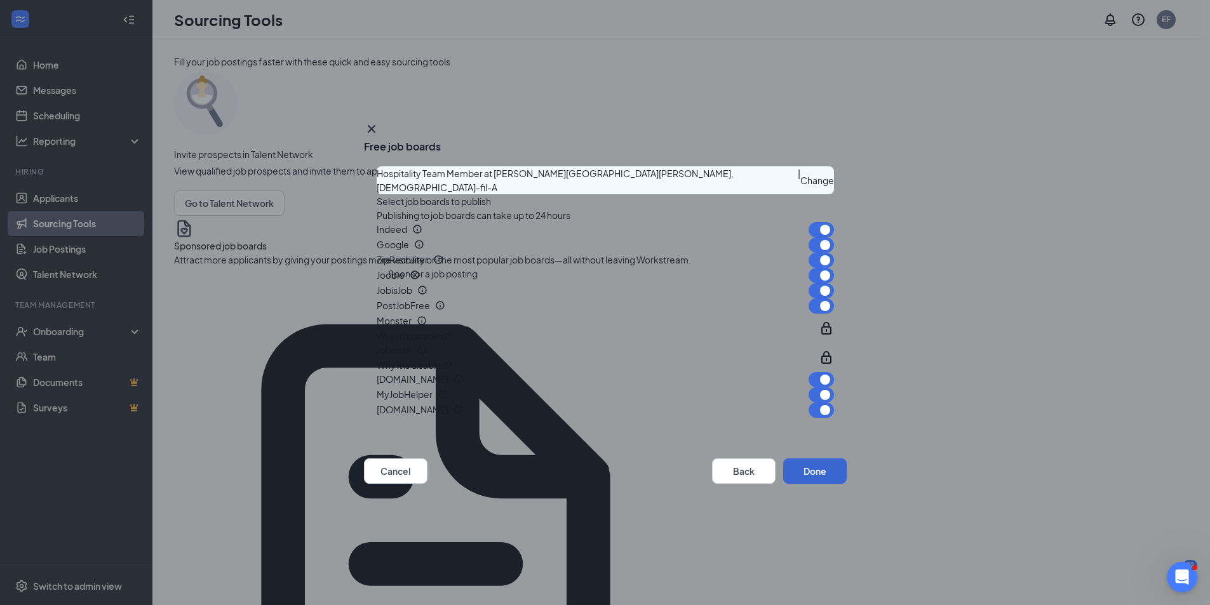
scroll to position [256, 0]
click at [810, 484] on button "Done" at bounding box center [815, 471] width 64 height 25
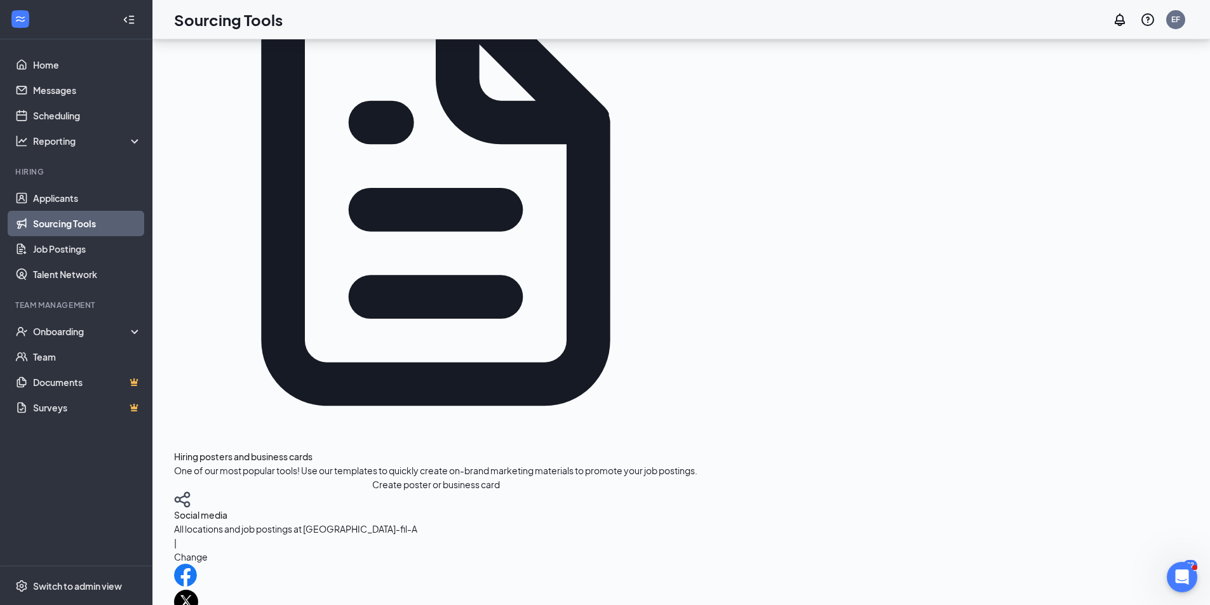
scroll to position [381, 0]
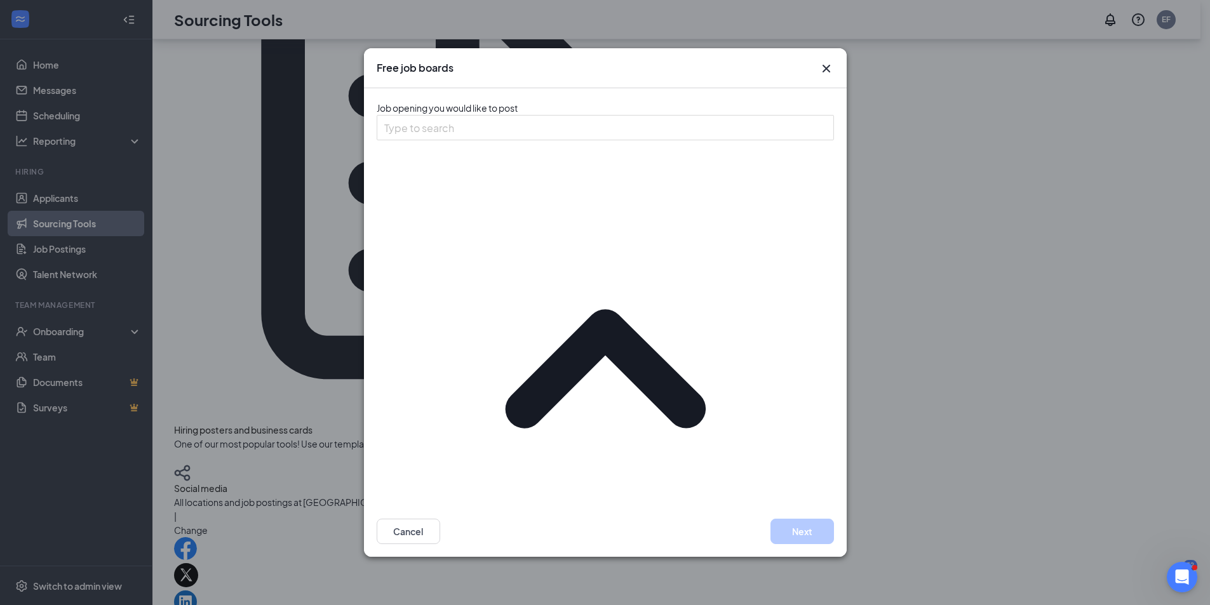
scroll to position [71, 0]
click at [807, 519] on button "Next" at bounding box center [802, 531] width 64 height 25
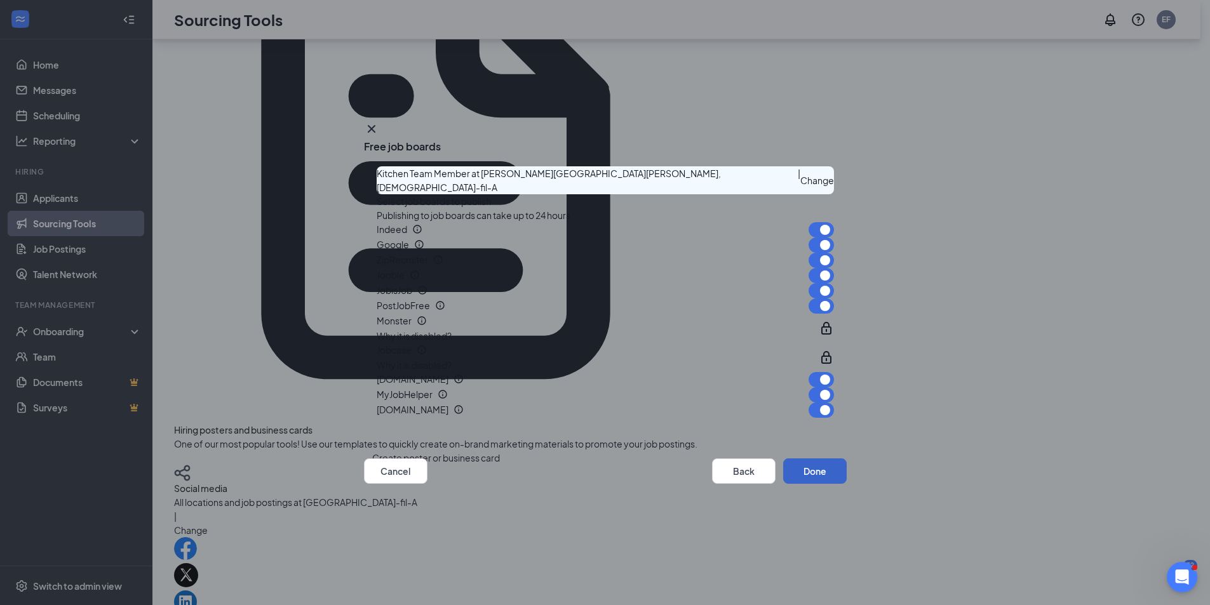
click at [784, 484] on button "Done" at bounding box center [815, 471] width 64 height 25
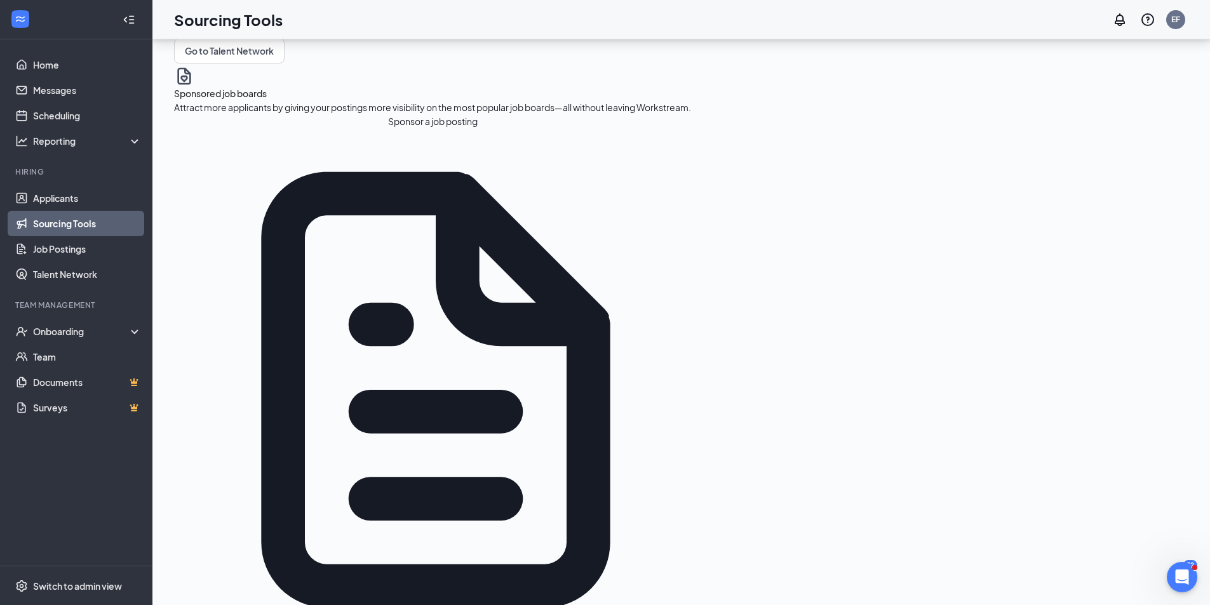
scroll to position [127, 0]
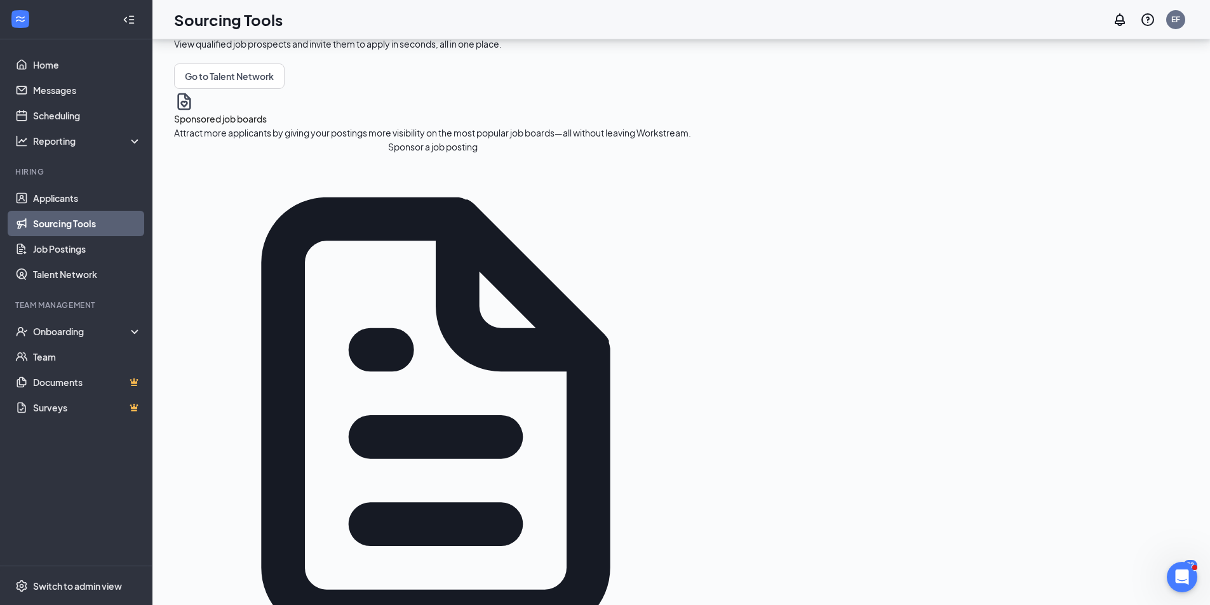
click at [227, 154] on button "Sponsor a job posting" at bounding box center [432, 147] width 517 height 14
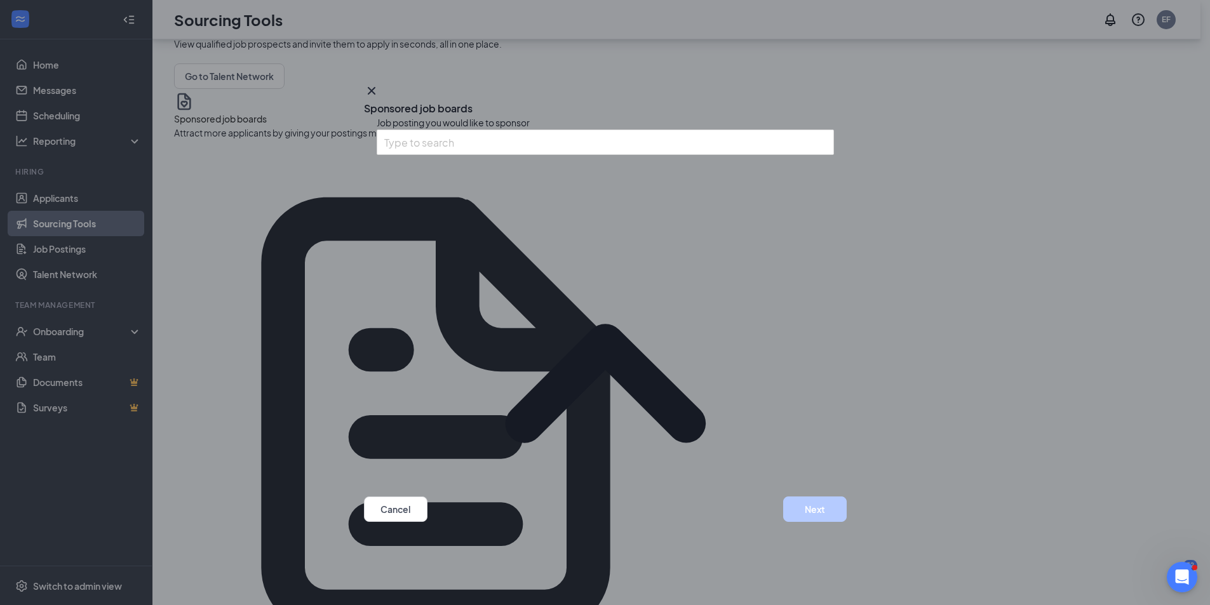
scroll to position [34, 0]
click at [815, 511] on button "Next" at bounding box center [815, 509] width 64 height 25
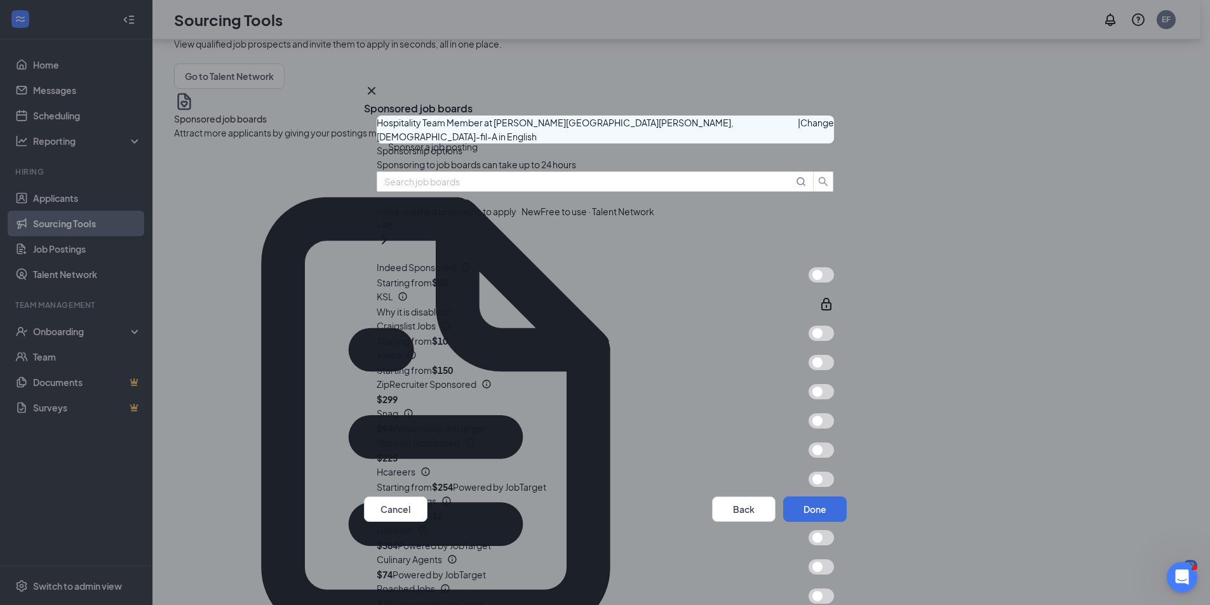
click at [808, 283] on button "button" at bounding box center [820, 274] width 25 height 15
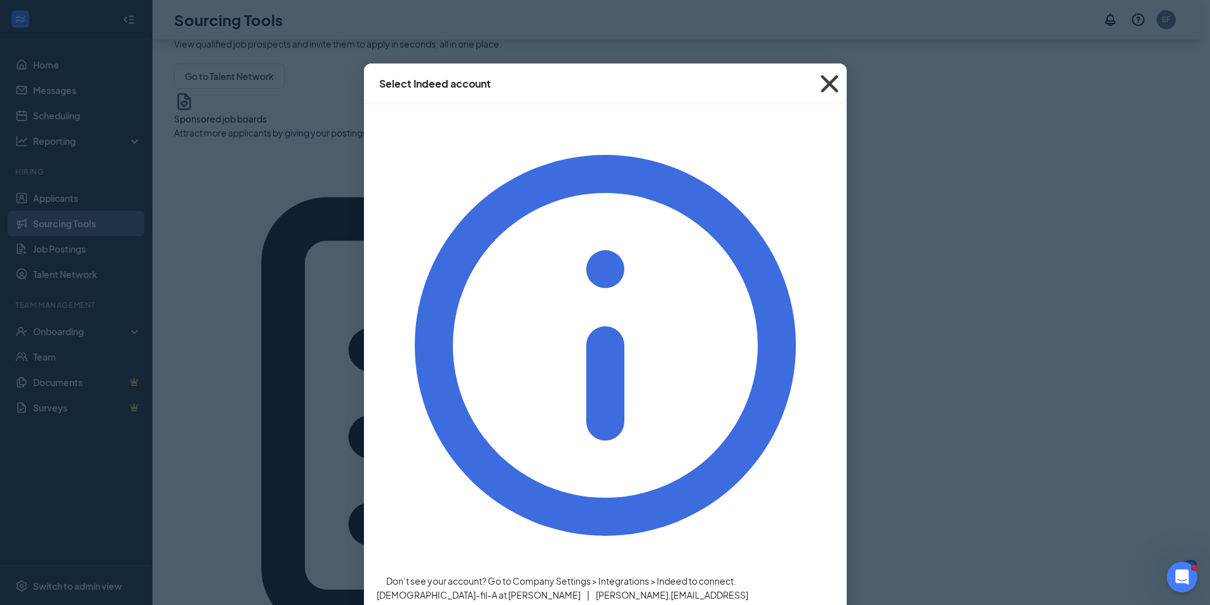
click at [831, 84] on icon "Cross" at bounding box center [829, 84] width 34 height 34
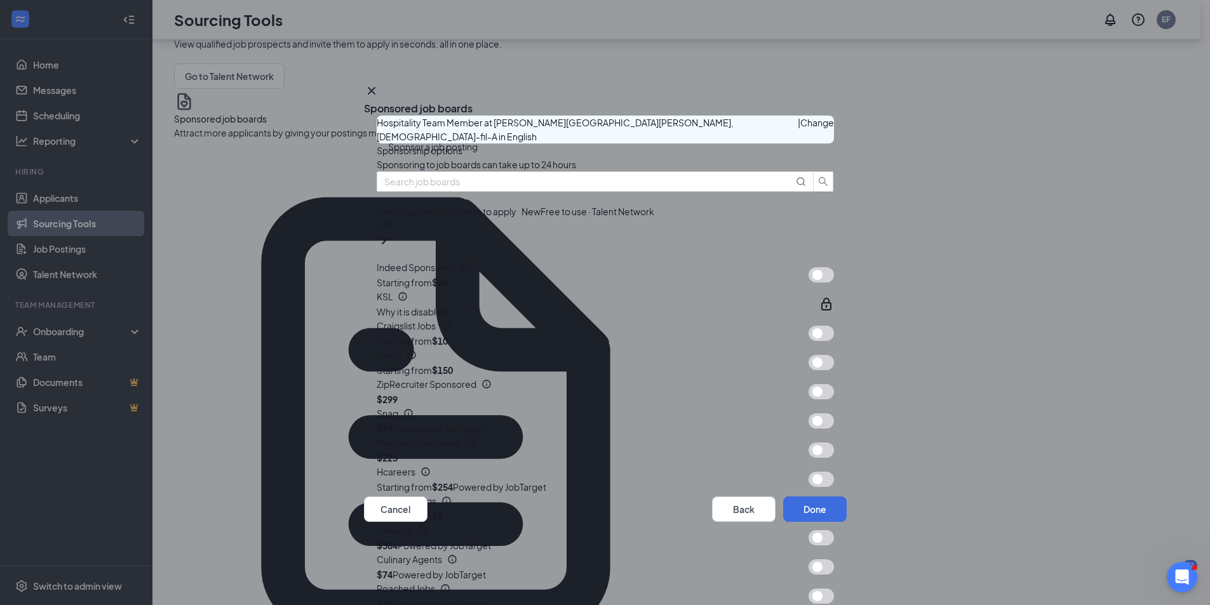
scroll to position [191, 0]
click at [808, 326] on button "button" at bounding box center [820, 333] width 25 height 15
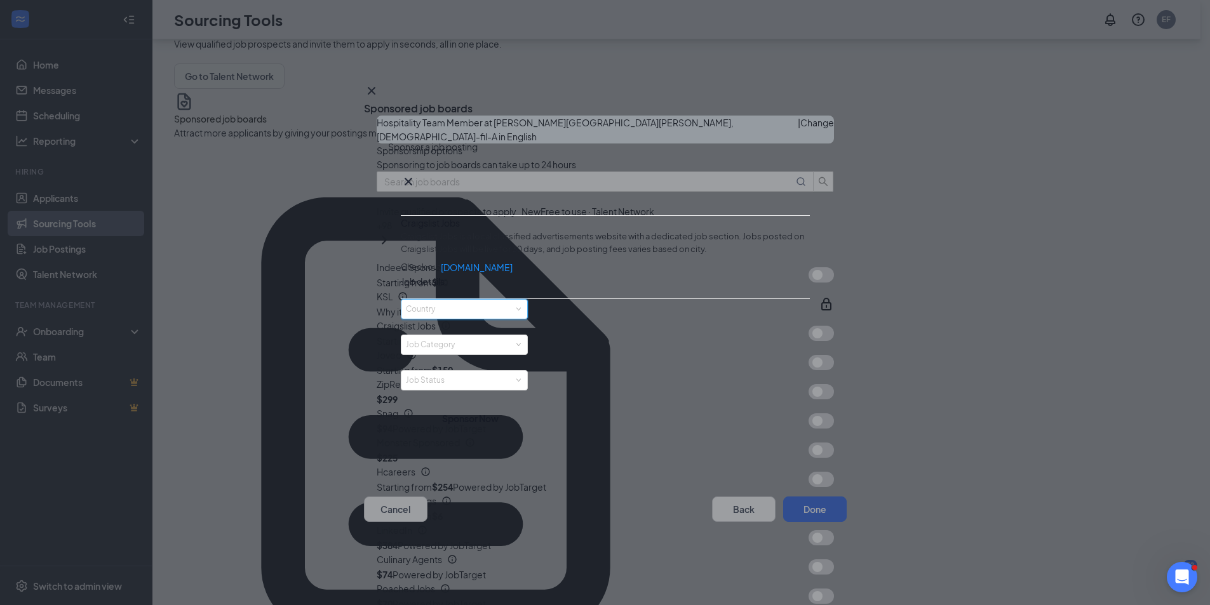
click at [521, 312] on span at bounding box center [518, 310] width 6 height 6
click at [518, 351] on li "[GEOGRAPHIC_DATA]" at bounding box center [464, 336] width 127 height 29
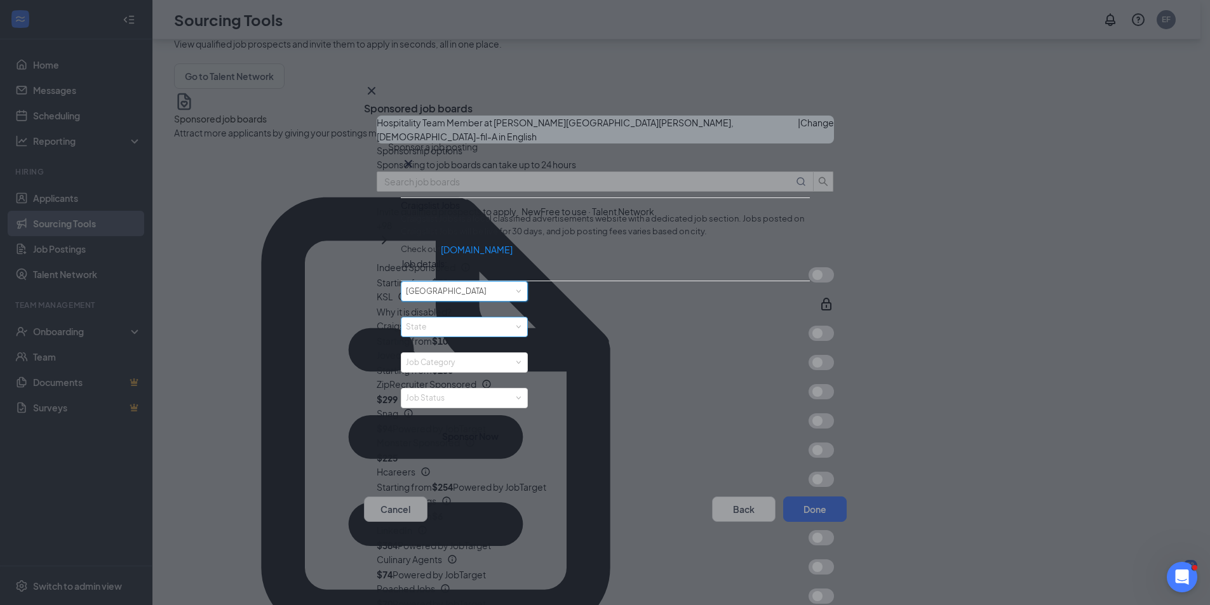
click at [517, 333] on div "State" at bounding box center [461, 327] width 111 height 13
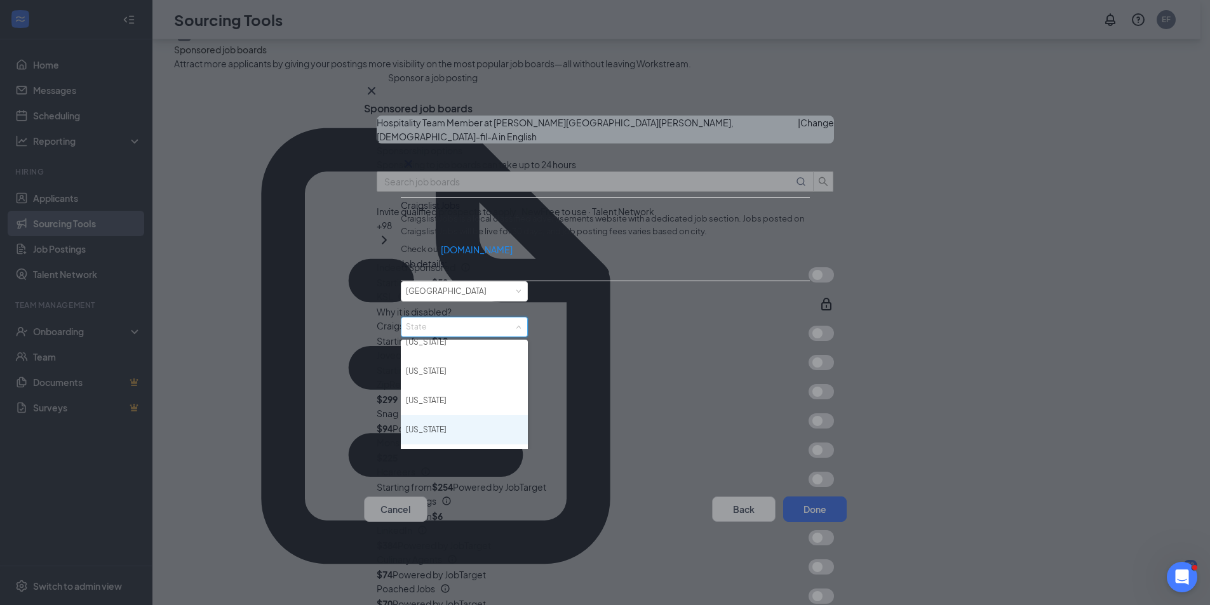
scroll to position [1204, 0]
click at [459, 421] on li "[US_STATE]" at bounding box center [464, 406] width 127 height 29
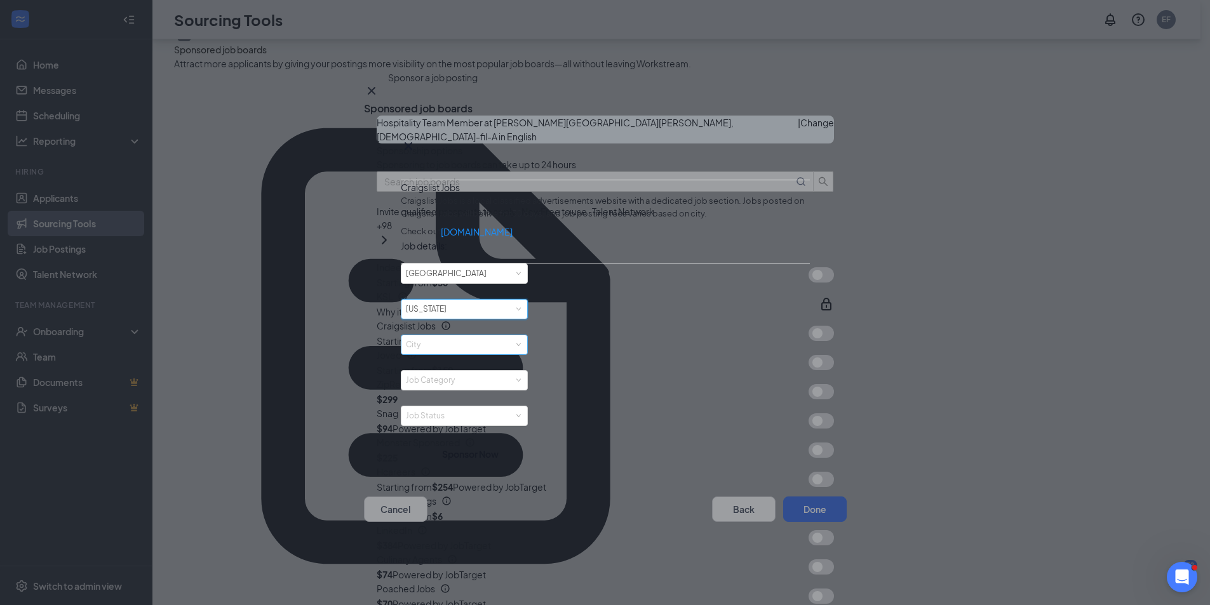
click at [517, 351] on div "City" at bounding box center [461, 345] width 111 height 13
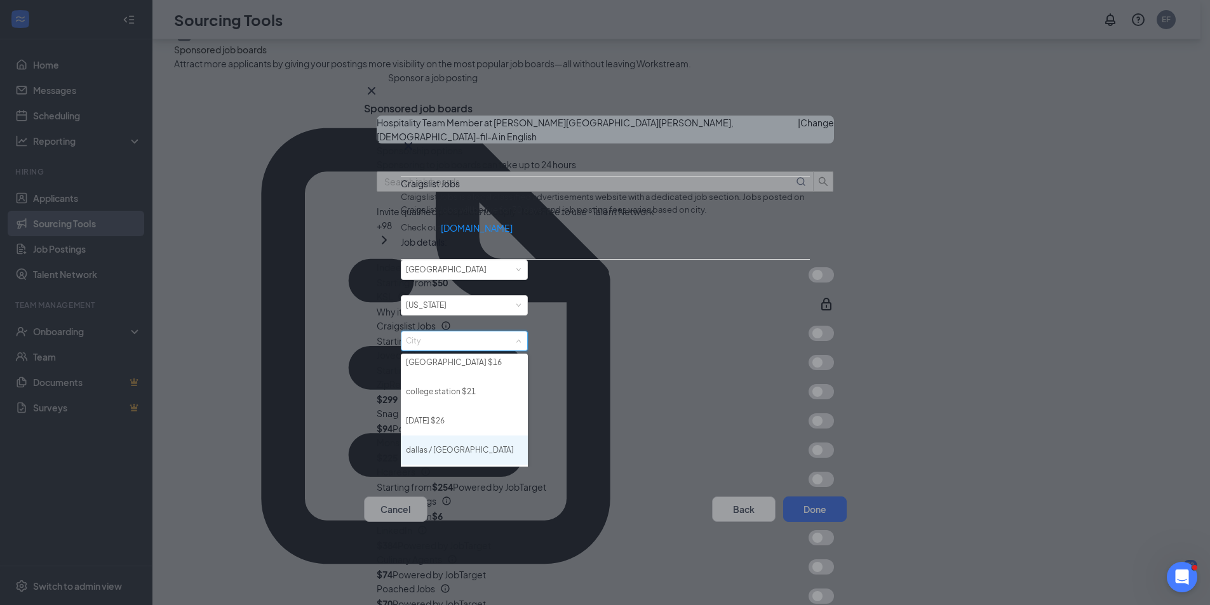
scroll to position [122, 0]
click at [480, 466] on li "dallas / [GEOGRAPHIC_DATA]" at bounding box center [464, 450] width 127 height 29
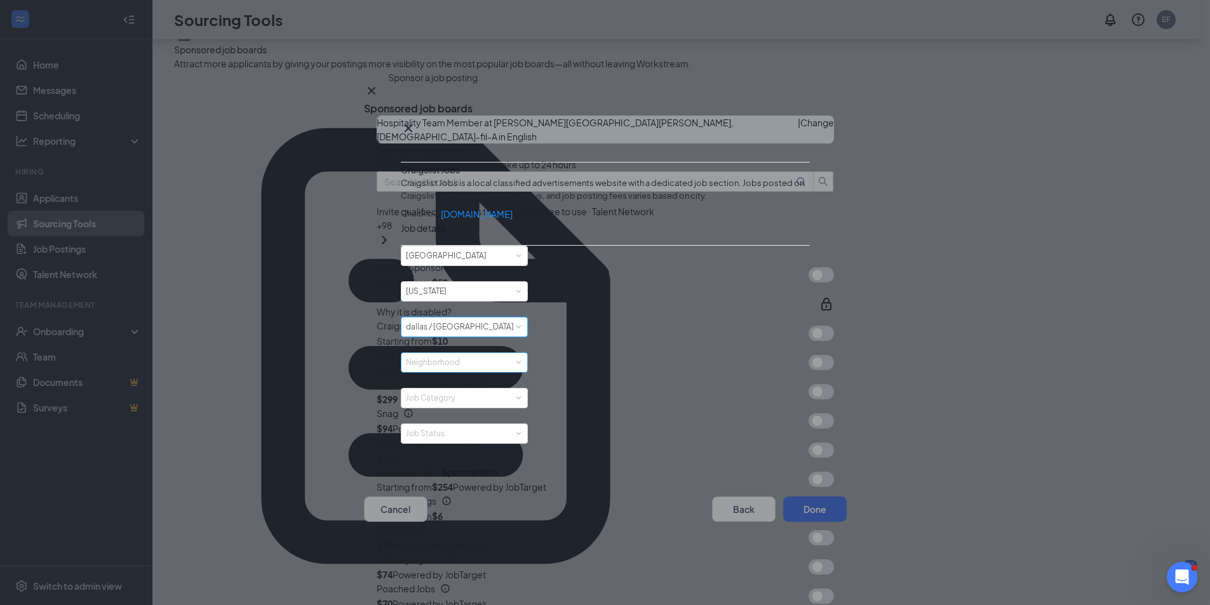
click at [512, 369] on div "Neighborhood" at bounding box center [461, 362] width 111 height 13
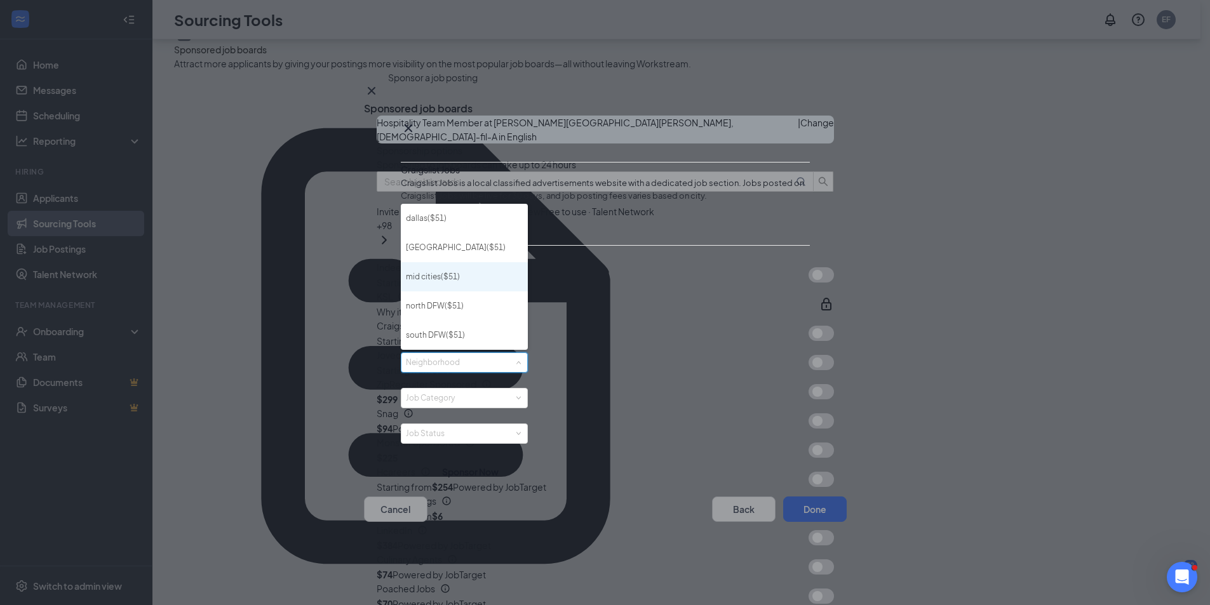
click at [467, 292] on li "mid cities ($ 51 )" at bounding box center [464, 276] width 127 height 29
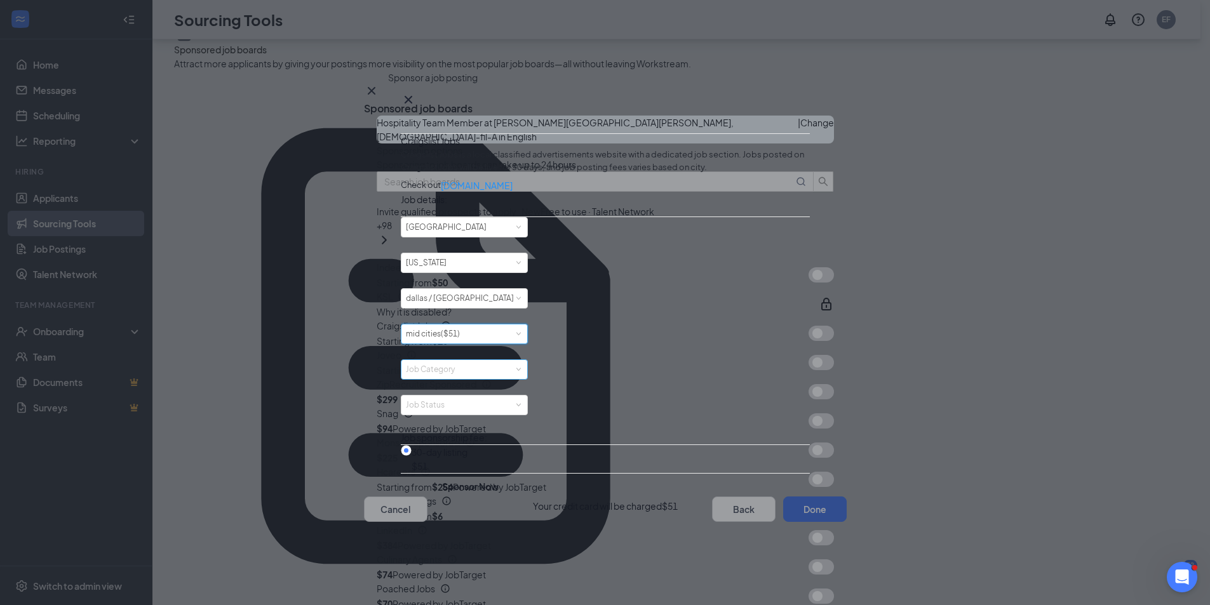
click at [517, 376] on div "Job Category" at bounding box center [461, 369] width 111 height 13
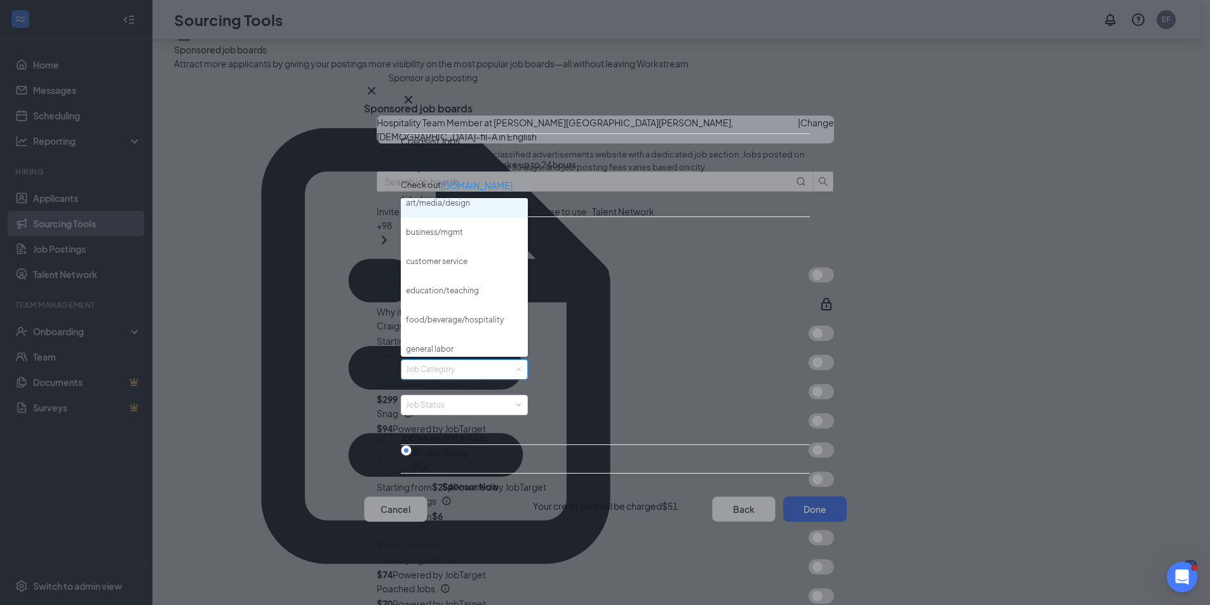
scroll to position [191, 0]
click at [490, 241] on li "food/beverage/hospitality" at bounding box center [464, 226] width 127 height 29
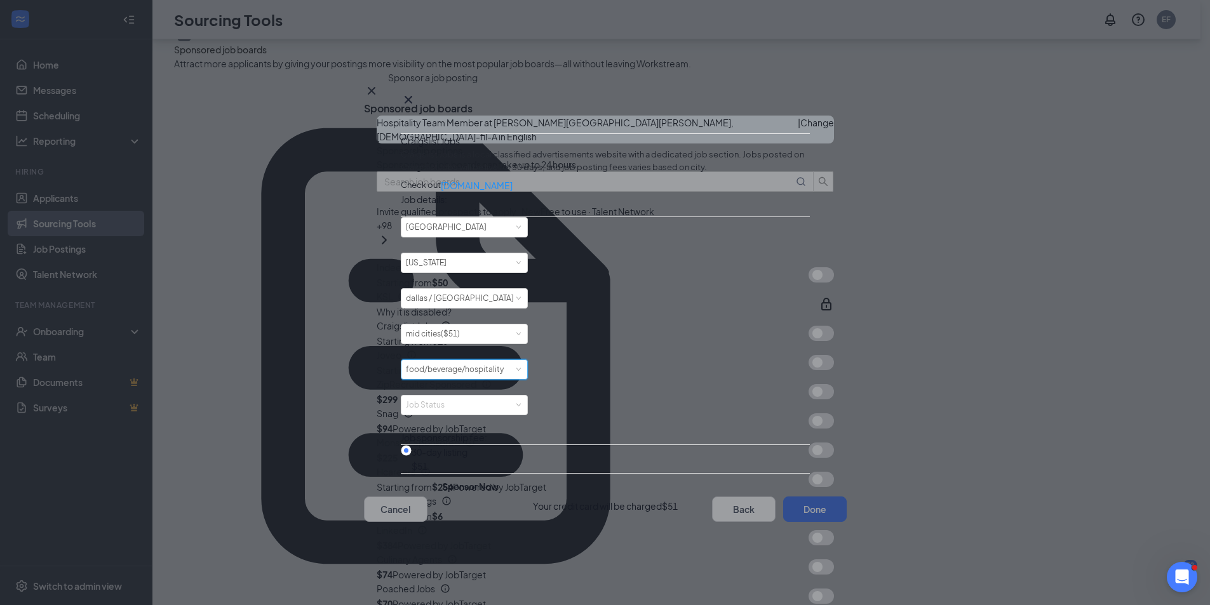
scroll to position [131, 0]
click at [517, 399] on div "Job Status" at bounding box center [461, 405] width 111 height 13
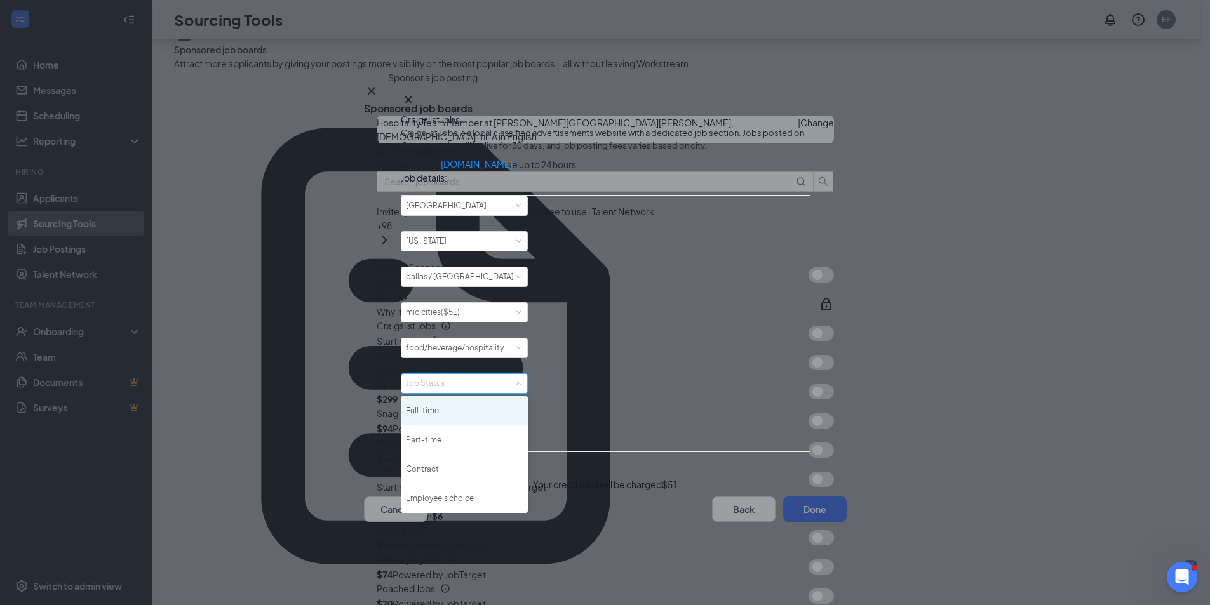
click at [493, 396] on li "Full-time" at bounding box center [464, 410] width 127 height 29
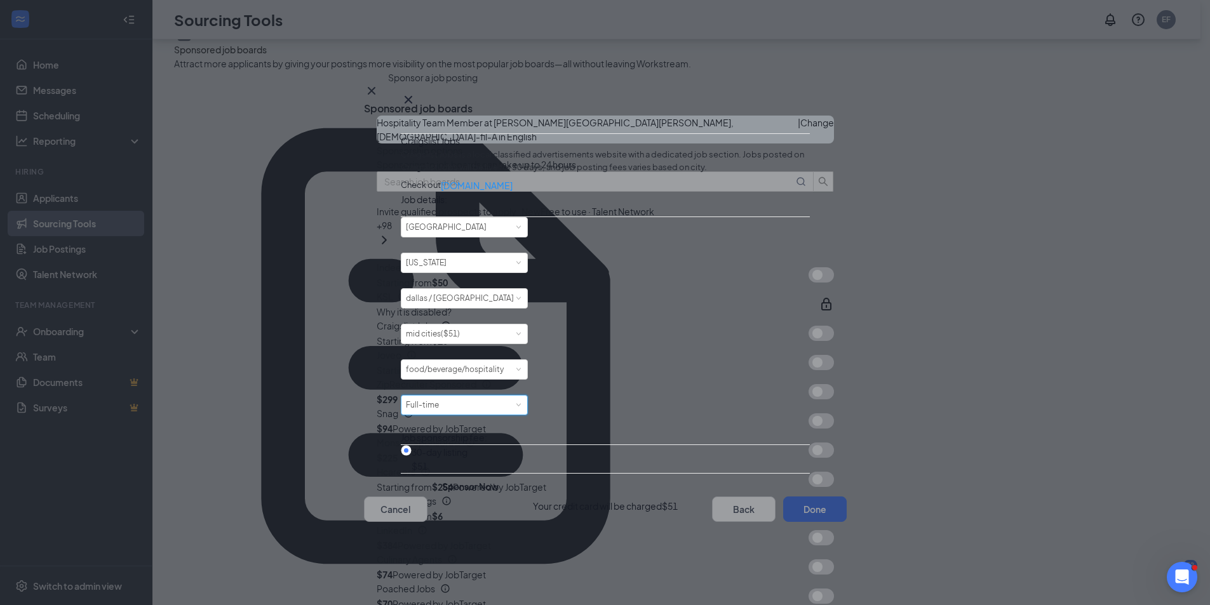
click at [507, 396] on div "Job Status [DEMOGRAPHIC_DATA]" at bounding box center [464, 405] width 117 height 19
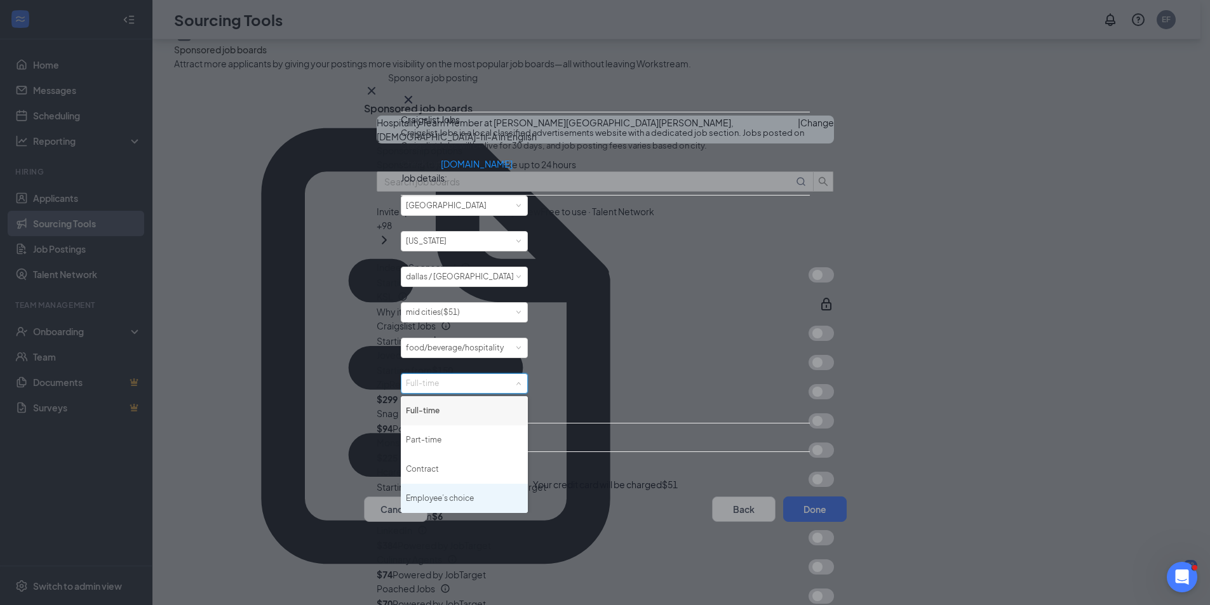
click at [461, 484] on li "Employee’s choice" at bounding box center [464, 498] width 127 height 29
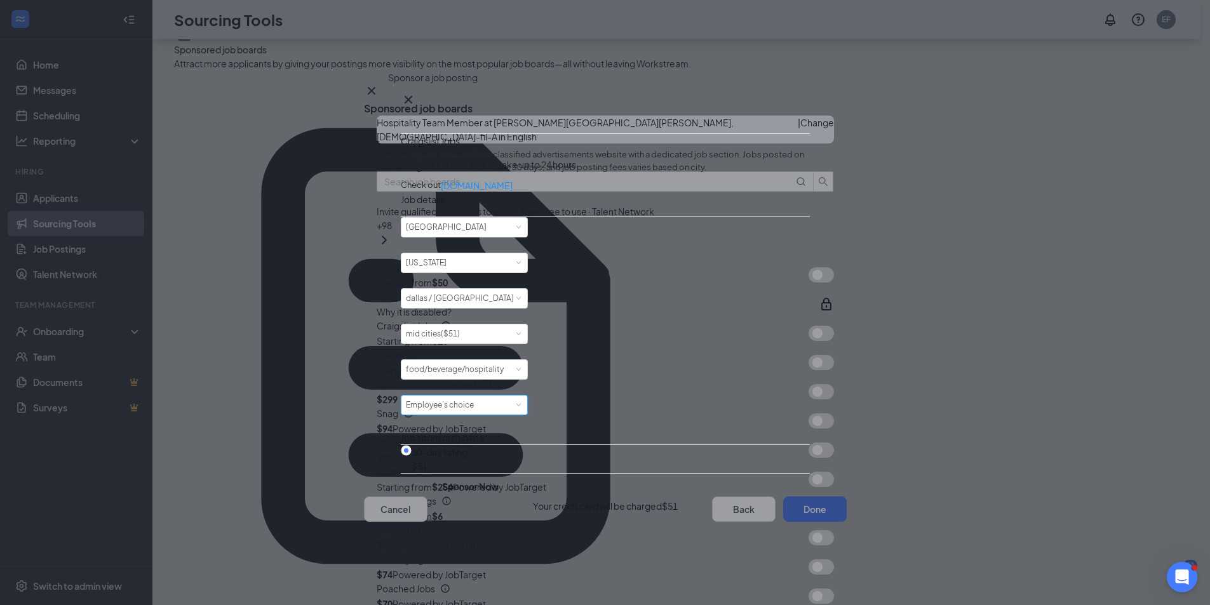
scroll to position [196, 0]
click at [540, 490] on button "Sponsor Now" at bounding box center [470, 486] width 139 height 25
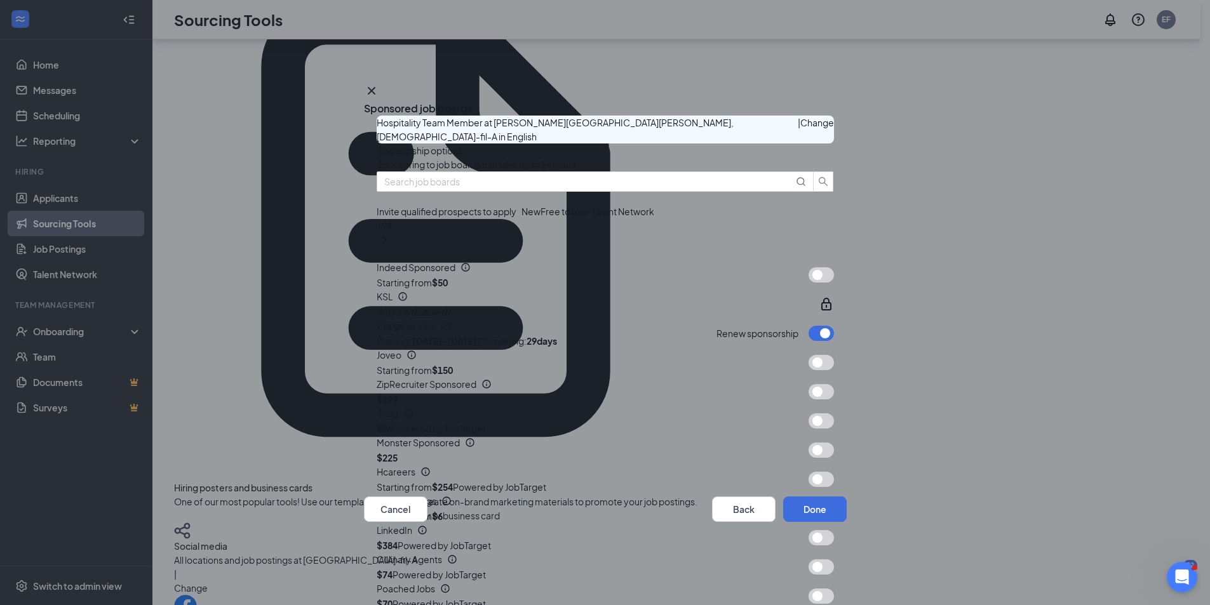
scroll to position [269, 0]
click at [808, 413] on button "button" at bounding box center [820, 420] width 25 height 15
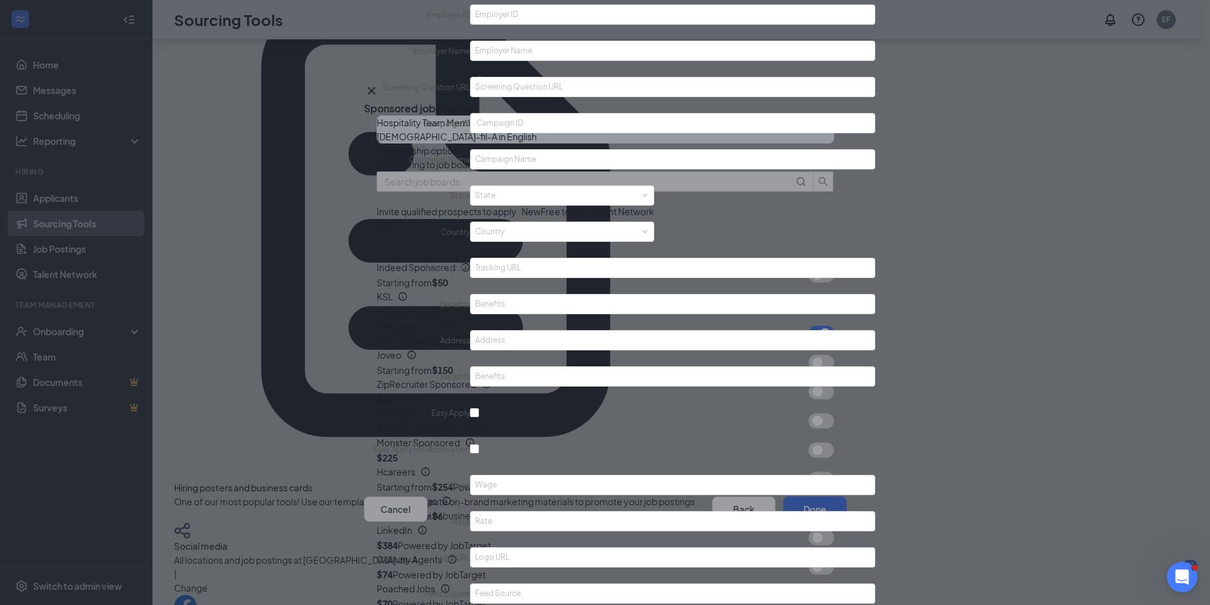
scroll to position [318, 0]
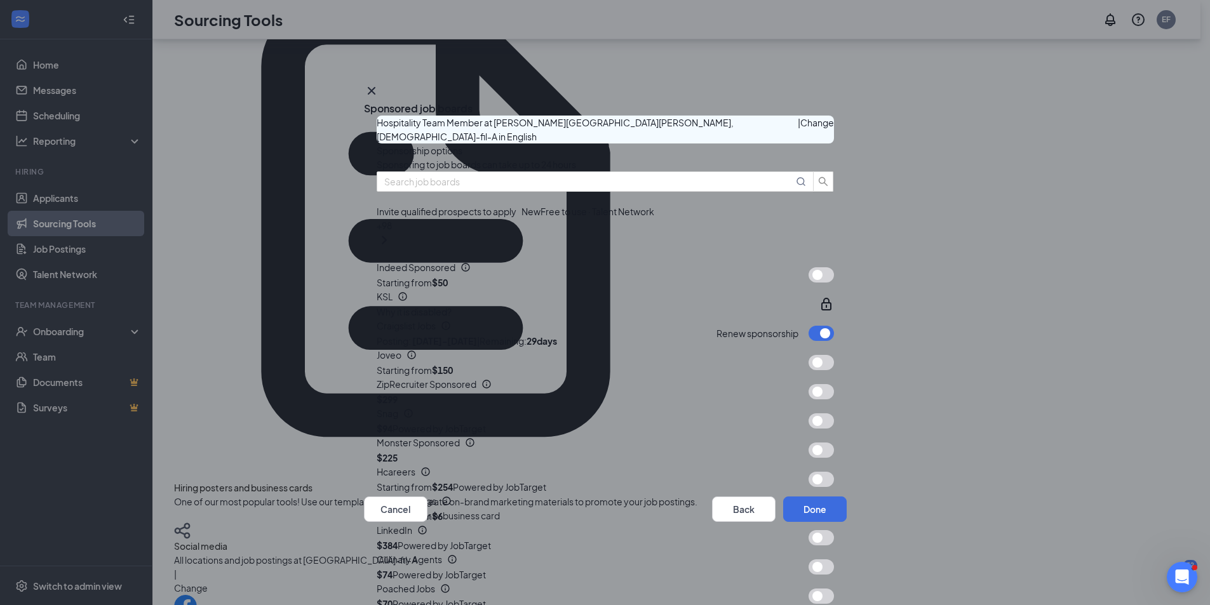
scroll to position [396, 0]
click at [808, 443] on button "button" at bounding box center [820, 450] width 25 height 15
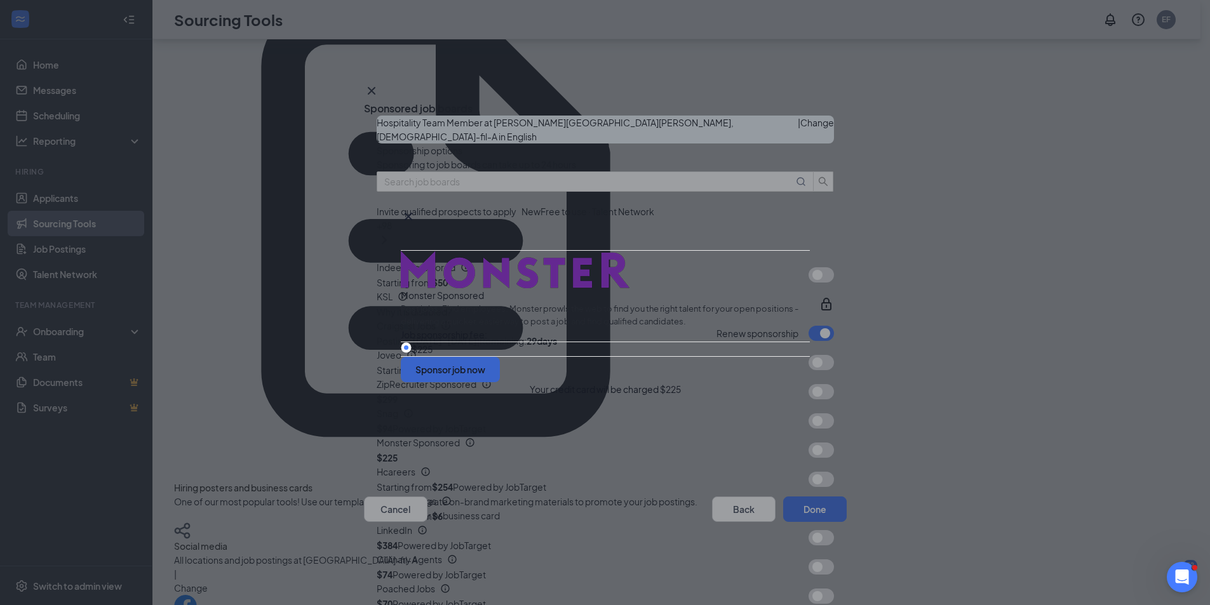
click at [500, 382] on button "Sponsor job now" at bounding box center [450, 369] width 99 height 25
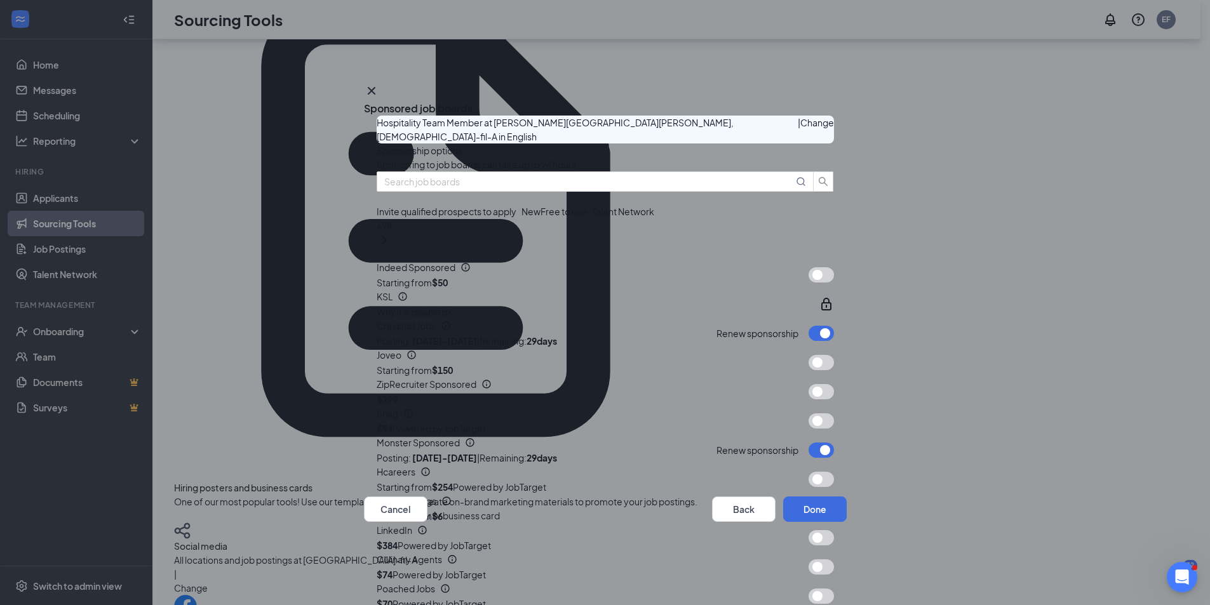
scroll to position [650, 0]
click at [814, 514] on button "Done" at bounding box center [815, 509] width 64 height 25
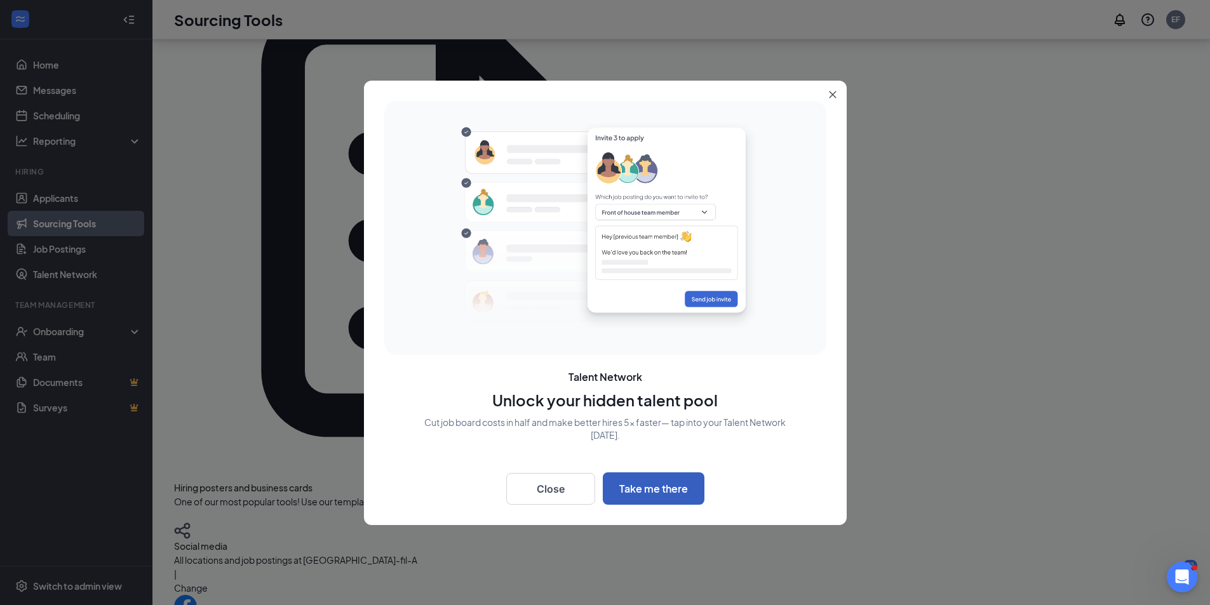
click at [661, 492] on button "Take me there" at bounding box center [654, 489] width 102 height 32
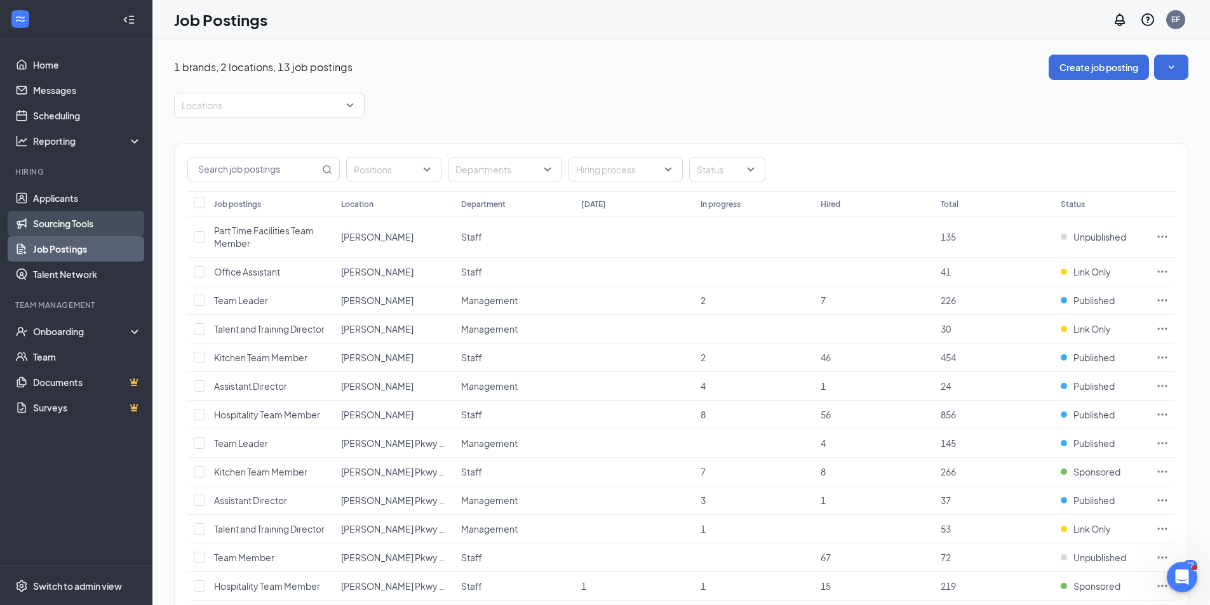
click at [71, 222] on link "Sourcing Tools" at bounding box center [87, 223] width 109 height 25
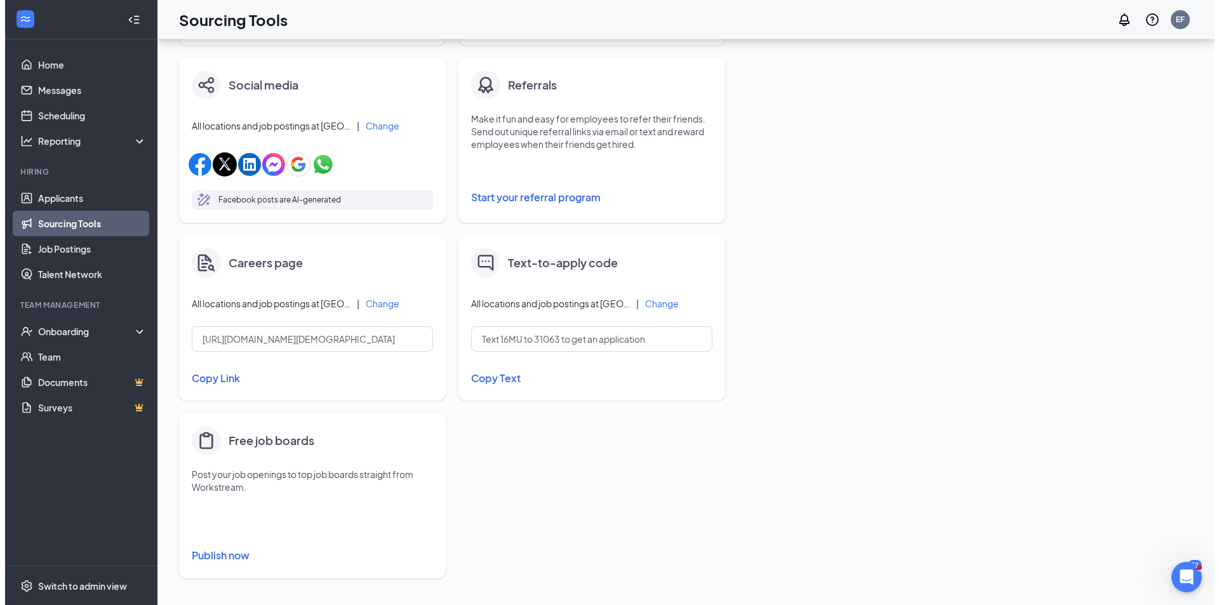
scroll to position [387, 0]
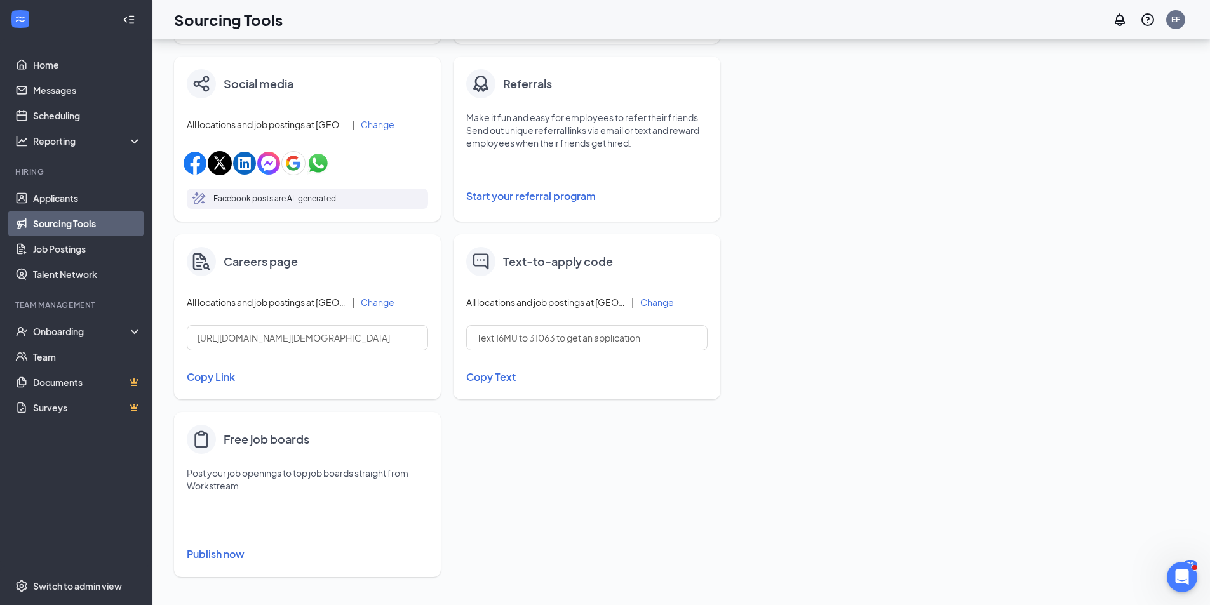
click at [243, 558] on button "Publish now" at bounding box center [307, 554] width 241 height 20
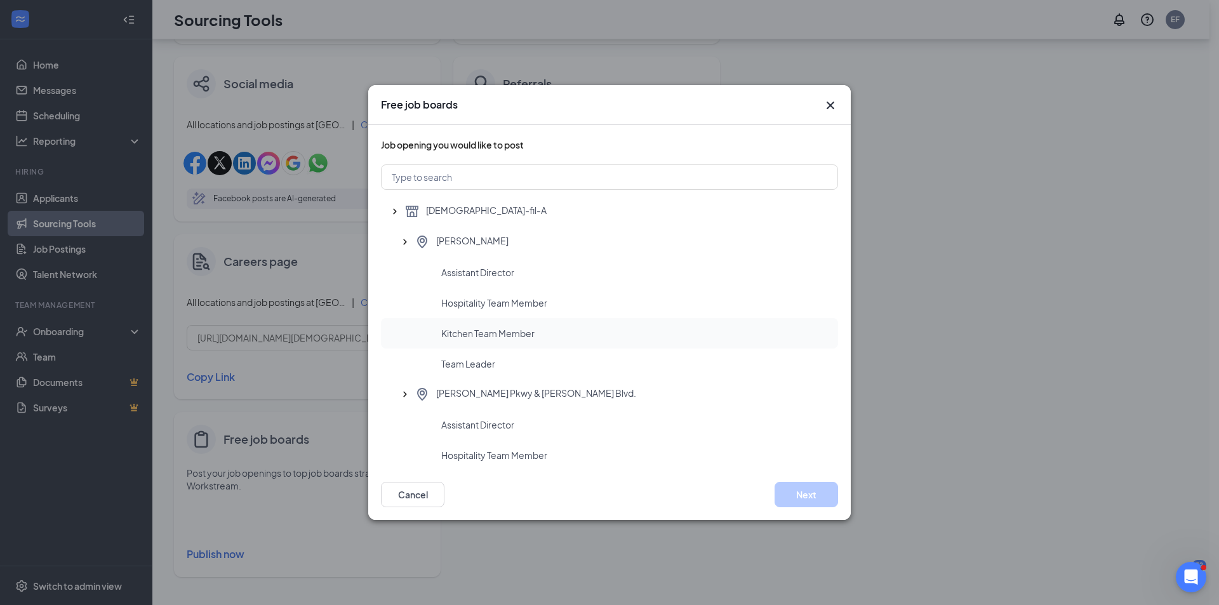
click at [480, 344] on div "Kitchen Team Member" at bounding box center [609, 333] width 457 height 30
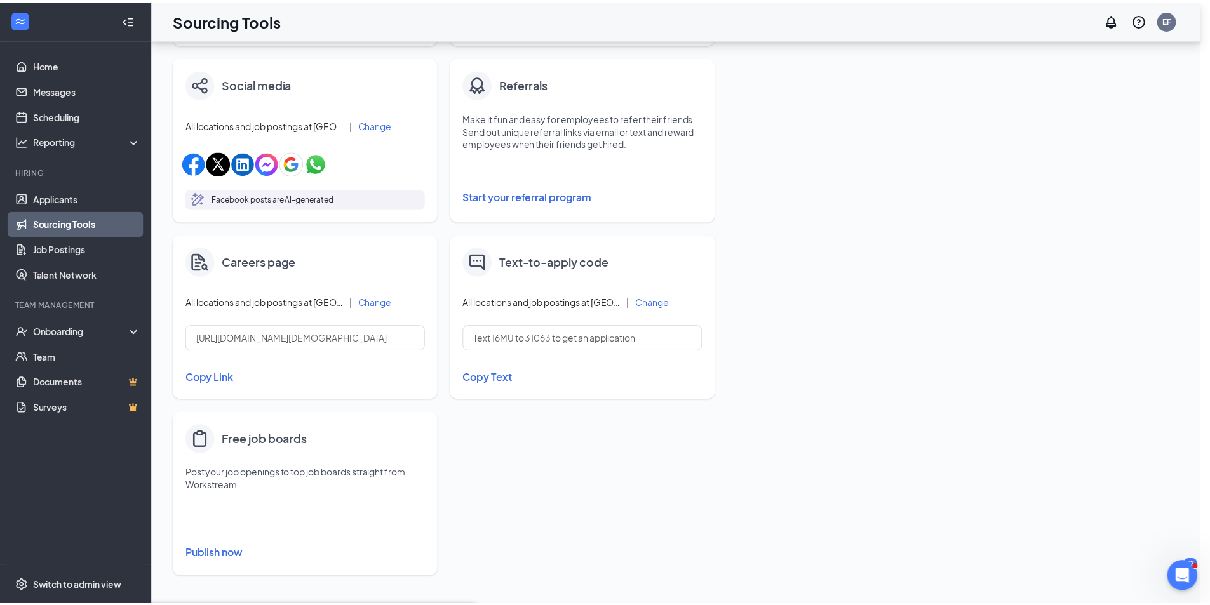
scroll to position [0, 0]
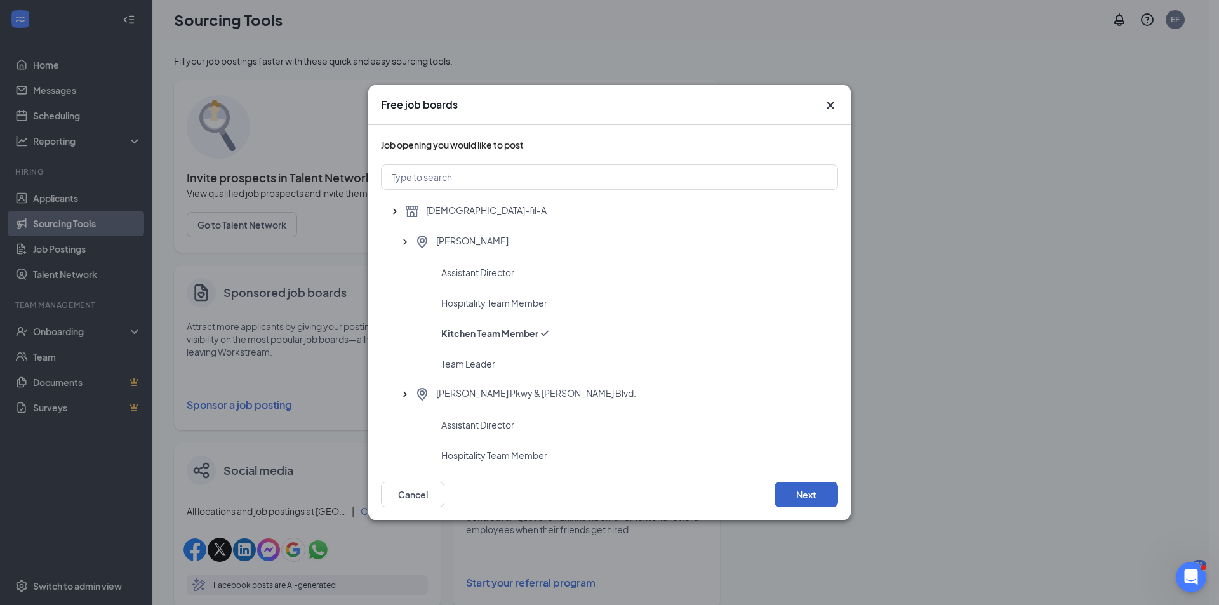
click at [807, 491] on button "Next" at bounding box center [807, 494] width 64 height 25
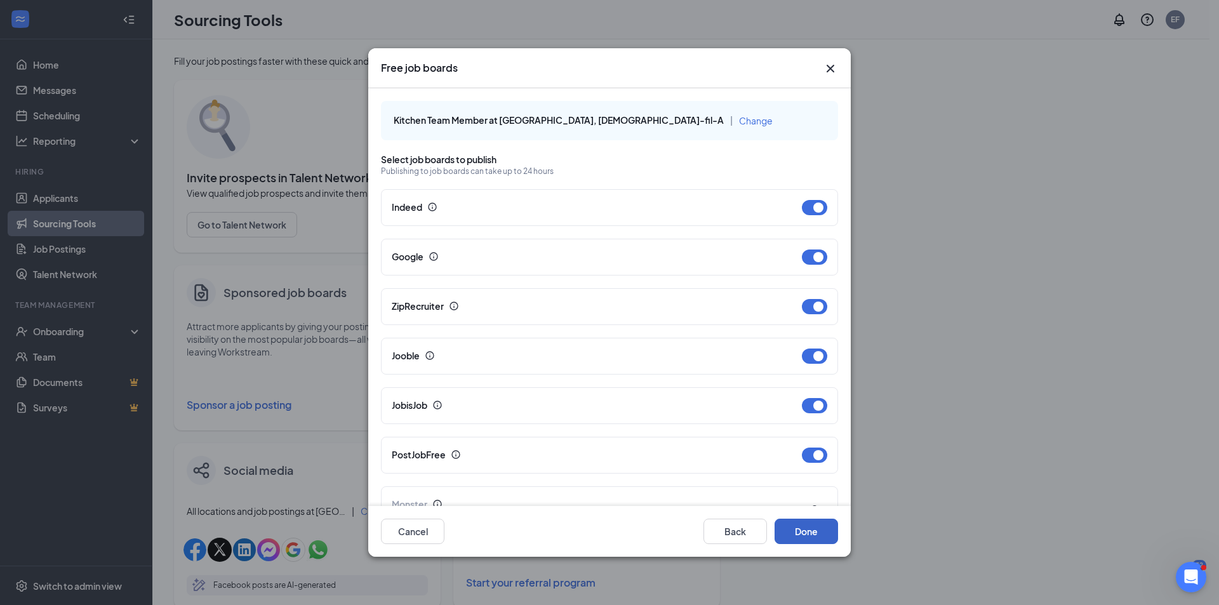
click at [804, 531] on button "Done" at bounding box center [807, 531] width 64 height 25
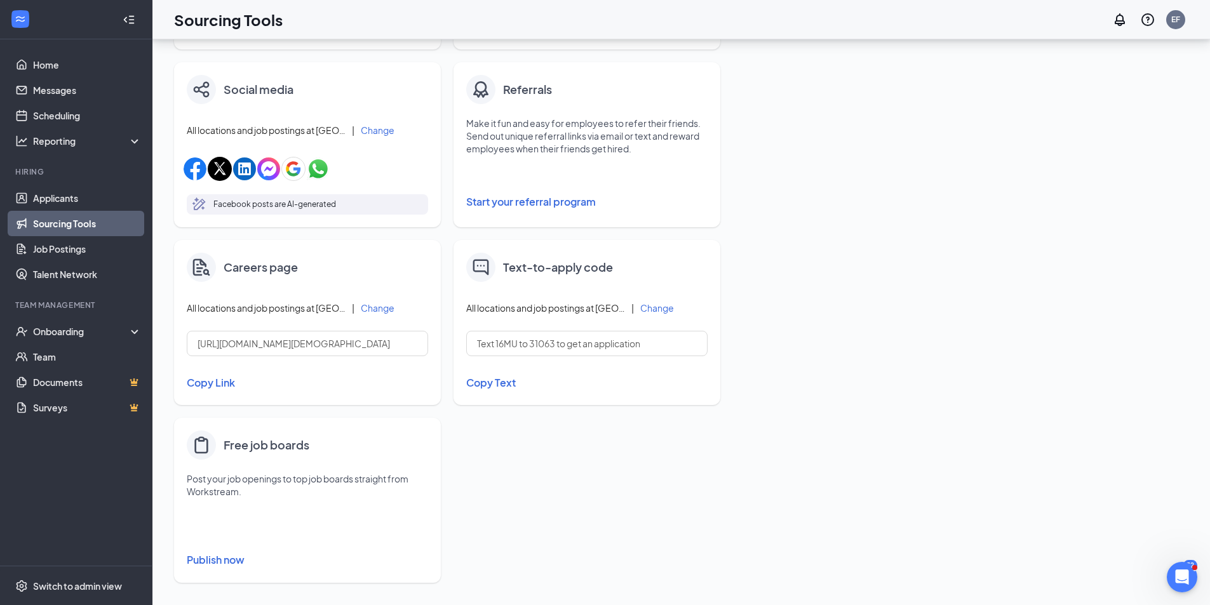
scroll to position [387, 0]
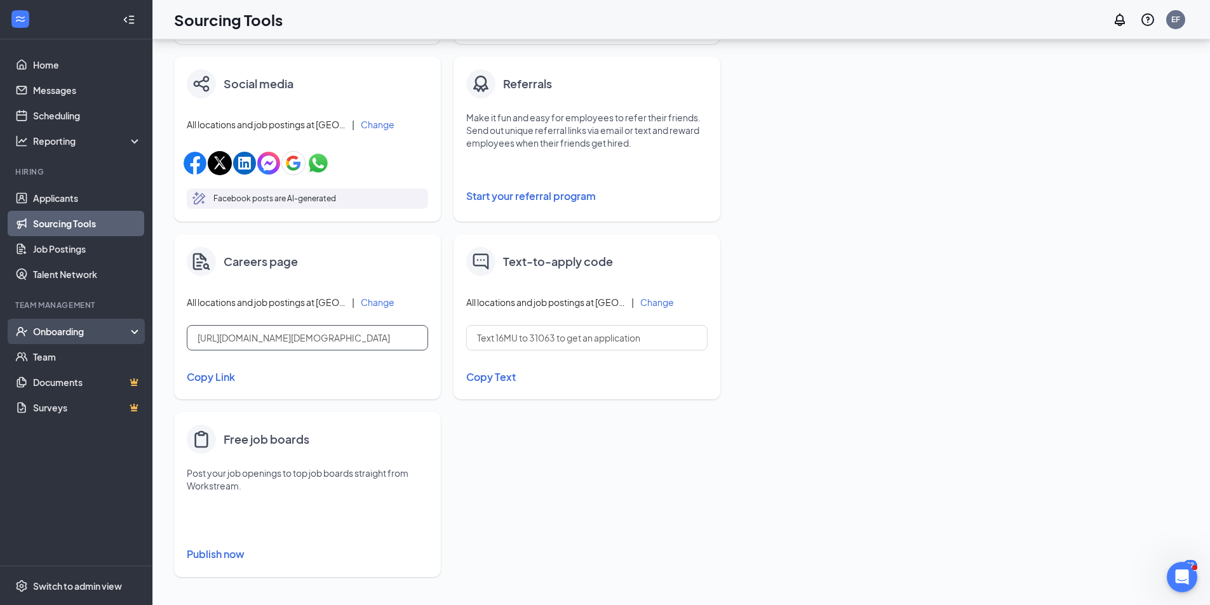
drag, startPoint x: 390, startPoint y: 335, endPoint x: 149, endPoint y: 337, distance: 240.7
click at [149, 337] on div "Home Messages Scheduling Reporting Hiring Applicants Sourcing Tools Job Posting…" at bounding box center [605, 109] width 1210 height 992
click at [219, 382] on button "Copy Link" at bounding box center [307, 377] width 241 height 22
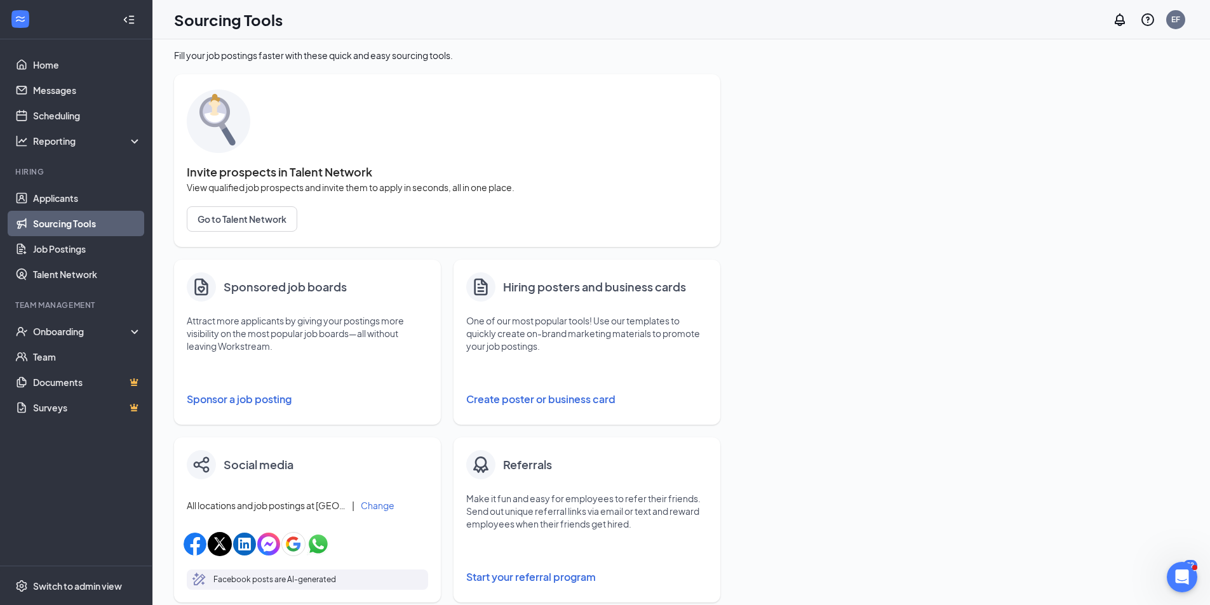
scroll to position [0, 0]
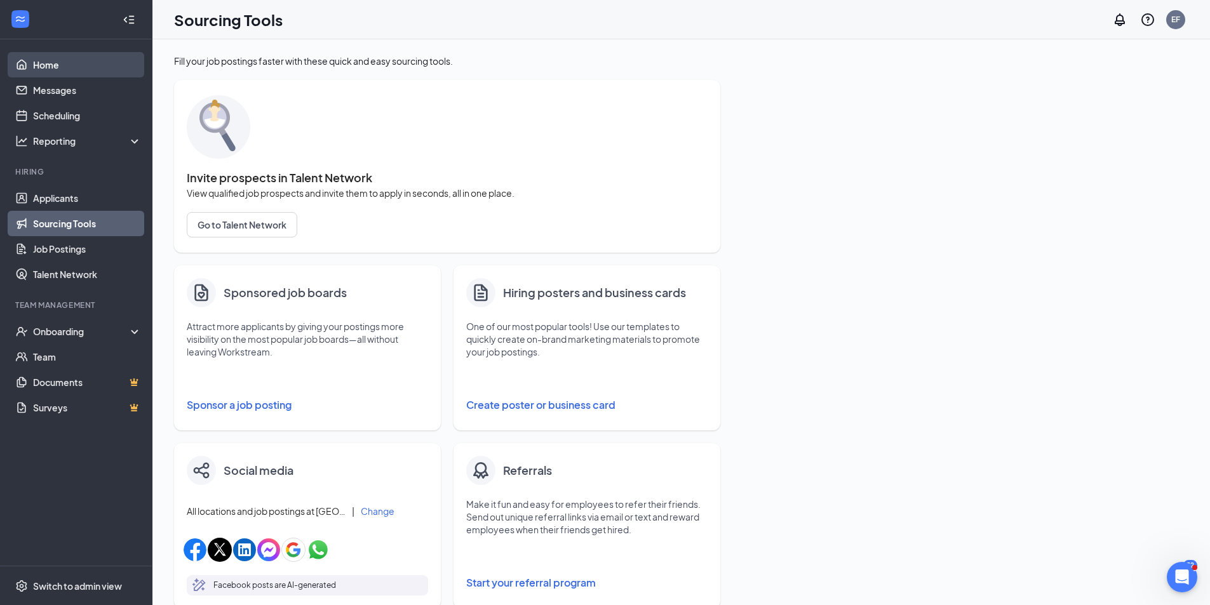
click at [84, 60] on link "Home" at bounding box center [87, 64] width 109 height 25
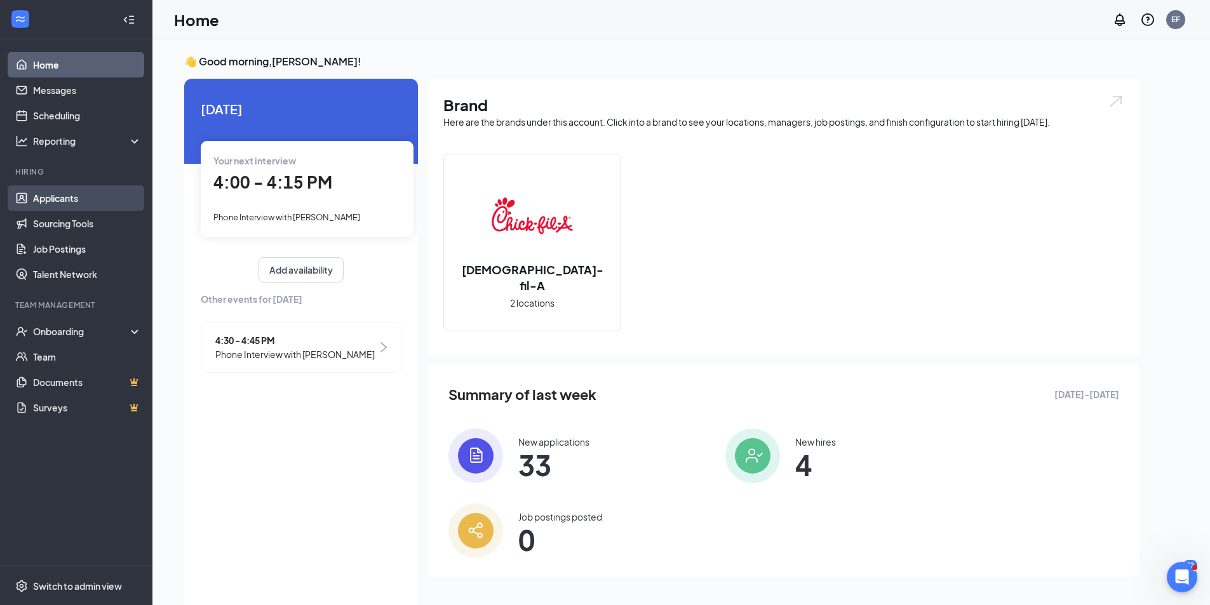
click at [100, 192] on link "Applicants" at bounding box center [87, 197] width 109 height 25
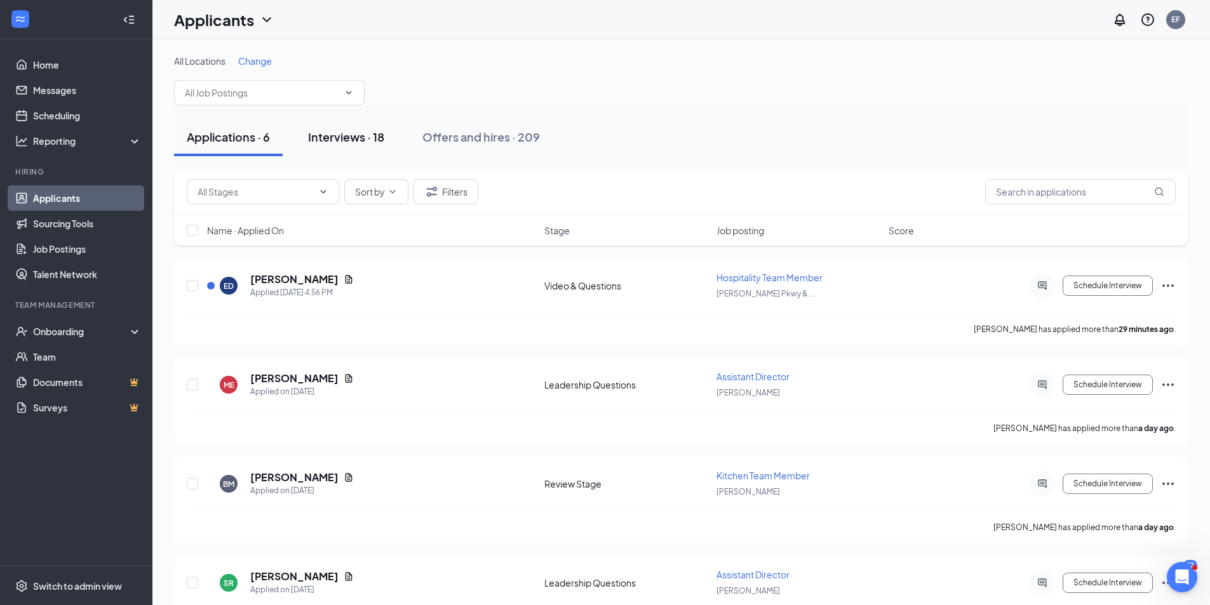
click at [356, 135] on div "Interviews · 18" at bounding box center [346, 137] width 76 height 16
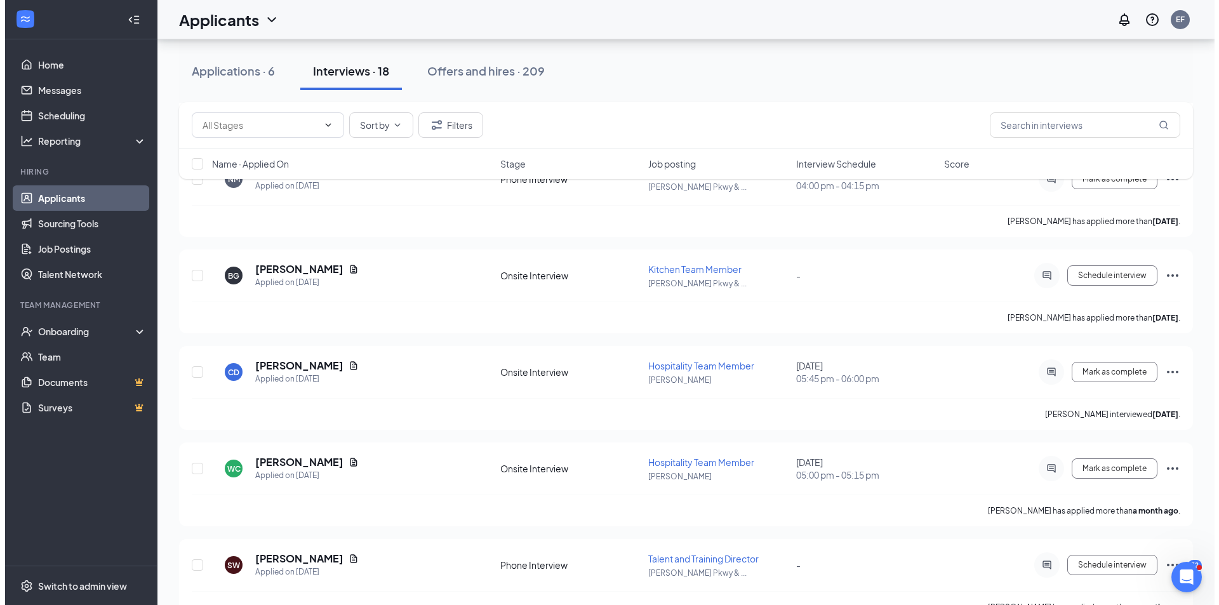
scroll to position [1406, 0]
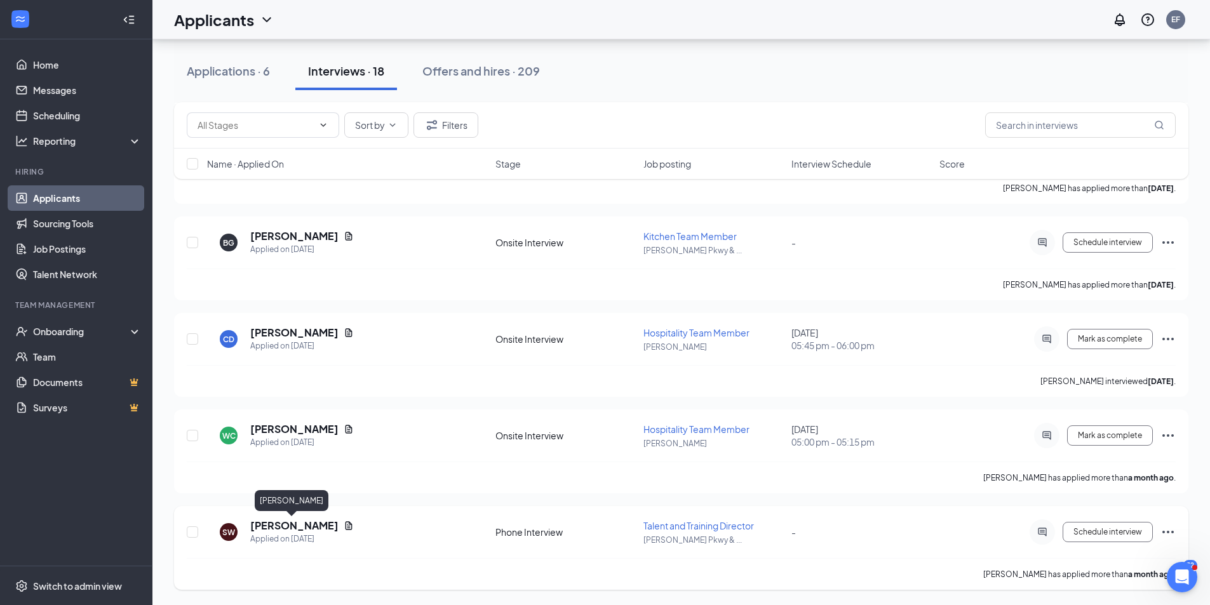
click at [292, 520] on h5 "[PERSON_NAME]" at bounding box center [294, 526] width 88 height 14
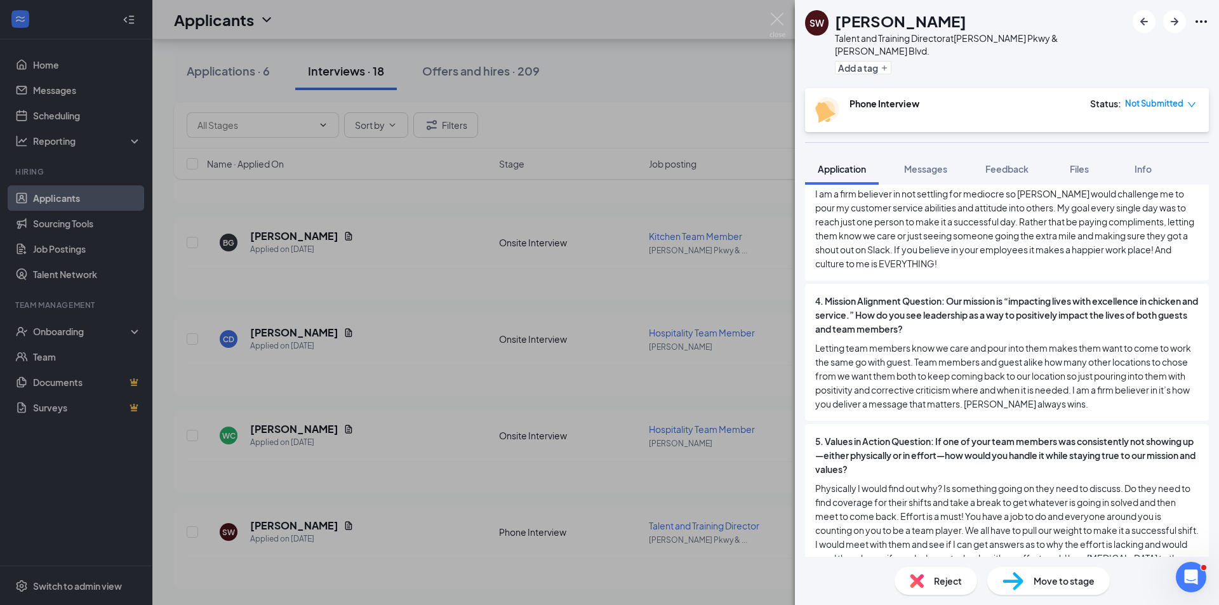
scroll to position [2081, 0]
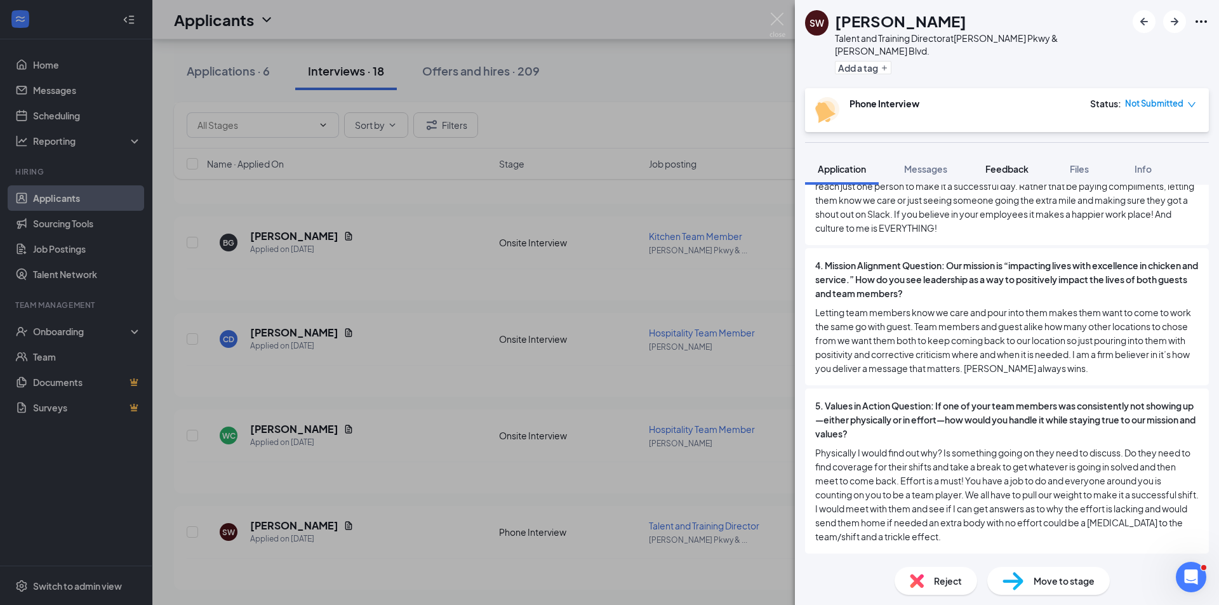
click at [1011, 163] on span "Feedback" at bounding box center [1007, 168] width 43 height 11
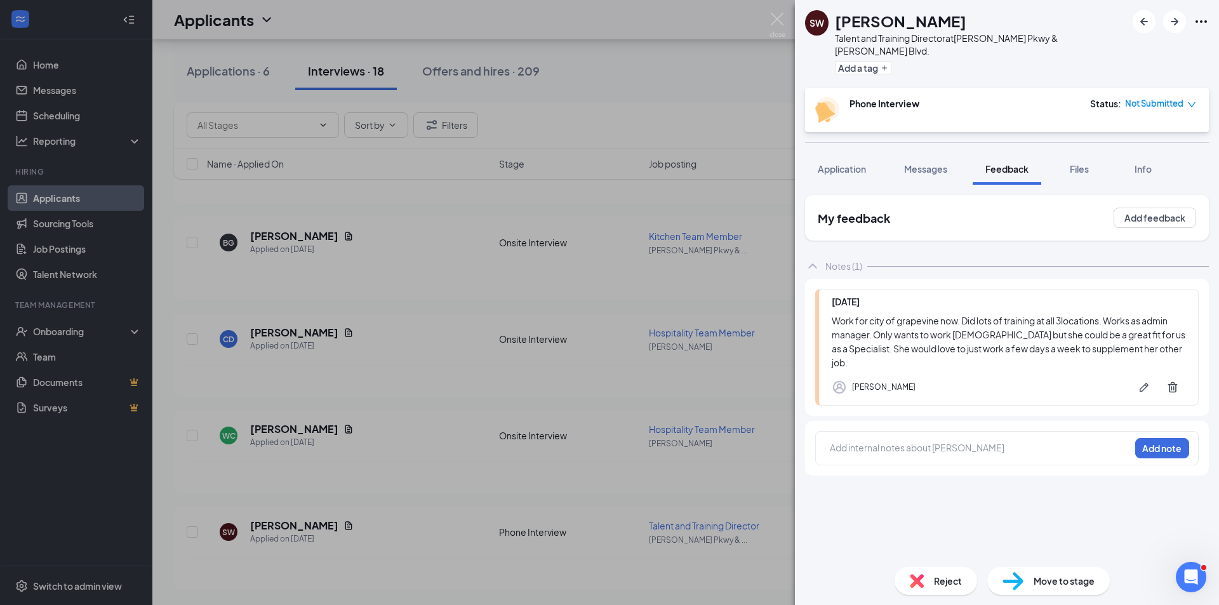
click at [1205, 24] on icon "Ellipses" at bounding box center [1201, 21] width 15 height 15
click at [1100, 55] on link "View full application" at bounding box center [1132, 50] width 137 height 13
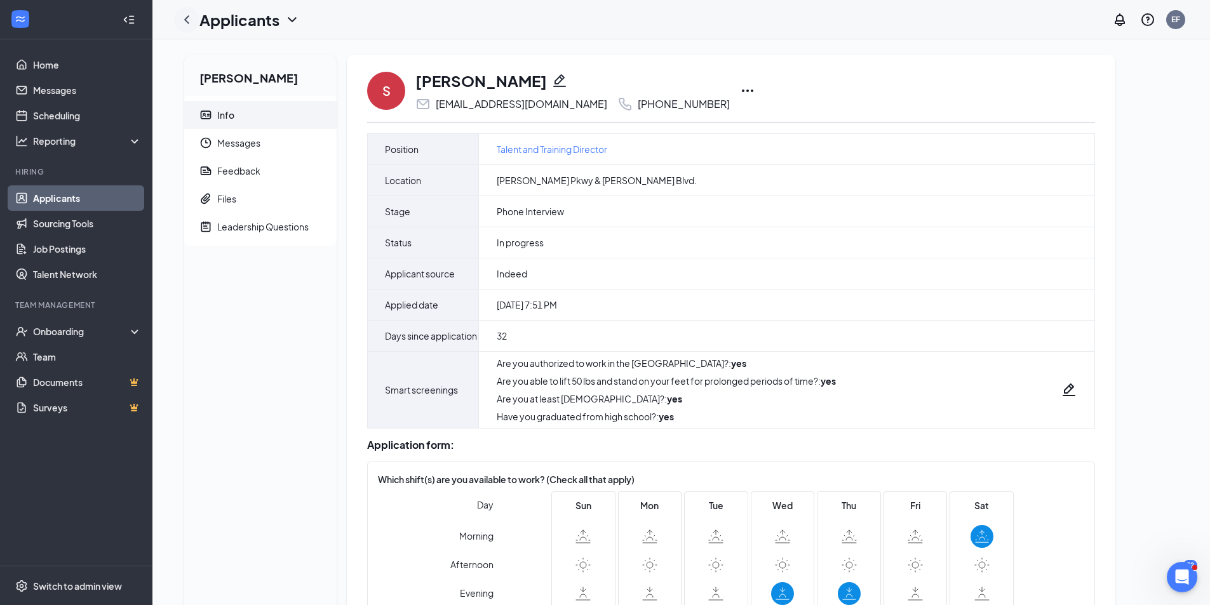
click at [191, 20] on icon "ChevronLeft" at bounding box center [186, 19] width 15 height 15
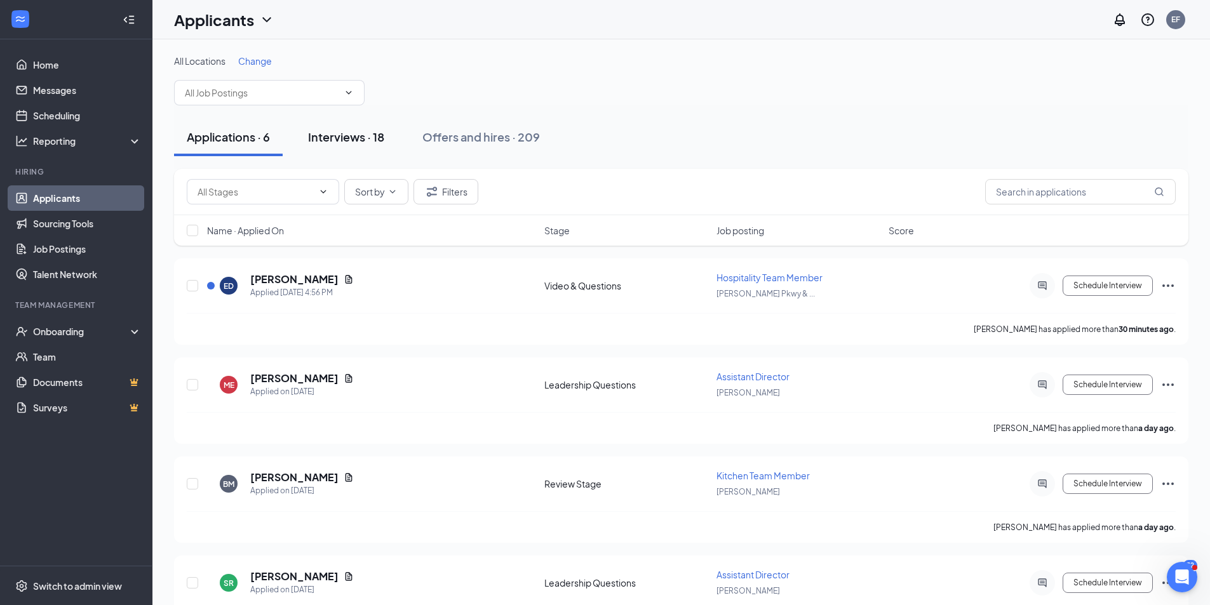
click at [372, 144] on div "Interviews · 18" at bounding box center [346, 137] width 76 height 16
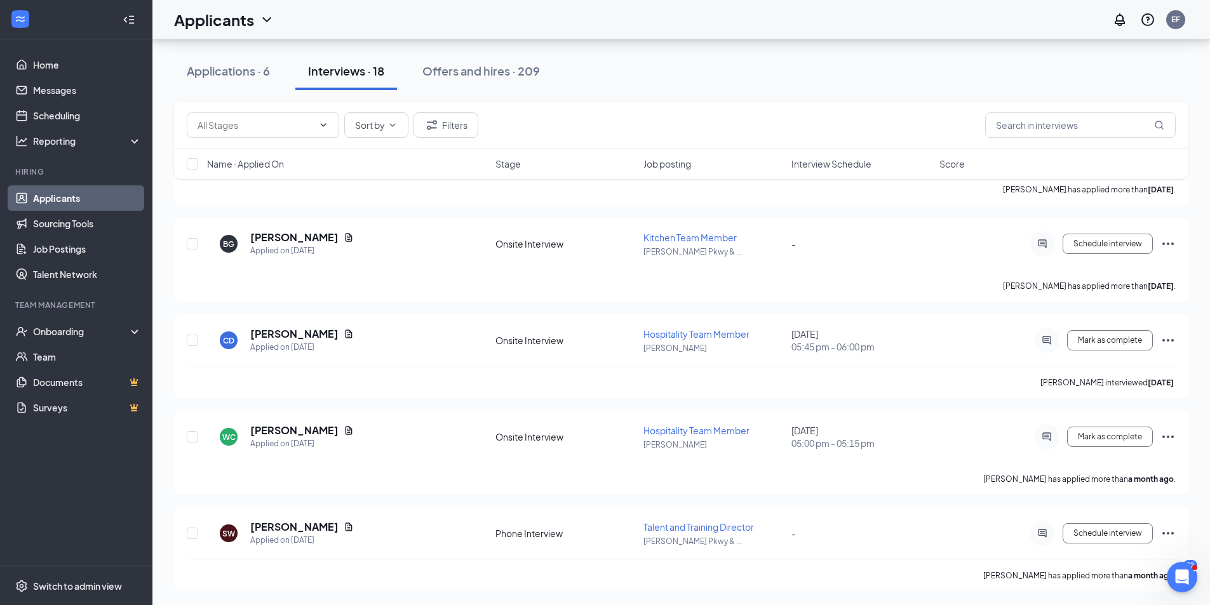
scroll to position [1406, 0]
click at [1168, 527] on icon "Ellipses" at bounding box center [1167, 532] width 15 height 15
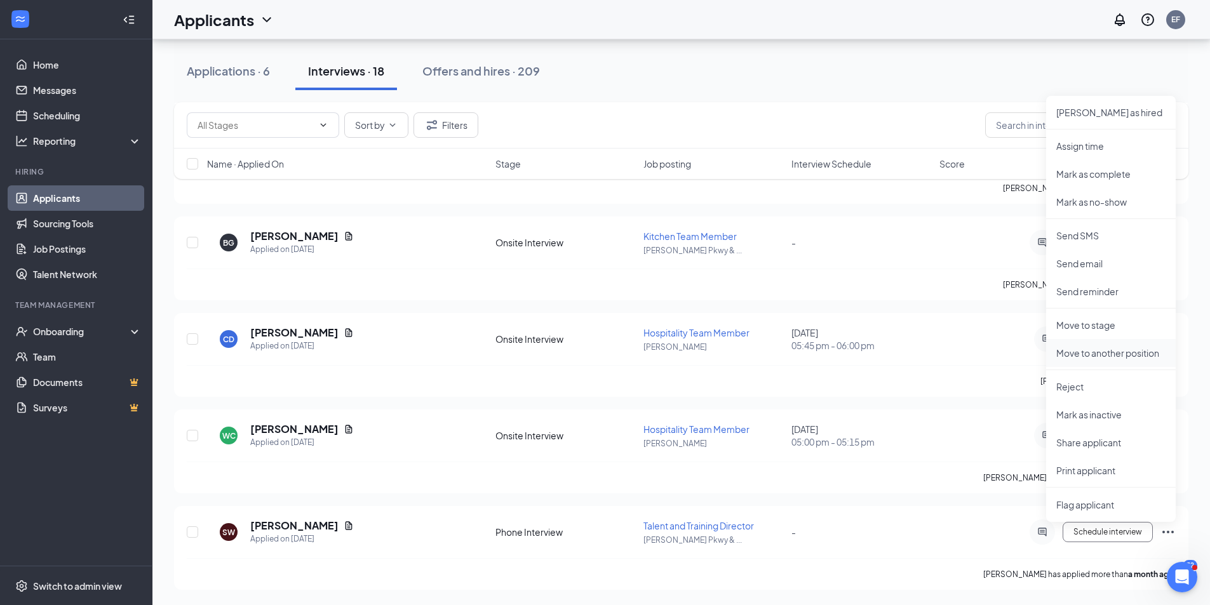
click at [1101, 351] on p "Move to another position" at bounding box center [1110, 353] width 109 height 13
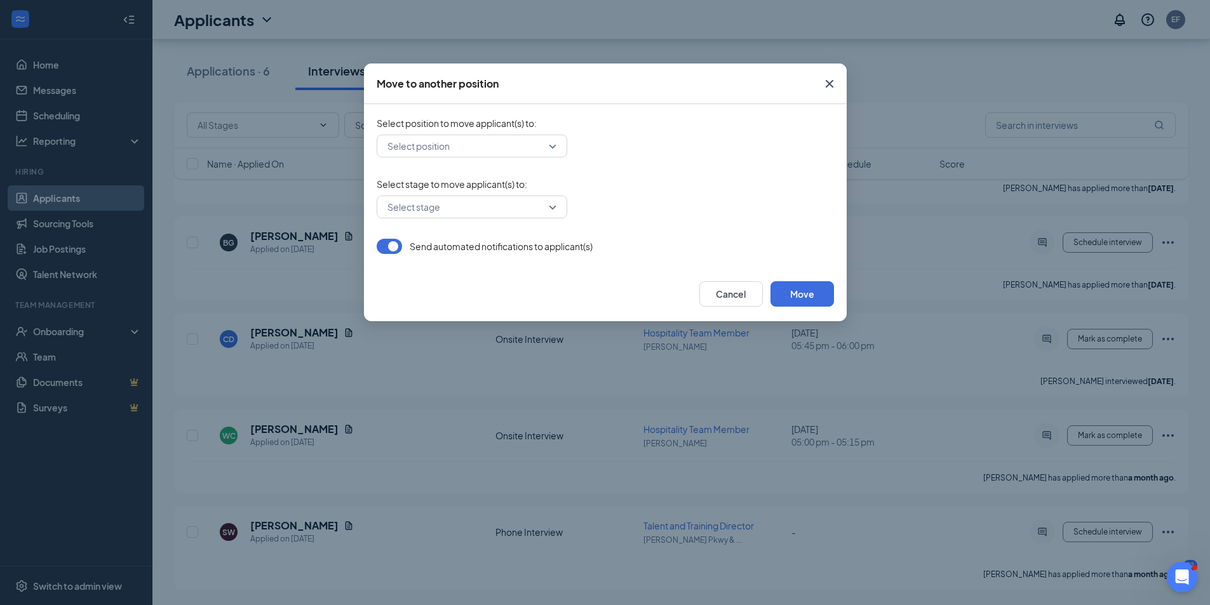
click at [546, 148] on input "search" at bounding box center [467, 146] width 166 height 22
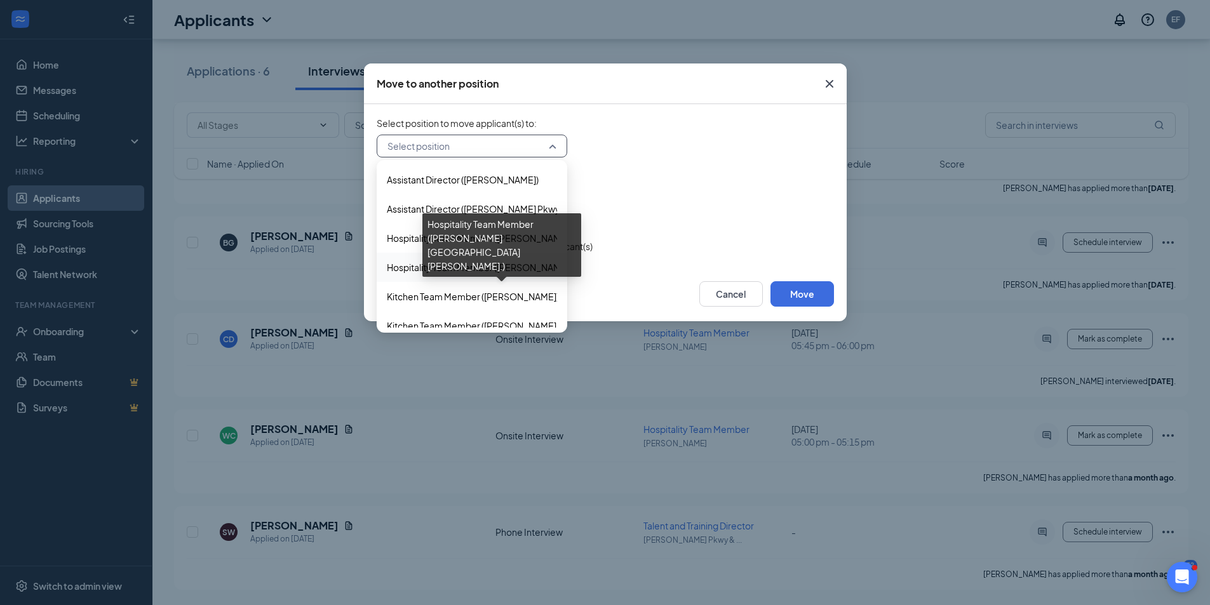
click at [494, 269] on span "Hospitality Team Member (N. Tarrant Pkwy & Davis Blvd.)" at bounding box center [563, 267] width 352 height 14
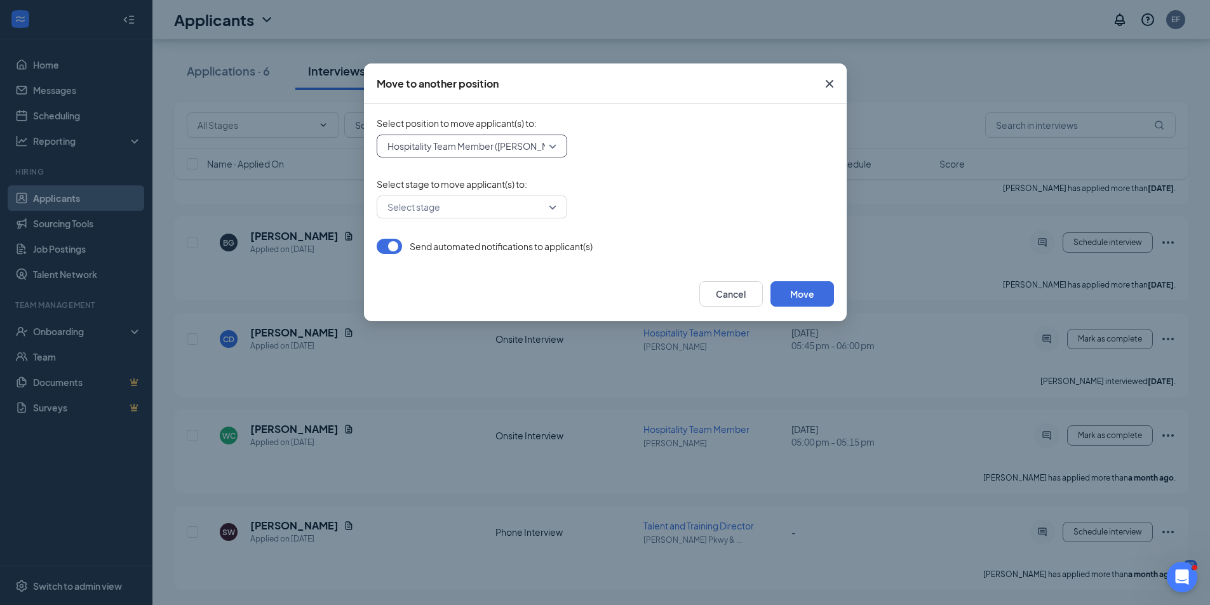
click at [551, 207] on div "Select stage" at bounding box center [472, 207] width 191 height 23
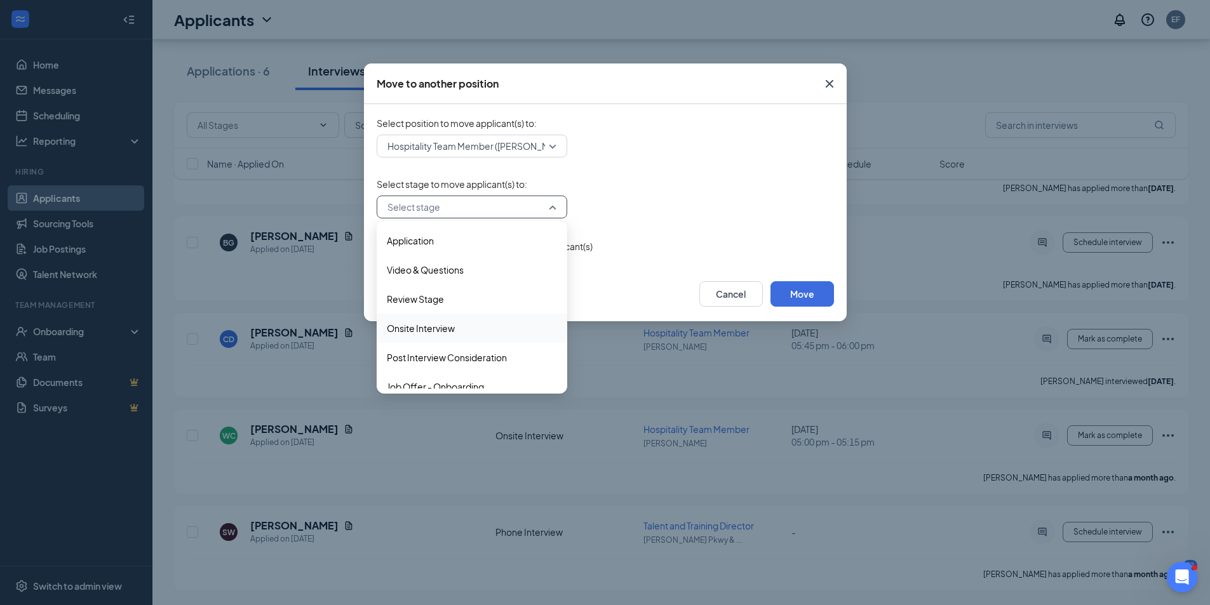
click at [459, 329] on span "Onsite Interview" at bounding box center [472, 328] width 170 height 14
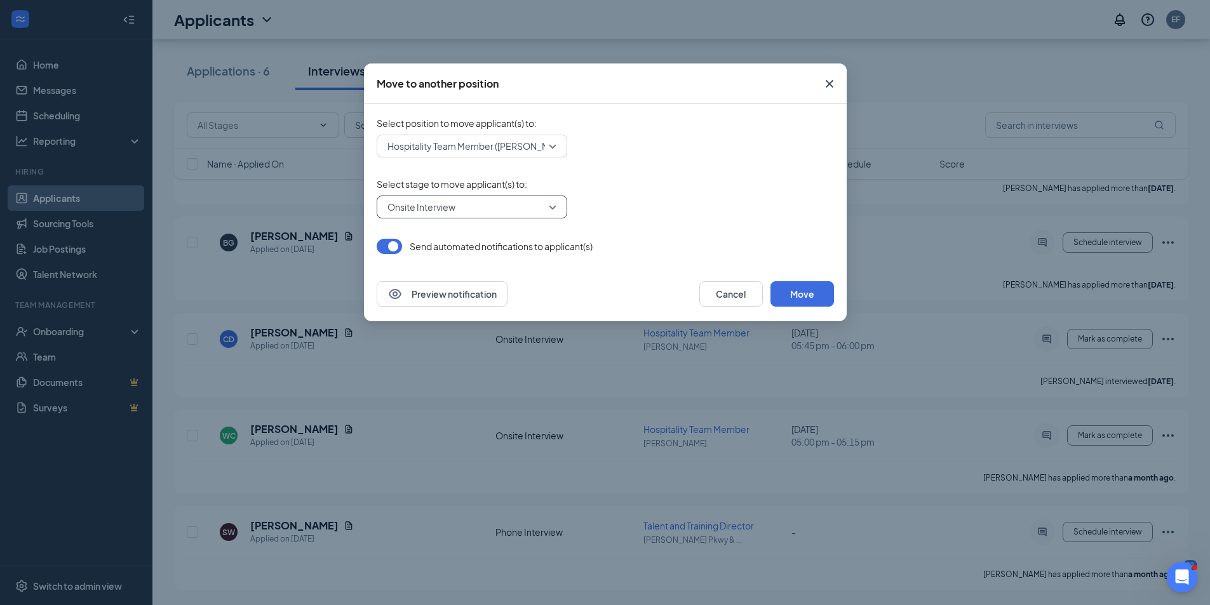
click at [385, 246] on button "button" at bounding box center [389, 246] width 25 height 15
click at [812, 298] on button "Move" at bounding box center [802, 293] width 64 height 25
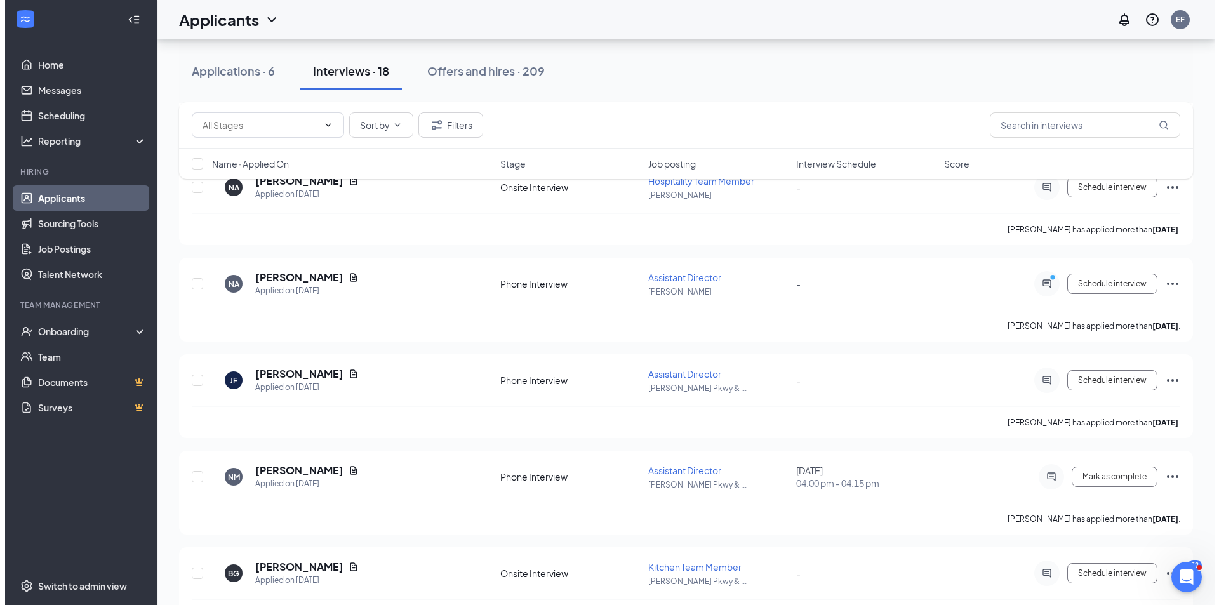
scroll to position [1025, 0]
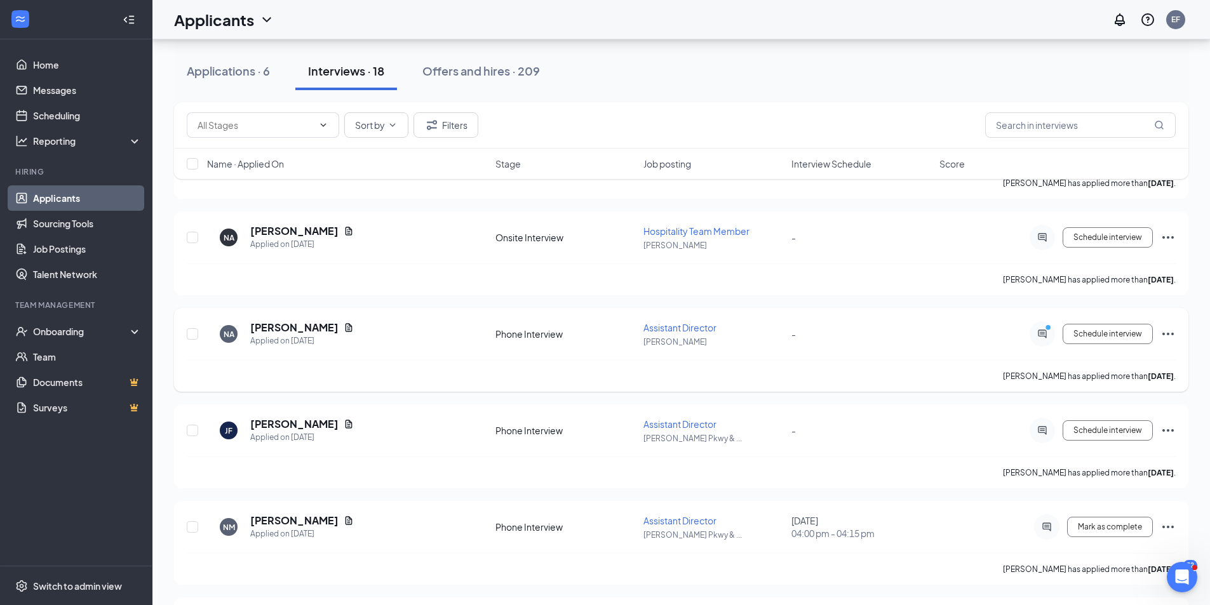
click at [1045, 328] on icon "PrimaryDot" at bounding box center [1049, 329] width 15 height 10
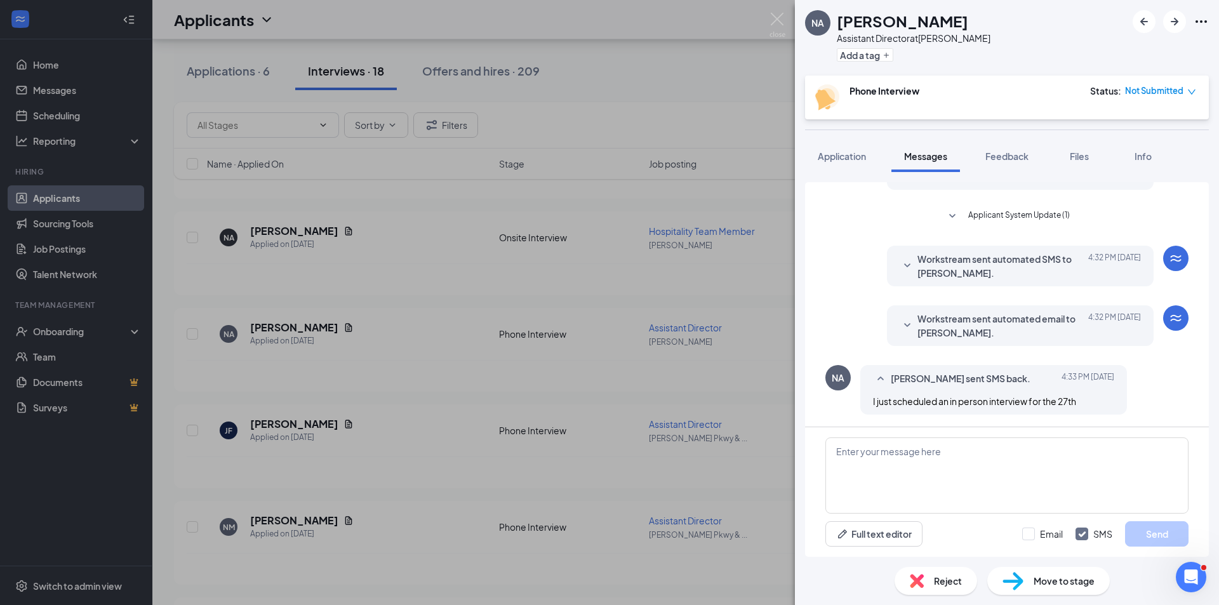
scroll to position [392, 0]
click at [908, 461] on textarea at bounding box center [1007, 476] width 363 height 76
type textarea "ok great that works. Thanks!"
click at [1169, 539] on button "Send" at bounding box center [1157, 533] width 64 height 25
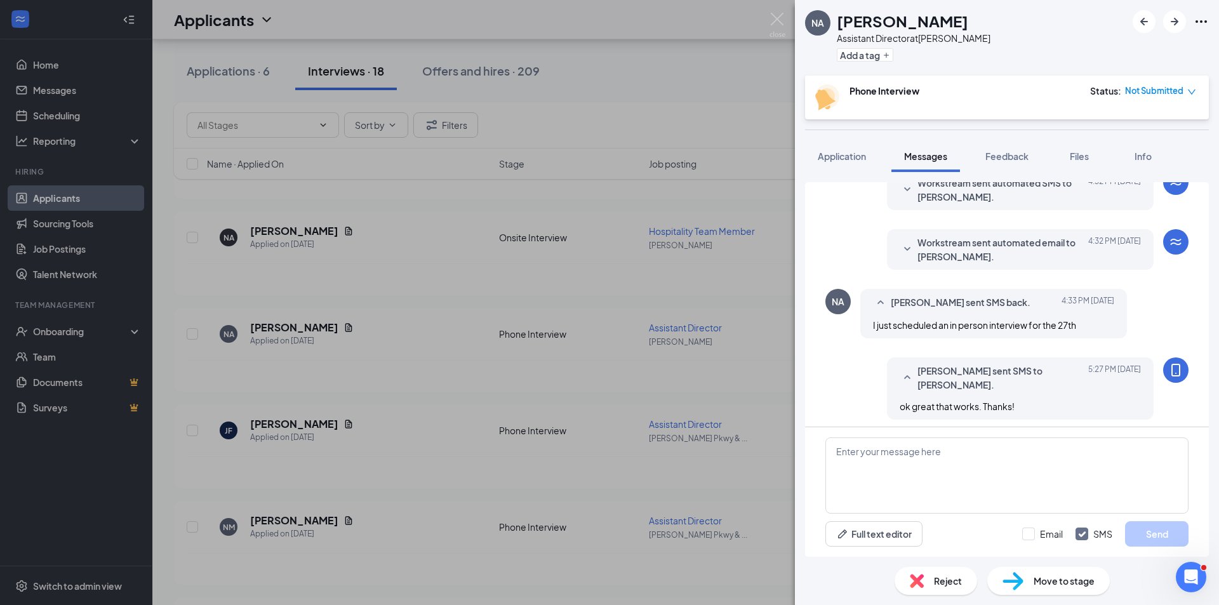
scroll to position [473, 0]
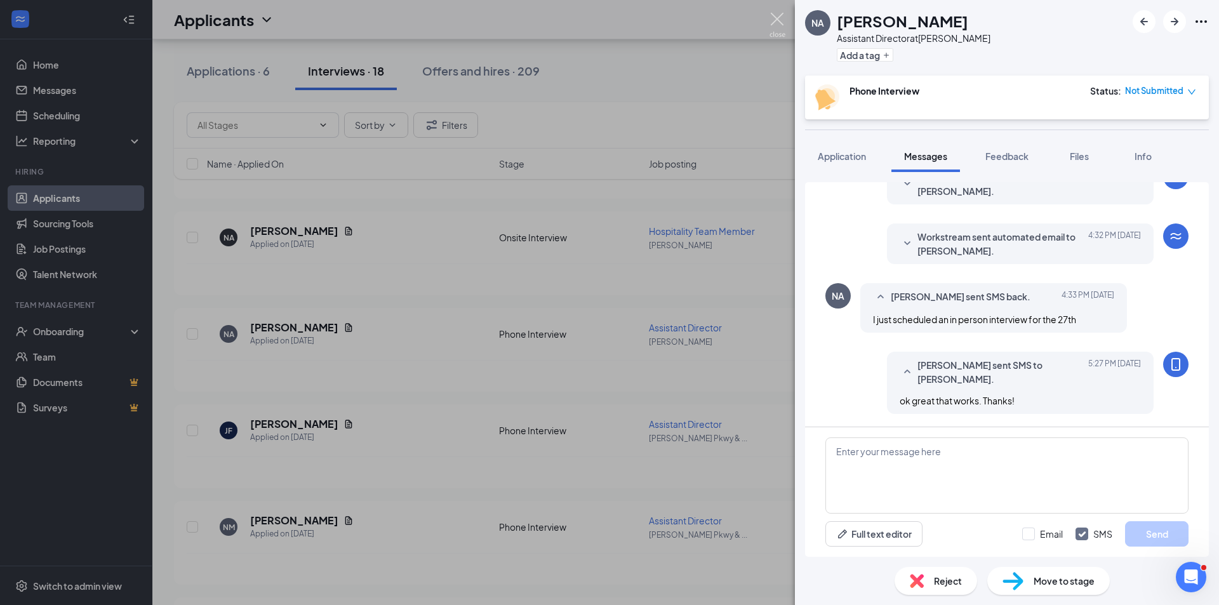
click at [777, 18] on img at bounding box center [778, 25] width 16 height 25
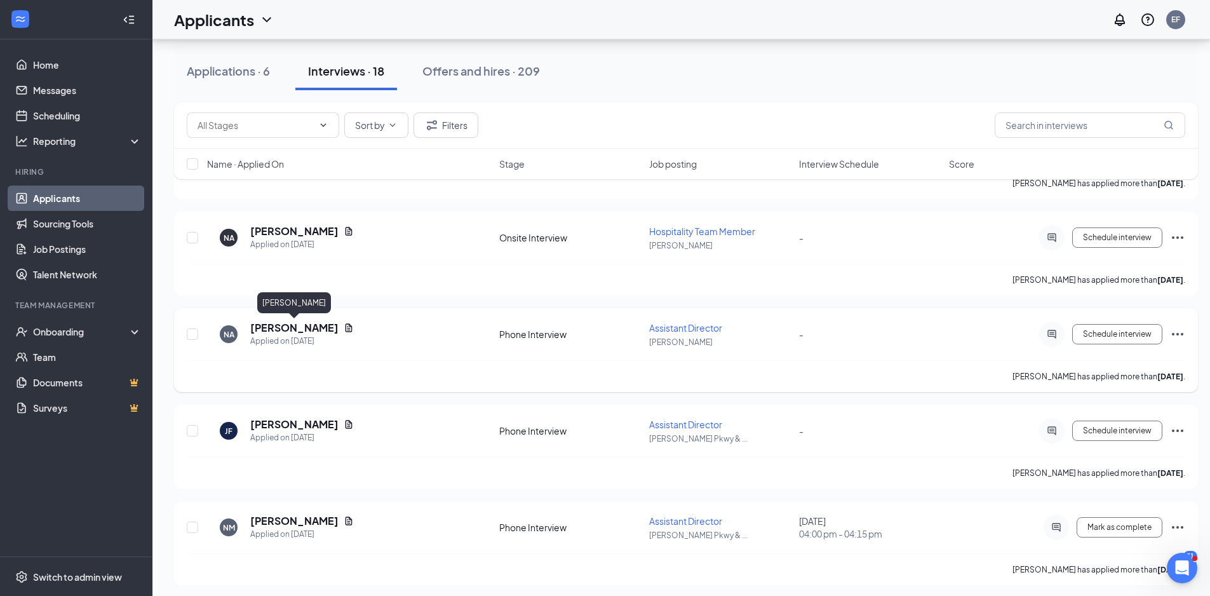
click at [298, 327] on h5 "[PERSON_NAME]" at bounding box center [294, 328] width 88 height 14
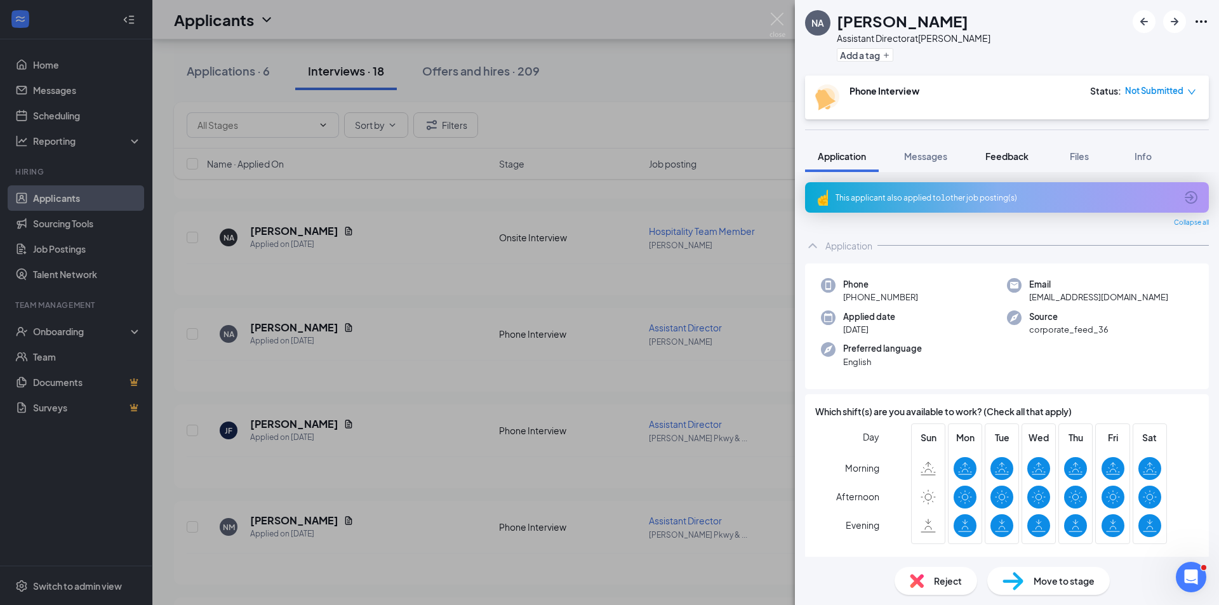
click at [1000, 159] on span "Feedback" at bounding box center [1007, 156] width 43 height 11
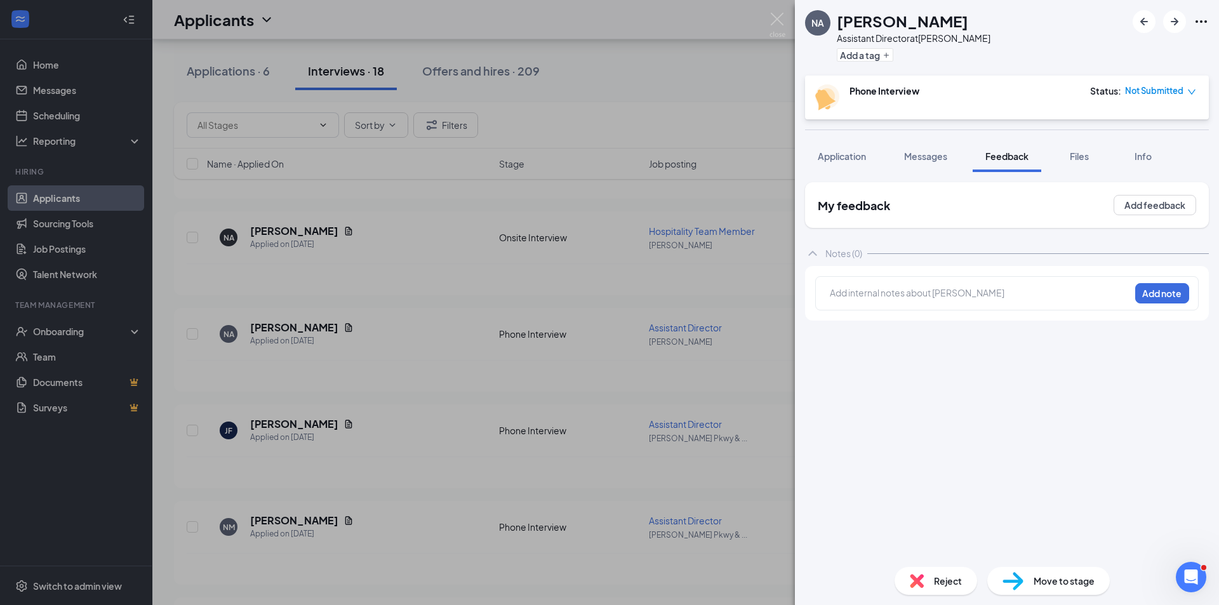
click at [900, 299] on div at bounding box center [980, 292] width 299 height 13
click at [988, 285] on button "Add note" at bounding box center [962, 293] width 51 height 20
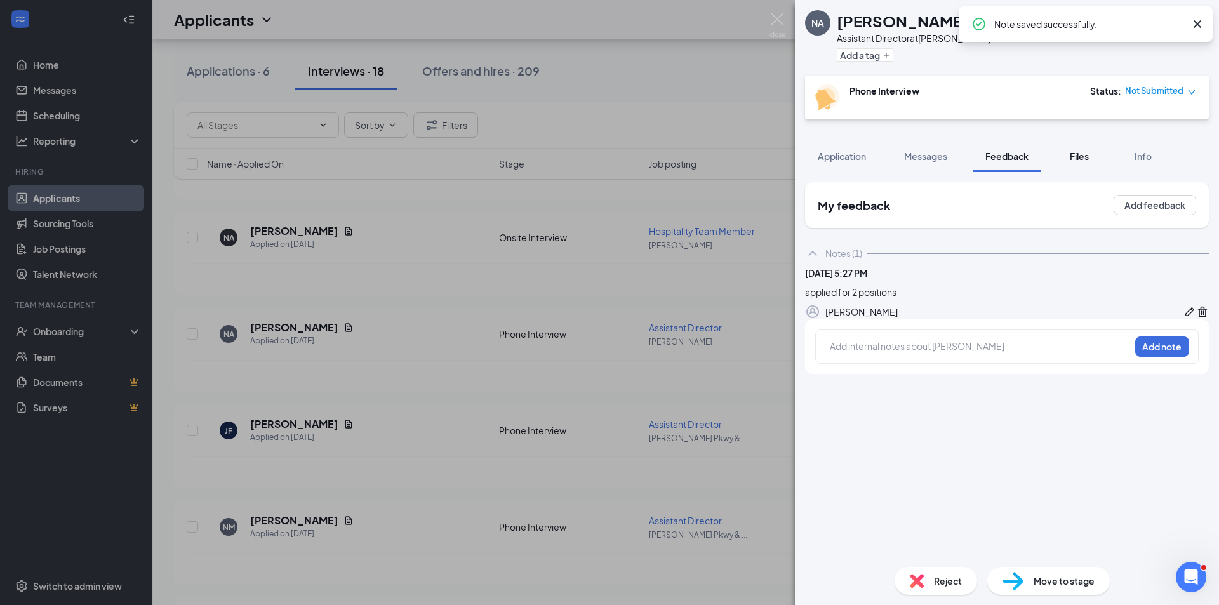
click at [1073, 164] on button "Files" at bounding box center [1079, 156] width 51 height 32
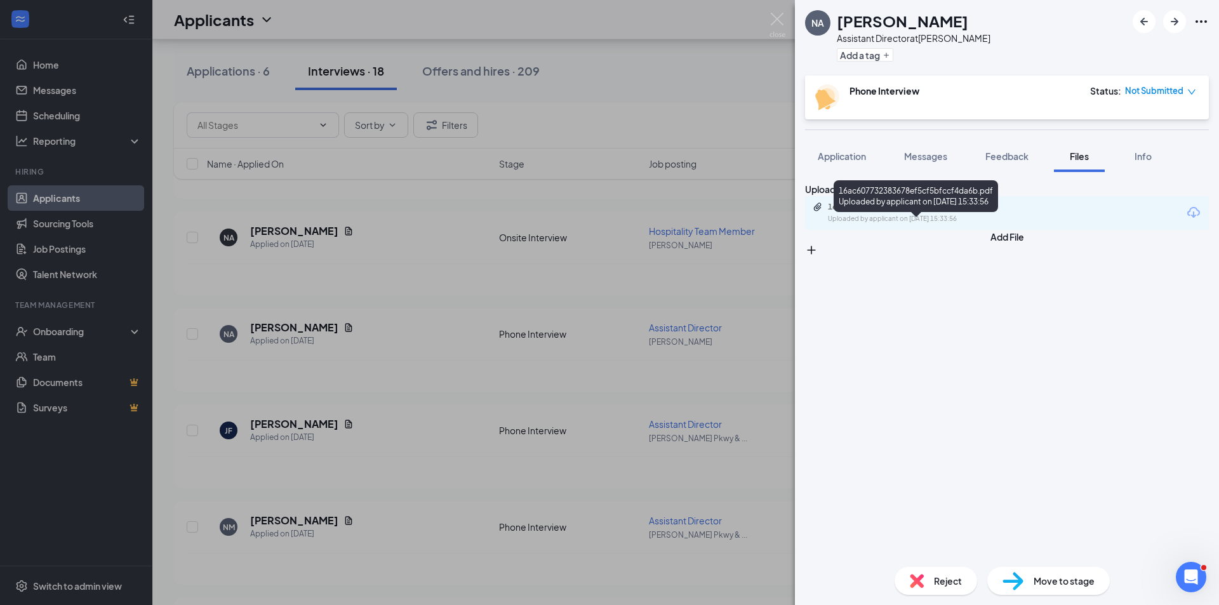
click at [964, 212] on div "16ac607732383678ef5cf5bfccf4da6b.pdf" at bounding box center [917, 207] width 178 height 10
